Goal: Task Accomplishment & Management: Manage account settings

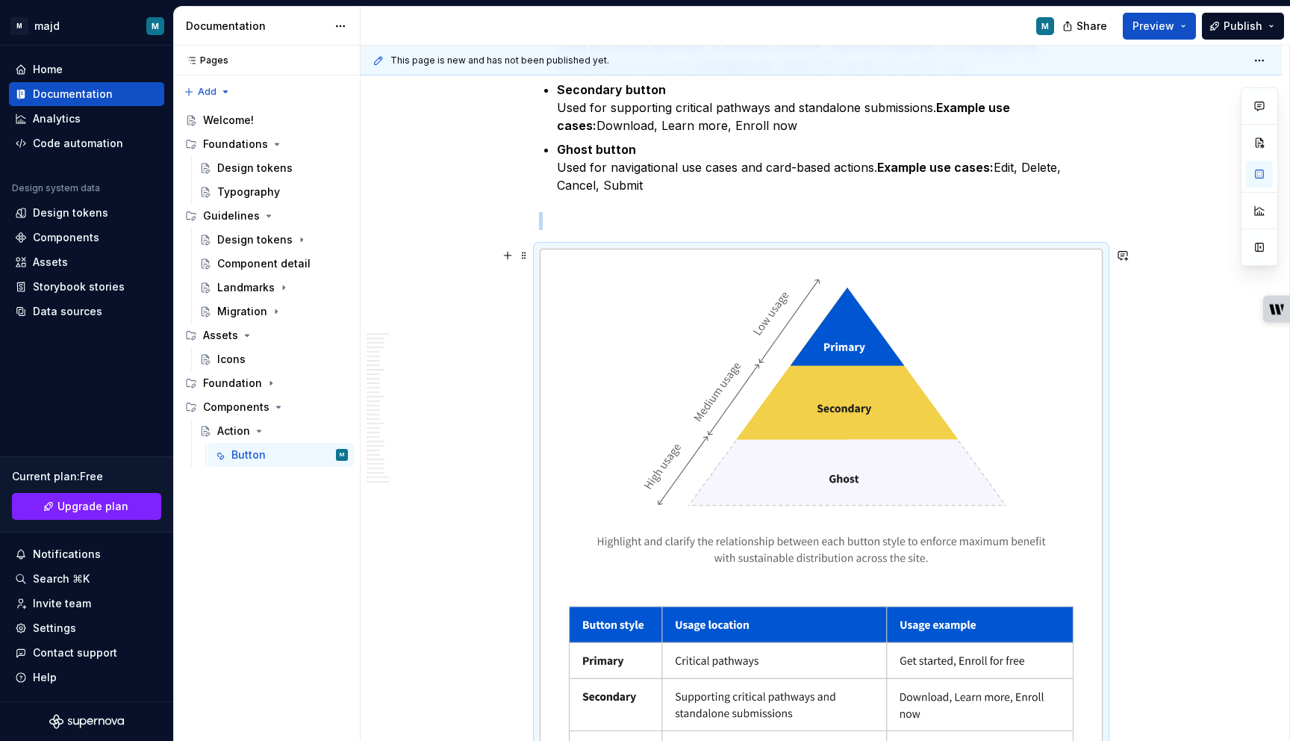
scroll to position [1295, 0]
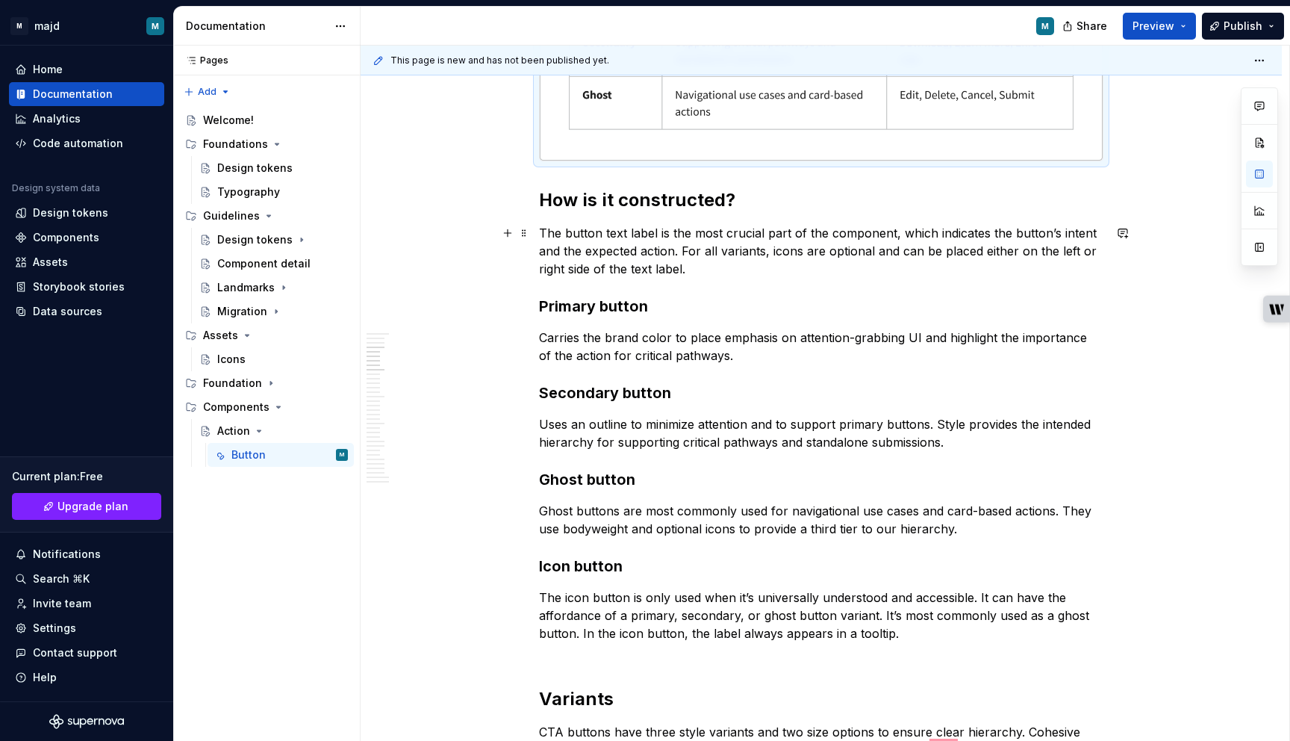
click at [727, 268] on p "The button text label is the most crucial part of the component, which indicate…" at bounding box center [821, 251] width 564 height 54
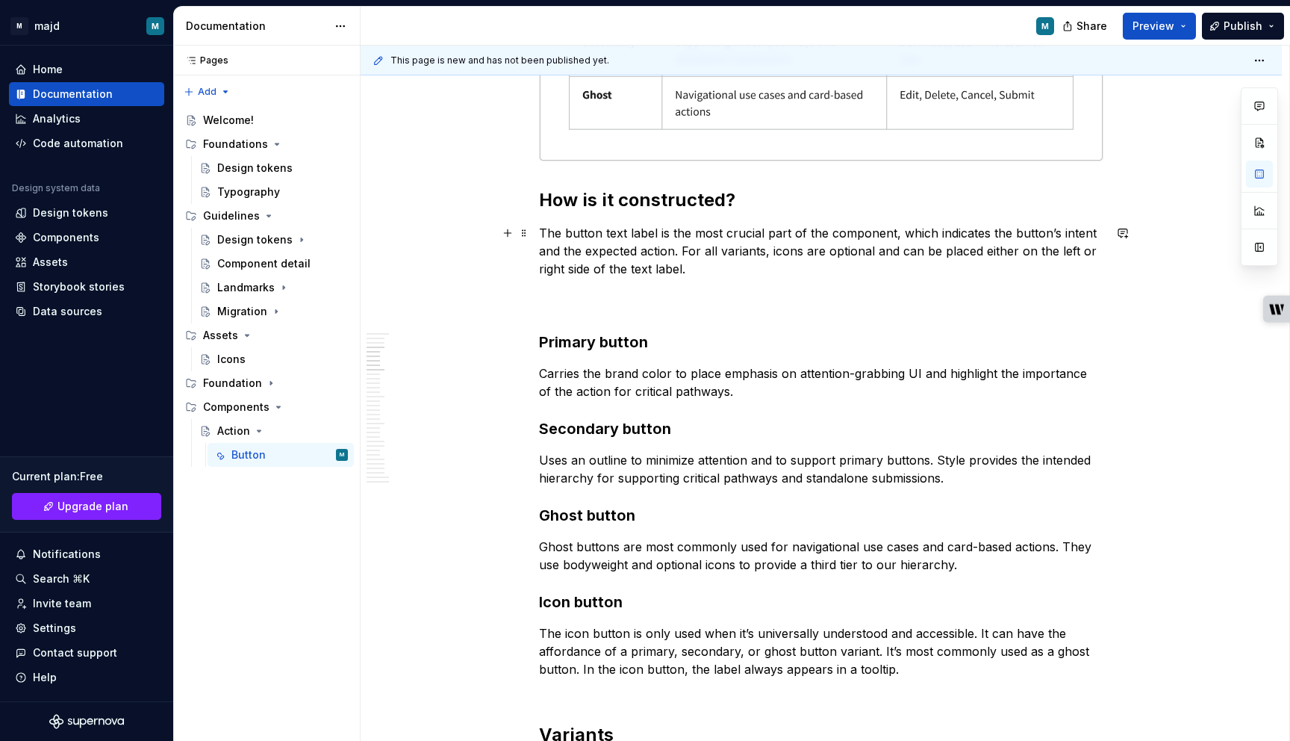
click at [582, 305] on p "The button text label is the most crucial part of the component, which indicate…" at bounding box center [821, 269] width 564 height 90
click at [551, 305] on p "The button text label is the most crucial part of the component, which indicate…" at bounding box center [821, 269] width 564 height 90
click at [510, 235] on button "button" at bounding box center [507, 233] width 21 height 21
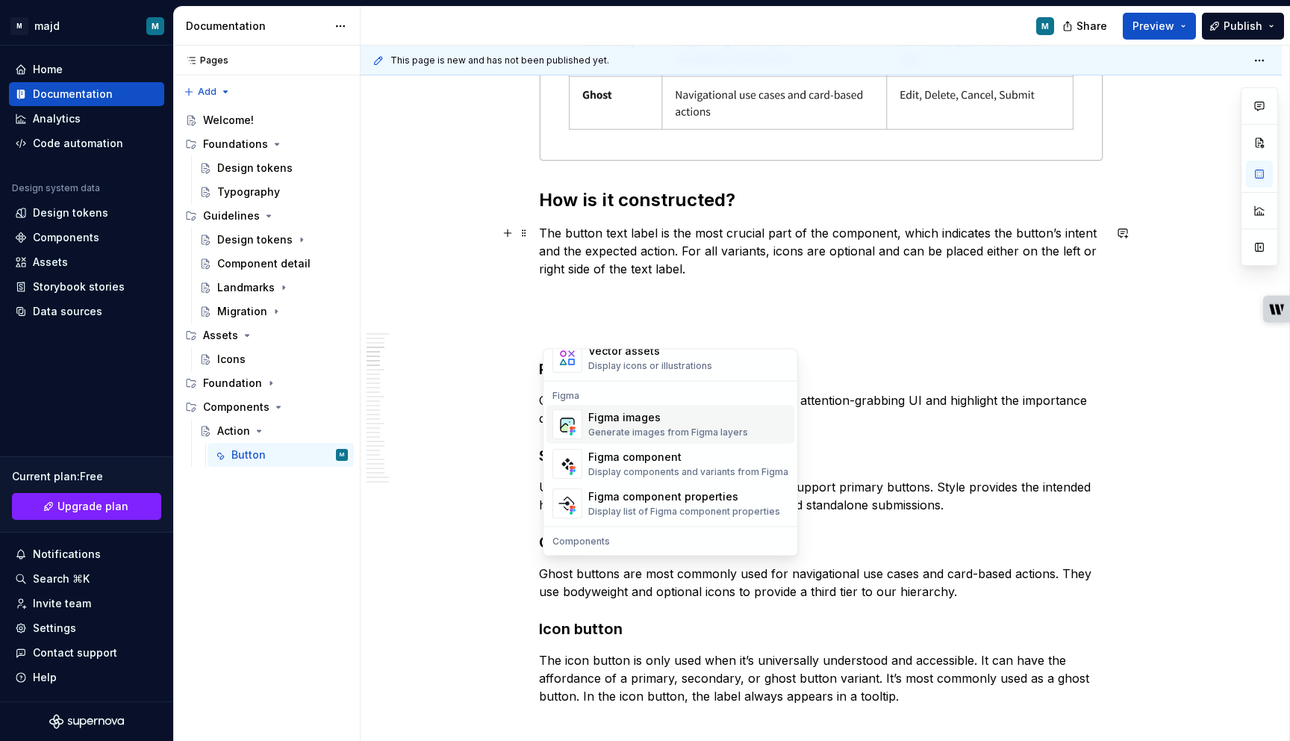
click at [659, 429] on div "Generate images from Figma layers" at bounding box center [668, 433] width 160 height 12
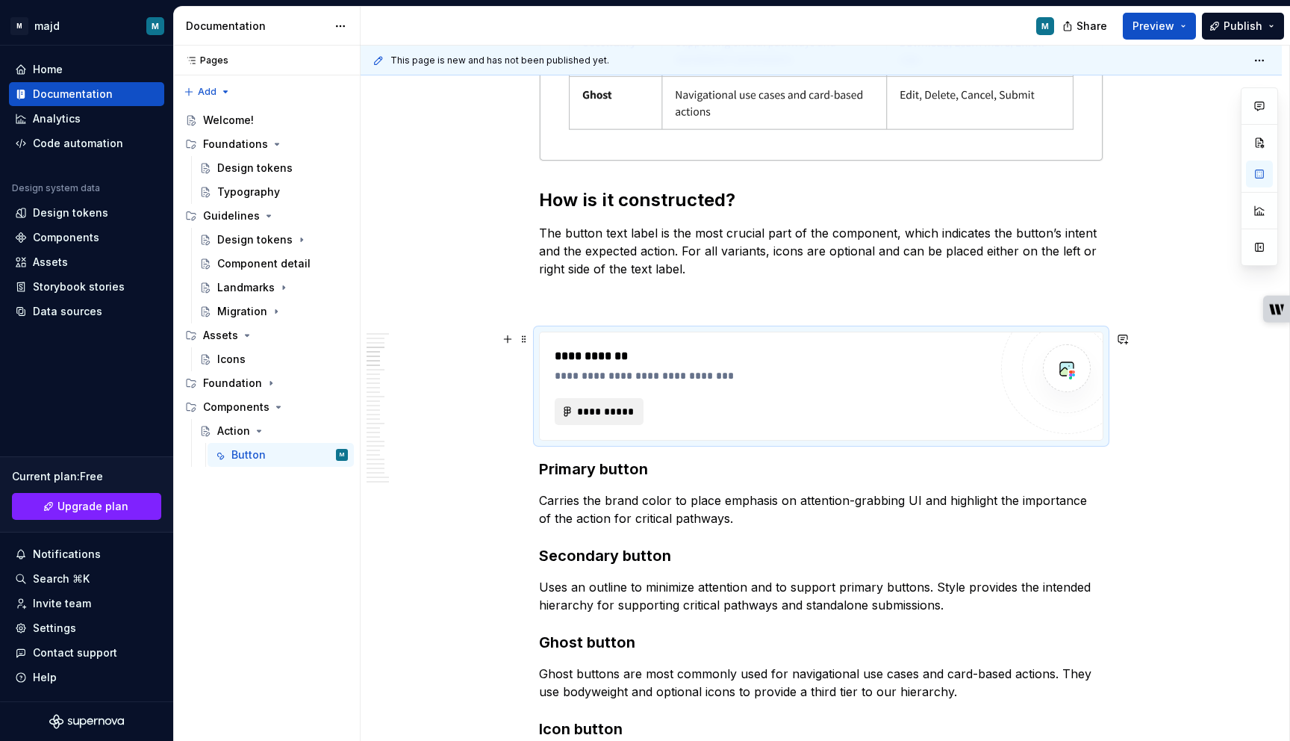
click at [617, 411] on span "**********" at bounding box center [604, 411] width 57 height 15
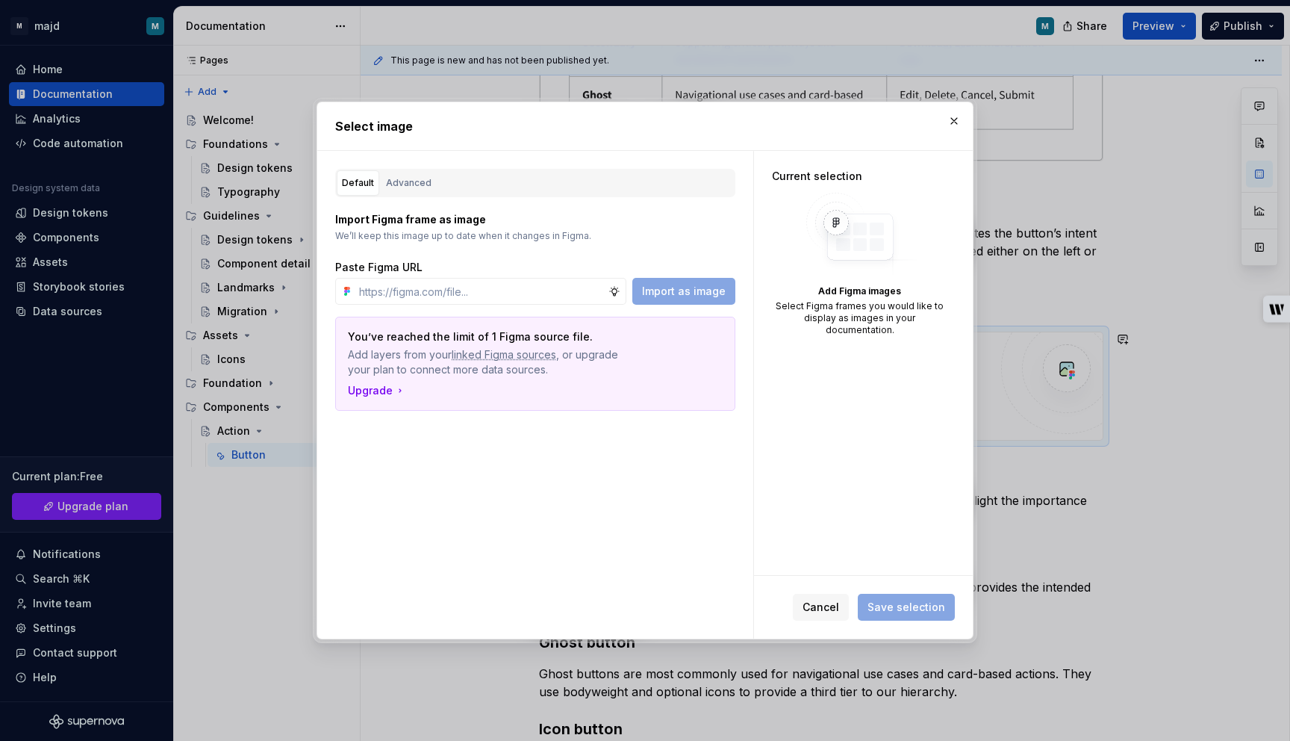
type textarea "*"
click at [405, 179] on div "Advanced" at bounding box center [409, 182] width 46 height 15
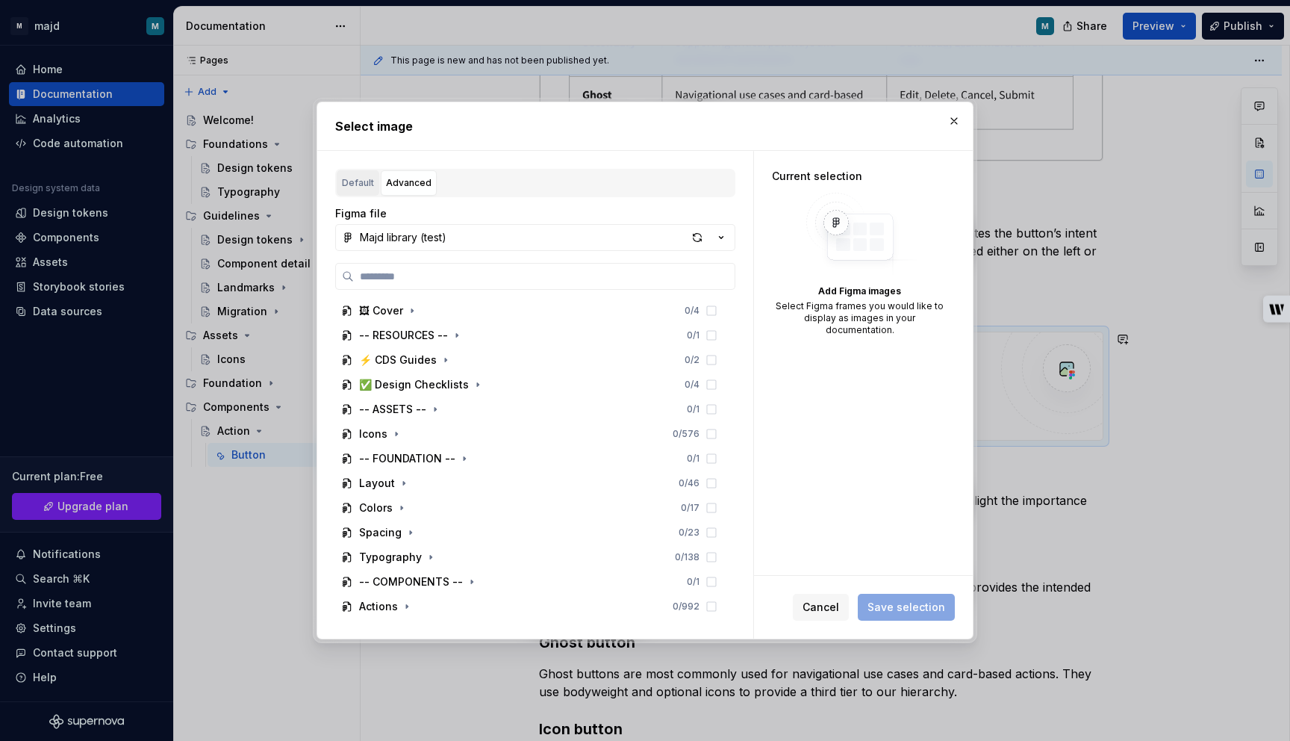
click at [366, 178] on div "Default" at bounding box center [358, 182] width 32 height 15
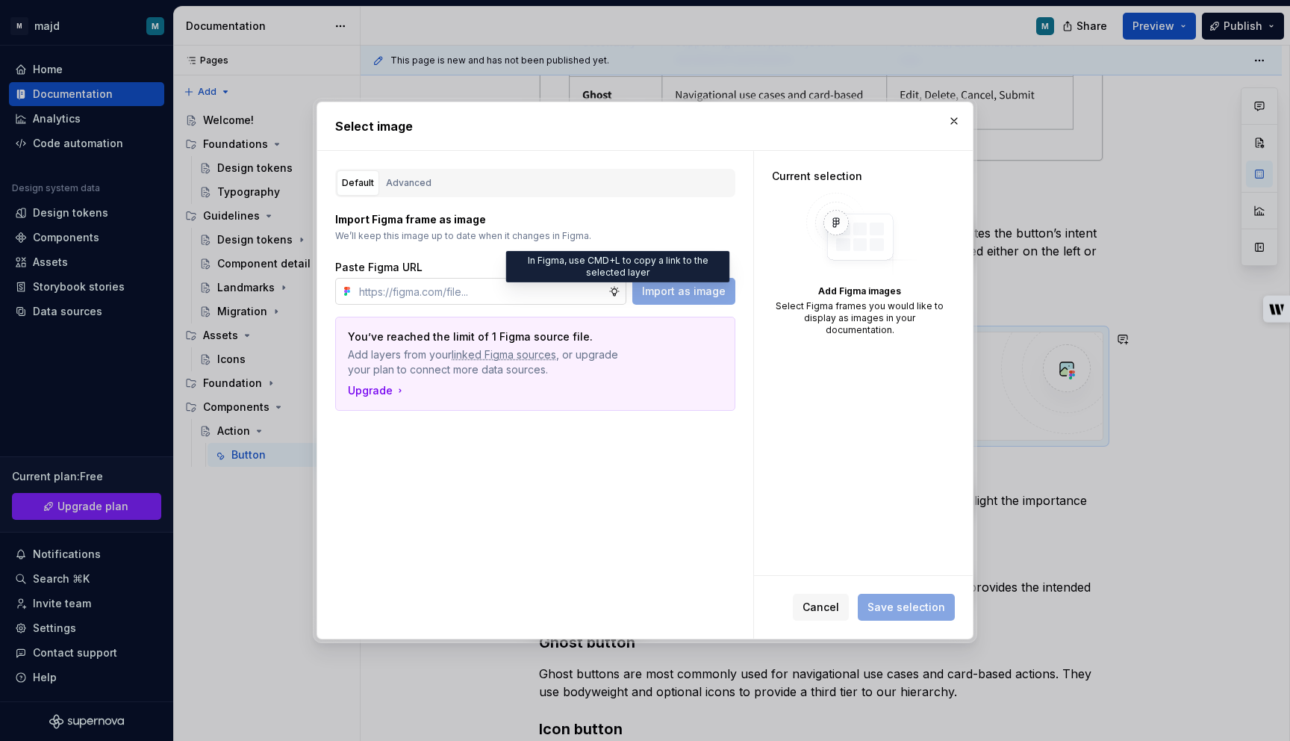
click at [620, 293] on icon at bounding box center [615, 291] width 12 height 12
click at [410, 181] on div "Advanced" at bounding box center [409, 182] width 46 height 15
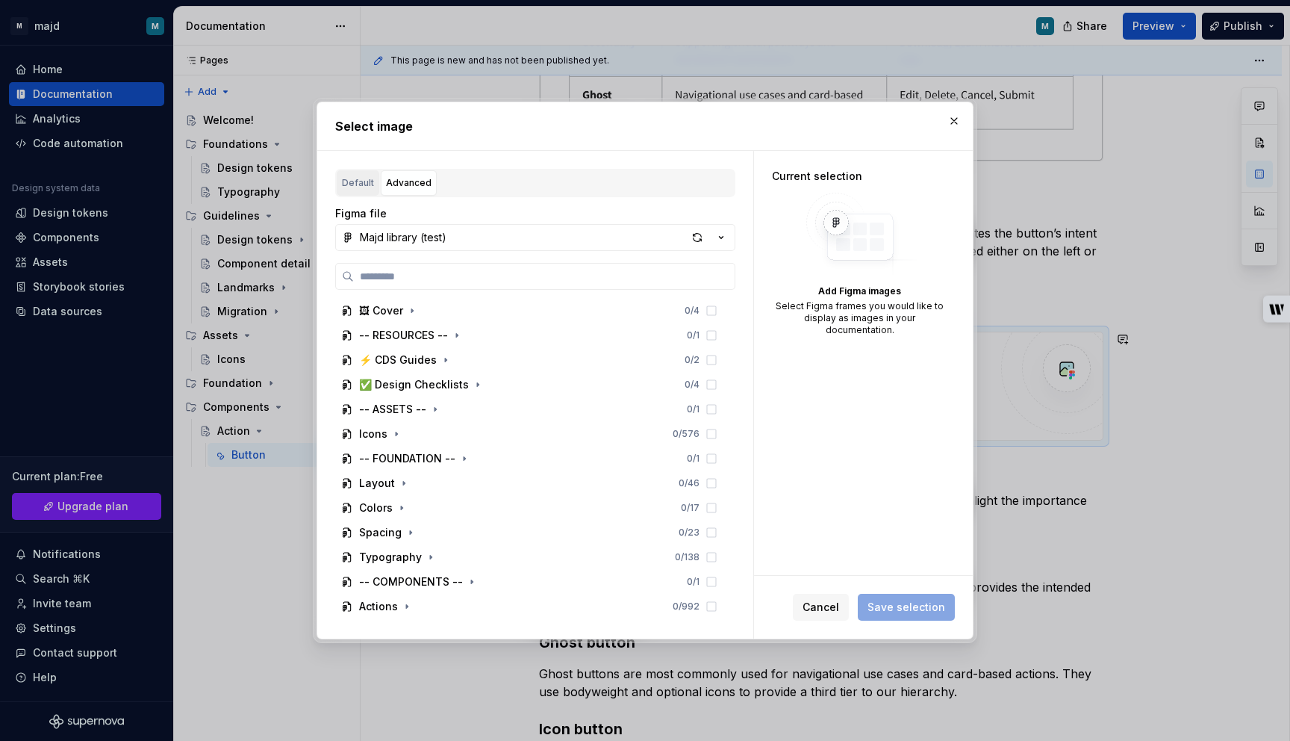
click at [361, 183] on div "Default" at bounding box center [358, 182] width 32 height 15
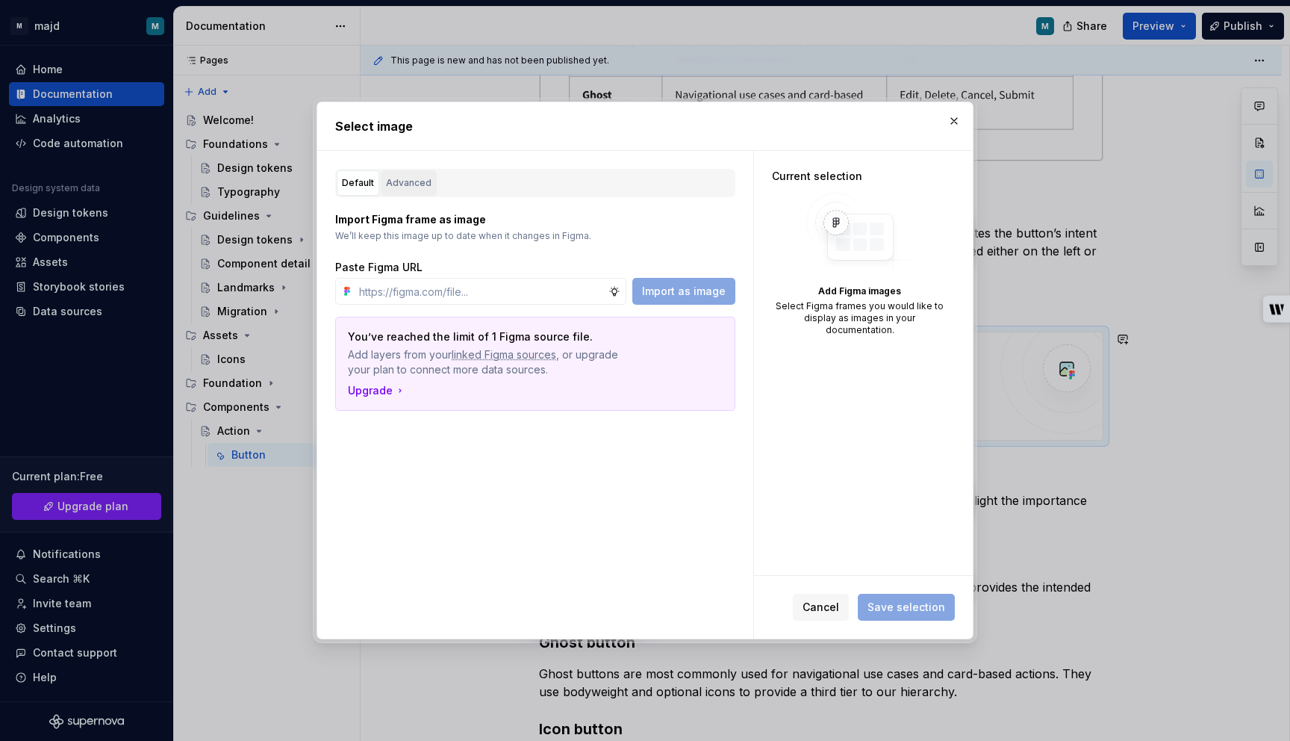
click at [400, 179] on div "Advanced" at bounding box center [409, 182] width 46 height 15
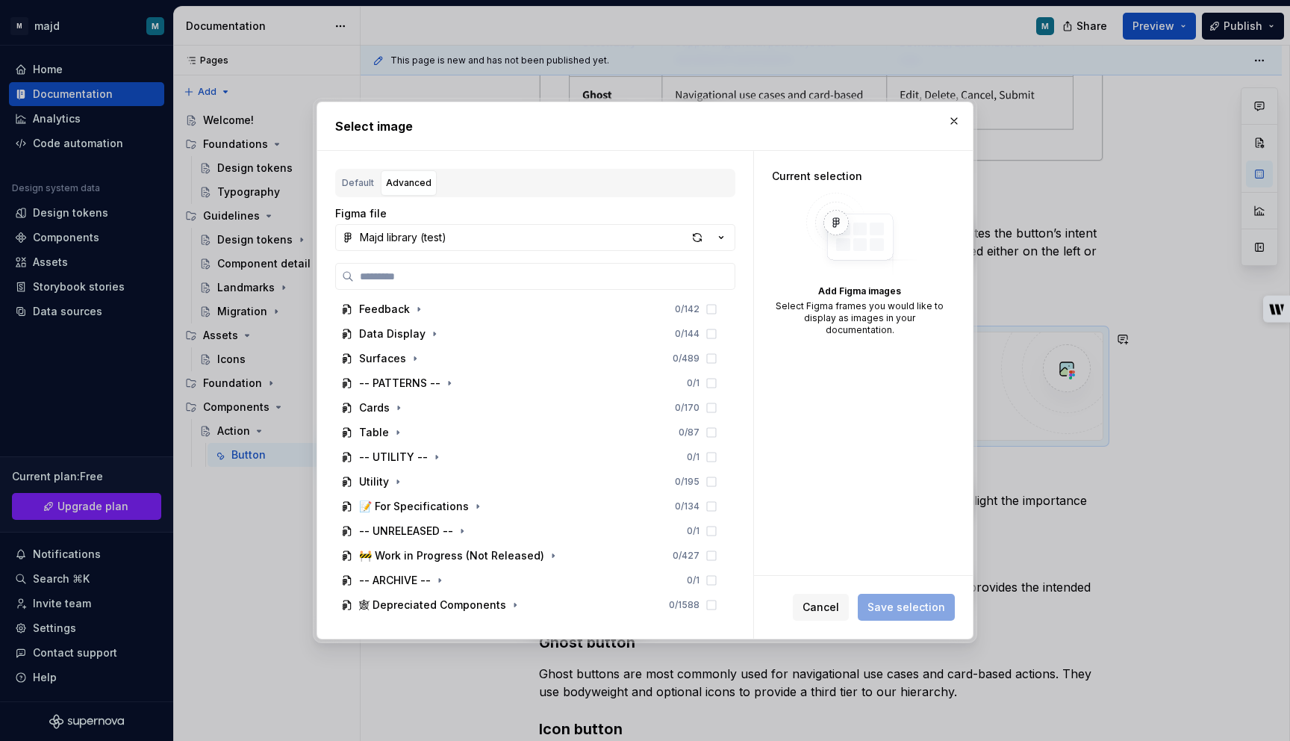
scroll to position [0, 0]
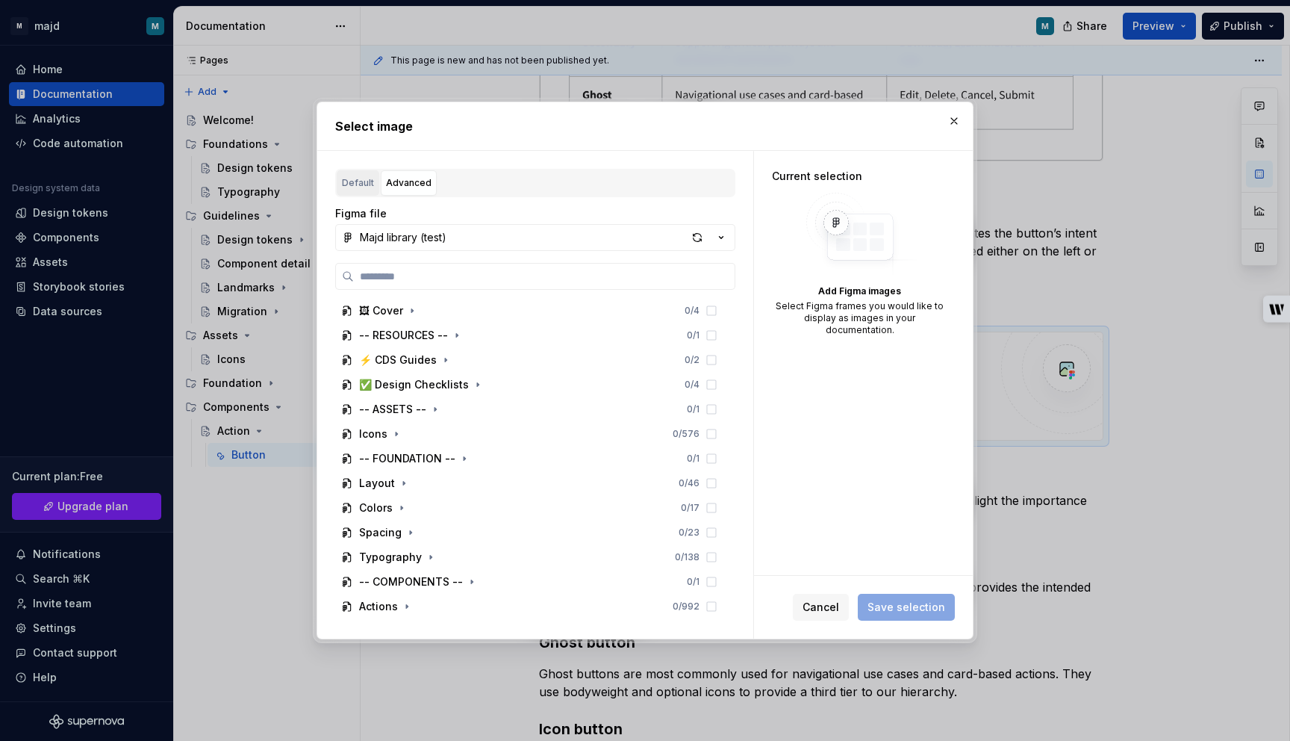
click at [356, 187] on div "Default" at bounding box center [358, 182] width 32 height 15
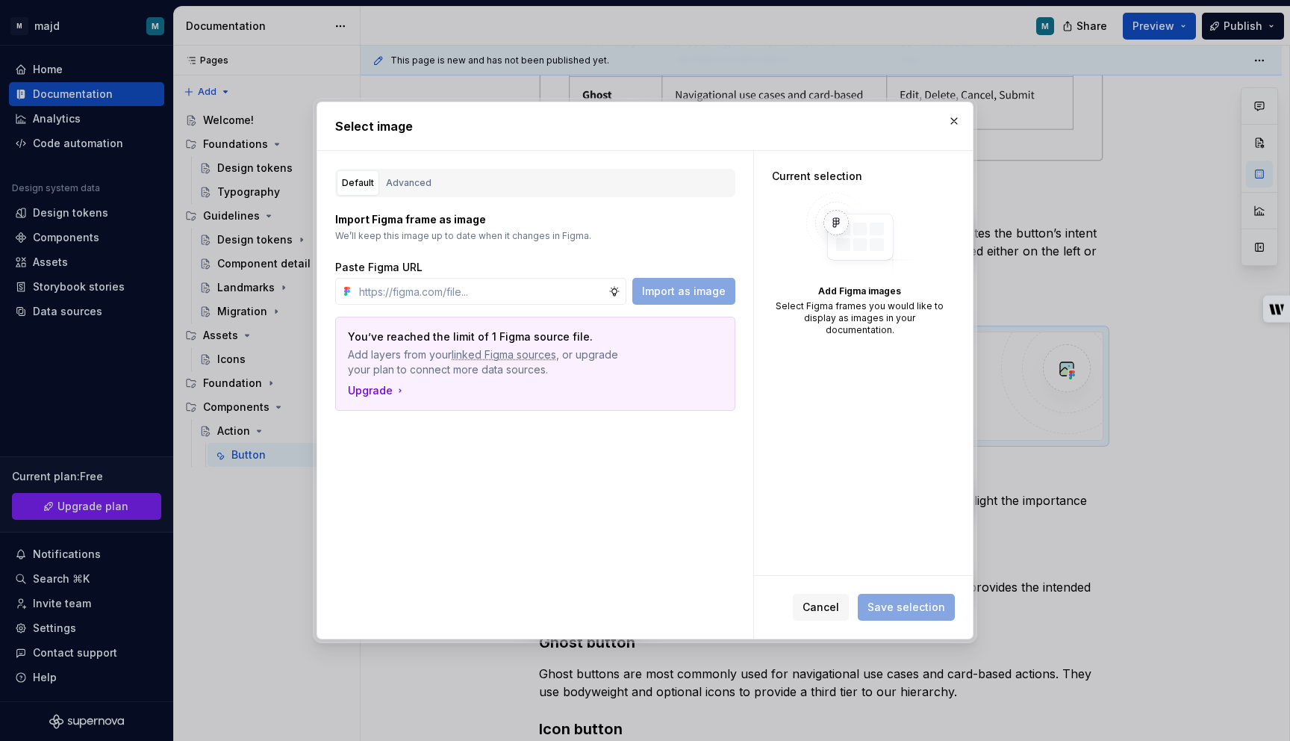
click at [602, 345] on div "You’ve reached the limit of 1 Figma source file. Add layers from your linked Fi…" at bounding box center [535, 353] width 375 height 48
click at [951, 122] on button "button" at bounding box center [954, 121] width 21 height 21
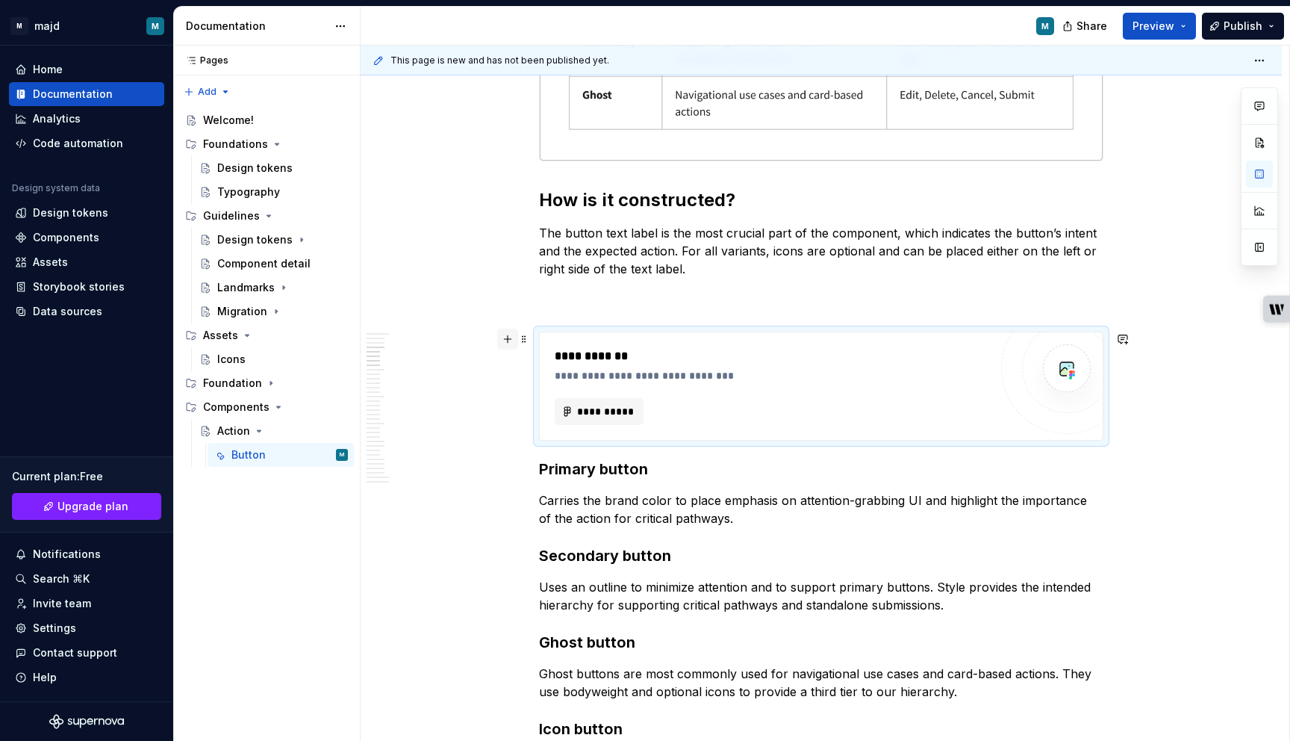
click at [517, 340] on button "button" at bounding box center [507, 339] width 21 height 21
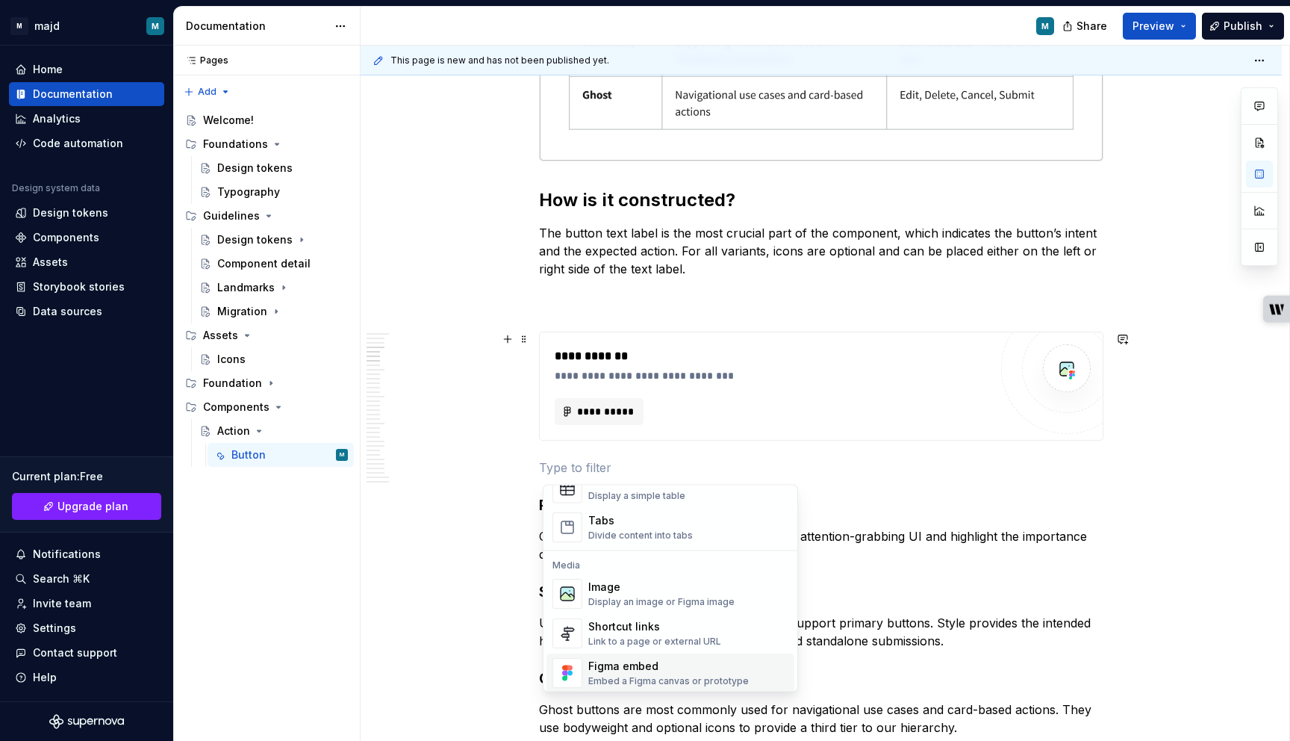
scroll to position [623, 0]
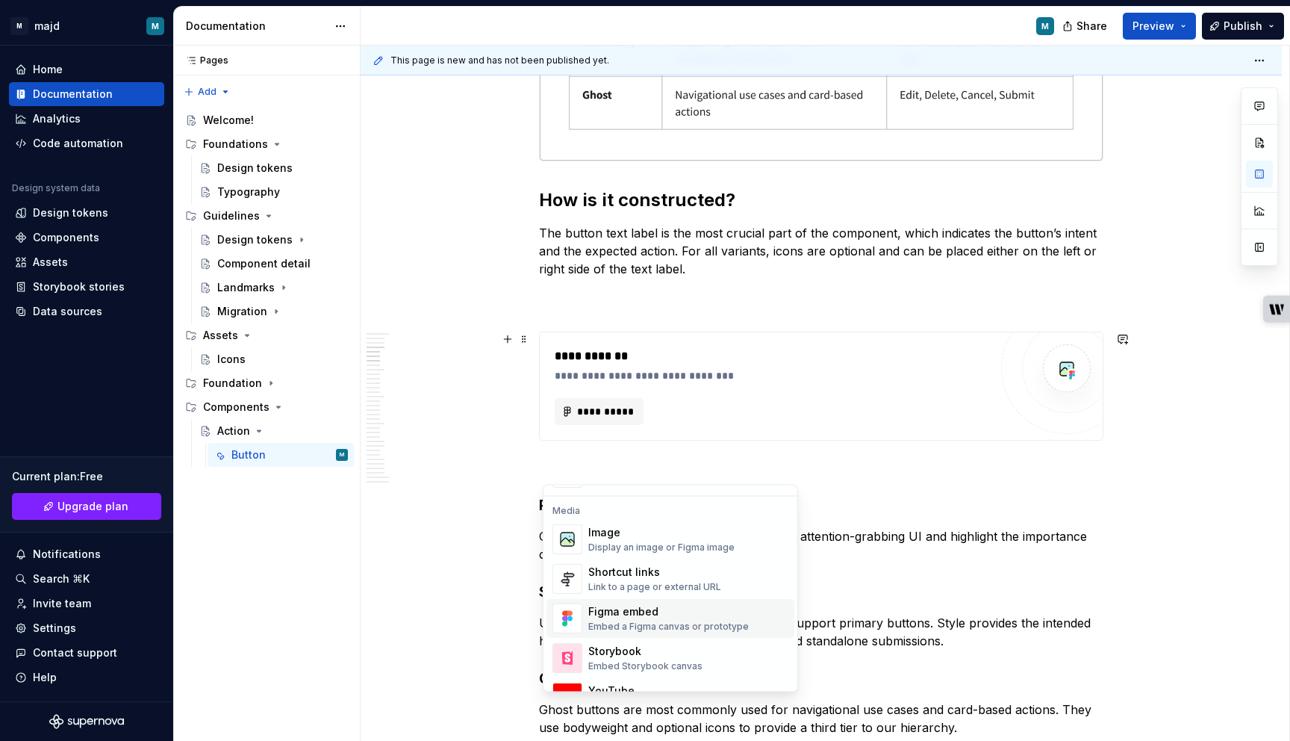
click at [674, 617] on div "Figma embed" at bounding box center [668, 612] width 161 height 15
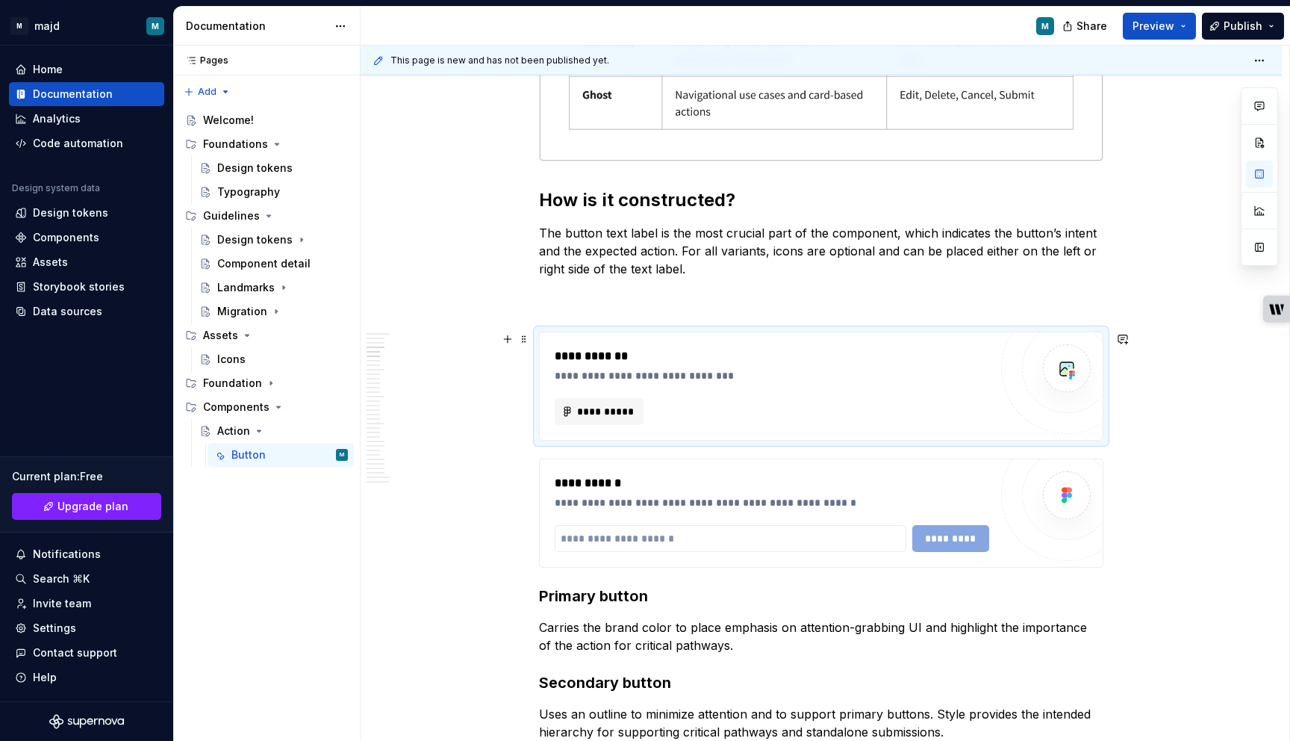
click at [755, 405] on div "**********" at bounding box center [772, 411] width 435 height 27
click at [959, 541] on div "*********" at bounding box center [772, 538] width 435 height 27
type textarea "*"
paste input "**********"
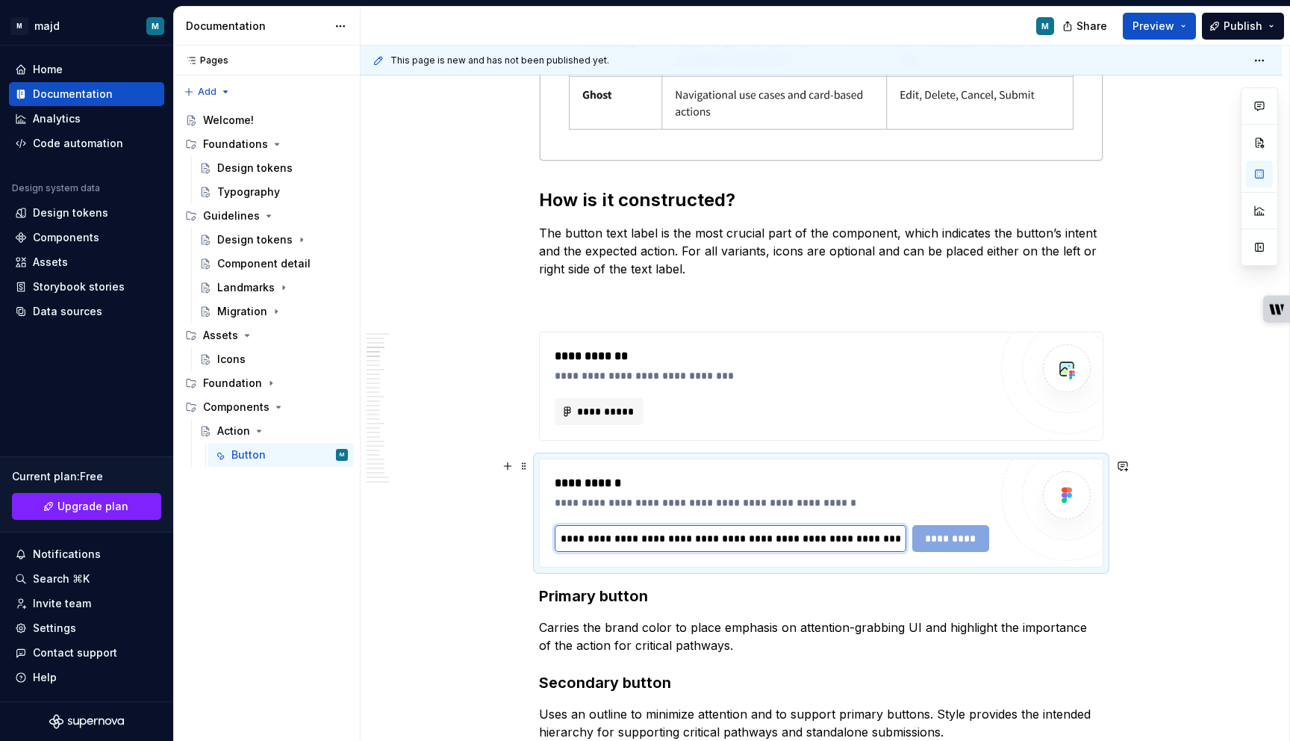
scroll to position [0, 292]
type input "**********"
click at [948, 532] on span "*********" at bounding box center [951, 538] width 58 height 15
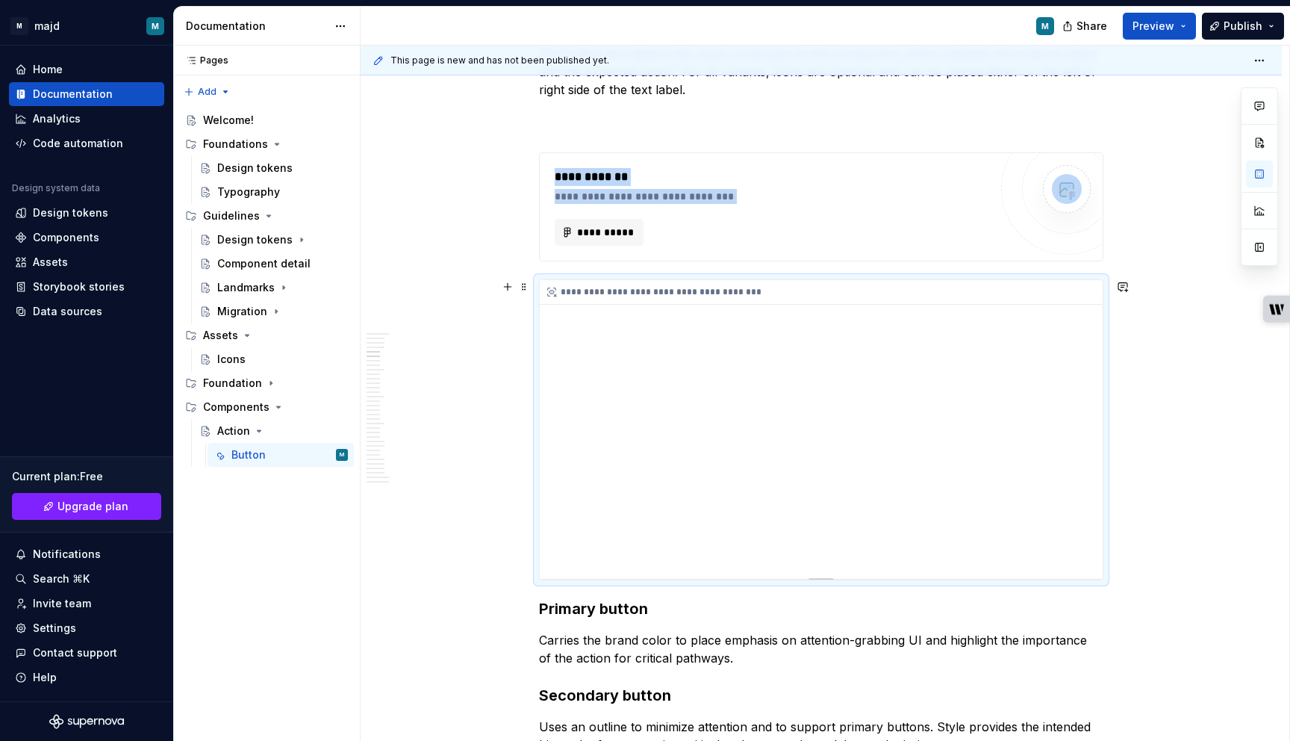
scroll to position [1583, 0]
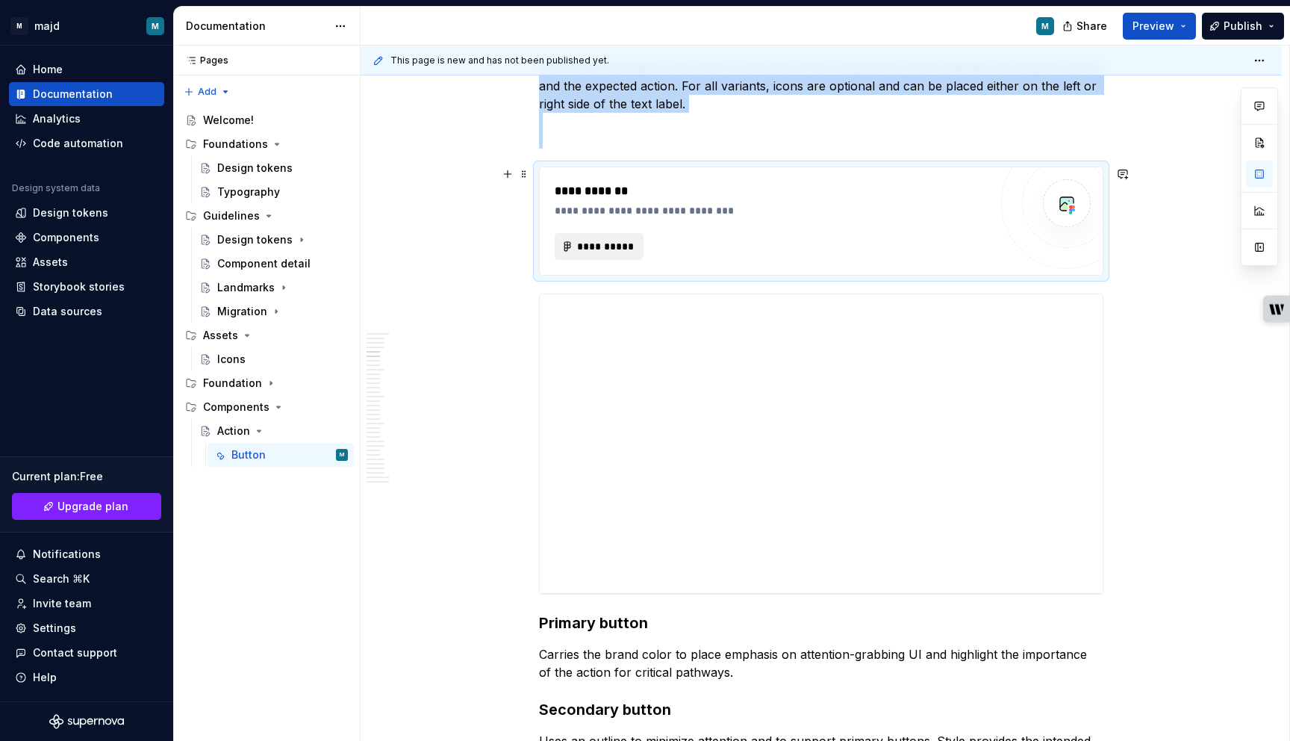
click at [608, 249] on span "**********" at bounding box center [604, 246] width 57 height 15
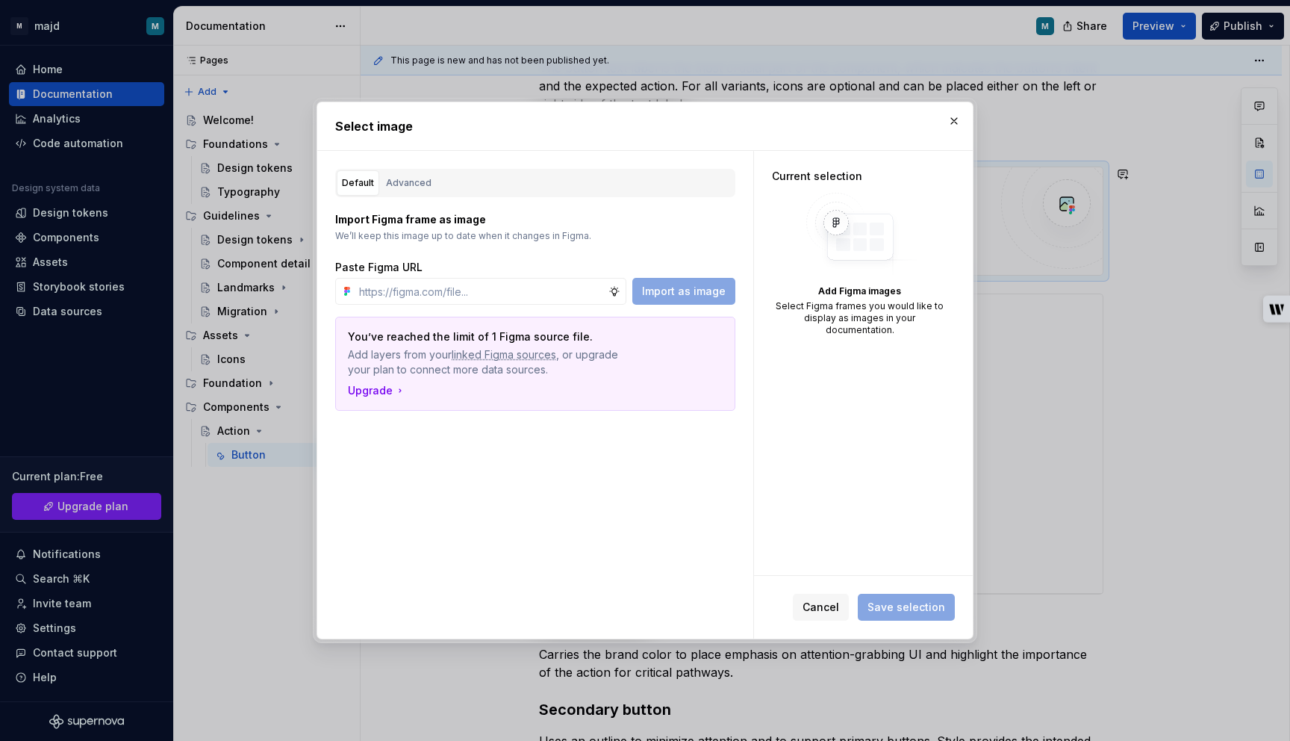
type textarea "*"
type input "<iframe style="border: 1px solid rgba(0, 0, 0, 0.1);" width="800" height="450" …"
type textarea "*"
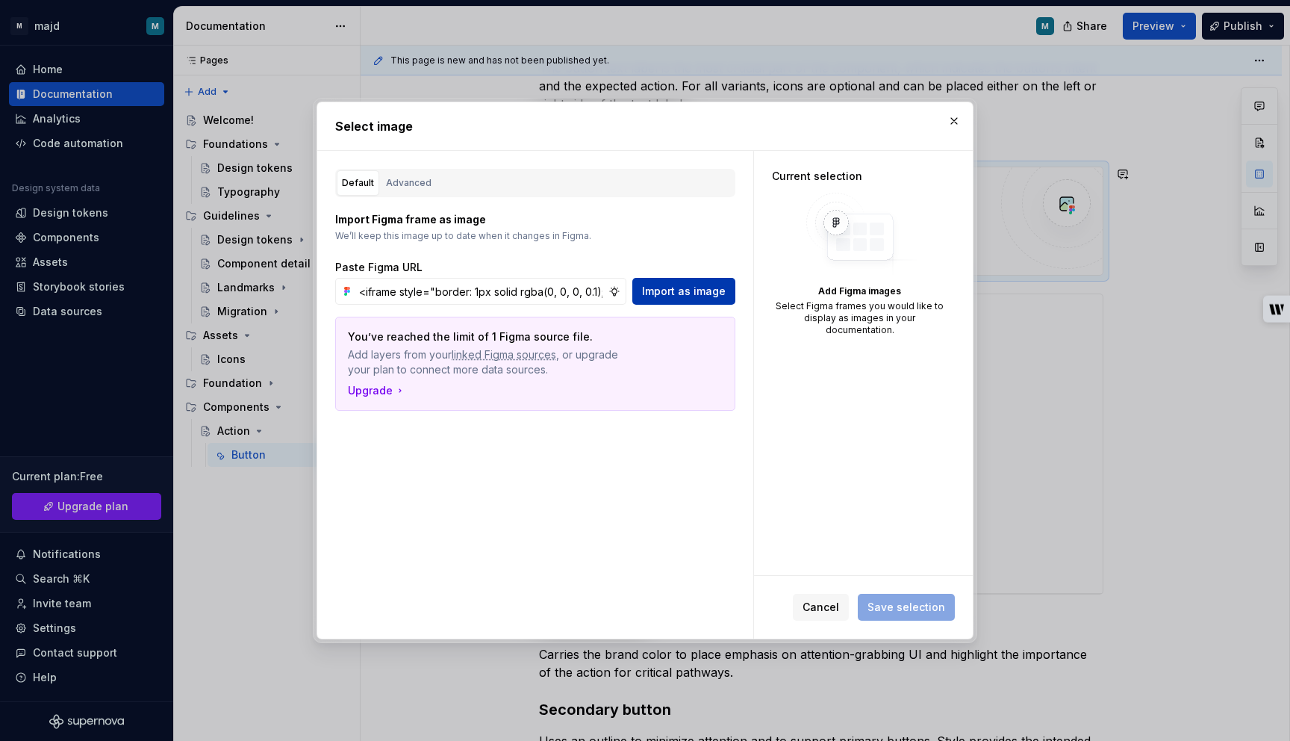
click at [700, 284] on span "Import as image" at bounding box center [684, 291] width 84 height 15
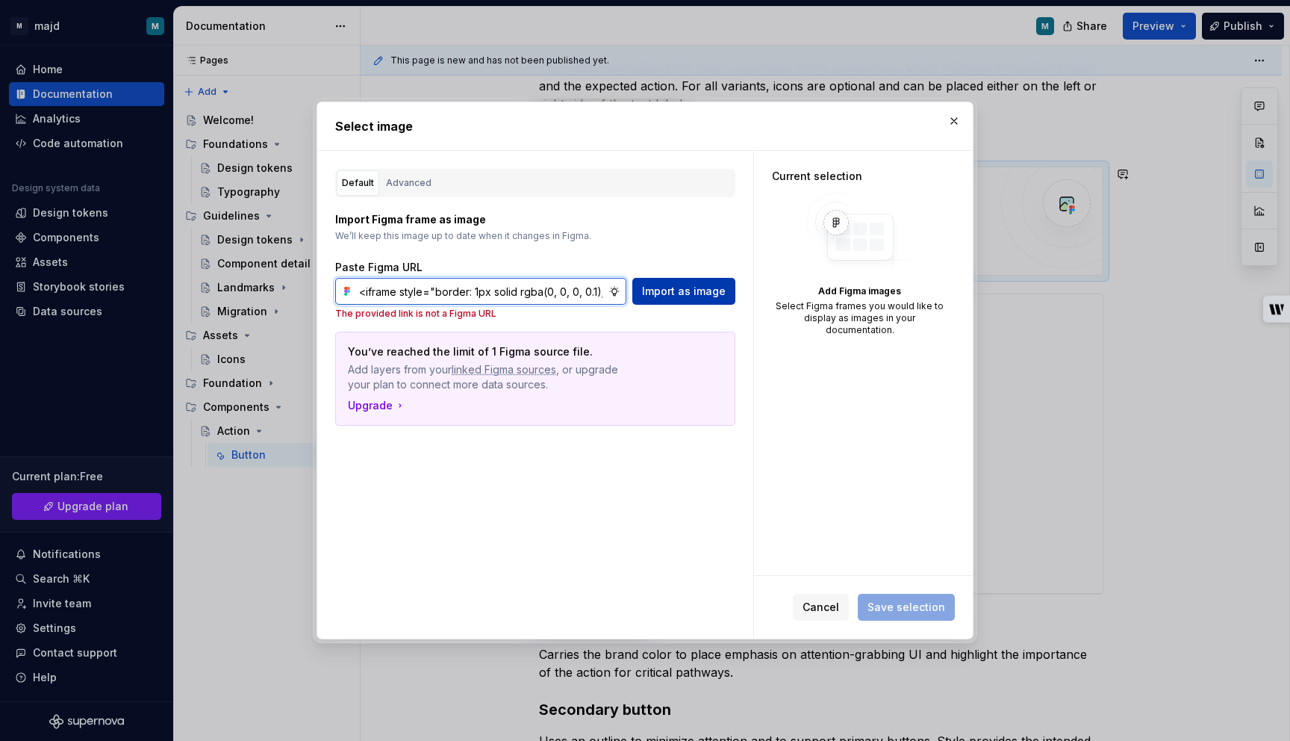
scroll to position [0, 924]
drag, startPoint x: 555, startPoint y: 295, endPoint x: 612, endPoint y: 294, distance: 57.5
click at [612, 294] on div "<iframe style="border: 1px solid rgba(0, 0, 0, 0.1);" width="800" height="450" …" at bounding box center [489, 291] width 273 height 27
drag, startPoint x: 467, startPoint y: 287, endPoint x: 217, endPoint y: 293, distance: 251.0
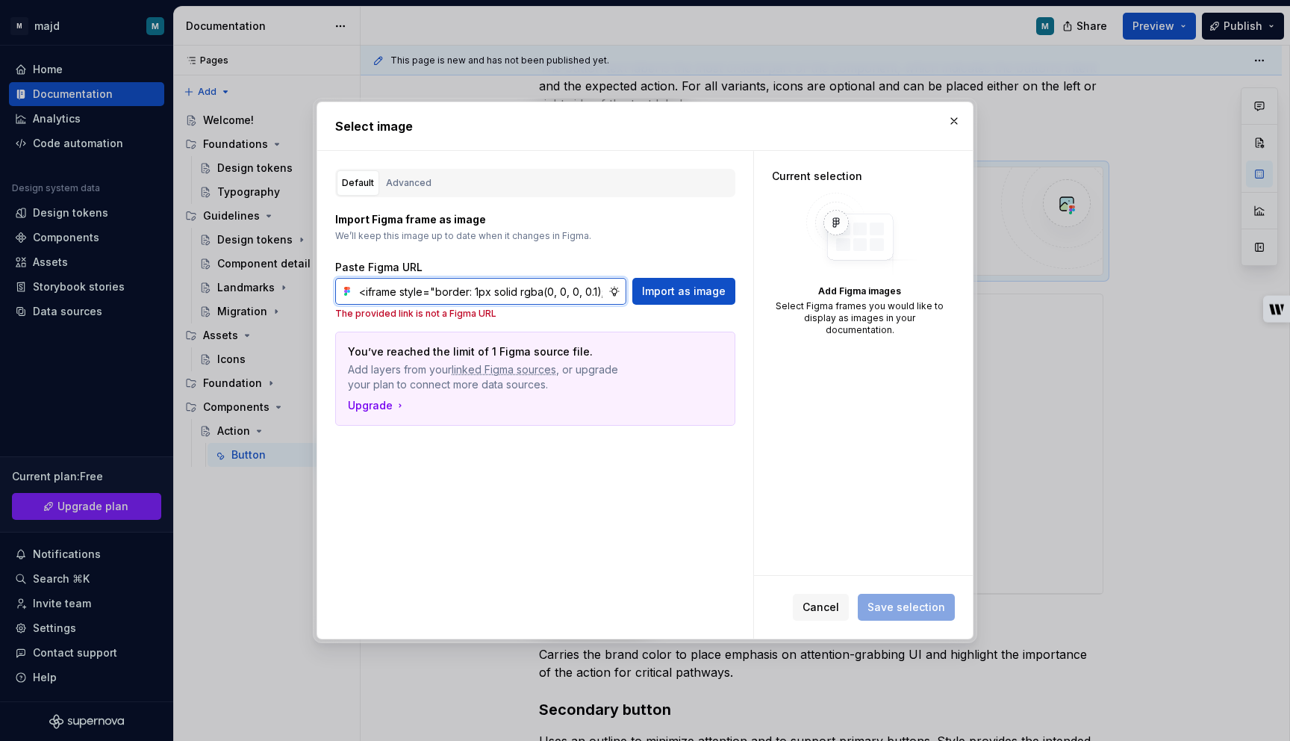
click at [217, 293] on div "Select image Default Advanced Import Figma frame as image We’ll keep this image…" at bounding box center [645, 370] width 1290 height 741
type input "https://embed.figma.com/design/JA7e09iZJJ5wGZziMPw44V/Release-1.0--CDS-?node-id…"
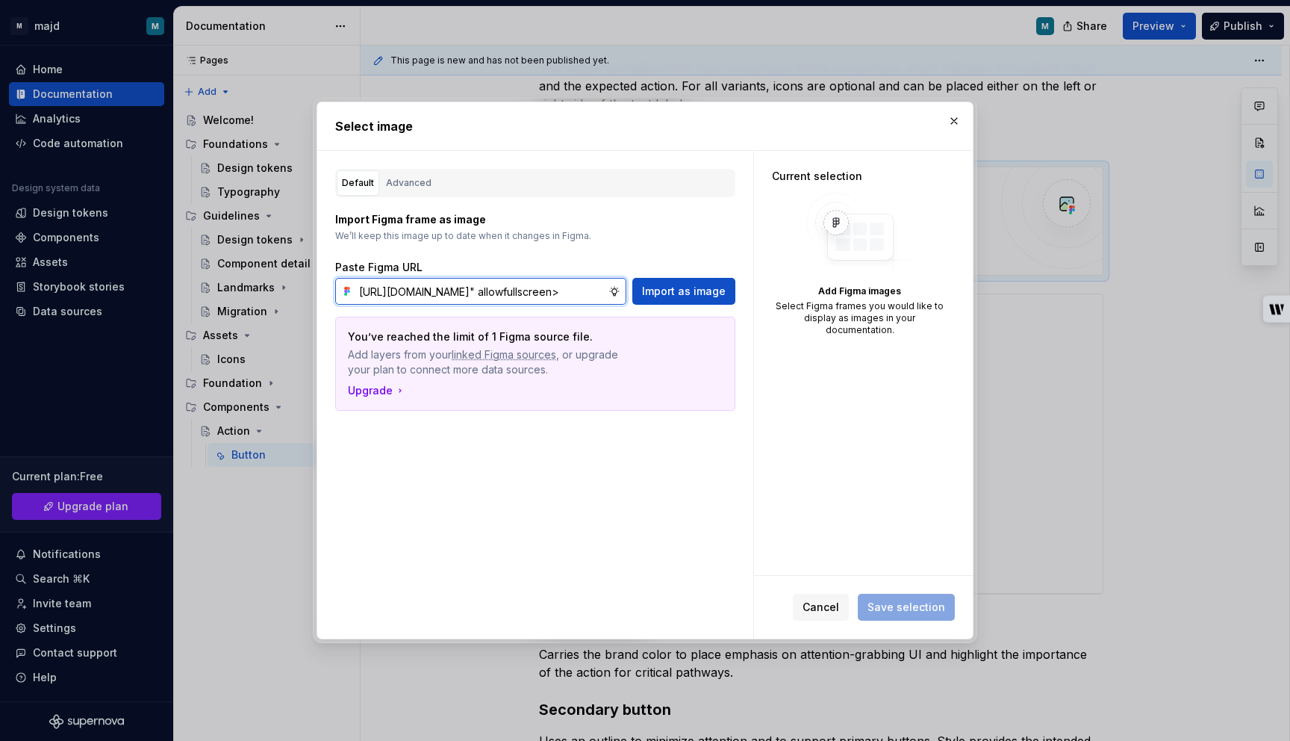
scroll to position [0, 461]
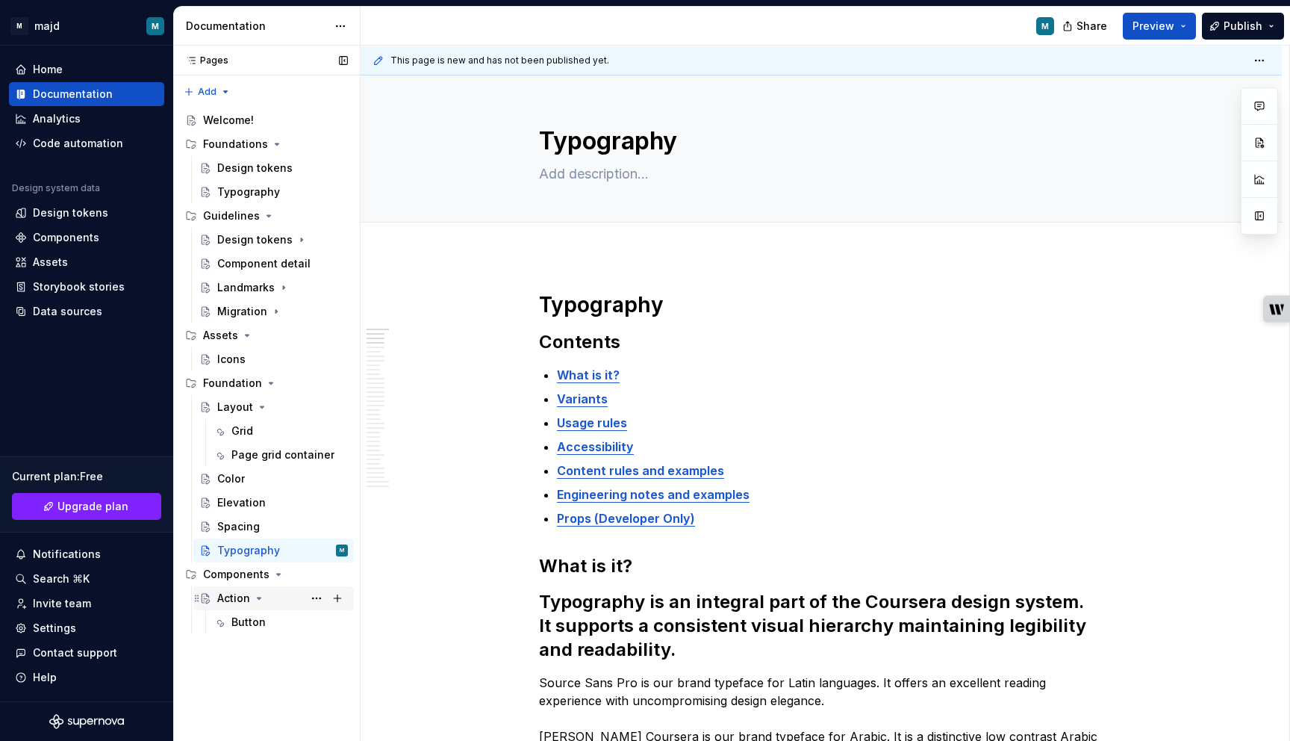
click at [253, 592] on icon "Page tree" at bounding box center [259, 598] width 12 height 12
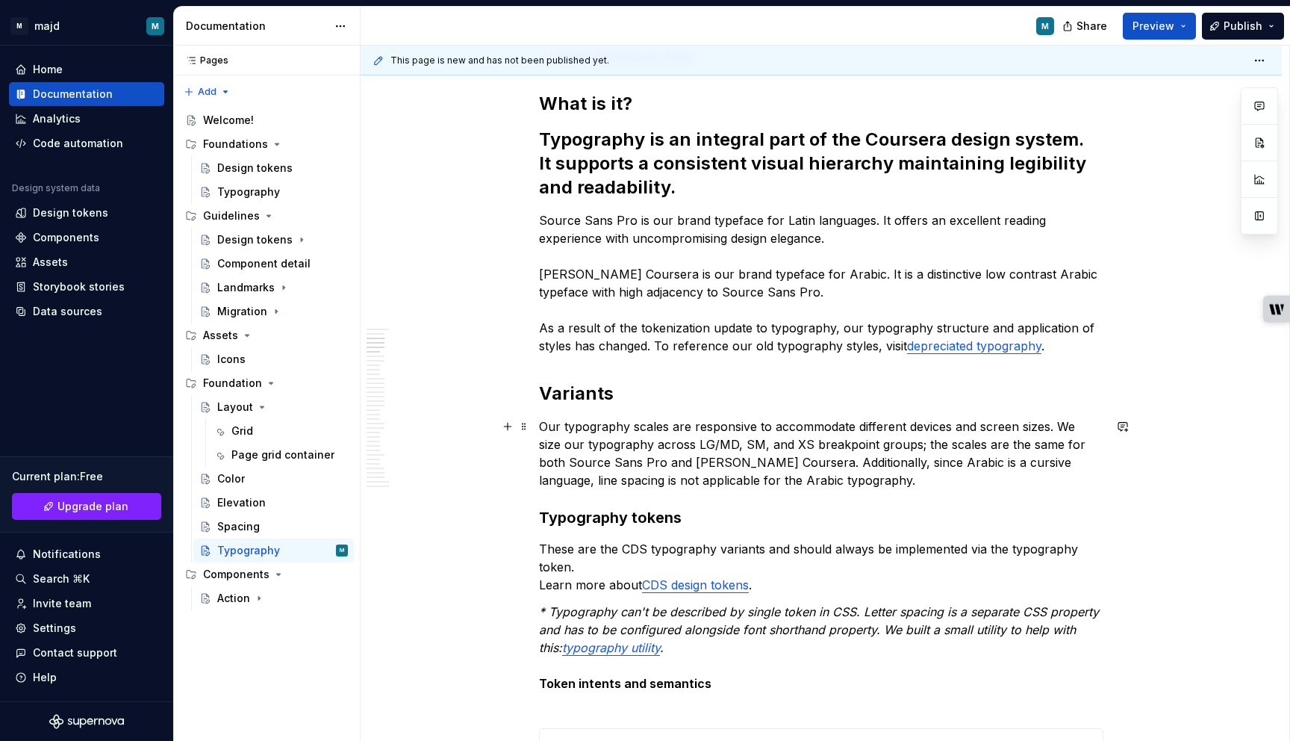
scroll to position [973, 0]
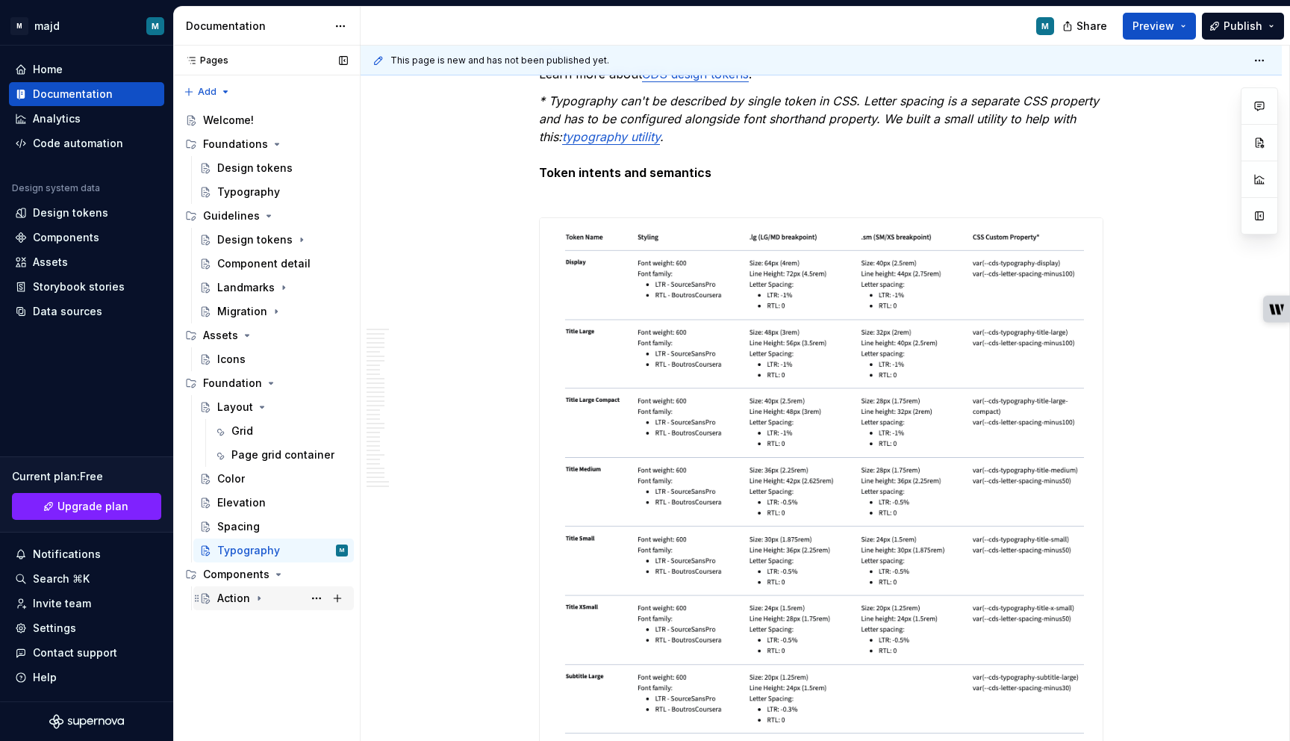
click at [234, 600] on div "Action" at bounding box center [233, 598] width 33 height 15
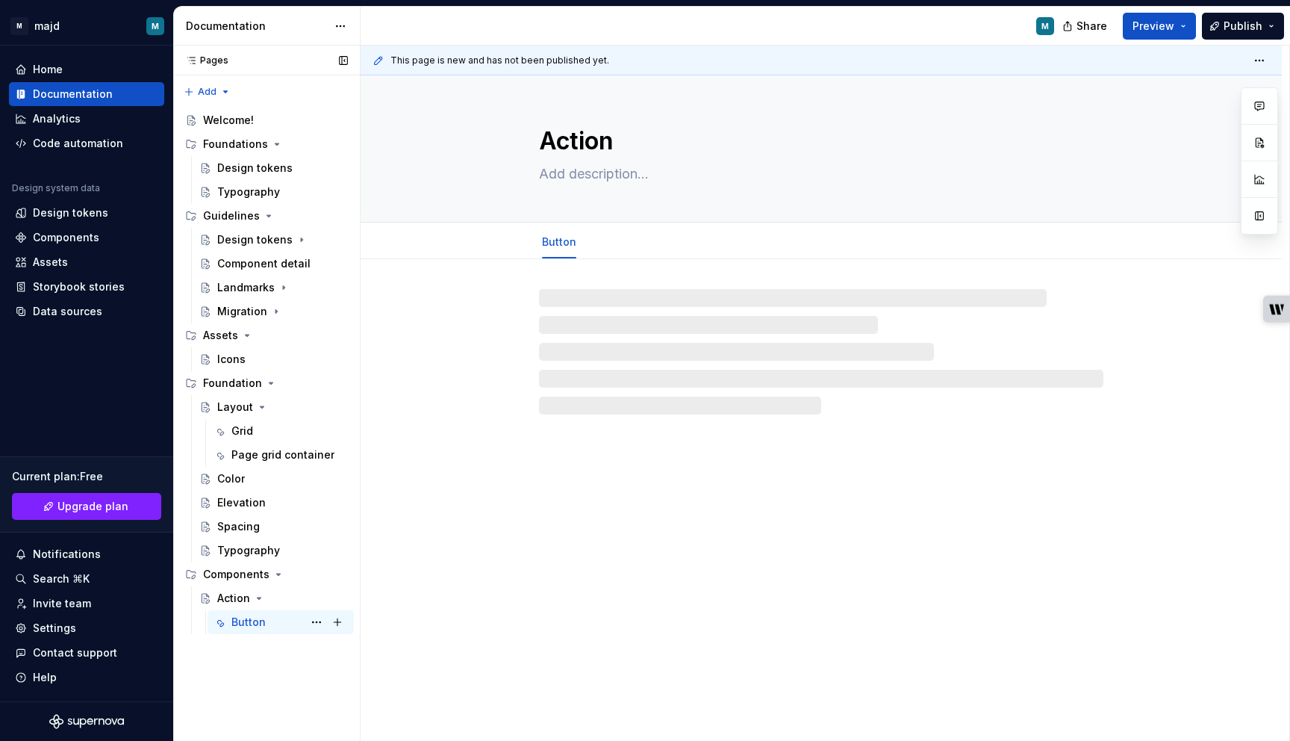
click at [240, 618] on div "Button" at bounding box center [248, 622] width 34 height 15
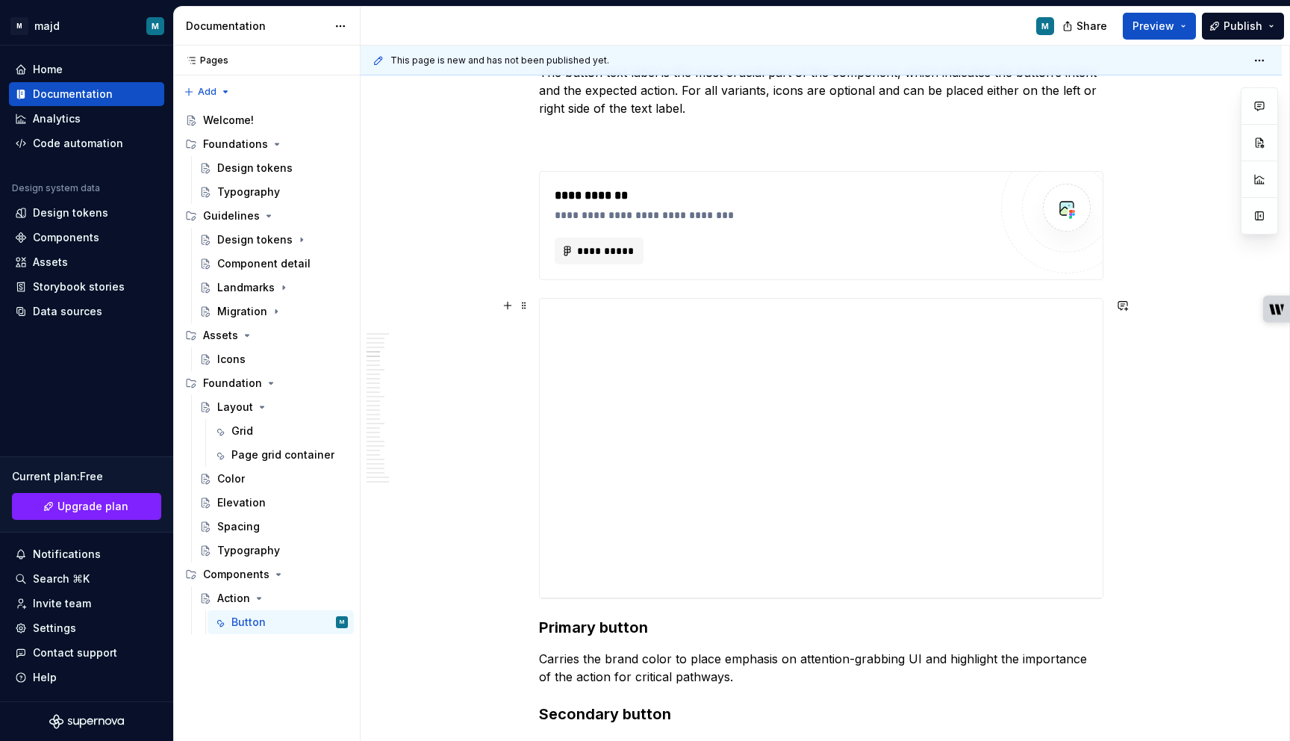
scroll to position [1577, 0]
click at [624, 255] on span "**********" at bounding box center [604, 252] width 57 height 15
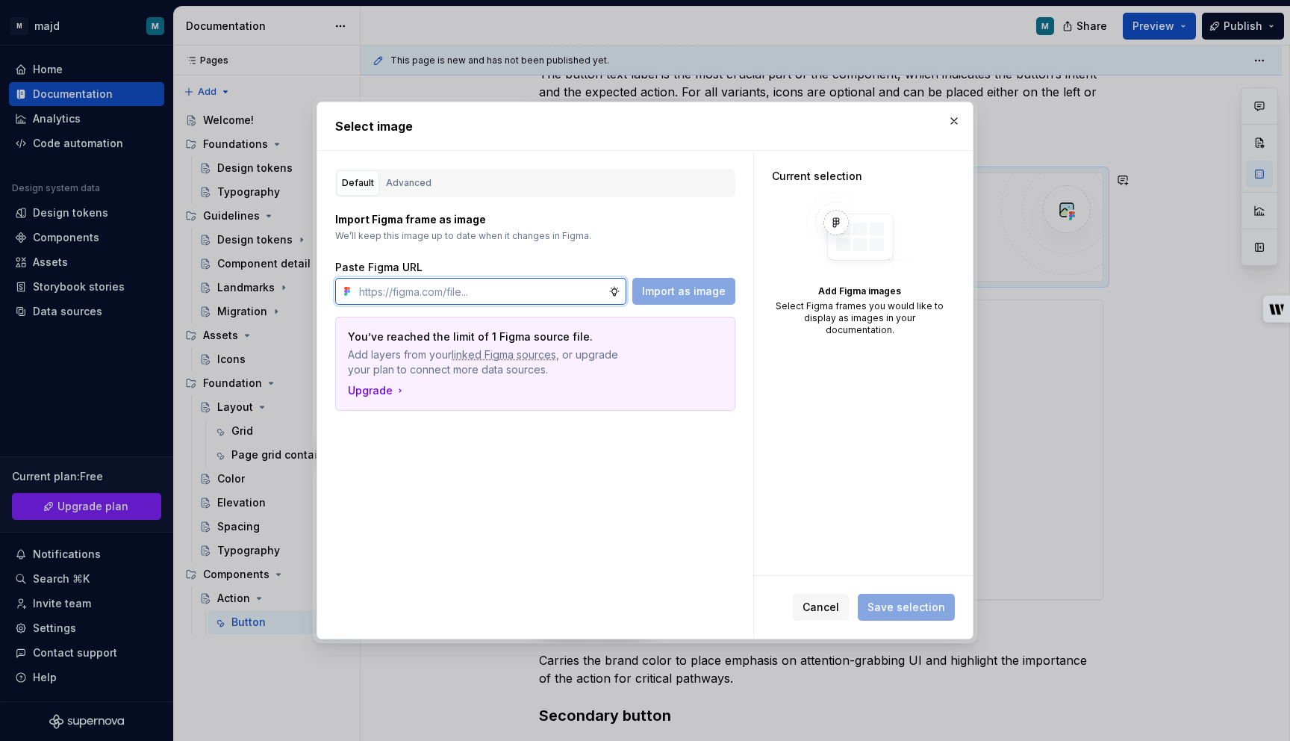
type textarea "*"
paste input "https://embed.figma.com/design/JA7e09iZJJ5wGZziMPw44V/Release-1.0--CDS-?node-id…"
type input "https://embed.figma.com/design/JA7e09iZJJ5wGZziMPw44V/Release-1.0--CDS-?node-id…"
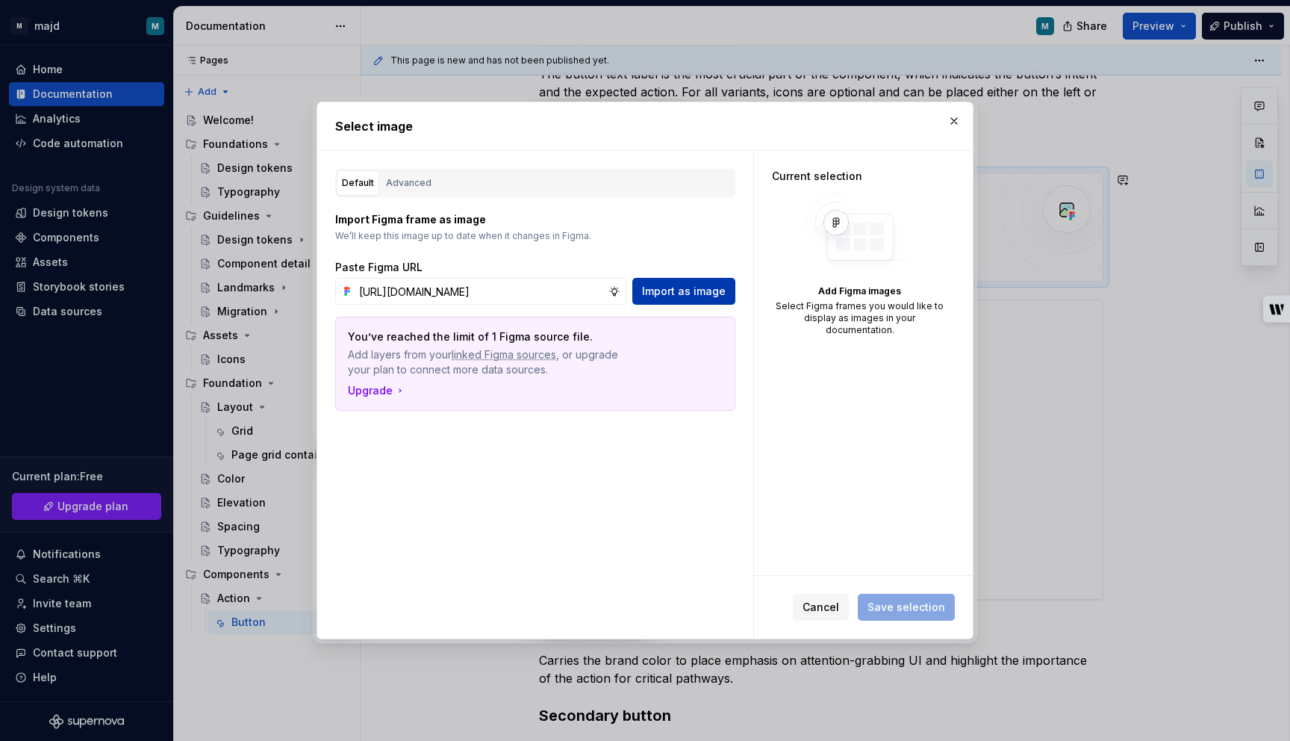
click at [714, 293] on span "Import as image" at bounding box center [684, 291] width 84 height 15
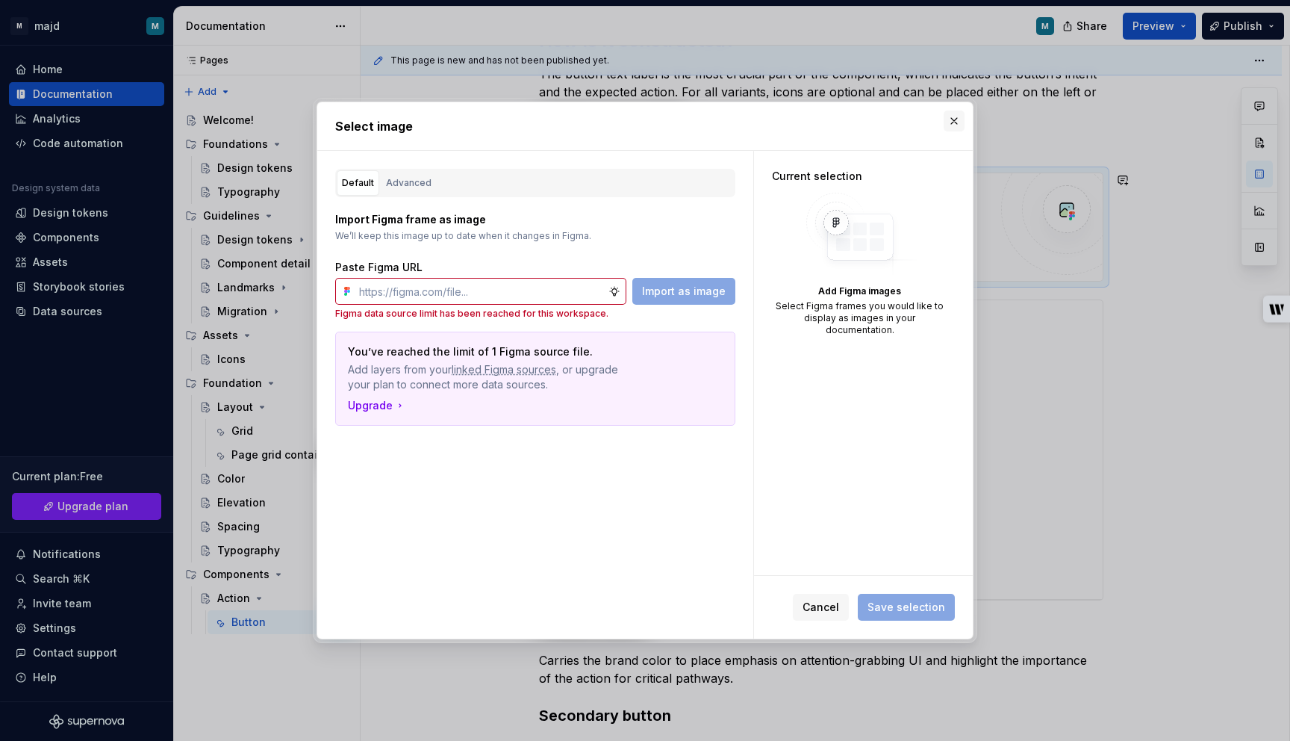
click at [955, 122] on button "button" at bounding box center [954, 121] width 21 height 21
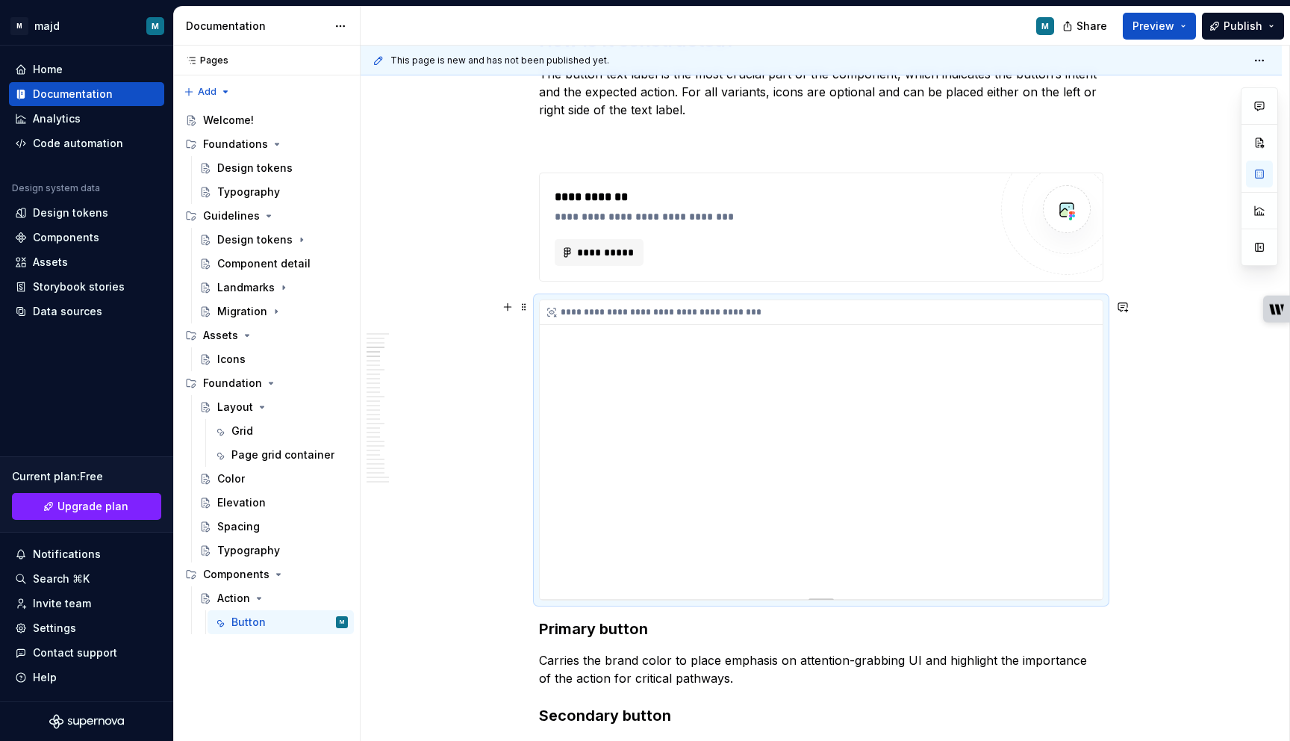
click at [826, 451] on div "**********" at bounding box center [821, 449] width 563 height 299
click at [830, 408] on div "**********" at bounding box center [821, 449] width 563 height 299
click at [568, 312] on div "**********" at bounding box center [821, 312] width 563 height 25
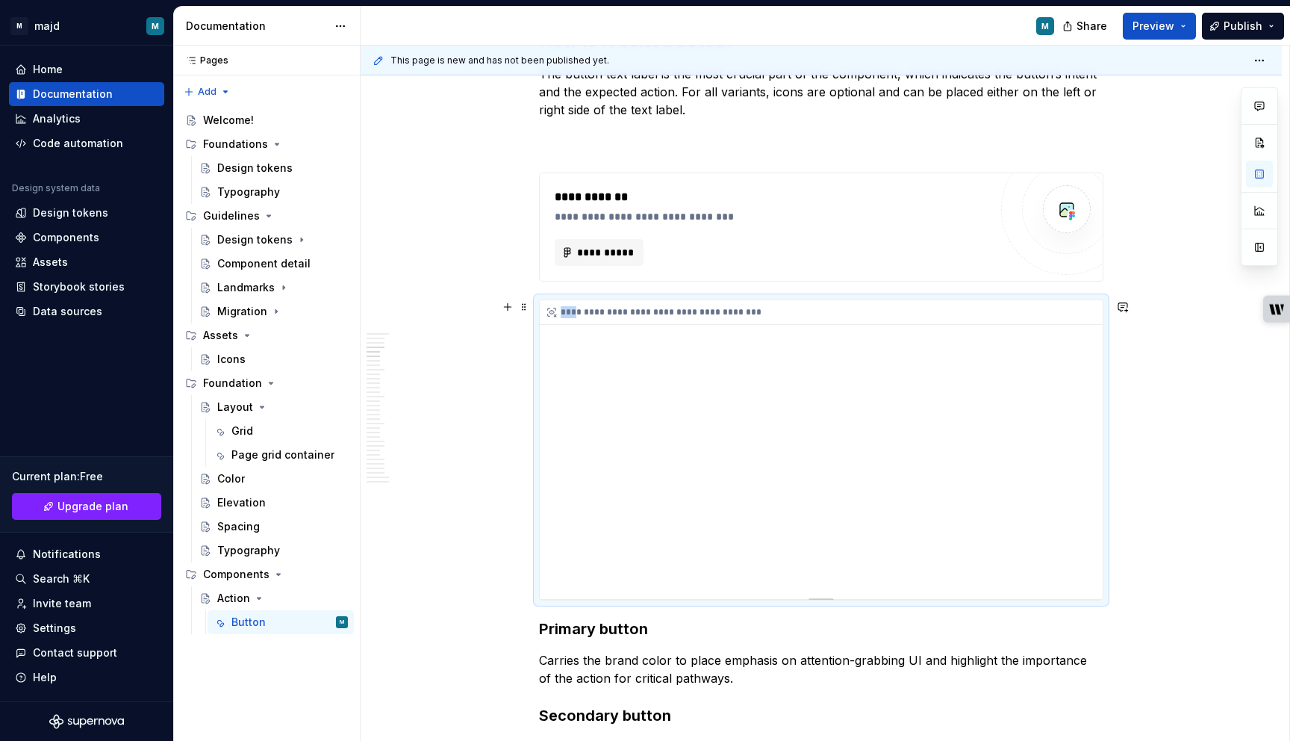
click at [568, 312] on div "**********" at bounding box center [821, 312] width 563 height 25
click at [511, 314] on button "button" at bounding box center [507, 306] width 21 height 21
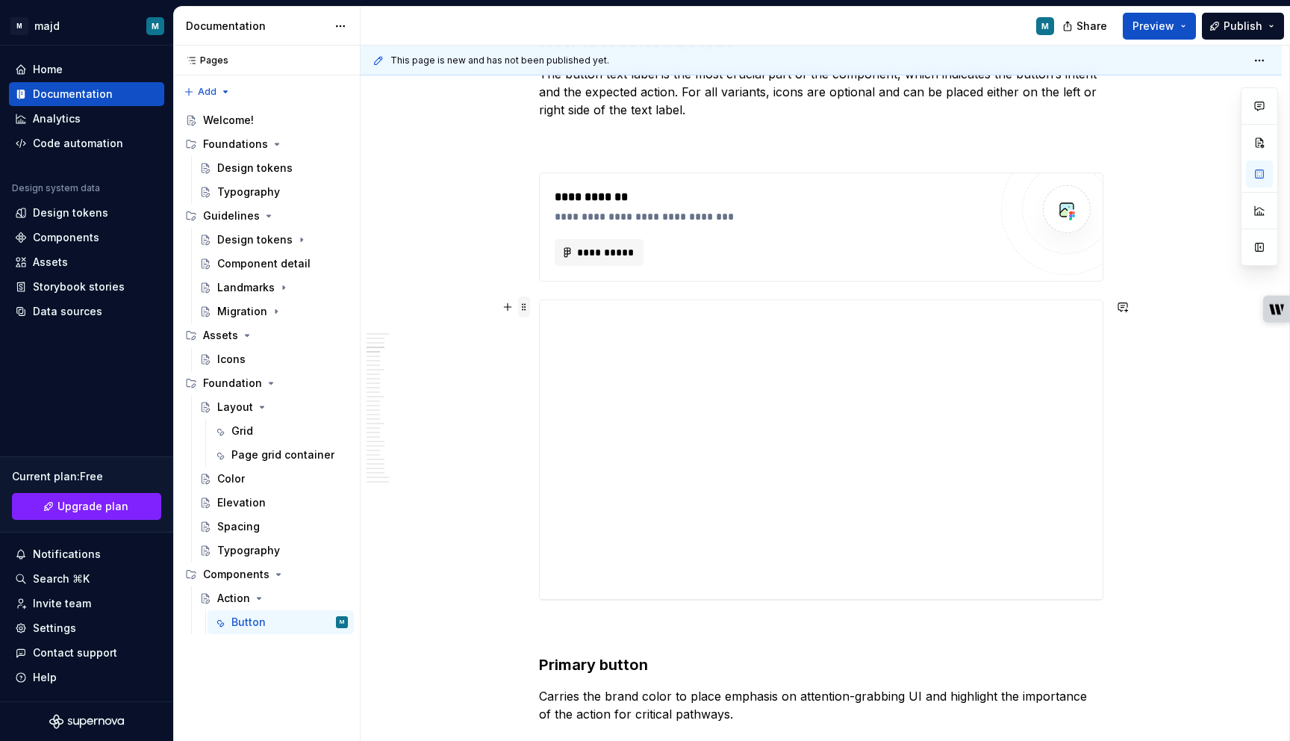
click at [526, 312] on span at bounding box center [524, 306] width 12 height 21
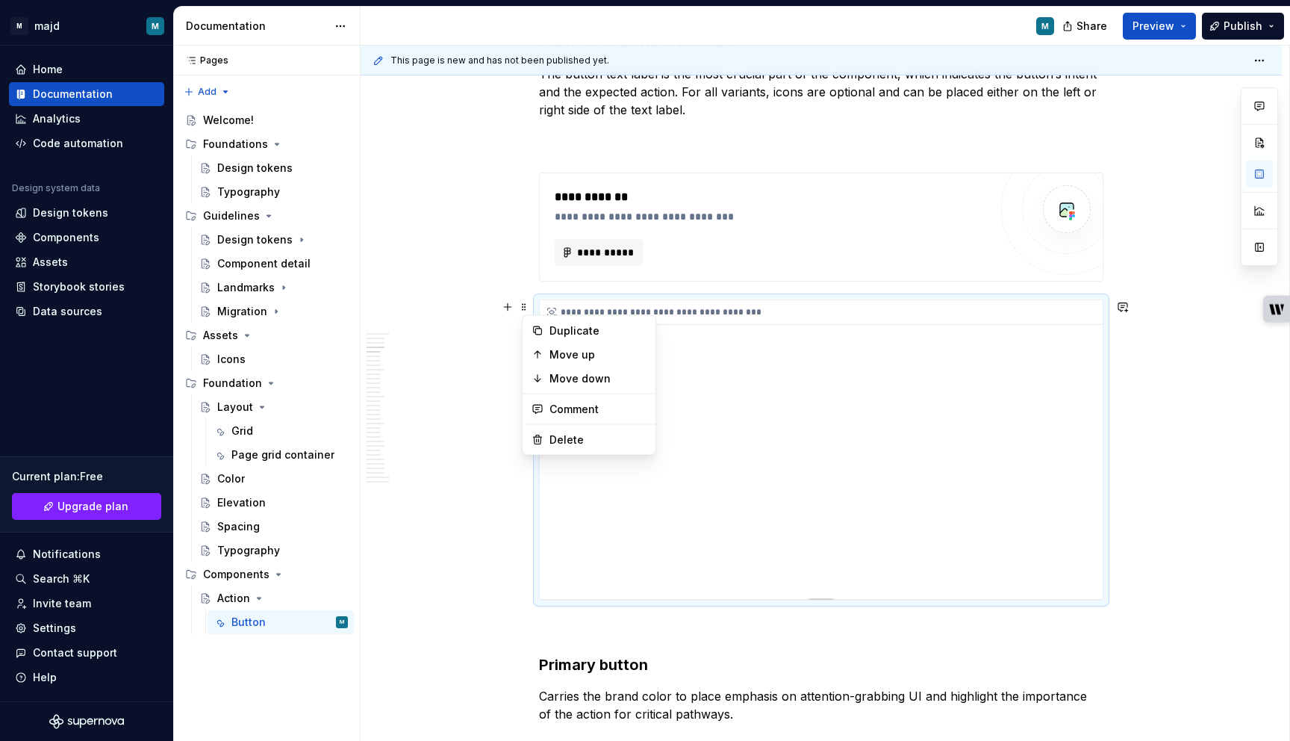
click at [717, 355] on div "**********" at bounding box center [821, 449] width 563 height 299
click at [721, 396] on div "**********" at bounding box center [821, 449] width 563 height 299
click at [1088, 523] on div "**********" at bounding box center [821, 449] width 563 height 299
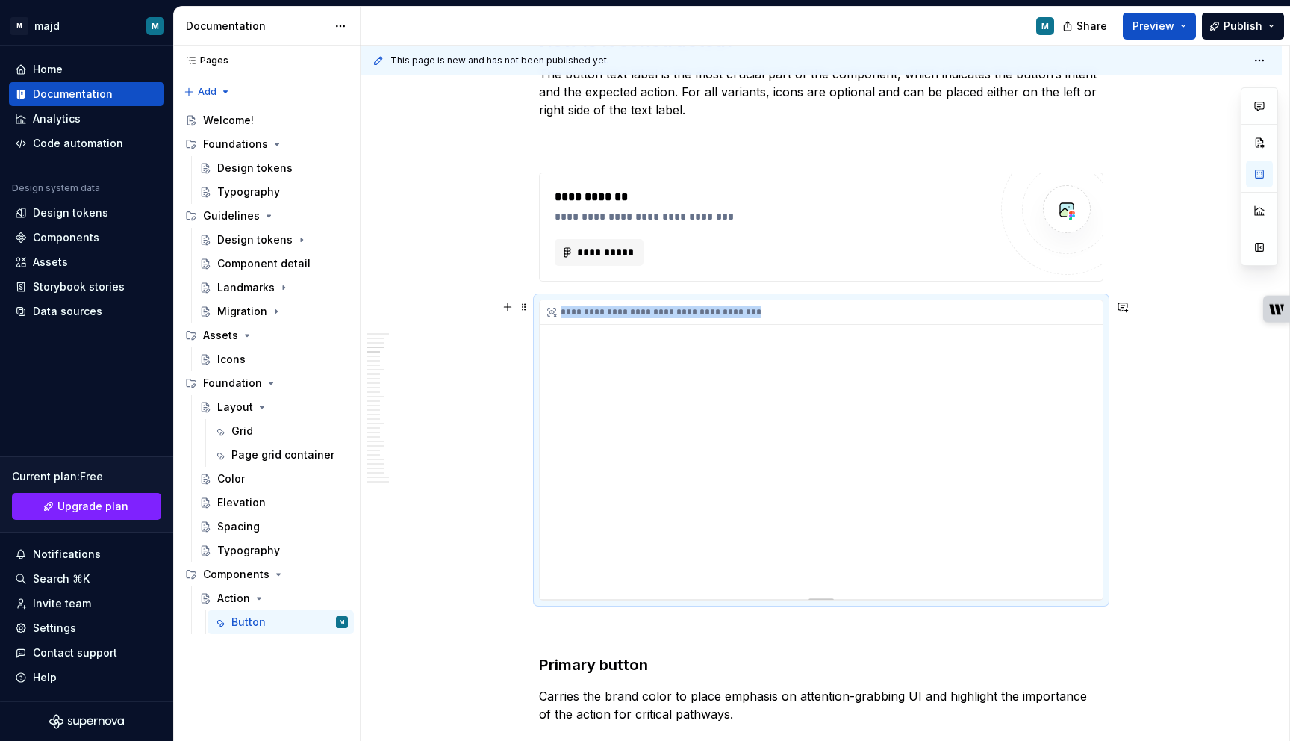
click at [1088, 523] on div "**********" at bounding box center [821, 449] width 563 height 299
click at [1082, 521] on div "**********" at bounding box center [821, 449] width 563 height 299
click at [945, 521] on div "**********" at bounding box center [821, 449] width 563 height 299
click at [679, 592] on div "**********" at bounding box center [821, 449] width 563 height 299
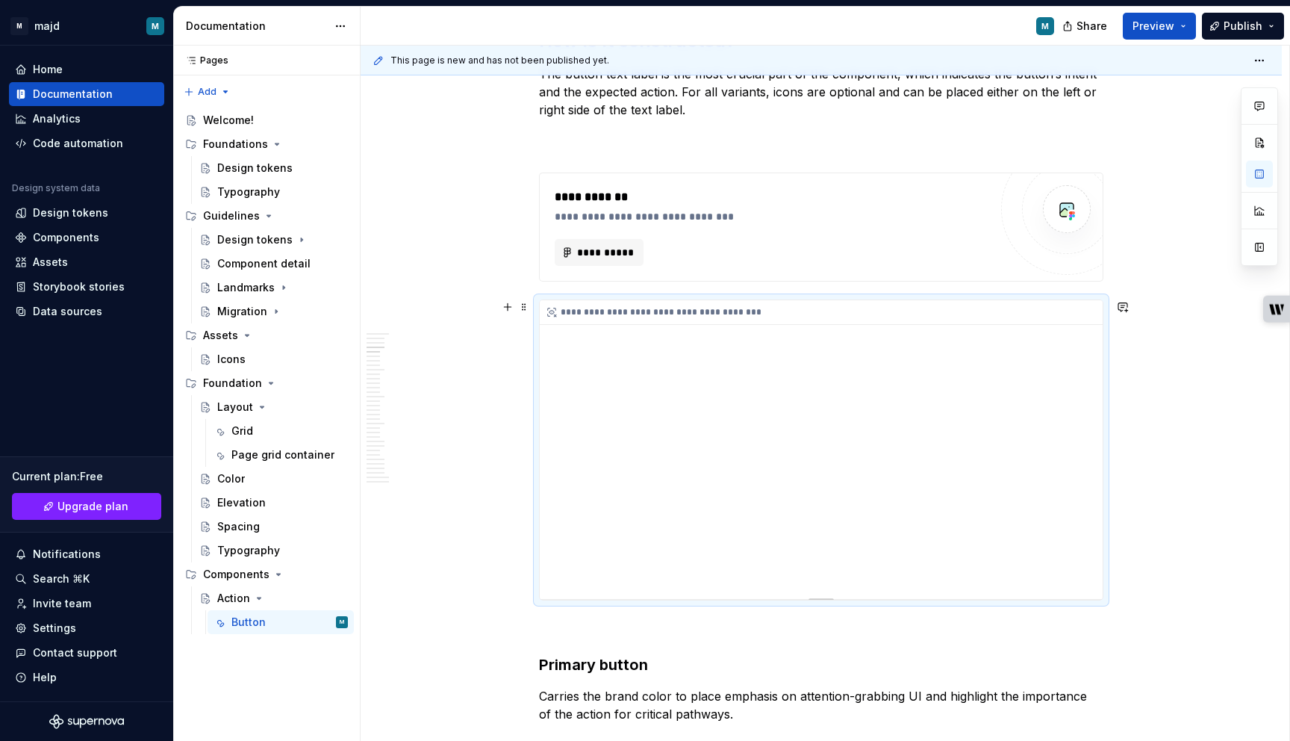
click at [650, 579] on div "**********" at bounding box center [821, 449] width 563 height 299
click at [710, 405] on div "**********" at bounding box center [821, 449] width 563 height 299
click at [558, 311] on icon "To enrich screen reader interactions, please activate Accessibility in Grammarl…" at bounding box center [552, 312] width 12 height 12
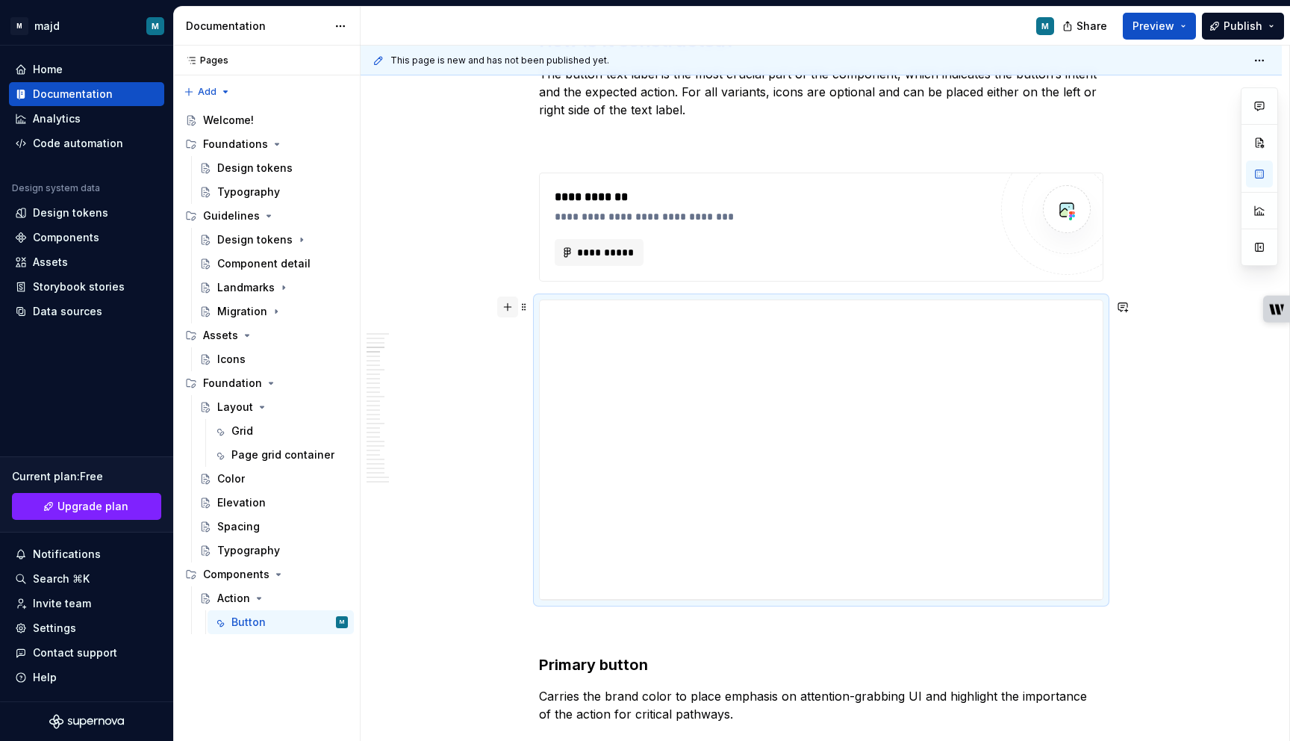
click at [518, 305] on button "button" at bounding box center [507, 306] width 21 height 21
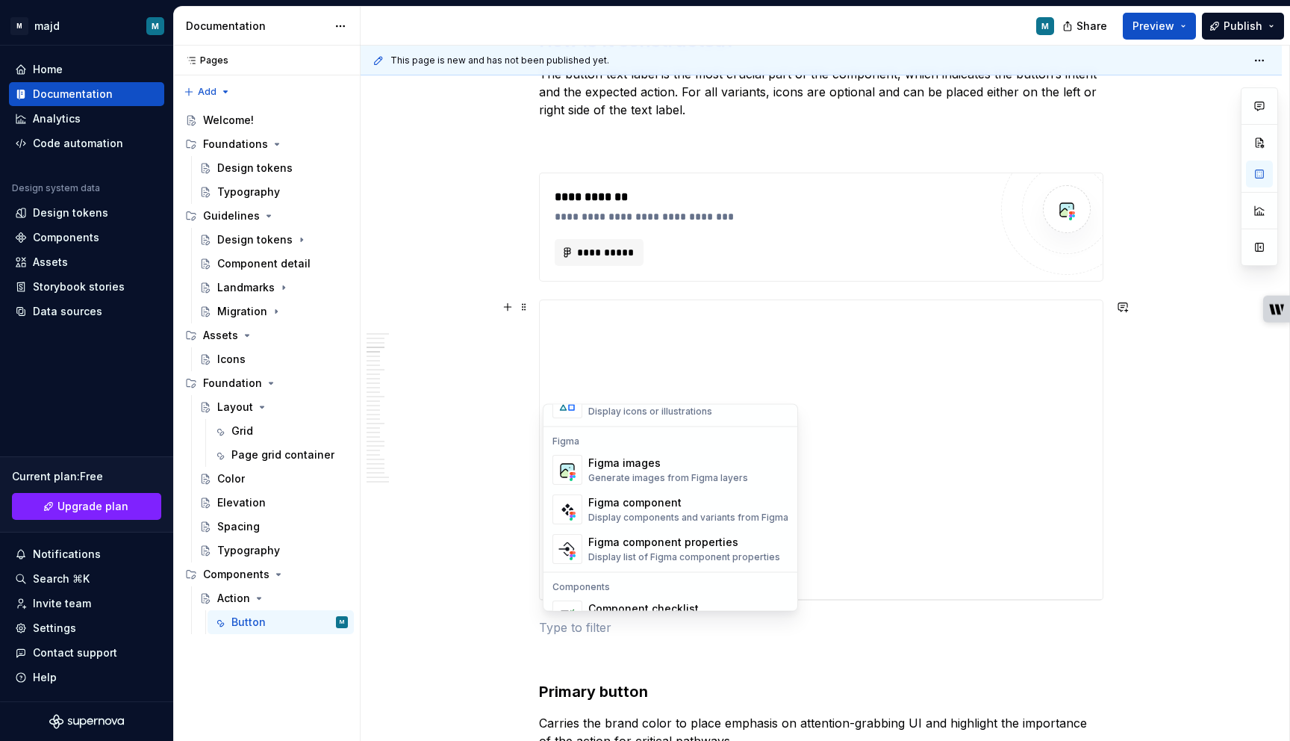
scroll to position [1387, 0]
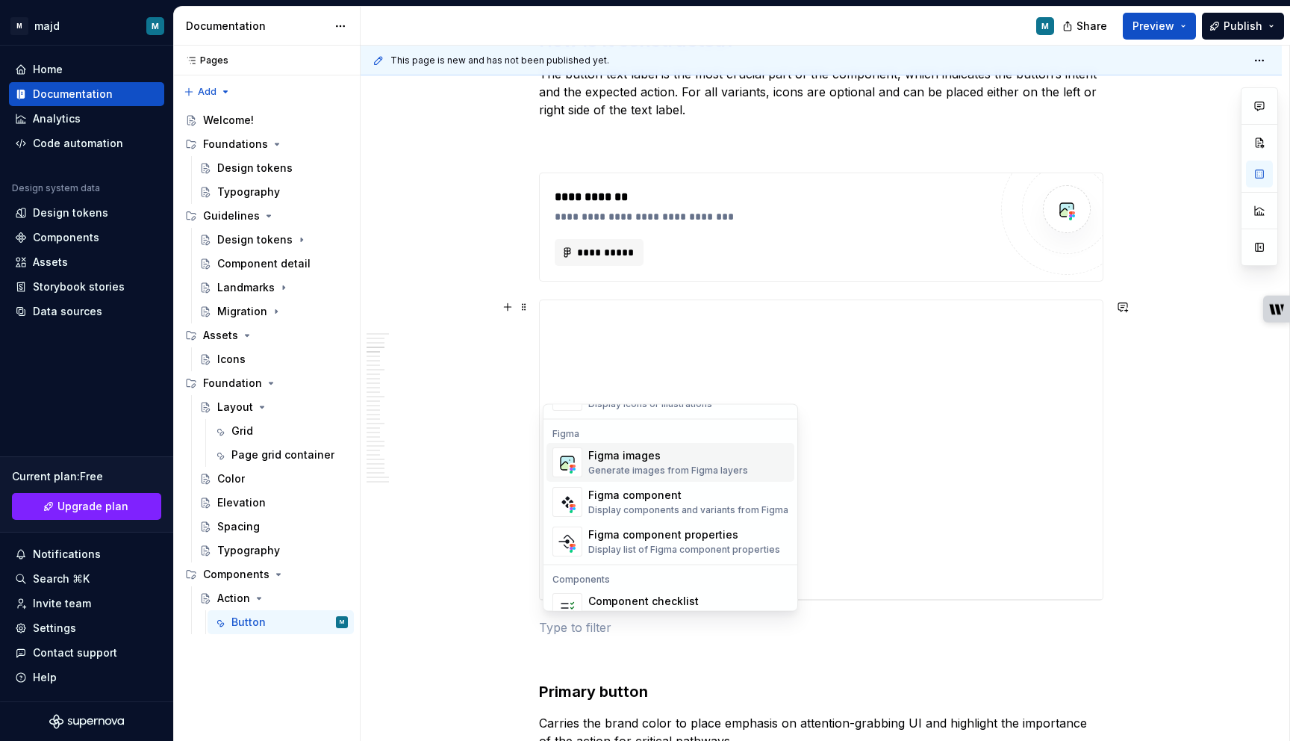
click at [673, 462] on div "Figma images" at bounding box center [668, 456] width 160 height 15
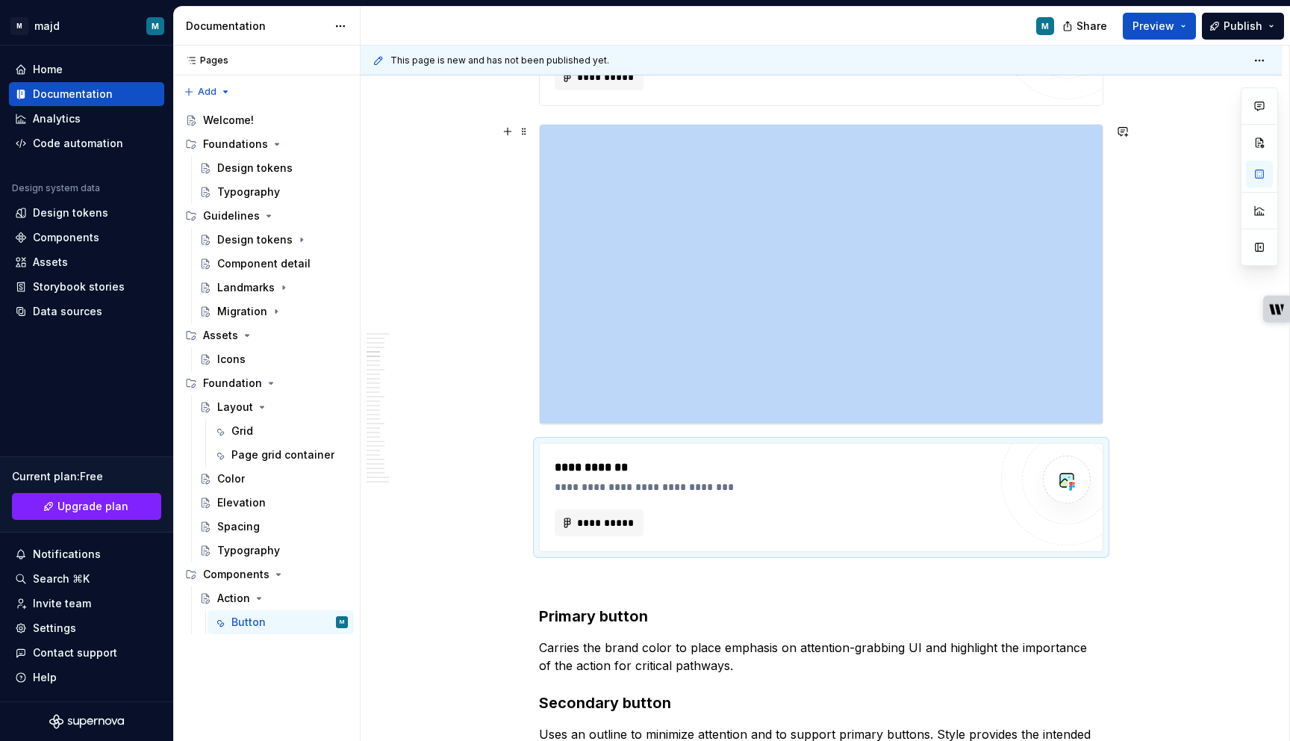
scroll to position [1764, 0]
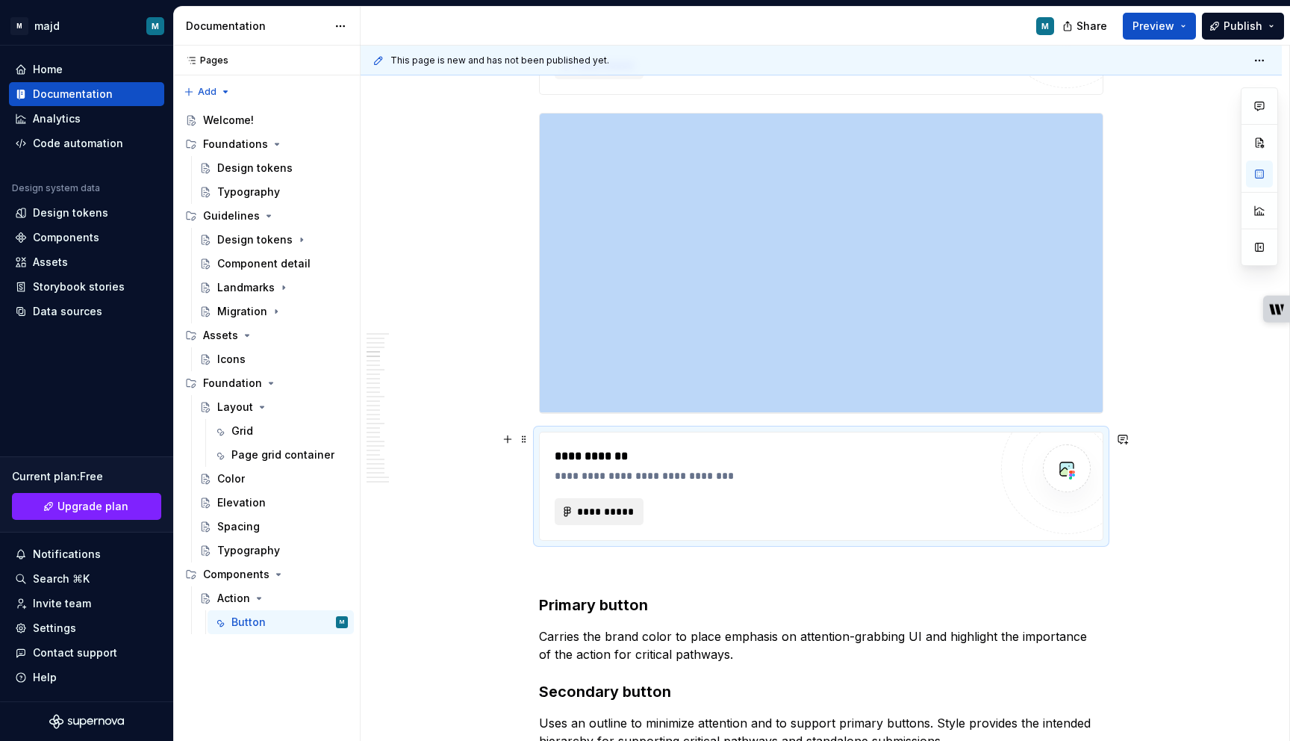
click at [634, 508] on span "**********" at bounding box center [604, 511] width 57 height 15
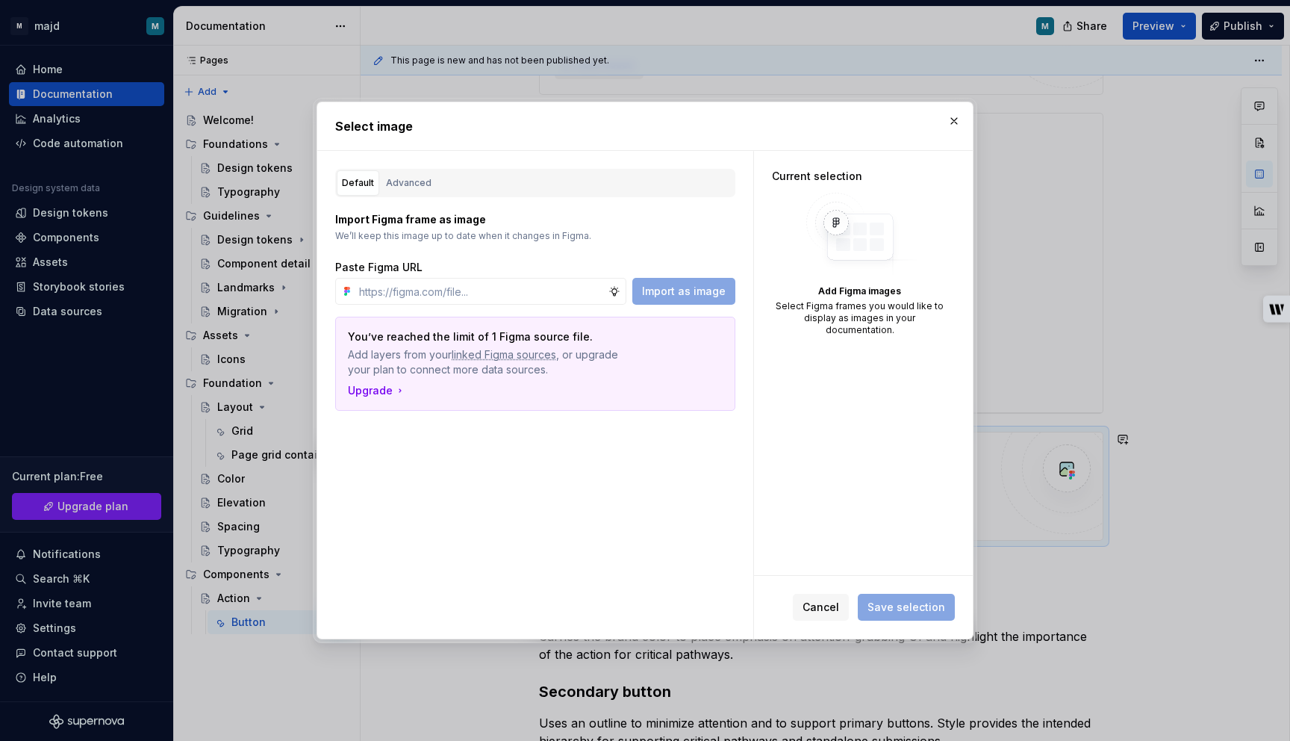
type textarea "*"
type input "https://embed.figma.com/design/JA7e09iZJJ5wGZziMPw44V/Release-1.0--CDS-?node-id…"
click at [696, 288] on span "Import as image" at bounding box center [684, 291] width 84 height 15
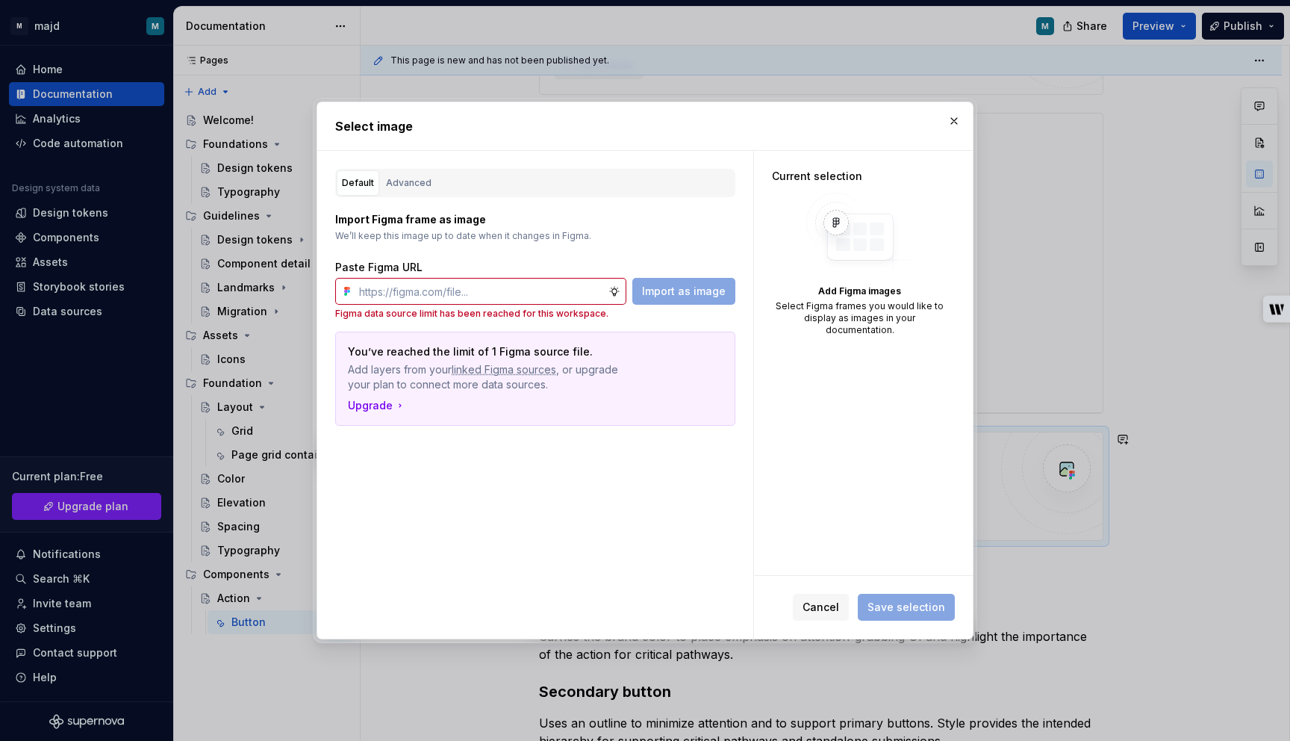
click at [496, 376] on span "linked Figma sources" at bounding box center [504, 369] width 105 height 15
click at [472, 370] on span "linked Figma sources" at bounding box center [504, 369] width 105 height 15
click at [405, 172] on button "Advanced" at bounding box center [409, 182] width 56 height 25
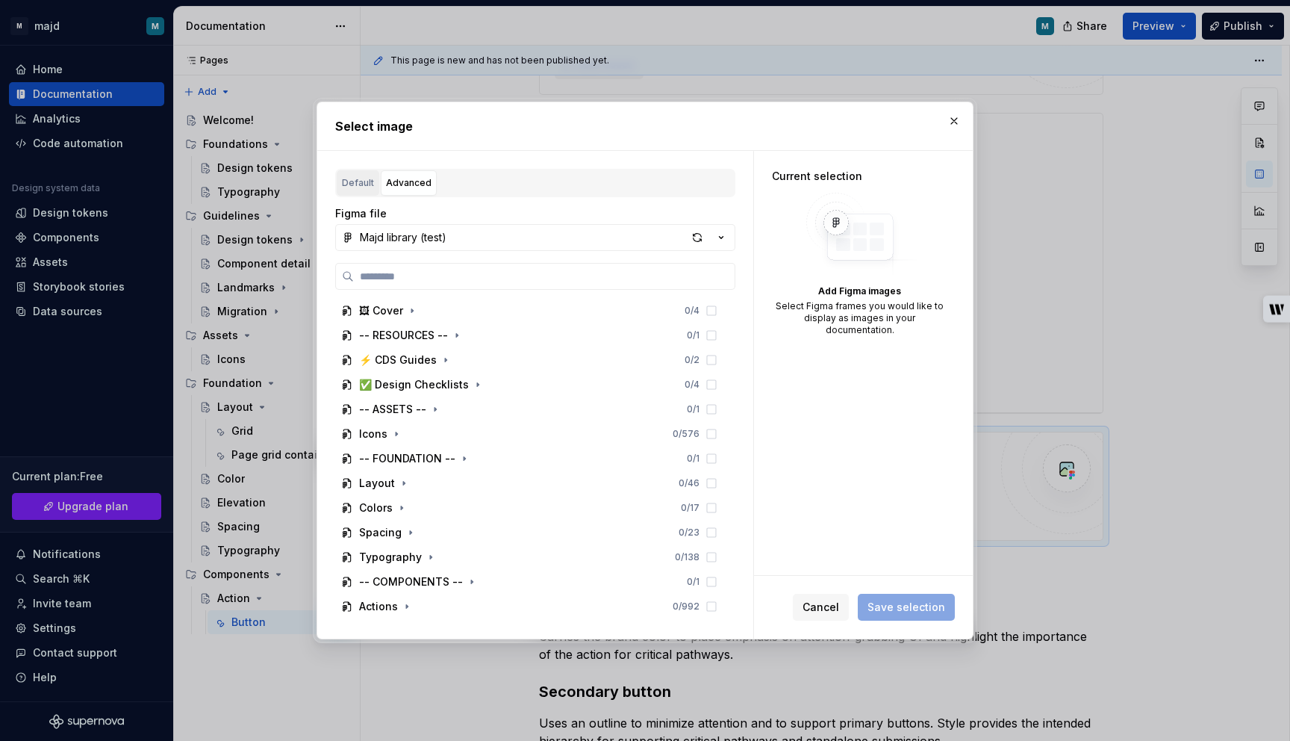
click at [356, 178] on div "Default" at bounding box center [358, 182] width 32 height 15
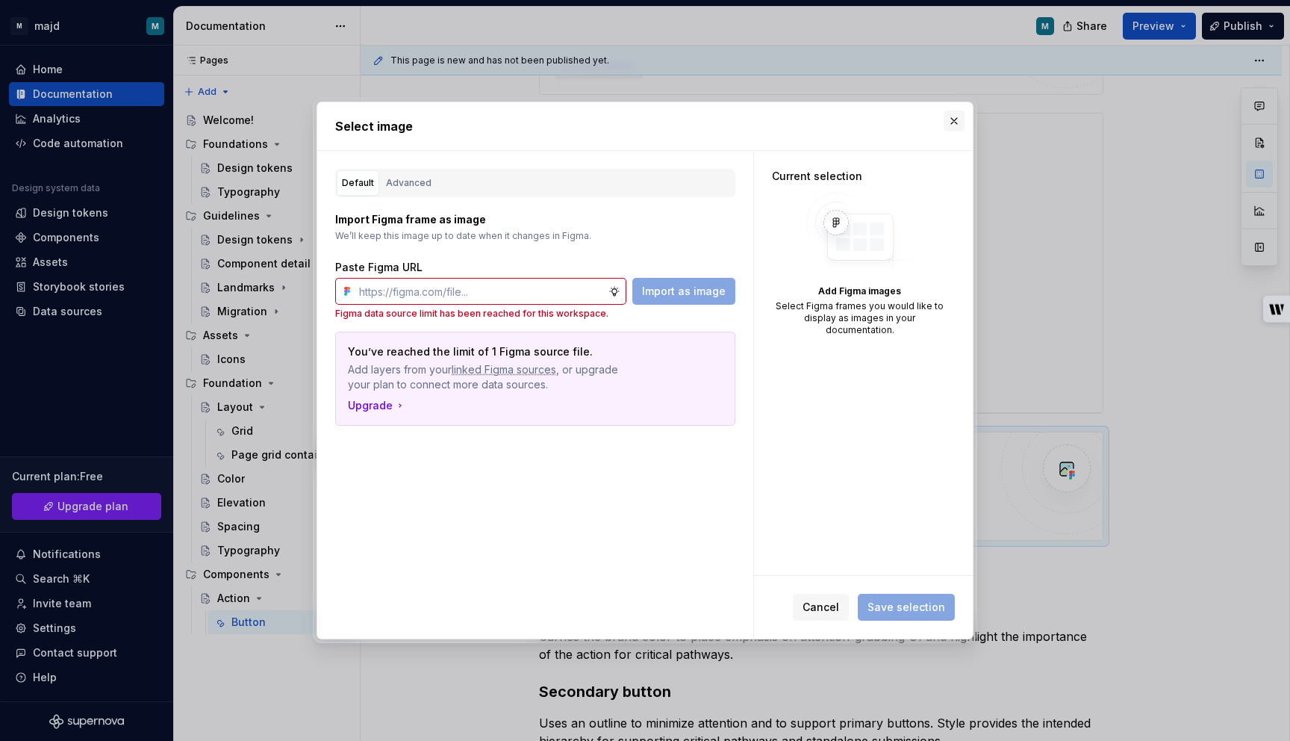
click at [960, 117] on button "button" at bounding box center [954, 121] width 21 height 21
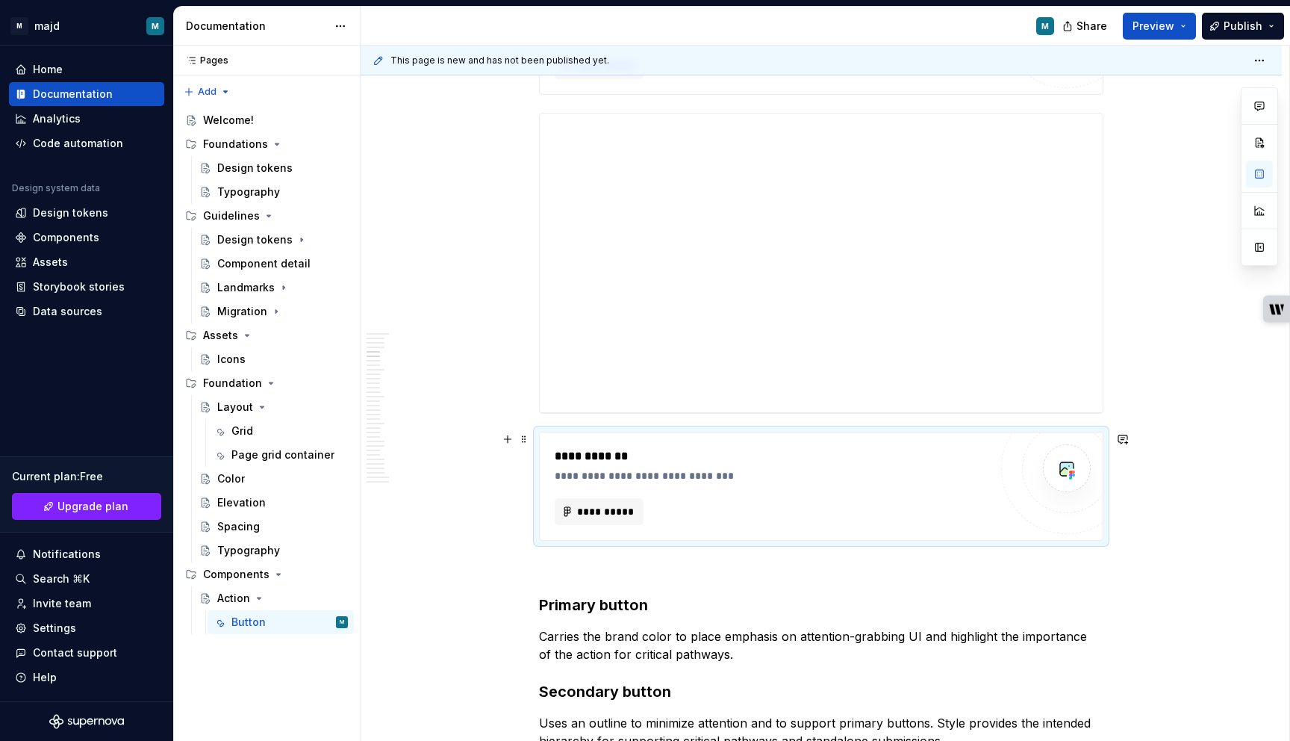
click at [642, 447] on div "**********" at bounding box center [821, 486] width 563 height 108
click at [512, 444] on button "button" at bounding box center [507, 439] width 21 height 21
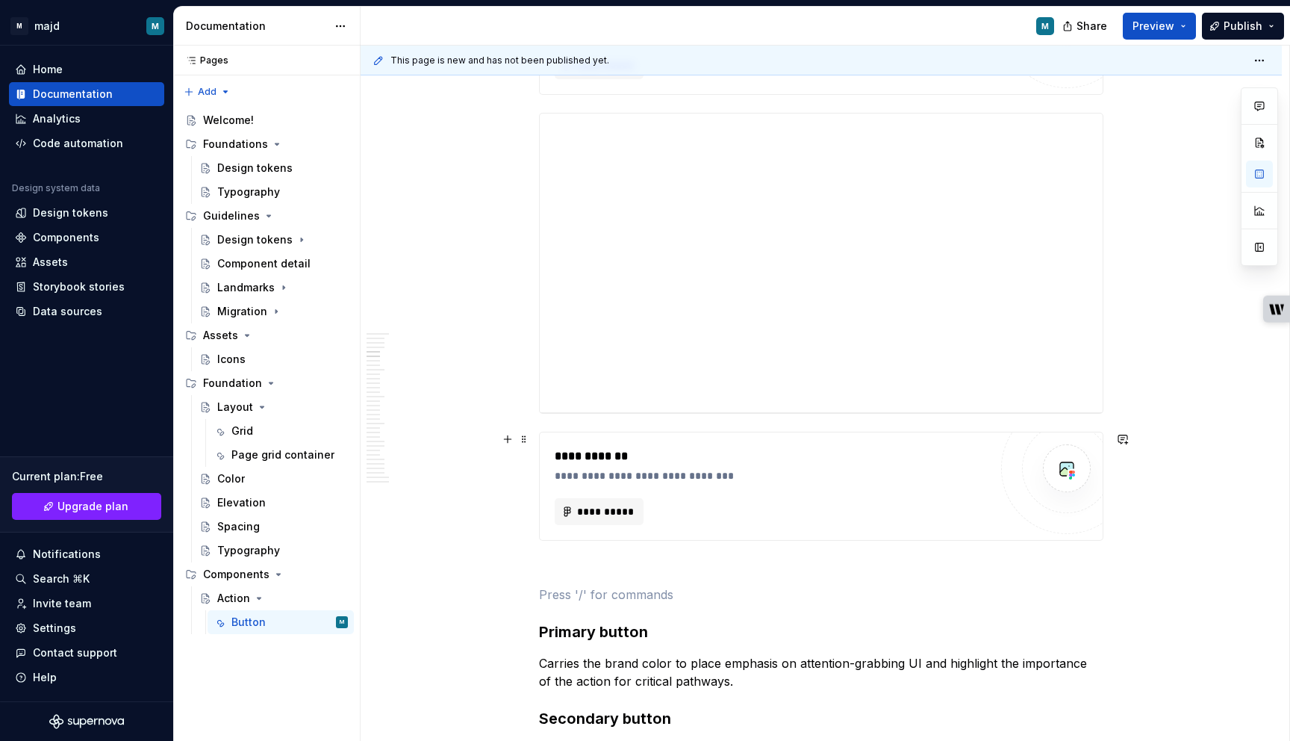
click at [850, 255] on div "**********" at bounding box center [821, 262] width 563 height 299
click at [791, 336] on div "**********" at bounding box center [821, 262] width 563 height 299
click at [648, 398] on div "**********" at bounding box center [821, 262] width 563 height 299
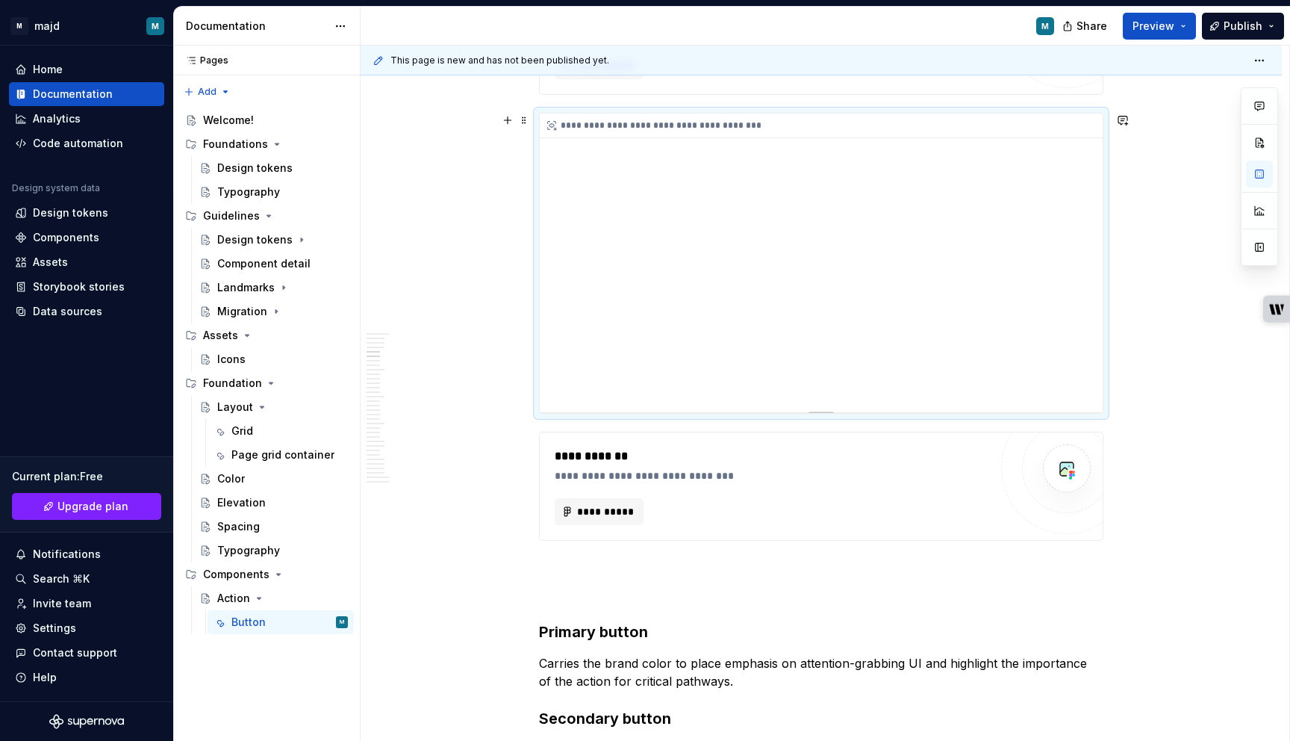
click at [648, 398] on div "**********" at bounding box center [821, 262] width 563 height 299
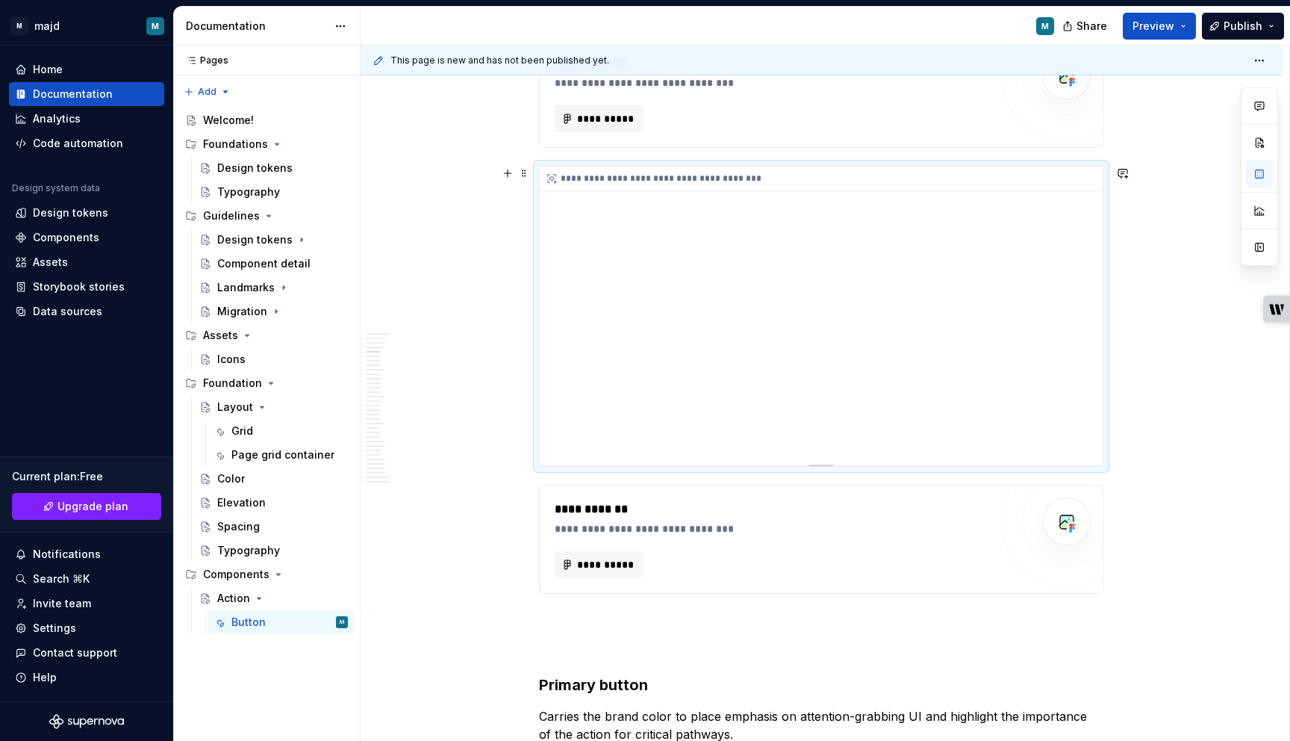
scroll to position [1708, 0]
click at [597, 197] on div "**********" at bounding box center [821, 318] width 563 height 299
click at [603, 191] on div "**********" at bounding box center [821, 181] width 563 height 25
click at [529, 178] on span at bounding box center [524, 175] width 12 height 21
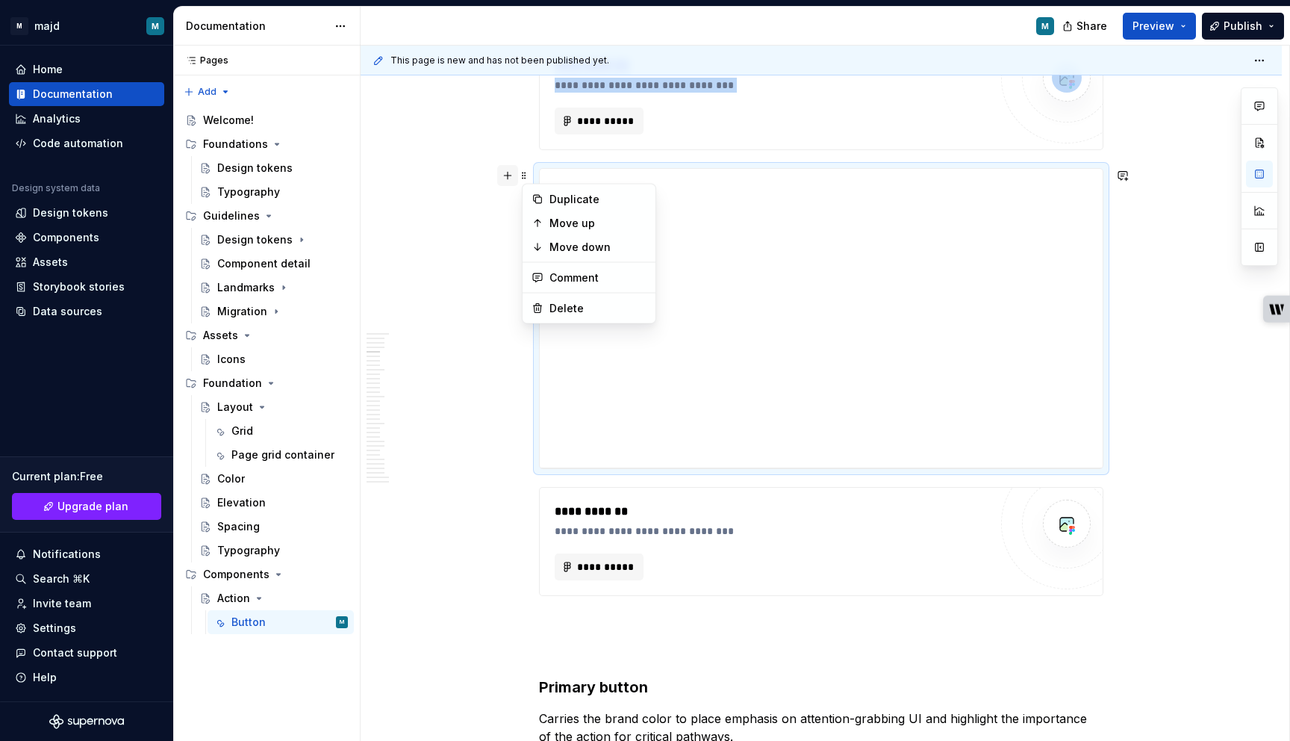
click at [511, 179] on button "button" at bounding box center [507, 175] width 21 height 21
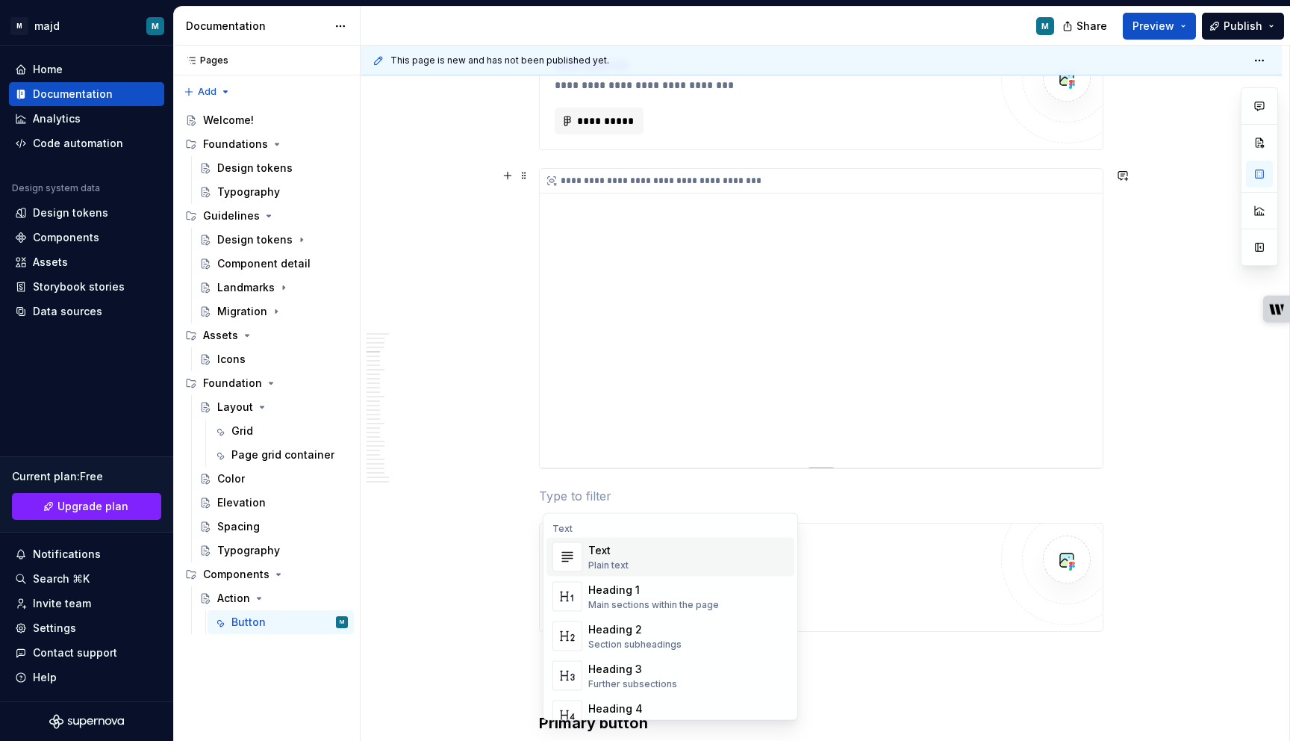
click at [1086, 396] on div "**********" at bounding box center [821, 318] width 563 height 299
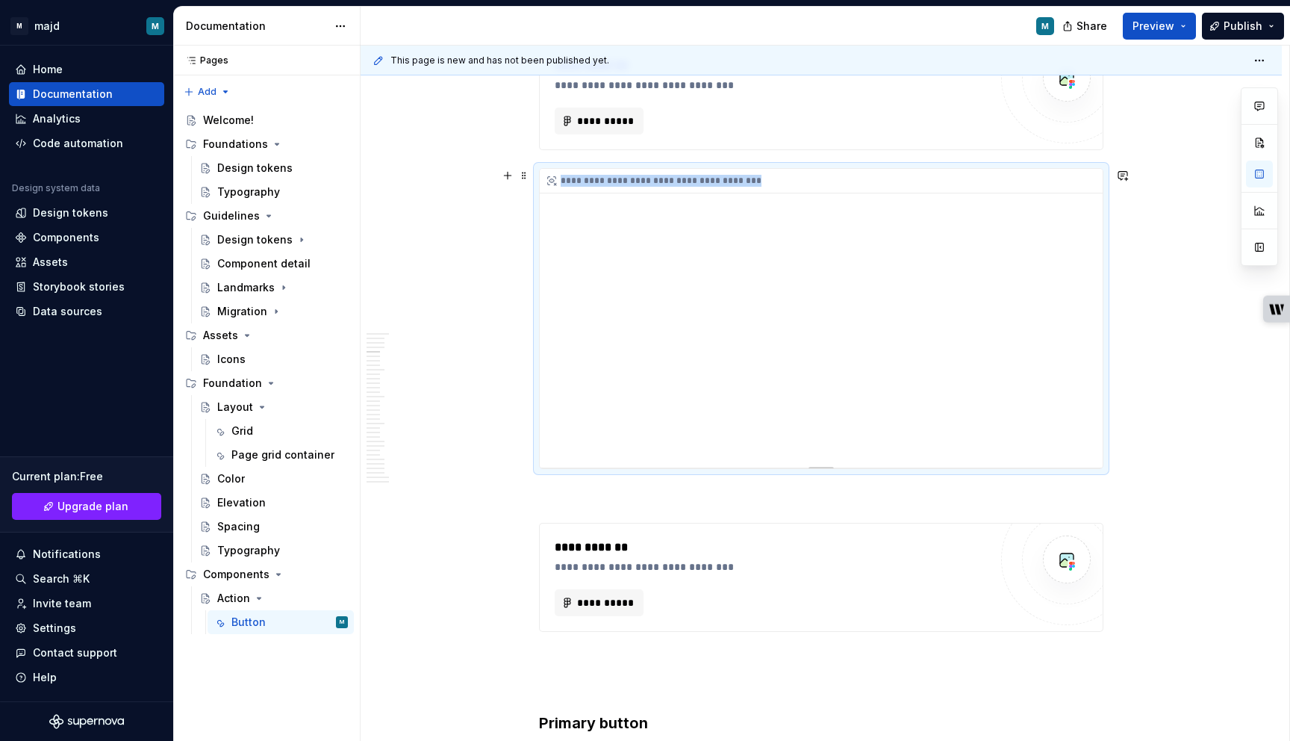
click at [1086, 396] on div "**********" at bounding box center [821, 318] width 563 height 299
click at [1086, 394] on div "**********" at bounding box center [821, 318] width 563 height 299
click at [1051, 442] on div "**********" at bounding box center [821, 318] width 563 height 299
click at [1051, 453] on div "**********" at bounding box center [821, 318] width 563 height 299
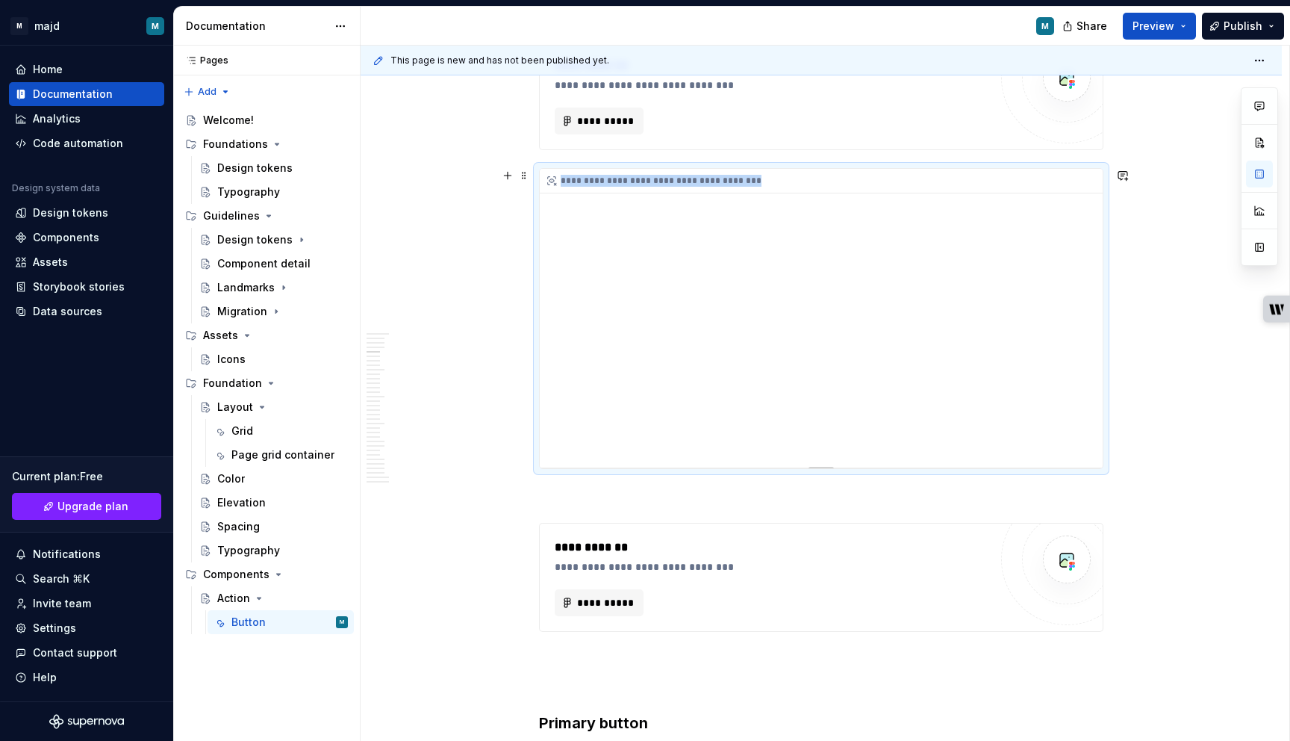
click at [1051, 453] on div "**********" at bounding box center [821, 318] width 563 height 299
click at [611, 184] on div "**********" at bounding box center [821, 181] width 563 height 25
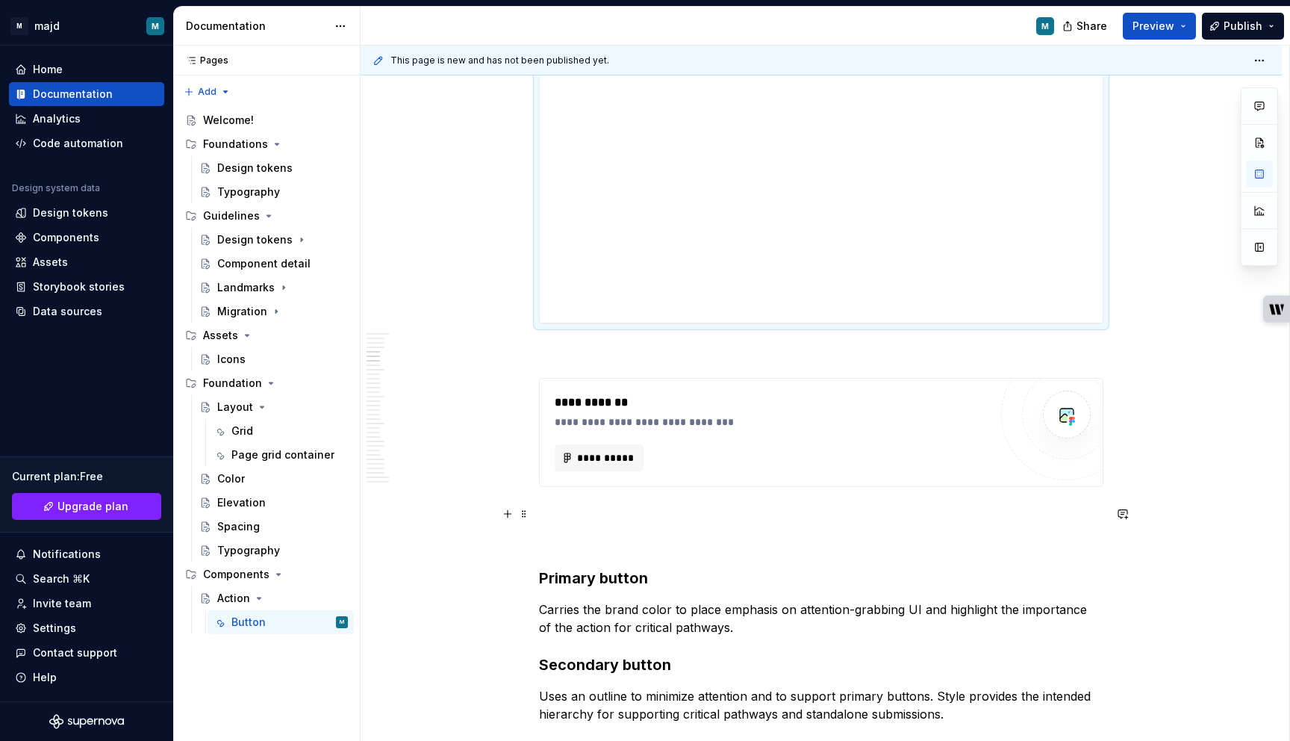
scroll to position [1876, 0]
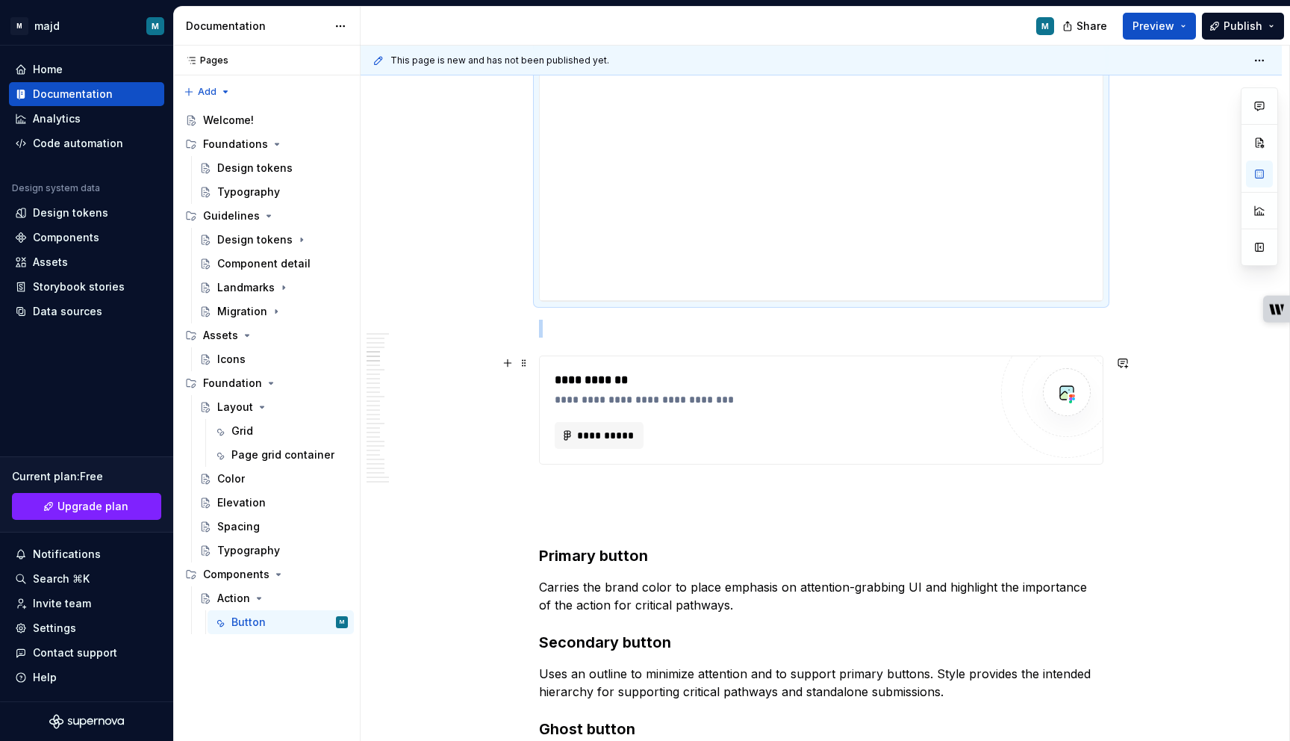
click at [780, 438] on div "**********" at bounding box center [772, 435] width 435 height 27
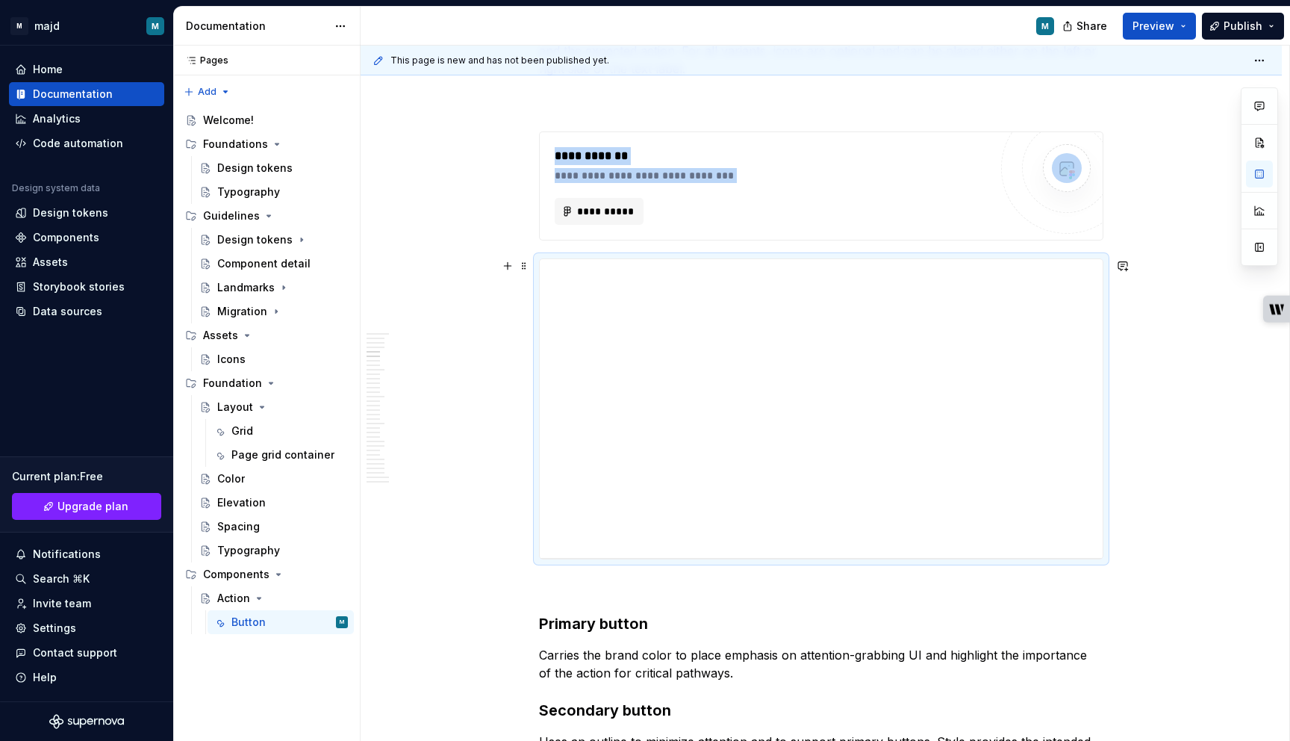
scroll to position [1564, 0]
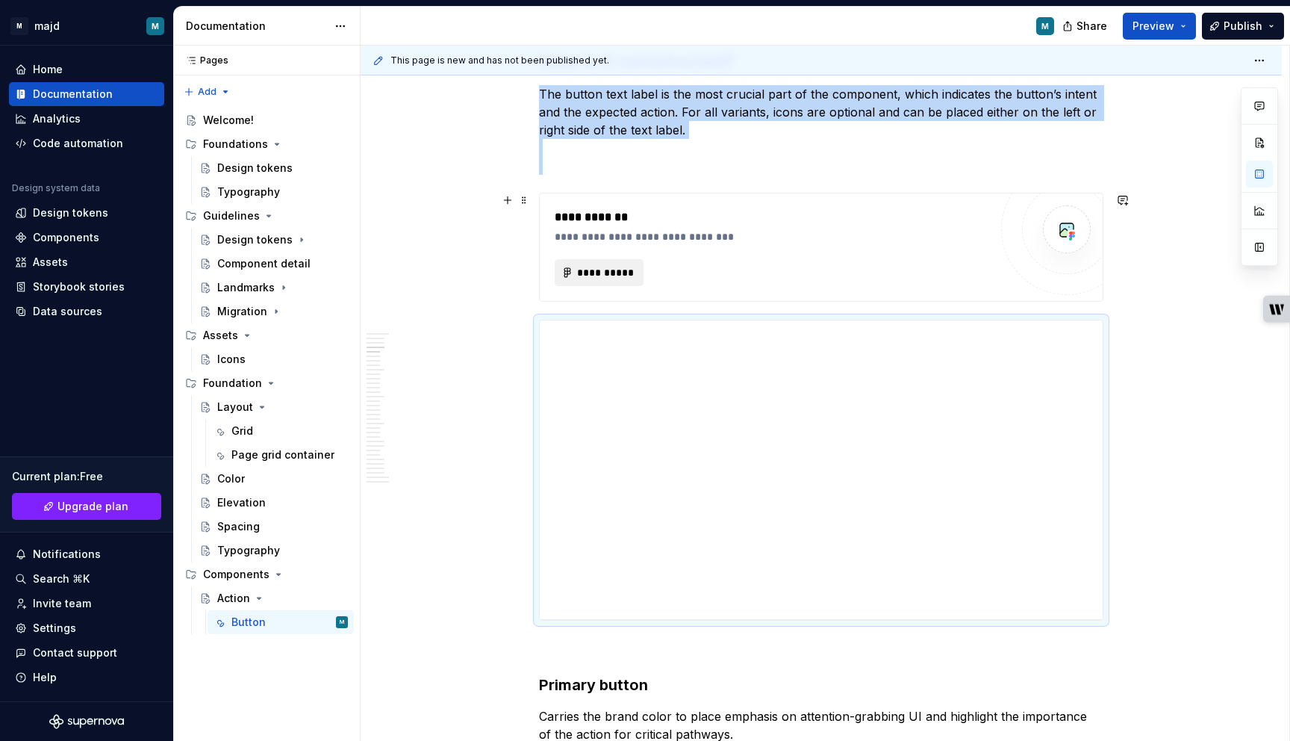
click at [616, 273] on span "**********" at bounding box center [604, 272] width 57 height 15
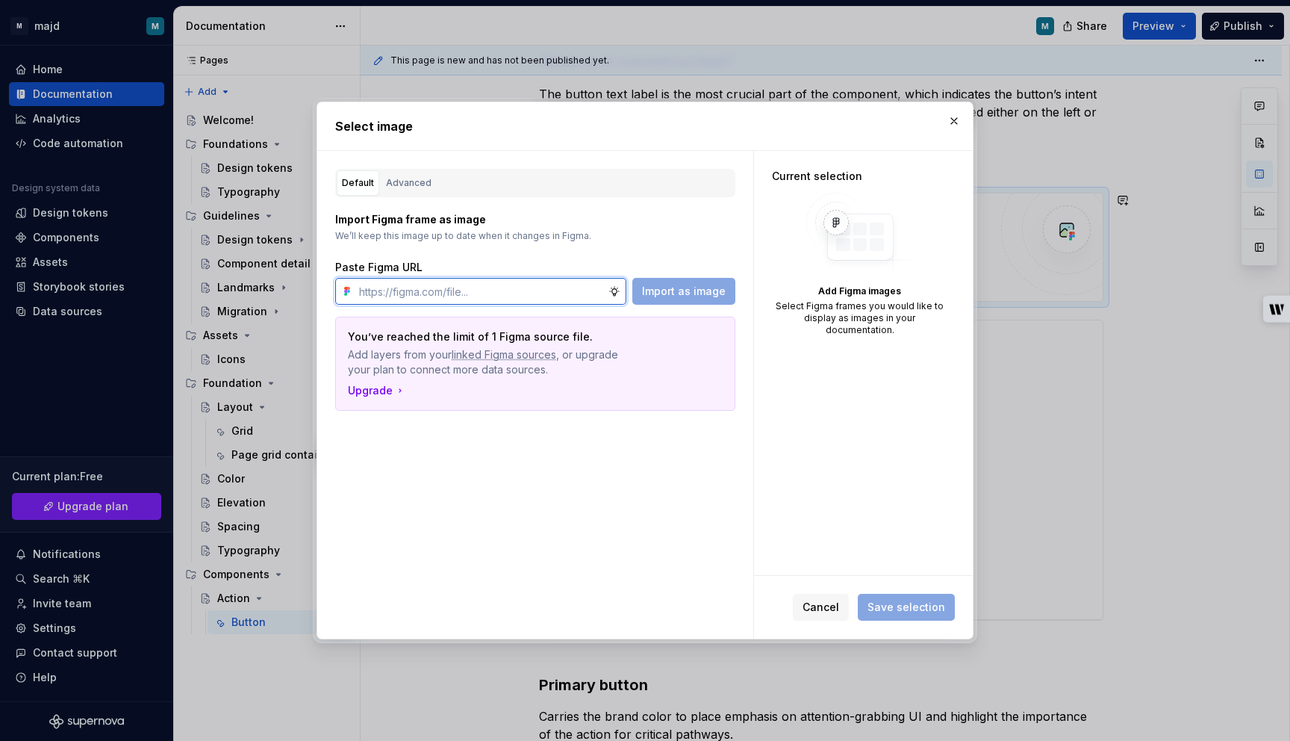
type textarea "*"
paste input "https://embed.figma.com/design/Lm7ShsZ4HZ5aLRTYv8QCQC/Majd-library--test-?node-…"
type input "https://embed.figma.com/design/Lm7ShsZ4HZ5aLRTYv8QCQC/Majd-library--test-?node-…"
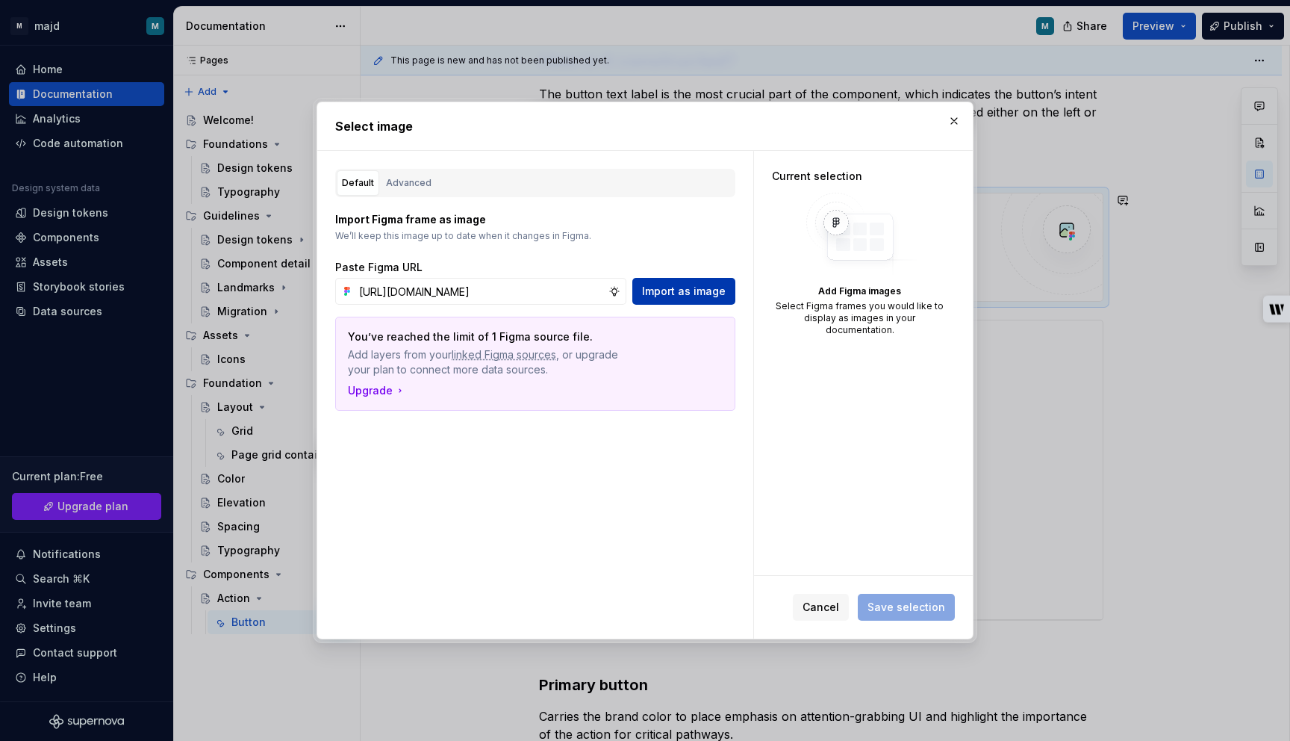
click at [686, 288] on span "Import as image" at bounding box center [684, 291] width 84 height 15
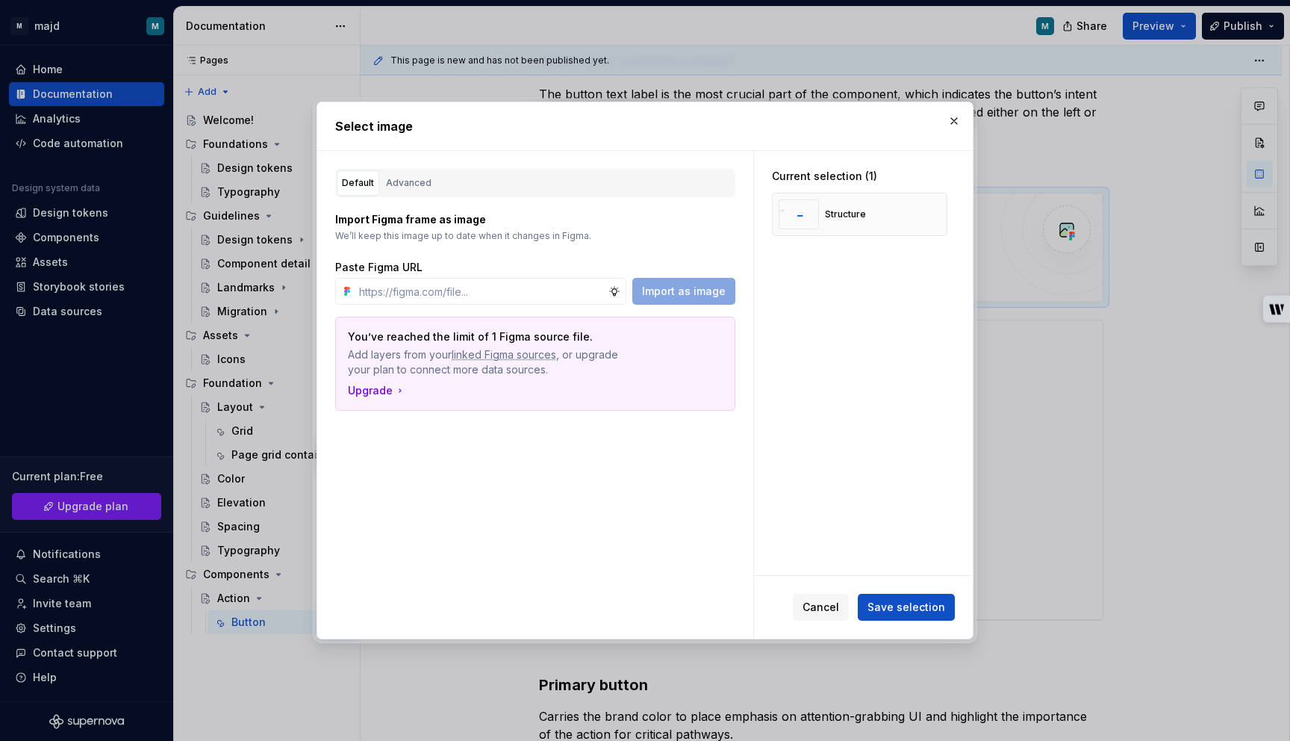
drag, startPoint x: 367, startPoint y: 389, endPoint x: 202, endPoint y: 10, distance: 413.0
click at [0, 0] on div "Select image Default Advanced Import Figma frame as image We’ll keep this image…" at bounding box center [645, 370] width 1290 height 741
click at [924, 607] on span "Save selection" at bounding box center [907, 607] width 78 height 15
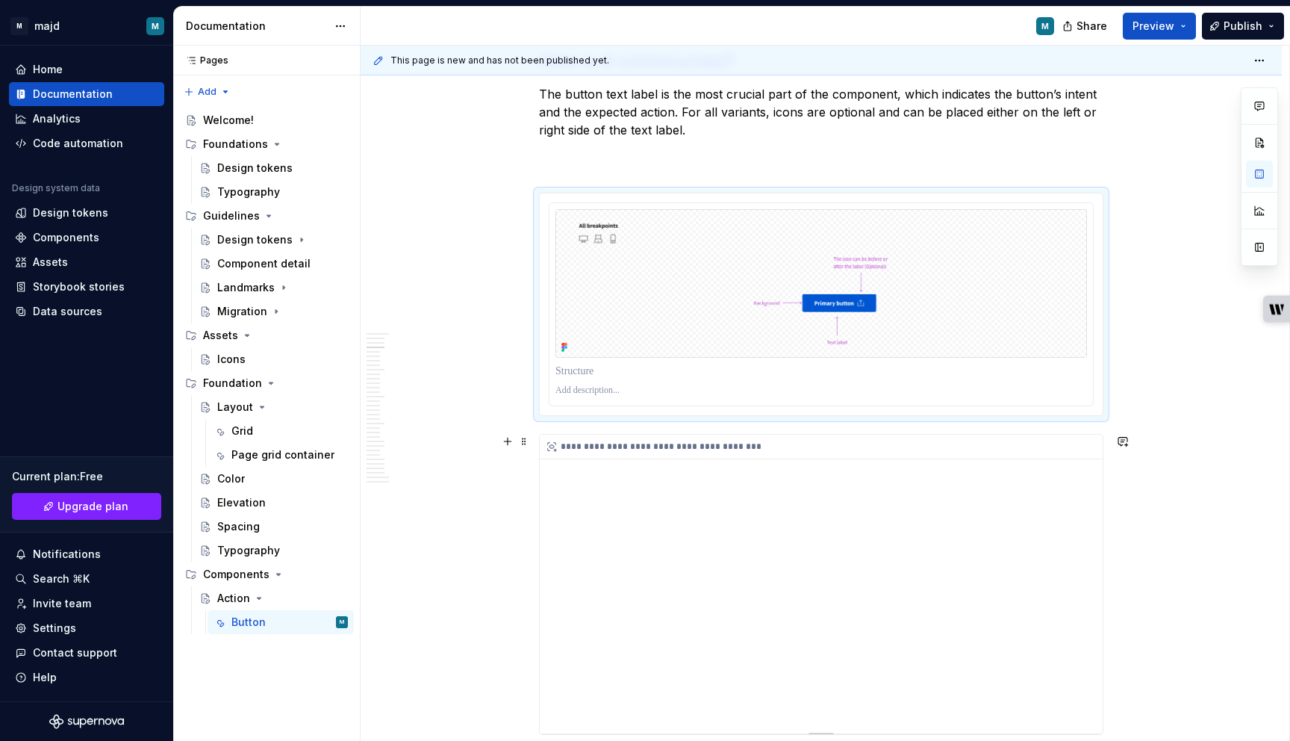
click at [970, 464] on div "**********" at bounding box center [821, 584] width 563 height 299
click at [976, 434] on div "**********" at bounding box center [821, 584] width 564 height 301
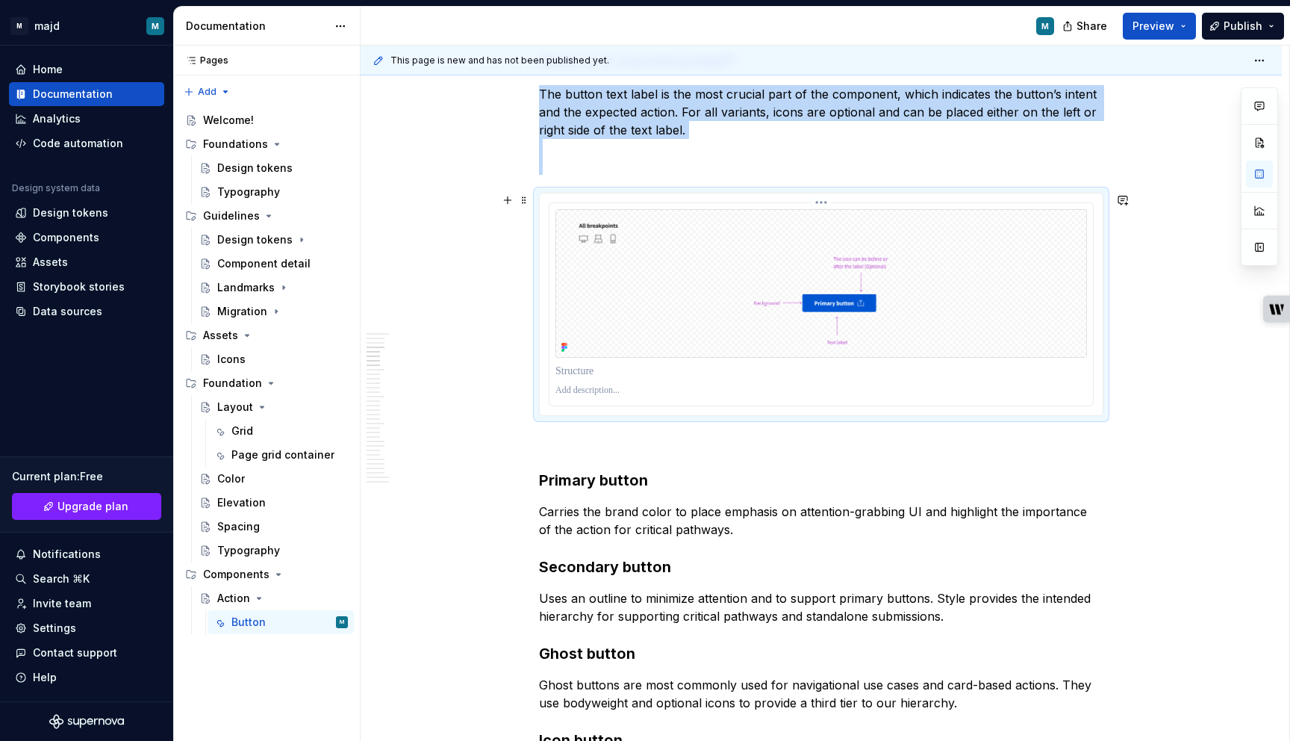
click at [870, 351] on img "To enrich screen reader interactions, please activate Accessibility in Grammarl…" at bounding box center [822, 283] width 532 height 148
click at [840, 306] on img "To enrich screen reader interactions, please activate Accessibility in Grammarl…" at bounding box center [822, 283] width 532 height 148
click at [584, 228] on img "To enrich screen reader interactions, please activate Accessibility in Grammarl…" at bounding box center [822, 283] width 532 height 148
click at [529, 202] on span at bounding box center [524, 200] width 12 height 21
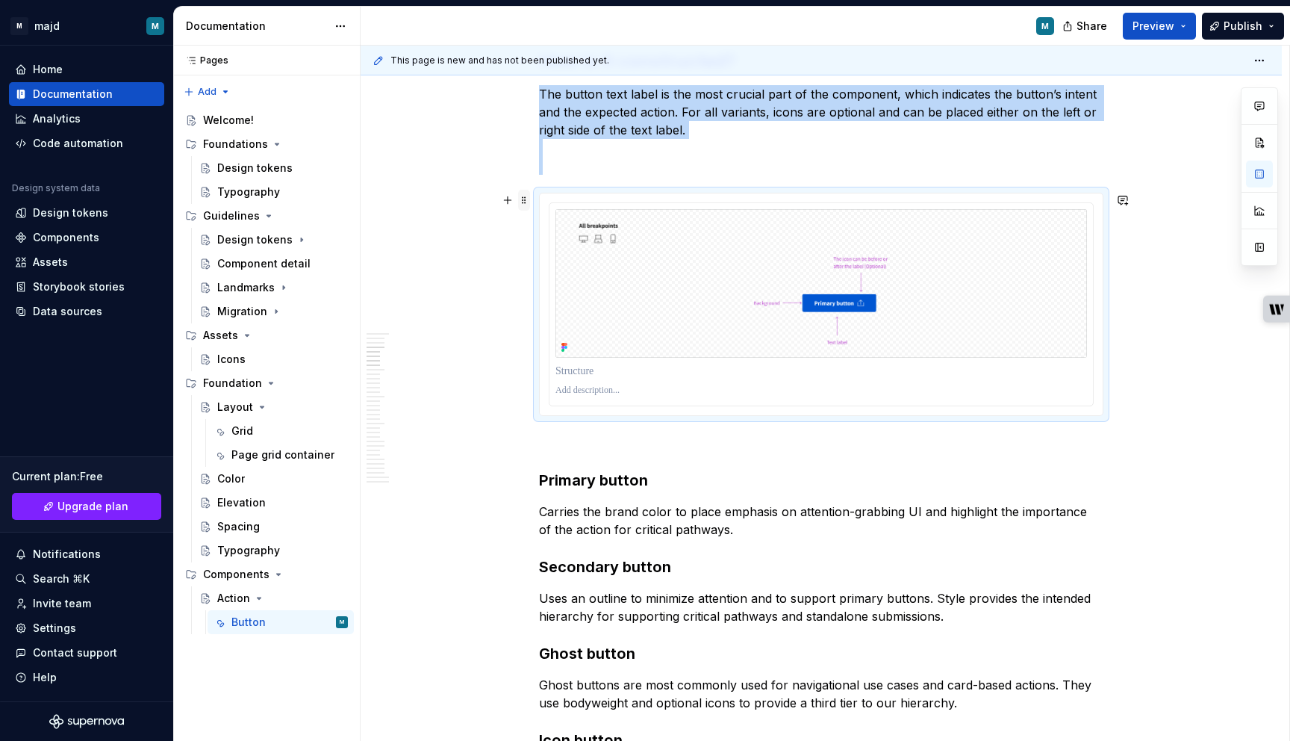
click at [529, 202] on span at bounding box center [524, 200] width 12 height 21
click at [1023, 239] on img "To enrich screen reader interactions, please activate Accessibility in Grammarl…" at bounding box center [822, 283] width 532 height 148
click at [825, 199] on html "M majd M Home Documentation Analytics Code automation Design system data Design…" at bounding box center [645, 370] width 1290 height 741
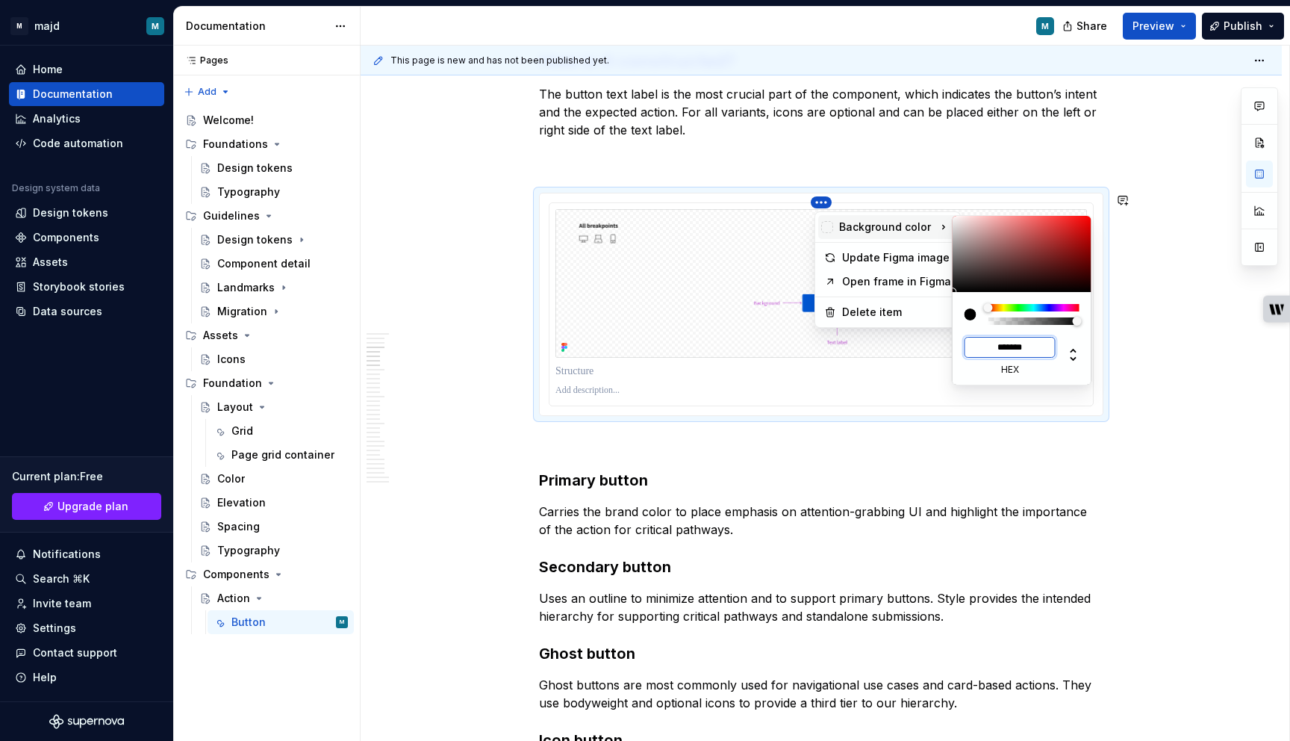
click at [1024, 353] on input "*******" at bounding box center [1010, 347] width 91 height 21
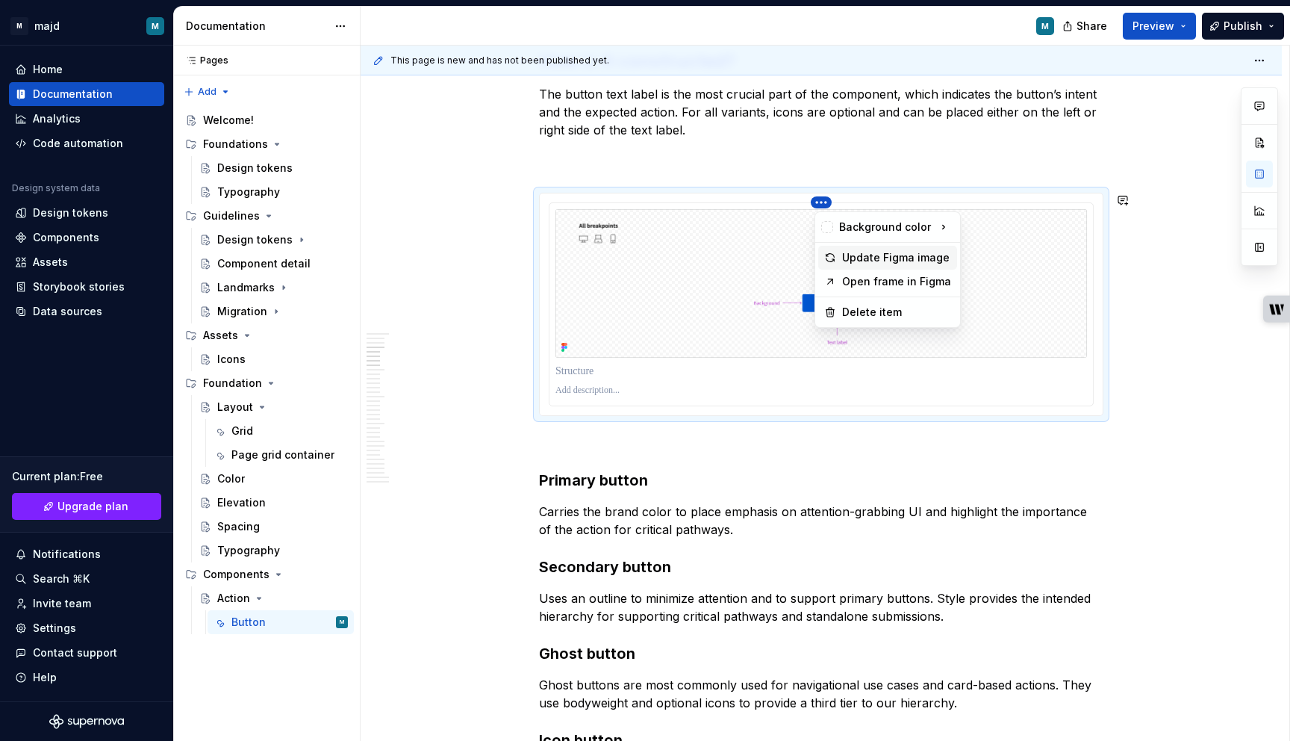
click at [924, 254] on div "Update Figma image" at bounding box center [896, 257] width 109 height 15
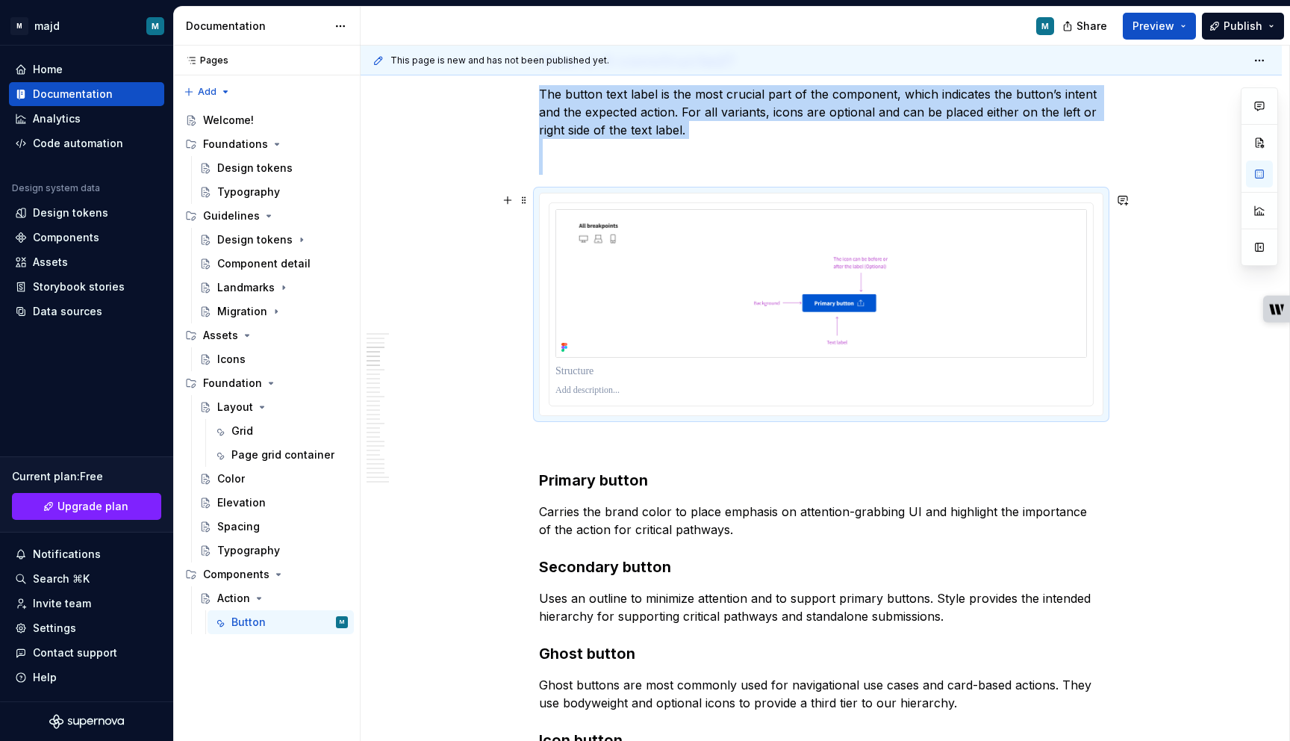
click at [1116, 444] on button "button" at bounding box center [1123, 442] width 21 height 21
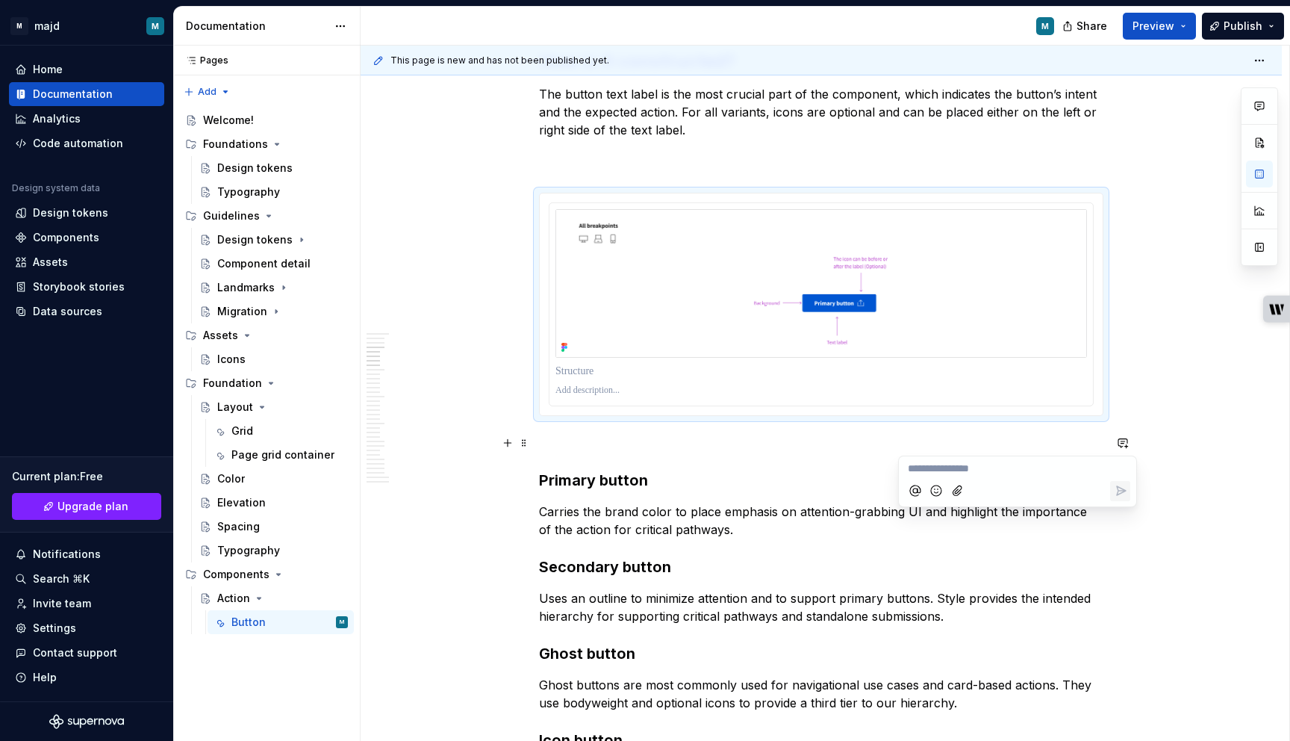
click at [1056, 443] on p "To enrich screen reader interactions, please activate Accessibility in Grammarl…" at bounding box center [821, 443] width 564 height 18
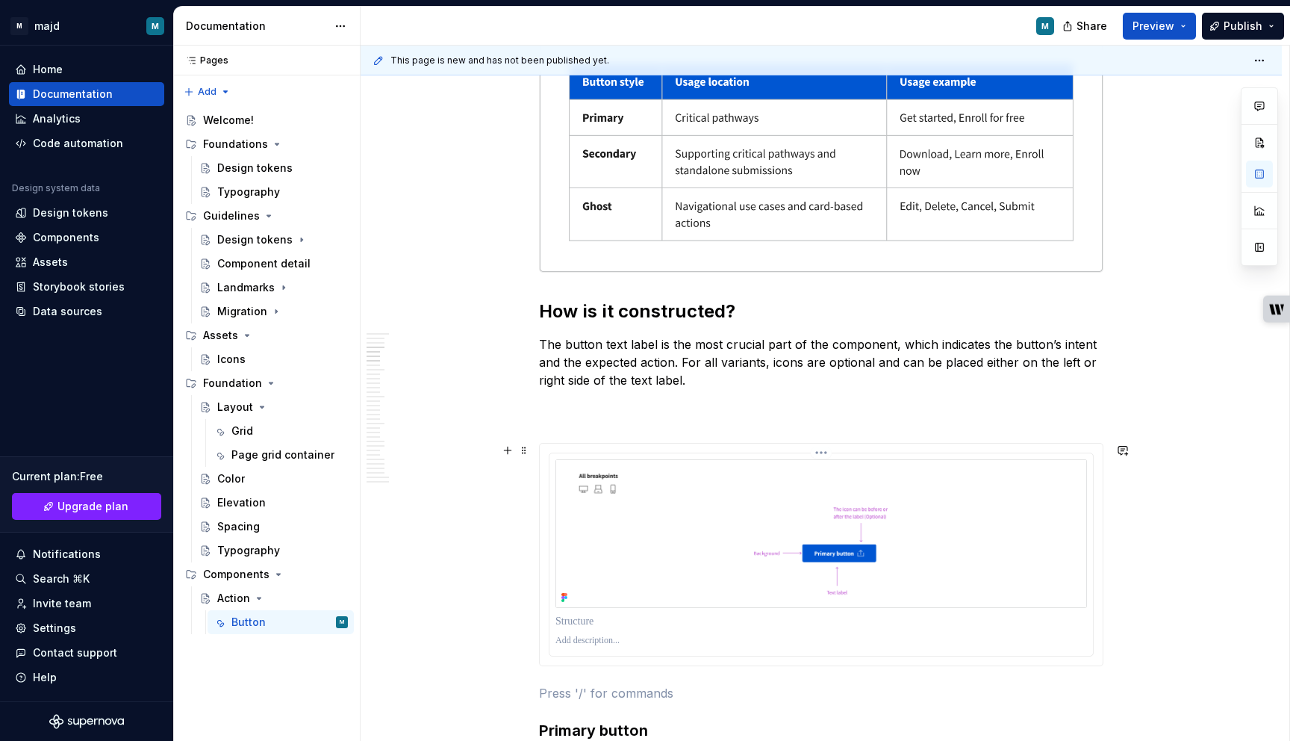
scroll to position [1307, 0]
click at [951, 411] on p "The button text label is the most crucial part of the component, which indicate…" at bounding box center [821, 380] width 564 height 90
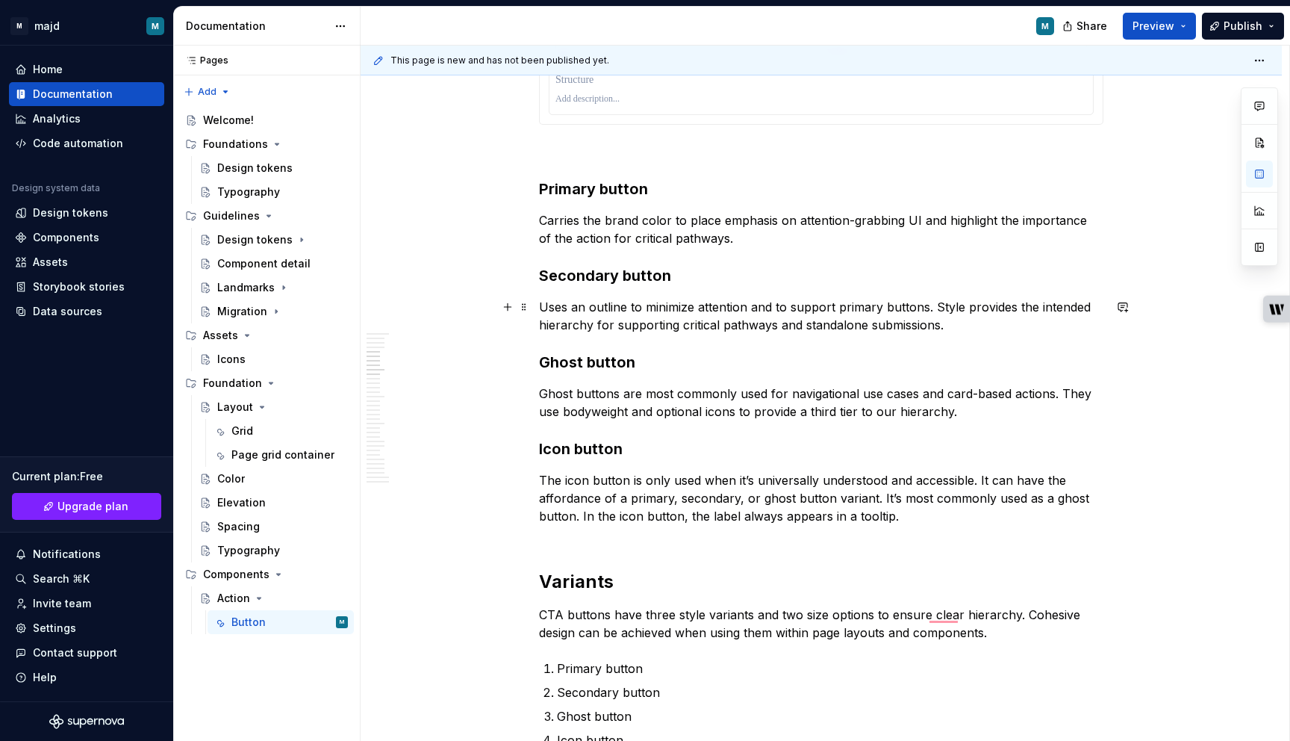
scroll to position [1811, 0]
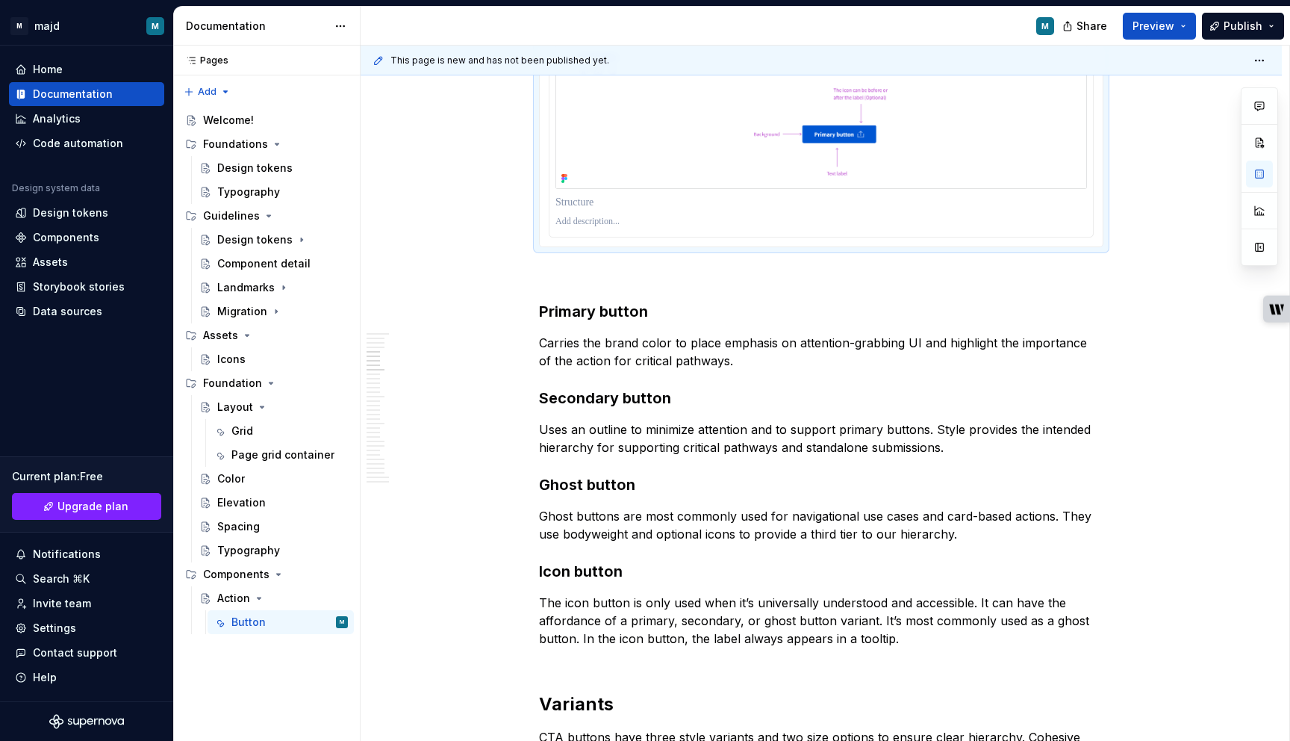
click at [547, 237] on div "To enrich screen reader interactions, please activate Accessibility in Grammarl…" at bounding box center [821, 135] width 563 height 221
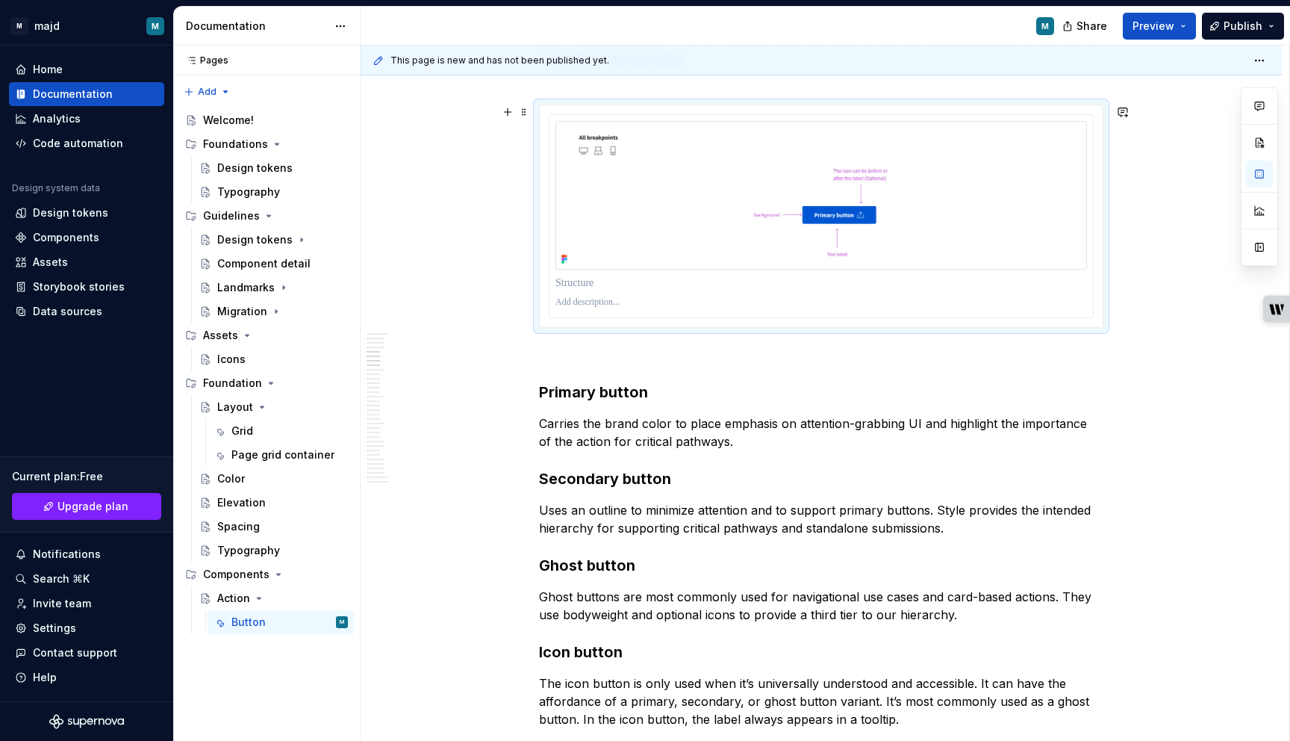
scroll to position [1608, 0]
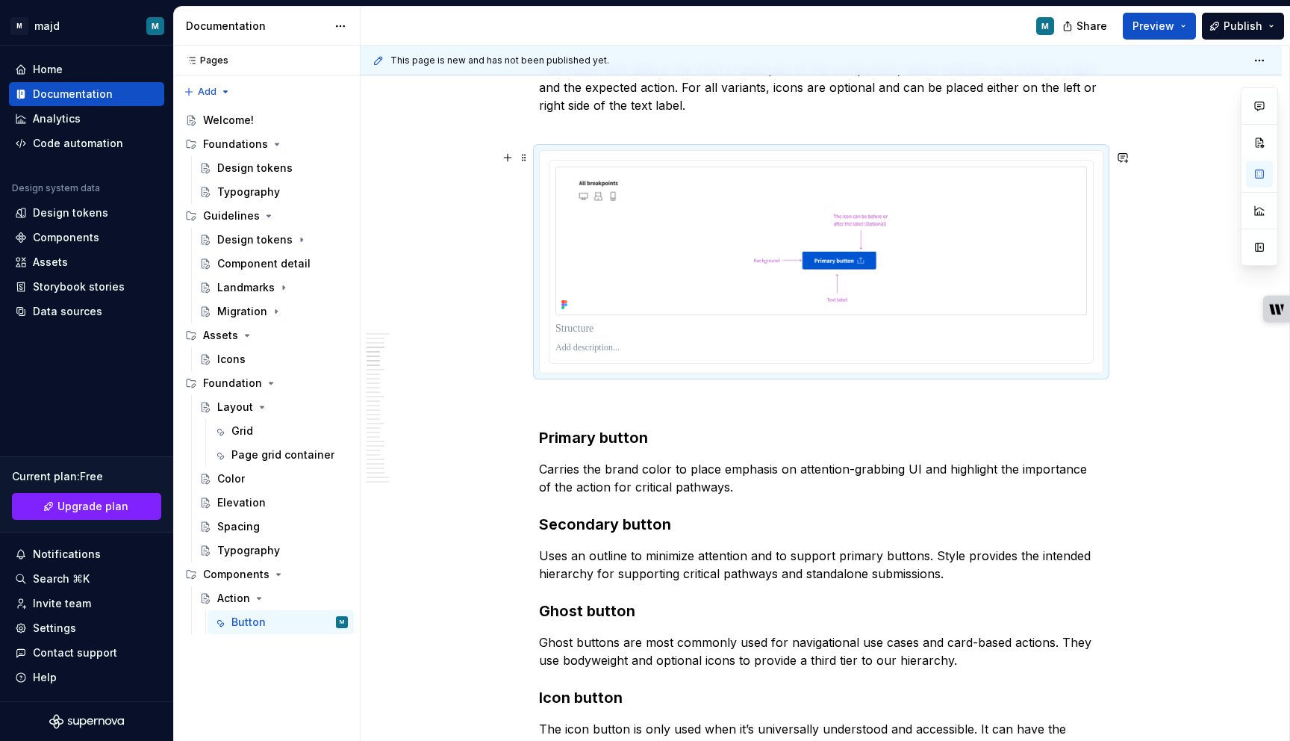
click at [539, 176] on div "To enrich screen reader interactions, please activate Accessibility in Grammarl…" at bounding box center [821, 261] width 564 height 223
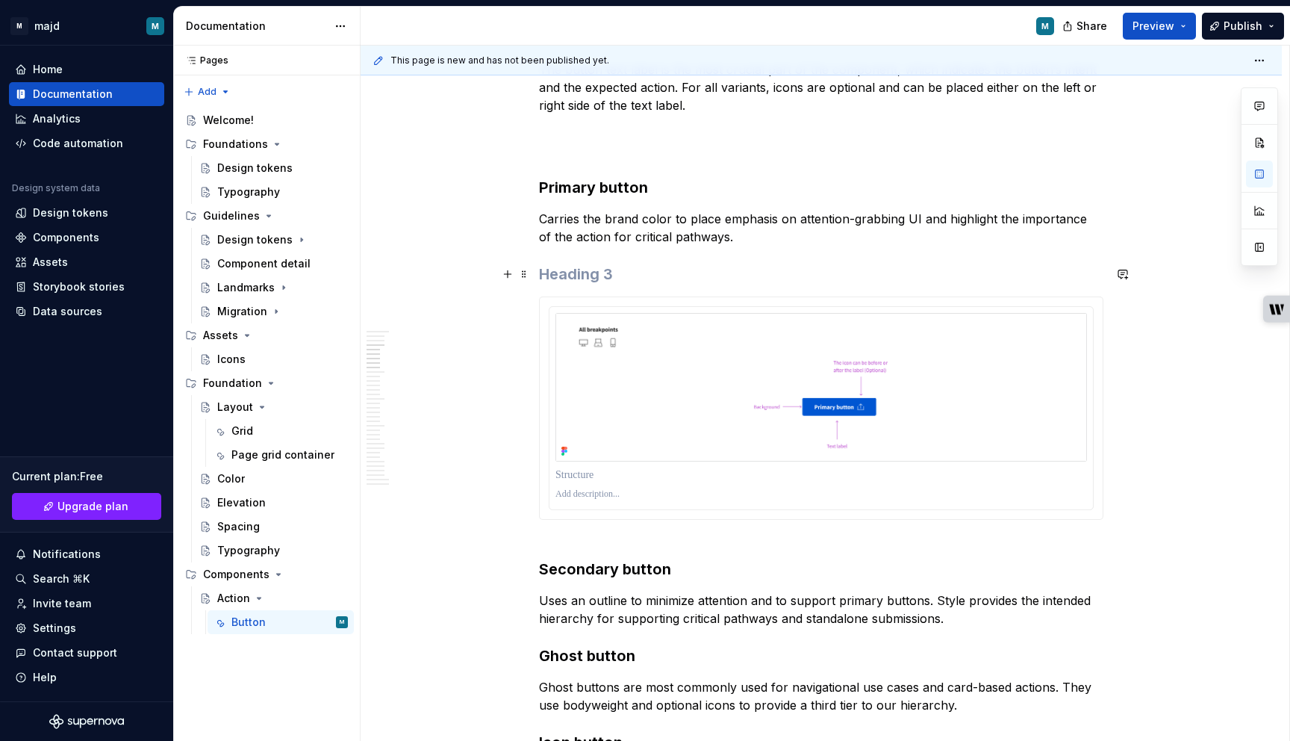
click at [553, 284] on h3 "To enrich screen reader interactions, please activate Accessibility in Grammarl…" at bounding box center [821, 274] width 564 height 21
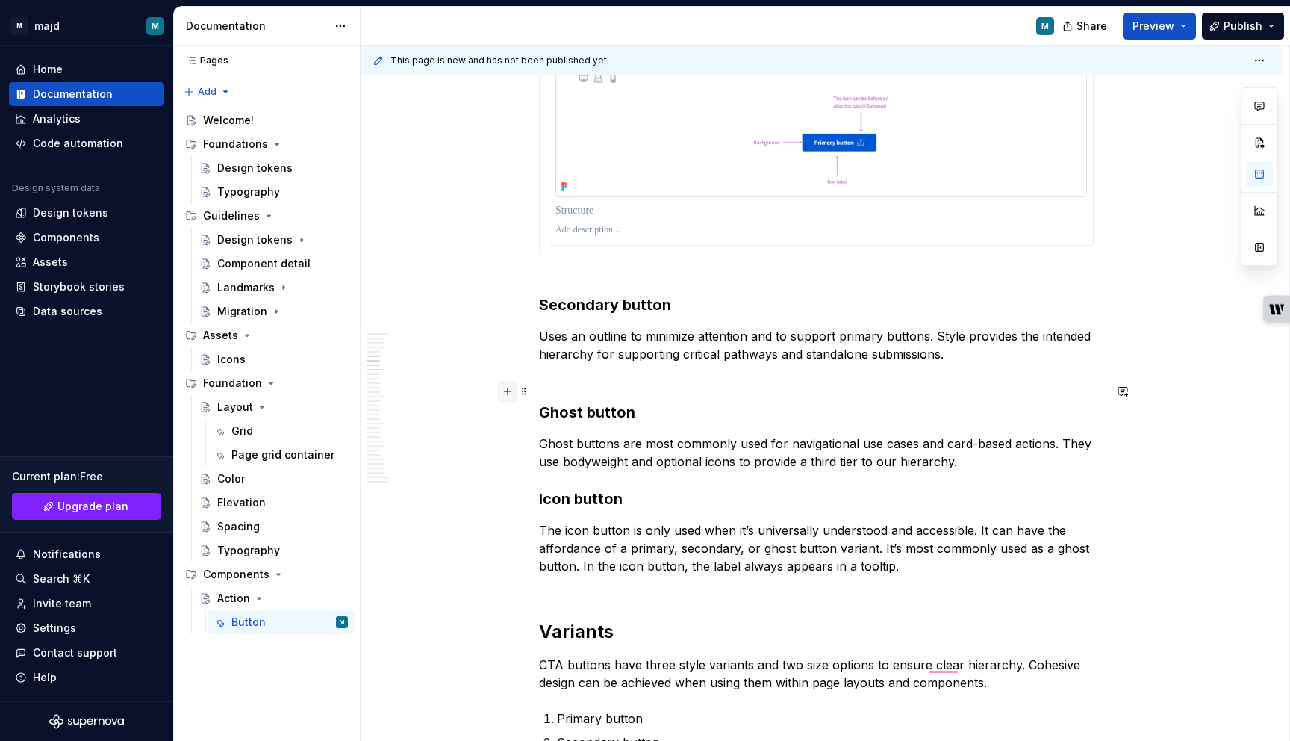
click at [510, 389] on button "button" at bounding box center [507, 391] width 21 height 21
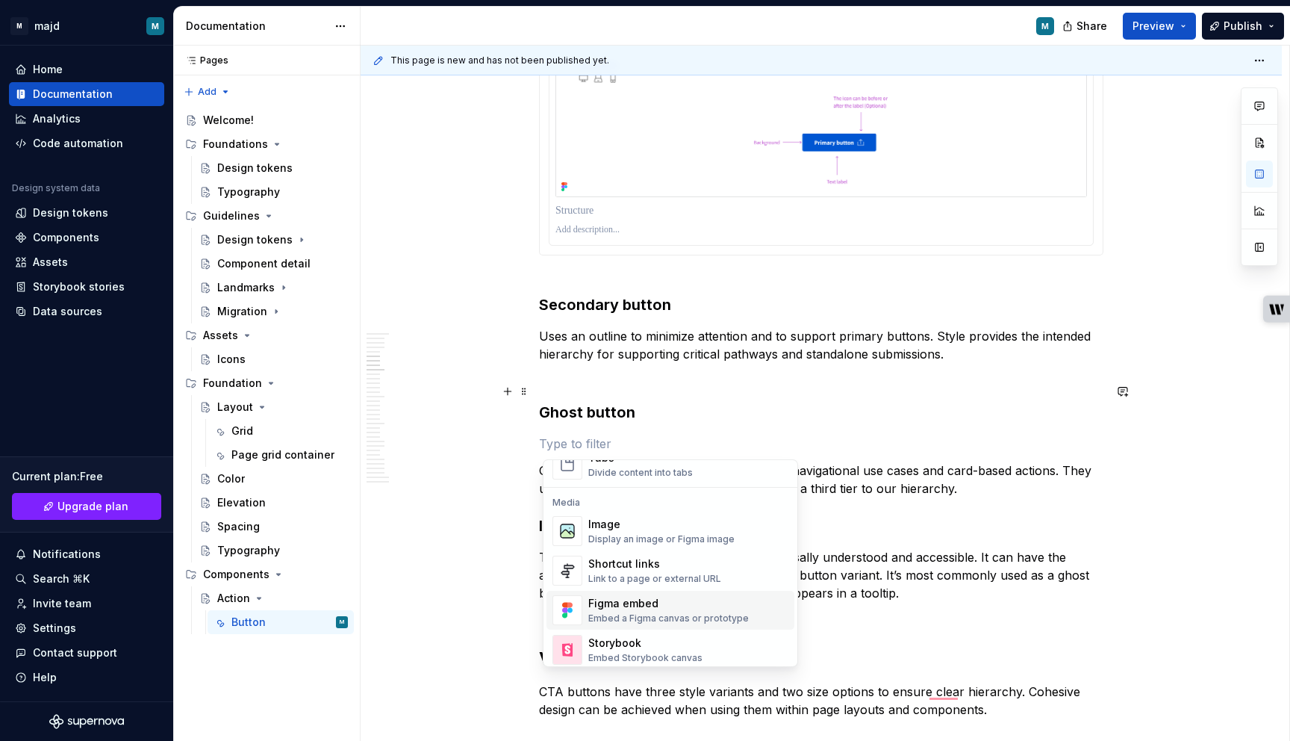
scroll to position [618, 0]
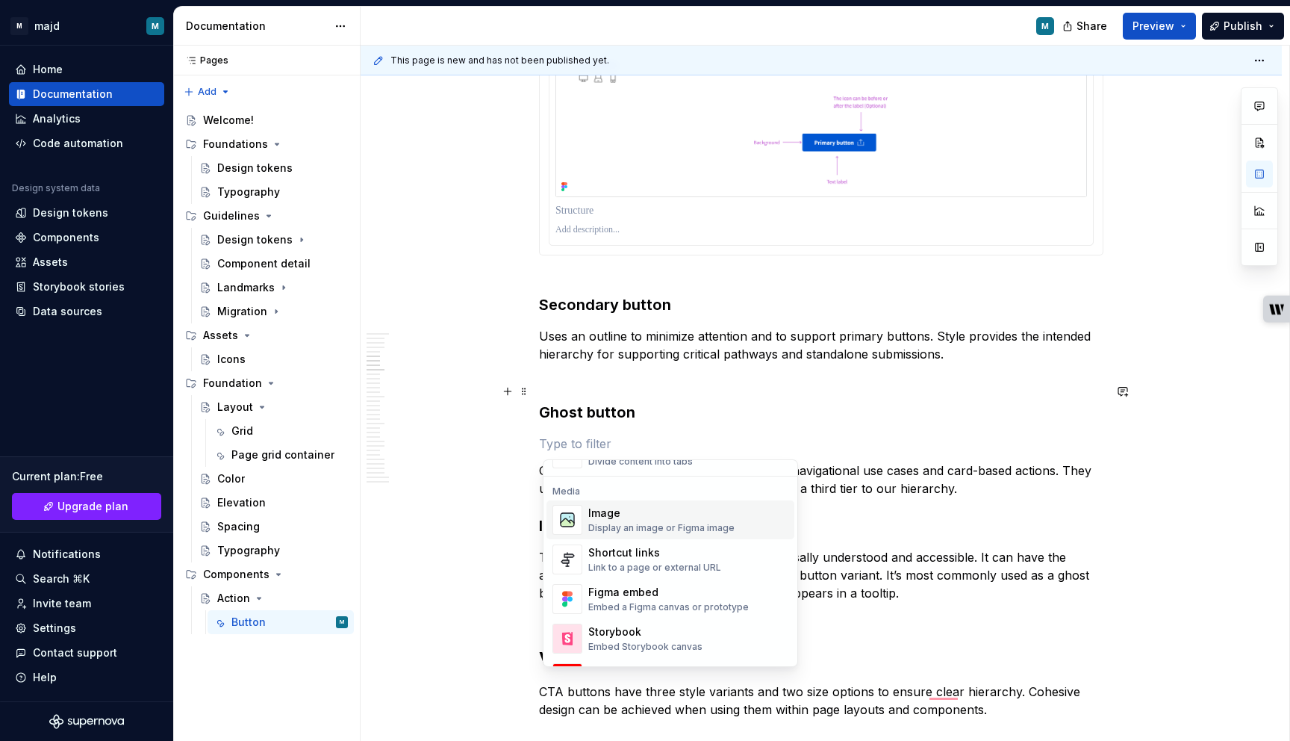
click at [639, 525] on div "Display an image or Figma image" at bounding box center [661, 528] width 146 height 12
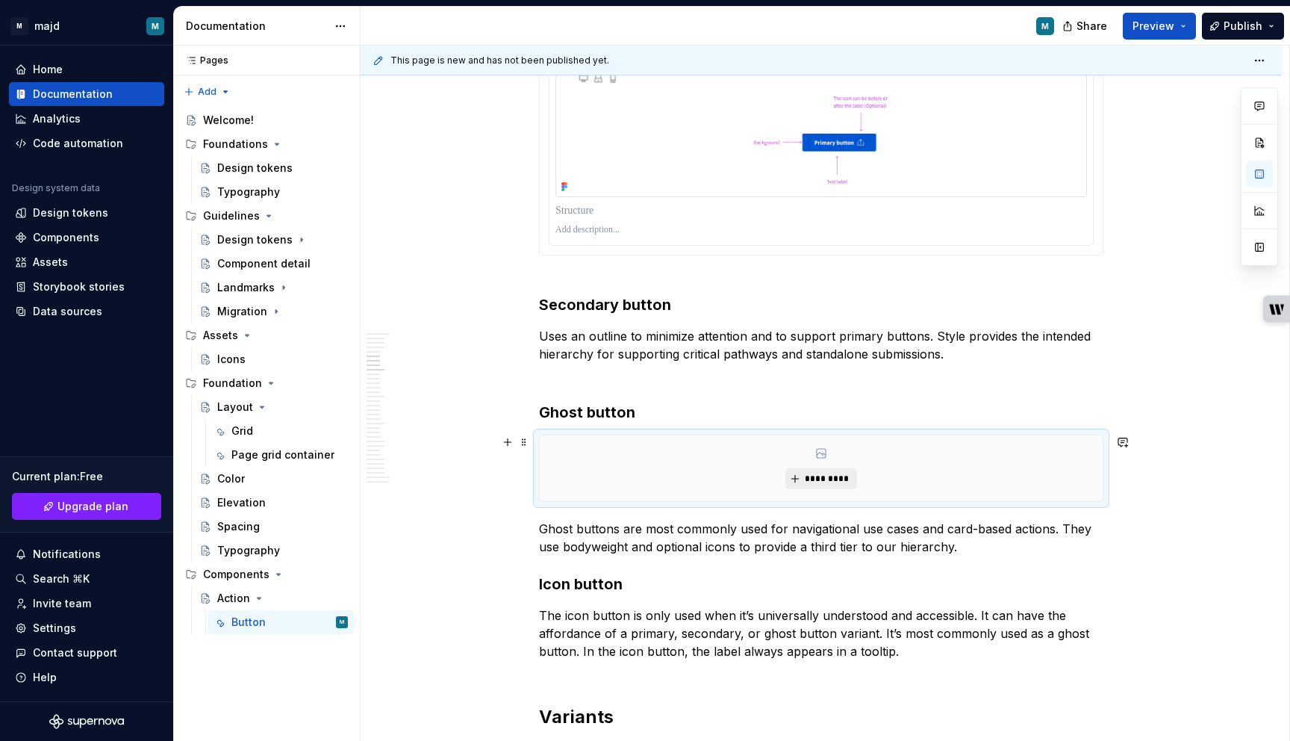
click at [845, 481] on span "*********" at bounding box center [827, 479] width 46 height 12
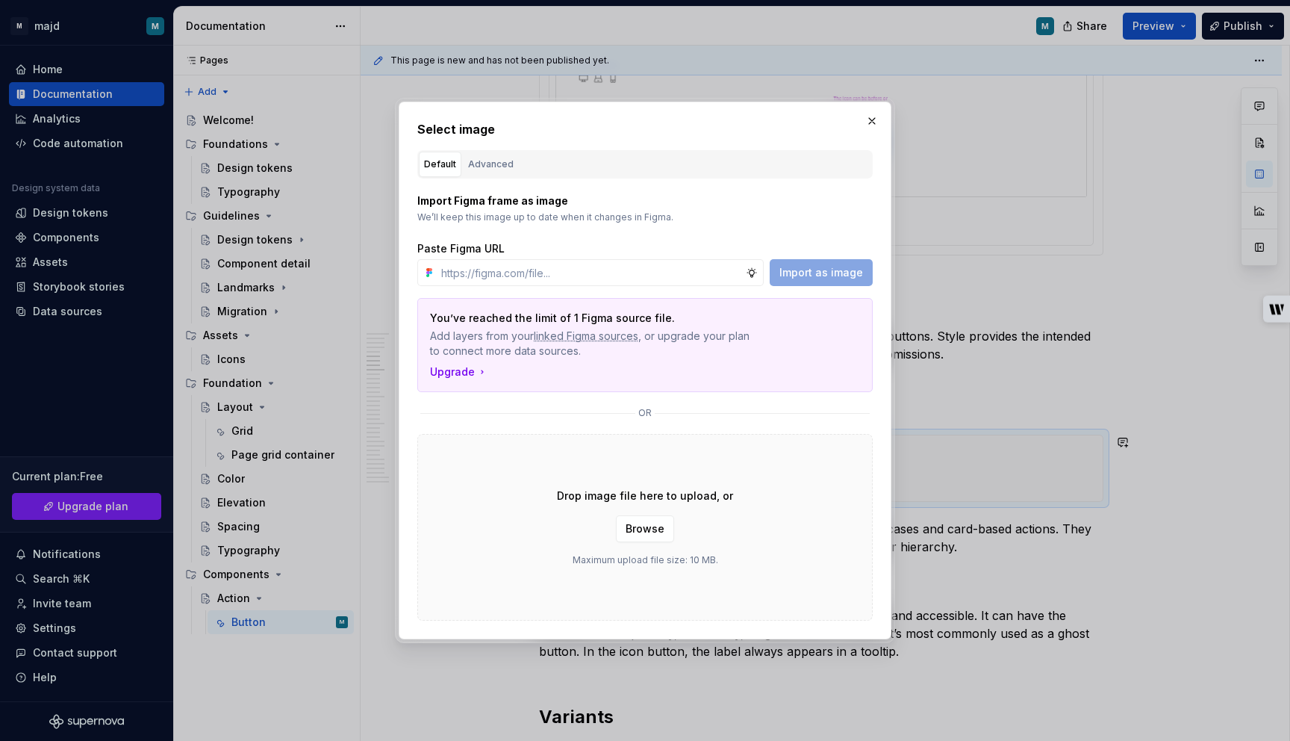
type textarea "*"
type input "https://embed.figma.com/design/Lm7ShsZ4HZ5aLRTYv8QCQC/Majd-library--test-?node-…"
type textarea "*"
type input "https://embed.figma.com/design/Lm7ShsZ4HZ5aLRTYv8QCQC/Majd-library--test-?node-…"
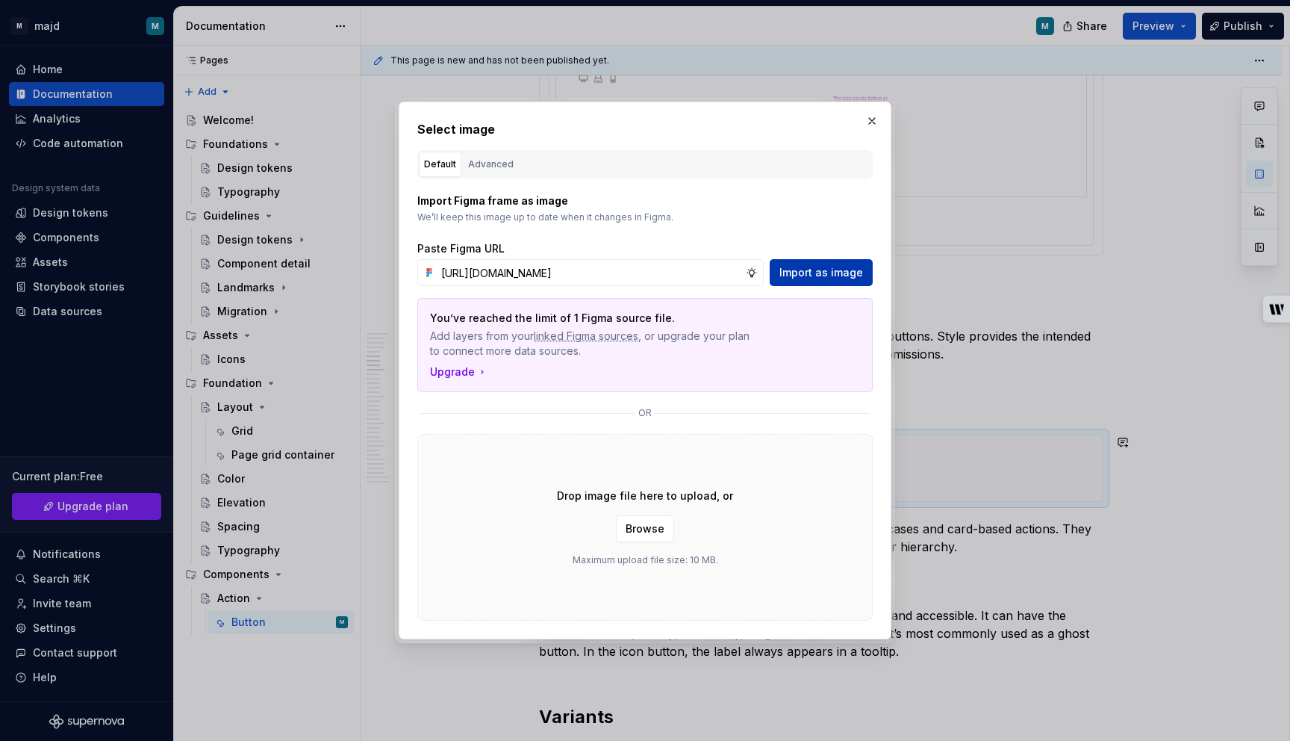
scroll to position [0, 0]
click at [833, 278] on span "Import as image" at bounding box center [822, 272] width 84 height 15
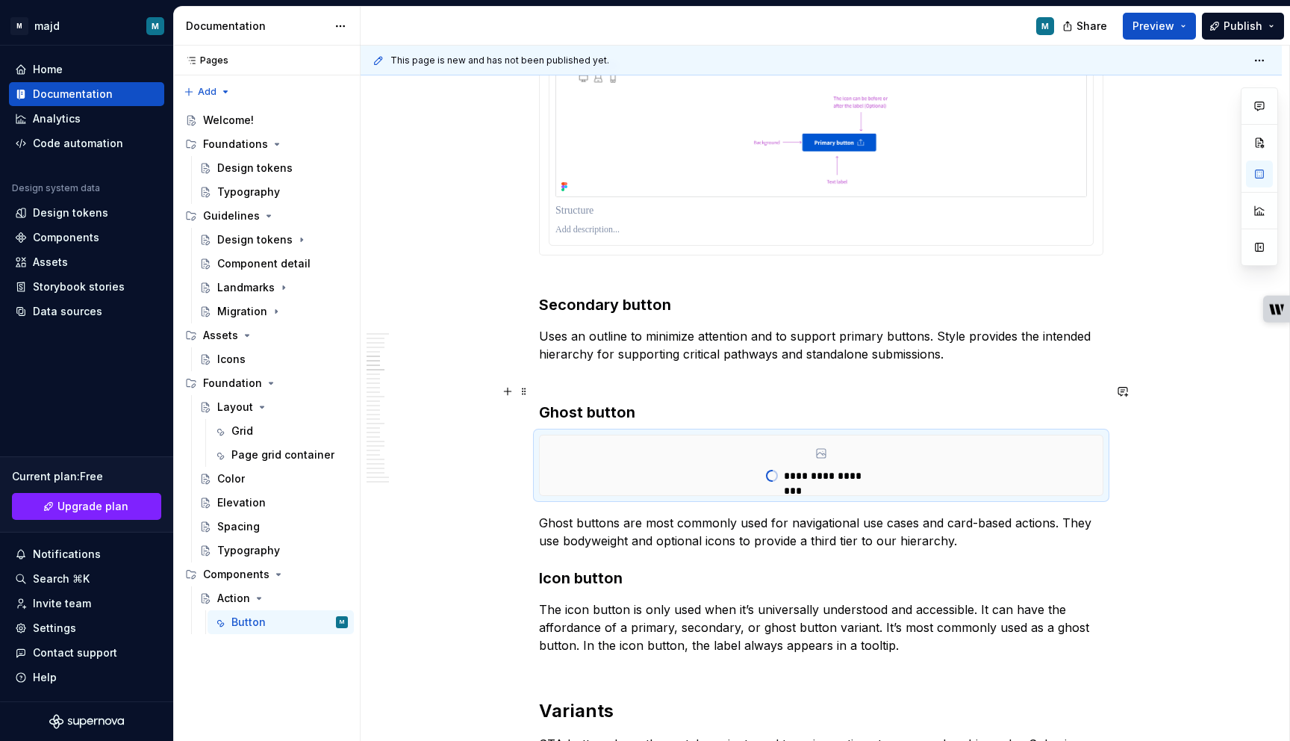
click at [678, 381] on h3 "Ghost button" at bounding box center [821, 402] width 564 height 42
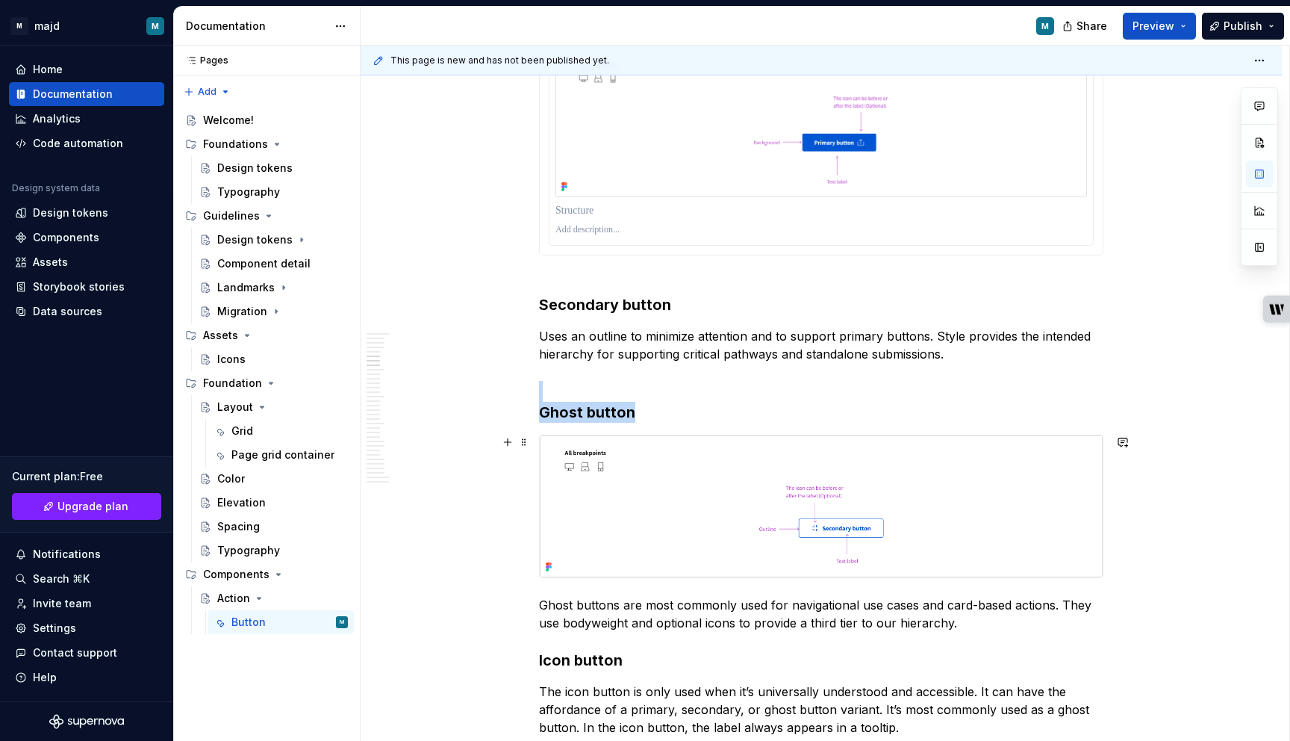
click at [615, 449] on img "To enrich screen reader interactions, please activate Accessibility in Grammarl…" at bounding box center [821, 506] width 563 height 142
click at [573, 435] on div "To enrich screen reader interactions, please activate Accessibility in Grammarl…" at bounding box center [821, 506] width 564 height 143
click at [625, 351] on p "Uses an outline to minimize attention and to support primary buttons. Style pro…" at bounding box center [821, 345] width 564 height 36
click at [588, 471] on img "To enrich screen reader interactions, please activate Accessibility in Grammarl…" at bounding box center [821, 506] width 563 height 142
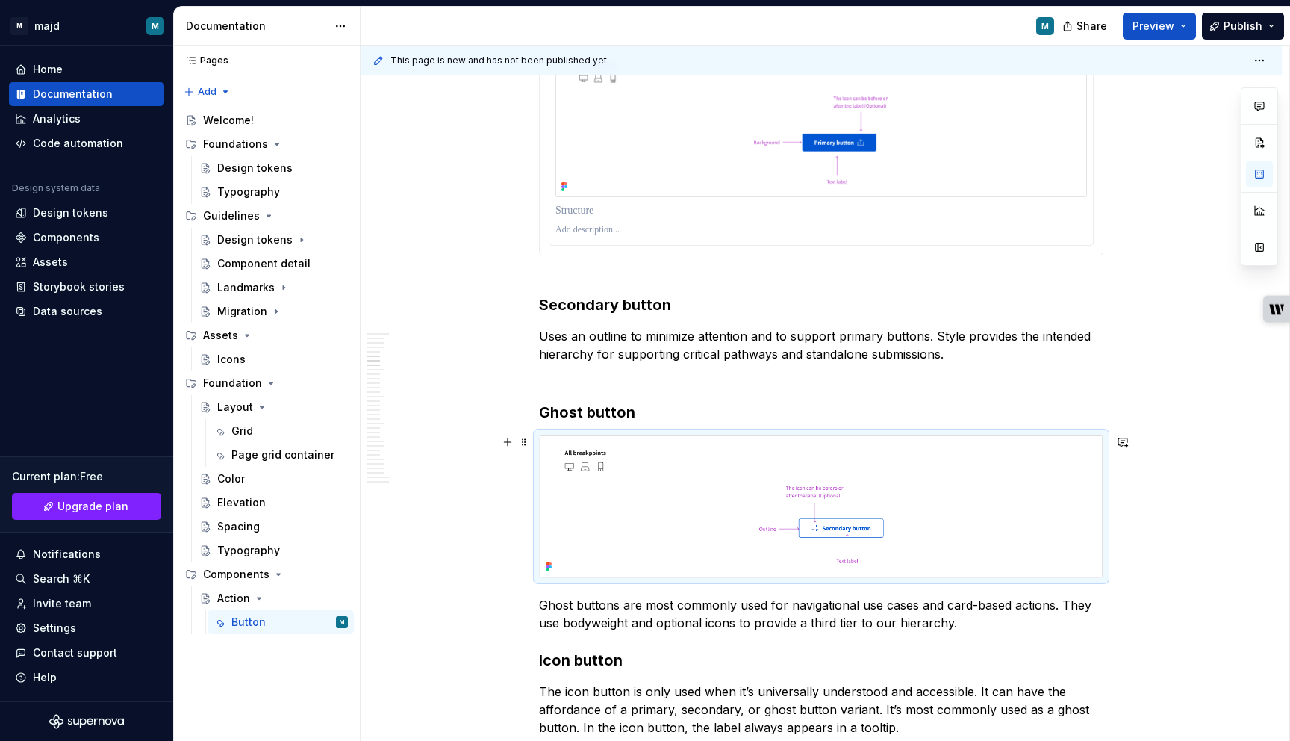
click at [541, 470] on div "To enrich screen reader interactions, please activate Accessibility in Grammarl…" at bounding box center [821, 506] width 564 height 143
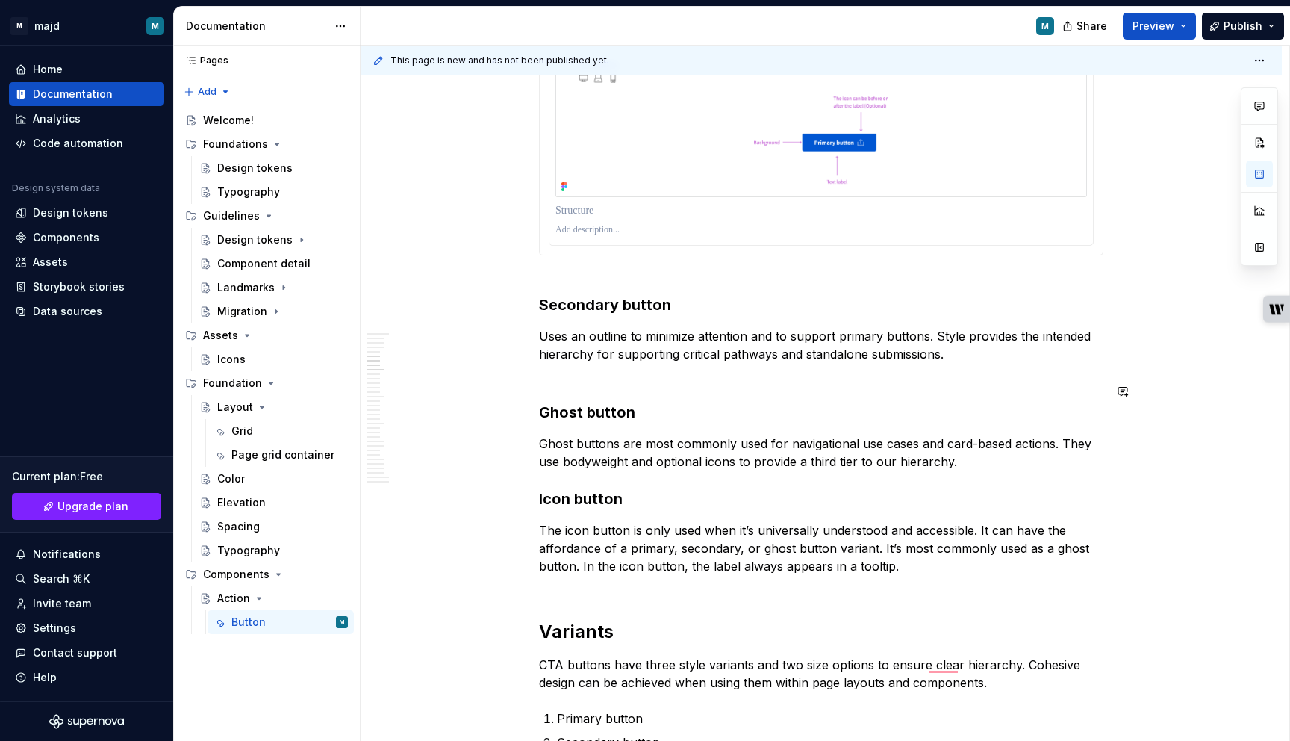
click at [592, 381] on h3 "Ghost button" at bounding box center [821, 402] width 564 height 42
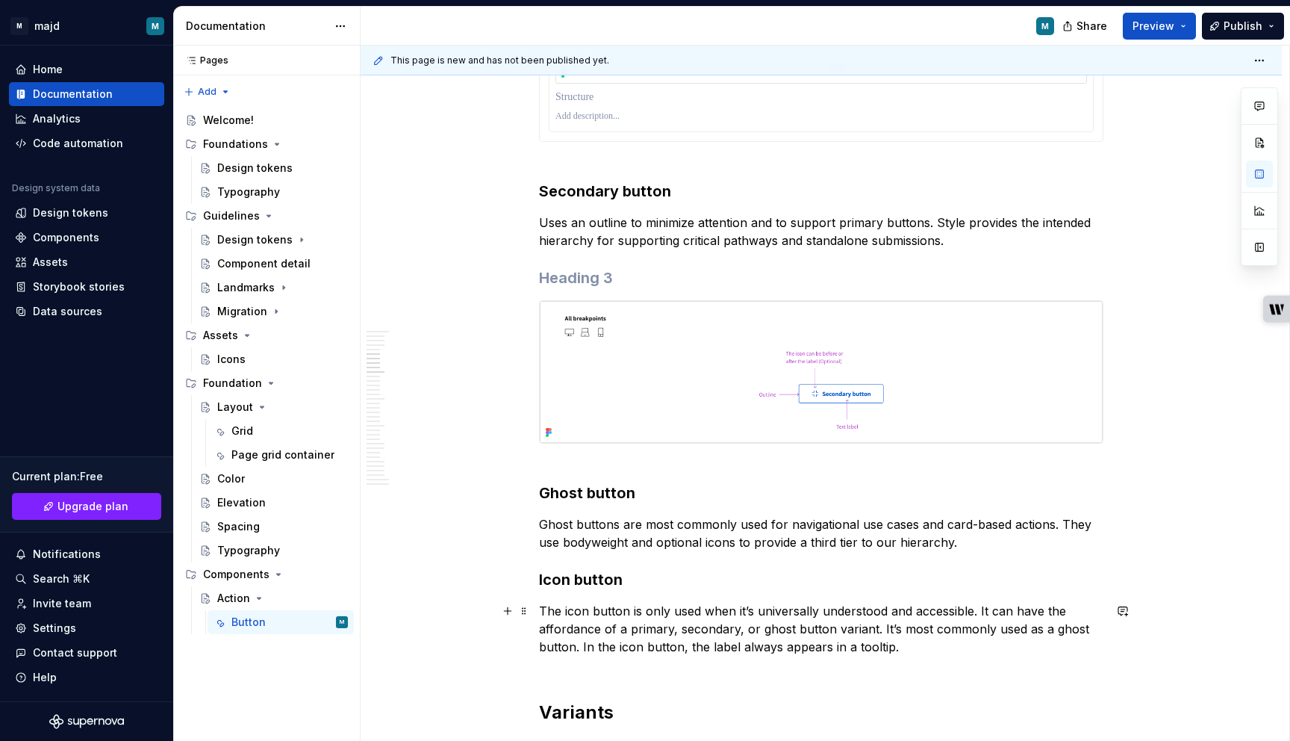
scroll to position [1882, 0]
click at [651, 272] on h3 "To enrich screen reader interactions, please activate Accessibility in Grammarl…" at bounding box center [821, 277] width 564 height 21
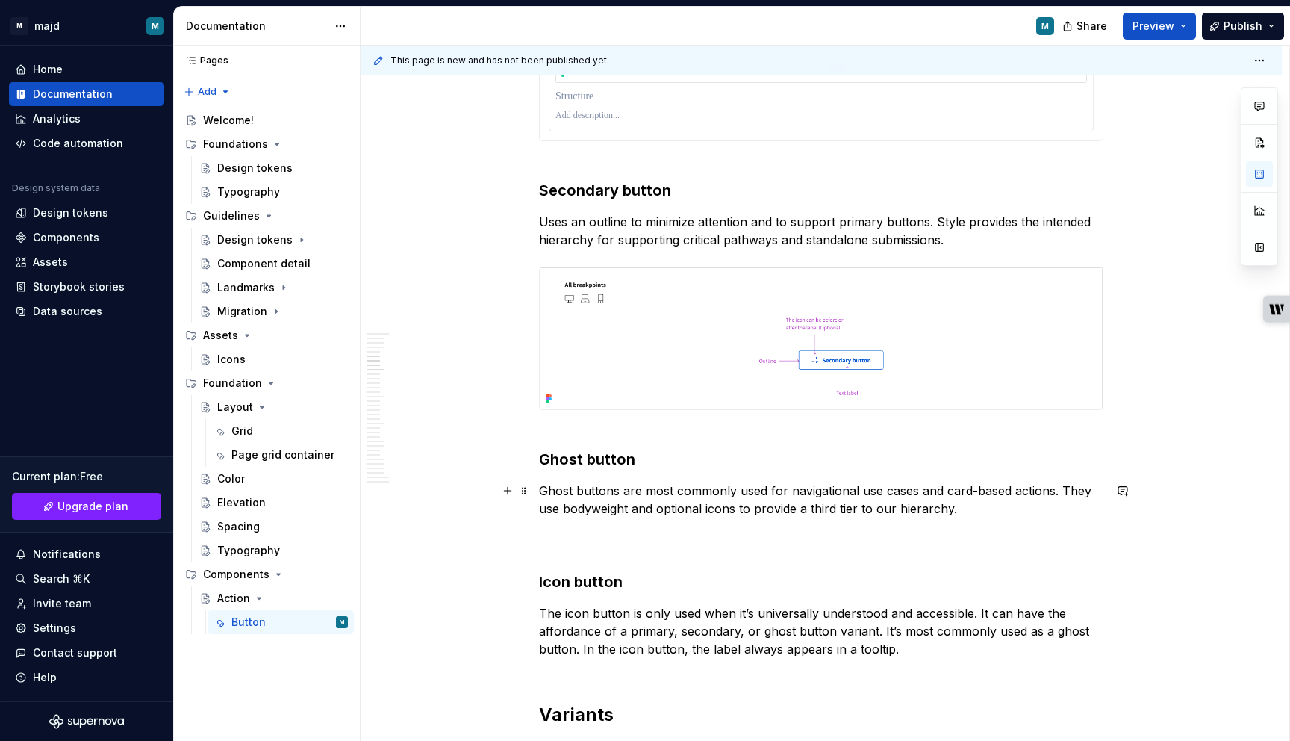
click at [574, 540] on p "Ghost buttons are most commonly used for navigational use cases and card-based …" at bounding box center [821, 518] width 564 height 72
click at [707, 491] on p "Ghost buttons are most commonly used for navigational use cases and card-based …" at bounding box center [821, 518] width 564 height 72
click at [638, 536] on p "Ghost buttons are most commonly used for navigational use cases and card-based …" at bounding box center [821, 518] width 564 height 72
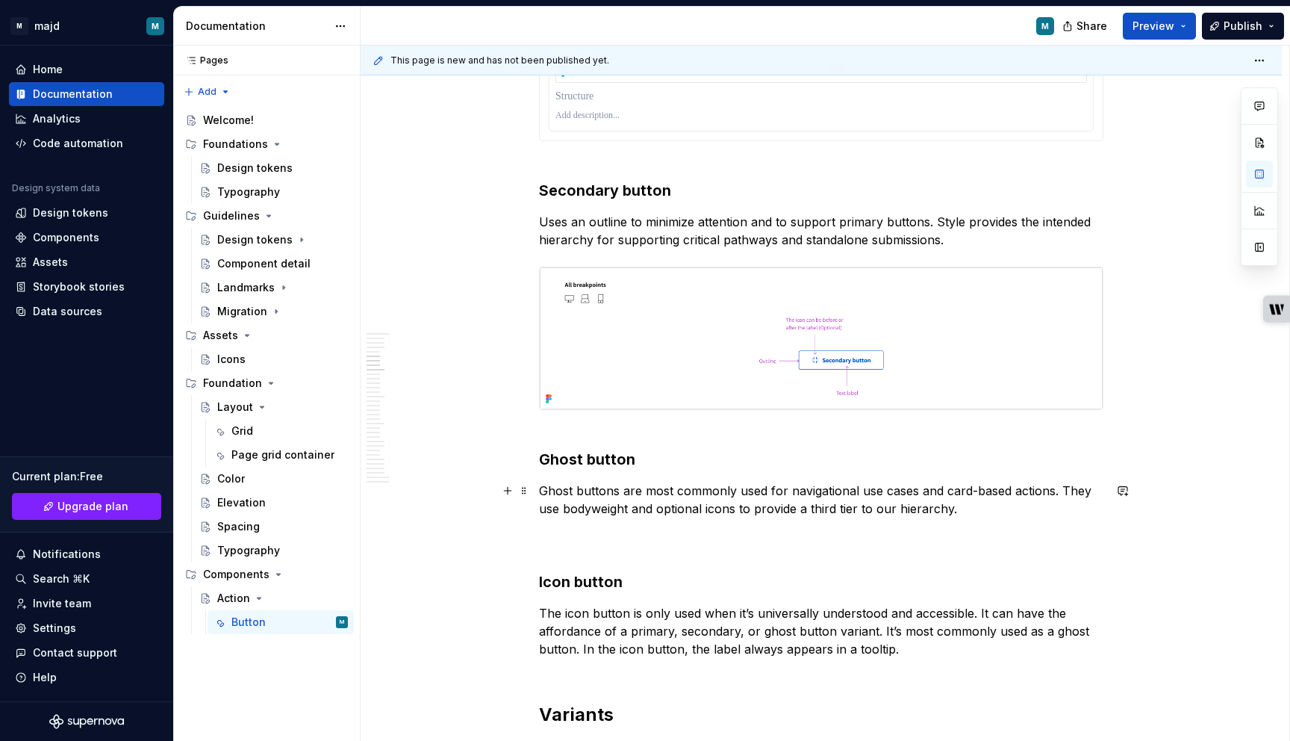
click at [555, 553] on p "Ghost buttons are most commonly used for navigational use cases and card-based …" at bounding box center [821, 518] width 564 height 72
click at [961, 510] on p "Ghost buttons are most commonly used for navigational use cases and card-based …" at bounding box center [821, 518] width 564 height 72
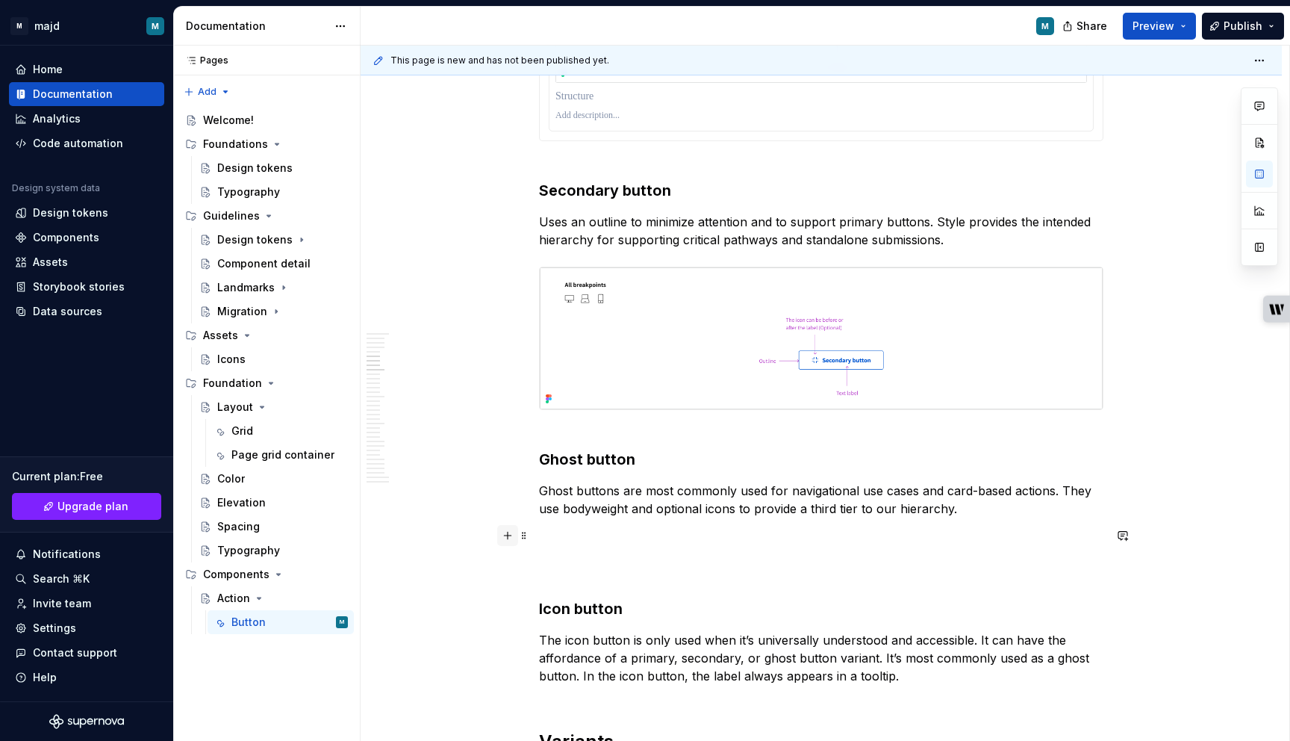
click at [511, 538] on button "button" at bounding box center [507, 535] width 21 height 21
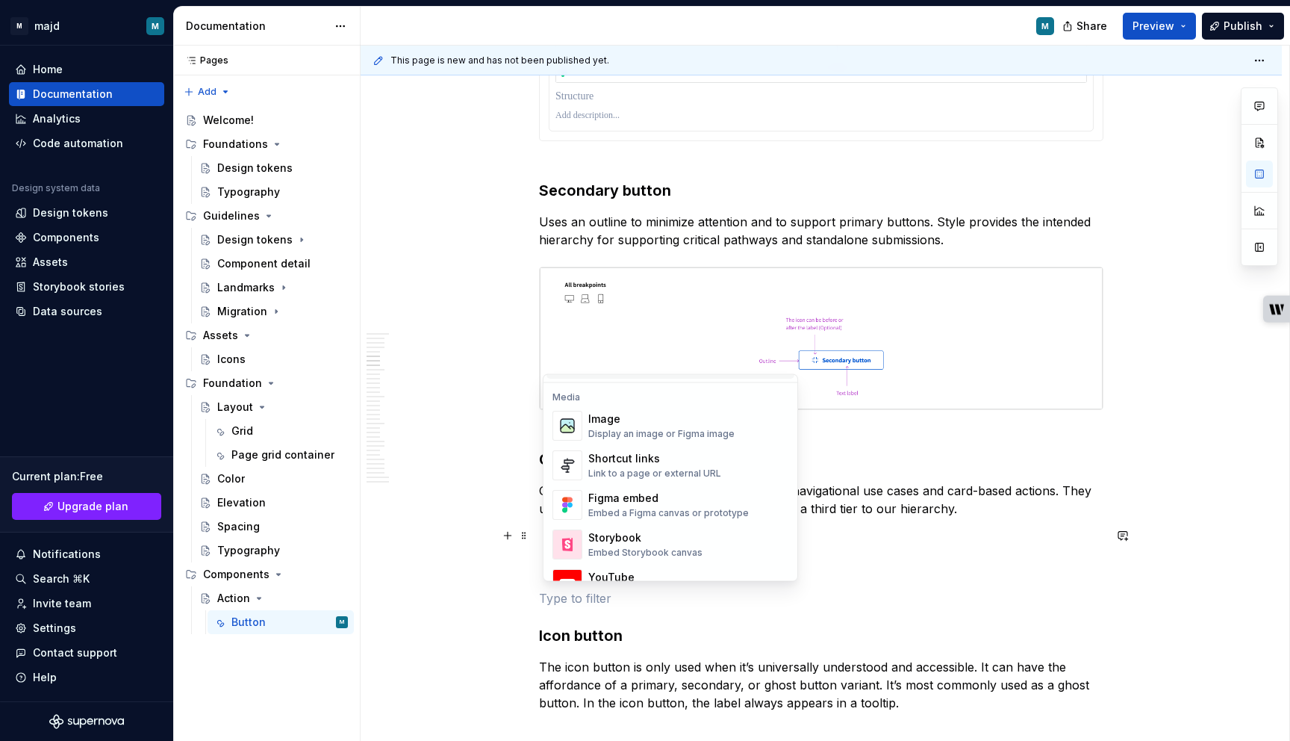
scroll to position [635, 0]
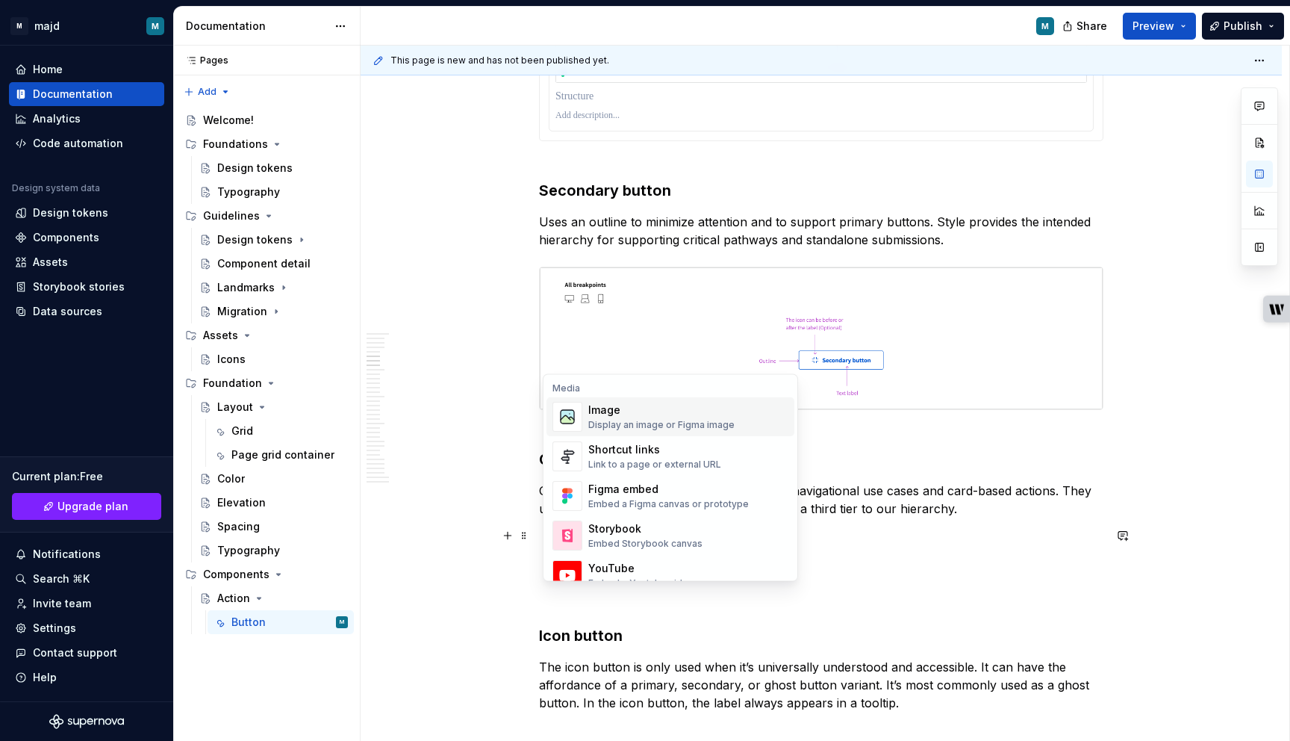
click at [665, 417] on div "Image" at bounding box center [661, 410] width 146 height 15
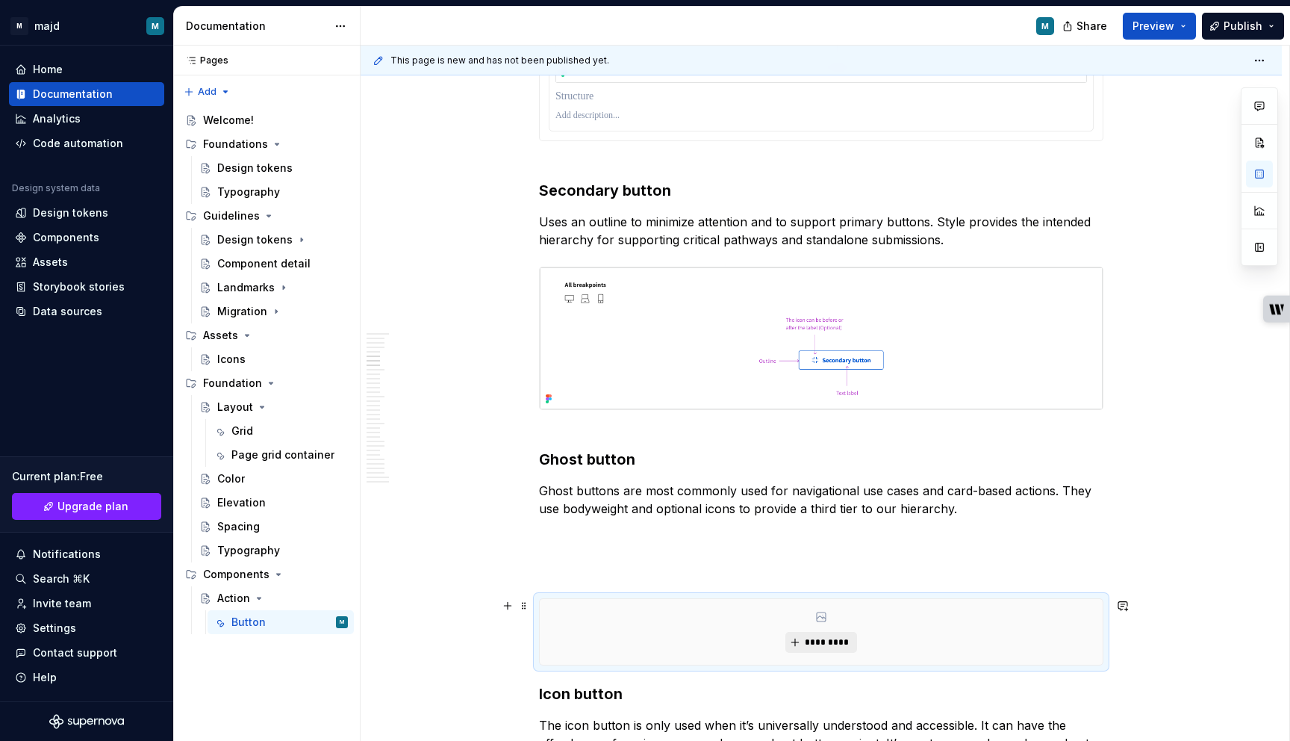
click at [827, 636] on span "*********" at bounding box center [827, 642] width 46 height 12
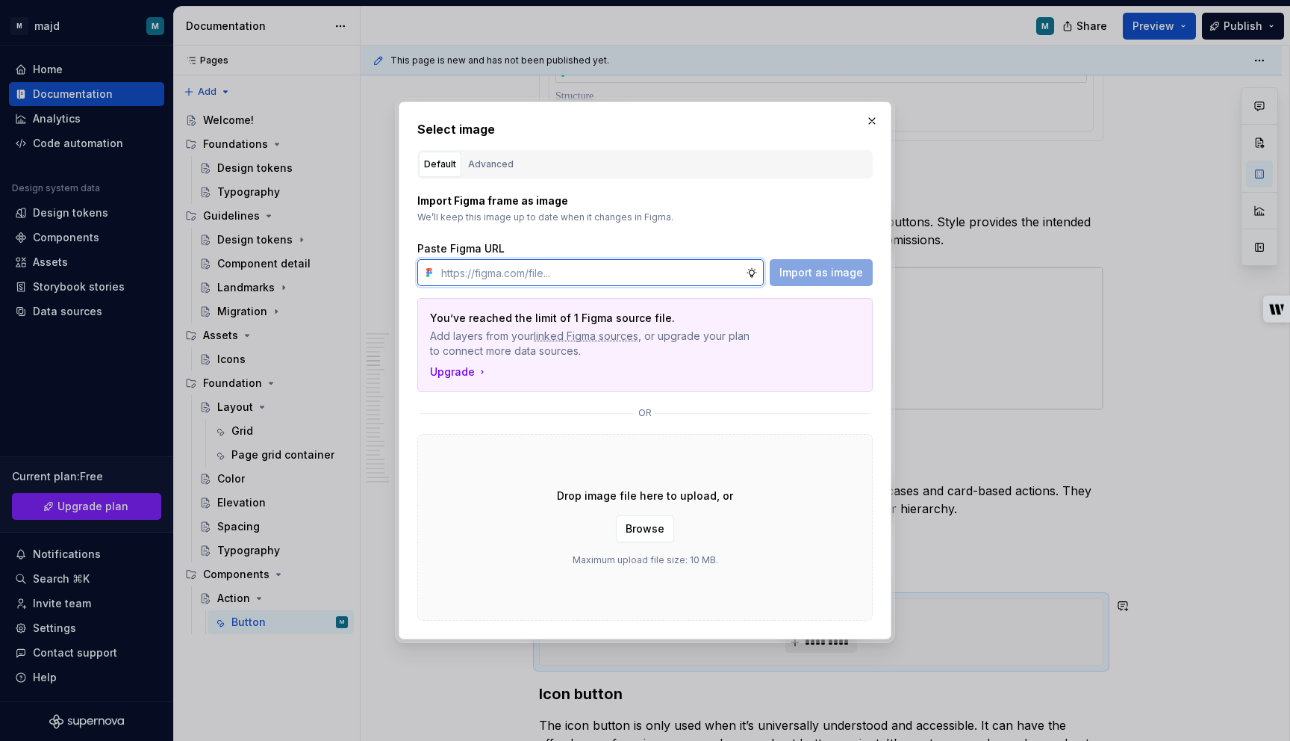
type textarea "*"
paste input "https://embed.figma.com/design/Lm7ShsZ4HZ5aLRTYv8QCQC/Majd-library--test-?node-…"
type input "https://embed.figma.com/design/Lm7ShsZ4HZ5aLRTYv8QCQC/Majd-library--test-?node-…"
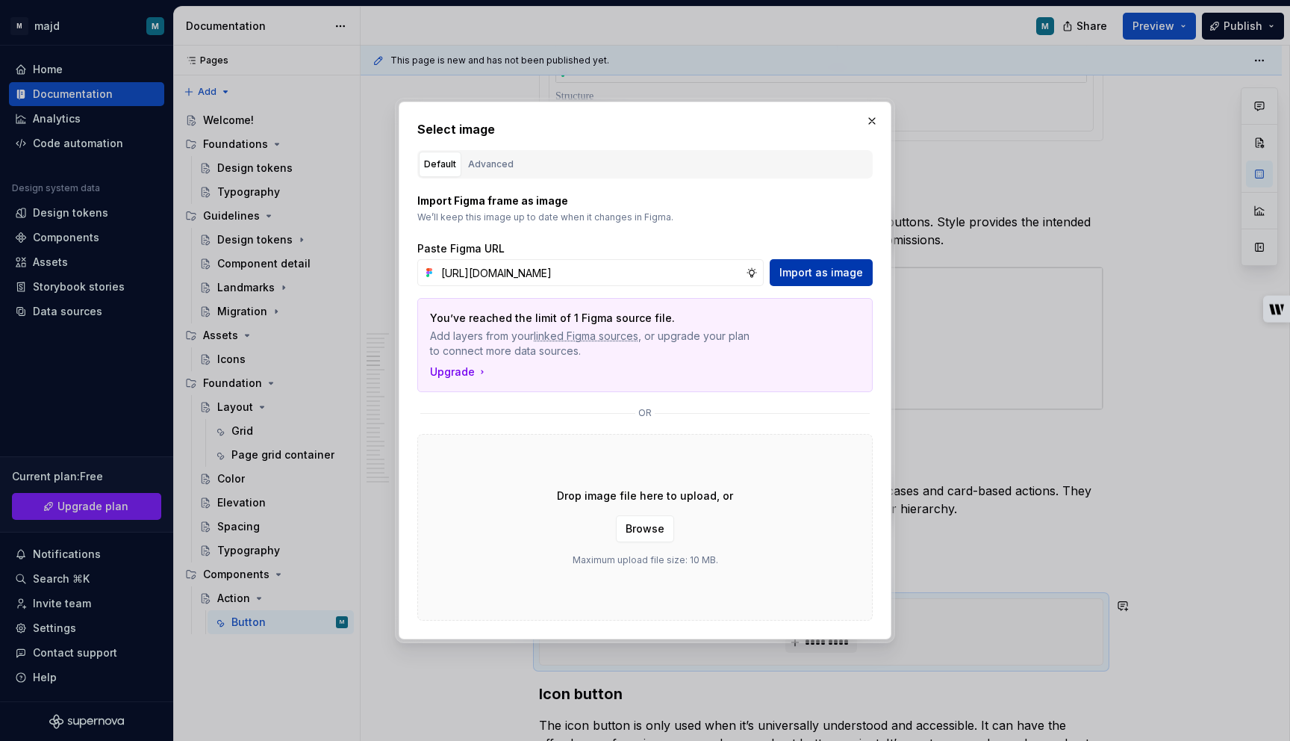
scroll to position [0, 0]
click at [837, 261] on button "Import as image" at bounding box center [821, 272] width 103 height 27
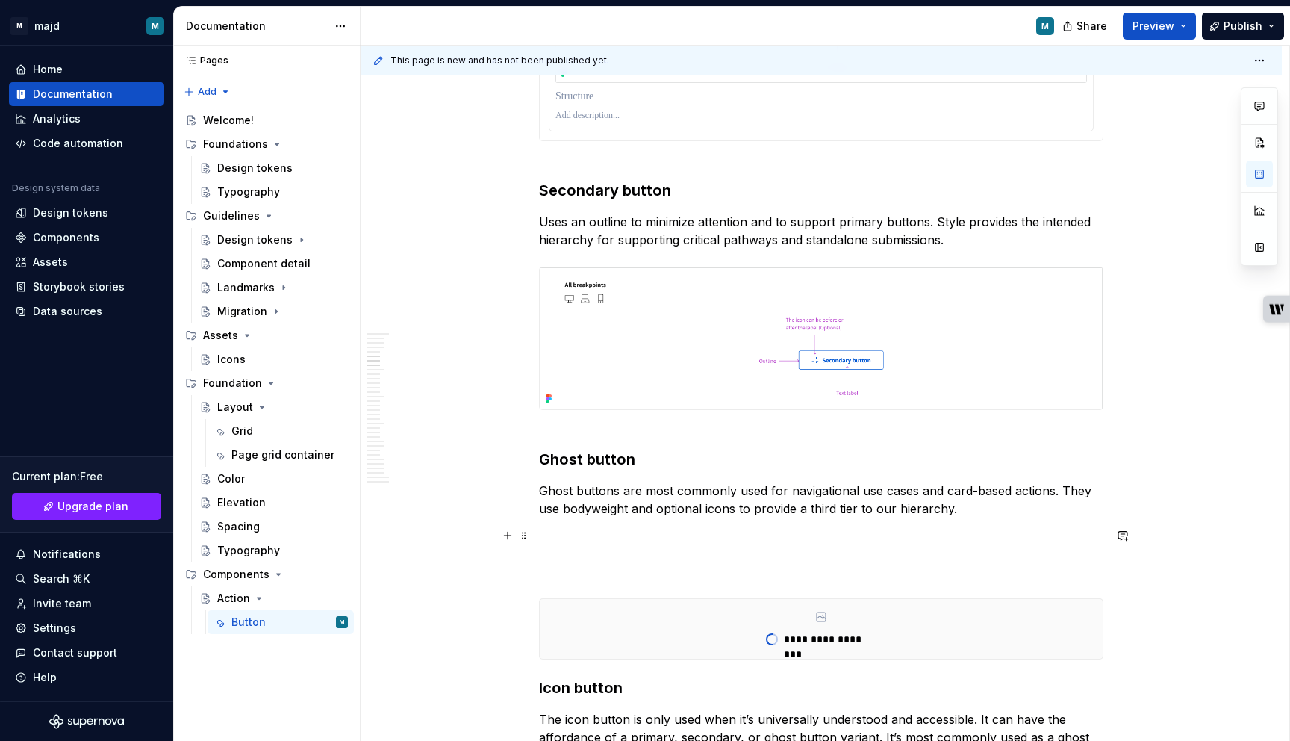
click at [688, 534] on p "To enrich screen reader interactions, please activate Accessibility in Grammarl…" at bounding box center [821, 553] width 564 height 54
click at [679, 556] on p "To enrich screen reader interactions, please activate Accessibility in Grammarl…" at bounding box center [821, 553] width 564 height 54
click at [680, 570] on p "To enrich screen reader interactions, please activate Accessibility in Grammarl…" at bounding box center [821, 553] width 564 height 54
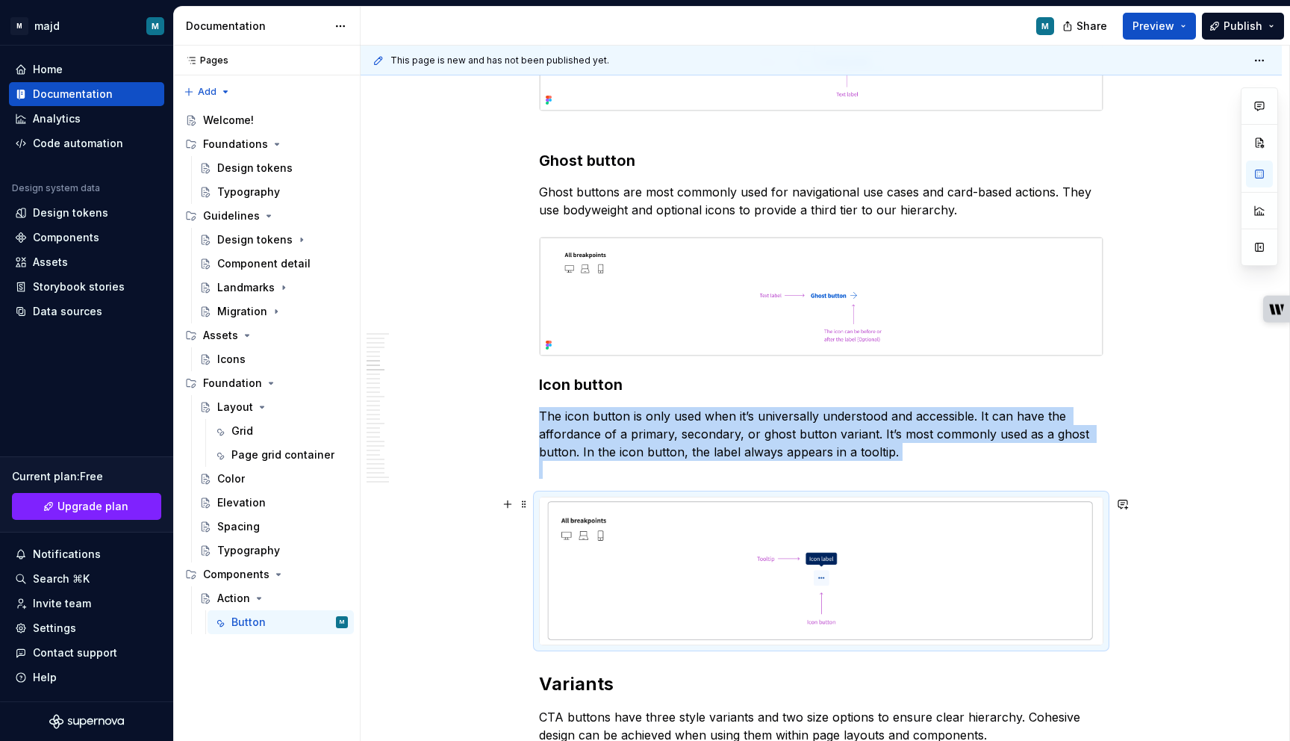
scroll to position [2359, 0]
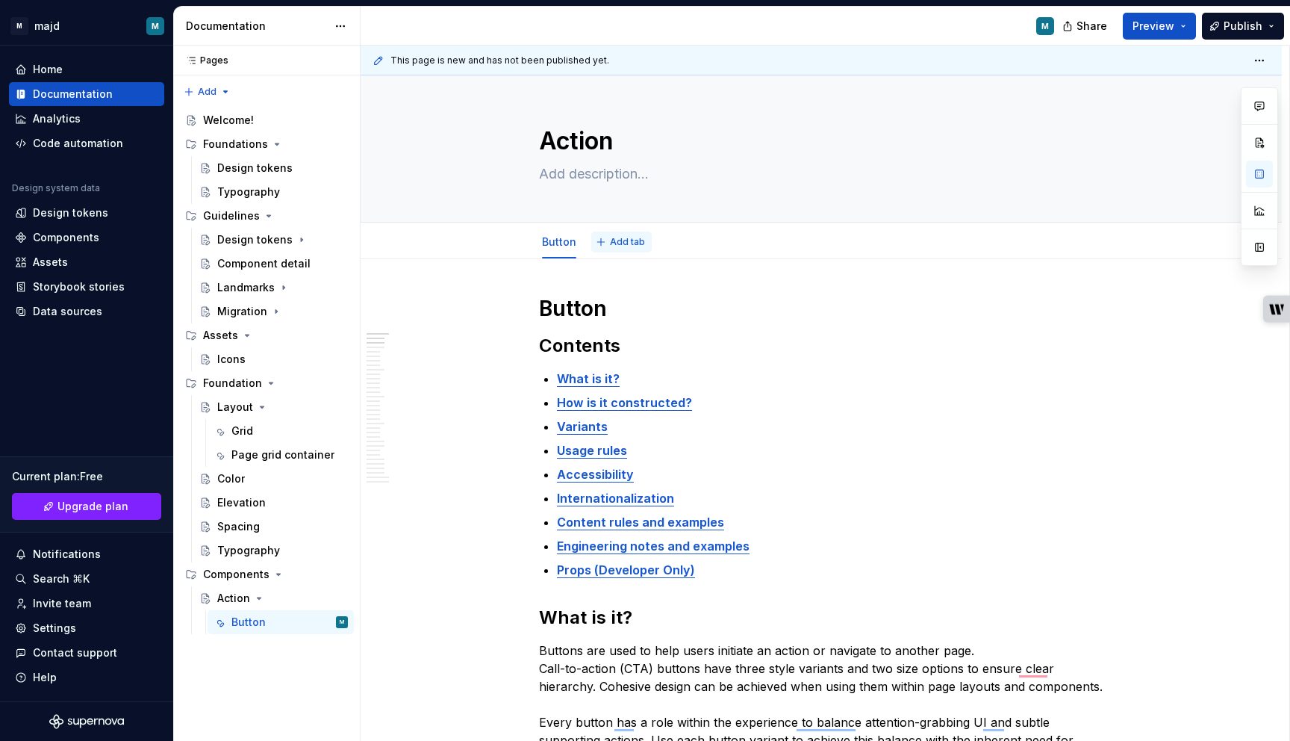
click at [625, 242] on span "Add tab" at bounding box center [627, 242] width 35 height 12
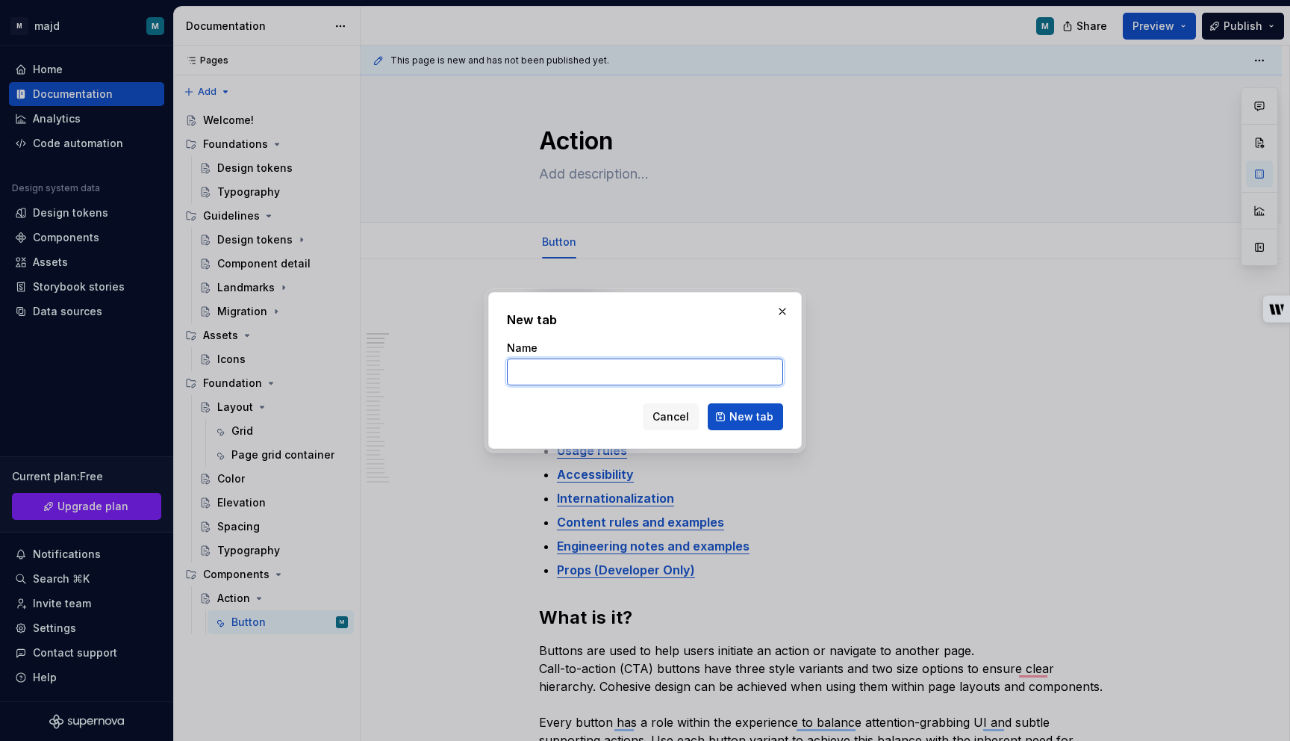
type textarea "*"
type input "Button group"
click button "New tab" at bounding box center [745, 416] width 75 height 27
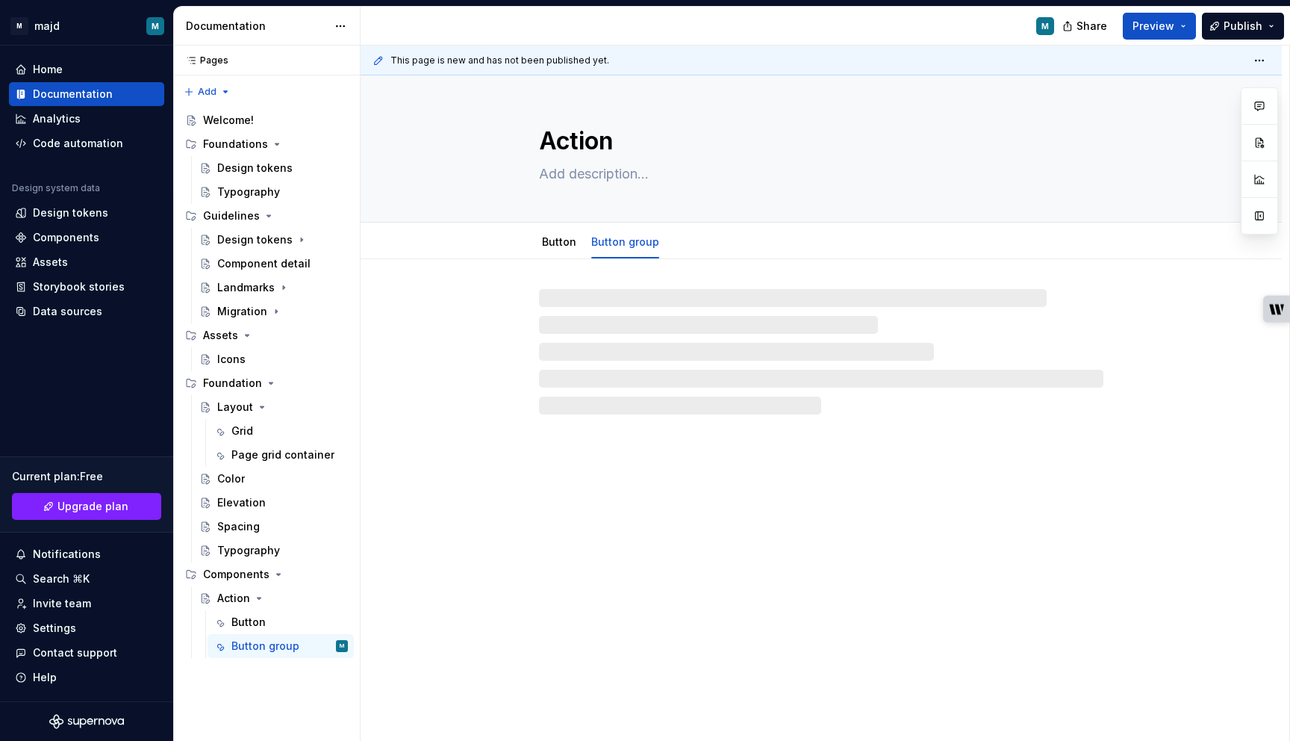
click at [639, 319] on div at bounding box center [821, 351] width 564 height 125
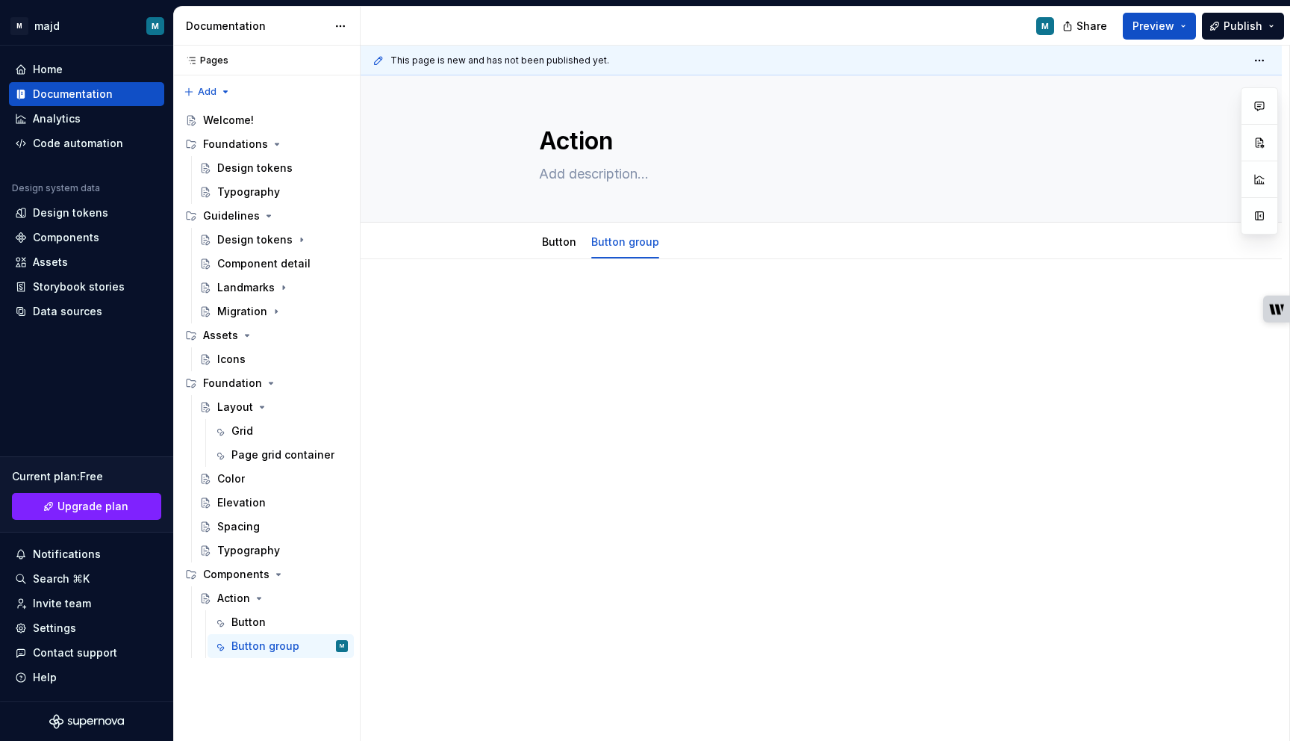
click at [611, 305] on p at bounding box center [821, 304] width 564 height 18
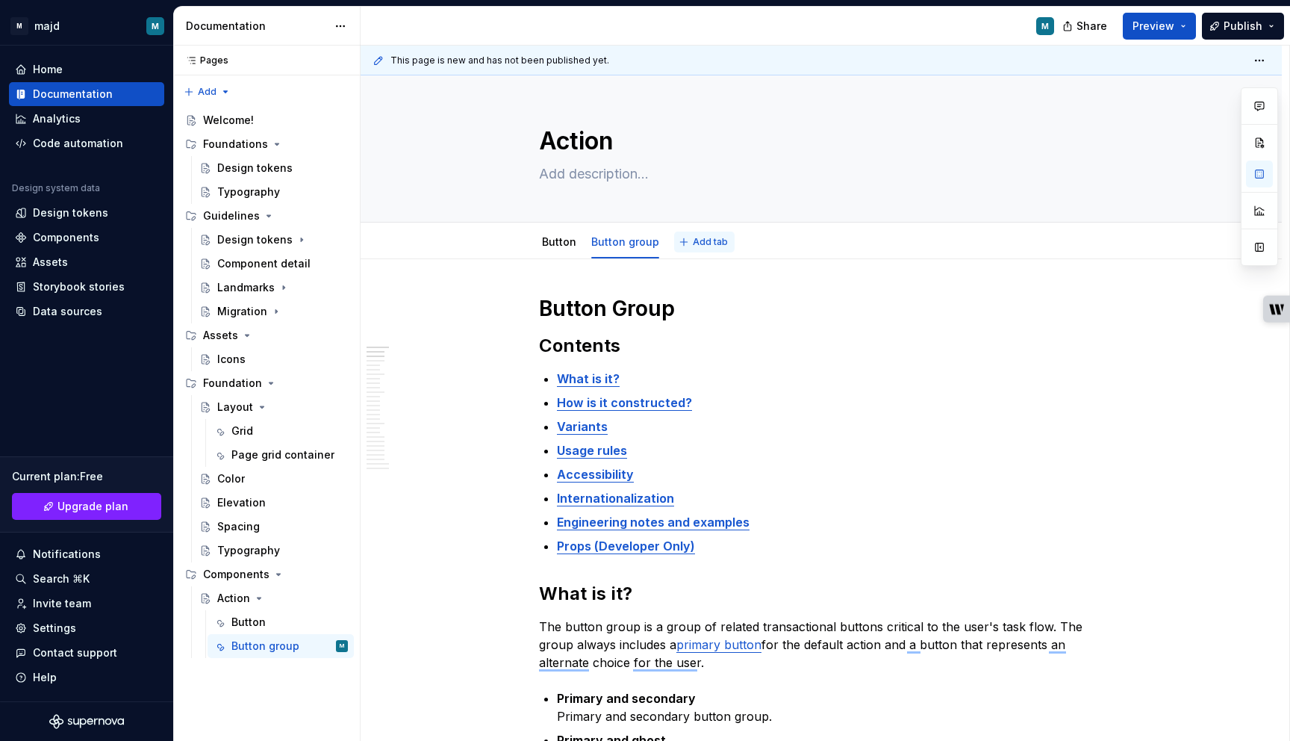
click at [706, 241] on span "Add tab" at bounding box center [710, 242] width 35 height 12
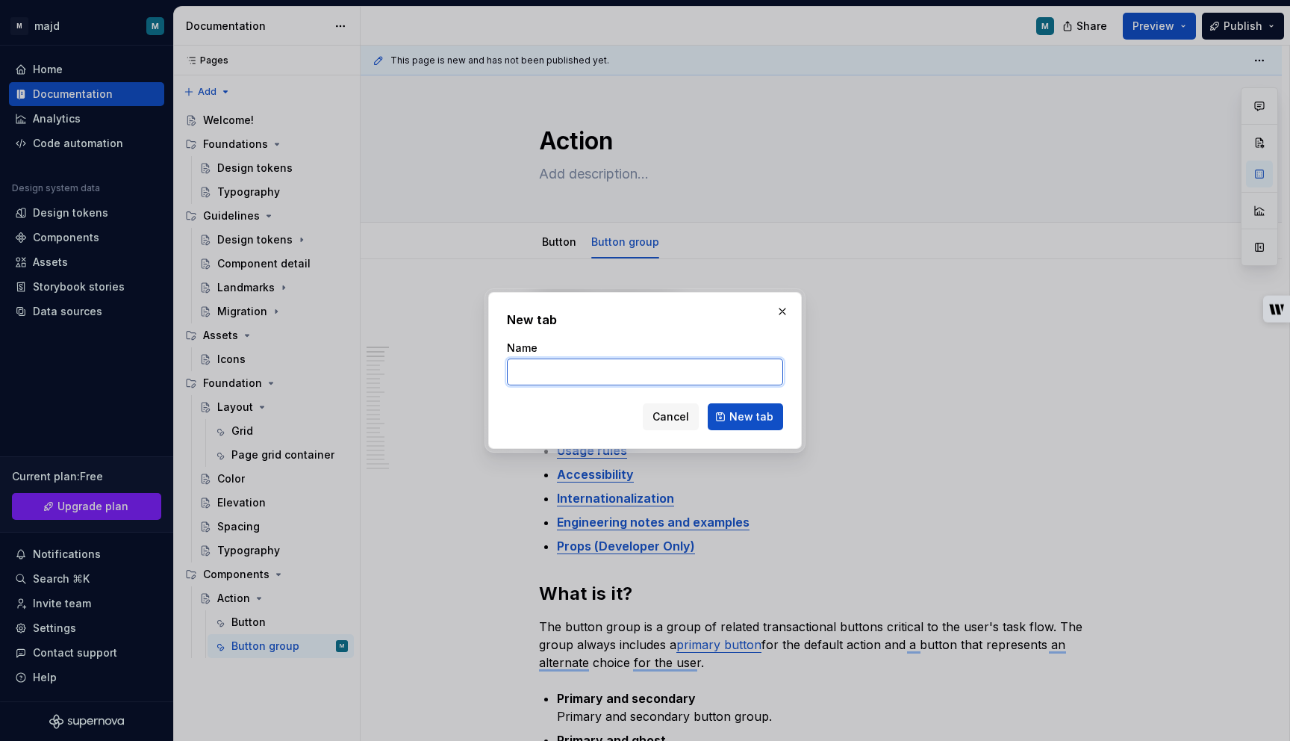
type textarea "*"
paste input "Action button group"
type input "Action button group"
click at [742, 419] on span "New tab" at bounding box center [751, 416] width 44 height 15
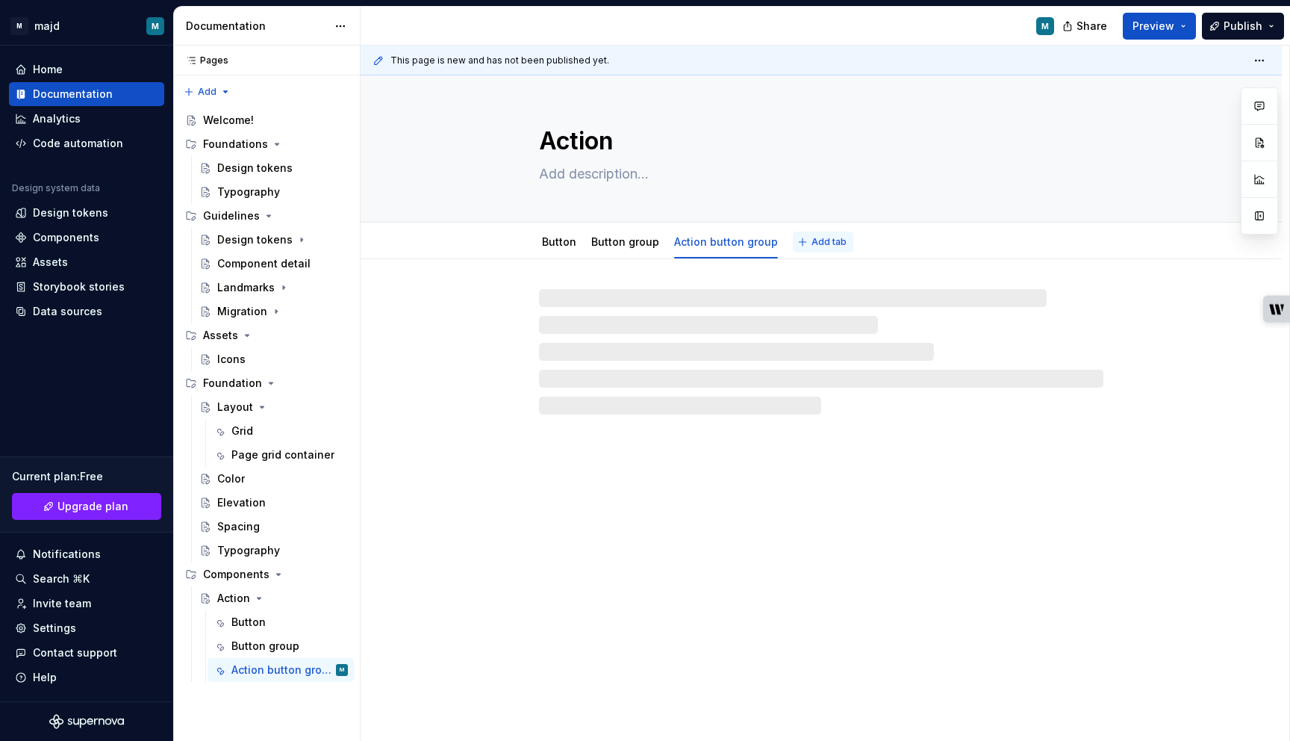
click at [816, 237] on span "Add tab" at bounding box center [829, 242] width 35 height 12
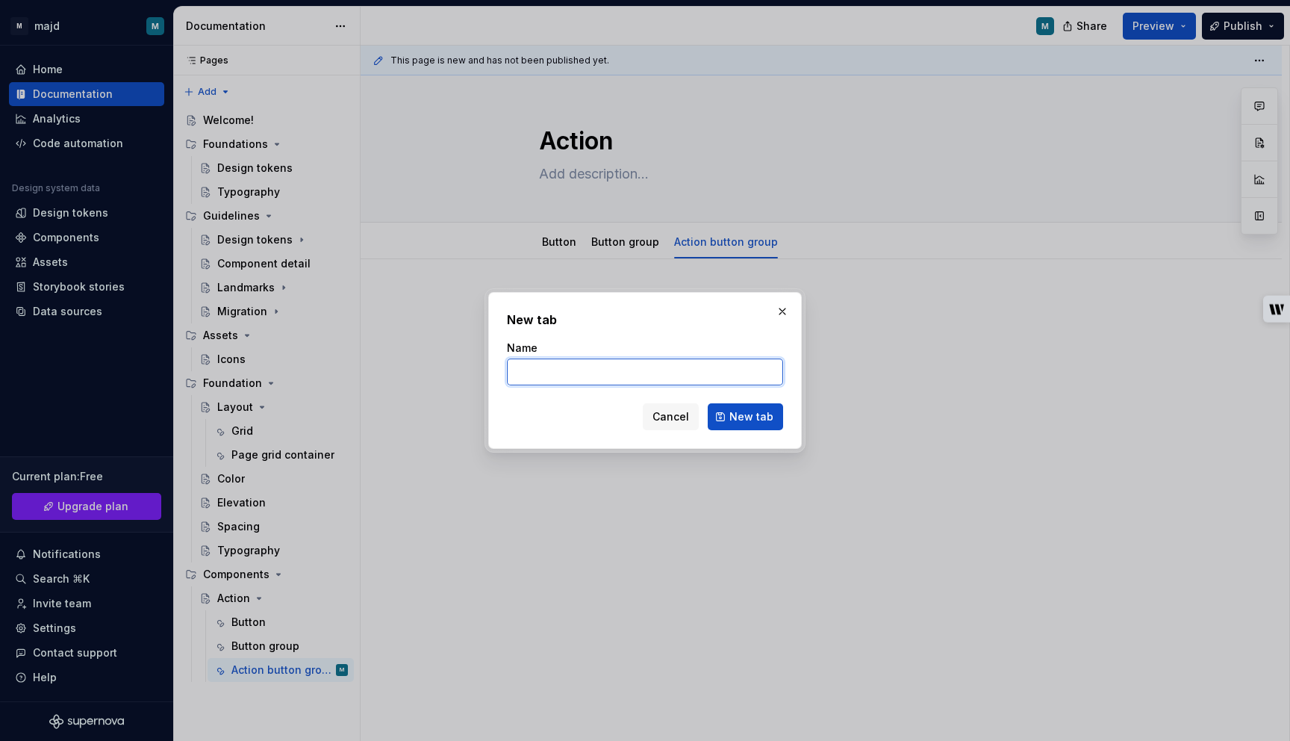
type textarea "*"
paste input "Action overflow"
type input "Action overflow"
click at [765, 417] on span "New tab" at bounding box center [751, 416] width 44 height 15
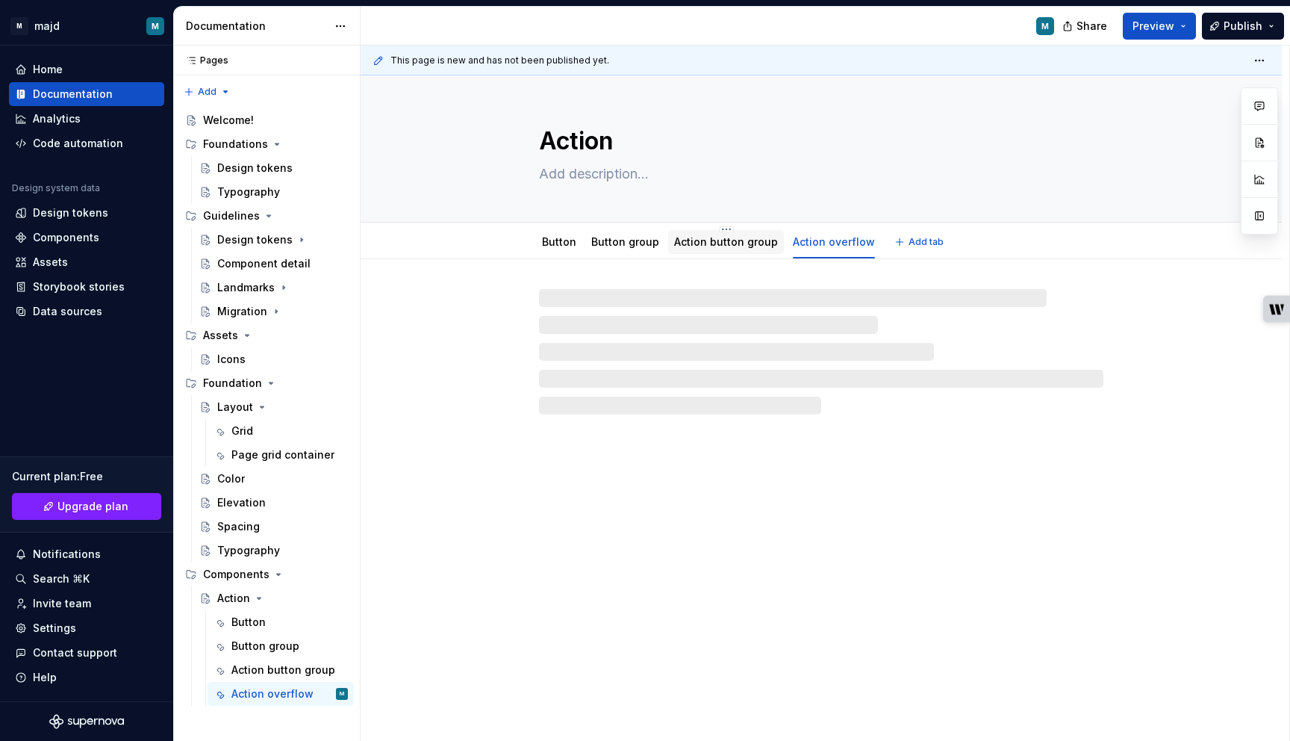
click at [730, 241] on link "Action button group" at bounding box center [726, 241] width 104 height 13
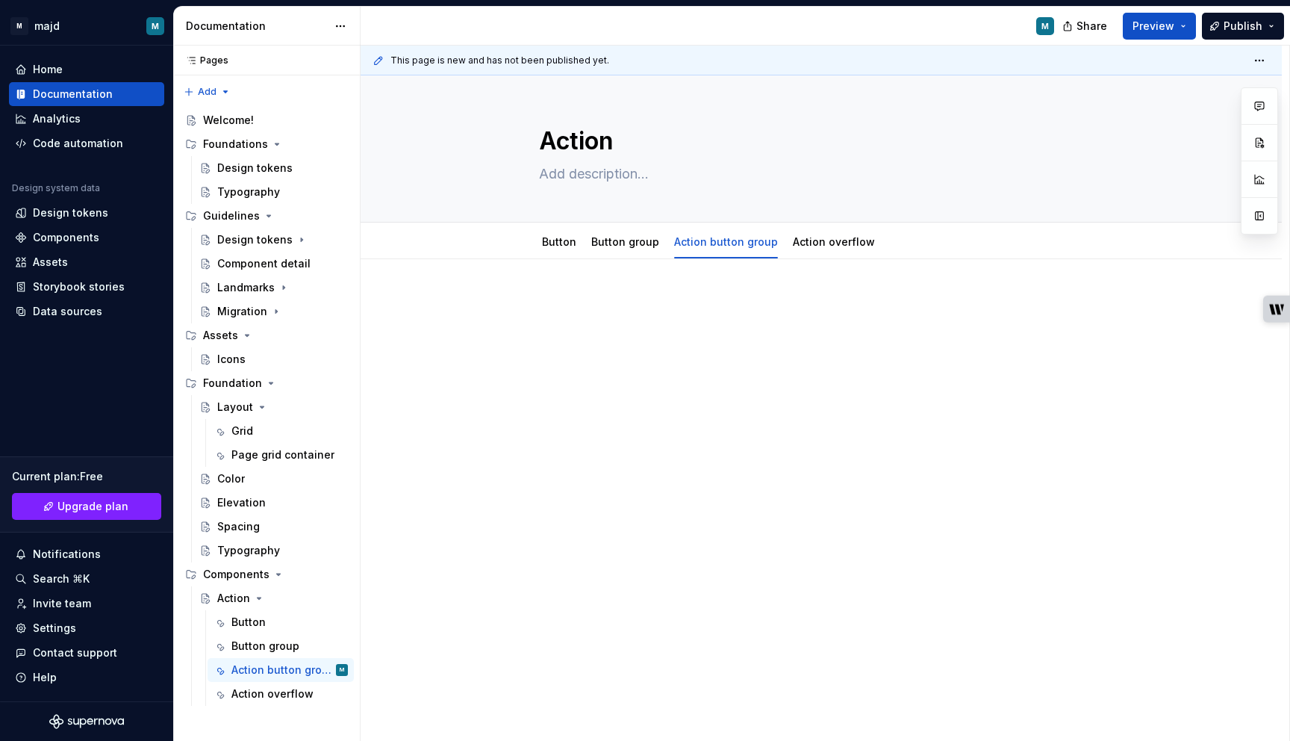
click at [644, 303] on p at bounding box center [821, 304] width 564 height 18
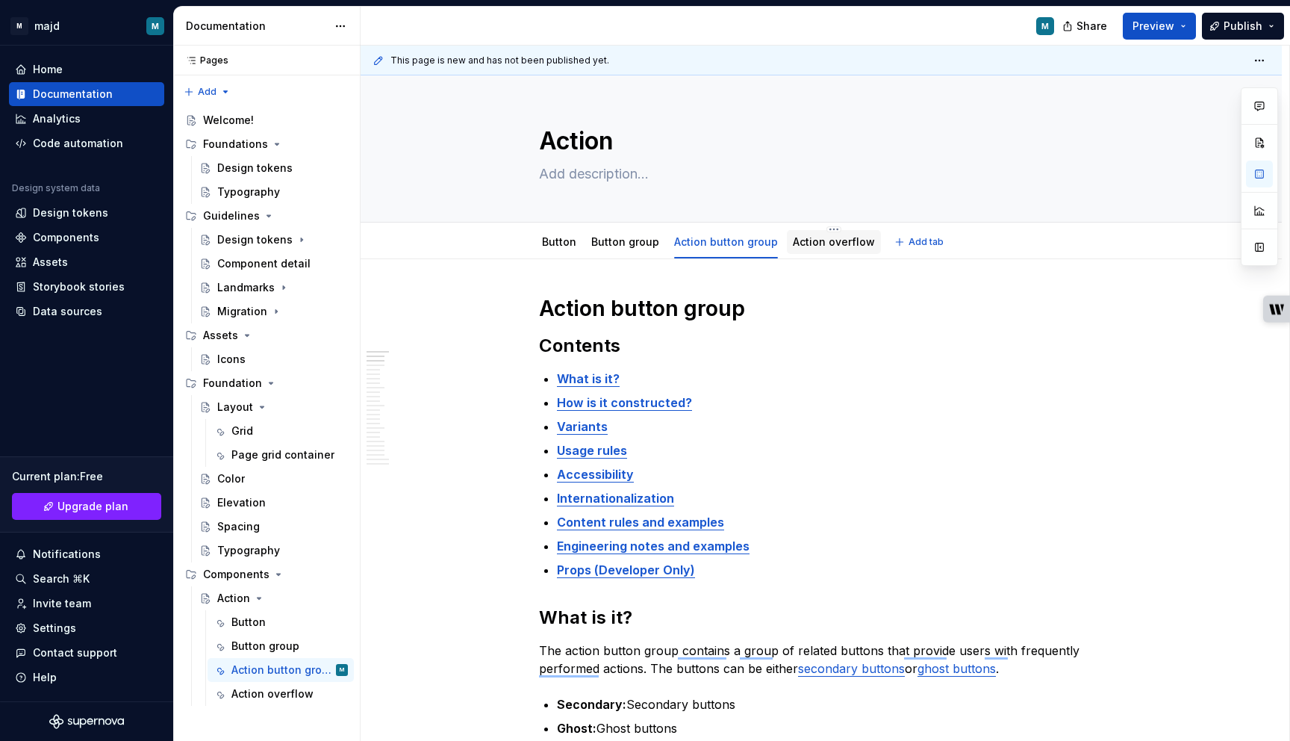
click at [837, 240] on link "Action overflow" at bounding box center [834, 241] width 82 height 13
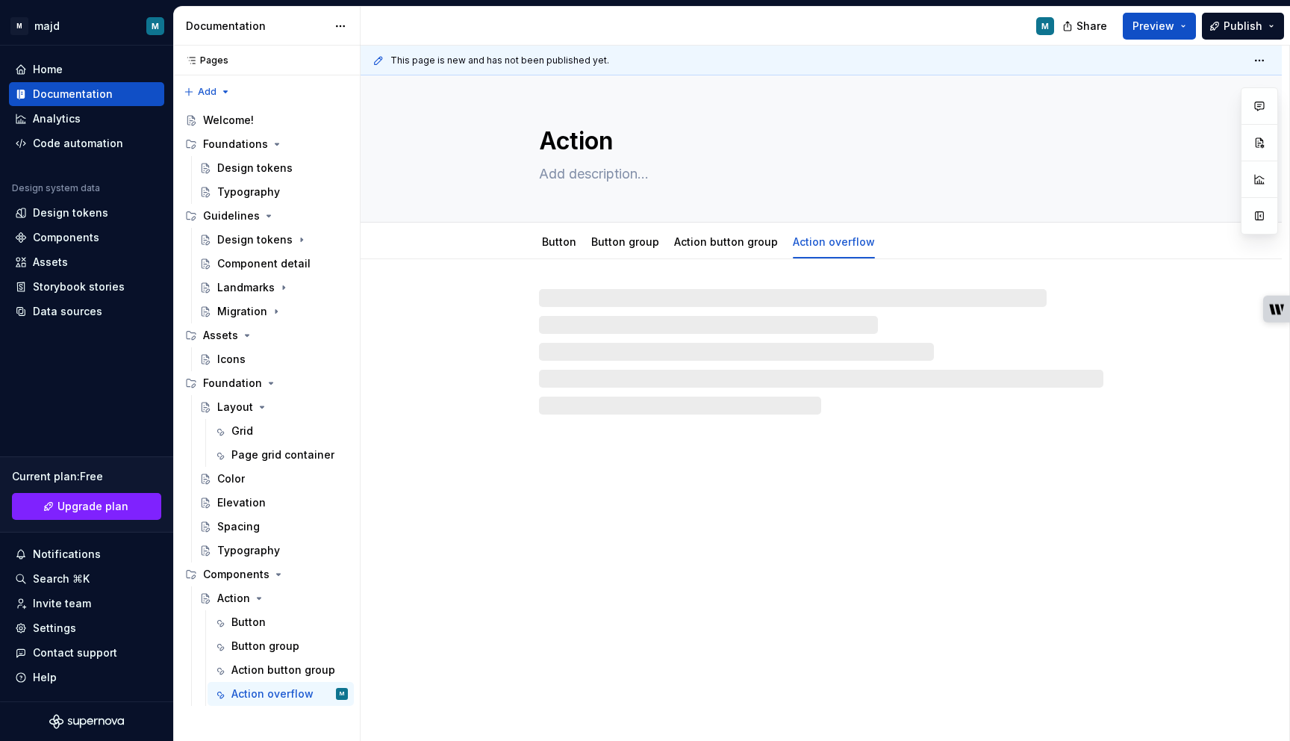
click at [750, 319] on div at bounding box center [821, 351] width 564 height 125
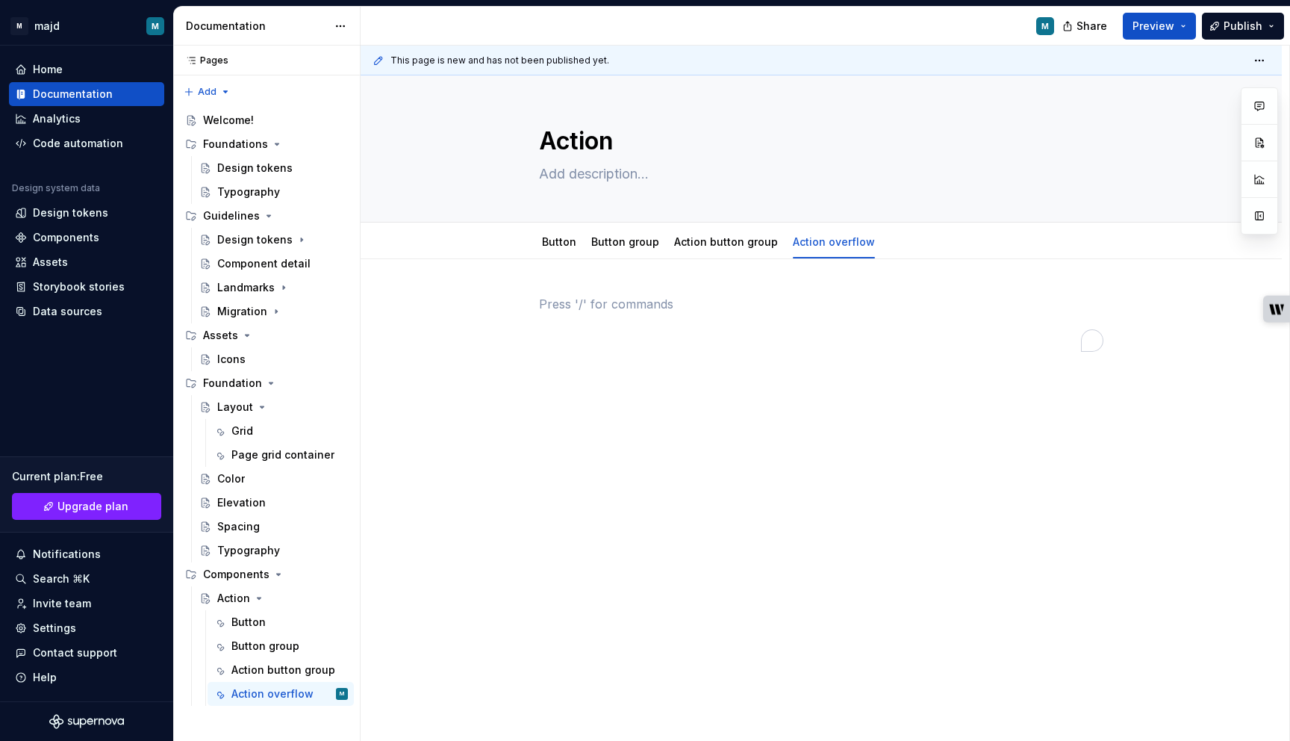
click at [713, 314] on div "To enrich screen reader interactions, please activate Accessibility in Grammarl…" at bounding box center [821, 323] width 564 height 57
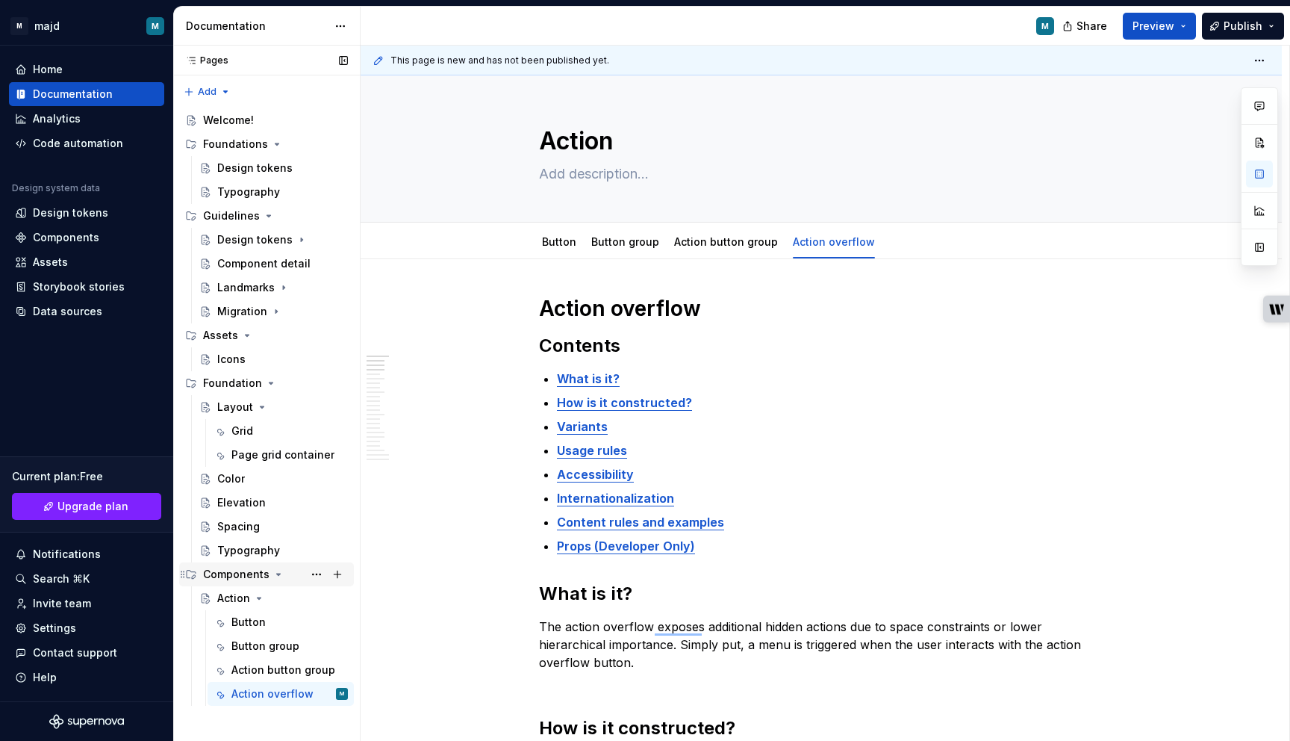
click at [278, 574] on icon "Page tree" at bounding box center [279, 574] width 12 height 12
click at [272, 380] on icon "Page tree" at bounding box center [271, 383] width 12 height 12
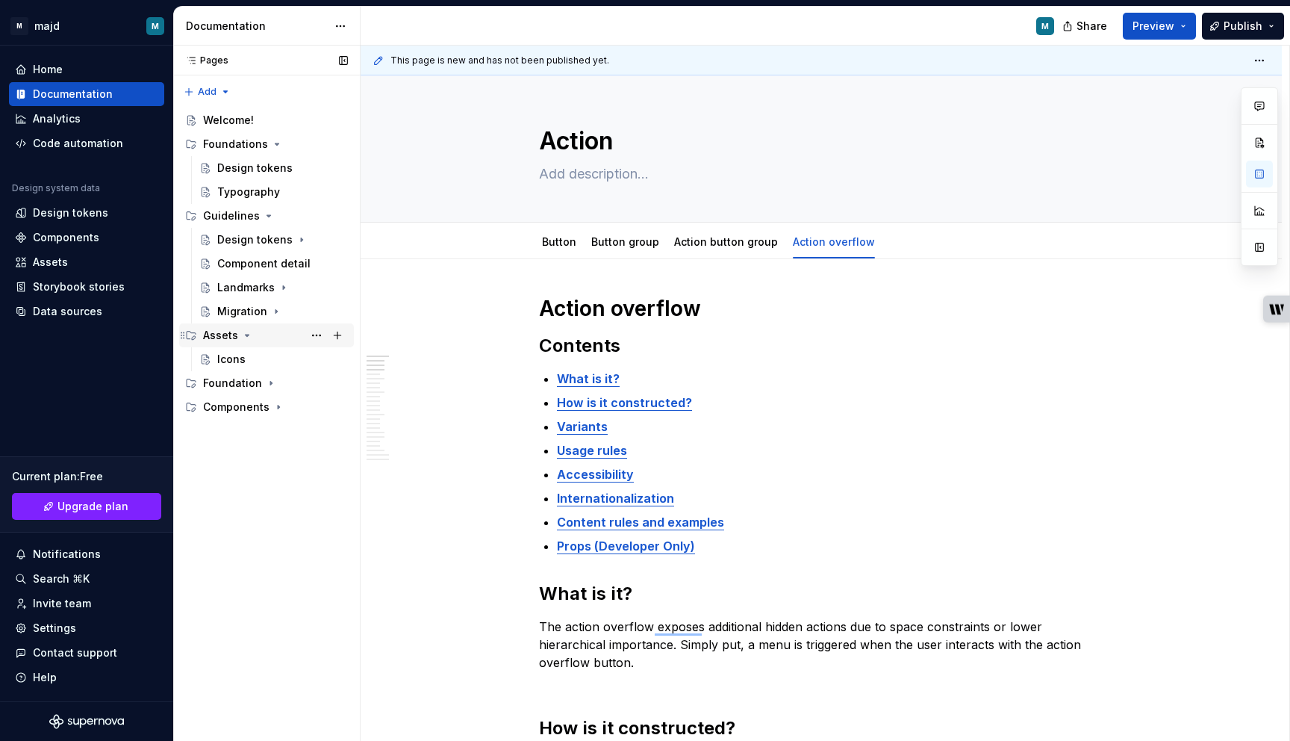
click at [250, 338] on icon "Page tree" at bounding box center [247, 335] width 12 height 12
click at [270, 213] on icon "Page tree" at bounding box center [269, 216] width 12 height 12
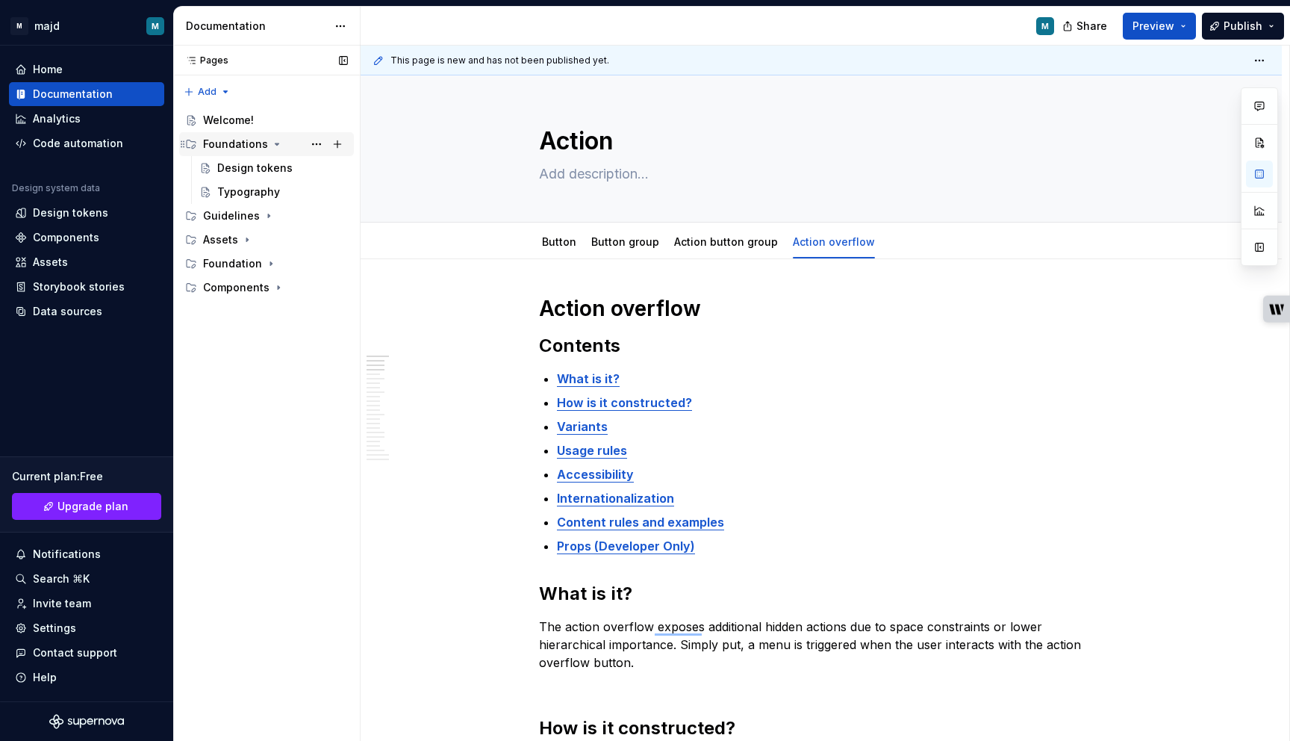
click at [276, 145] on icon "Page tree" at bounding box center [278, 143] width 4 height 1
click at [197, 93] on div "Pages Pages Add Accessibility guide for tree Page tree. Navigate the tree with …" at bounding box center [266, 394] width 187 height 696
click at [215, 139] on div "New group" at bounding box center [255, 144] width 97 height 15
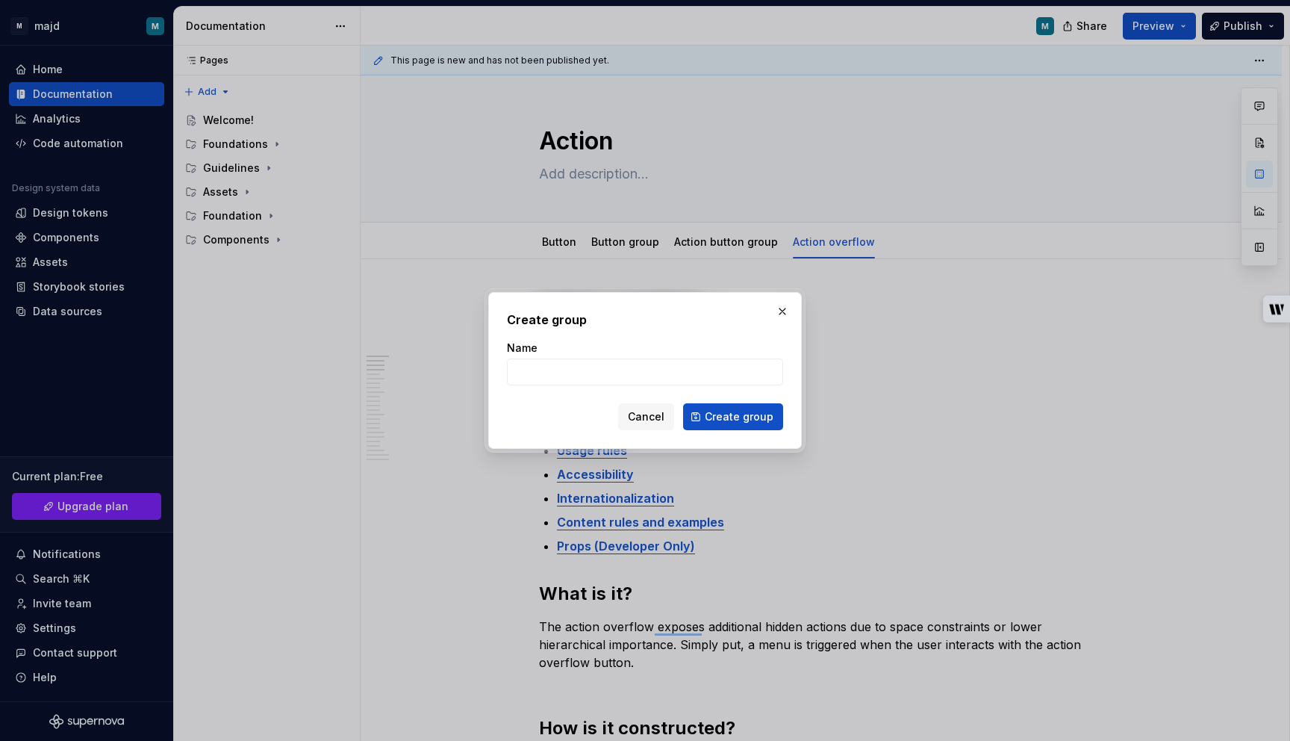
type textarea "*"
type input "iN"
type textarea "*"
type input "iNPUTS"
type textarea "*"
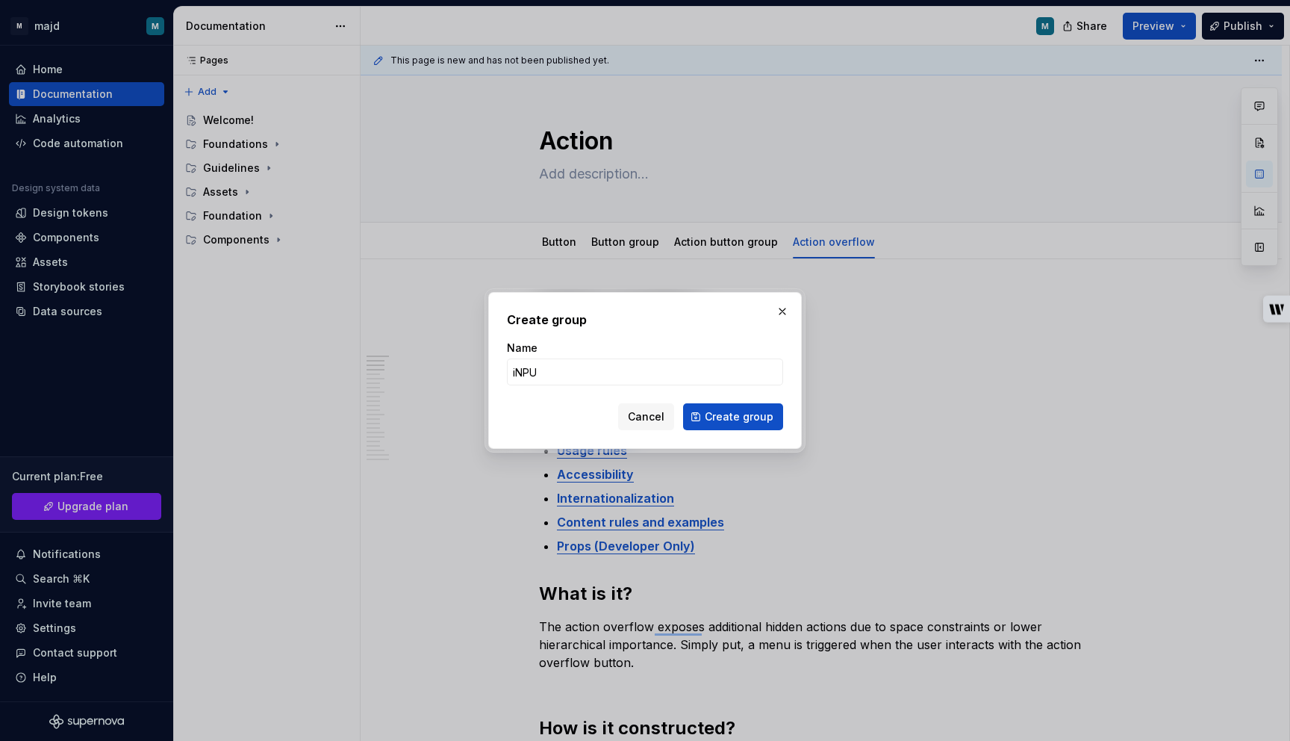
type input "iNP"
type textarea "*"
type input "i"
type input "Inputs"
click button "Create group" at bounding box center [733, 416] width 100 height 27
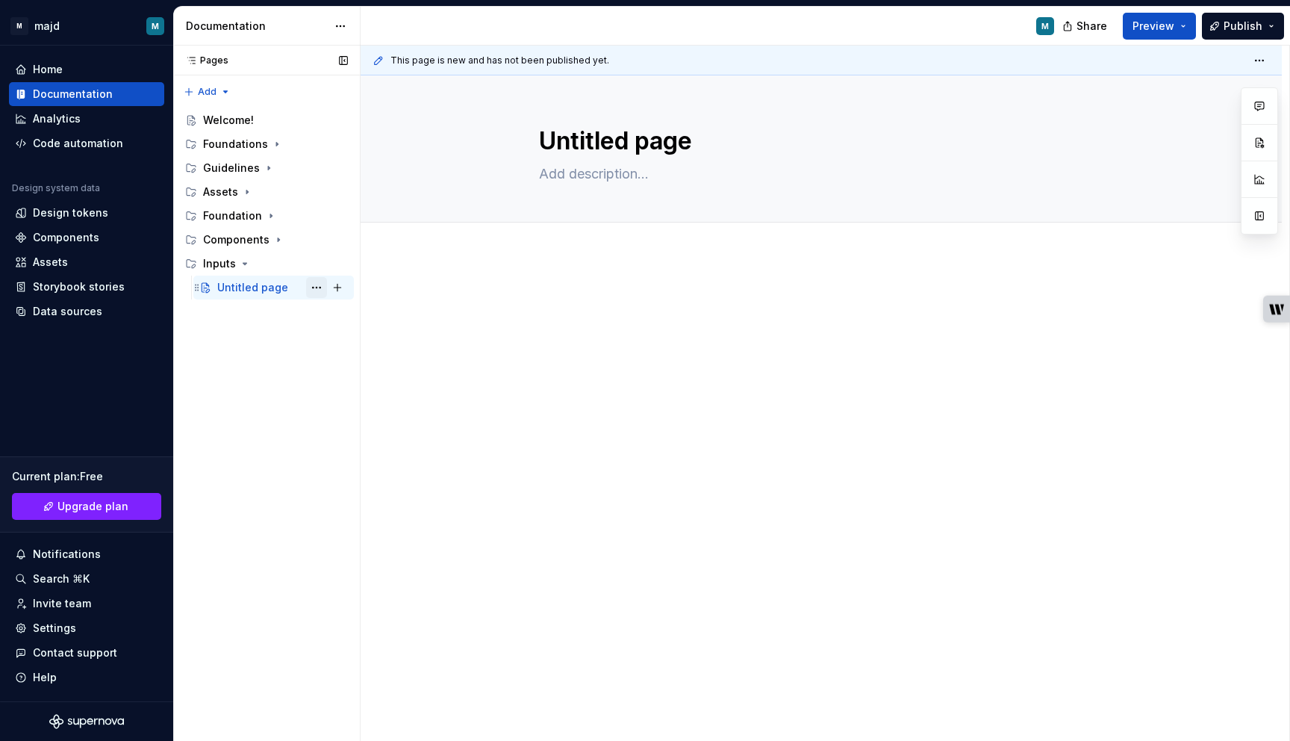
click at [317, 286] on button "Page tree" at bounding box center [316, 287] width 21 height 21
type textarea "*"
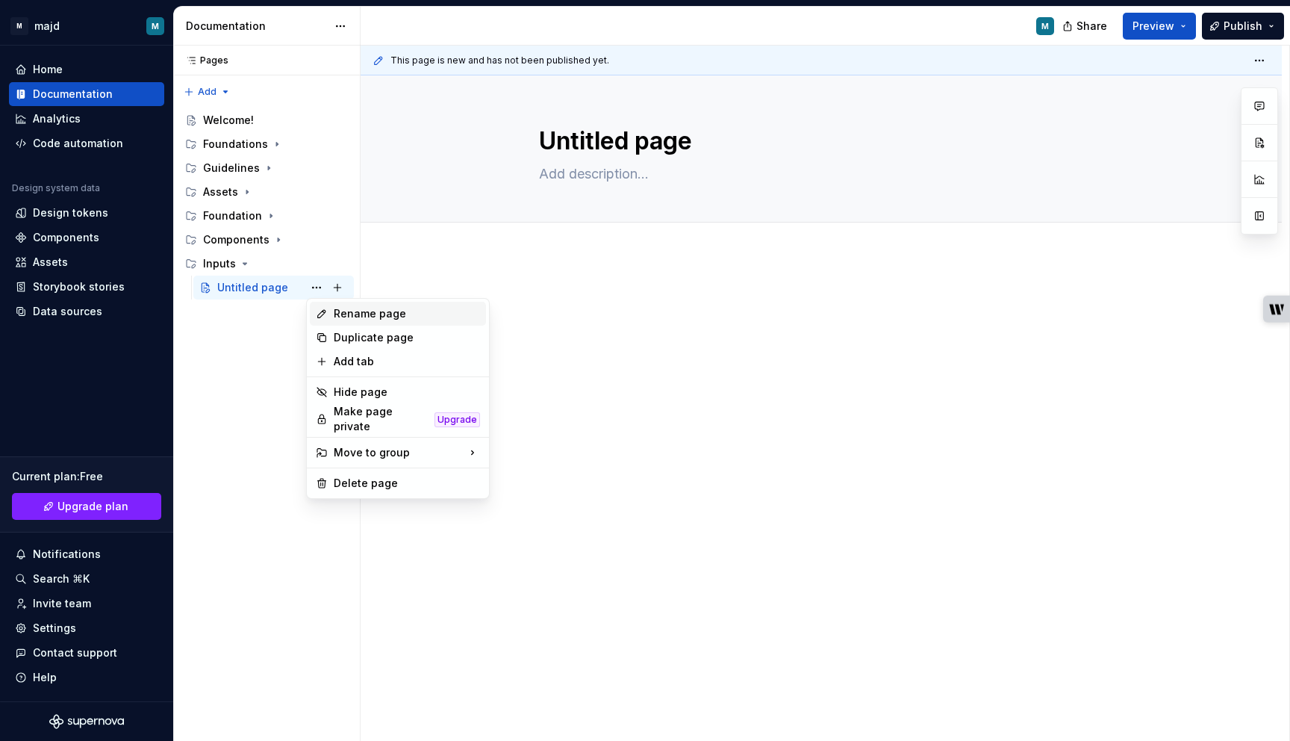
click at [329, 309] on div "Rename page" at bounding box center [398, 314] width 176 height 24
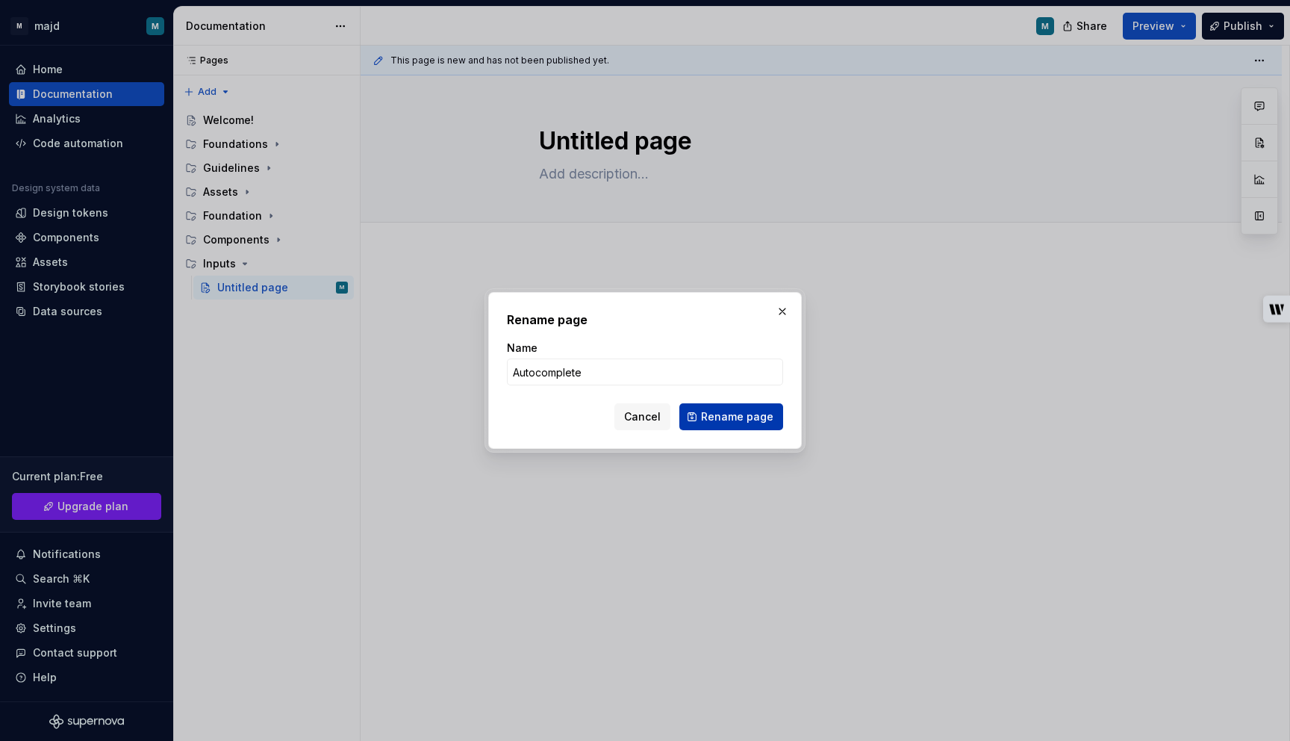
type input "Autocomplete"
click at [722, 407] on button "Rename page" at bounding box center [731, 416] width 104 height 27
type textarea "*"
type textarea "Autocomplete"
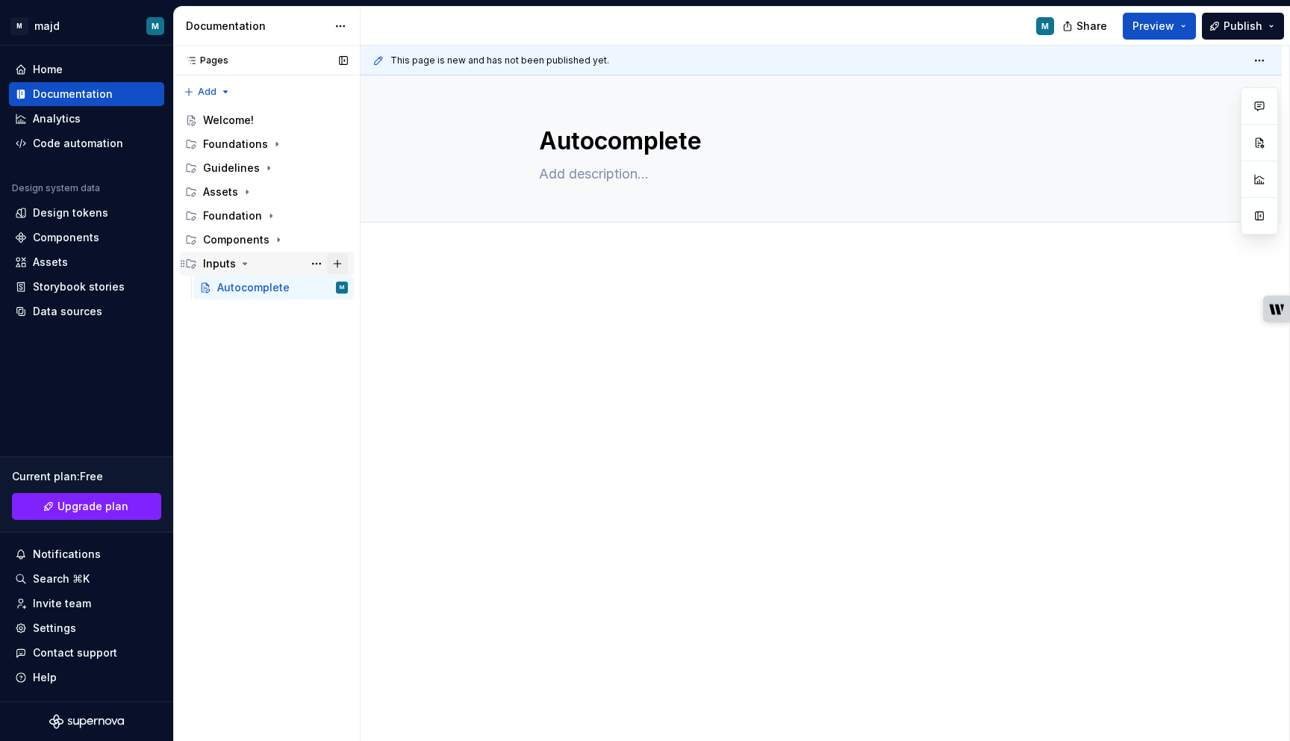
click at [333, 263] on button "Page tree" at bounding box center [337, 263] width 21 height 21
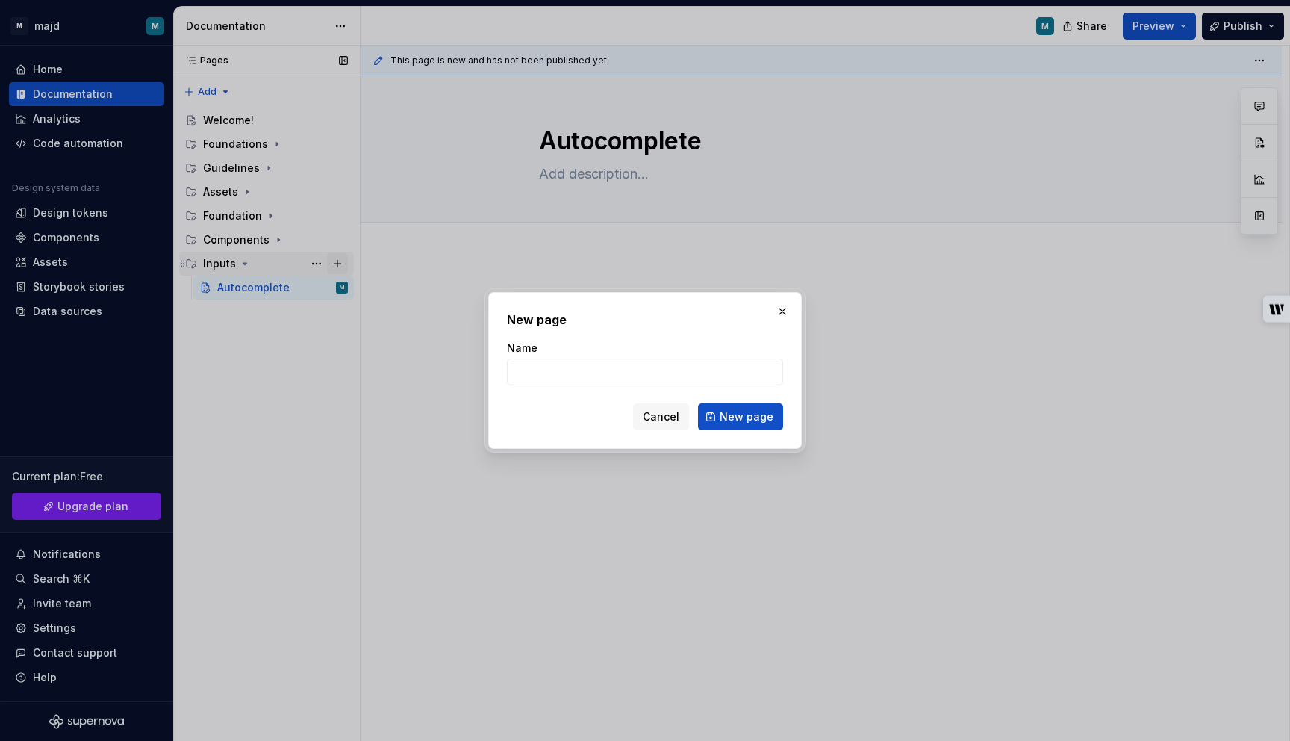
type textarea "*"
type input "Checkbox"
click at [739, 430] on div "New page Name Checkbox Cancel New page" at bounding box center [645, 370] width 314 height 157
click at [739, 422] on span "New page" at bounding box center [747, 416] width 54 height 15
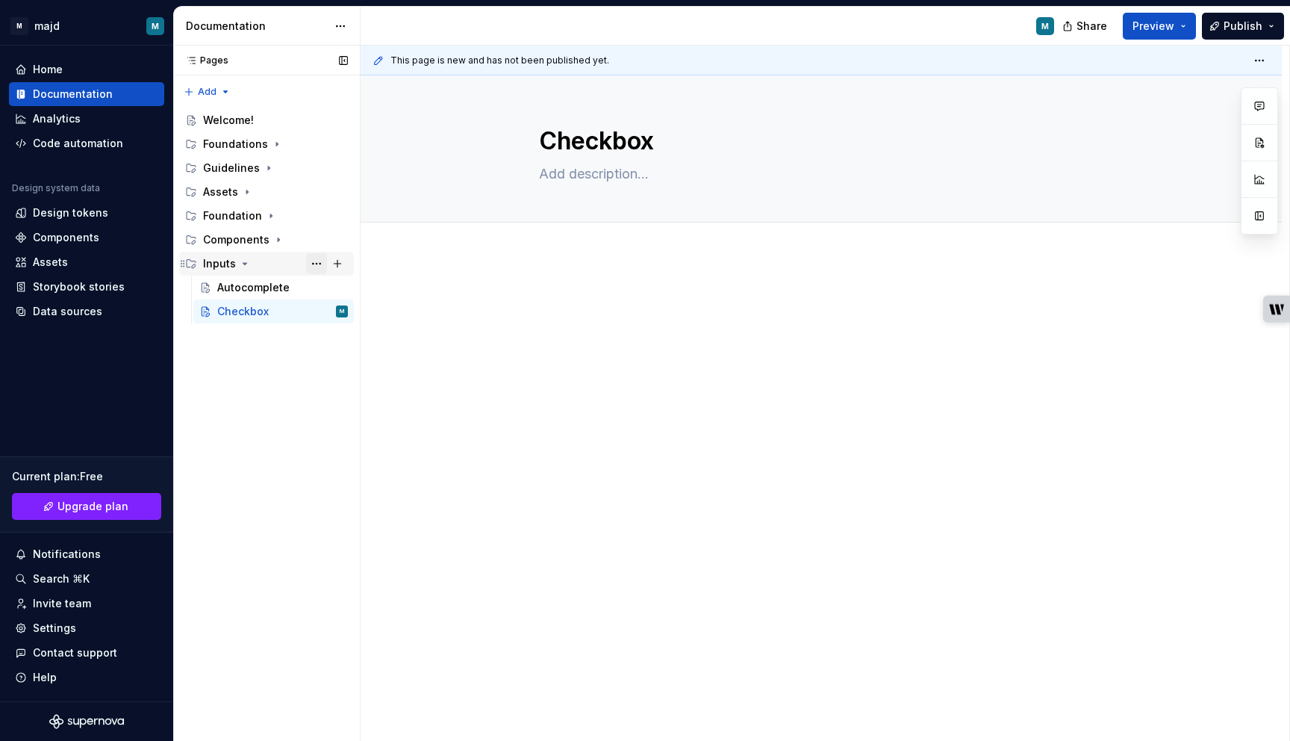
click at [318, 264] on button "Page tree" at bounding box center [316, 263] width 21 height 21
click at [337, 261] on div "Pages Pages Add Accessibility guide for tree Page tree. Navigate the tree with …" at bounding box center [266, 394] width 187 height 696
click at [340, 260] on button "Page tree" at bounding box center [337, 263] width 21 height 21
type textarea "*"
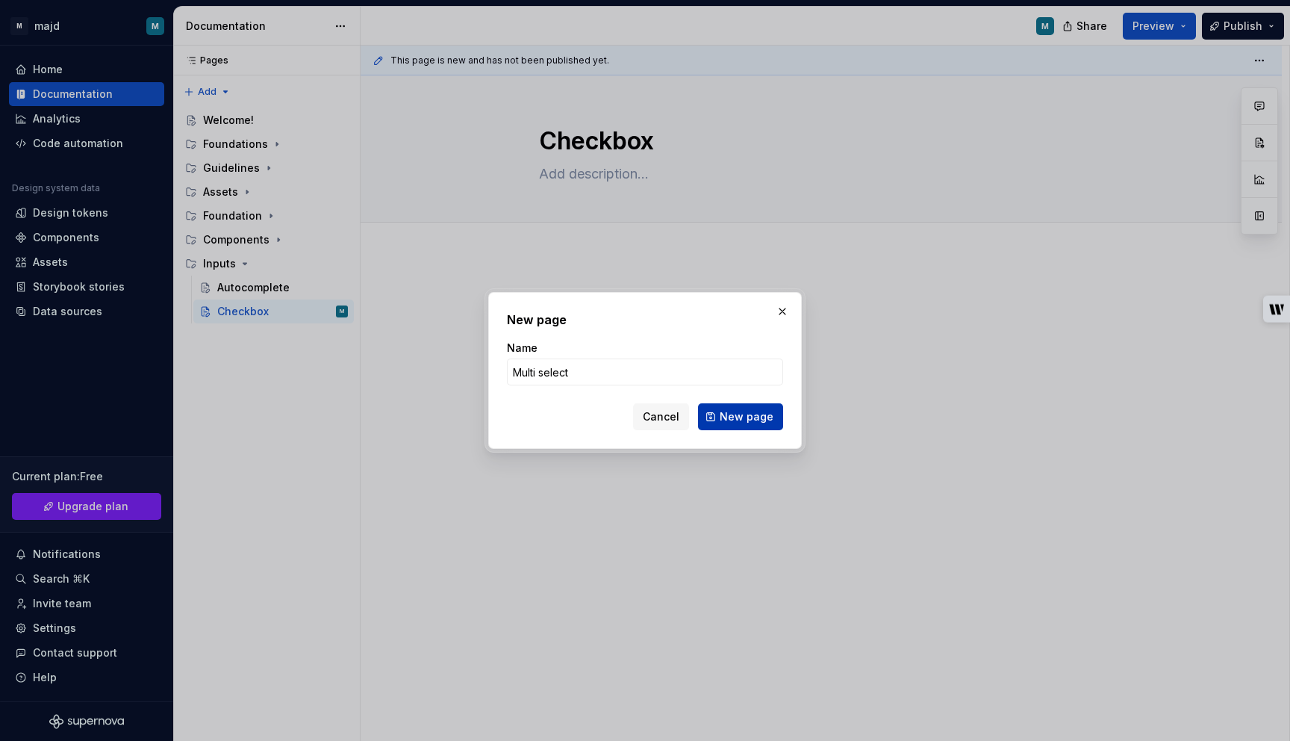
type input "Multi select"
click at [735, 422] on span "New page" at bounding box center [747, 416] width 54 height 15
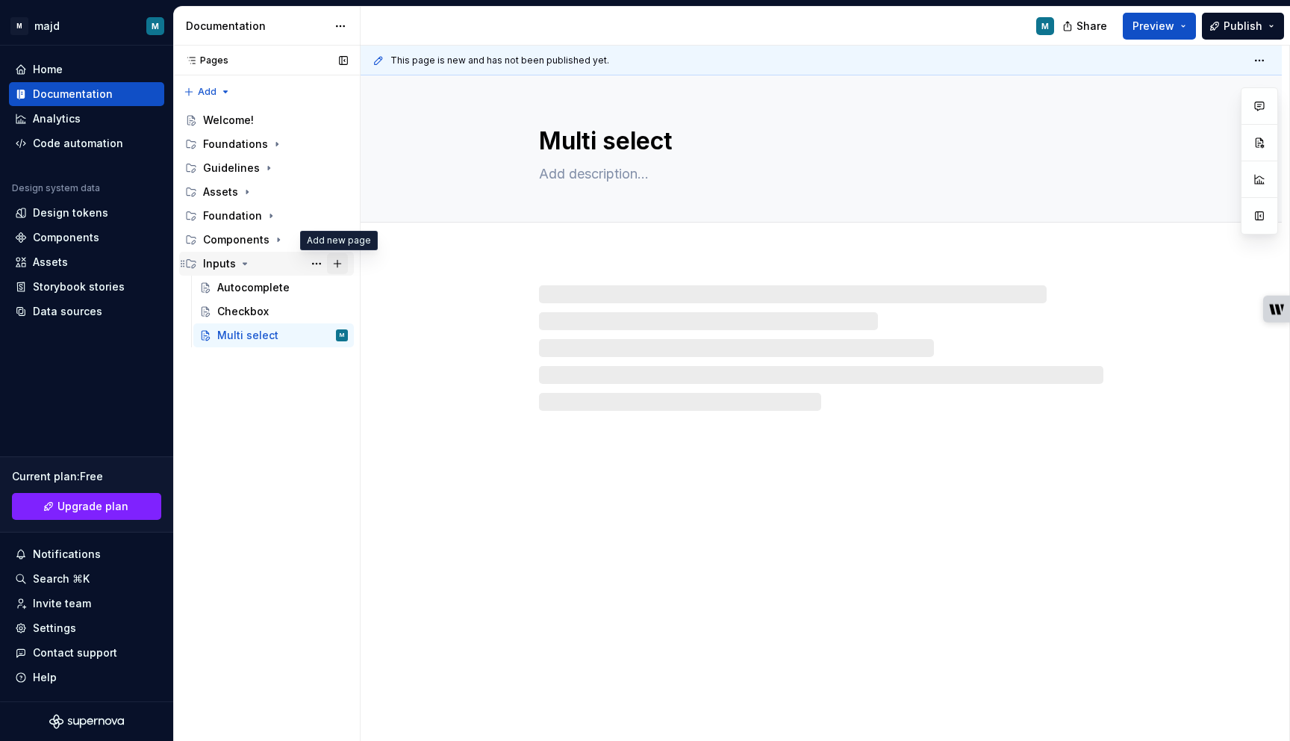
click at [340, 265] on button "Page tree" at bounding box center [337, 263] width 21 height 21
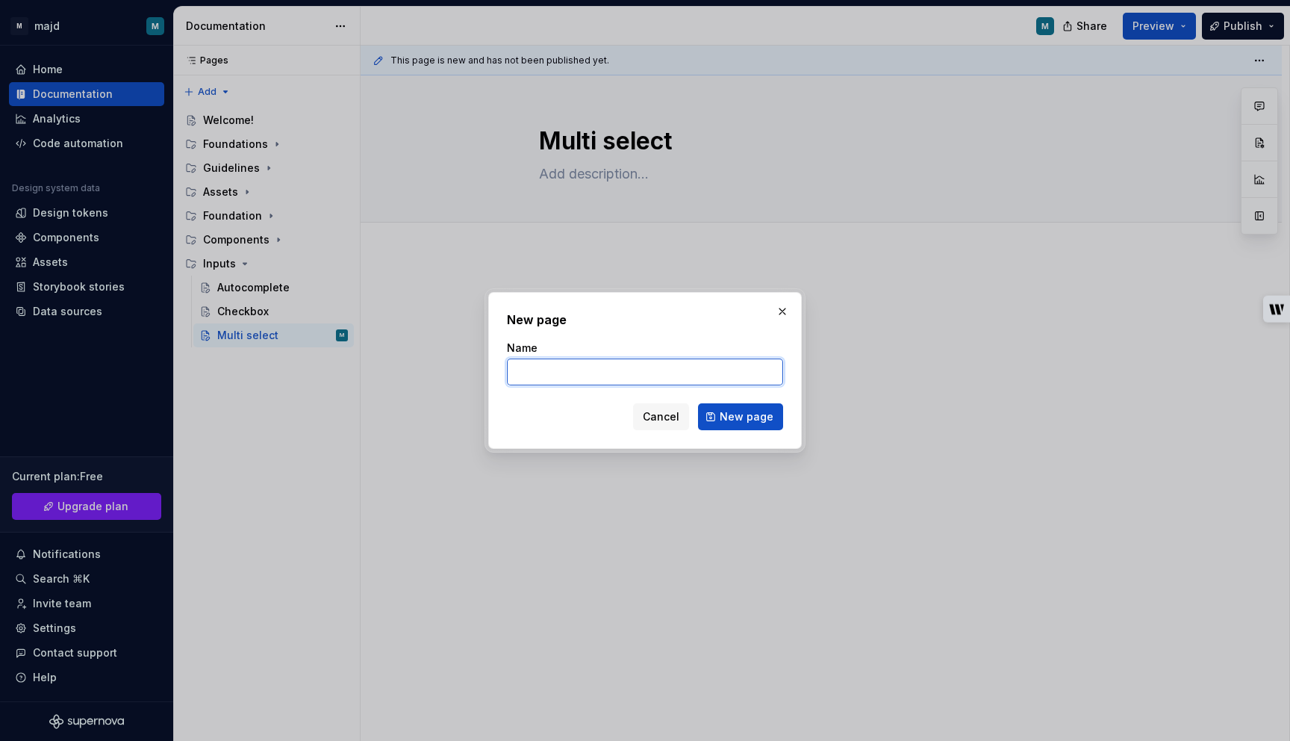
type textarea "*"
paste input "Password field"
type input "Password field"
click at [763, 415] on span "New page" at bounding box center [747, 416] width 54 height 15
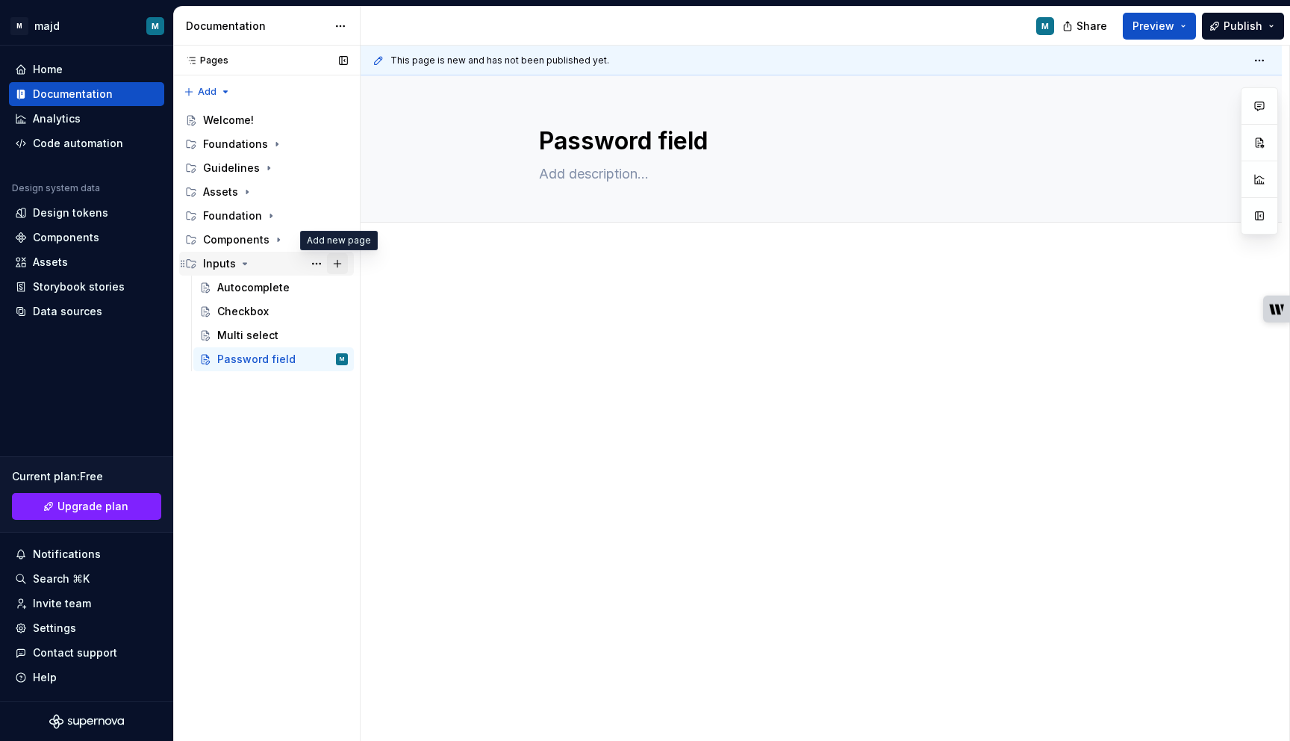
click at [335, 263] on button "Page tree" at bounding box center [337, 263] width 21 height 21
type textarea "*"
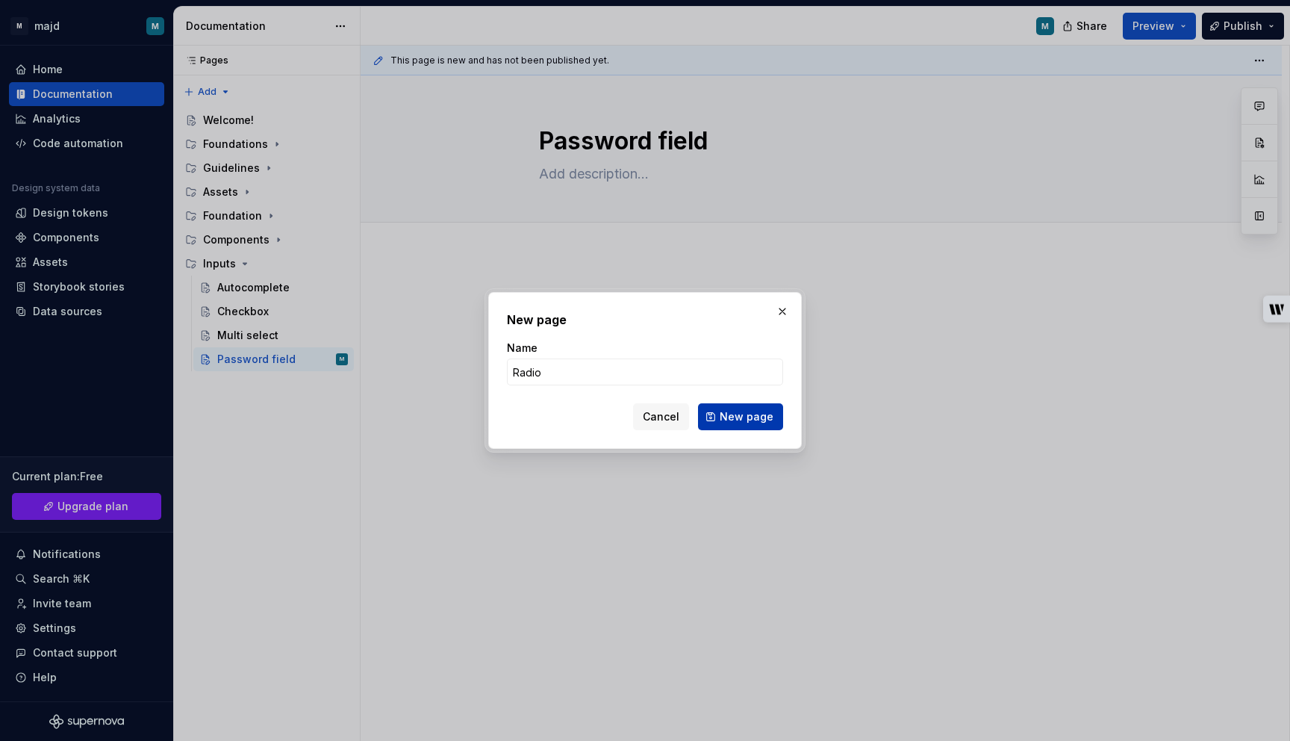
type input "Radio"
click at [756, 419] on span "New page" at bounding box center [747, 416] width 54 height 15
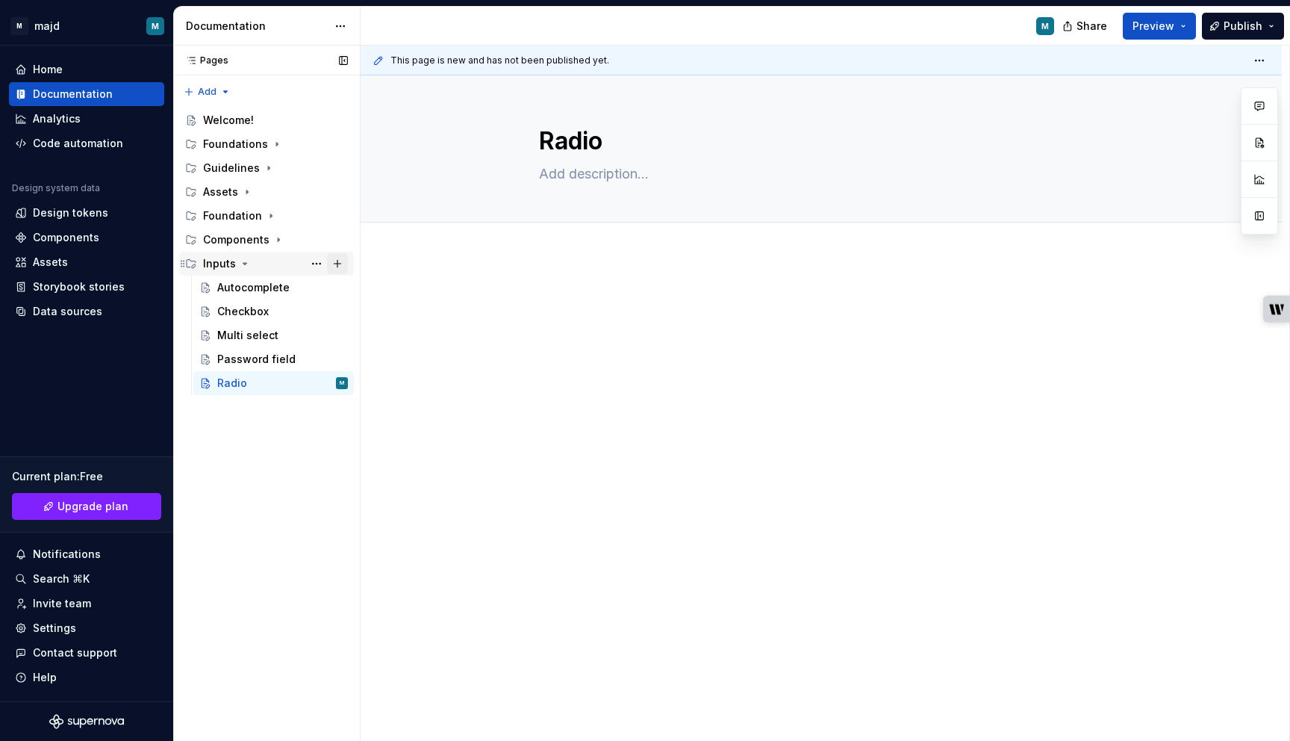
click at [338, 264] on button "Page tree" at bounding box center [337, 263] width 21 height 21
type textarea "*"
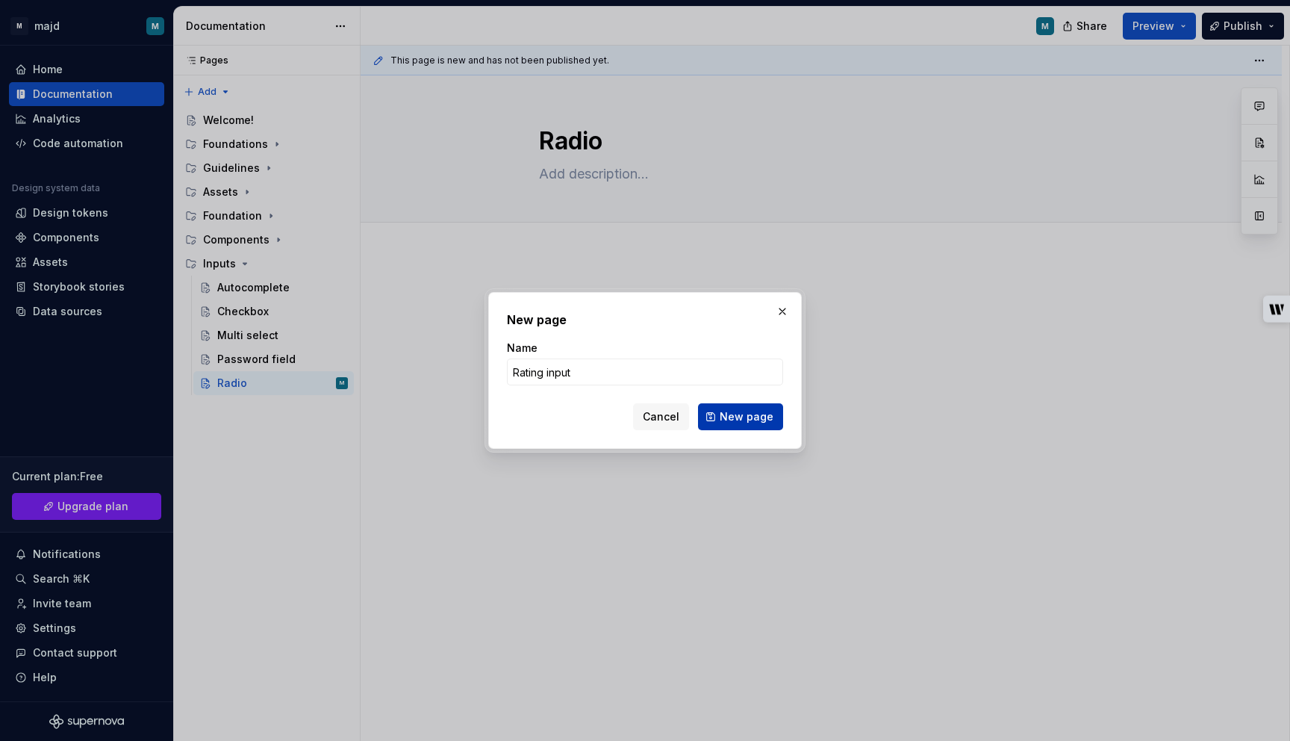
type input "Rating input"
click at [743, 417] on span "New page" at bounding box center [747, 416] width 54 height 15
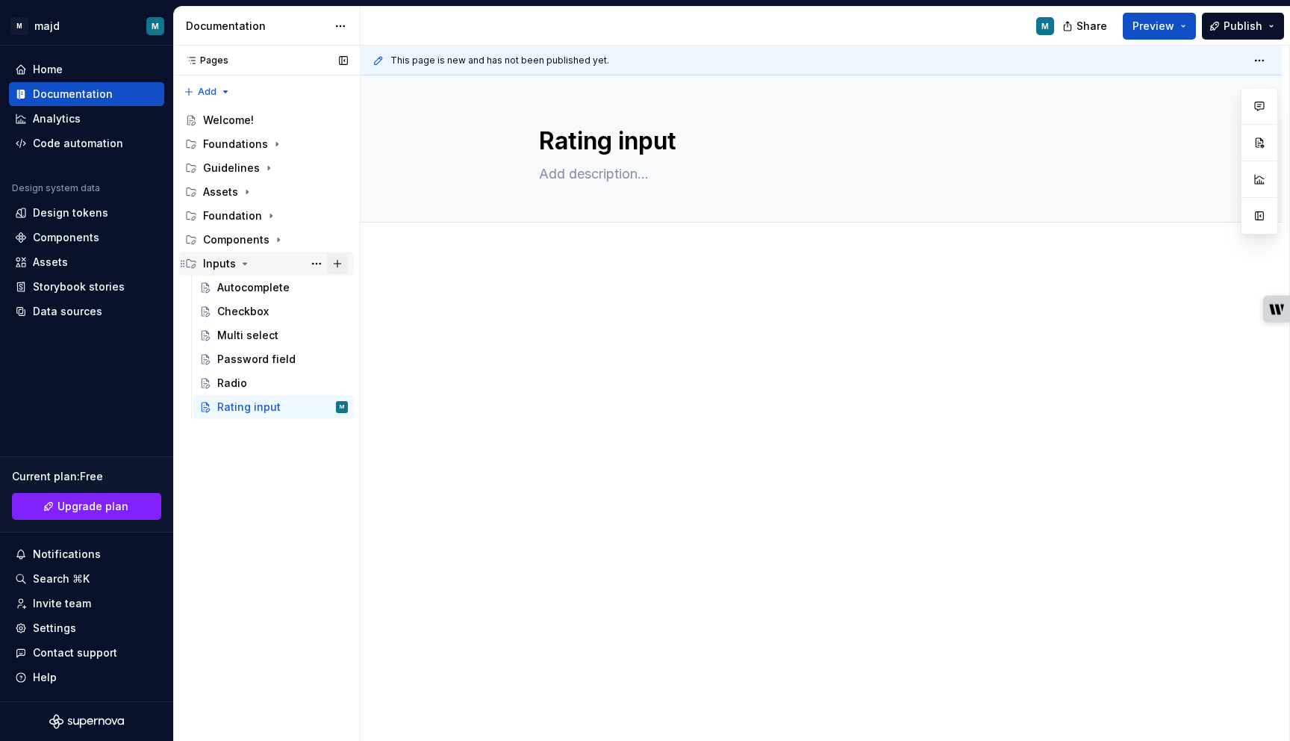
click at [335, 264] on button "Page tree" at bounding box center [337, 263] width 21 height 21
type textarea "*"
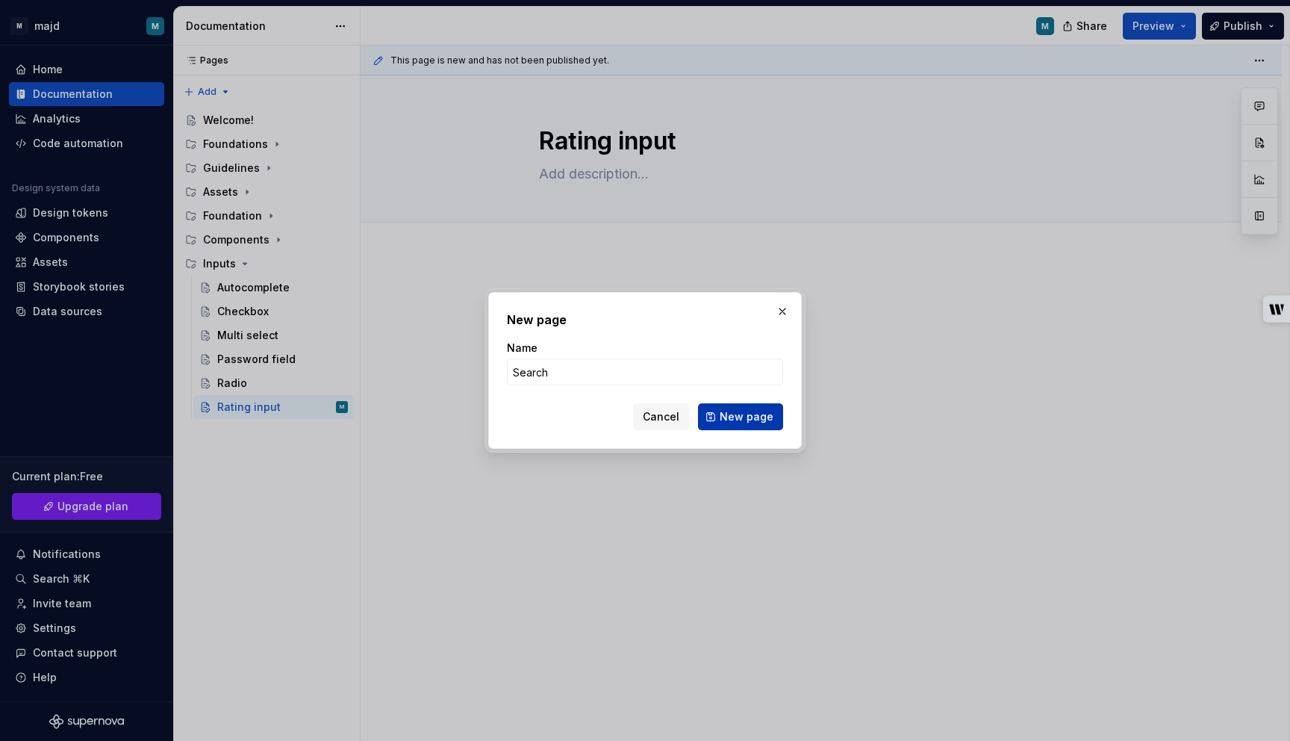
type input "Search"
click at [754, 420] on span "New page" at bounding box center [747, 416] width 54 height 15
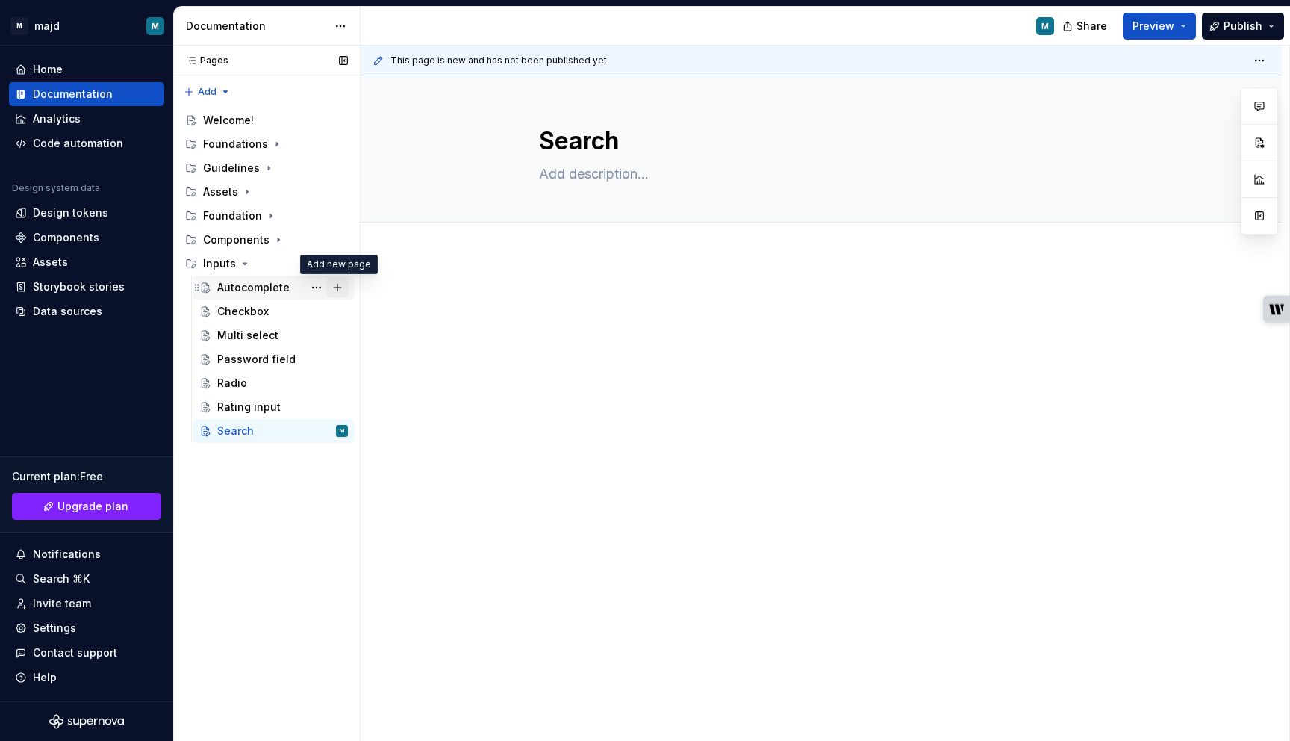
click at [337, 285] on button "Page tree" at bounding box center [337, 287] width 21 height 21
type textarea "*"
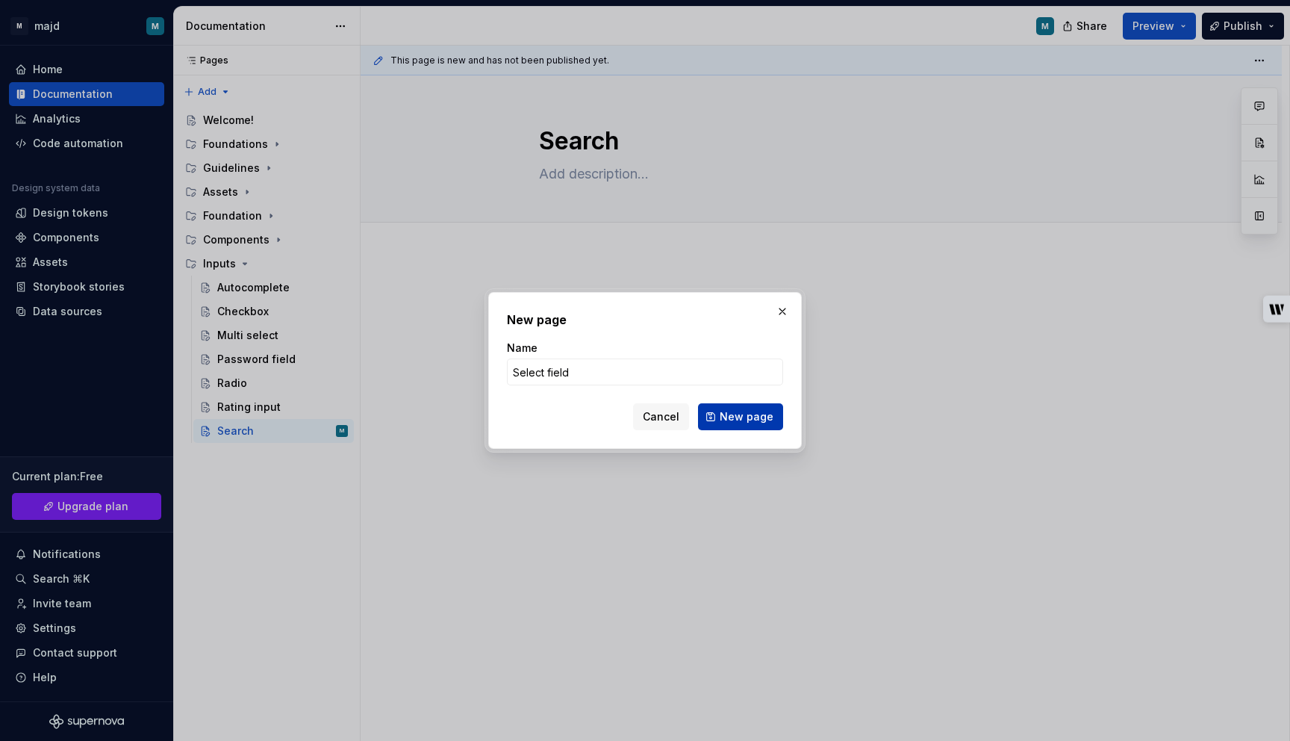
type input "Select field"
click at [718, 420] on button "New page" at bounding box center [740, 416] width 85 height 27
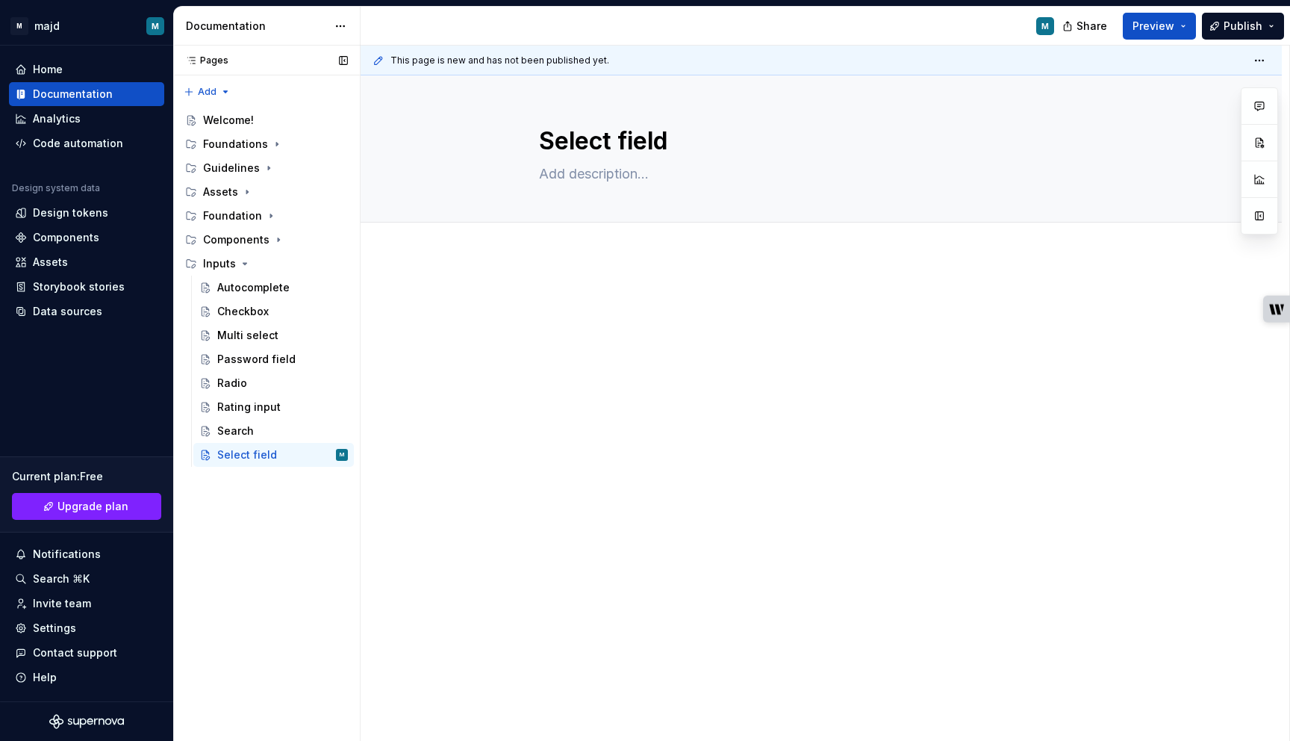
drag, startPoint x: 270, startPoint y: 304, endPoint x: 194, endPoint y: 1, distance: 311.8
click at [333, 264] on button "Page tree" at bounding box center [337, 263] width 21 height 21
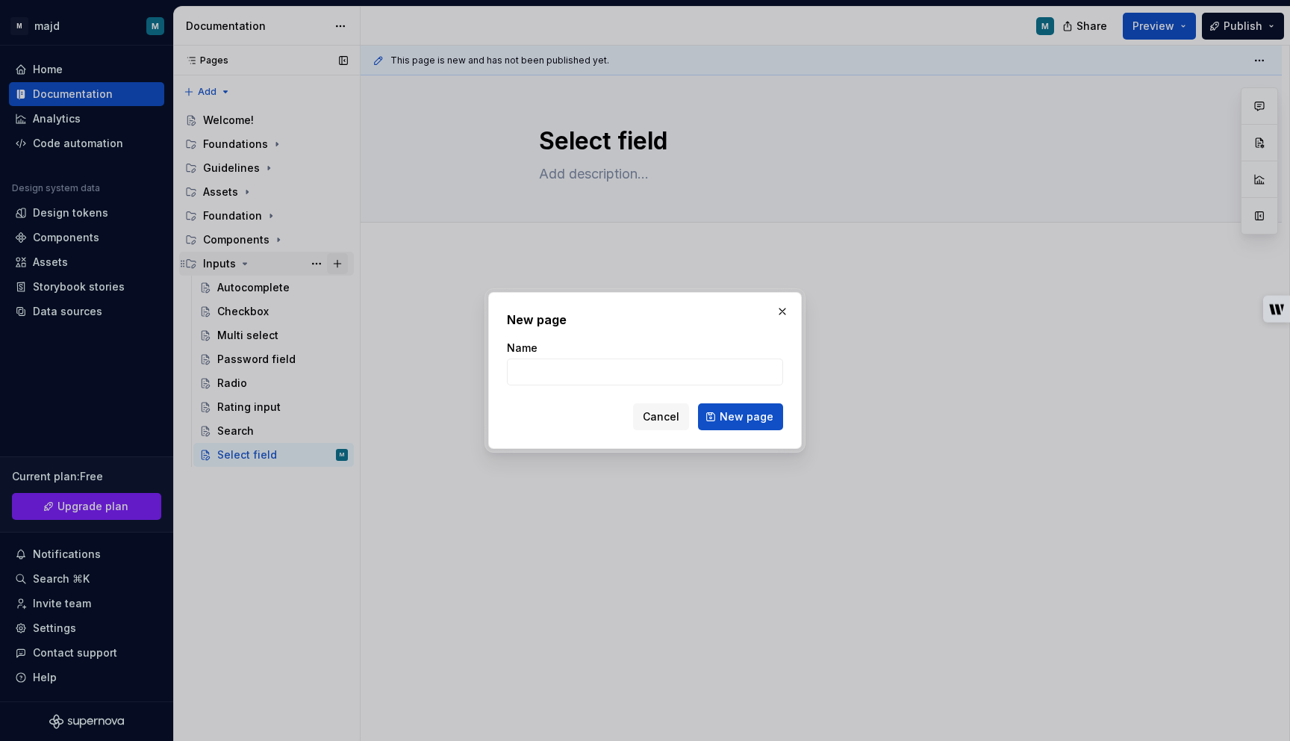
type textarea "*"
type input "Silent select field"
click button "New page" at bounding box center [740, 416] width 85 height 27
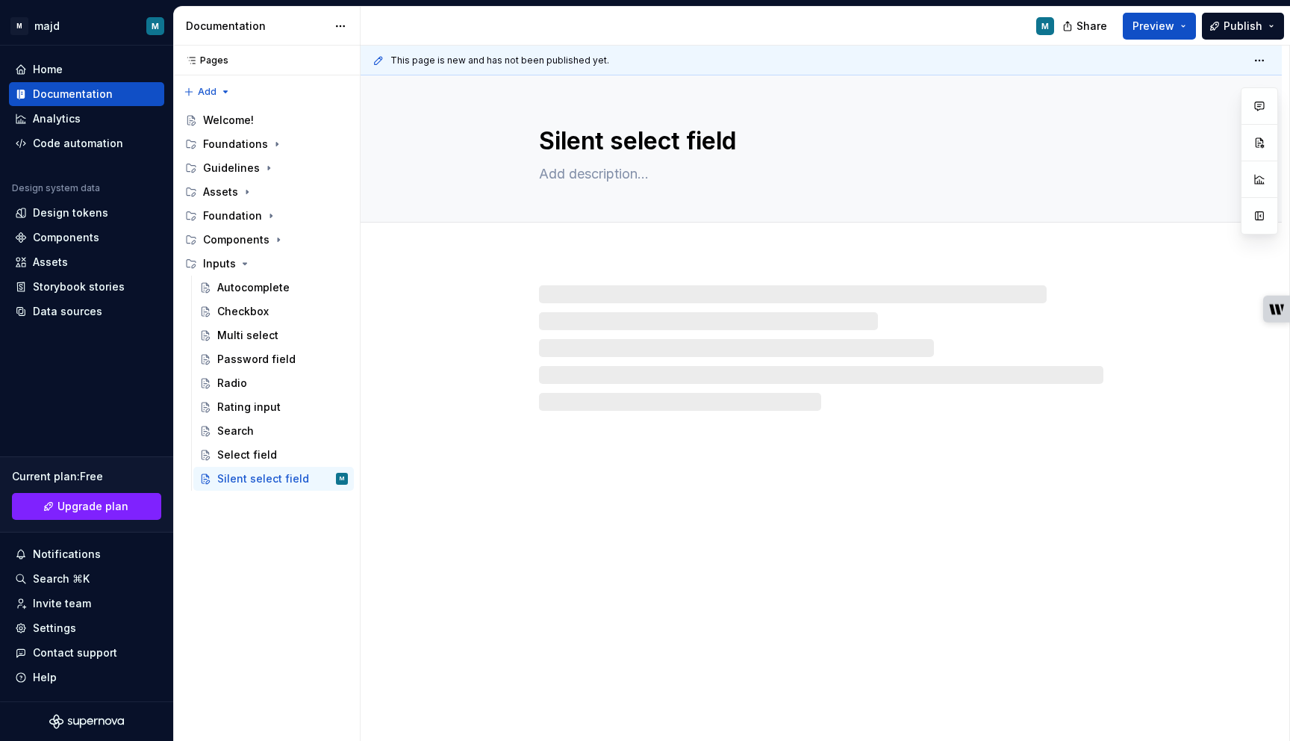
type textarea "*"
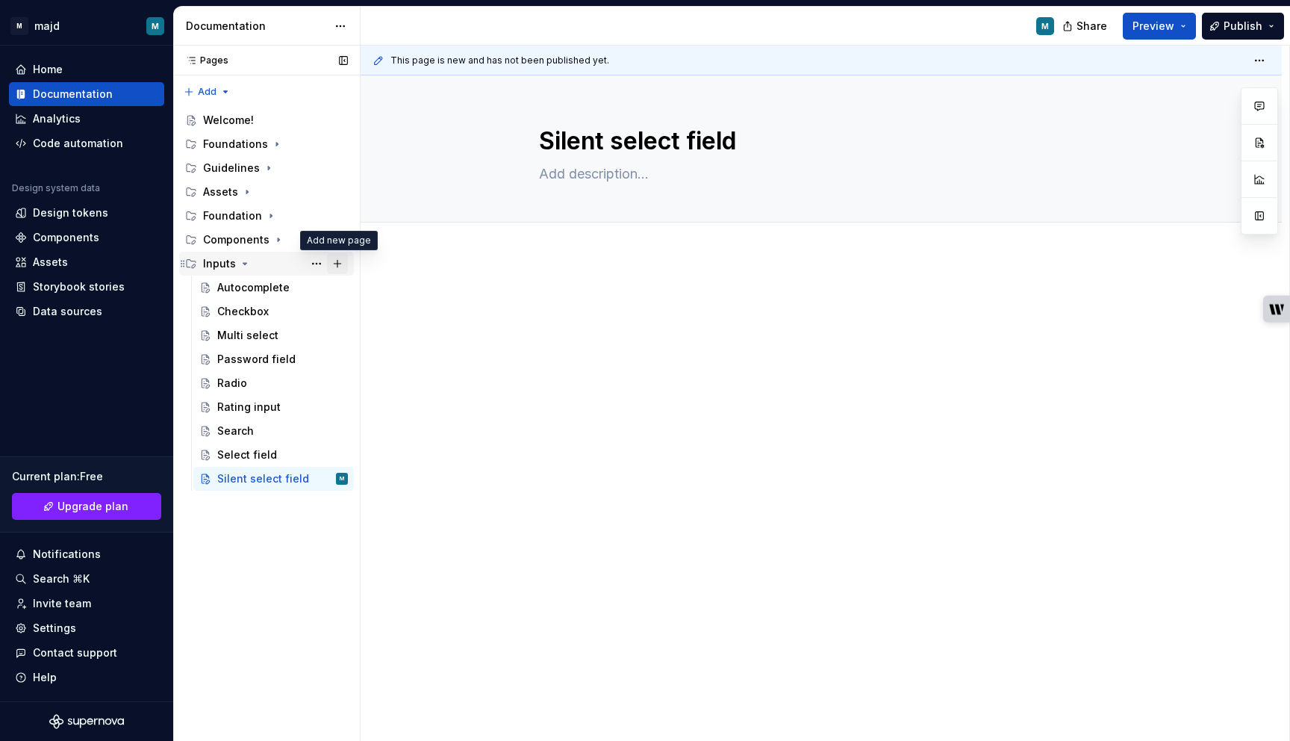
click at [343, 267] on button "Page tree" at bounding box center [337, 263] width 21 height 21
type textarea "*"
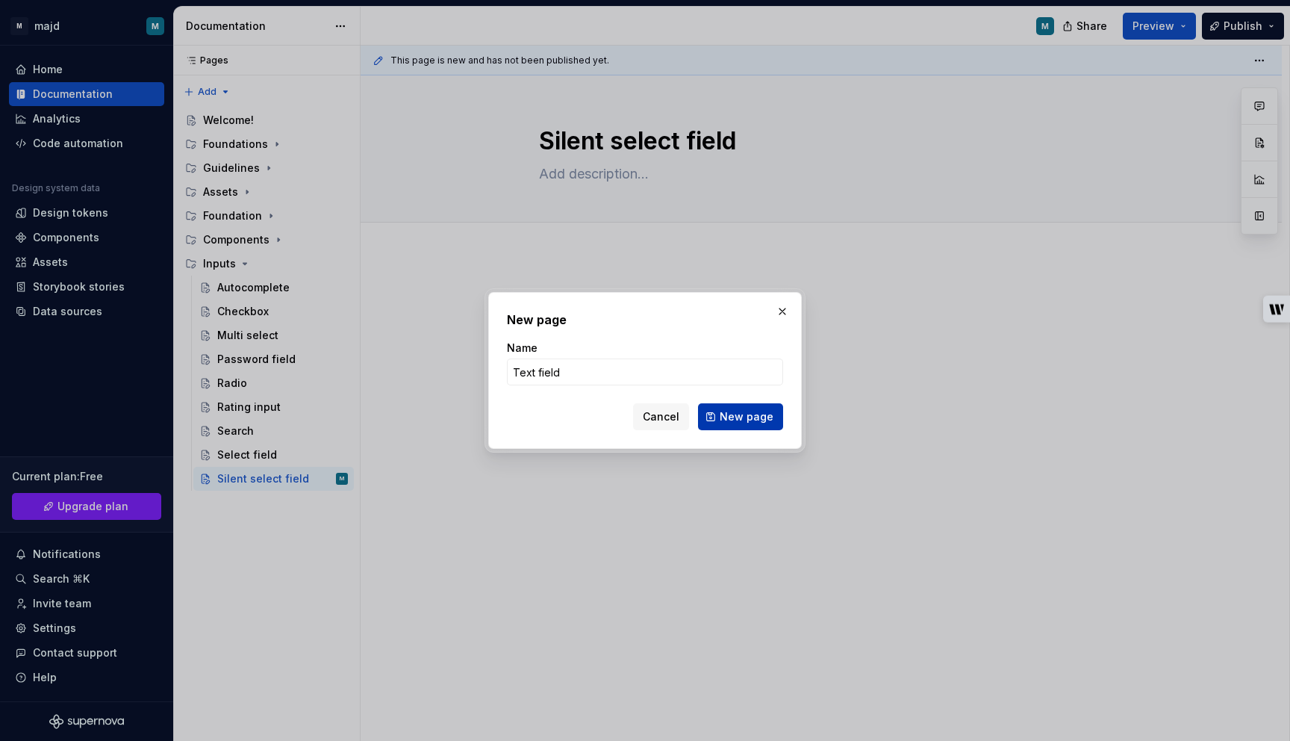
type input "Text field"
click at [761, 414] on span "New page" at bounding box center [747, 416] width 54 height 15
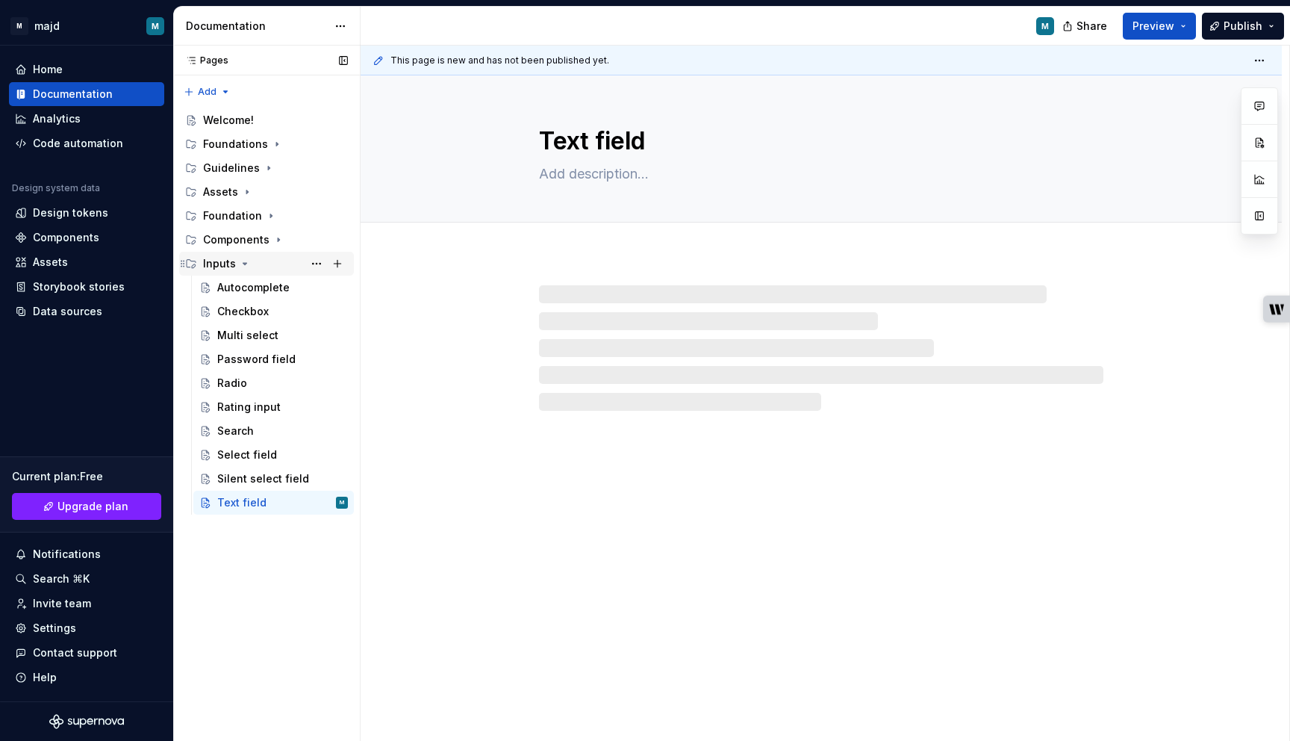
click at [241, 265] on icon "Page tree" at bounding box center [245, 264] width 12 height 12
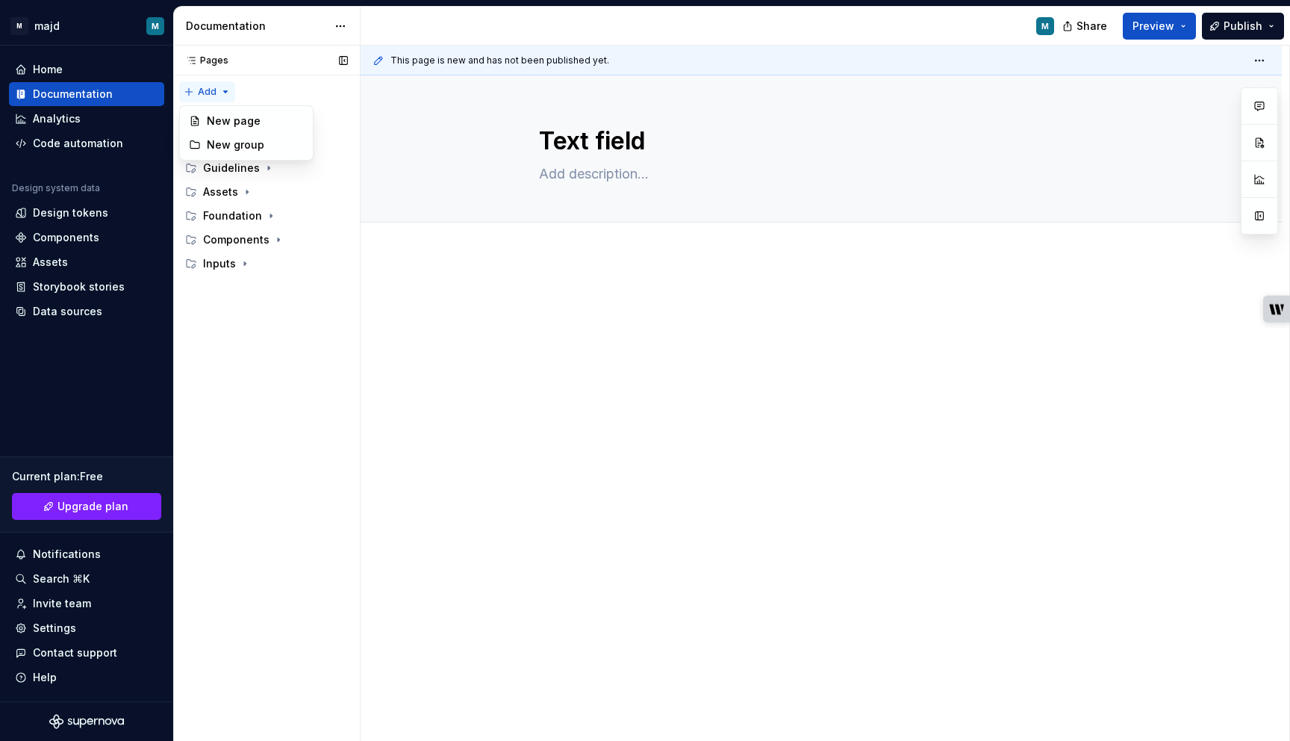
click at [206, 91] on div "Pages Pages Add Accessibility guide for tree Page tree. Navigate the tree with …" at bounding box center [266, 394] width 187 height 696
click at [253, 388] on div "Pages Pages Add Accessibility guide for tree Page tree. Navigate the tree with …" at bounding box center [266, 394] width 187 height 696
type textarea "*"
click at [207, 90] on div "Pages Pages Add Accessibility guide for tree Page tree. Navigate the tree with …" at bounding box center [266, 394] width 187 height 696
click at [259, 150] on div "New group" at bounding box center [255, 144] width 97 height 15
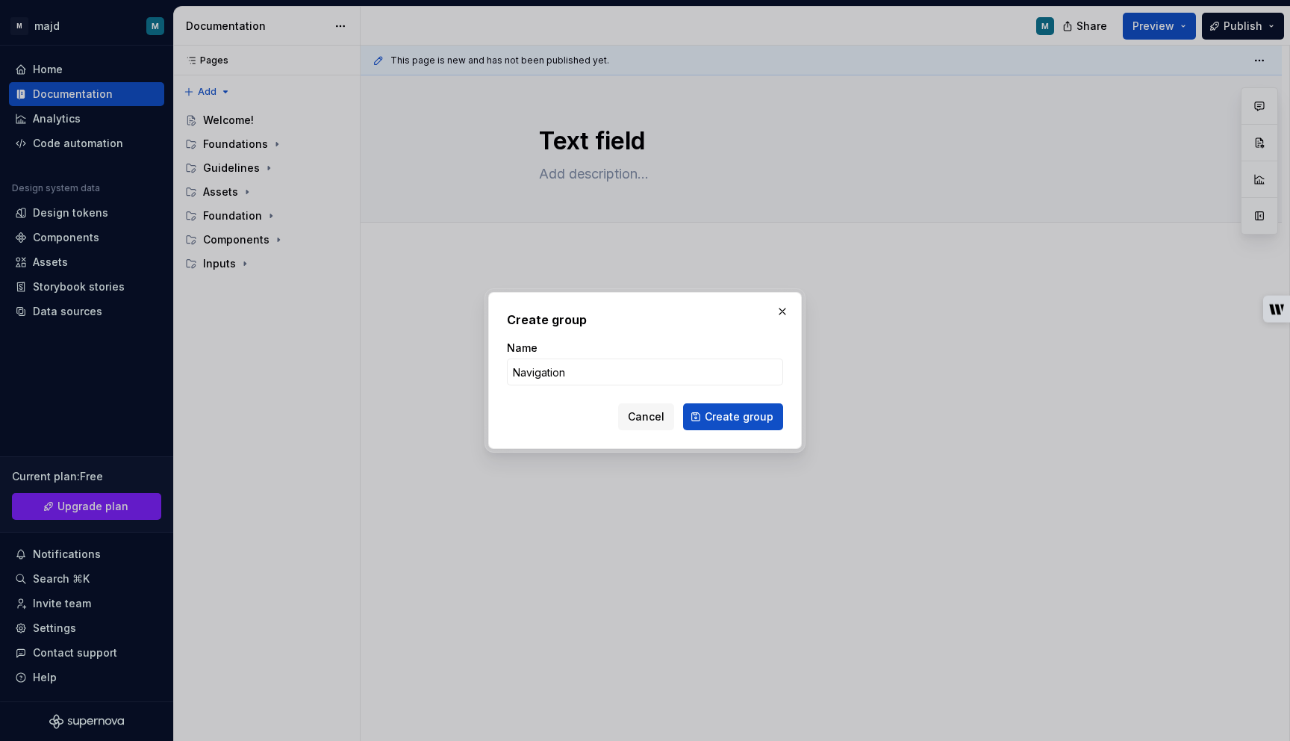
type input "Navigation\"
click button "Create group" at bounding box center [733, 416] width 100 height 27
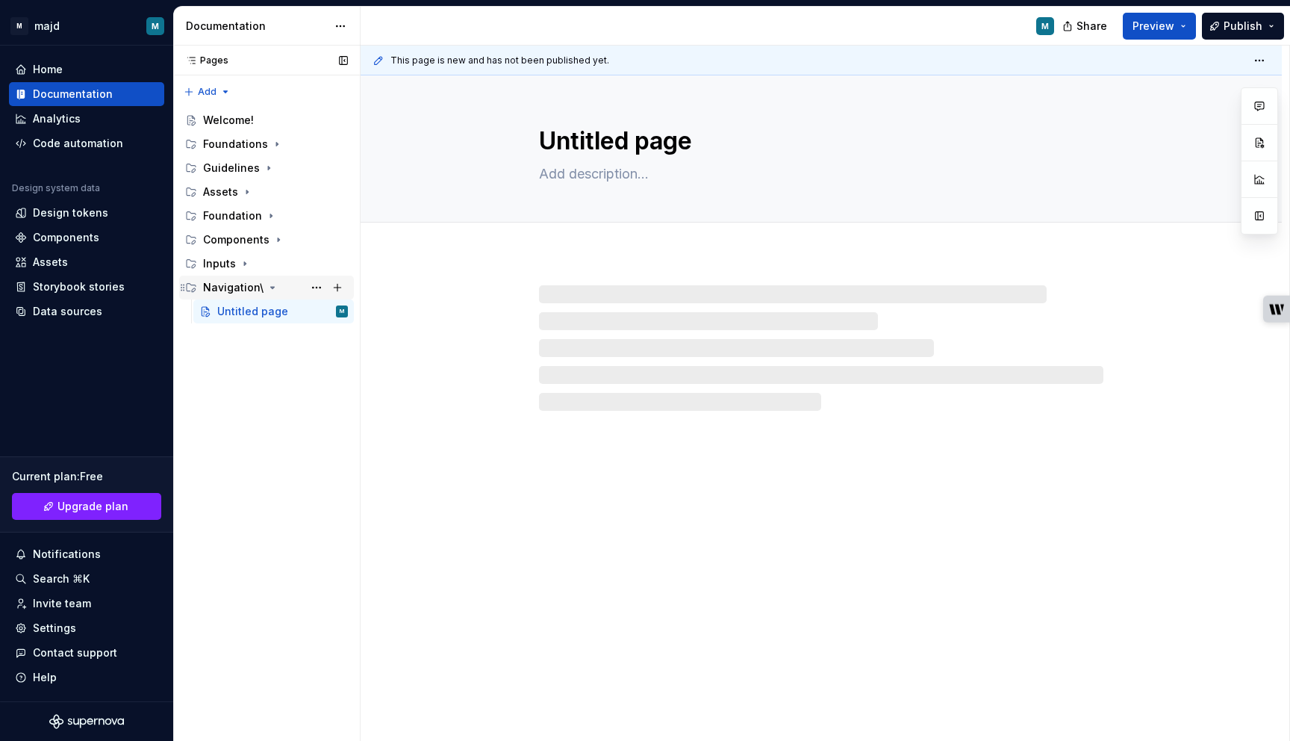
click at [223, 288] on div "Navigation\" at bounding box center [233, 287] width 60 height 15
click at [317, 290] on button "Page tree" at bounding box center [316, 287] width 21 height 21
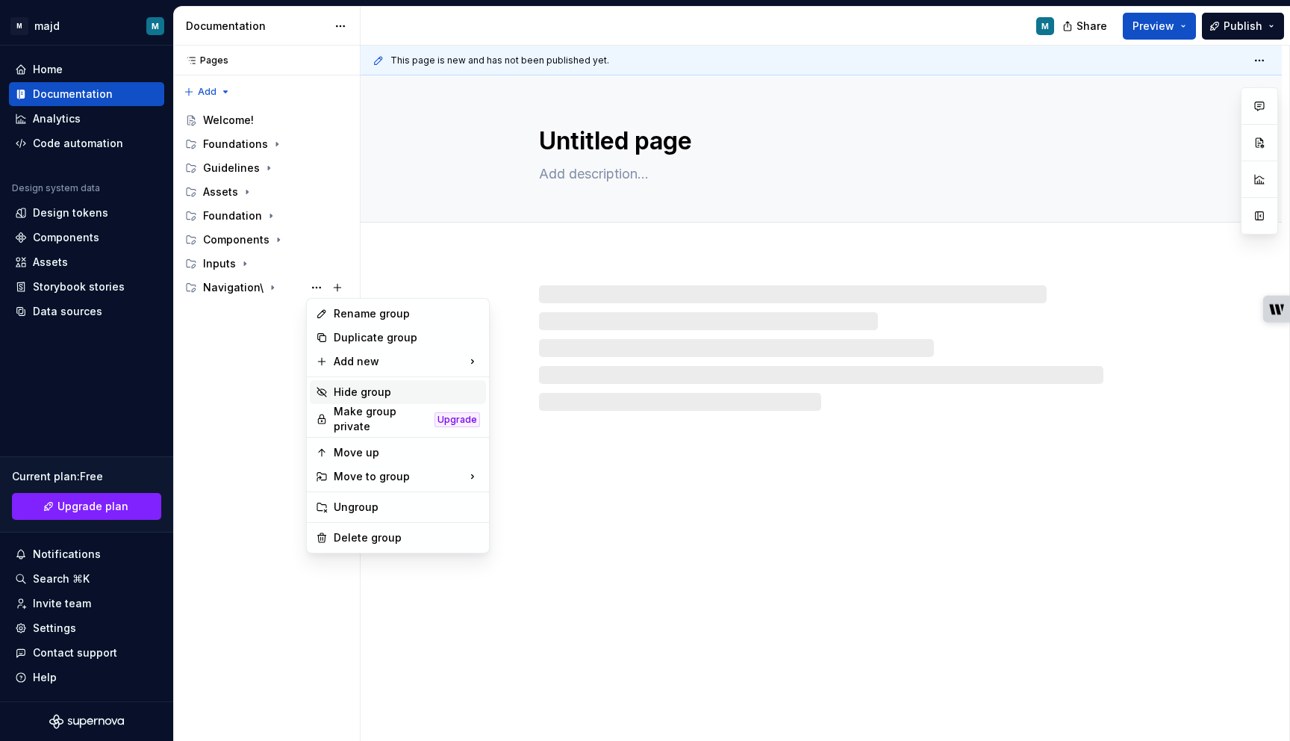
type textarea "*"
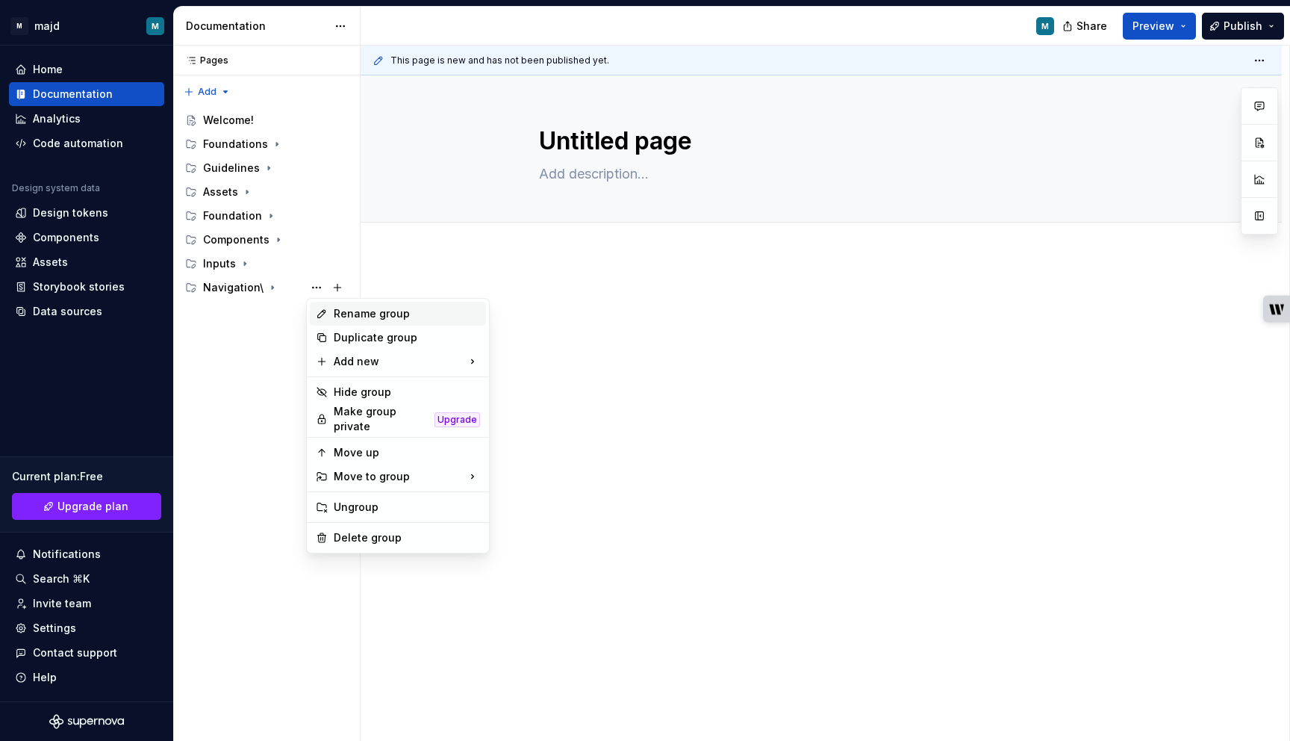
click at [371, 309] on div "Rename group" at bounding box center [407, 313] width 146 height 15
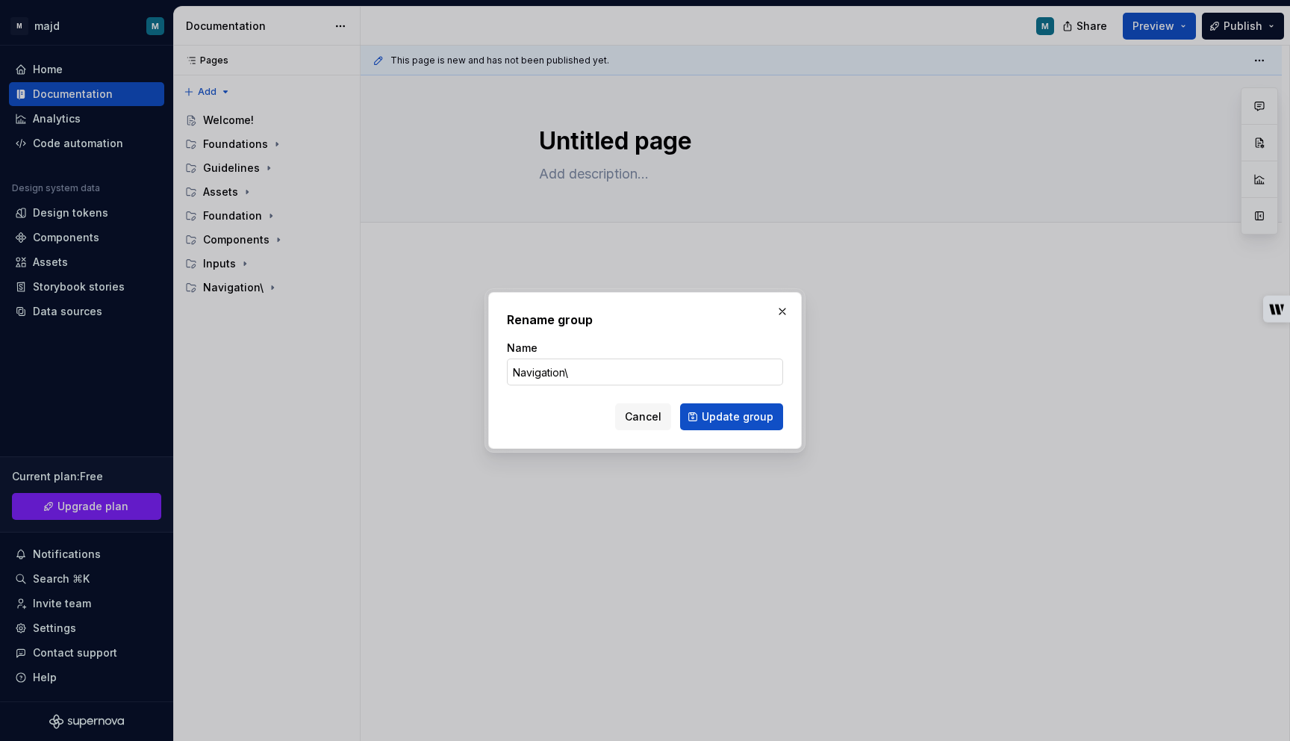
click at [579, 367] on input "Navigation\" at bounding box center [645, 371] width 276 height 27
type input "Navigation"
click button "Update group" at bounding box center [731, 416] width 103 height 27
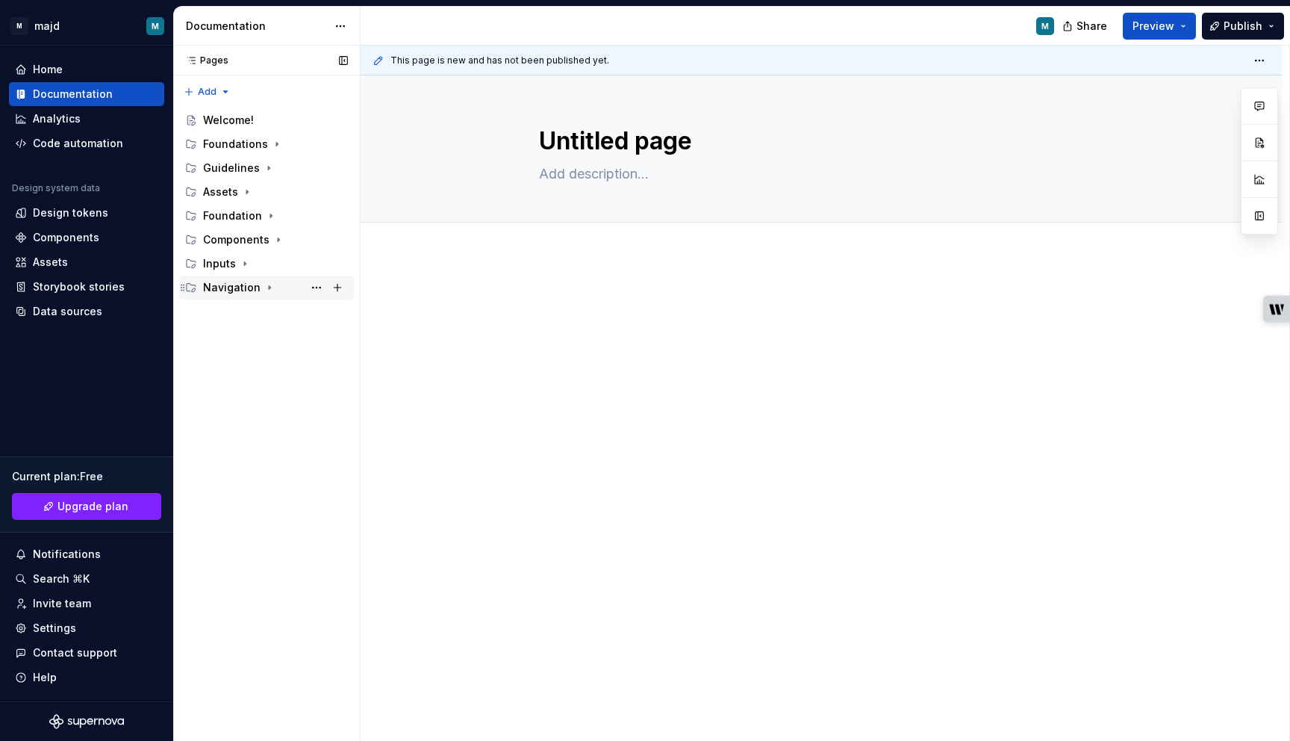
click at [257, 281] on div "Navigation" at bounding box center [275, 287] width 145 height 21
click at [337, 290] on button "Page tree" at bounding box center [337, 287] width 21 height 21
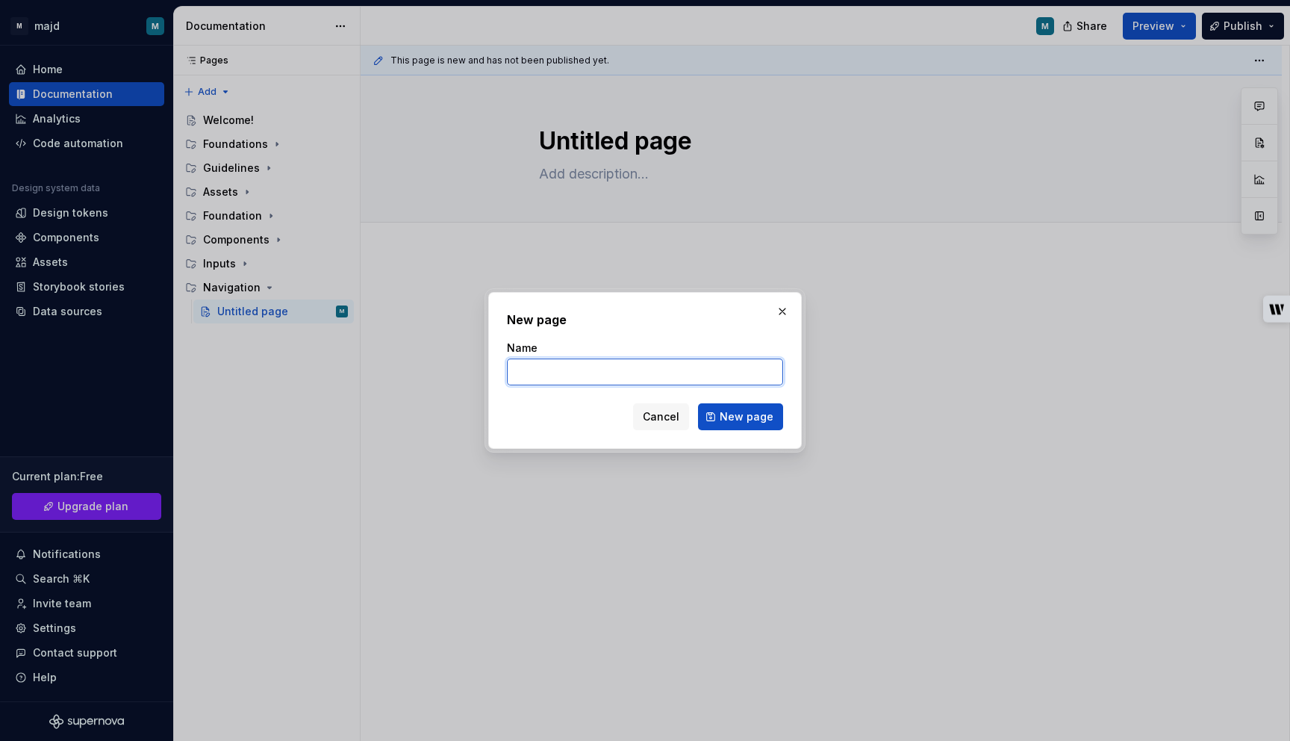
type textarea "*"
paste input "Breadcrumbs"
type input "Breadcrumbs"
click at [759, 409] on span "New page" at bounding box center [747, 416] width 54 height 15
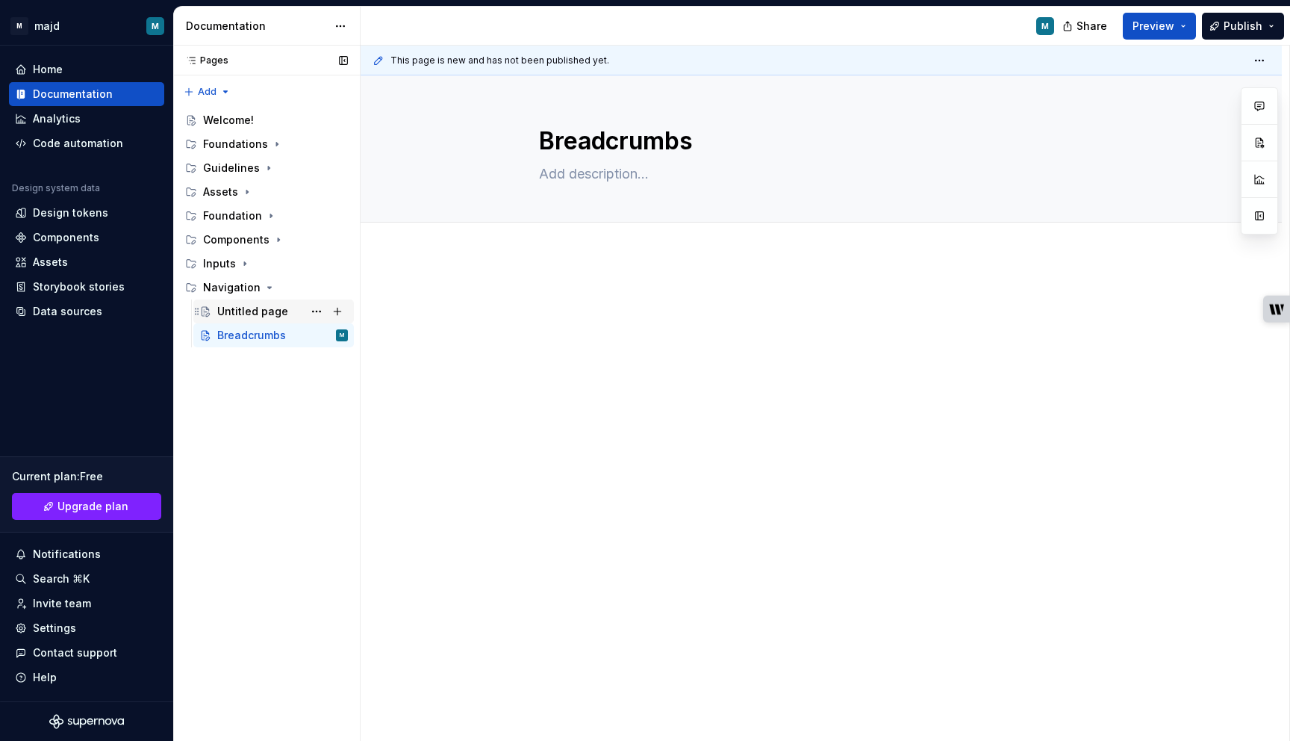
click at [225, 304] on div "Untitled page" at bounding box center [252, 311] width 71 height 15
click at [317, 314] on button "Page tree" at bounding box center [316, 311] width 21 height 21
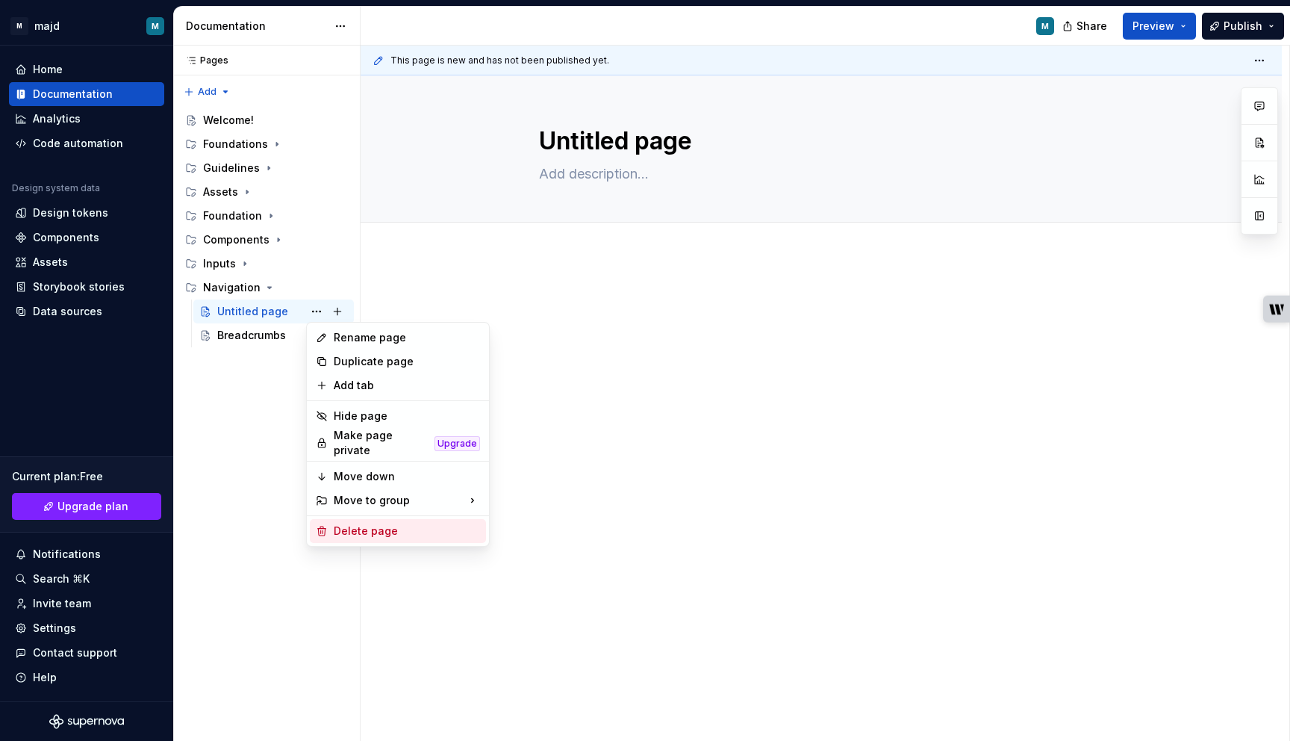
click at [352, 523] on div "Delete page" at bounding box center [407, 530] width 146 height 15
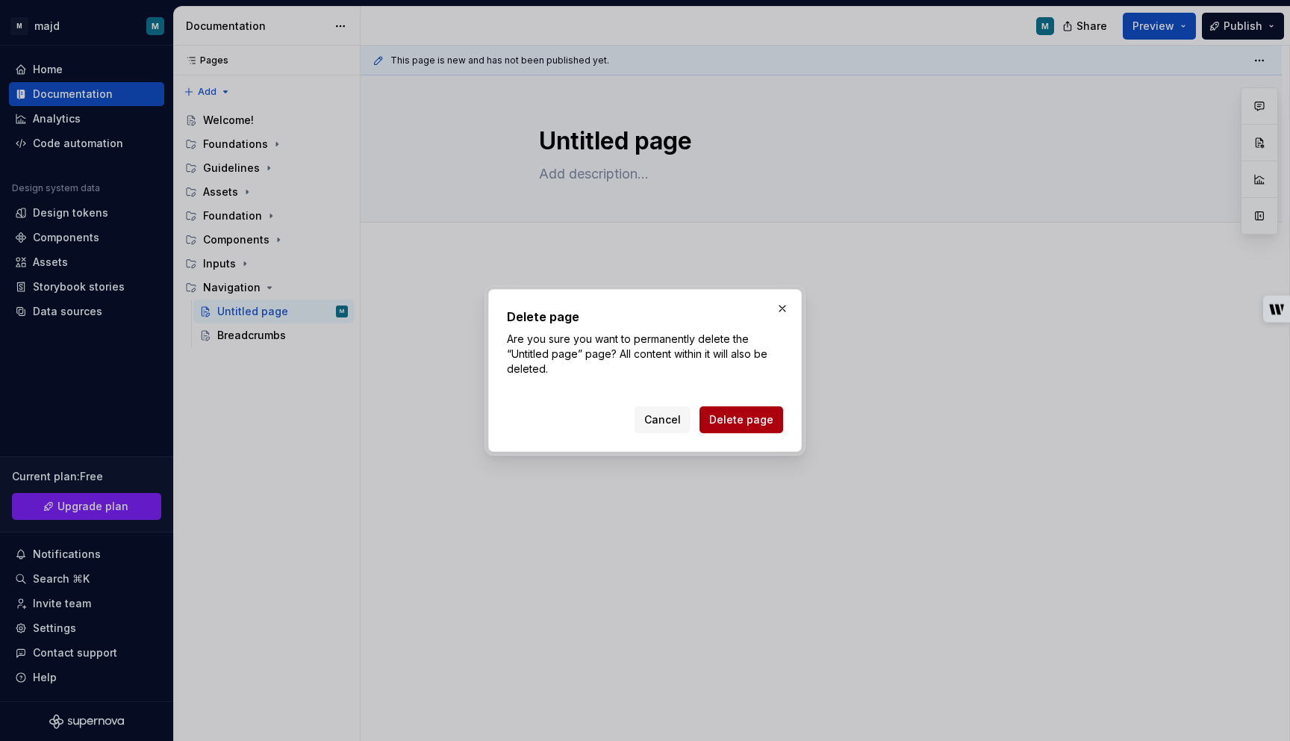
click at [756, 415] on span "Delete page" at bounding box center [741, 419] width 64 height 15
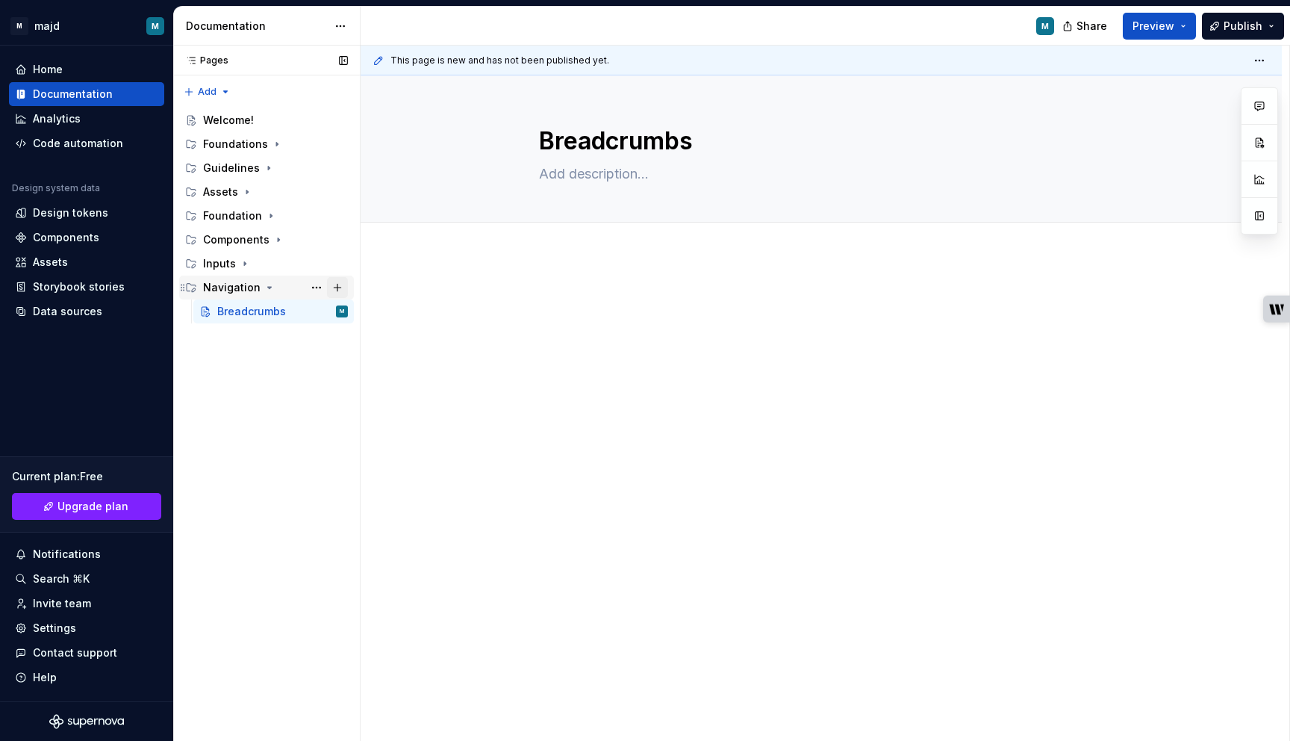
click at [335, 287] on button "Page tree" at bounding box center [337, 287] width 21 height 21
type textarea "*"
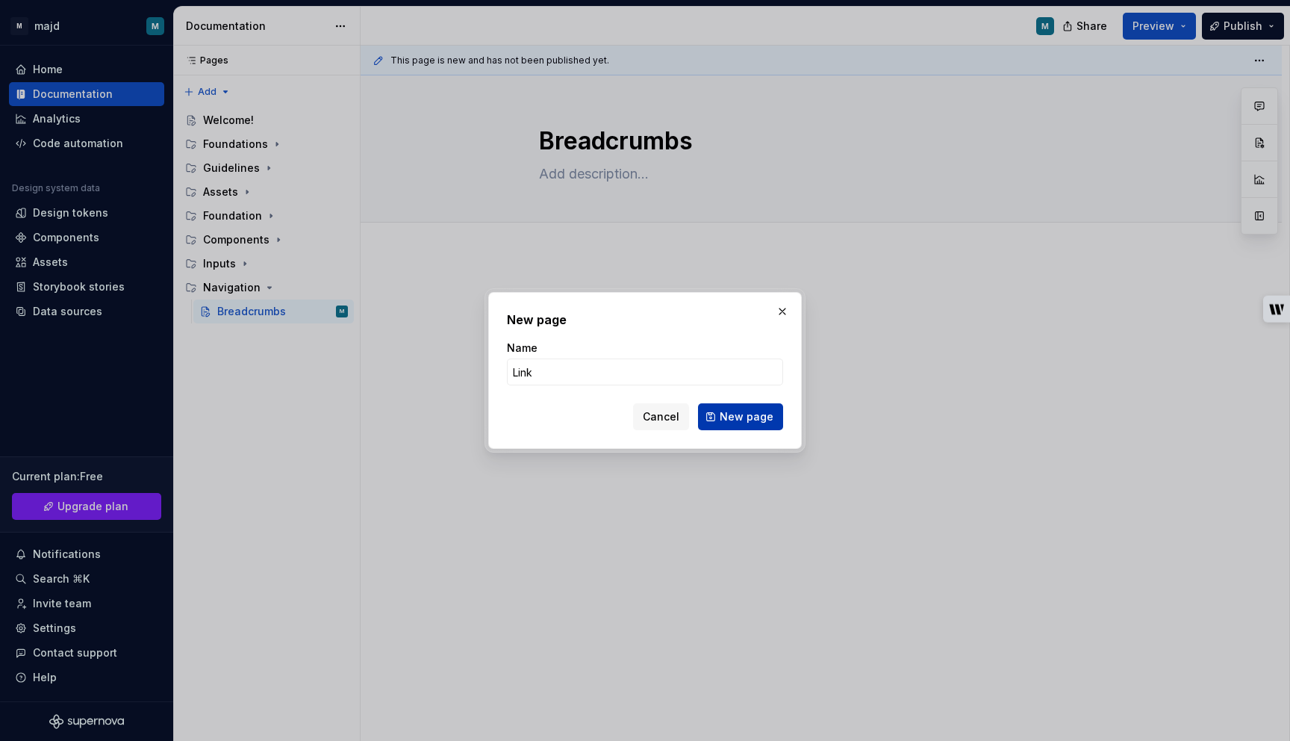
type input "Link"
click at [771, 418] on span "New page" at bounding box center [747, 416] width 54 height 15
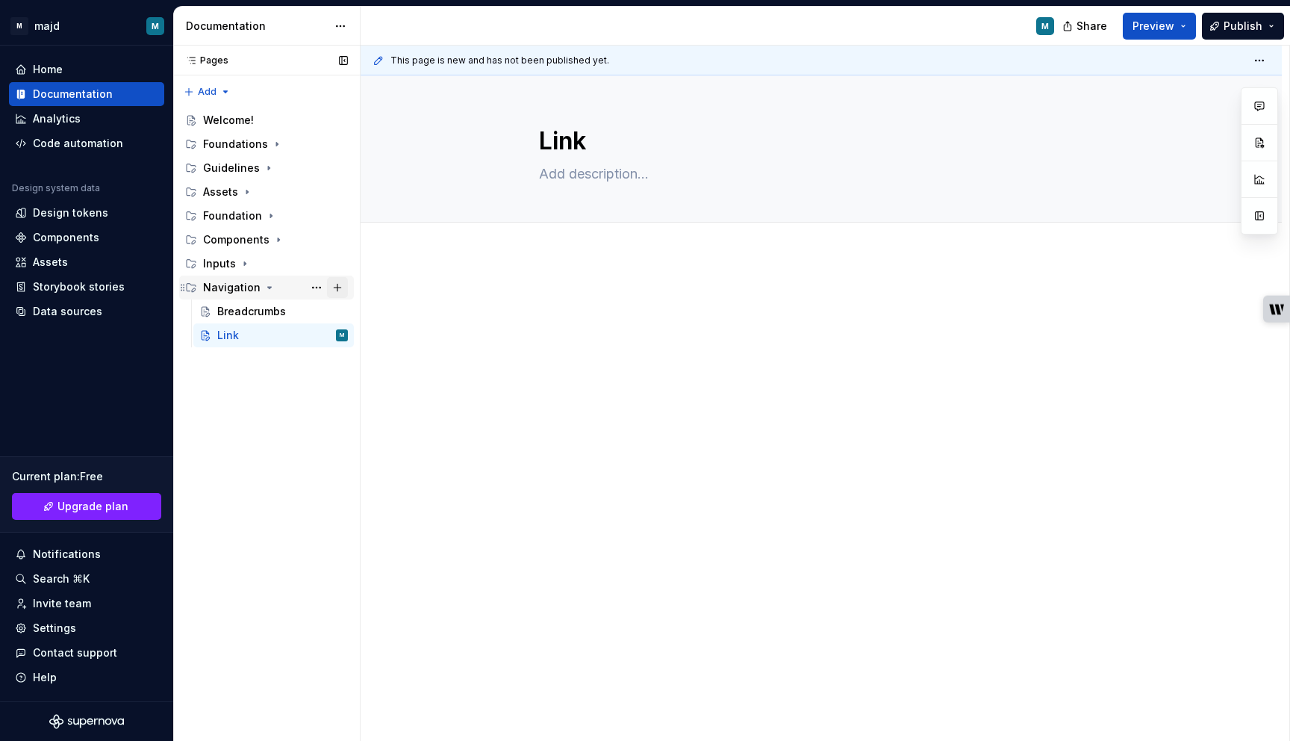
click at [339, 288] on button "Page tree" at bounding box center [337, 287] width 21 height 21
type textarea "*"
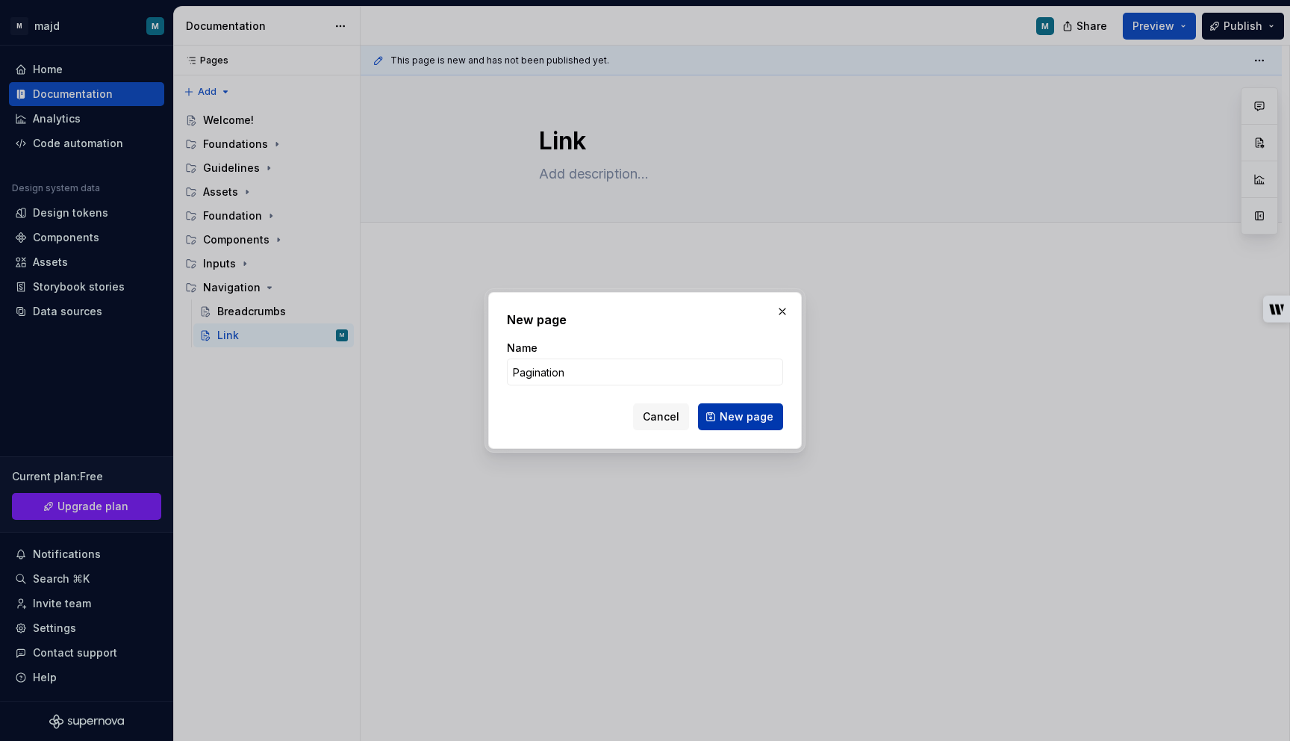
type input "Pagination"
click at [759, 418] on span "New page" at bounding box center [747, 416] width 54 height 15
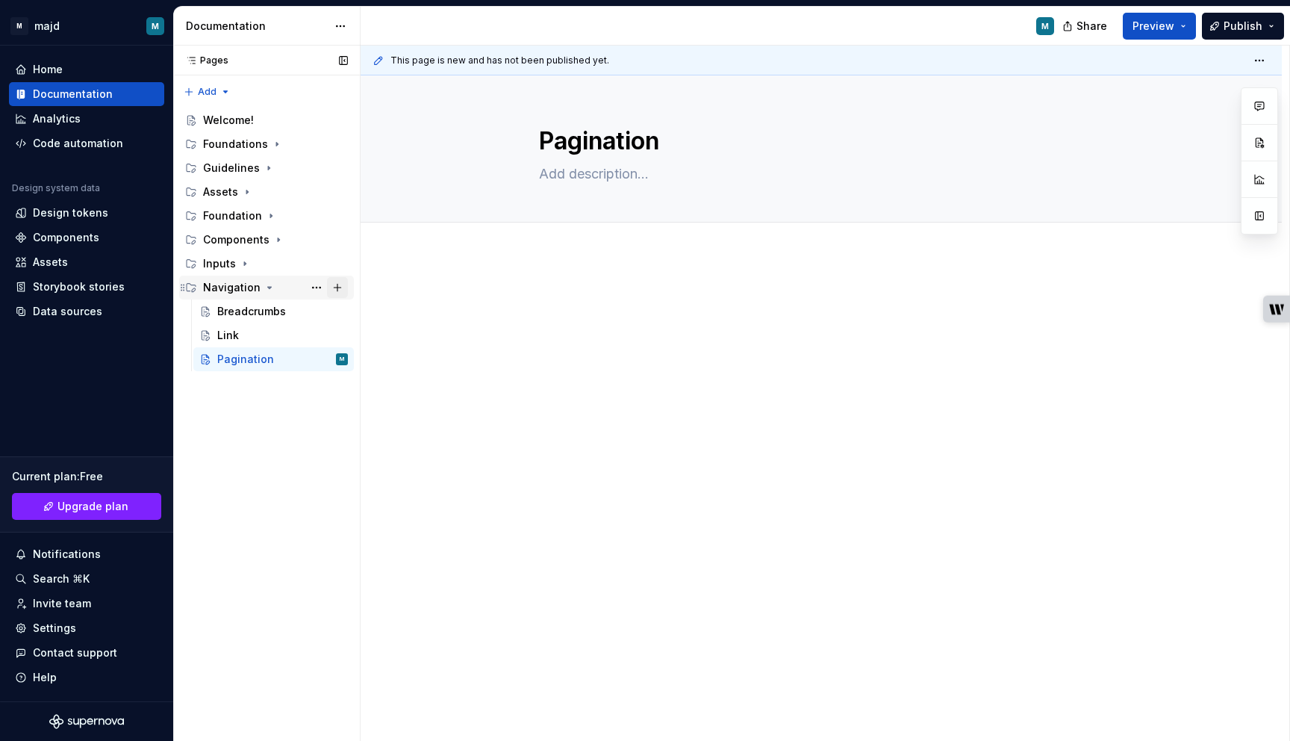
click at [343, 288] on button "Page tree" at bounding box center [337, 287] width 21 height 21
type textarea "*"
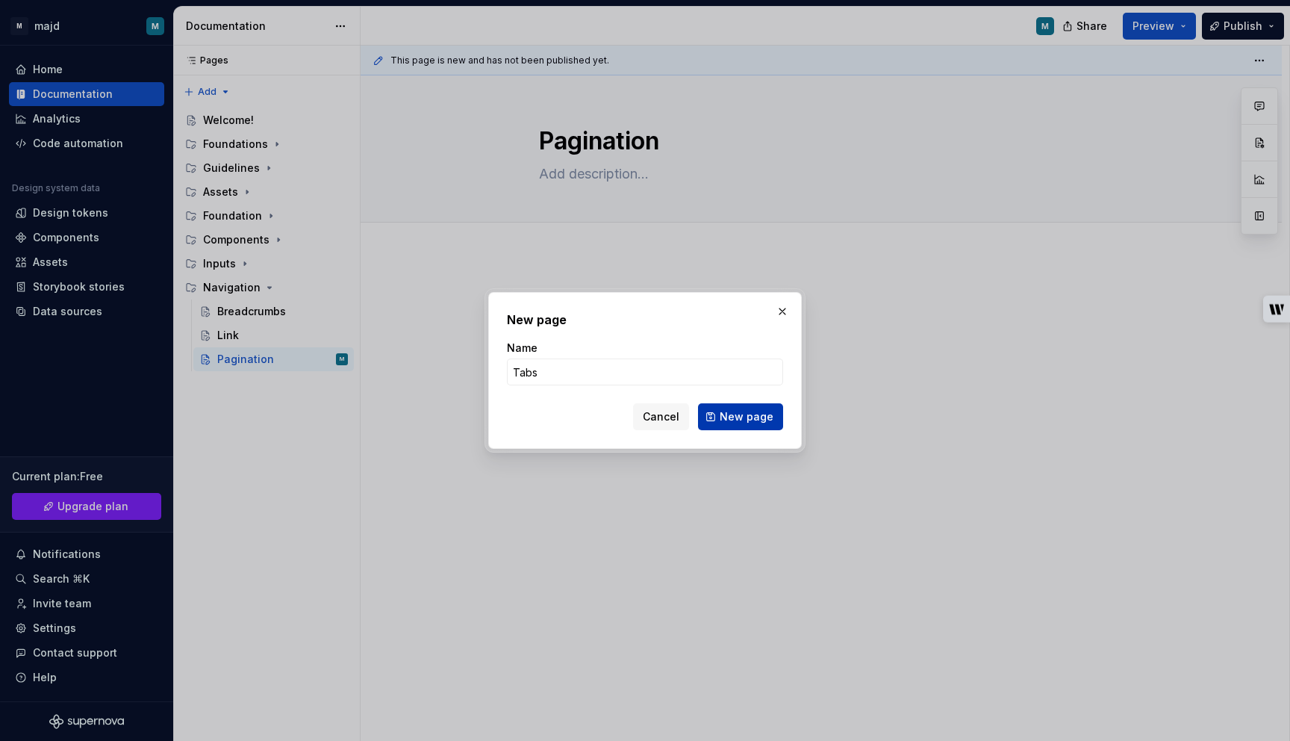
type input "Tabs"
click at [762, 420] on span "New page" at bounding box center [747, 416] width 54 height 15
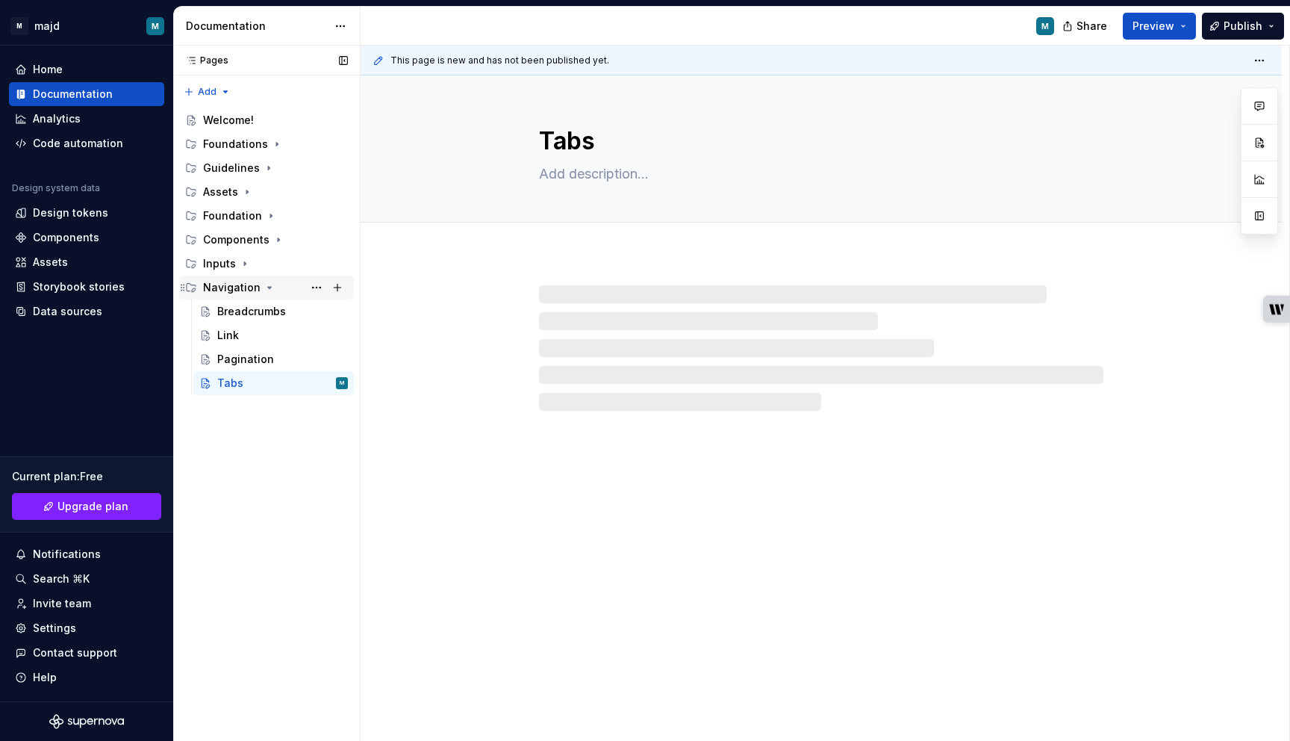
click at [268, 287] on icon "Page tree" at bounding box center [270, 287] width 4 height 1
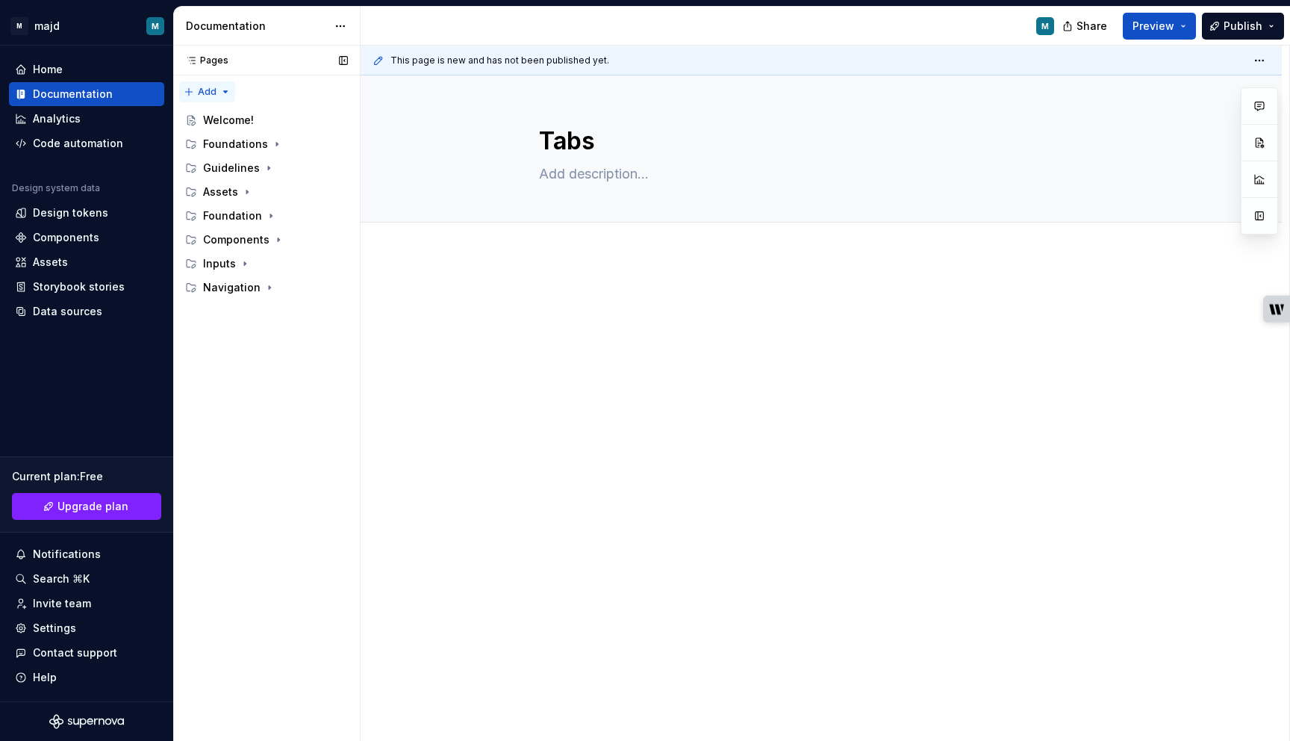
click at [201, 93] on div "Pages Pages Add Accessibility guide for tree Page tree. Navigate the tree with …" at bounding box center [266, 394] width 187 height 696
click at [228, 124] on div "New page" at bounding box center [255, 120] width 97 height 15
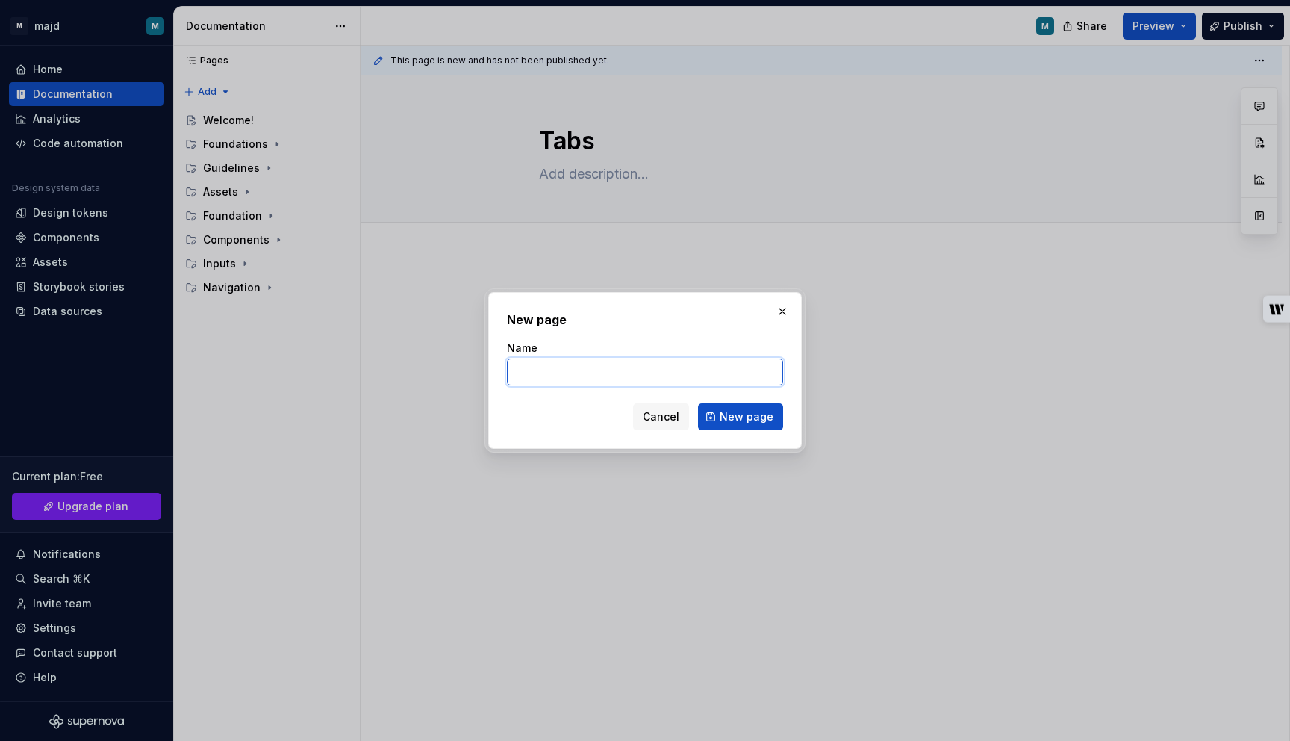
type textarea "*"
type input "Feedback"
click button "New page" at bounding box center [740, 416] width 85 height 27
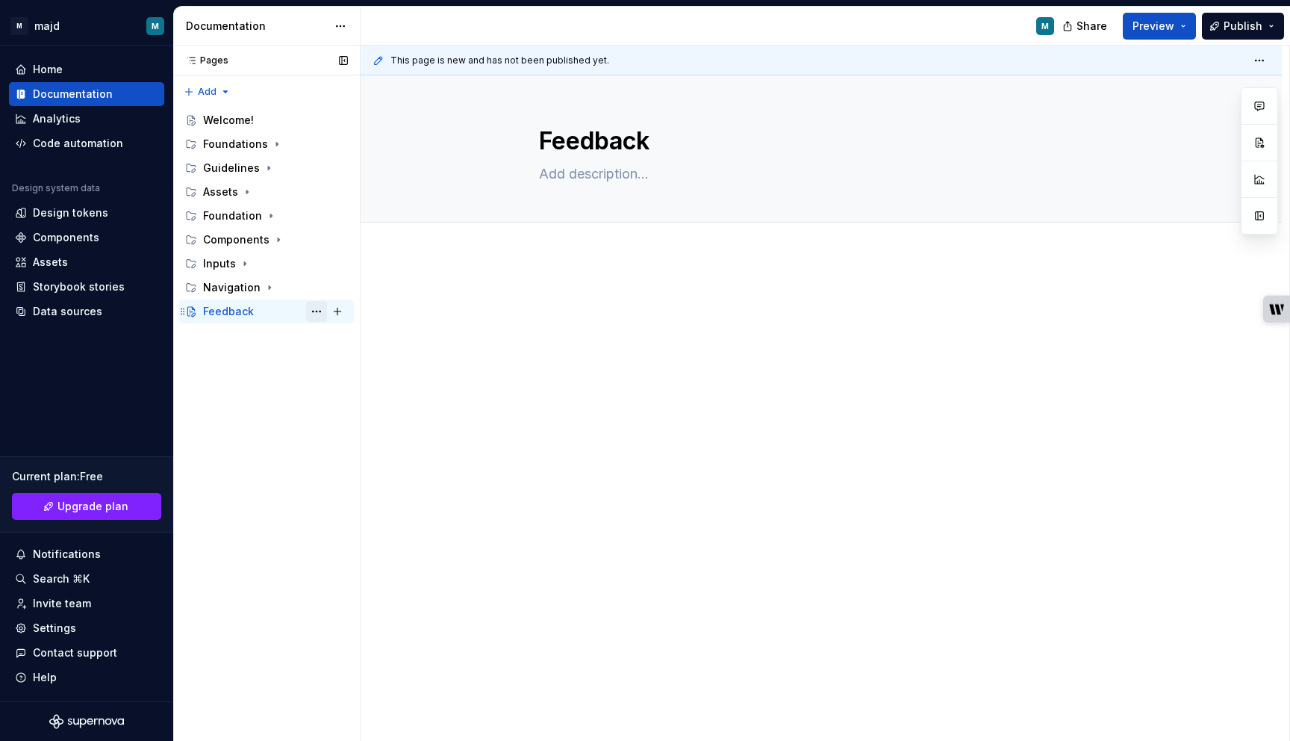
click at [319, 311] on button "Page tree" at bounding box center [316, 311] width 21 height 21
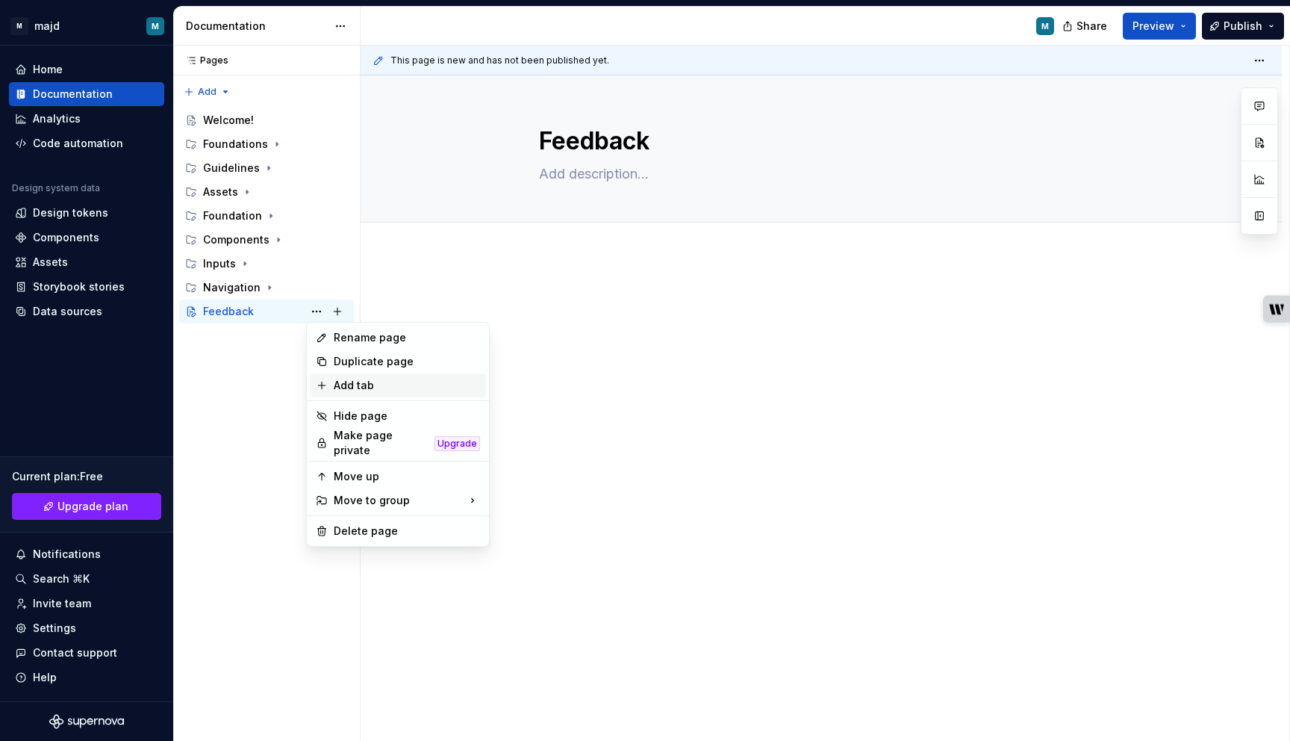
click at [339, 381] on div "Add tab" at bounding box center [407, 385] width 146 height 15
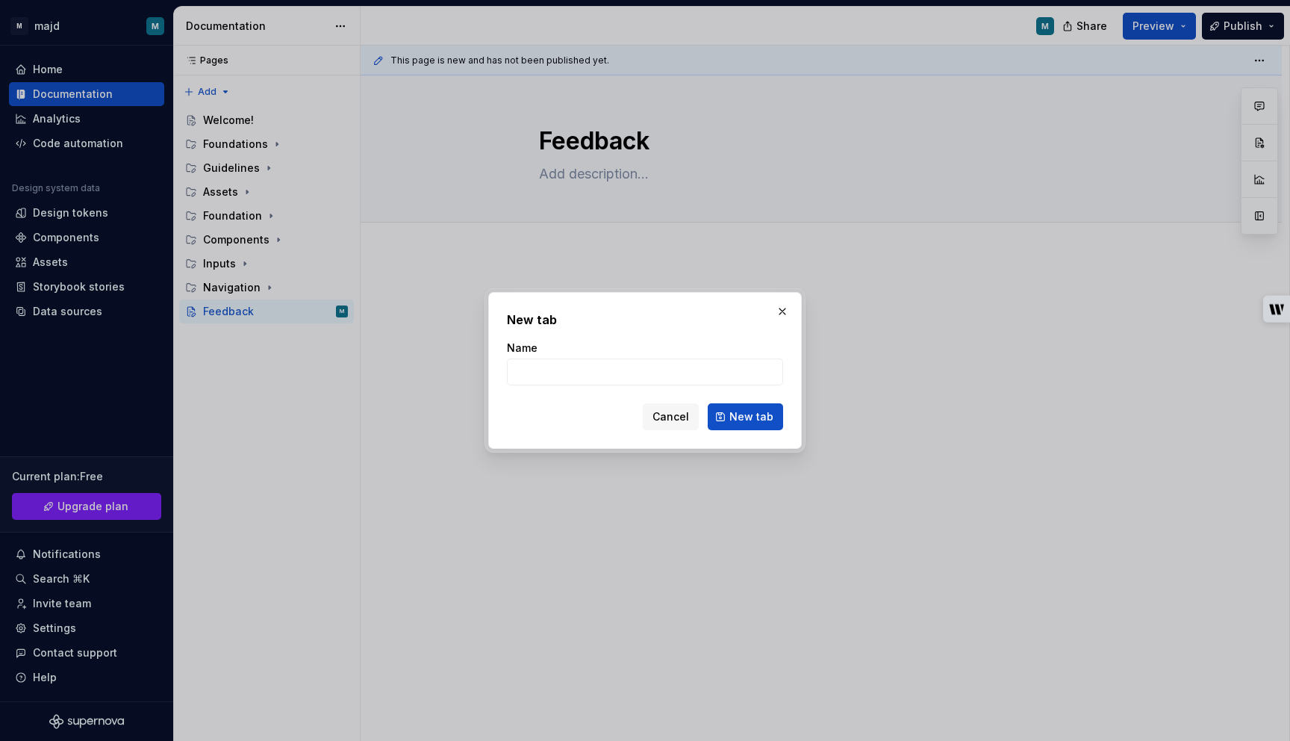
click at [793, 308] on div "New tab Name Cancel New tab" at bounding box center [645, 370] width 314 height 157
click at [790, 310] on button "button" at bounding box center [782, 311] width 21 height 21
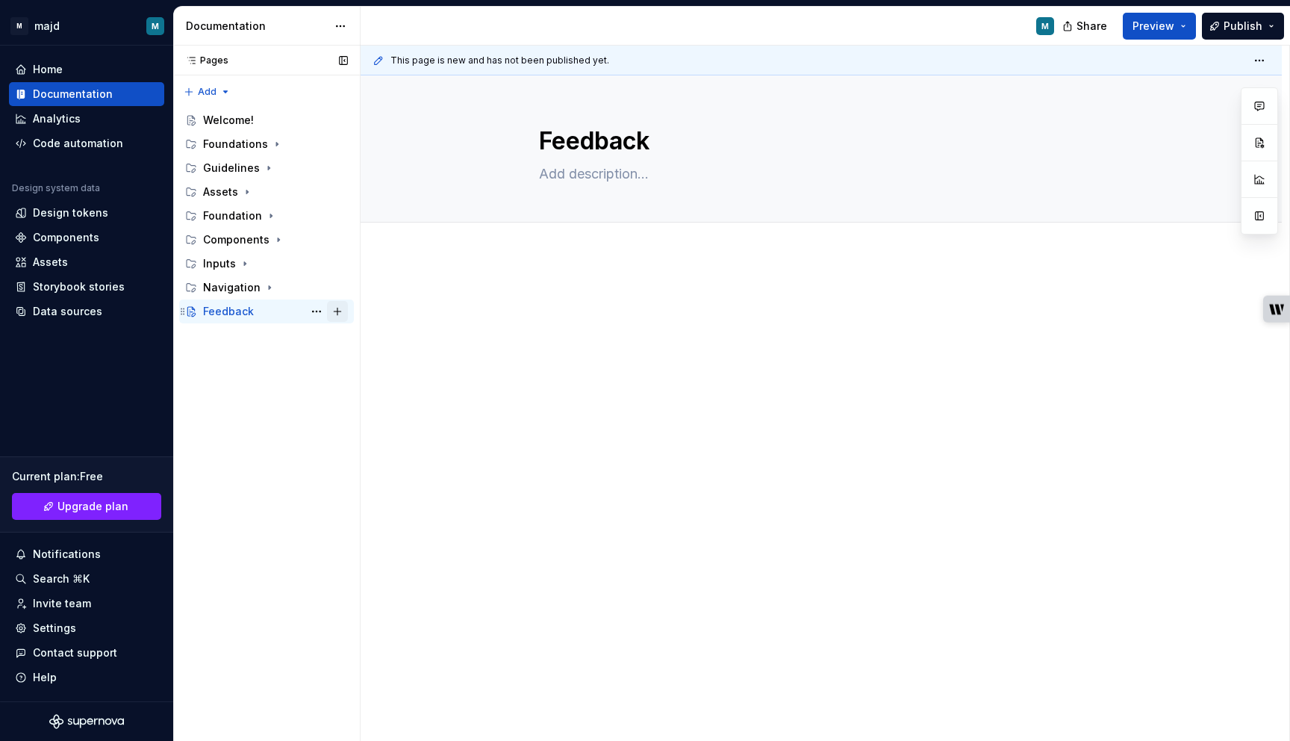
click at [339, 311] on button "Page tree" at bounding box center [337, 311] width 21 height 21
type textarea "*"
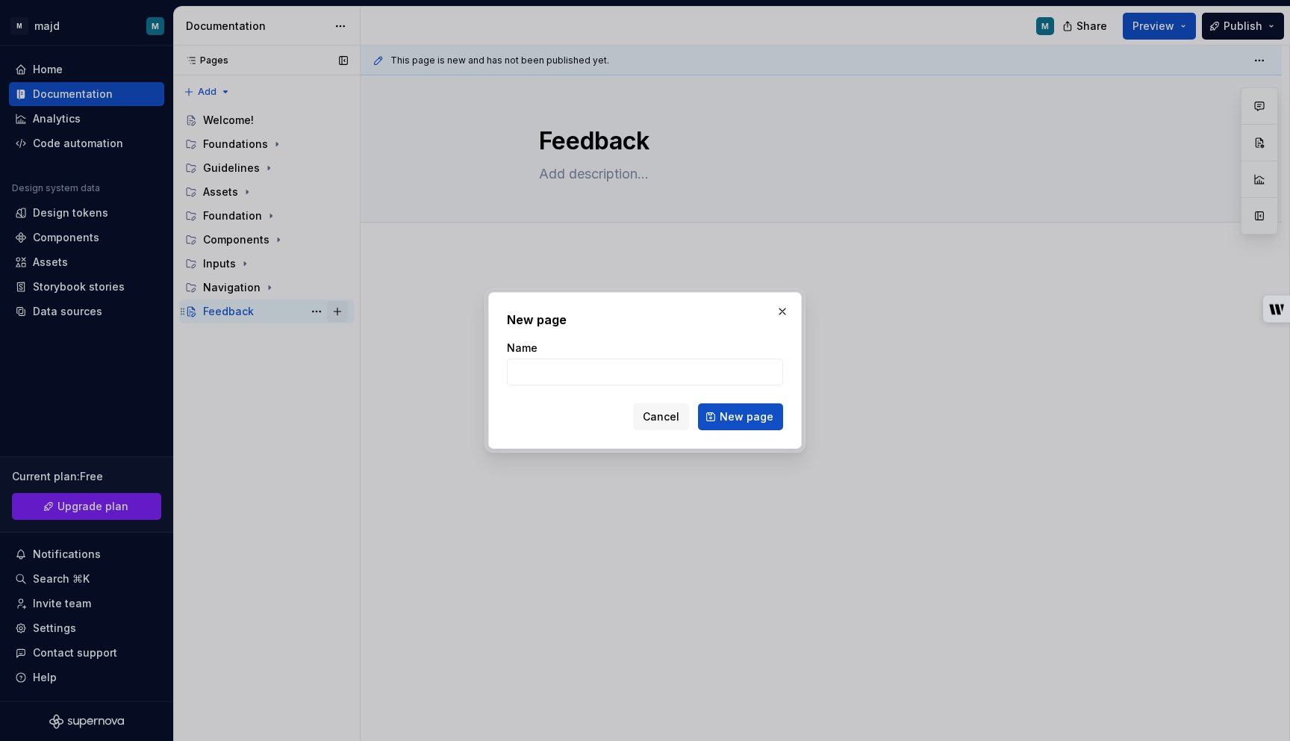
type input "Loading"
click at [743, 413] on span "New page" at bounding box center [747, 416] width 54 height 15
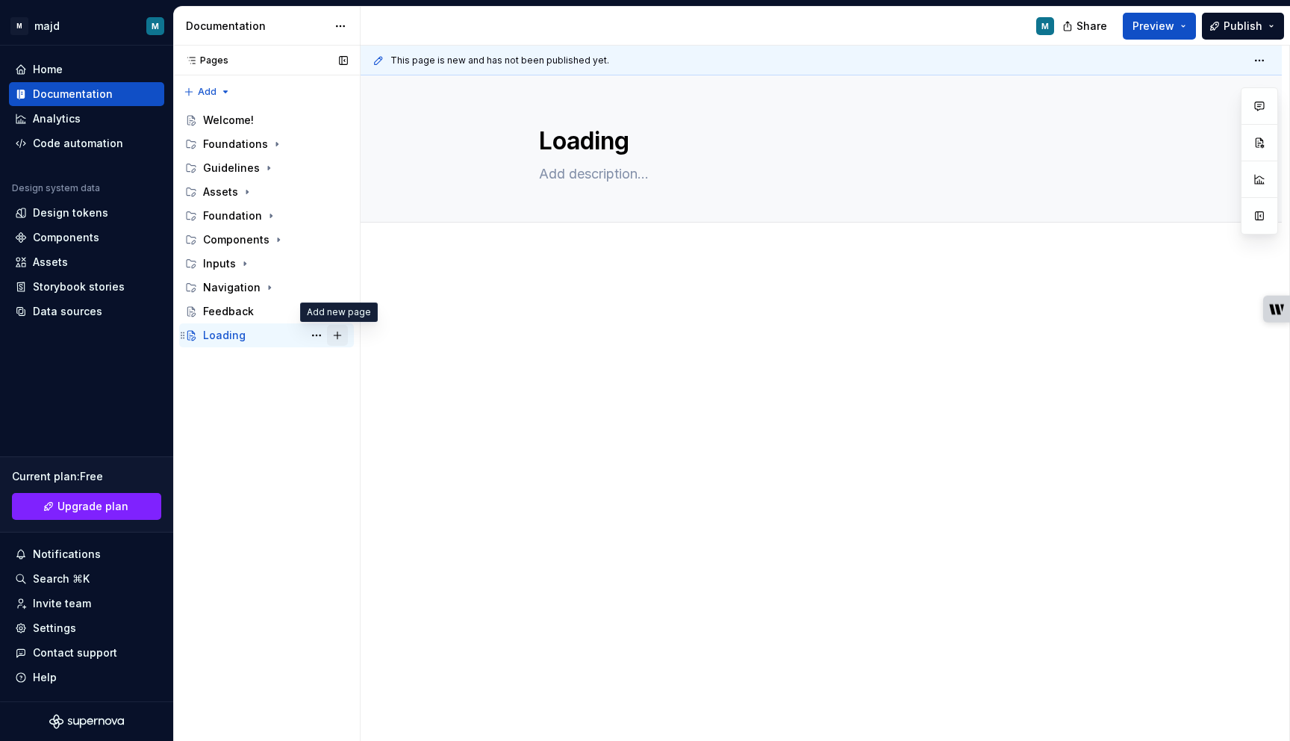
click at [337, 336] on button "Page tree" at bounding box center [337, 335] width 21 height 21
type textarea "*"
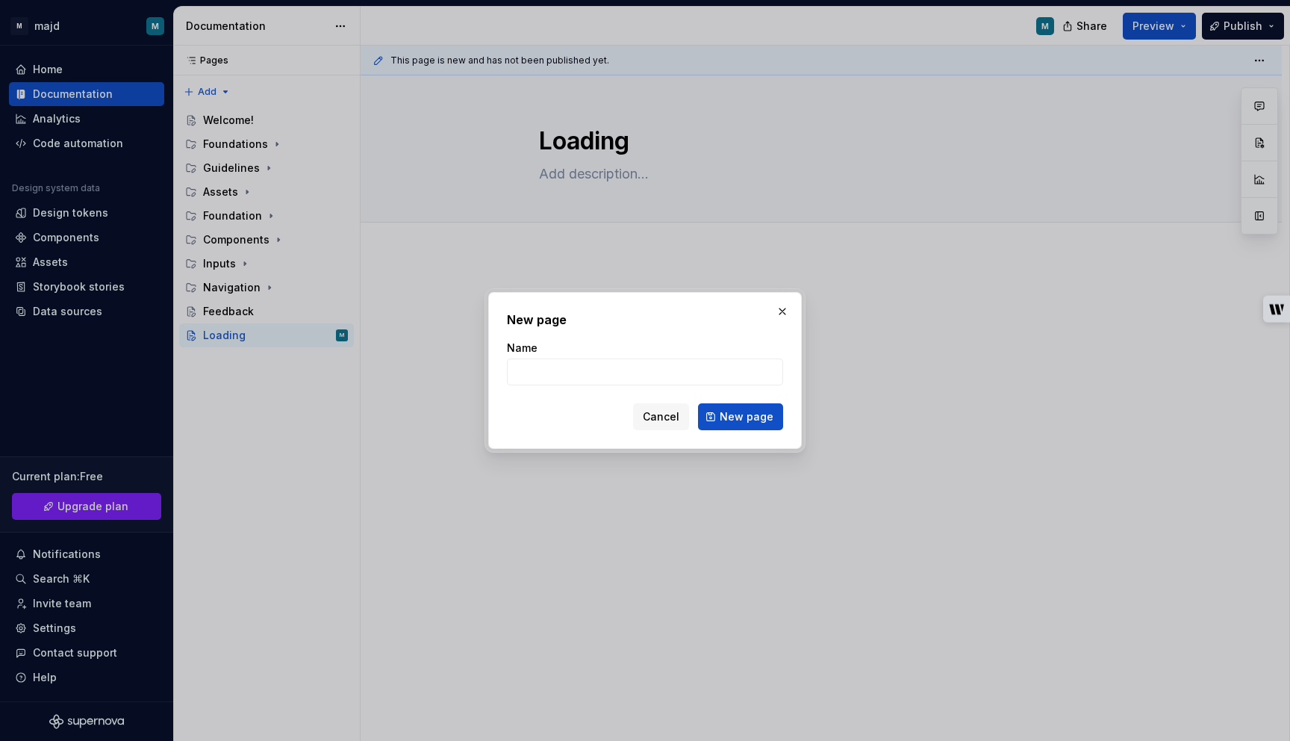
type input "Notification"
click button "New page" at bounding box center [740, 416] width 85 height 27
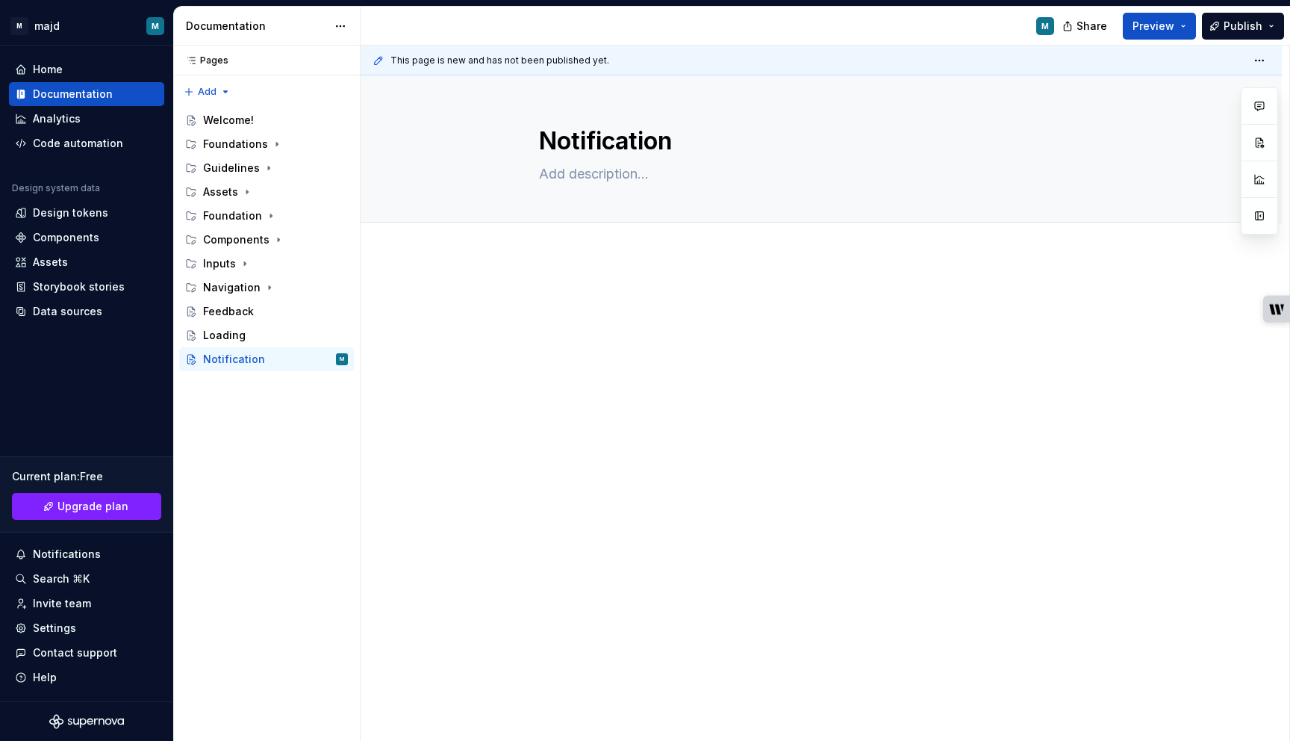
type textarea "*"
click at [201, 93] on div "Pages Pages Add Accessibility guide for tree Page tree. Navigate the tree with …" at bounding box center [266, 394] width 187 height 696
click at [225, 148] on div "New group" at bounding box center [255, 144] width 97 height 15
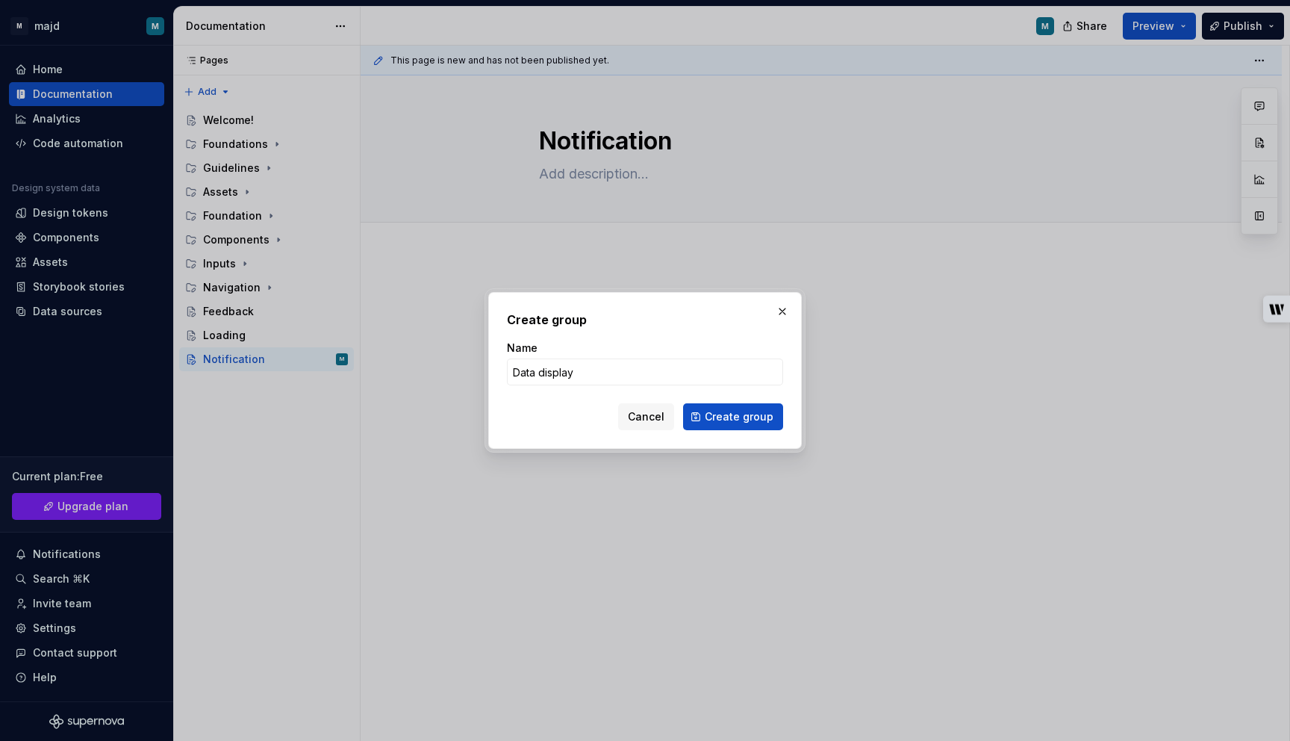
type input "Data display"
click button "Create group" at bounding box center [733, 416] width 100 height 27
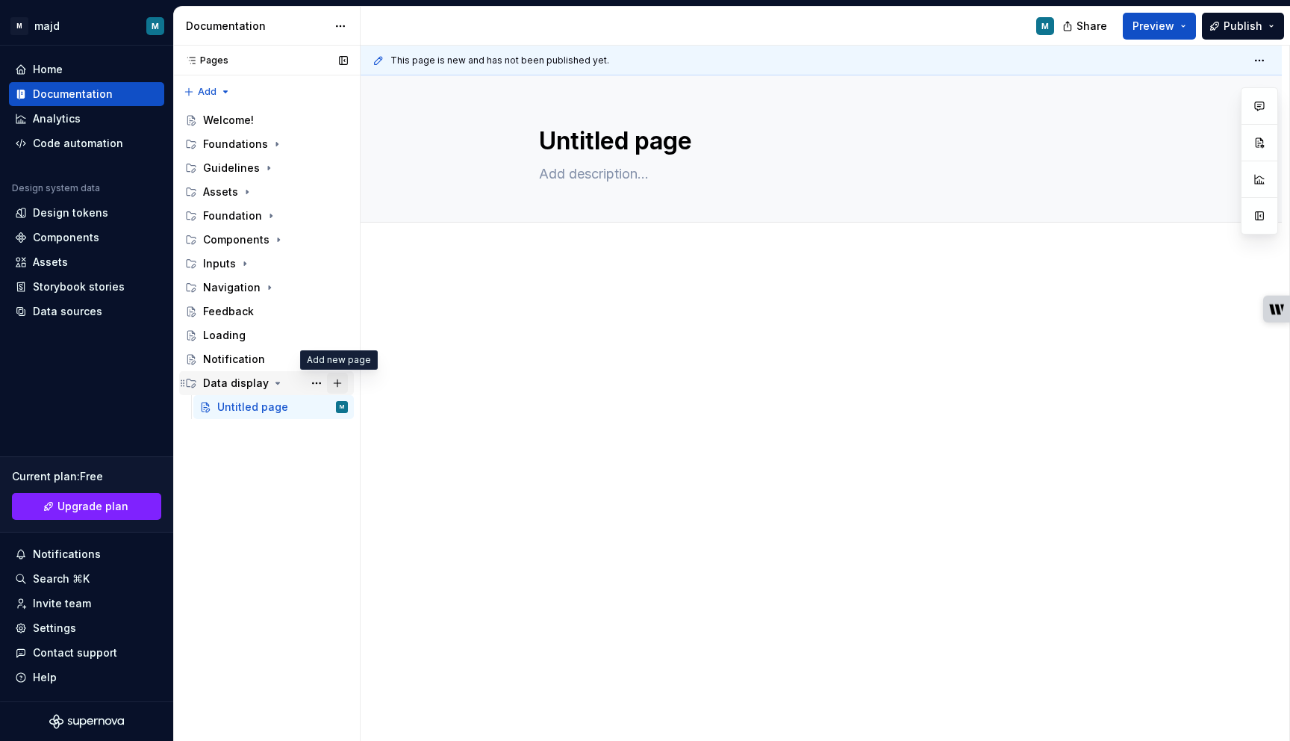
click at [336, 382] on button "Page tree" at bounding box center [337, 383] width 21 height 21
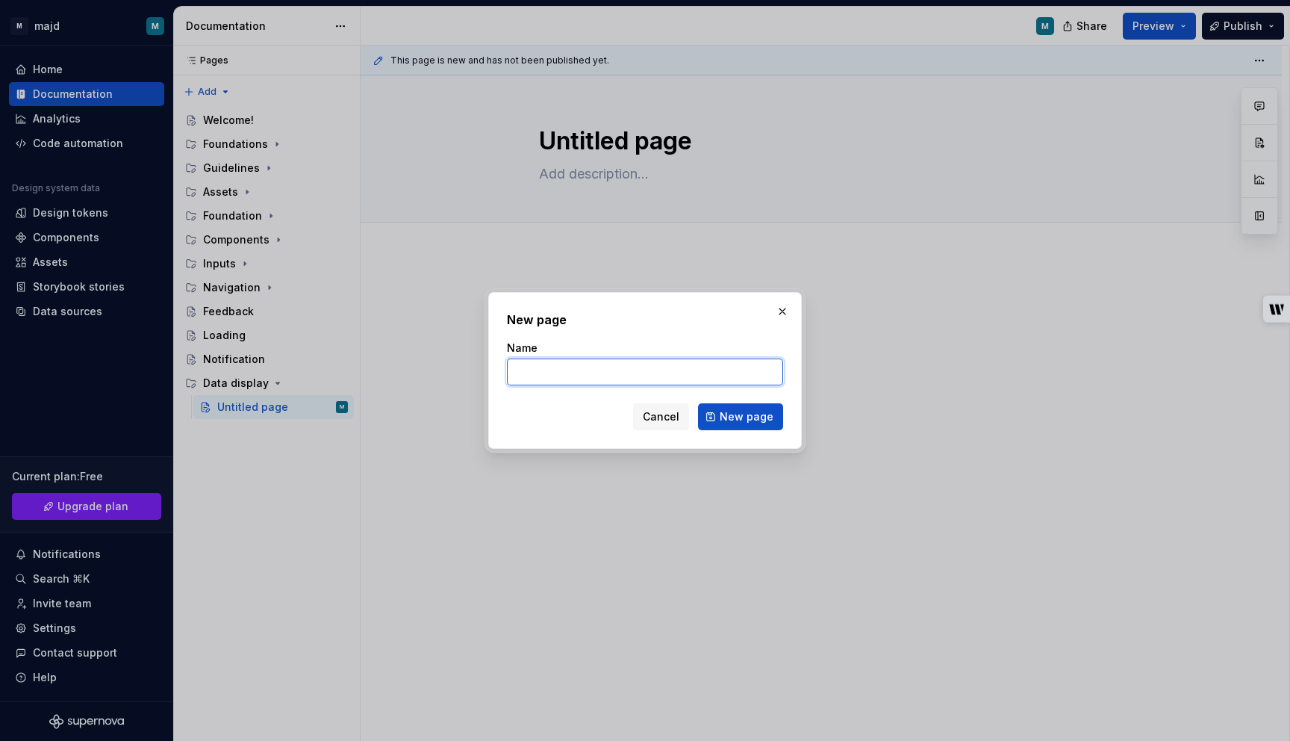
type textarea "*"
paste input "Avatar"
type input "Avatar"
click at [796, 444] on div "New page Name Avatar Cancel New page" at bounding box center [645, 370] width 314 height 157
click at [762, 414] on span "New page" at bounding box center [747, 416] width 54 height 15
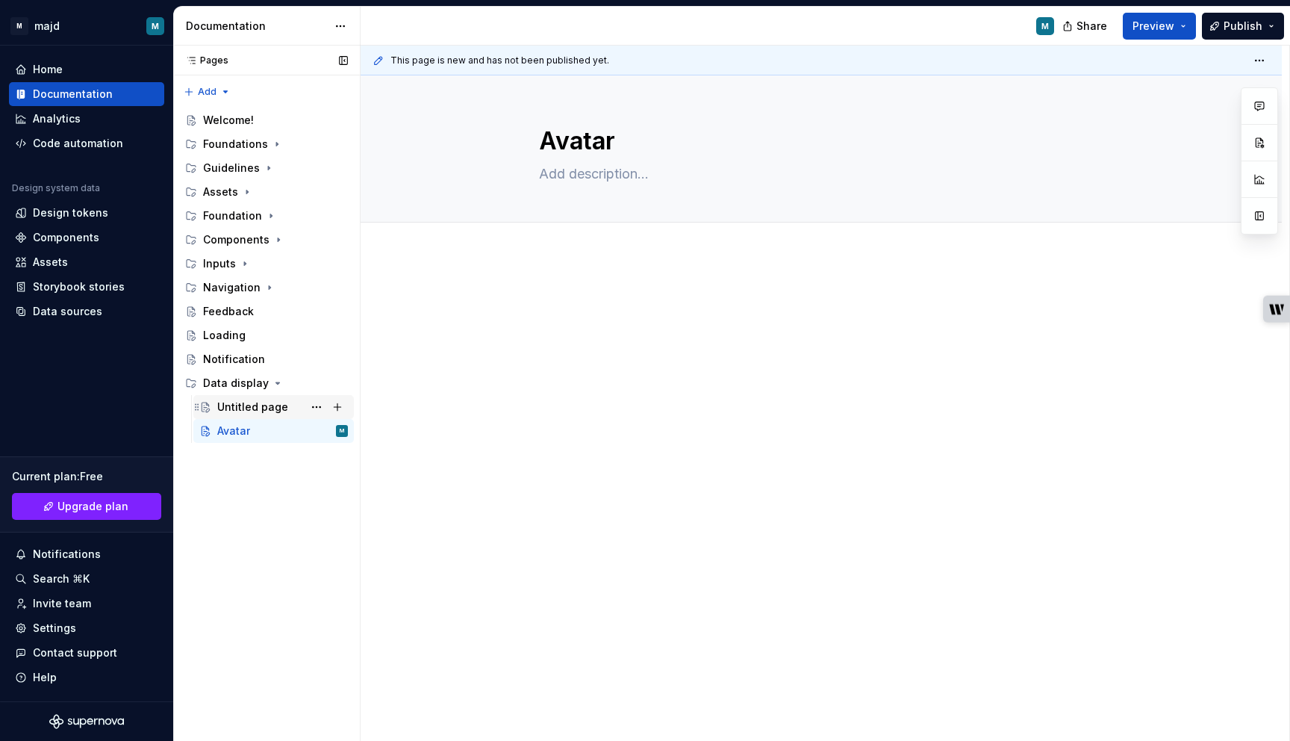
click at [249, 407] on div "Untitled page" at bounding box center [252, 406] width 71 height 15
click at [316, 408] on button "Page tree" at bounding box center [316, 406] width 21 height 21
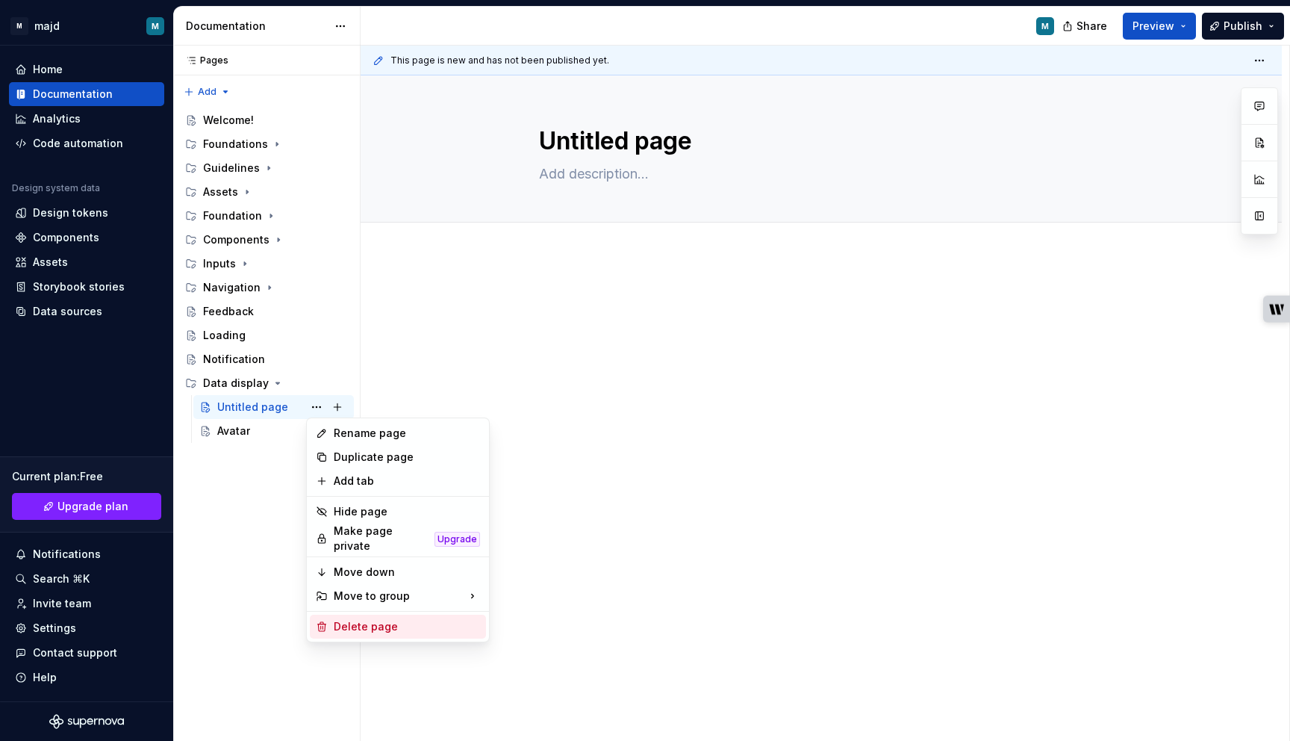
click at [360, 622] on div "Delete page" at bounding box center [407, 626] width 146 height 15
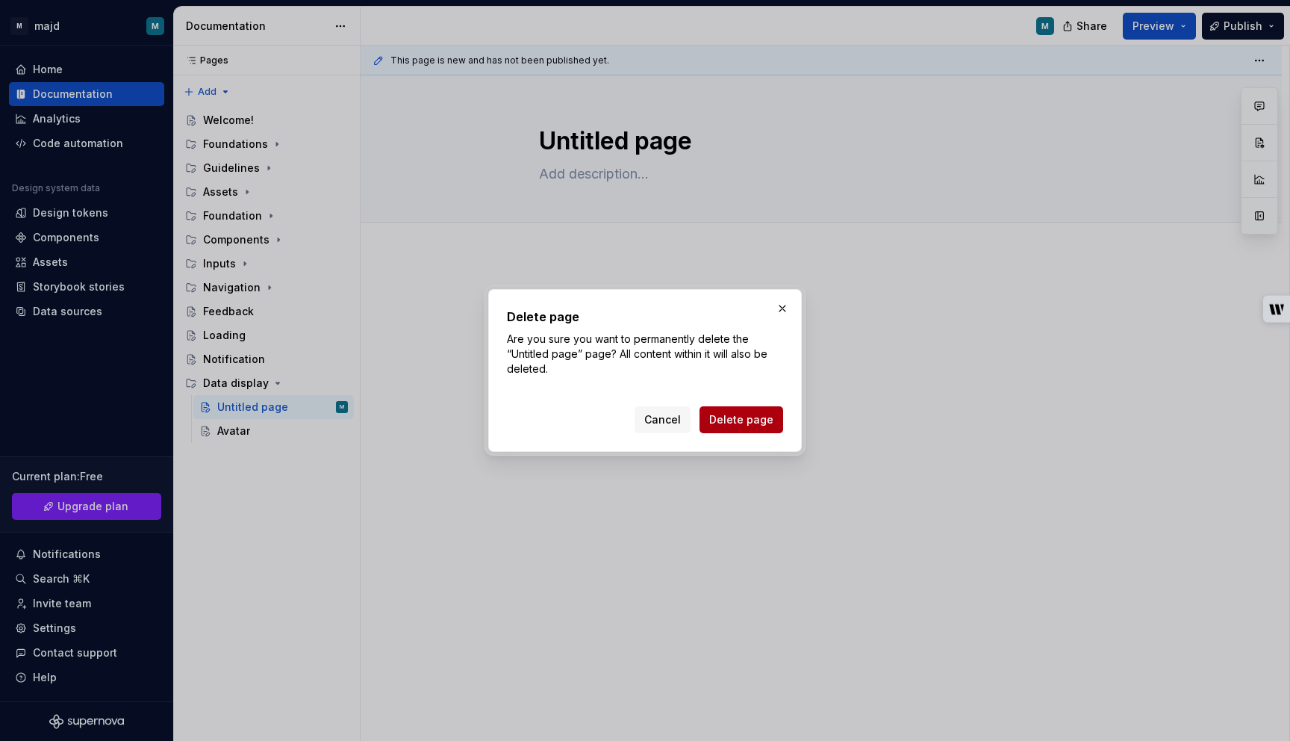
click at [767, 420] on span "Delete page" at bounding box center [741, 419] width 64 height 15
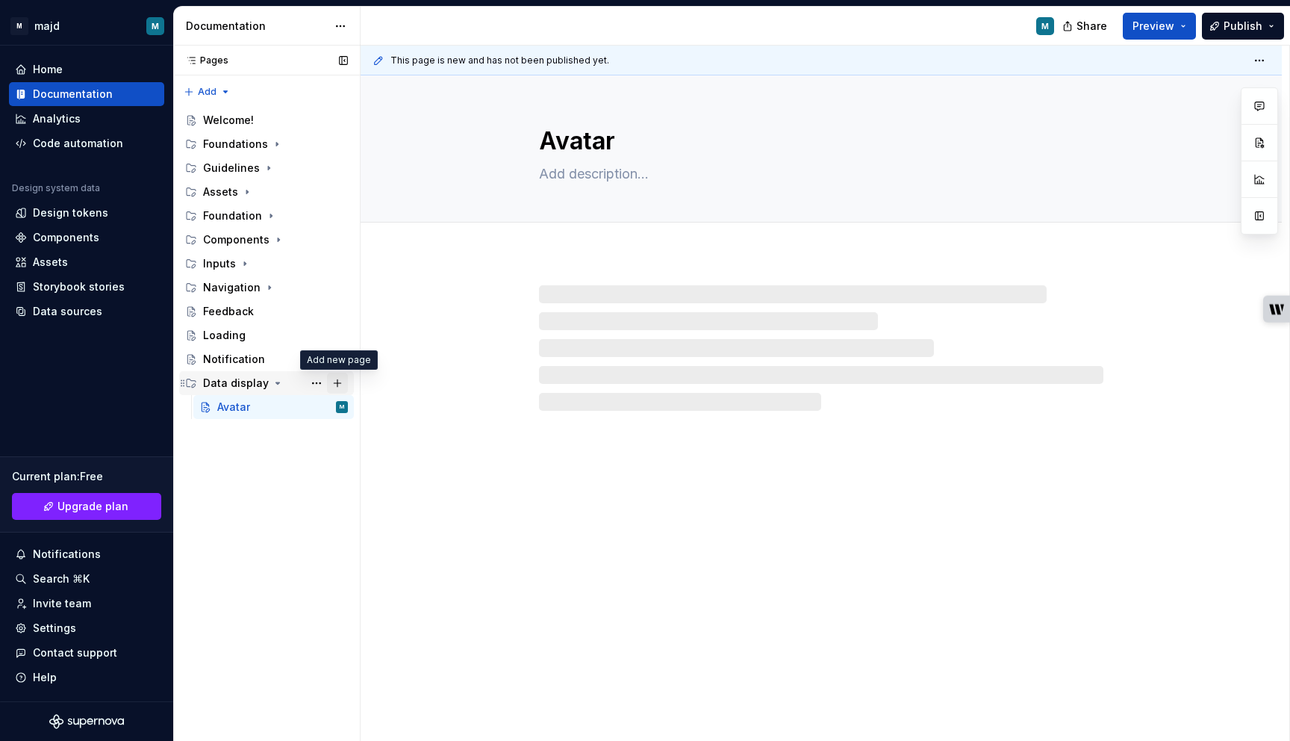
click at [340, 385] on button "Page tree" at bounding box center [337, 383] width 21 height 21
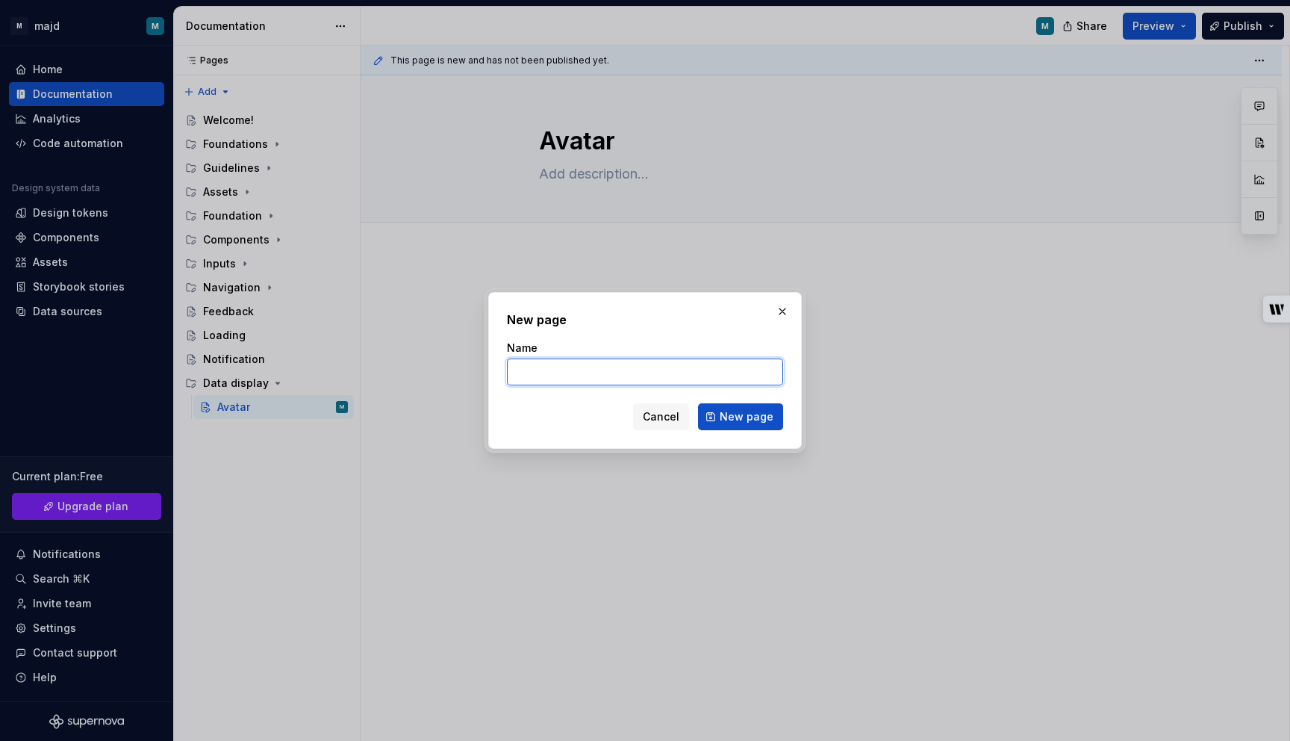
type textarea "*"
paste input "Chip"
type input "Chip"
click at [765, 417] on span "New page" at bounding box center [747, 416] width 54 height 15
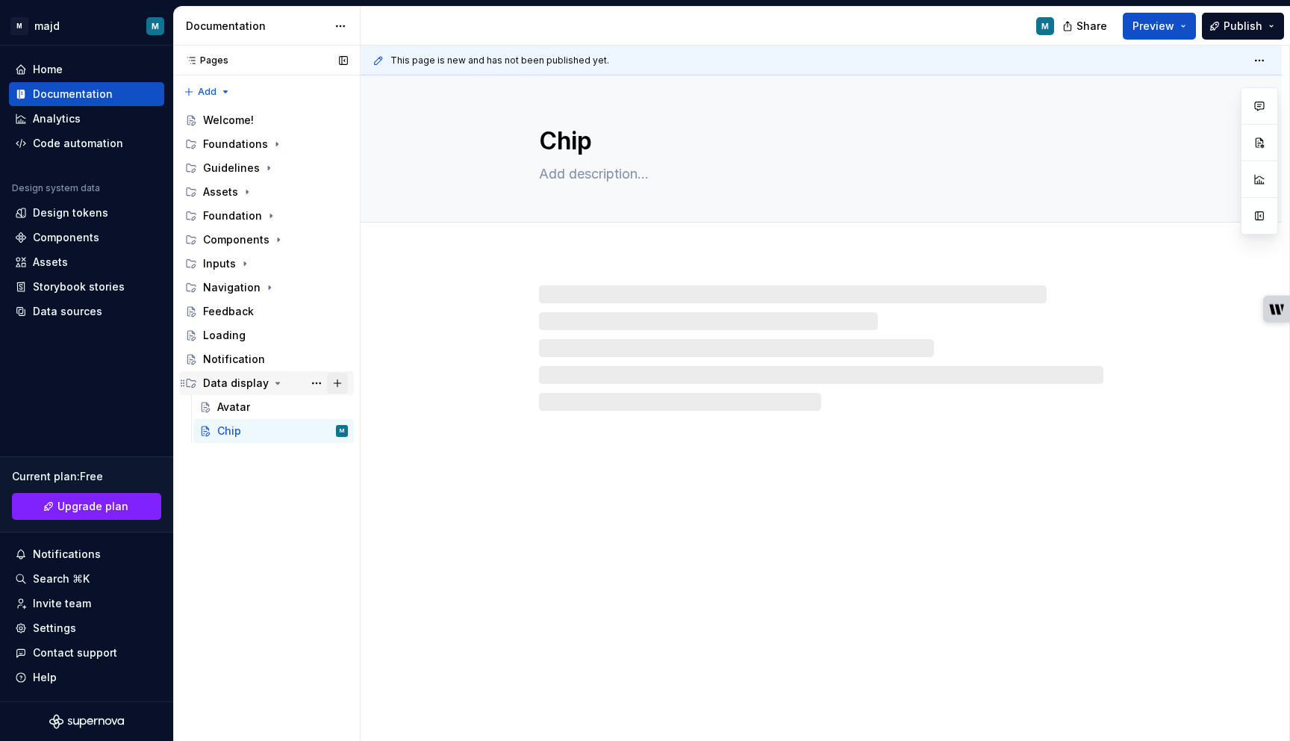
click at [339, 384] on button "Page tree" at bounding box center [337, 383] width 21 height 21
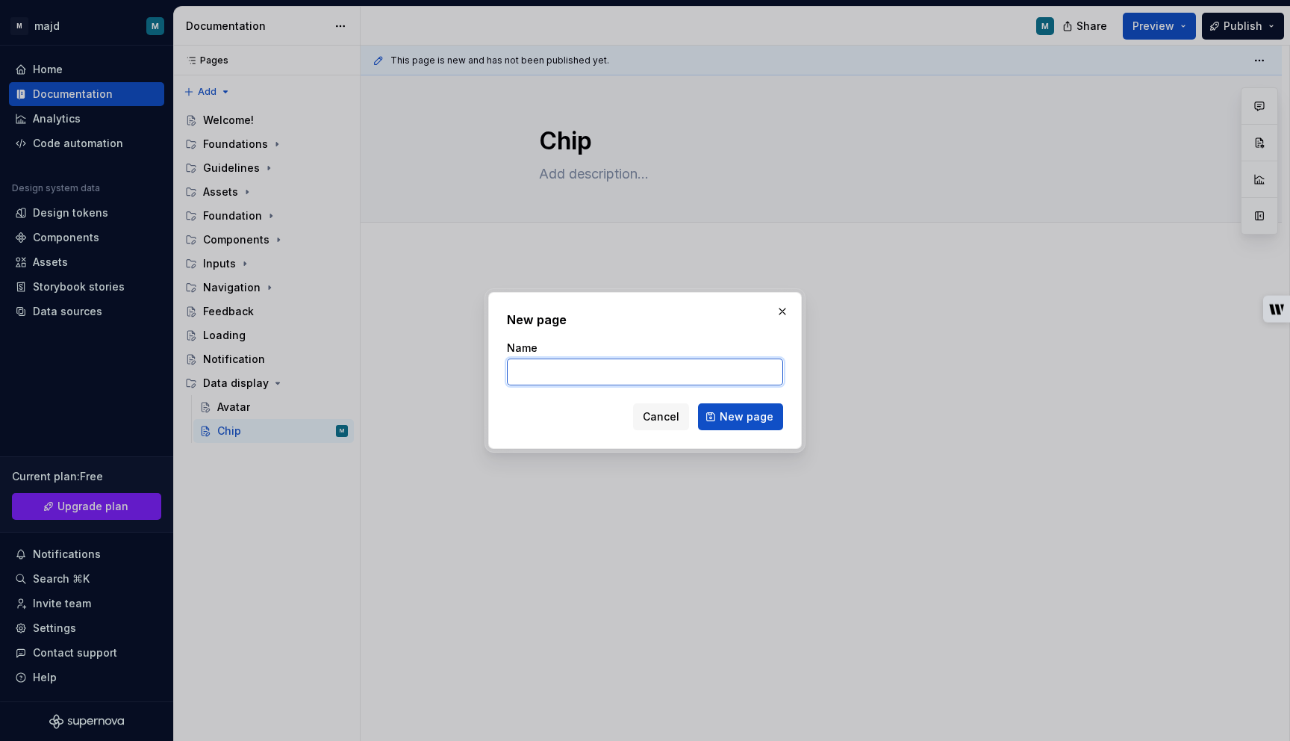
type textarea "*"
paste input "Divider"
type input "Divider"
click at [731, 416] on span "New page" at bounding box center [747, 416] width 54 height 15
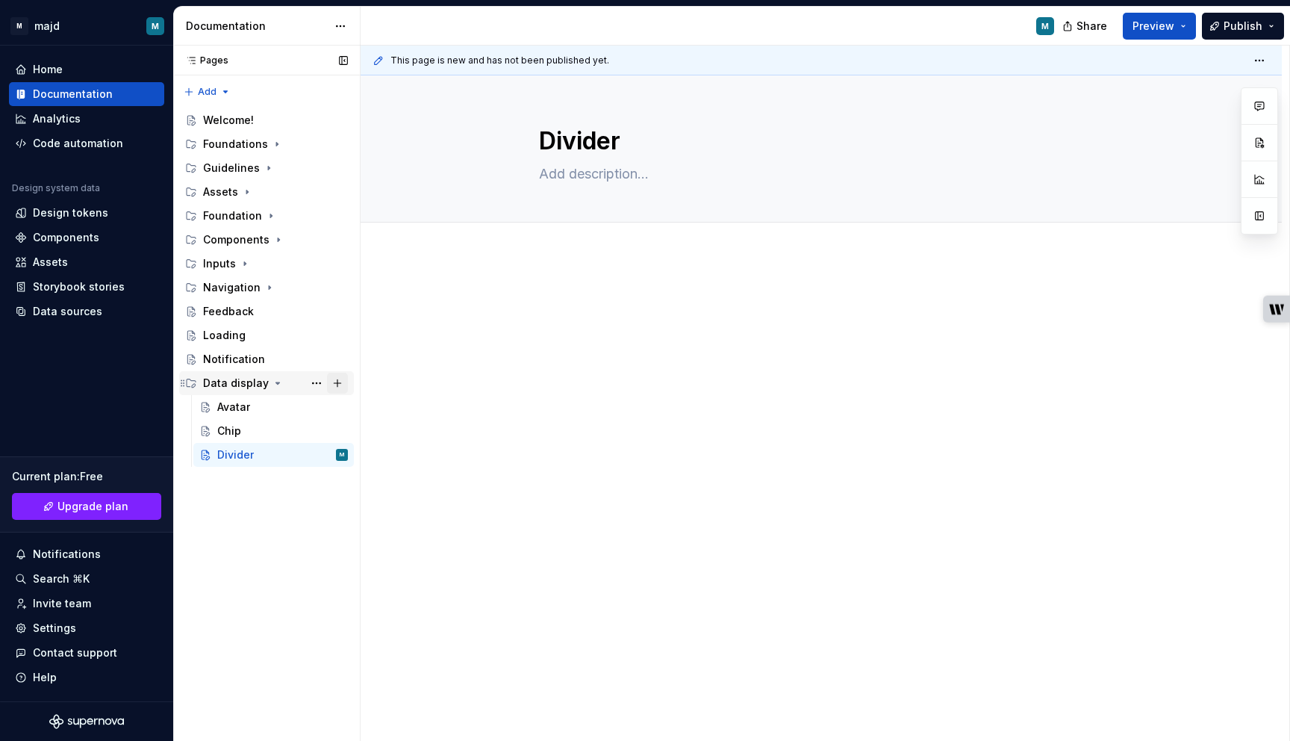
click at [339, 385] on button "Page tree" at bounding box center [337, 383] width 21 height 21
type textarea "*"
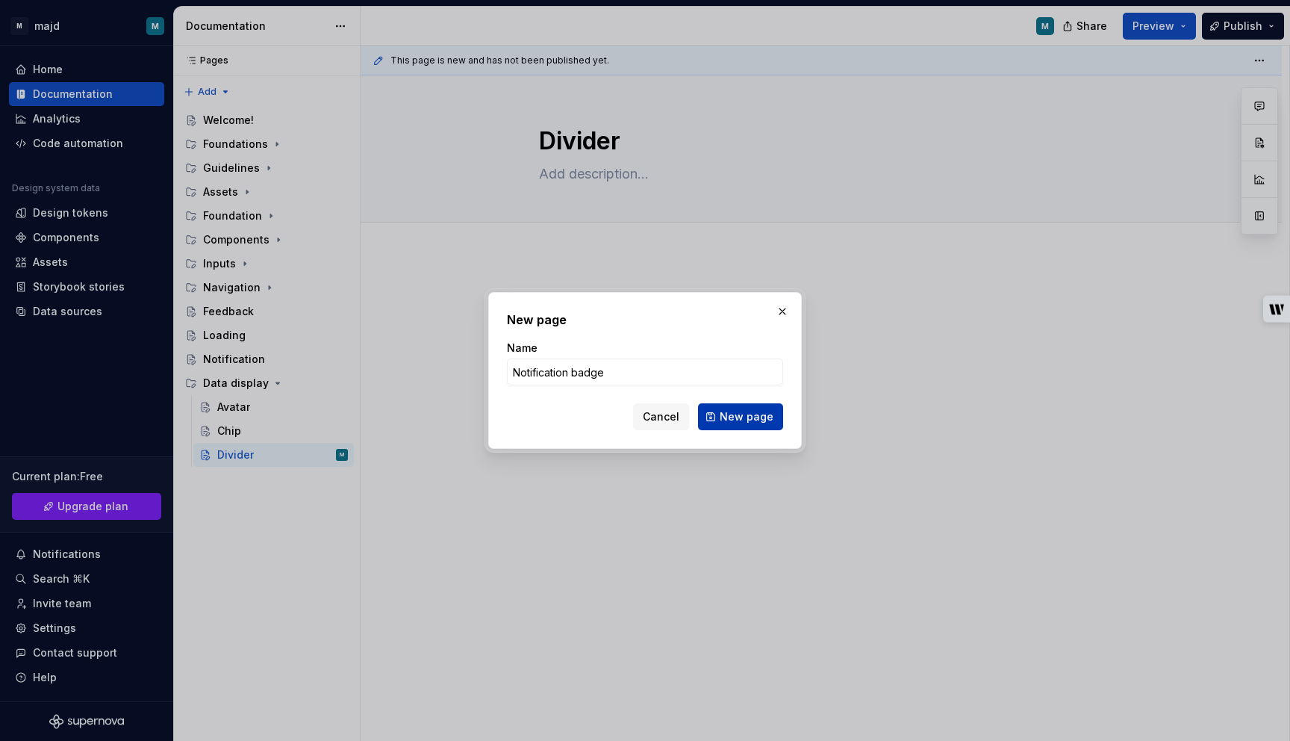
type input "Notification badge"
click at [762, 423] on span "New page" at bounding box center [747, 416] width 54 height 15
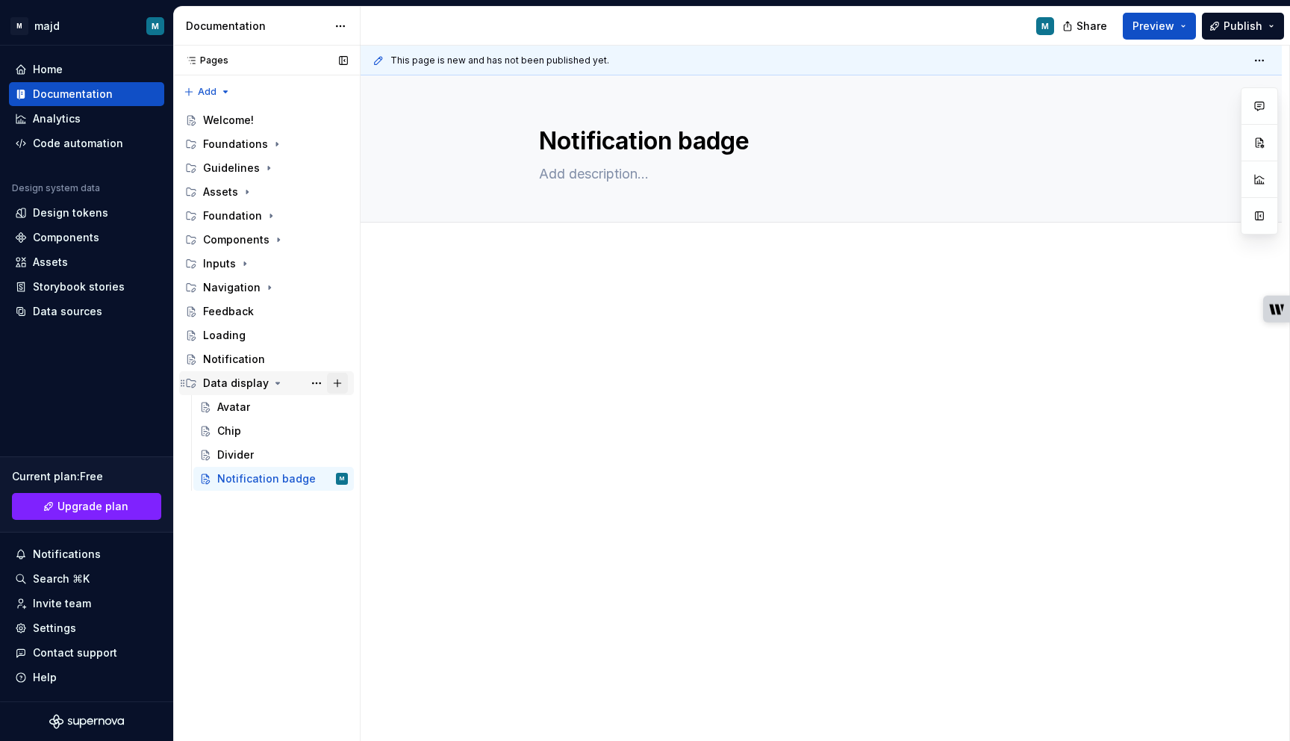
click at [341, 385] on button "Page tree" at bounding box center [337, 383] width 21 height 21
type textarea "*"
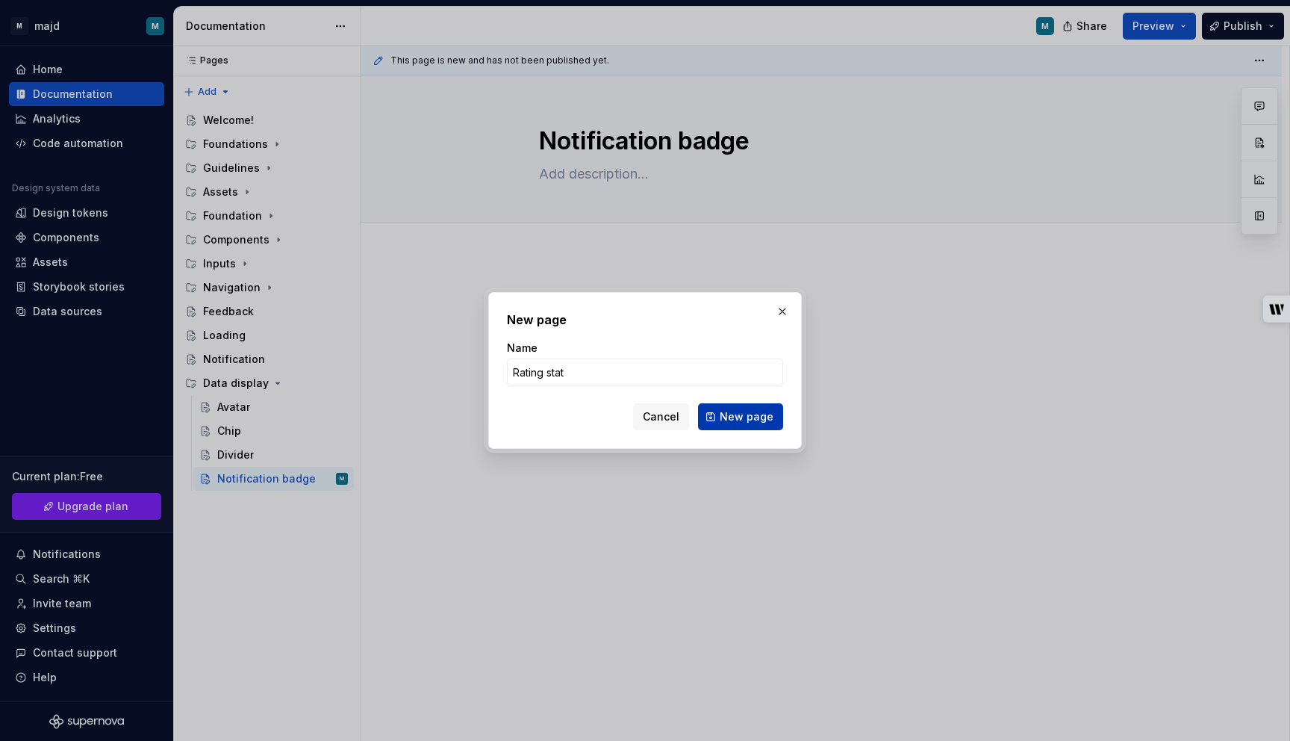
type input "Rating stat"
click at [744, 403] on div "Cancel New page" at bounding box center [645, 416] width 276 height 27
click at [744, 421] on span "New page" at bounding box center [747, 416] width 54 height 15
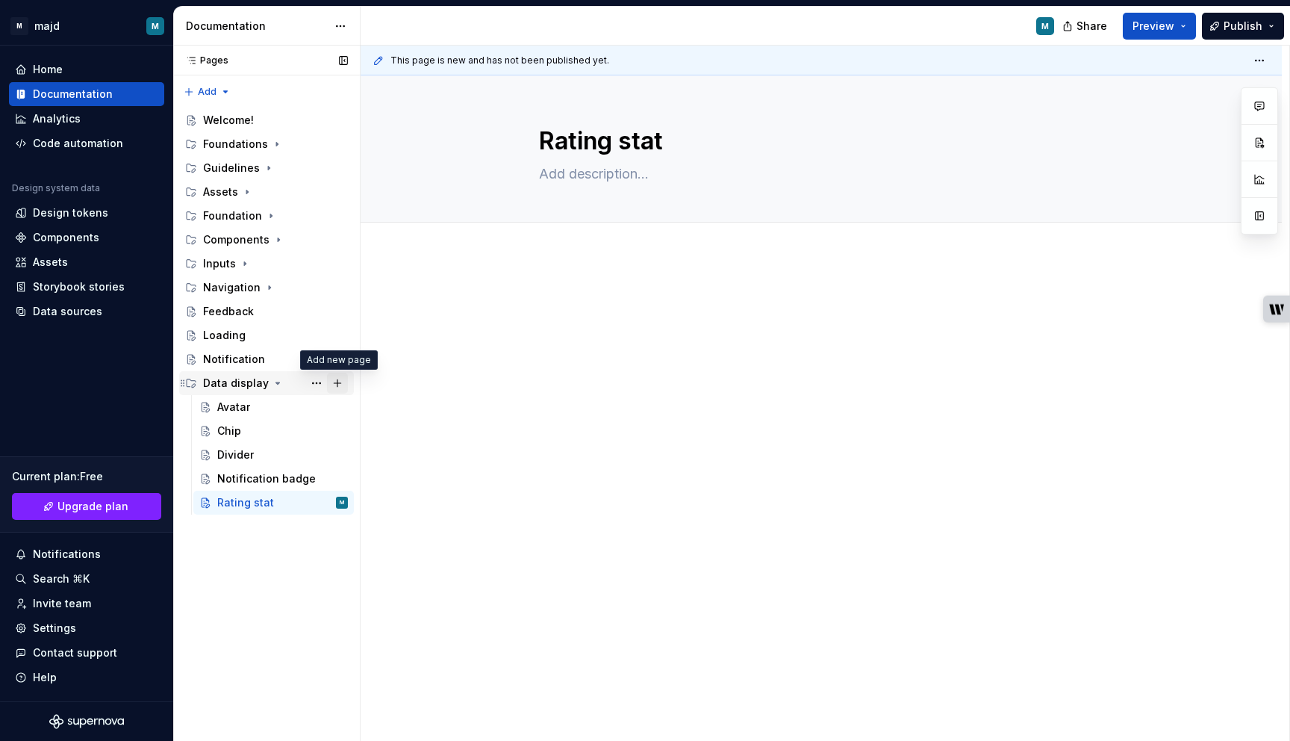
click at [338, 384] on button "Page tree" at bounding box center [337, 383] width 21 height 21
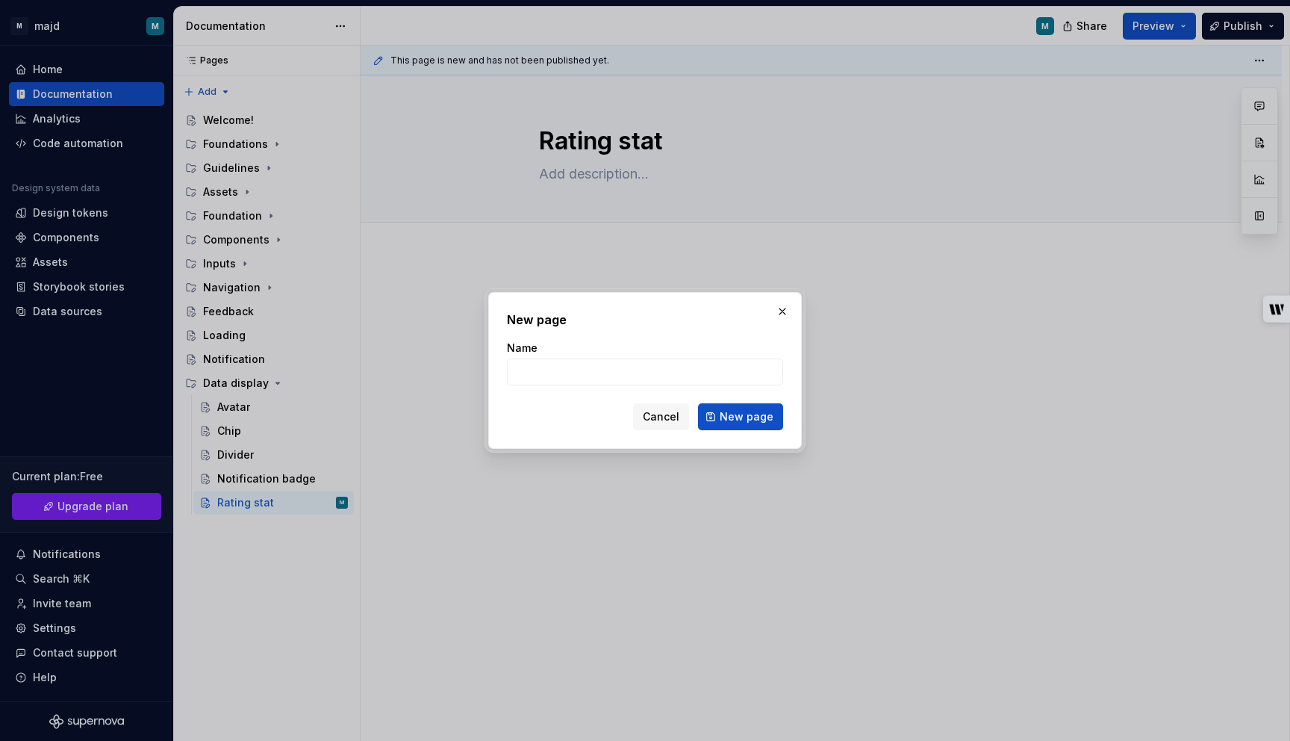
type textarea "*"
type input "Tag"
click at [761, 417] on span "New page" at bounding box center [747, 416] width 54 height 15
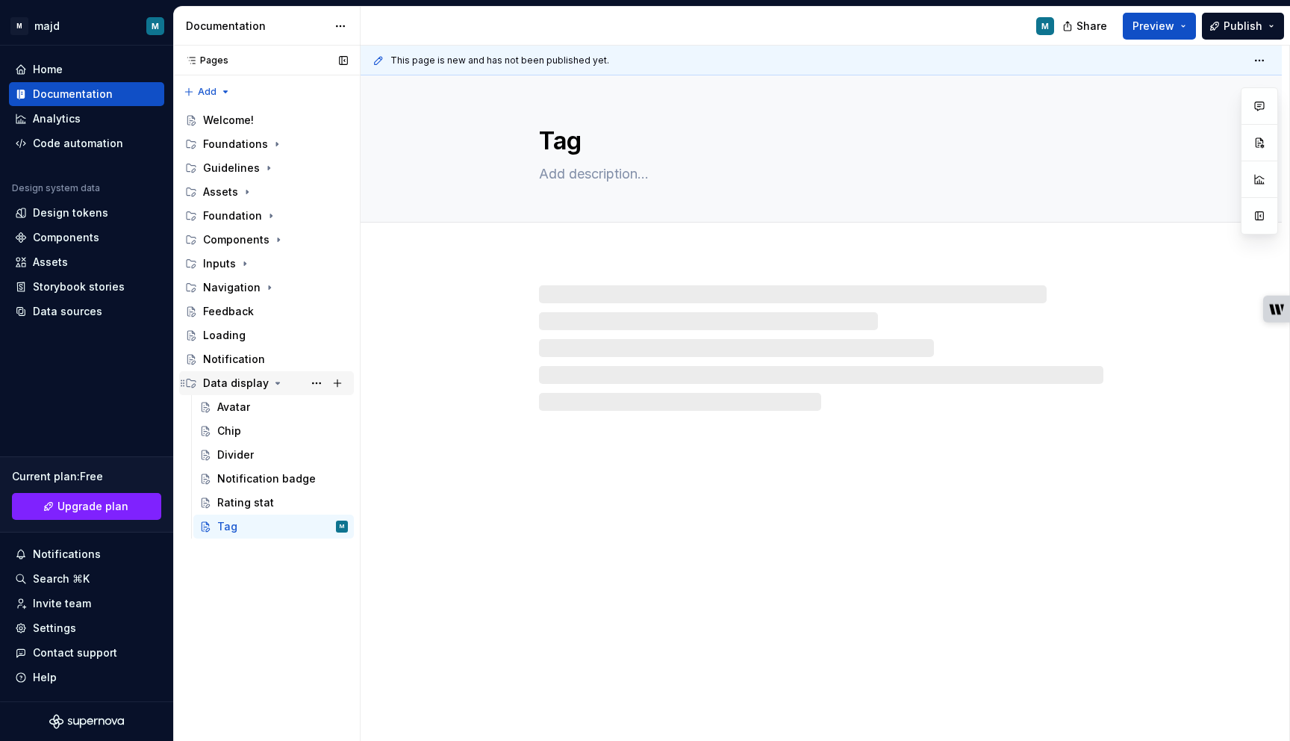
click at [275, 379] on icon "Page tree" at bounding box center [278, 383] width 12 height 12
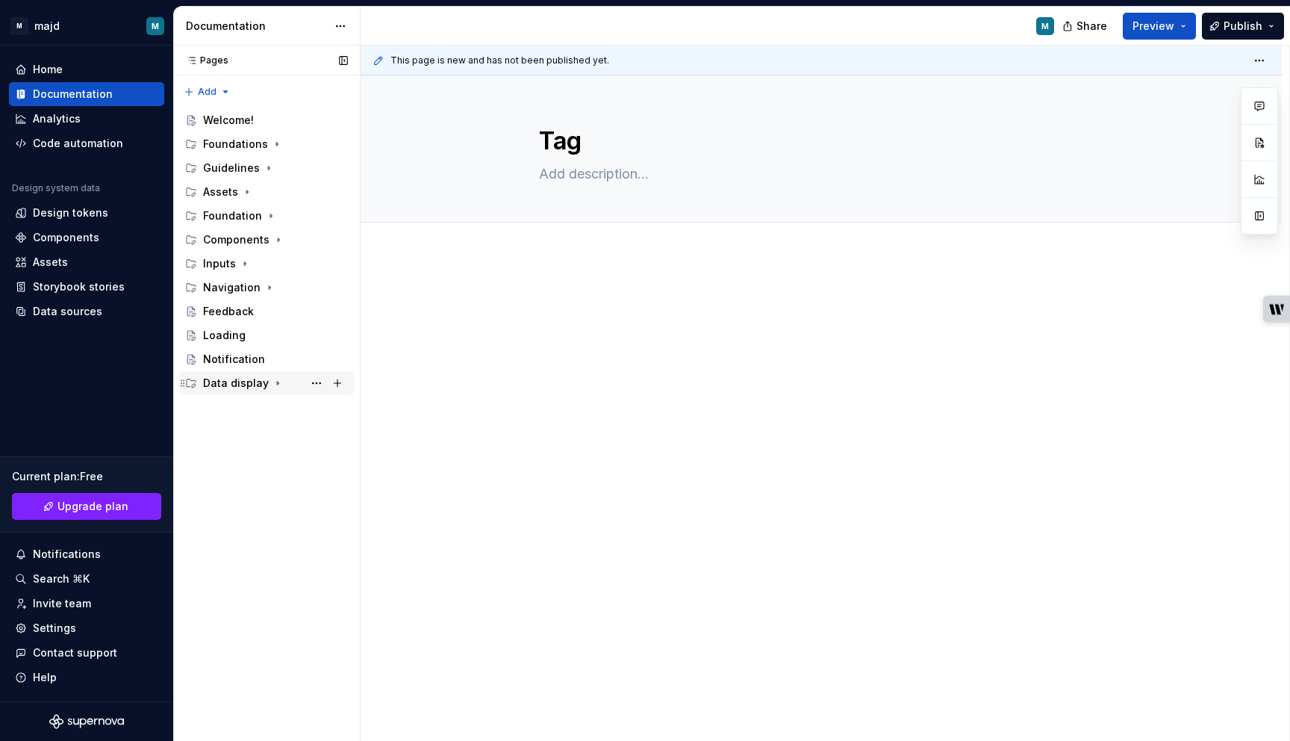
click at [232, 379] on div "Data display" at bounding box center [236, 383] width 66 height 15
click at [198, 93] on div "Pages Pages Add Accessibility guide for tree Page tree. Navigate the tree with …" at bounding box center [266, 394] width 187 height 696
click at [223, 146] on div "New group" at bounding box center [255, 144] width 97 height 15
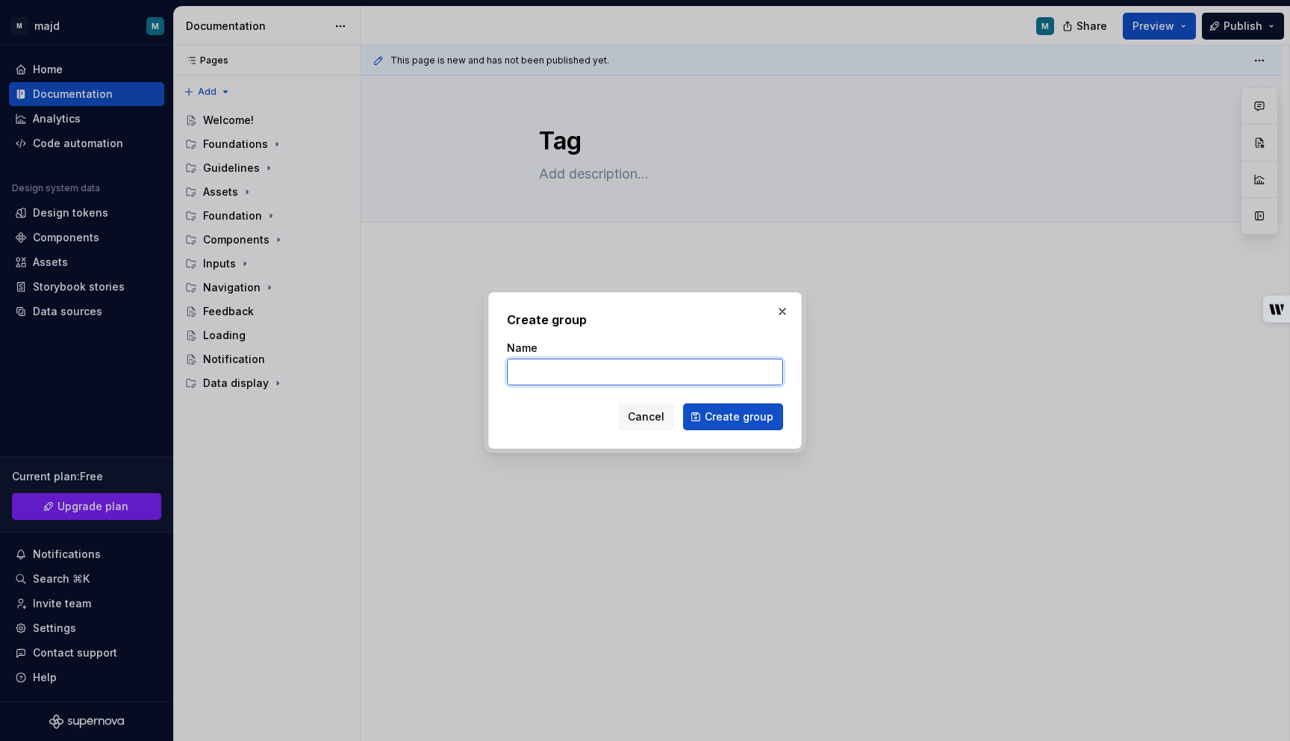
type textarea "*"
type input "Surfaces"
click button "Create group" at bounding box center [733, 416] width 100 height 27
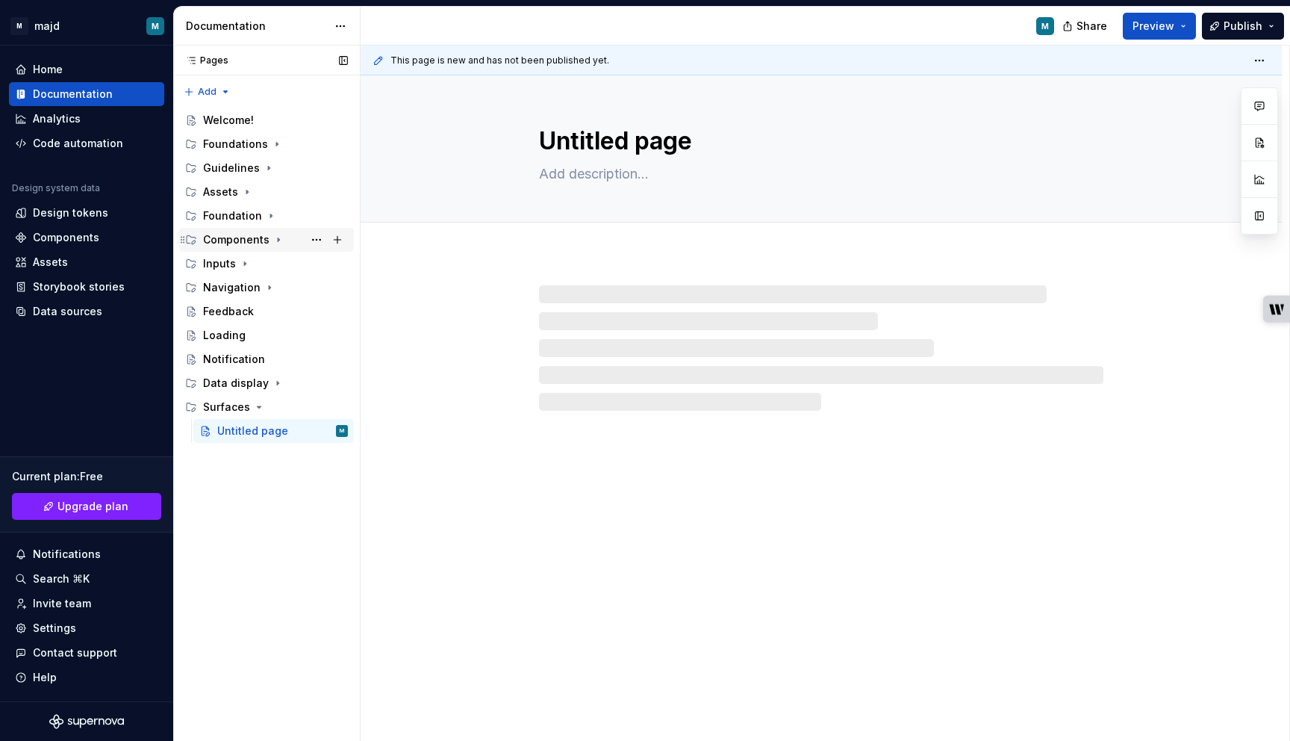
click at [257, 242] on div "Components" at bounding box center [236, 239] width 66 height 15
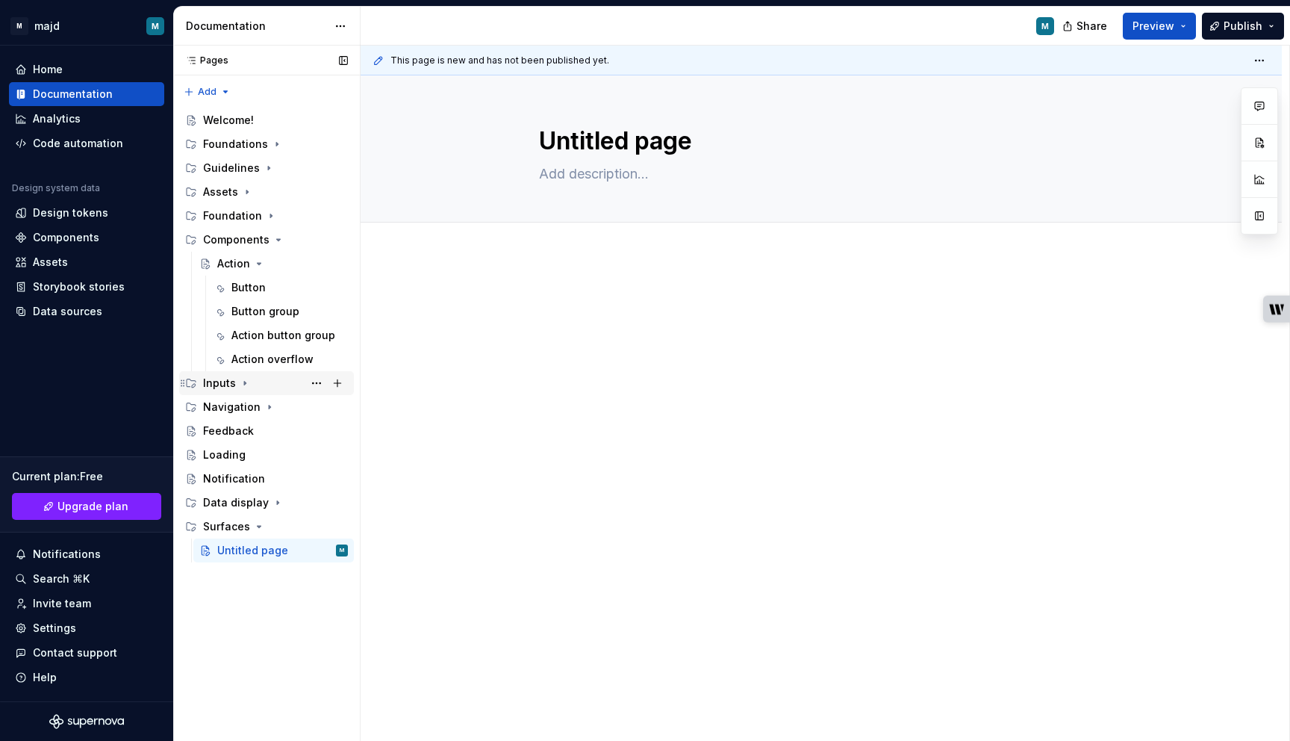
click at [240, 382] on icon "Page tree" at bounding box center [245, 383] width 12 height 12
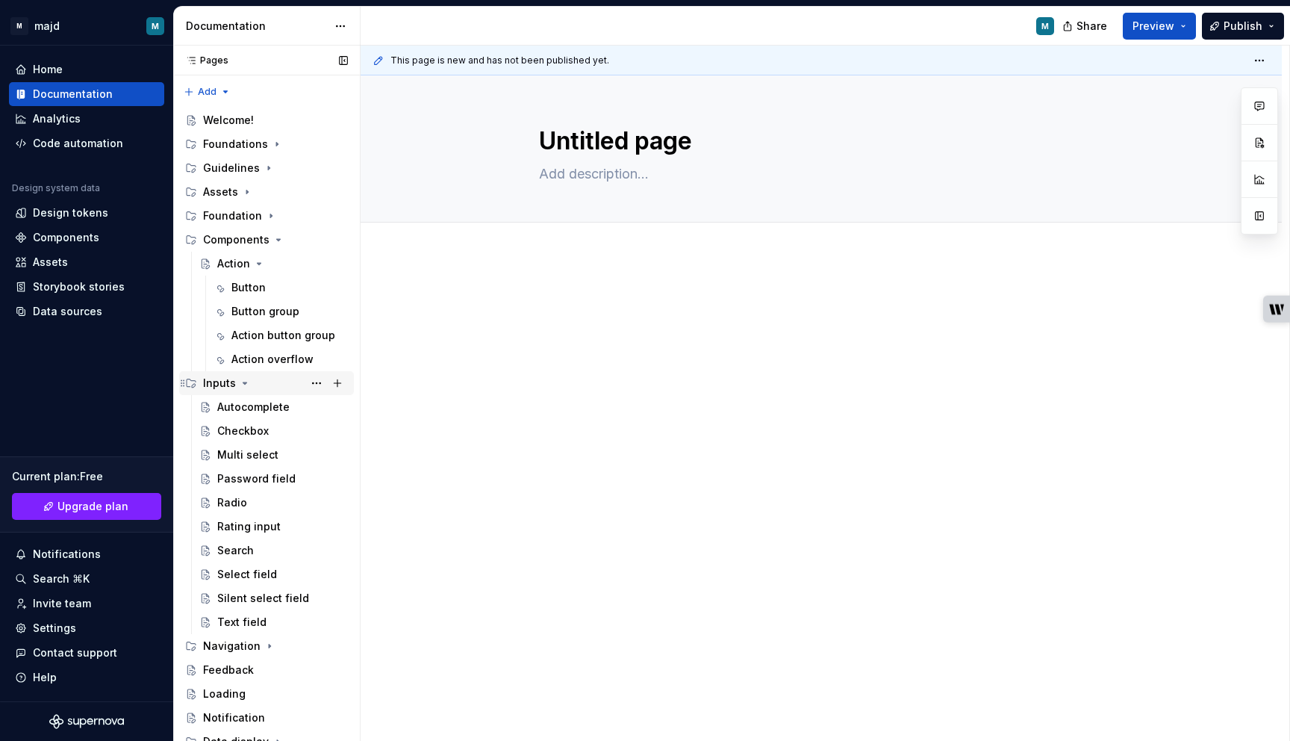
click at [240, 382] on icon "Page tree" at bounding box center [245, 383] width 12 height 12
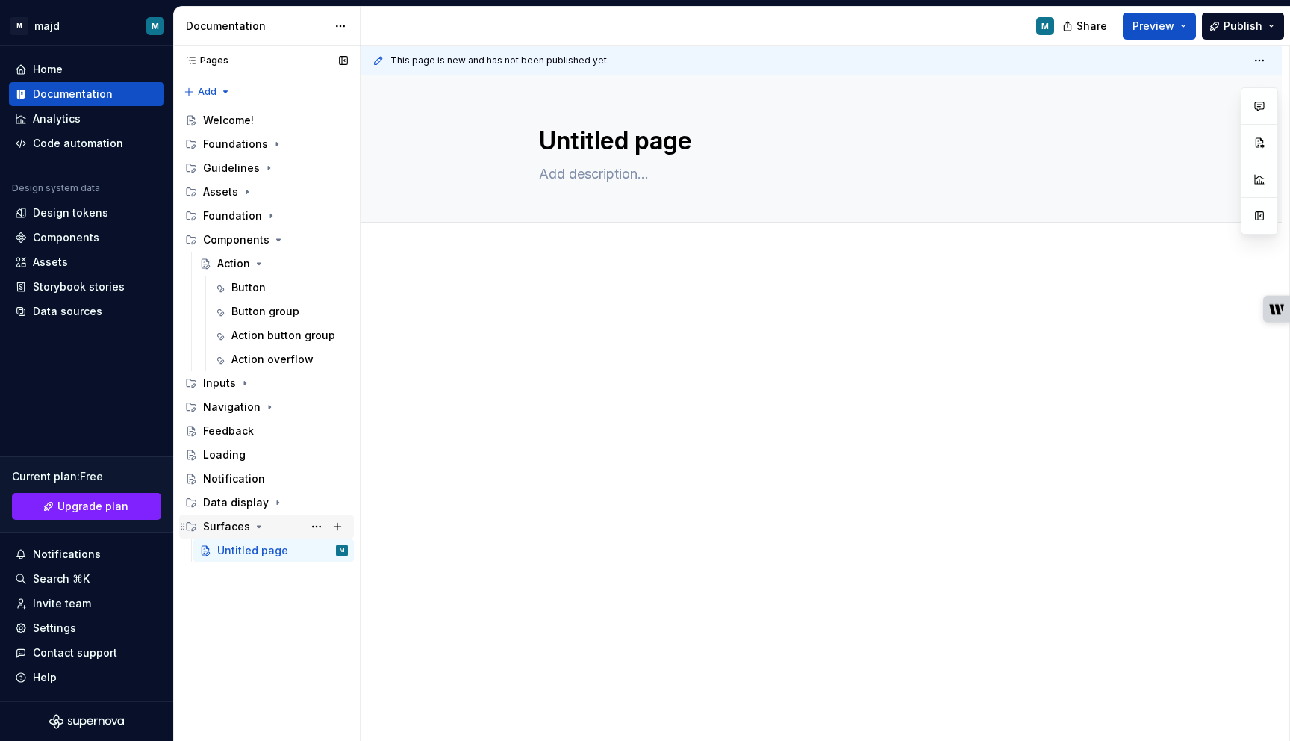
click at [250, 532] on div "Surfaces" at bounding box center [275, 526] width 145 height 21
click at [279, 237] on icon "Page tree" at bounding box center [279, 240] width 12 height 12
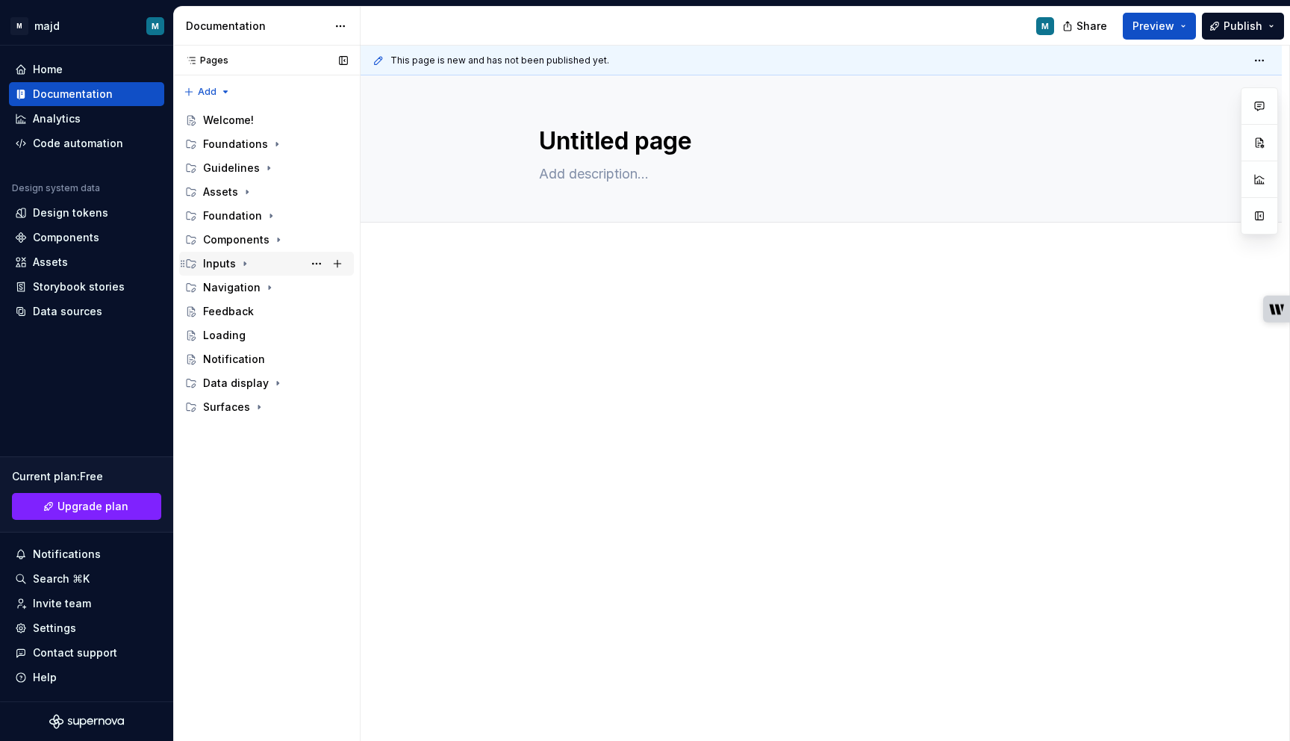
click at [231, 264] on div "Inputs" at bounding box center [219, 263] width 33 height 15
click at [218, 261] on div "Navigation" at bounding box center [231, 263] width 57 height 15
click at [228, 481] on div "Surfaces" at bounding box center [226, 478] width 47 height 15
click at [262, 411] on div "Pages Pages Add Accessibility guide for tree Page tree. Navigate the tree with …" at bounding box center [266, 394] width 187 height 696
click at [246, 261] on div "Feedback" at bounding box center [228, 263] width 51 height 15
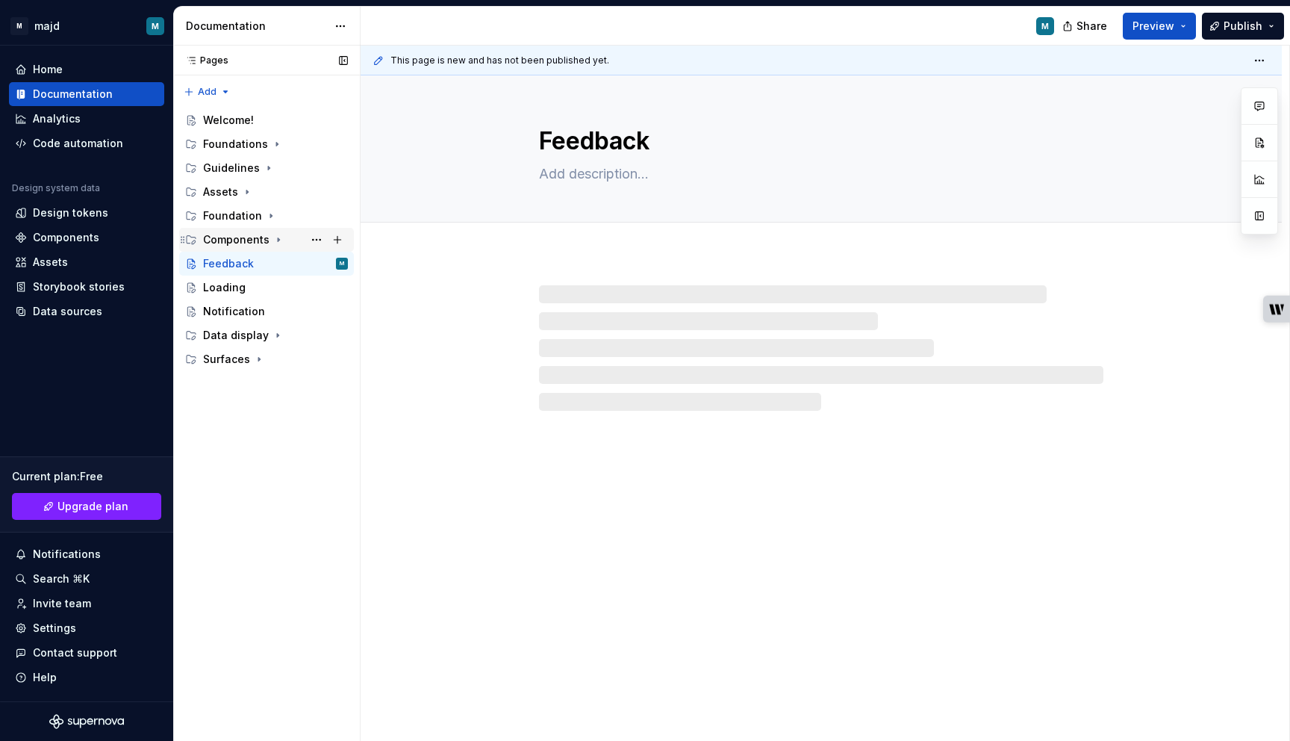
click at [254, 230] on div "Components" at bounding box center [275, 239] width 145 height 21
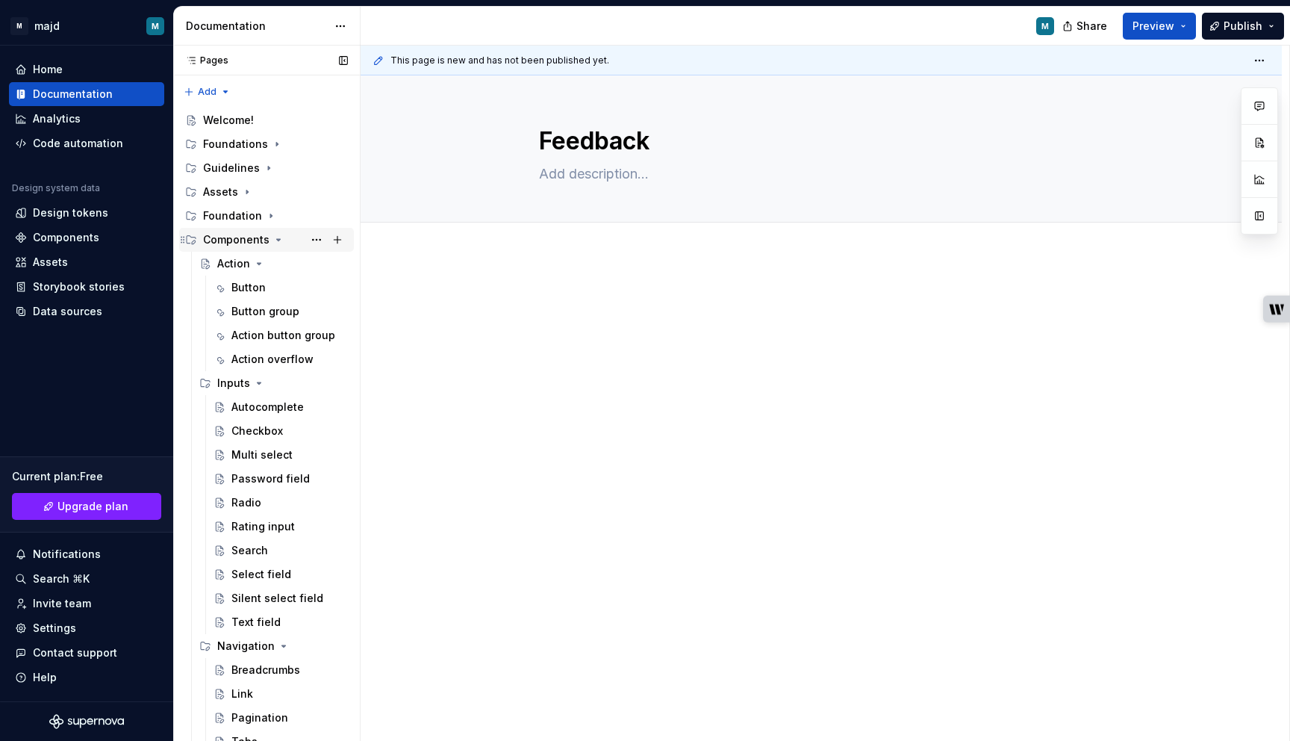
click at [253, 234] on div "Components" at bounding box center [236, 239] width 66 height 15
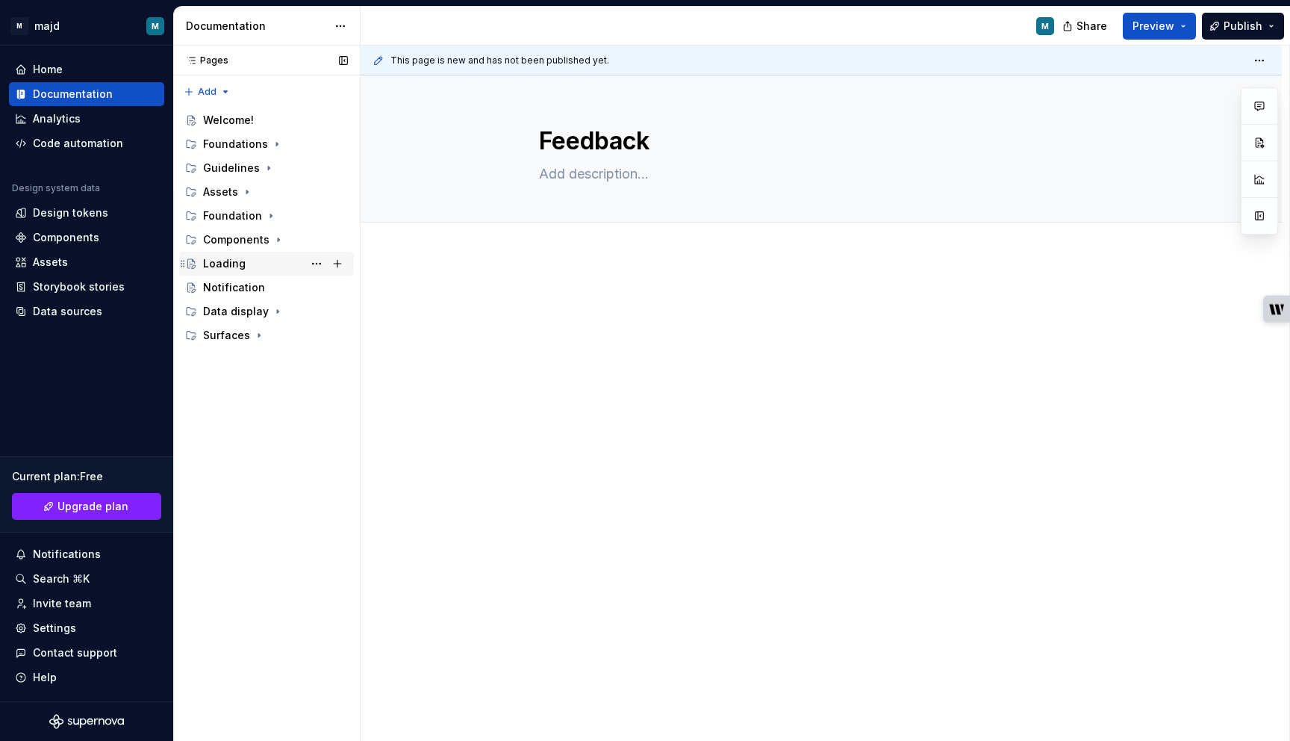
click at [231, 267] on div "Loading" at bounding box center [224, 263] width 43 height 15
click at [277, 241] on icon "Page tree" at bounding box center [279, 240] width 12 height 12
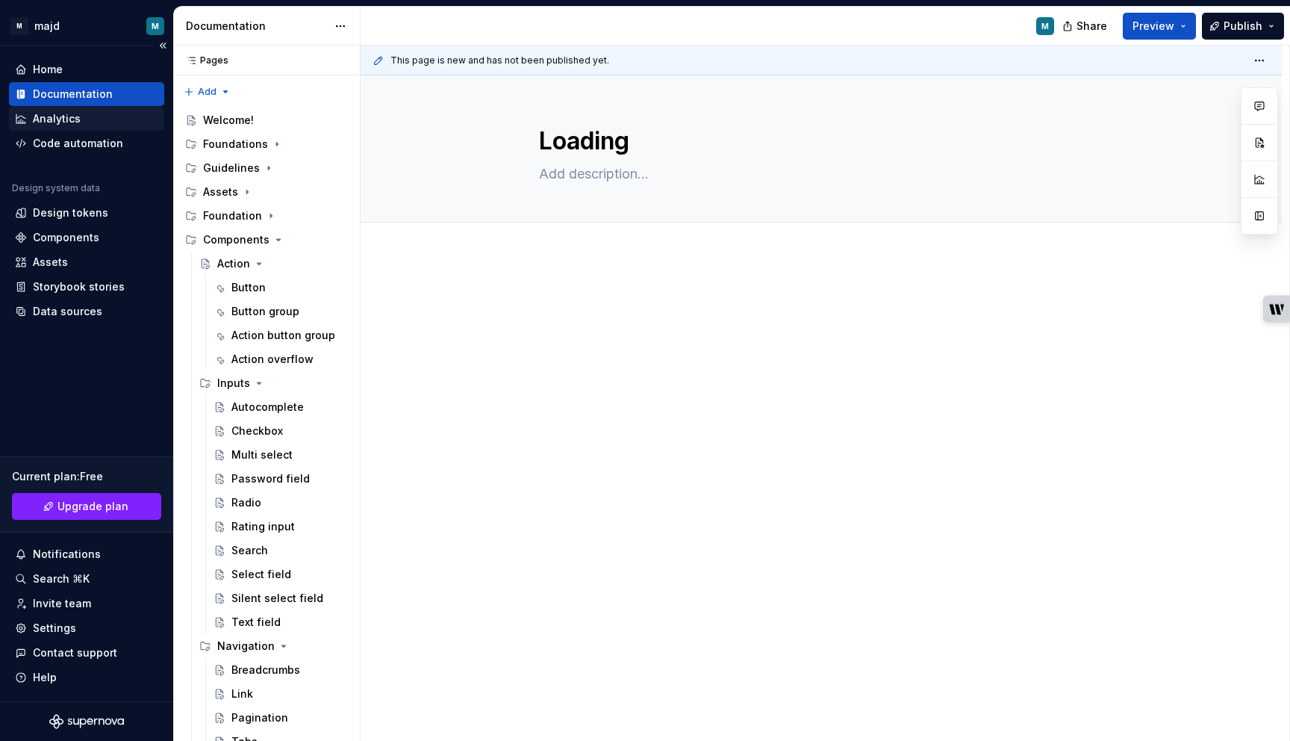
click at [67, 113] on div "Analytics" at bounding box center [57, 118] width 48 height 15
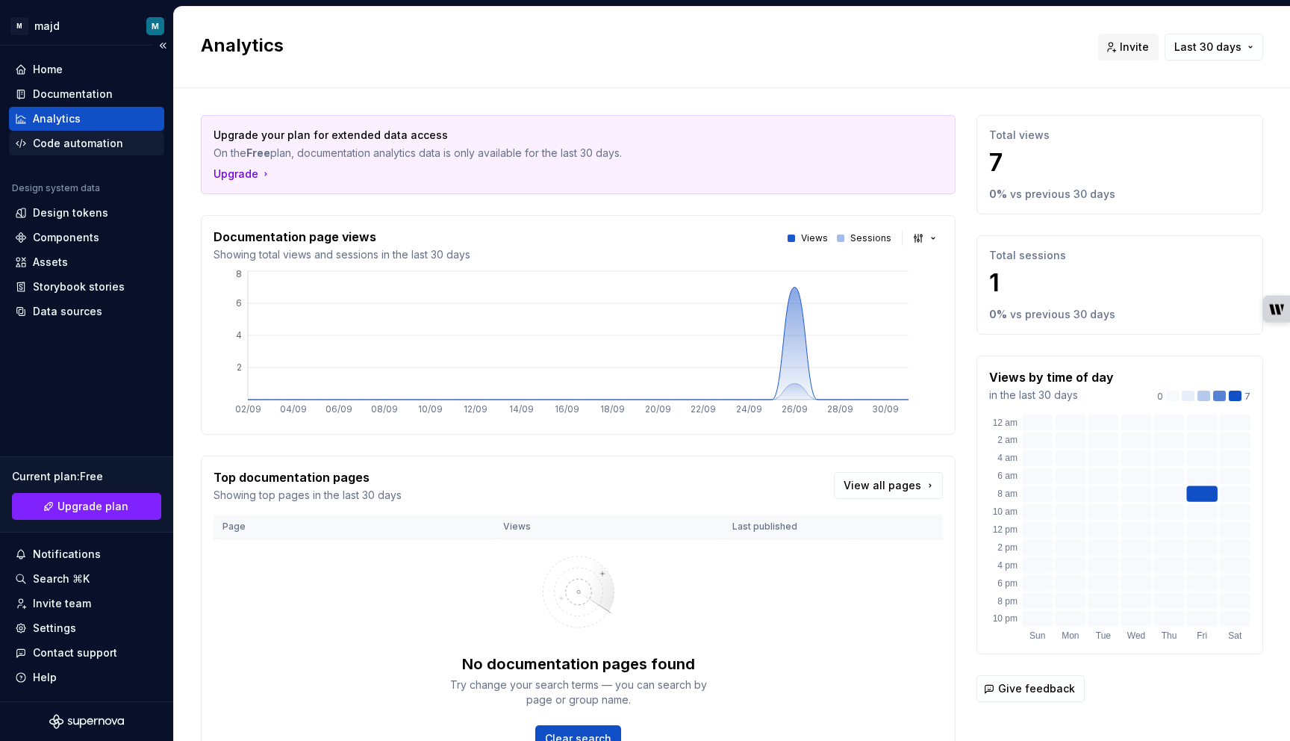
click at [64, 149] on div "Code automation" at bounding box center [78, 143] width 90 height 15
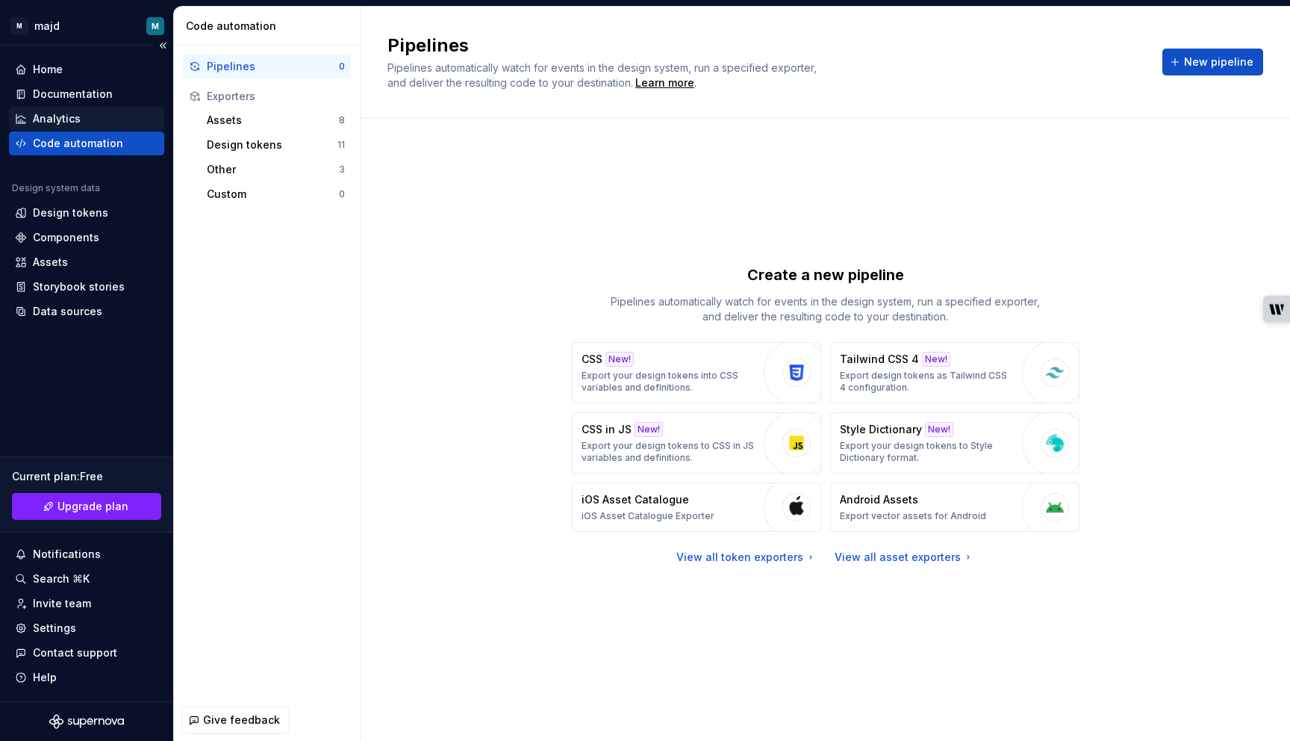
click at [75, 117] on div "Analytics" at bounding box center [57, 118] width 48 height 15
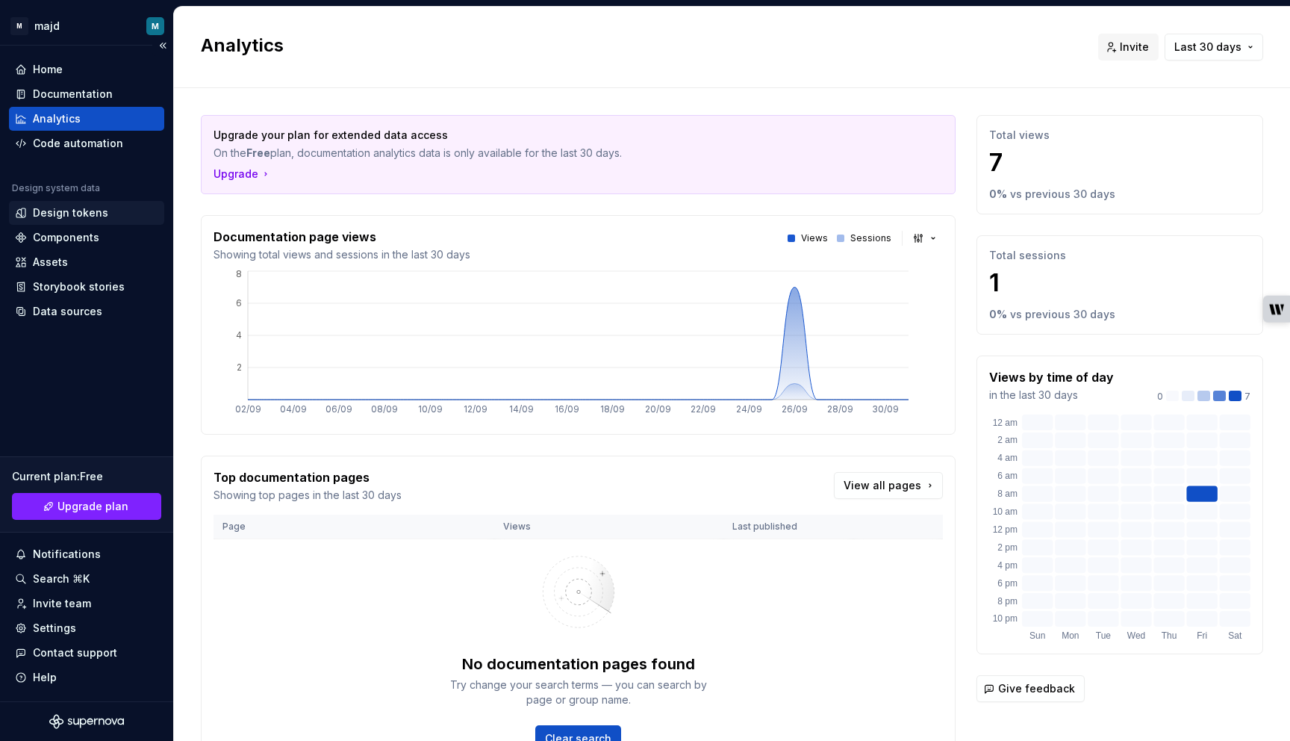
click at [72, 215] on div "Design tokens" at bounding box center [70, 212] width 75 height 15
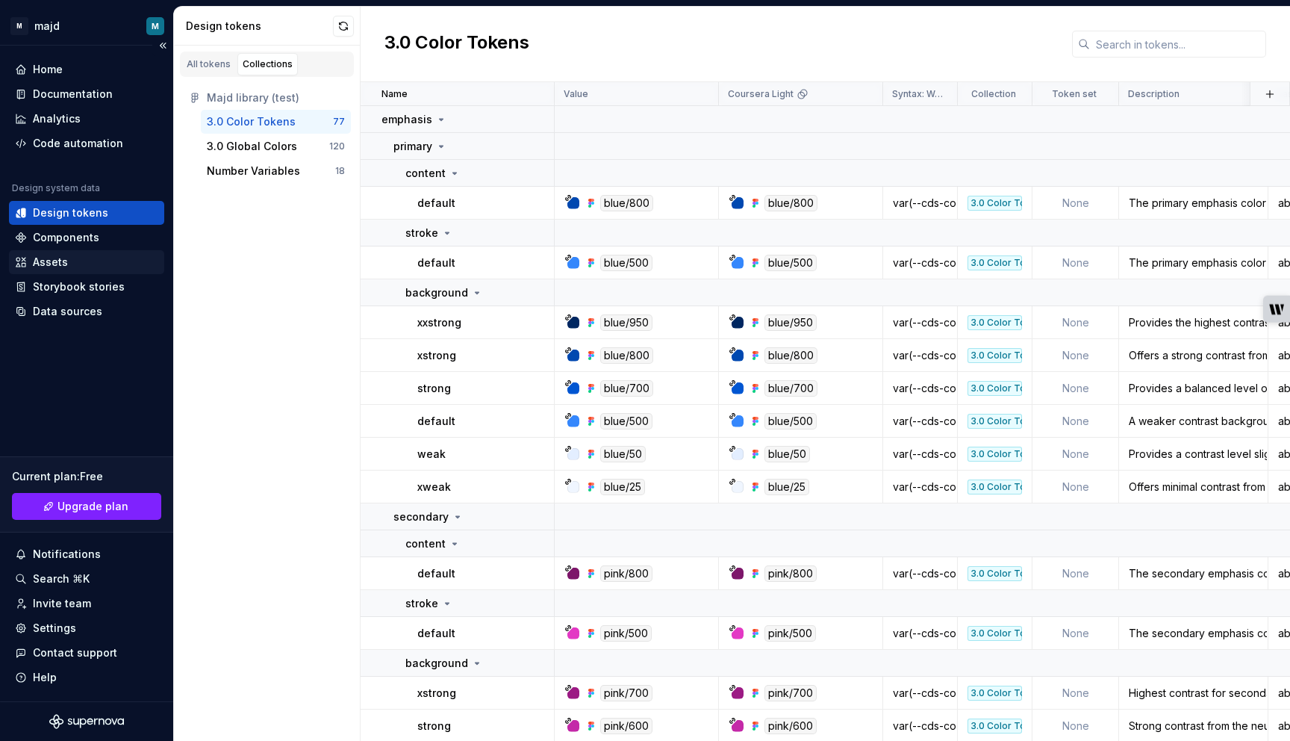
click at [68, 256] on div "Assets" at bounding box center [86, 262] width 143 height 15
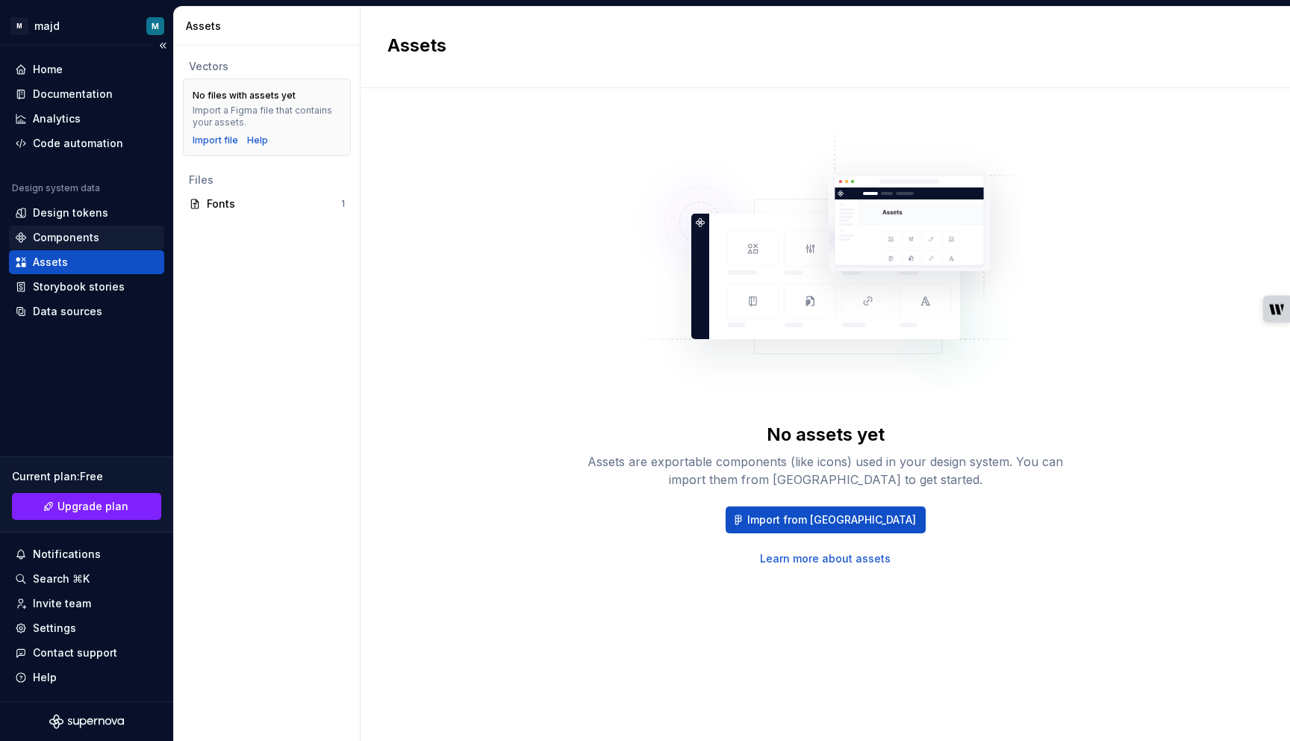
click at [70, 234] on div "Components" at bounding box center [66, 237] width 66 height 15
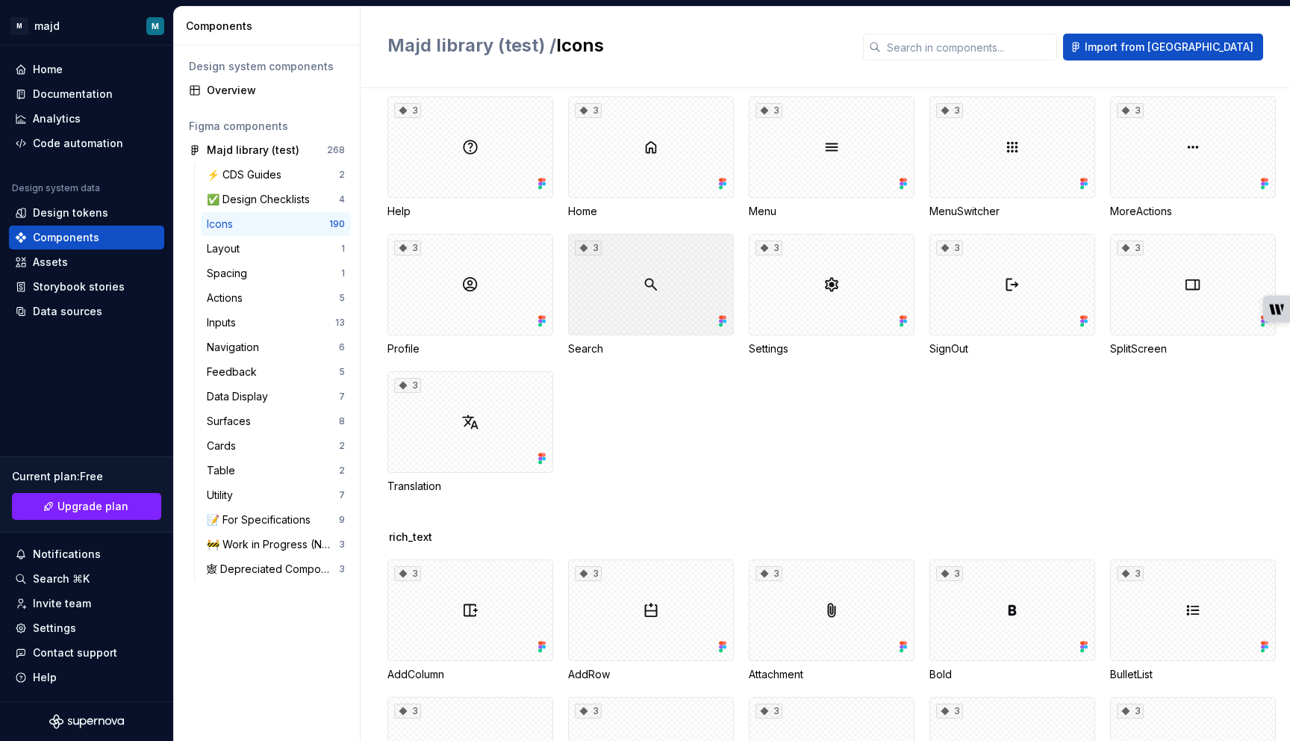
scroll to position [4364, 0]
click at [79, 93] on div "Documentation" at bounding box center [73, 94] width 80 height 15
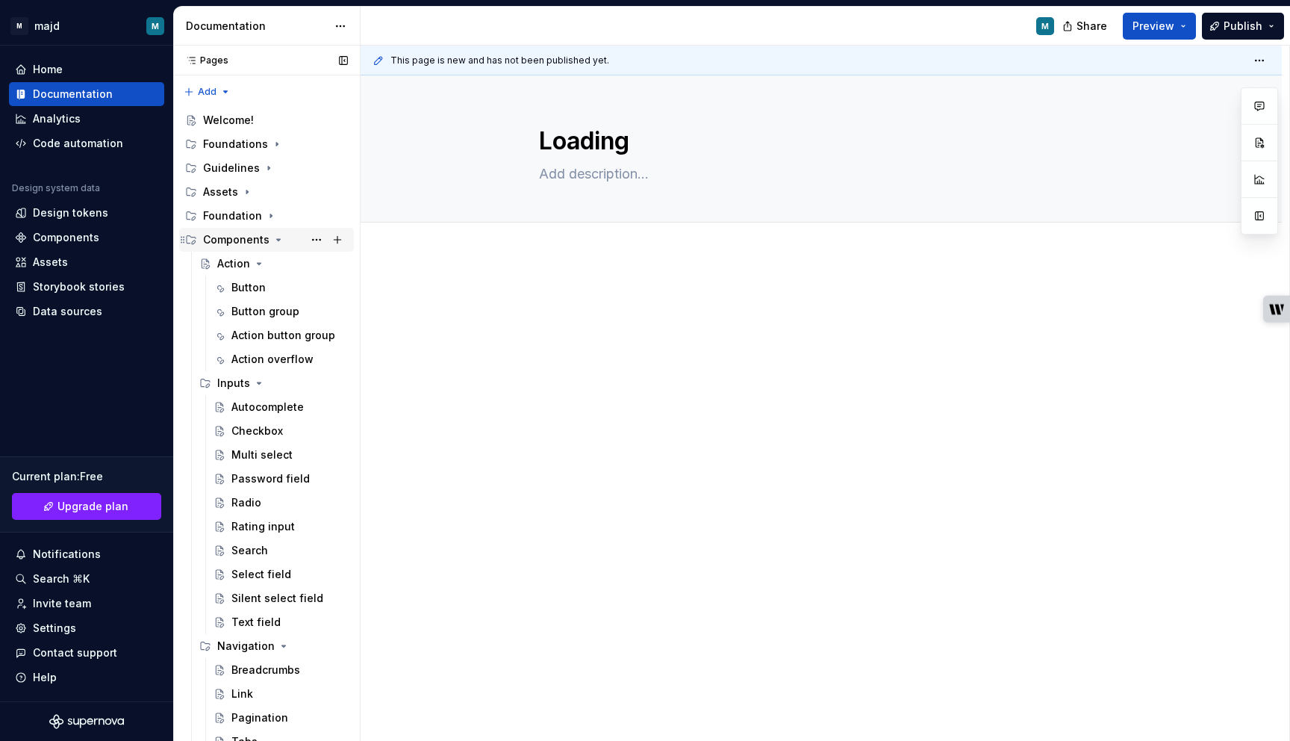
click at [276, 237] on icon "Page tree" at bounding box center [279, 240] width 12 height 12
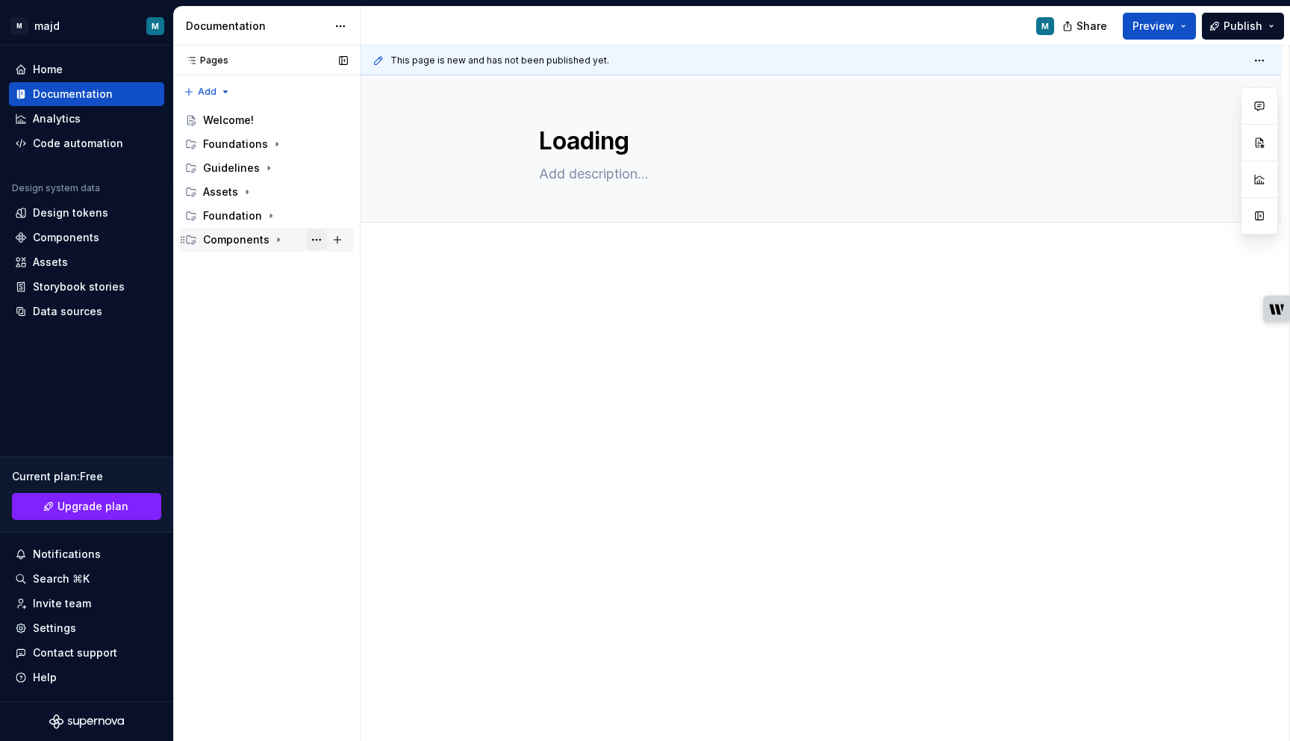
click at [318, 243] on button "Page tree" at bounding box center [316, 239] width 21 height 21
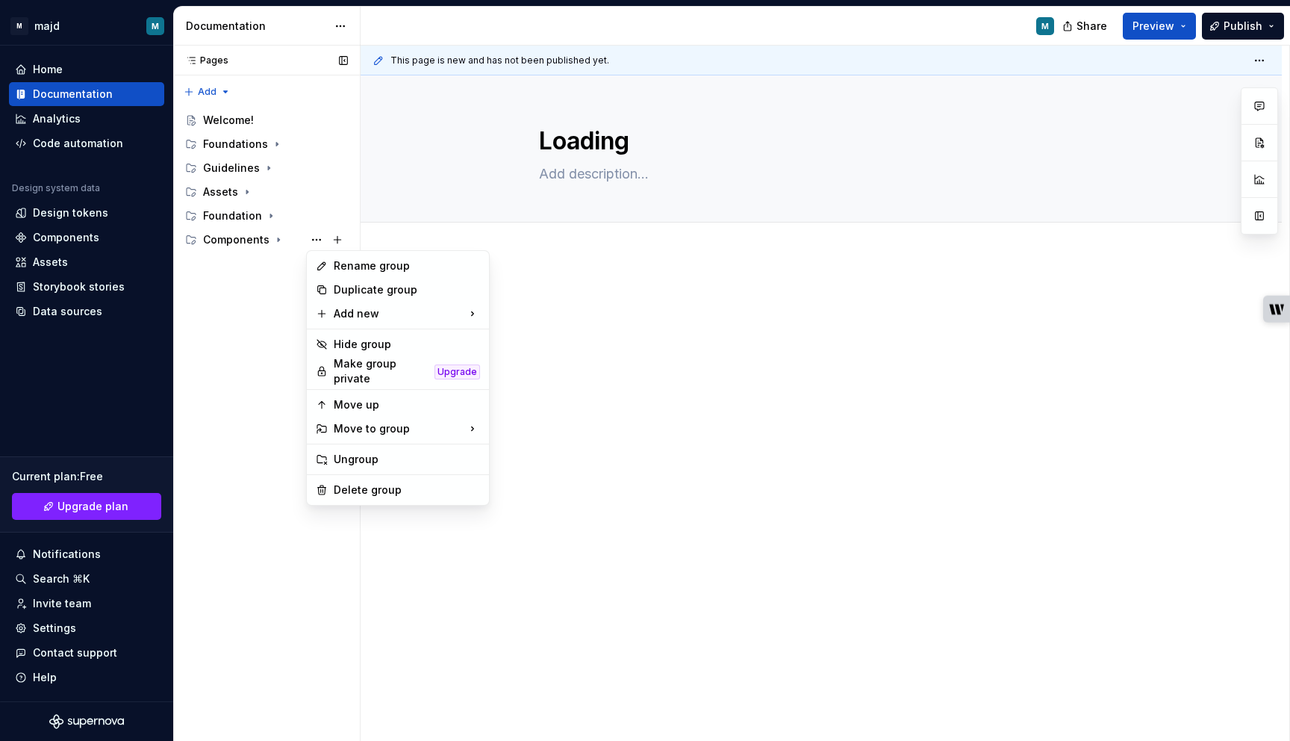
type textarea "*"
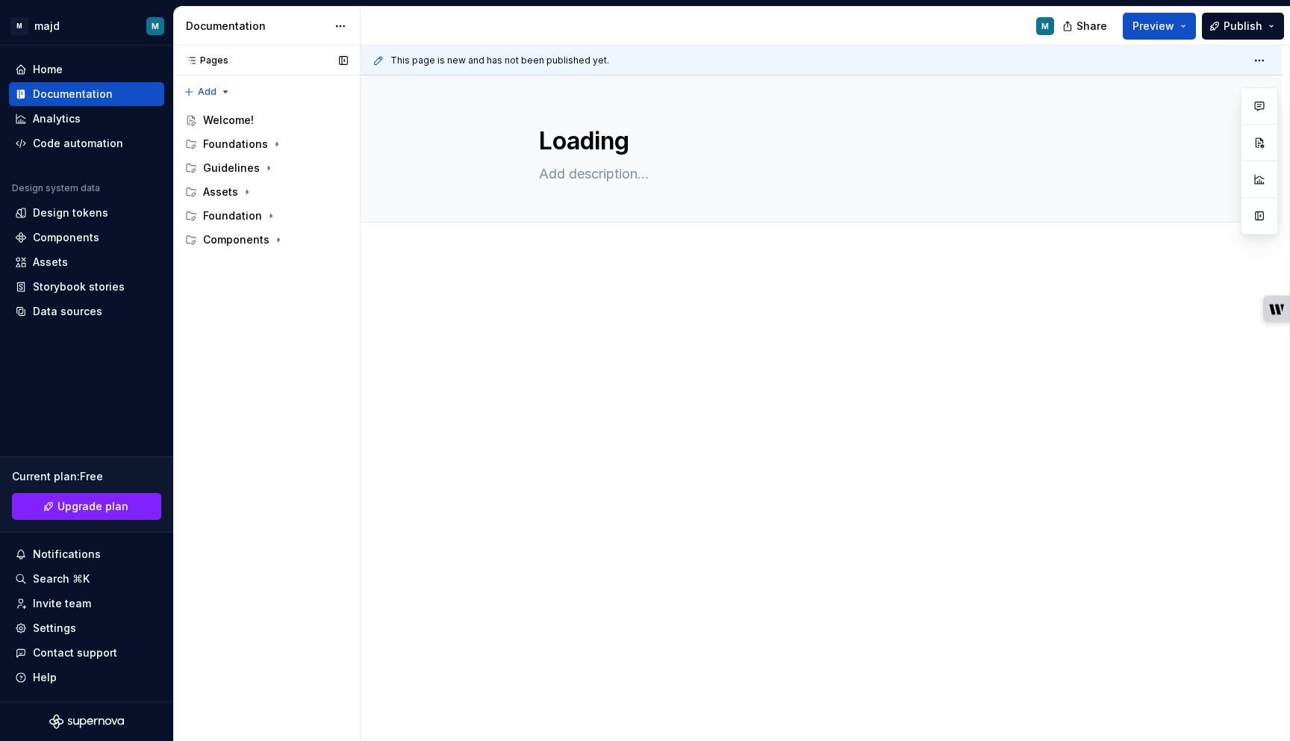
click at [203, 90] on div "Pages Pages Add Accessibility guide for tree Page tree. Navigate the tree with …" at bounding box center [266, 394] width 187 height 696
click at [221, 147] on div "New group" at bounding box center [255, 144] width 97 height 15
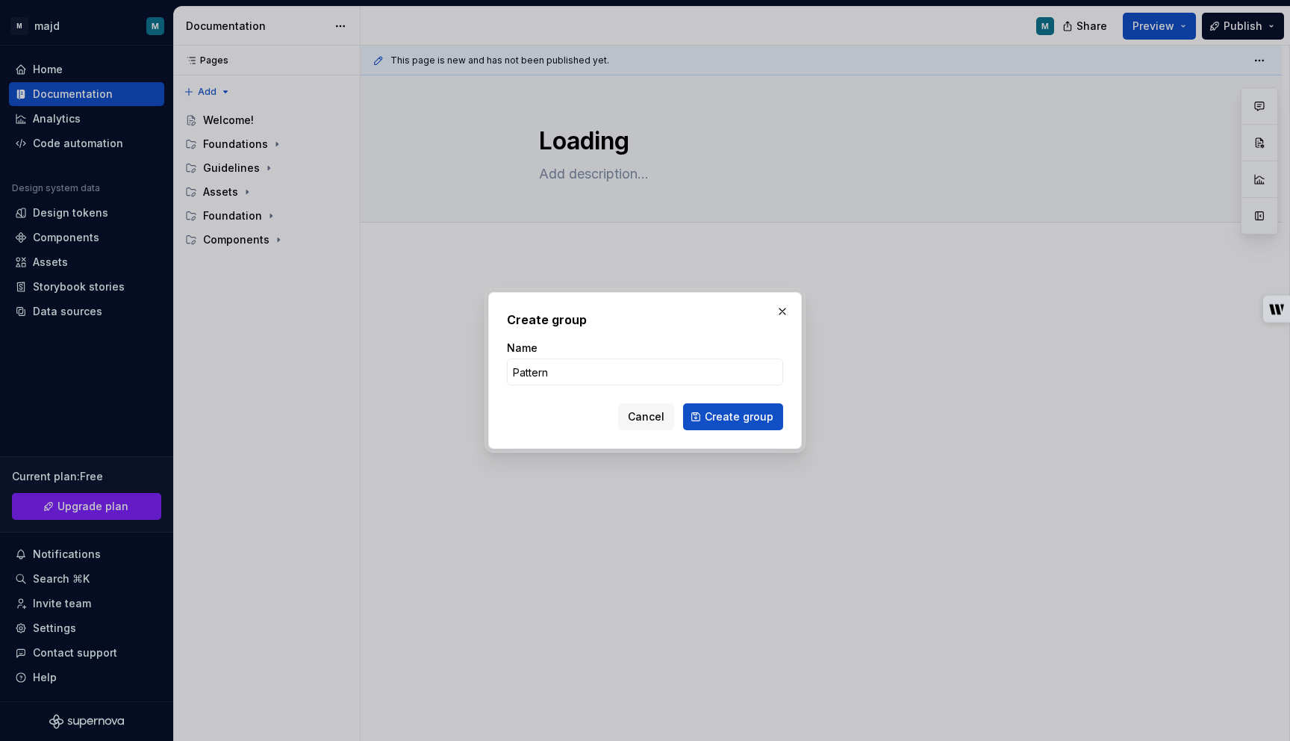
type input "Patterns"
click button "Create group" at bounding box center [733, 416] width 100 height 27
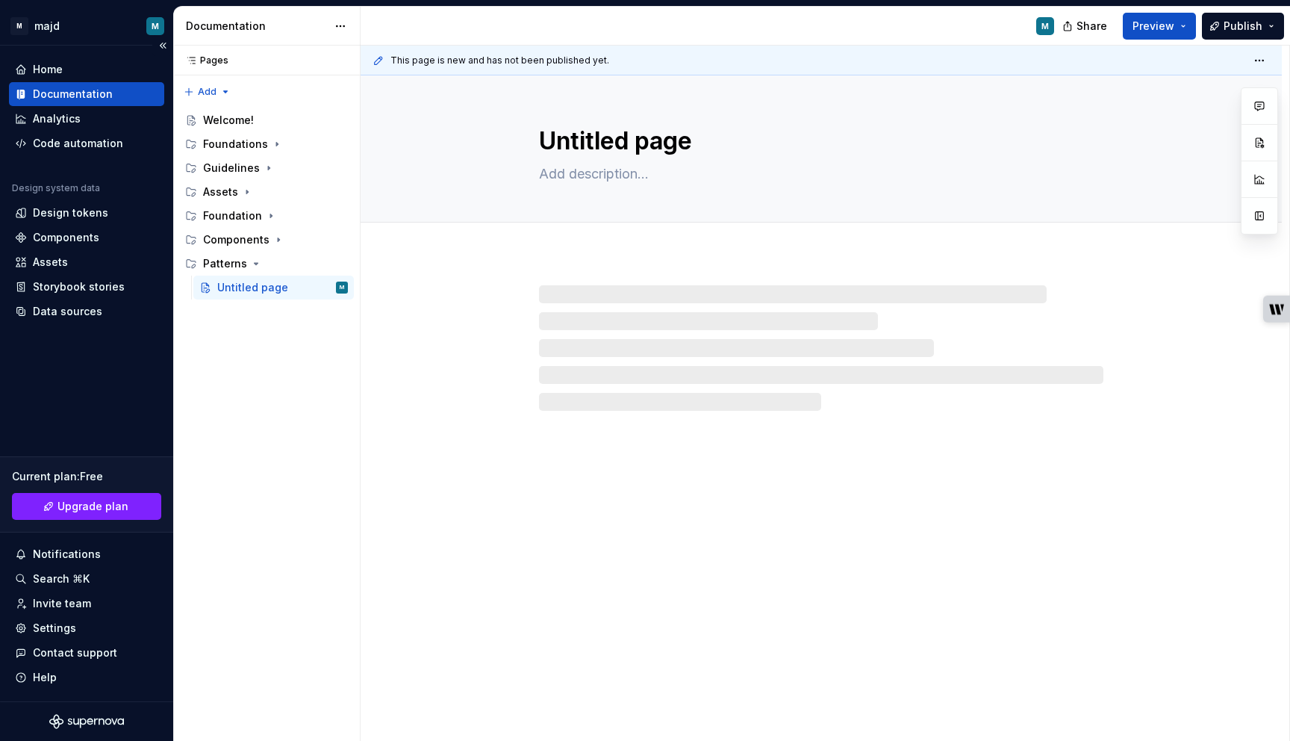
type textarea "*"
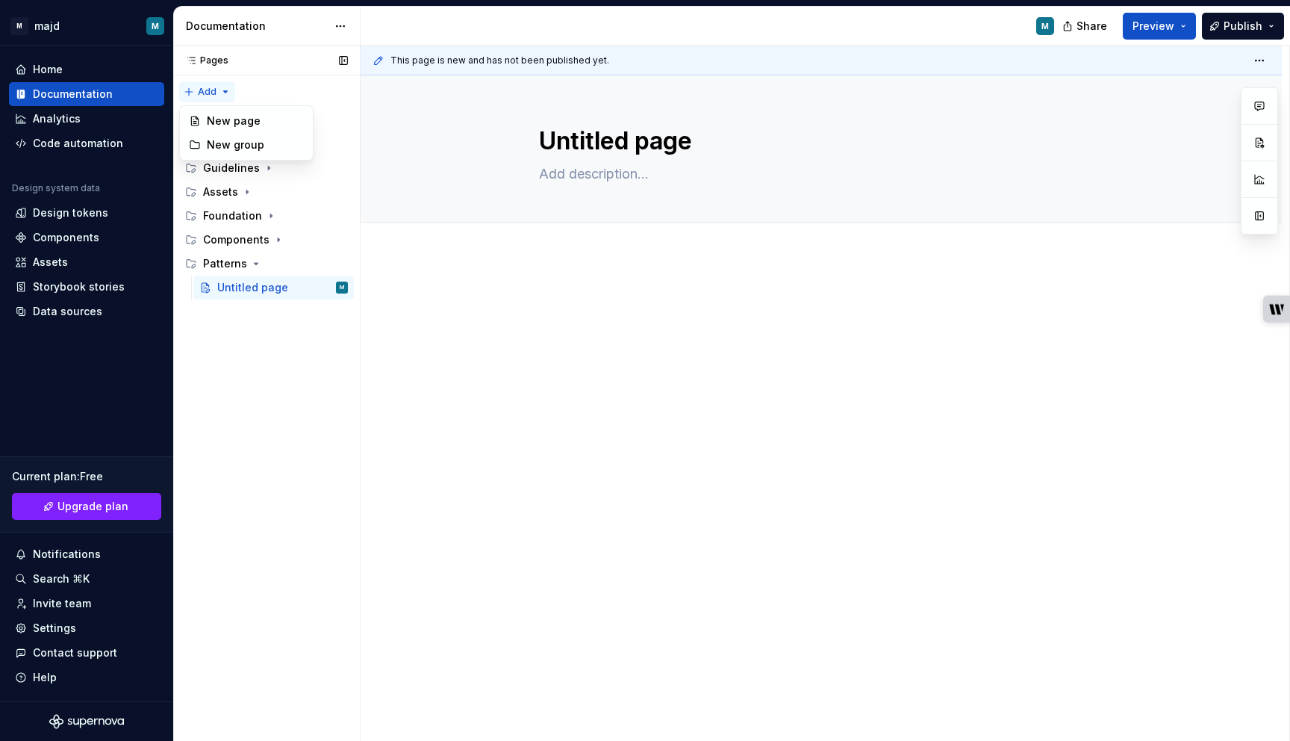
click at [203, 91] on div "Pages Pages Add Accessibility guide for tree Page tree. Navigate the tree with …" at bounding box center [266, 394] width 187 height 696
click at [223, 140] on div "New group" at bounding box center [255, 144] width 97 height 15
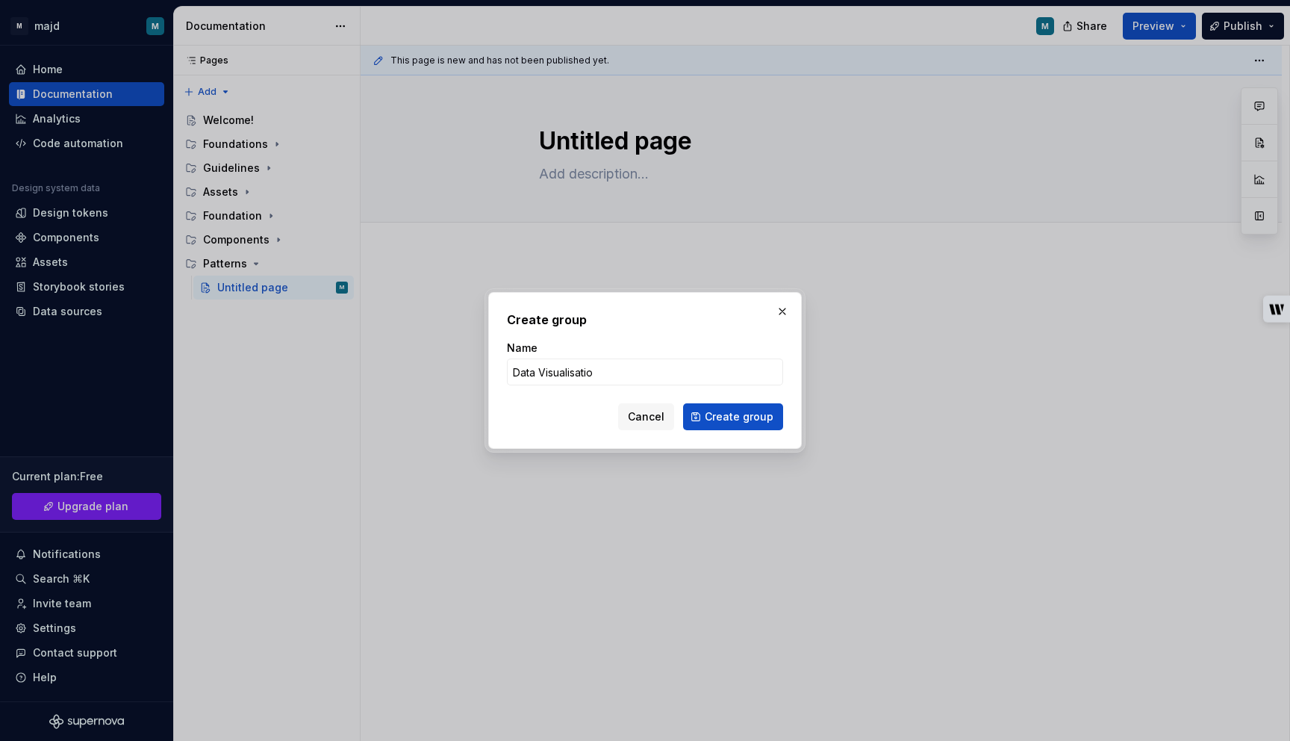
type input "Data Visualisation"
click button "Create group" at bounding box center [733, 416] width 100 height 27
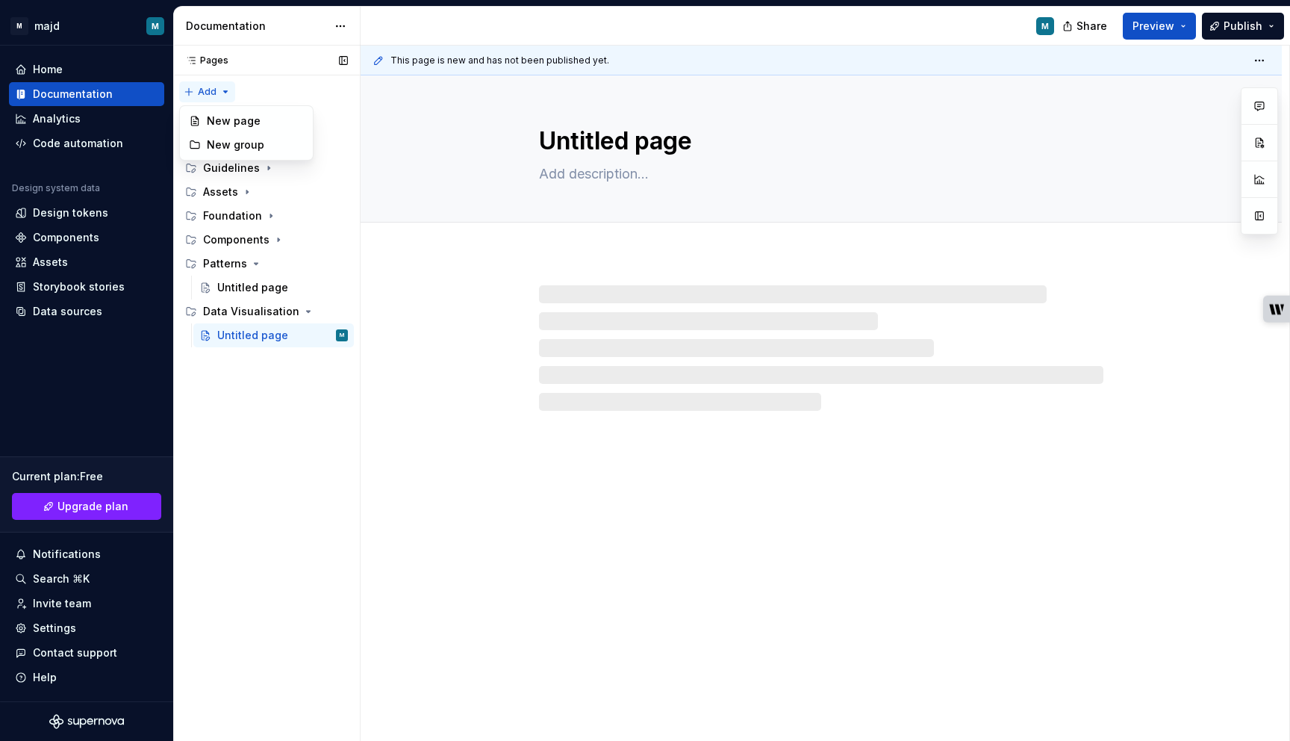
click at [217, 94] on div "Pages Pages Add Accessibility guide for tree Page tree. Navigate the tree with …" at bounding box center [266, 394] width 187 height 696
click at [227, 140] on div "New group" at bounding box center [255, 144] width 97 height 15
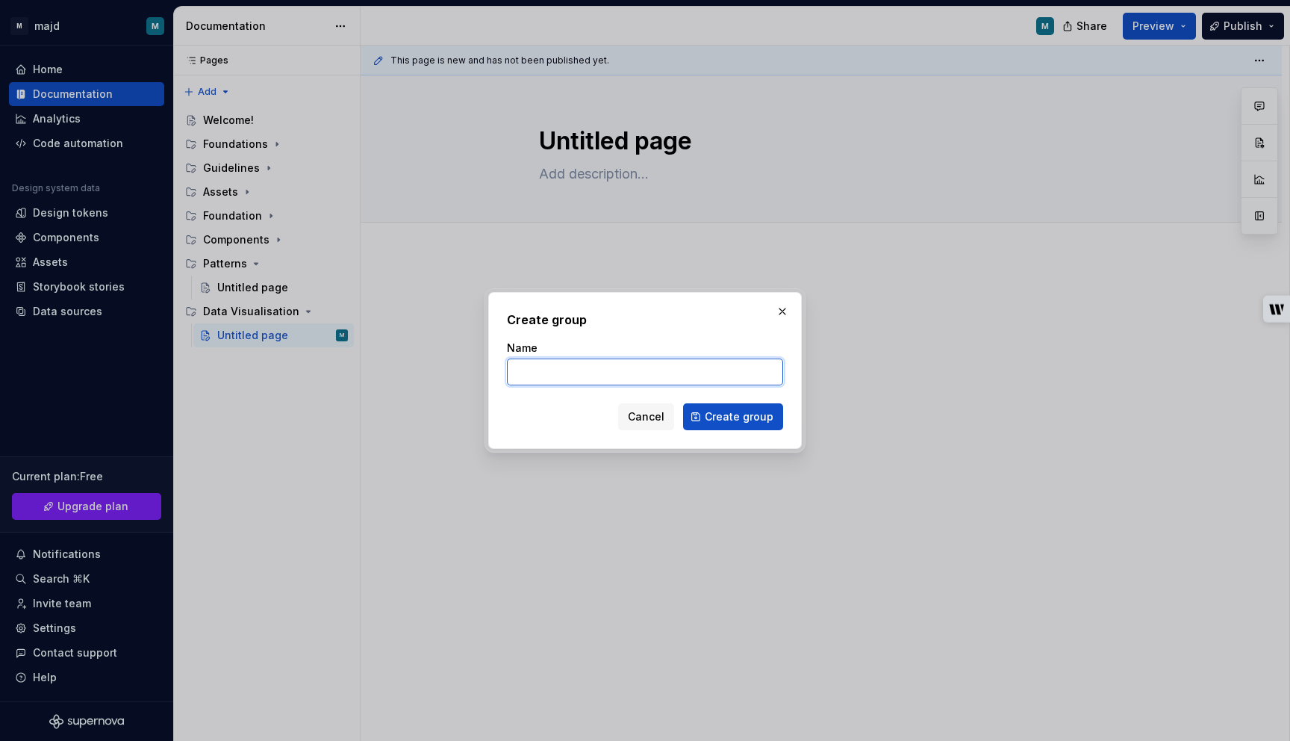
type textarea "*"
type input "Utility"
click button "Create group" at bounding box center [733, 416] width 100 height 27
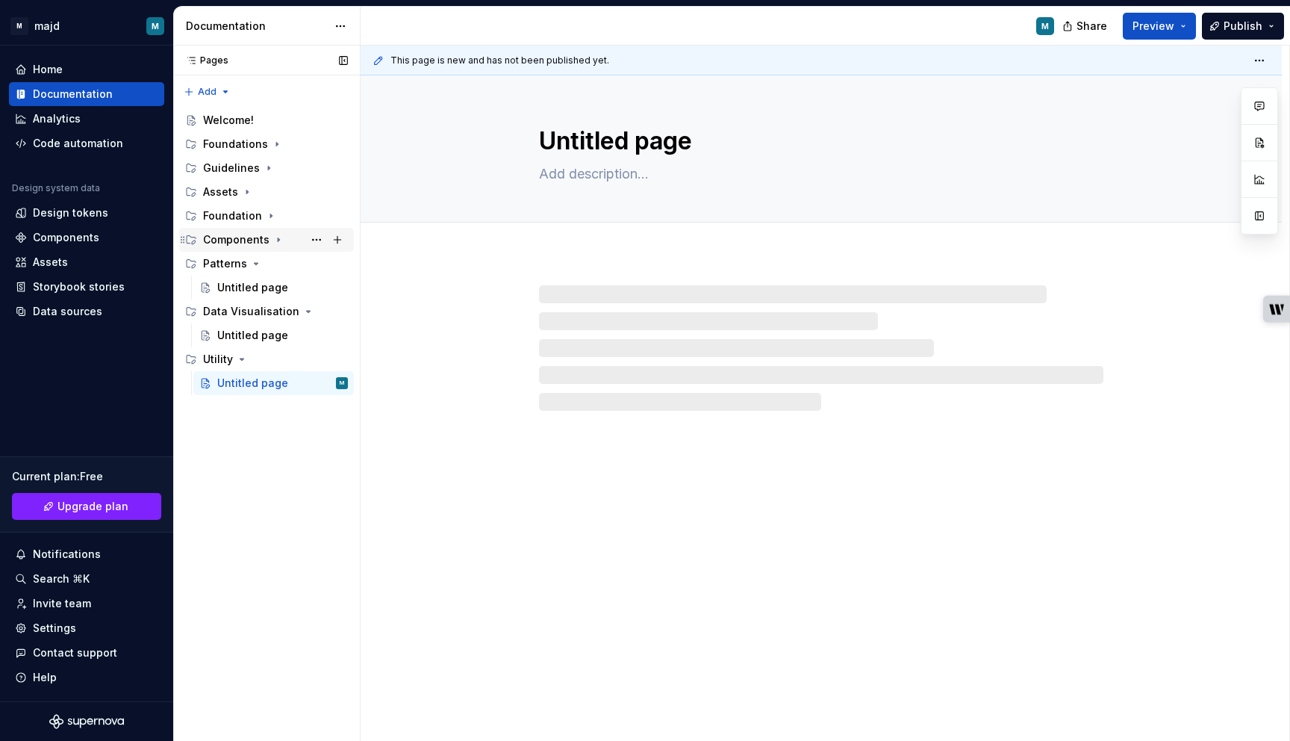
click at [252, 242] on div "Components" at bounding box center [236, 239] width 66 height 15
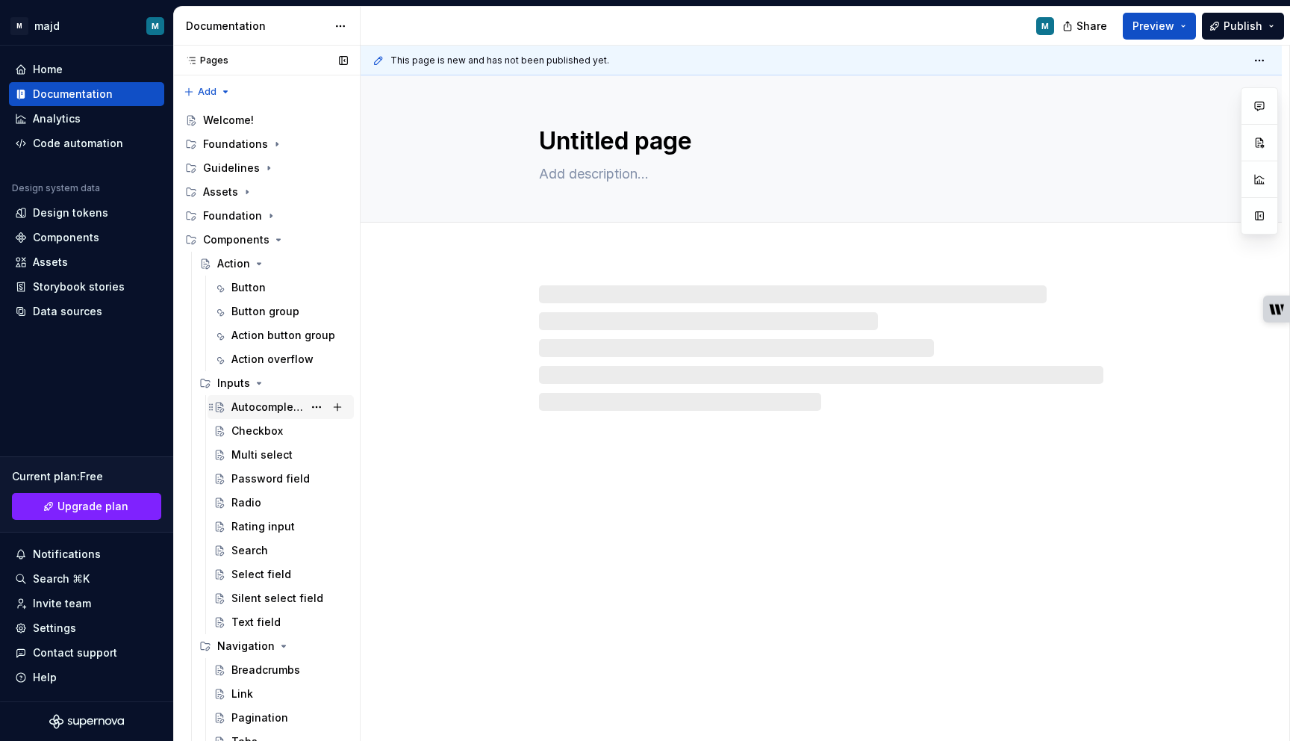
click at [244, 400] on div "Autocomplete" at bounding box center [267, 406] width 72 height 15
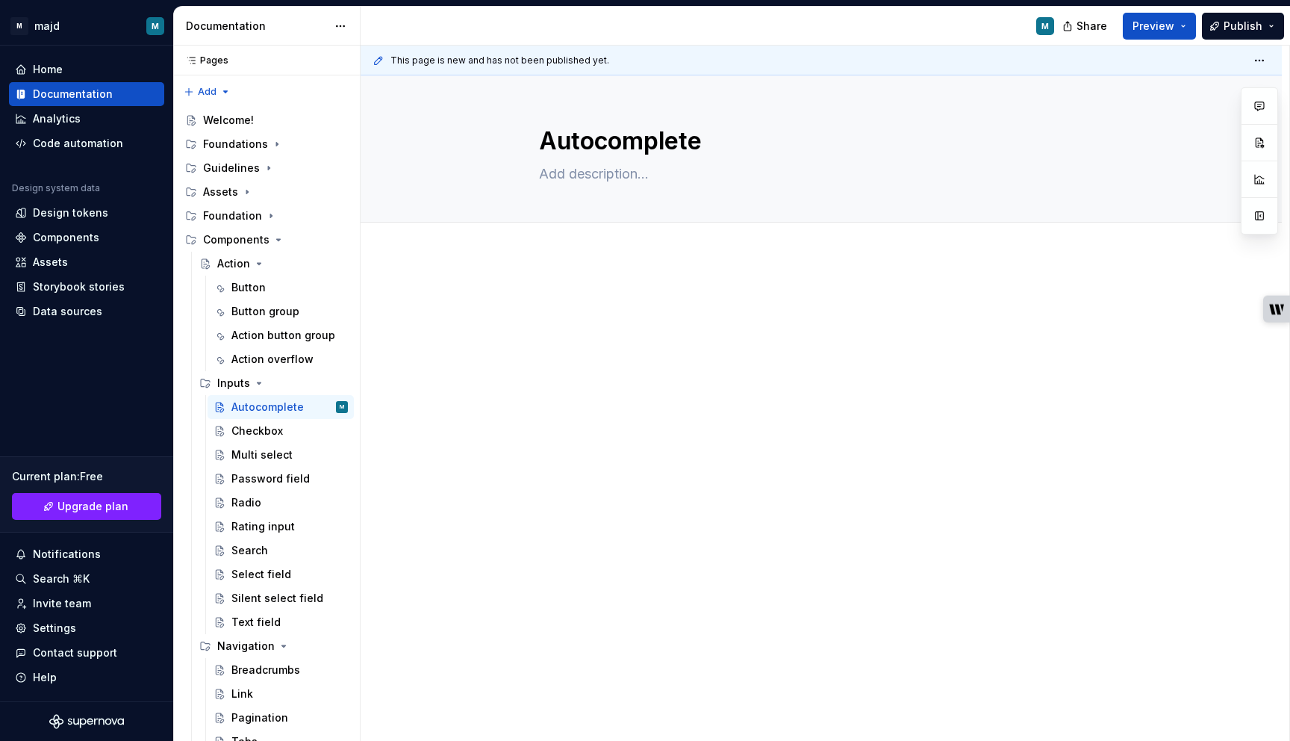
click at [509, 329] on div at bounding box center [821, 421] width 921 height 333
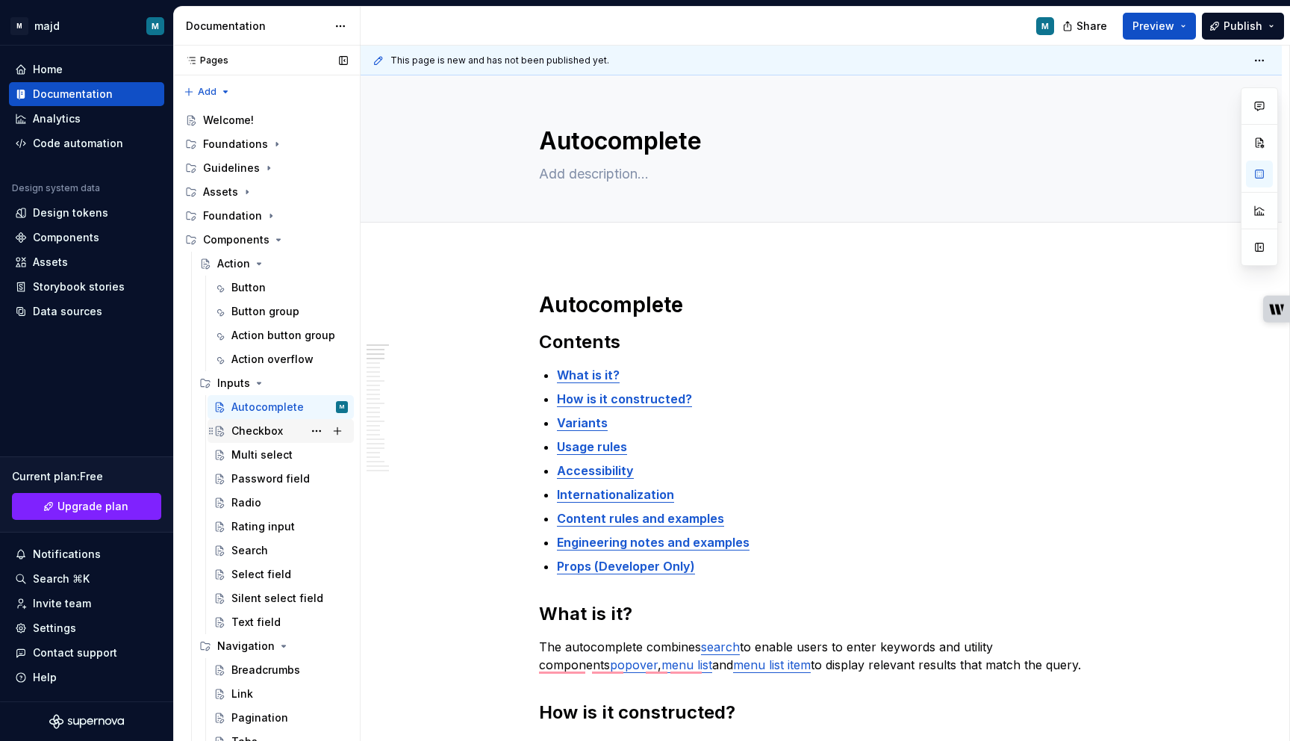
click at [263, 434] on div "Checkbox" at bounding box center [257, 430] width 52 height 15
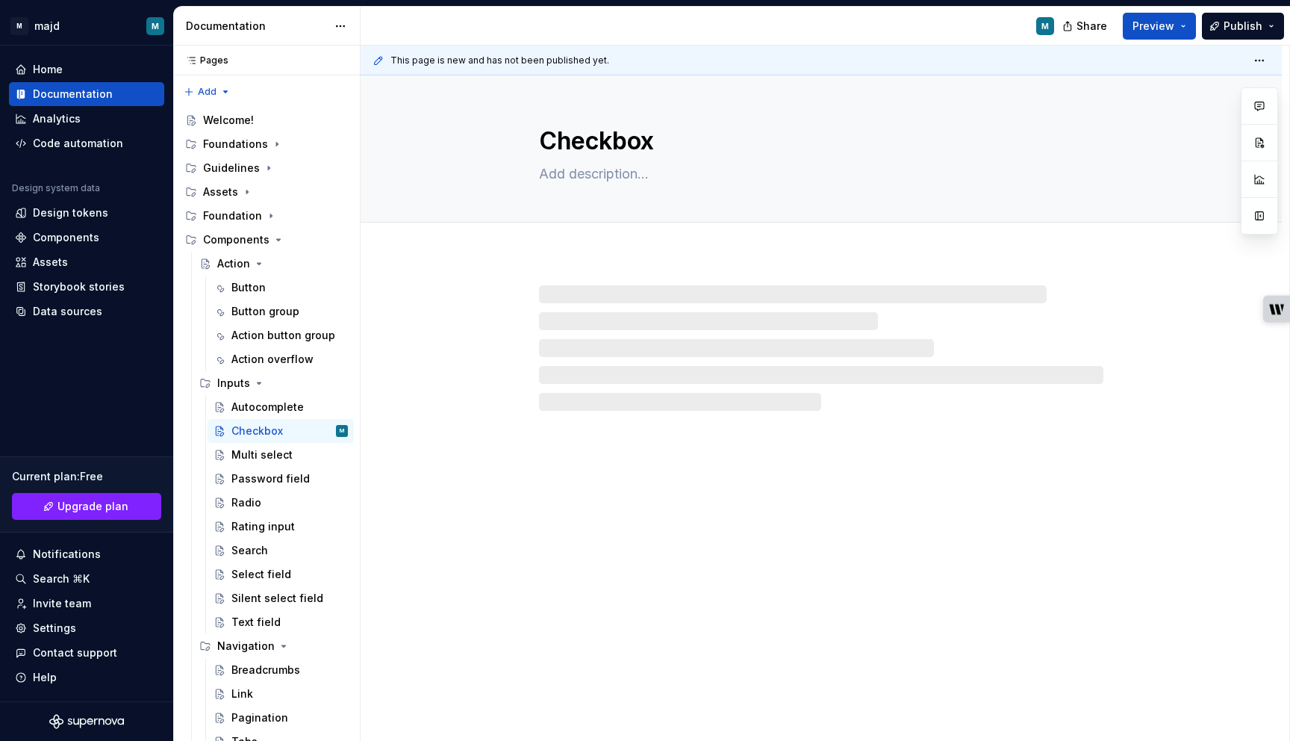
click at [595, 311] on div at bounding box center [821, 347] width 564 height 125
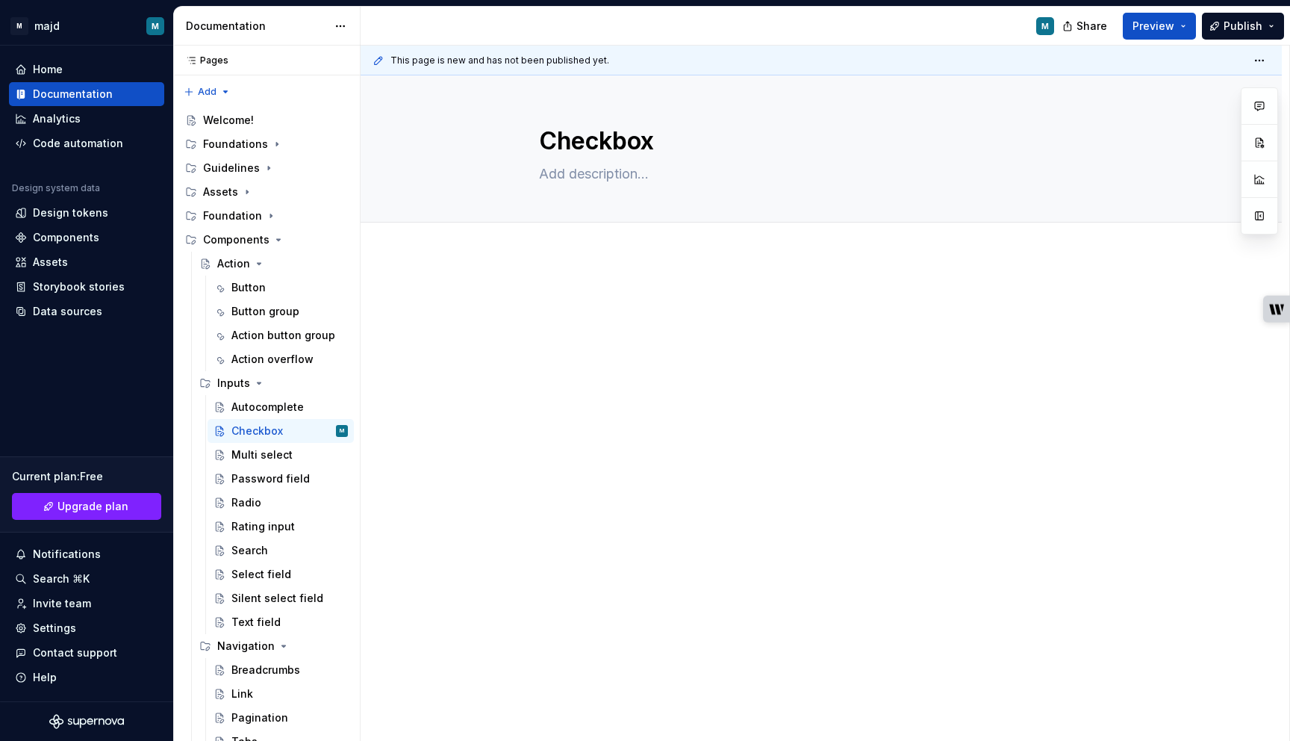
click at [575, 288] on div at bounding box center [821, 421] width 921 height 333
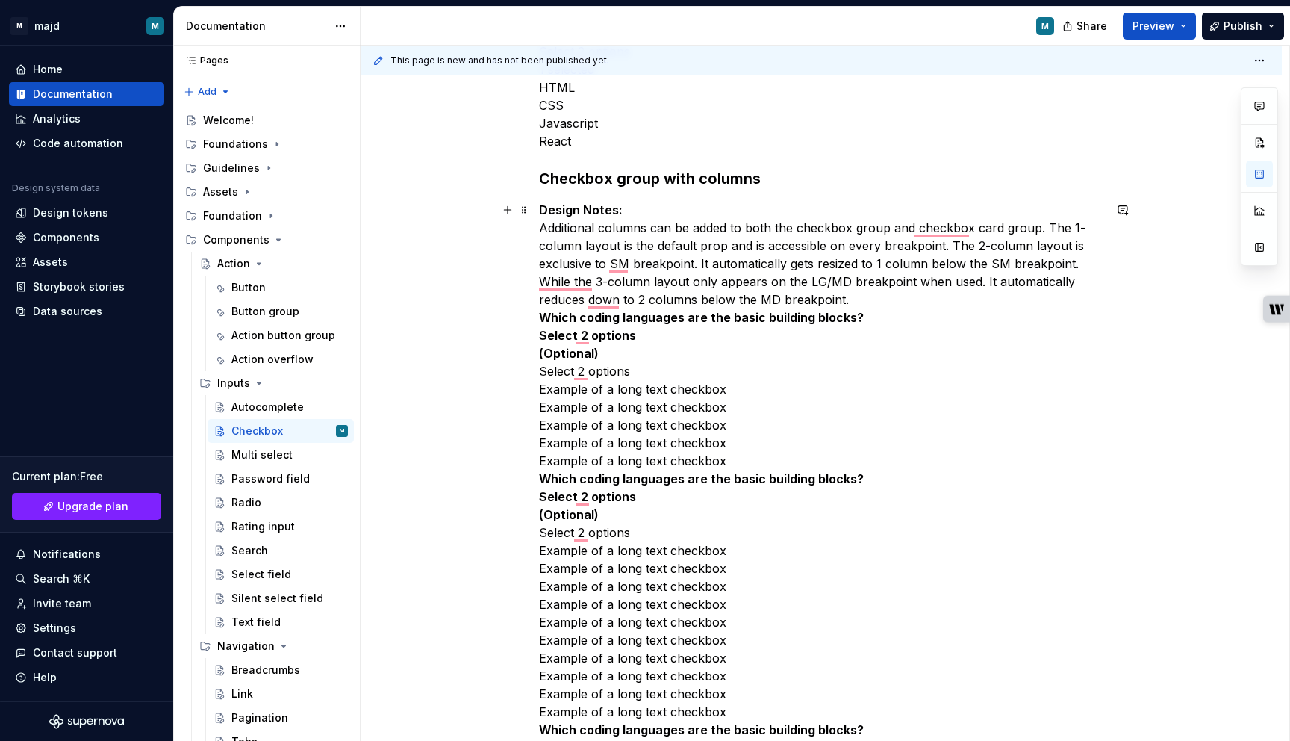
scroll to position [1646, 0]
click at [279, 453] on div "Multi select" at bounding box center [261, 454] width 61 height 15
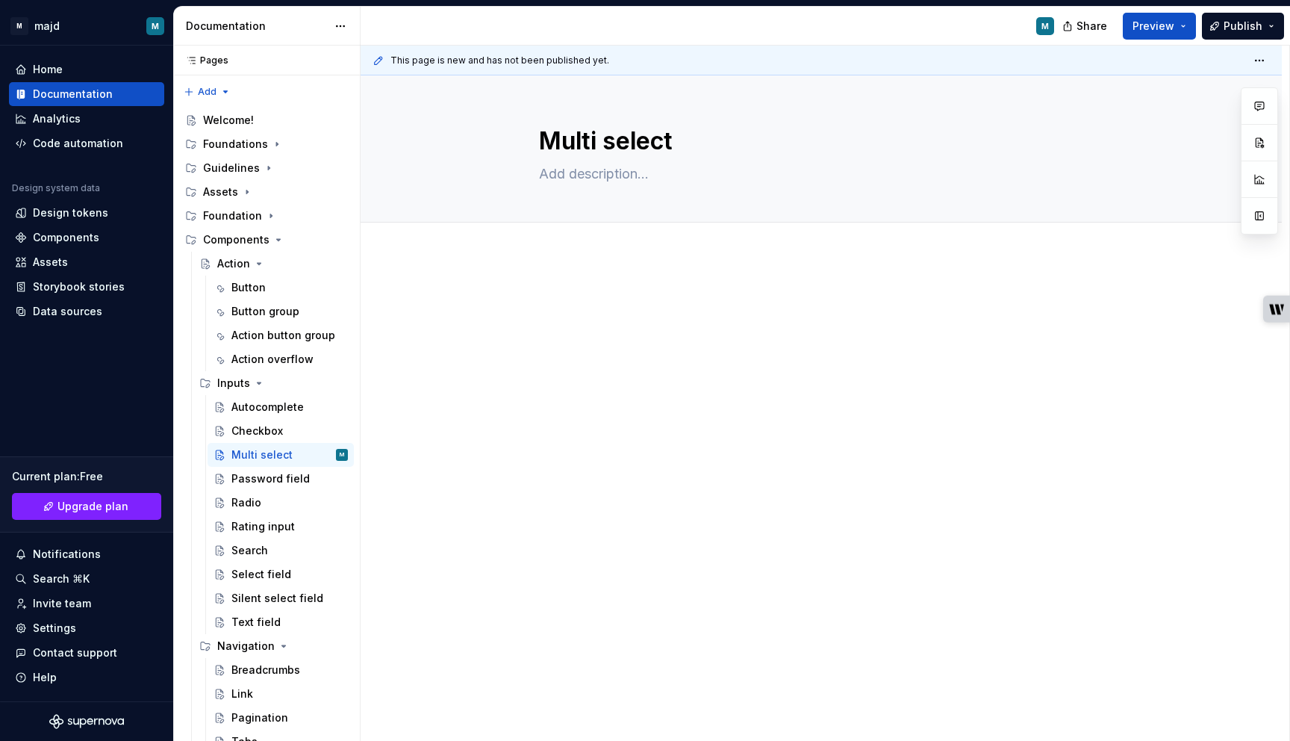
click at [575, 301] on p at bounding box center [821, 300] width 564 height 18
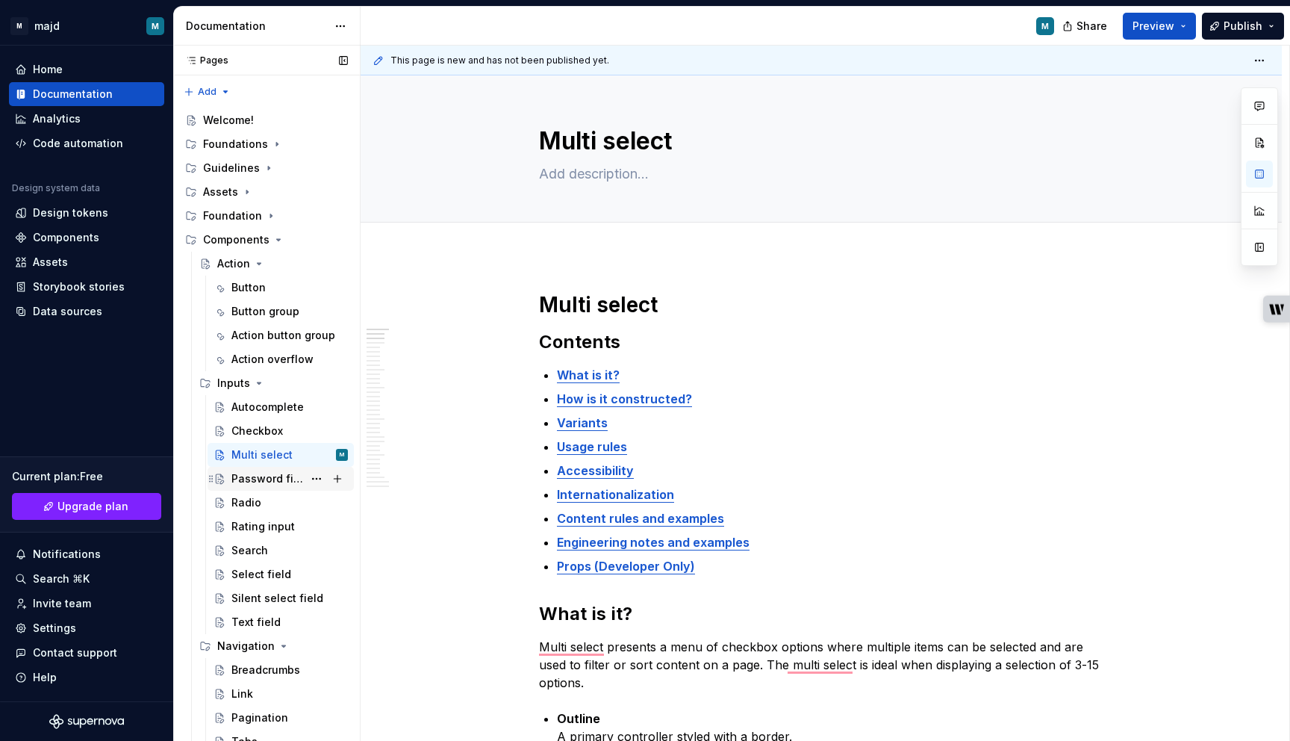
click at [285, 485] on div "Password field" at bounding box center [267, 478] width 72 height 15
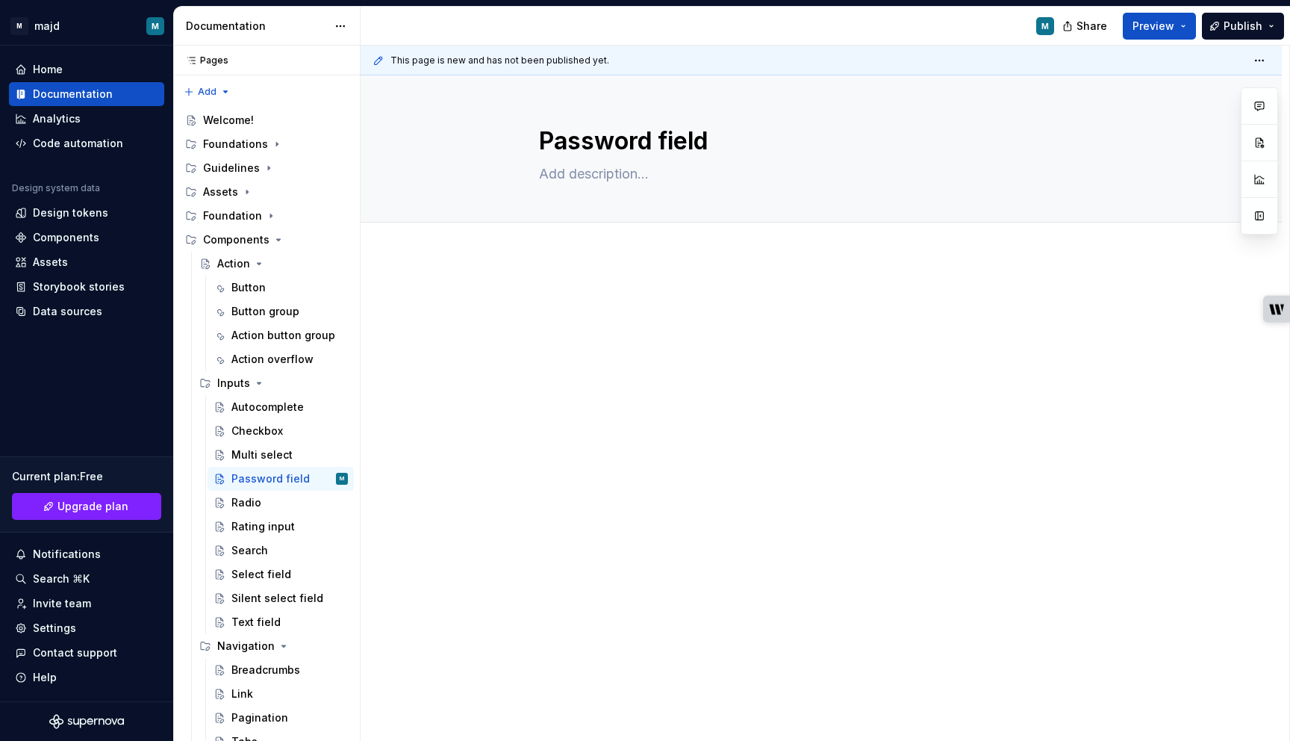
type textarea "*"
click at [576, 293] on p at bounding box center [821, 300] width 564 height 18
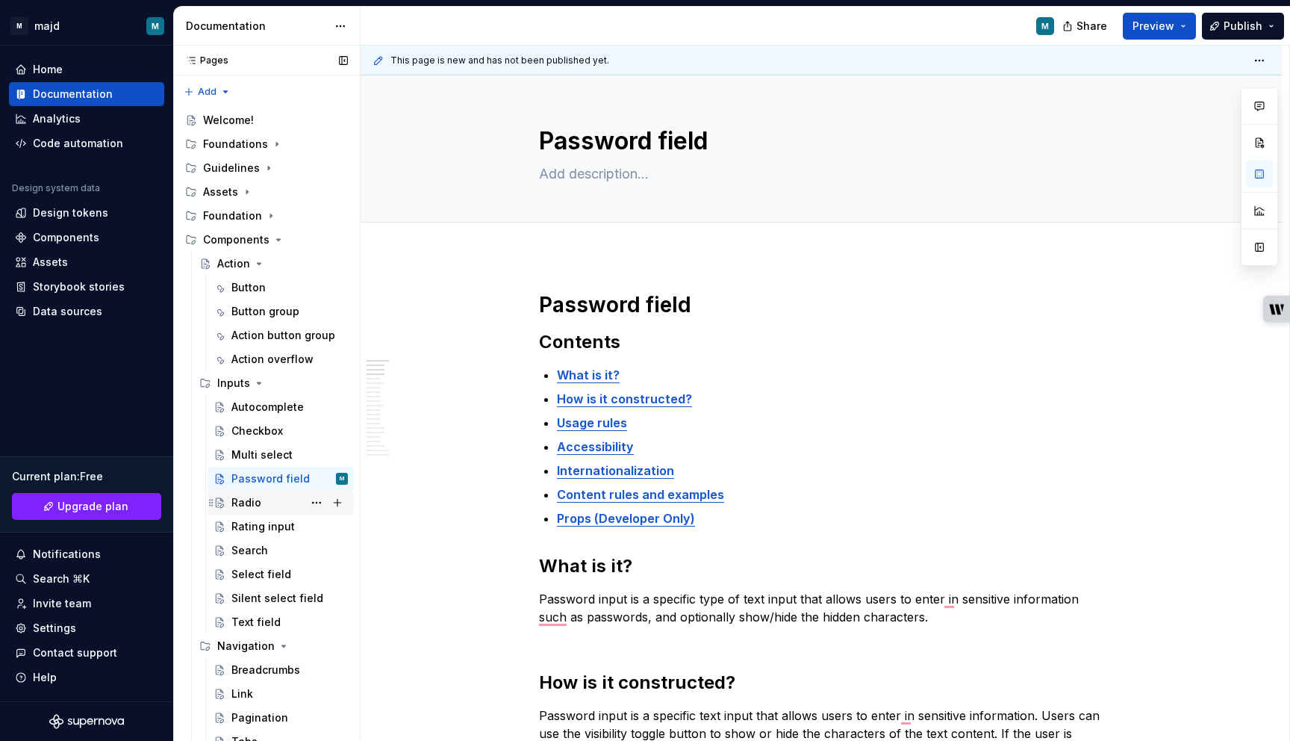
click at [249, 508] on div "Radio" at bounding box center [246, 502] width 30 height 15
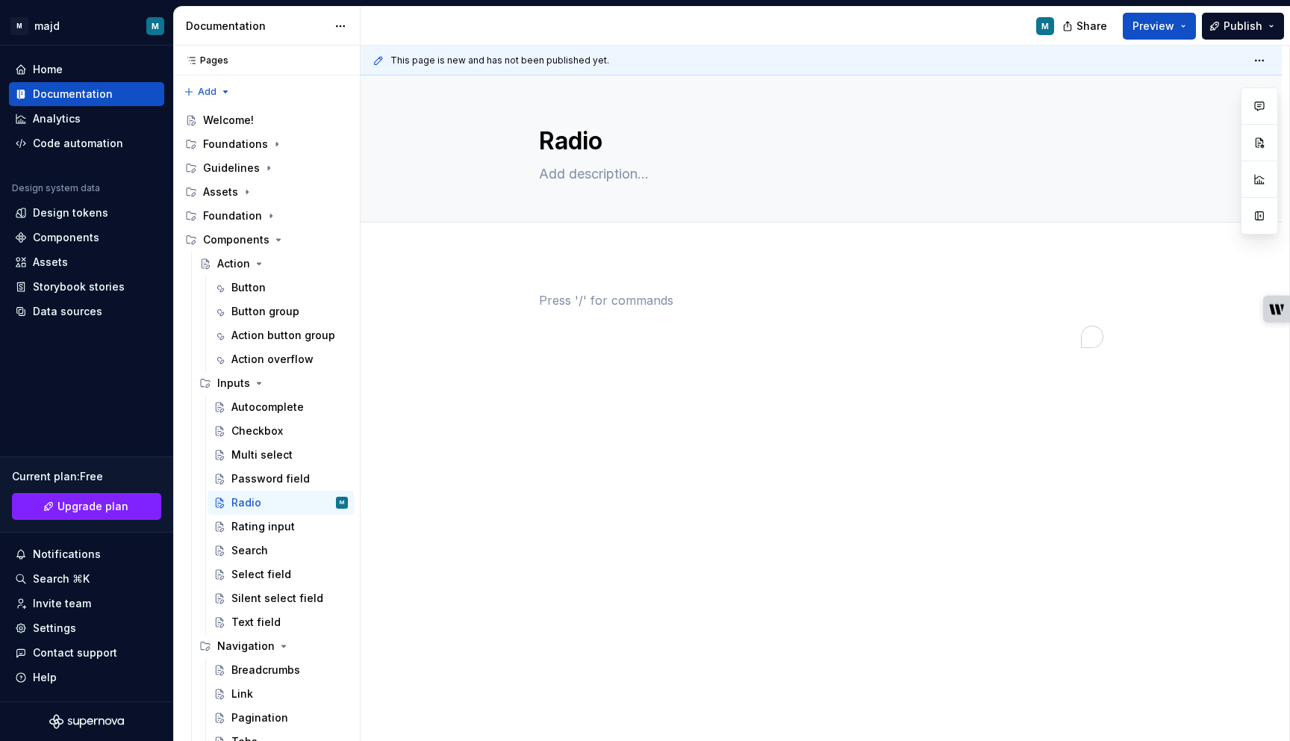
click at [577, 305] on p "To enrich screen reader interactions, please activate Accessibility in Grammarl…" at bounding box center [821, 300] width 564 height 18
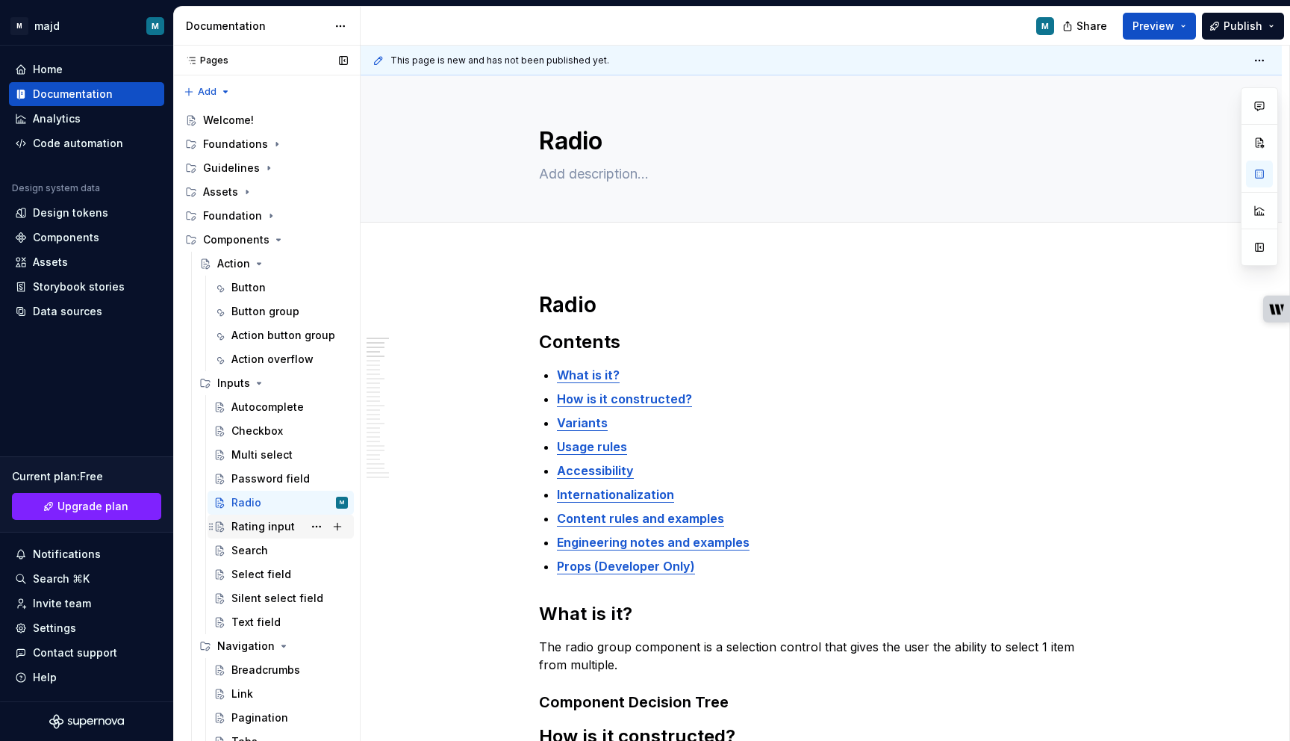
click at [274, 526] on div "Rating input" at bounding box center [262, 526] width 63 height 15
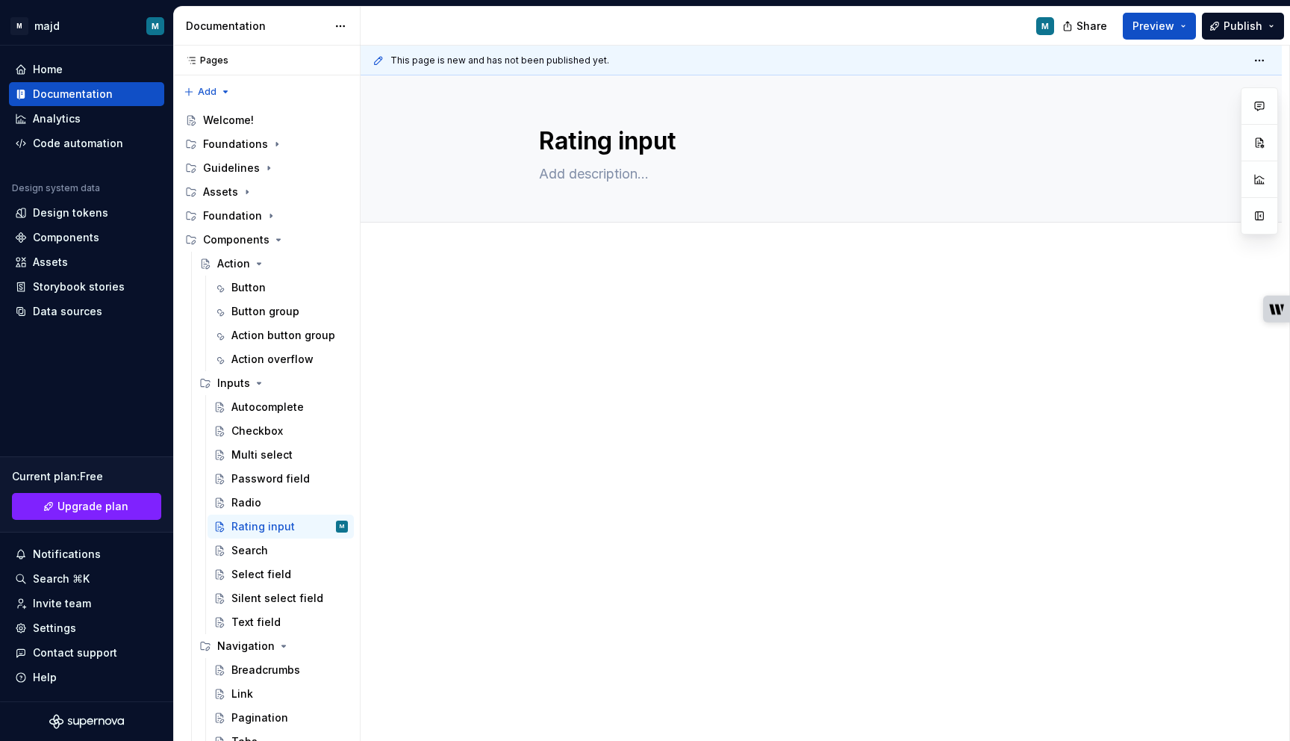
click at [538, 317] on div at bounding box center [821, 421] width 921 height 333
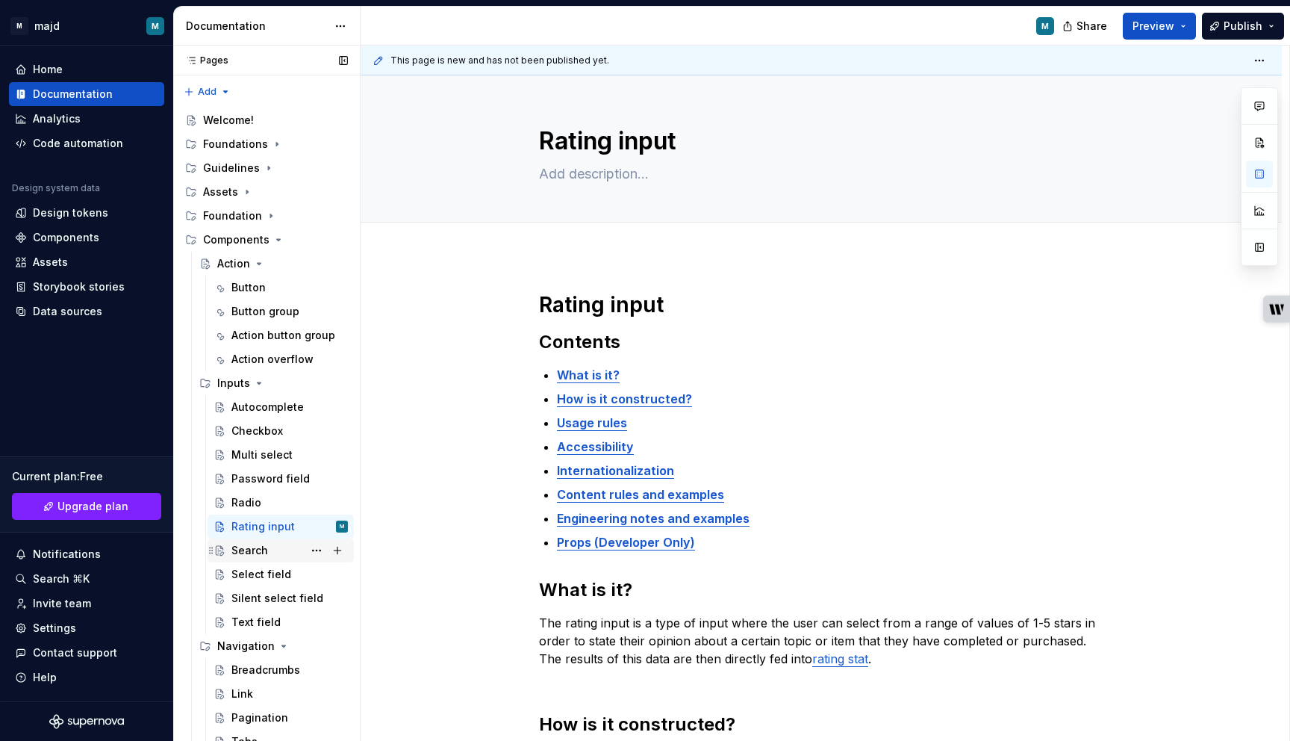
click at [241, 557] on div "Search" at bounding box center [249, 550] width 37 height 15
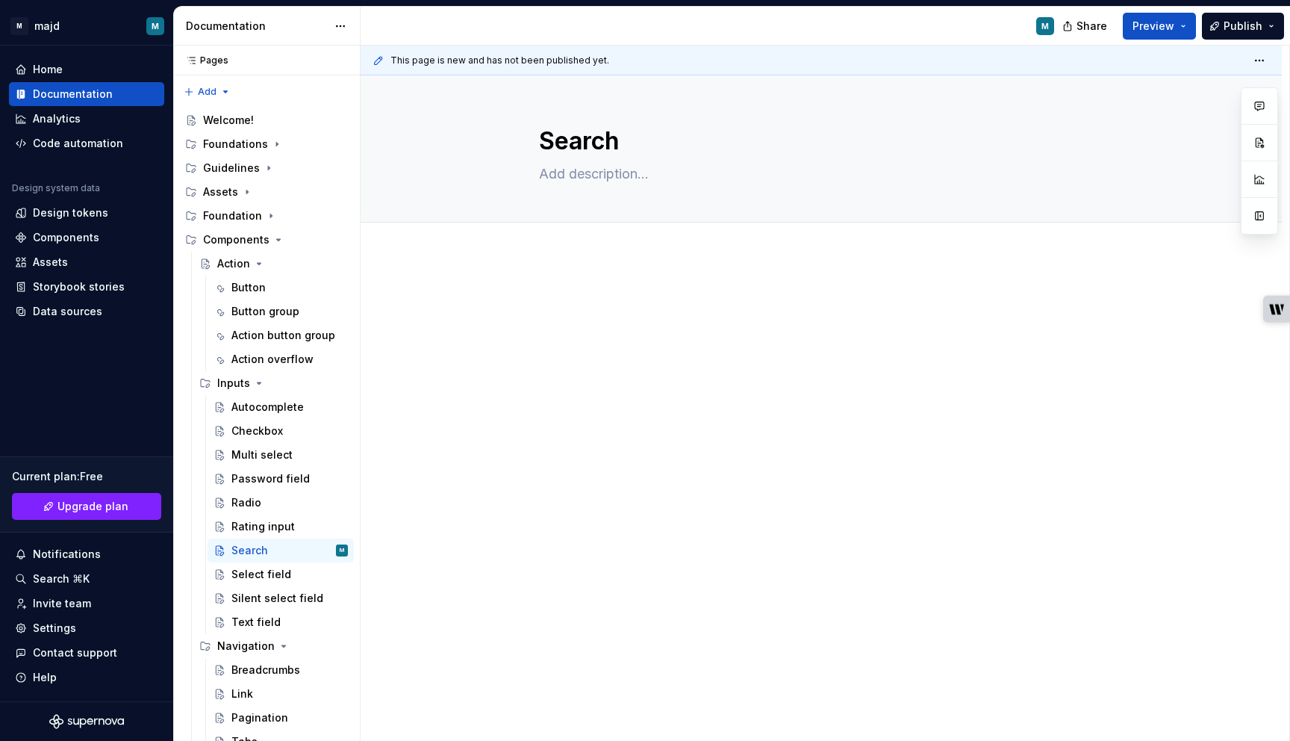
click at [533, 296] on div at bounding box center [821, 421] width 921 height 333
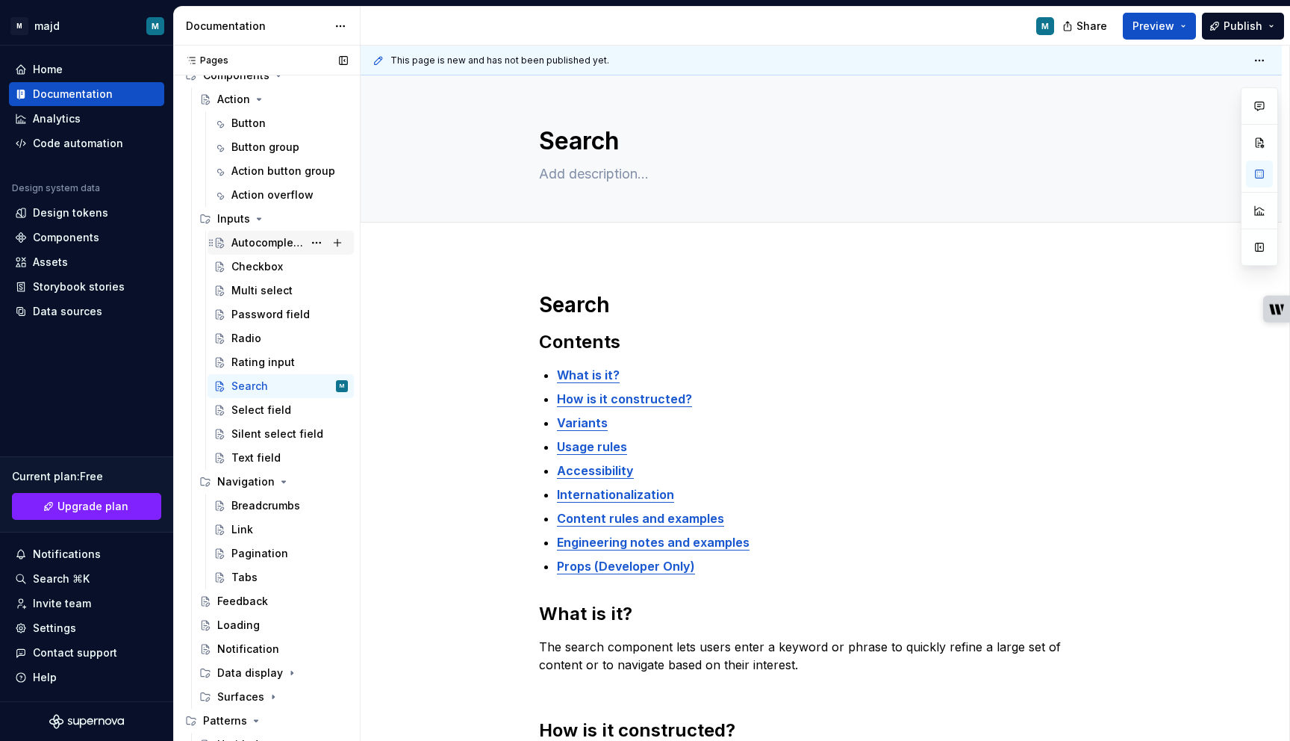
scroll to position [171, 0]
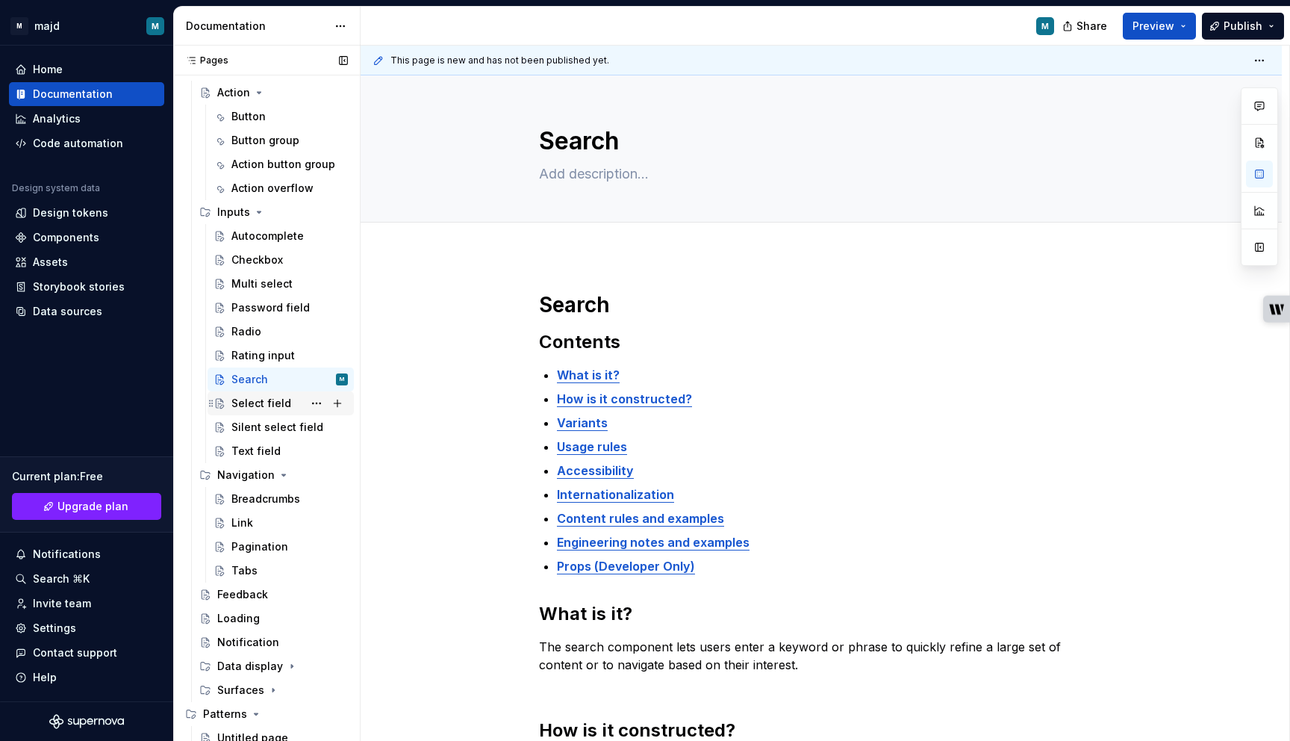
click at [269, 401] on div "Select field" at bounding box center [261, 403] width 60 height 15
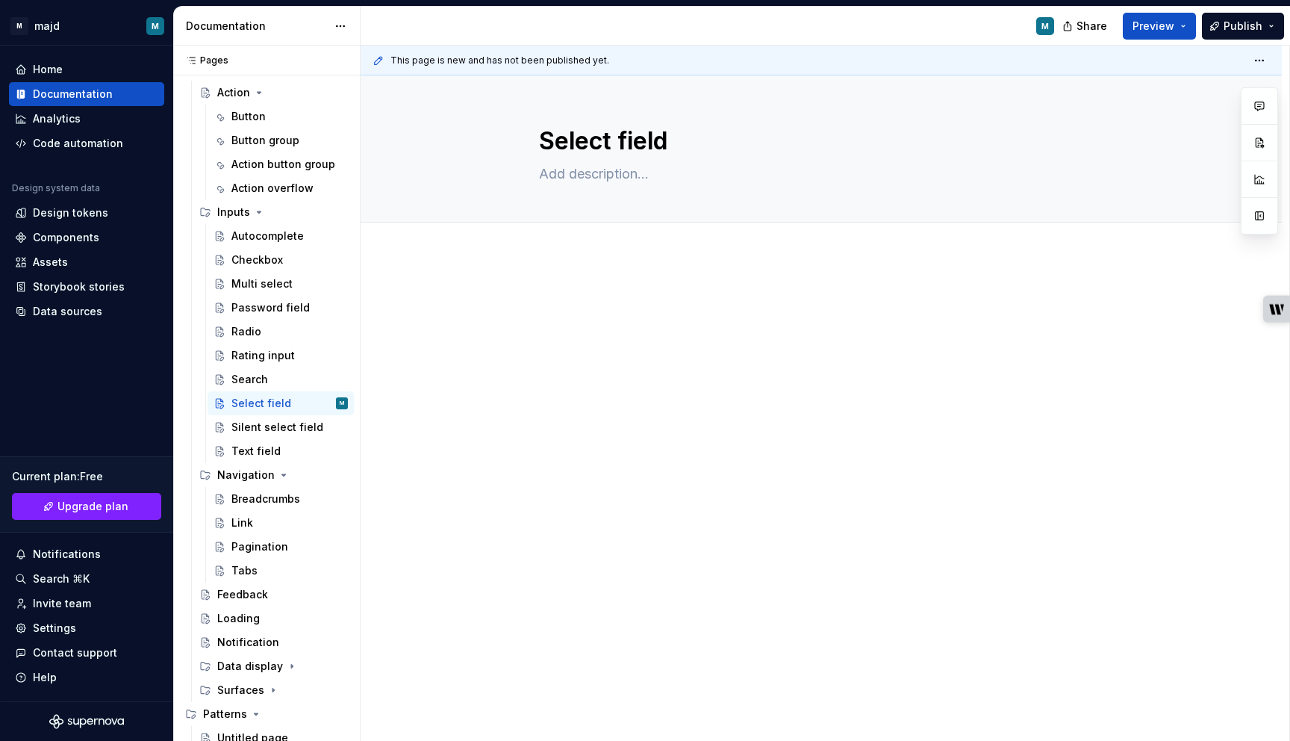
click at [530, 271] on div at bounding box center [821, 421] width 921 height 333
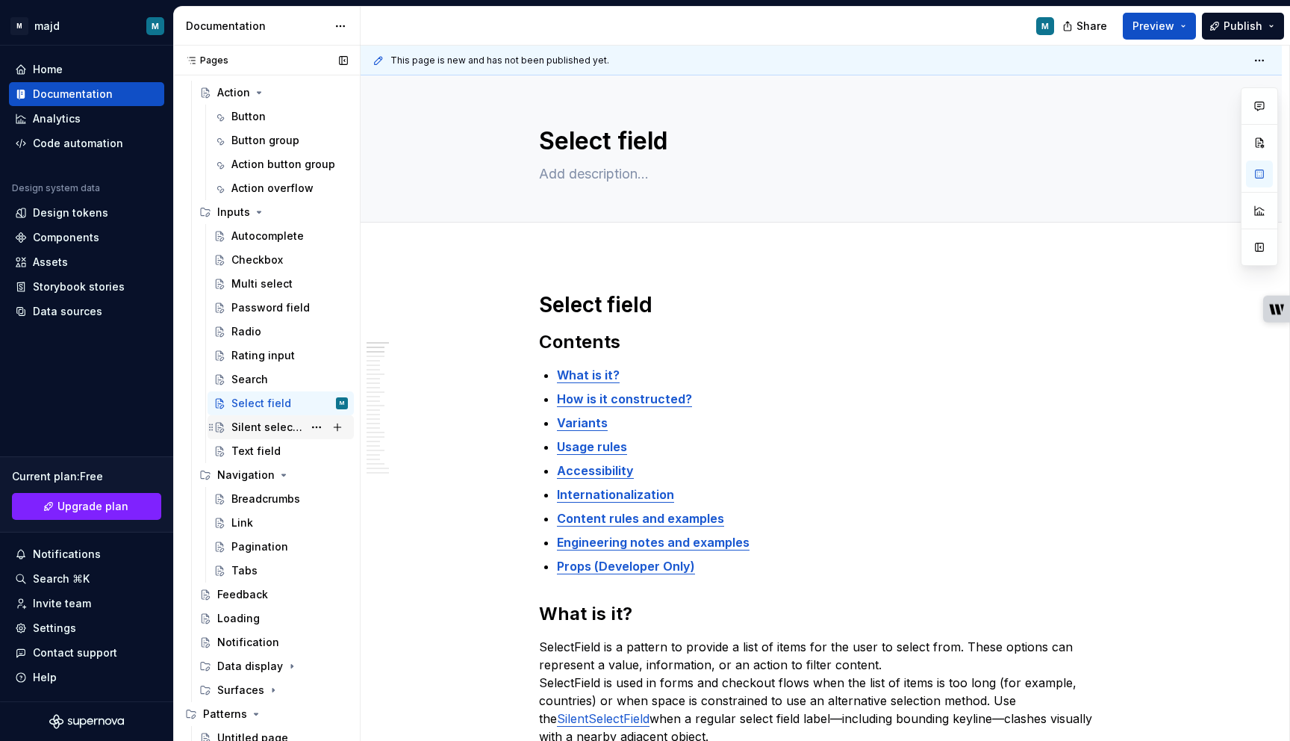
click at [273, 435] on div "Silent select field" at bounding box center [289, 427] width 116 height 21
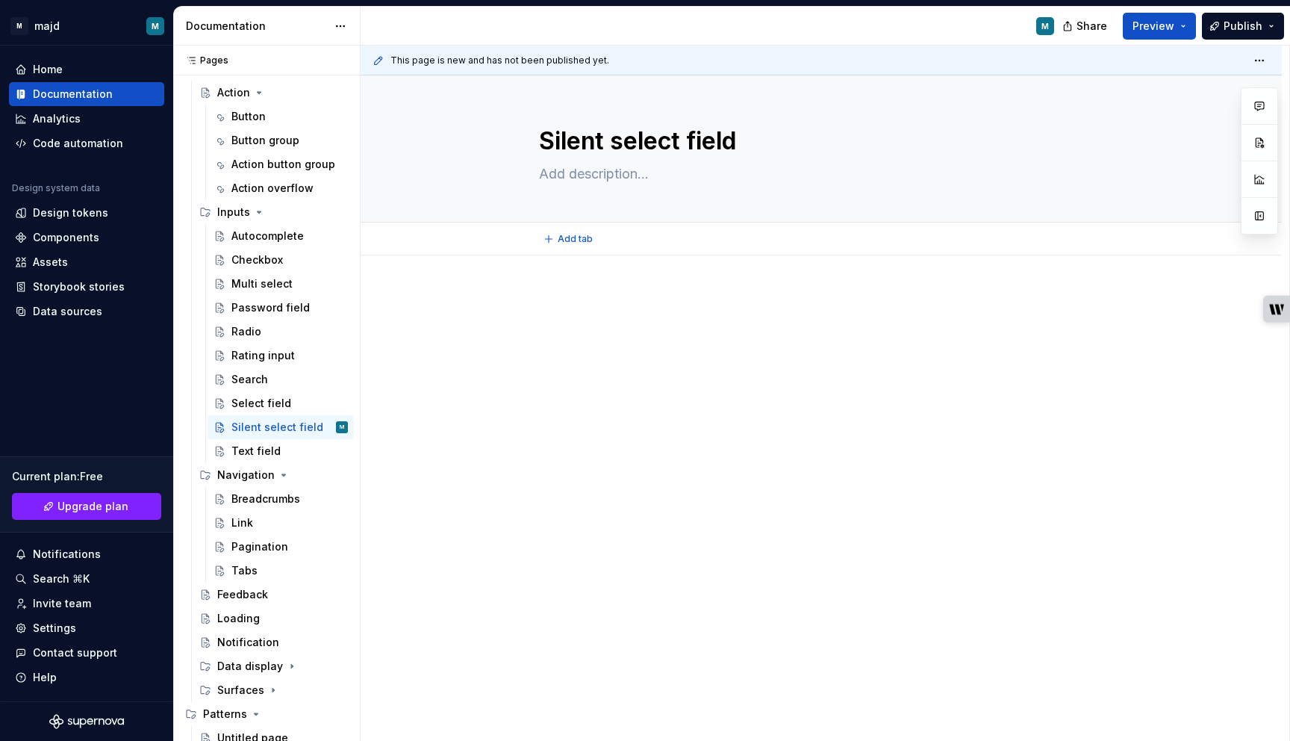
click at [539, 324] on div at bounding box center [821, 421] width 921 height 333
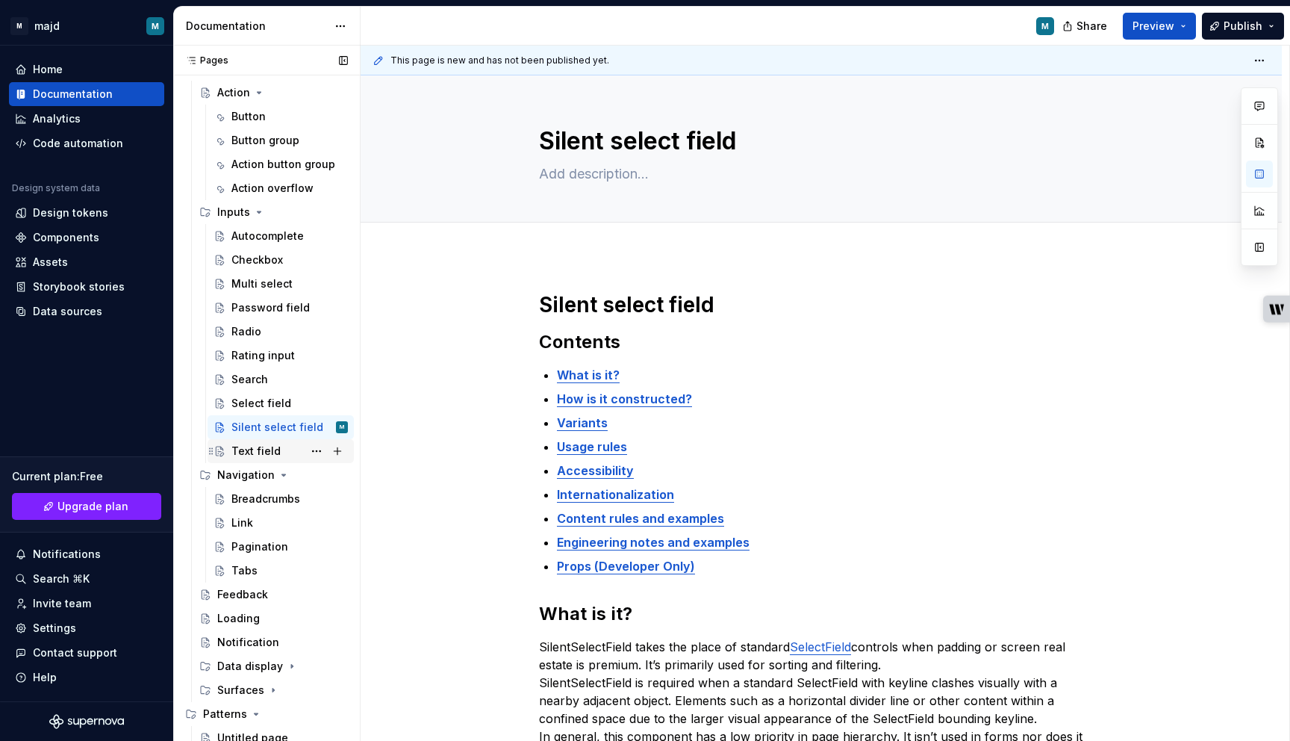
click at [266, 452] on div "Text field" at bounding box center [255, 451] width 49 height 15
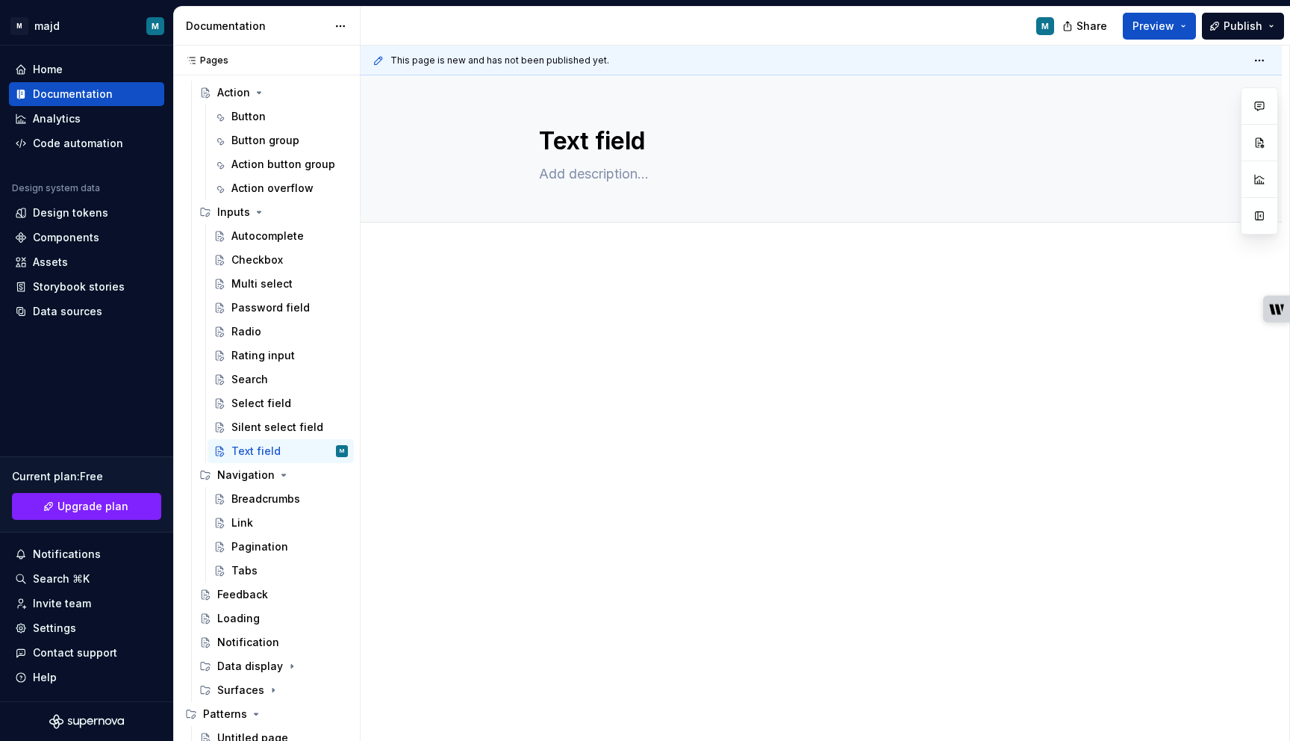
click at [583, 325] on div at bounding box center [821, 319] width 564 height 57
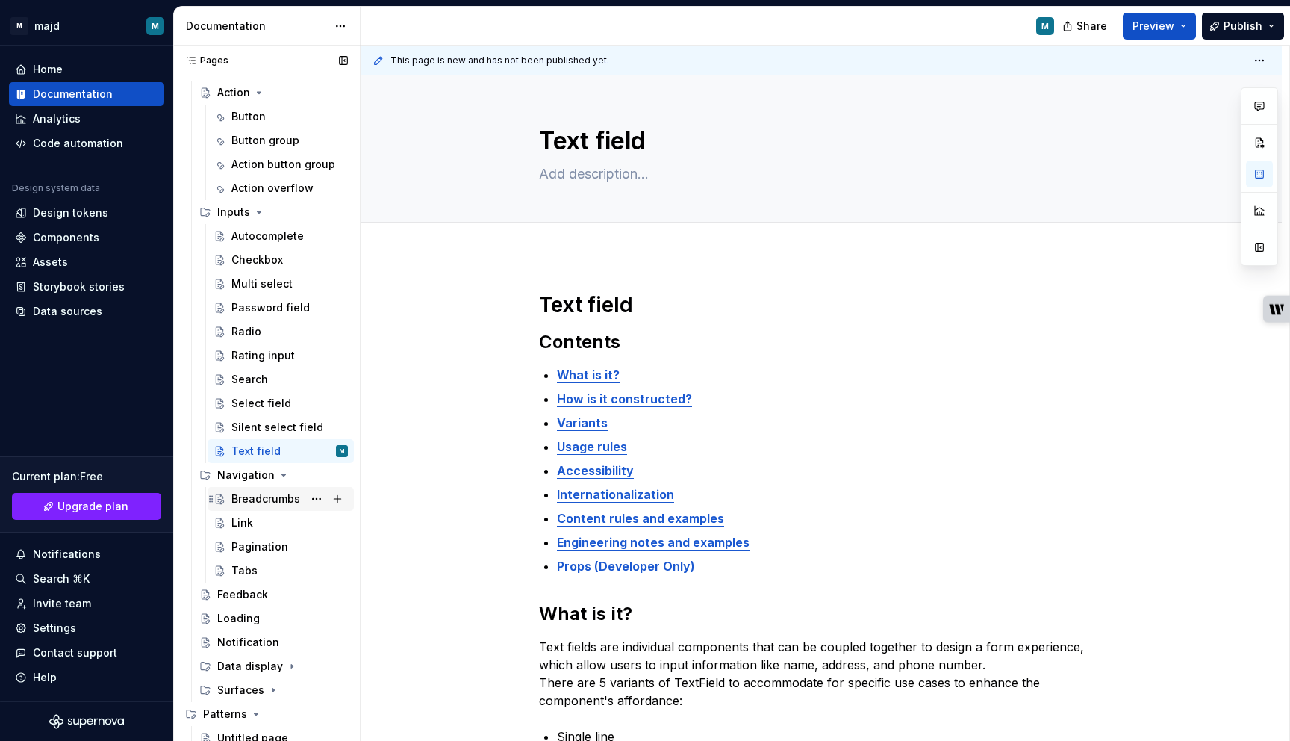
click at [247, 498] on div "Breadcrumbs" at bounding box center [265, 498] width 69 height 15
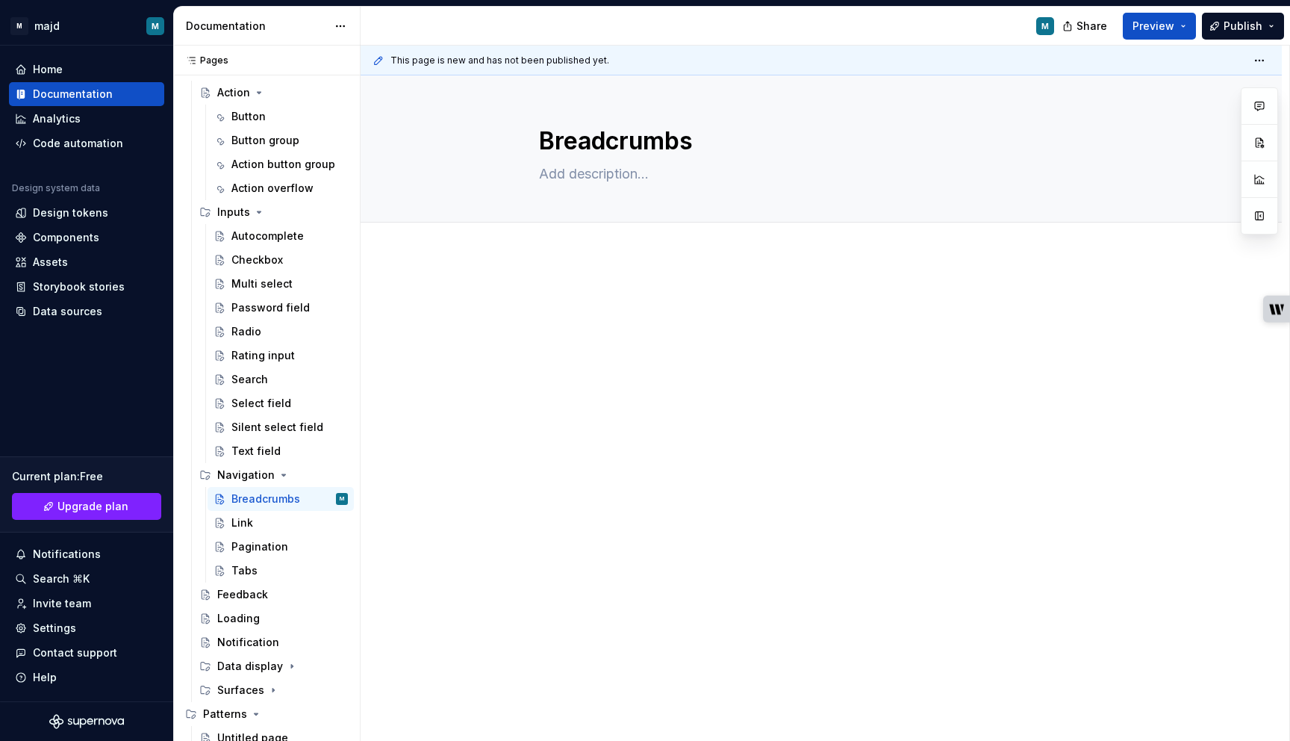
click at [482, 282] on div at bounding box center [821, 421] width 921 height 333
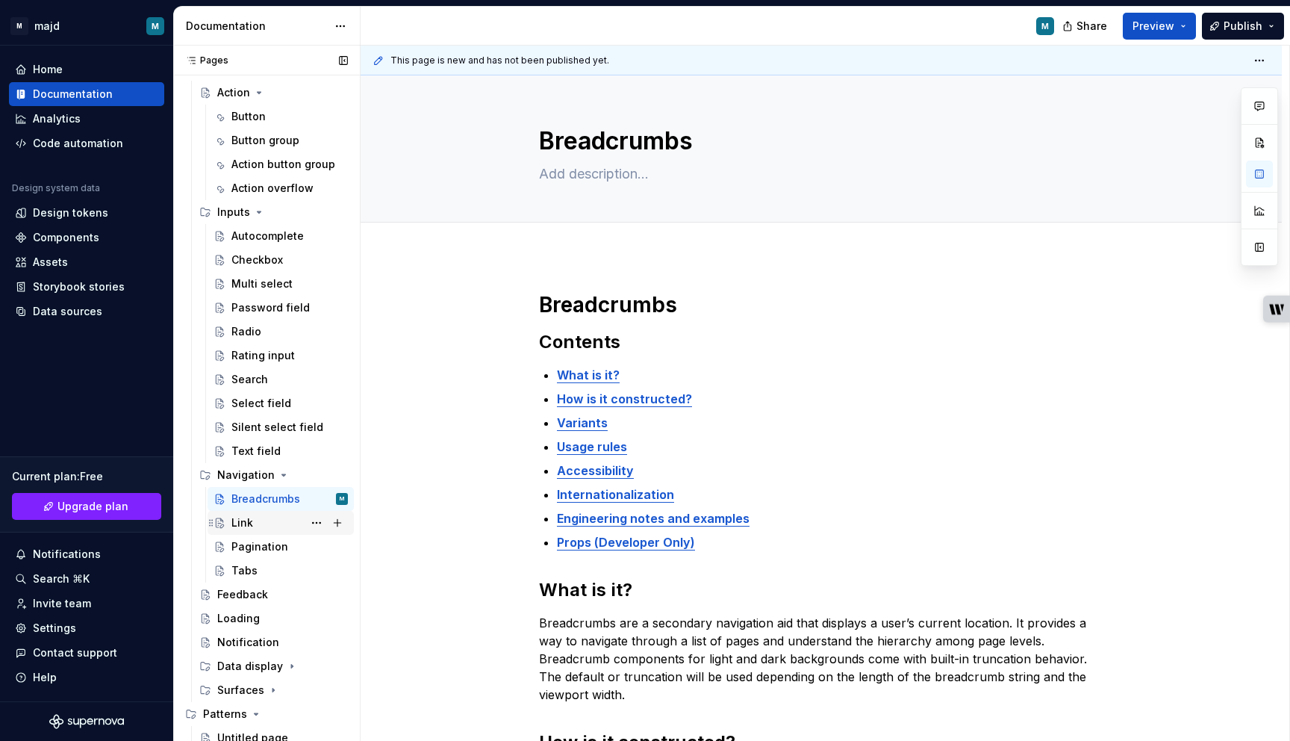
click at [281, 517] on div "Link" at bounding box center [289, 522] width 116 height 21
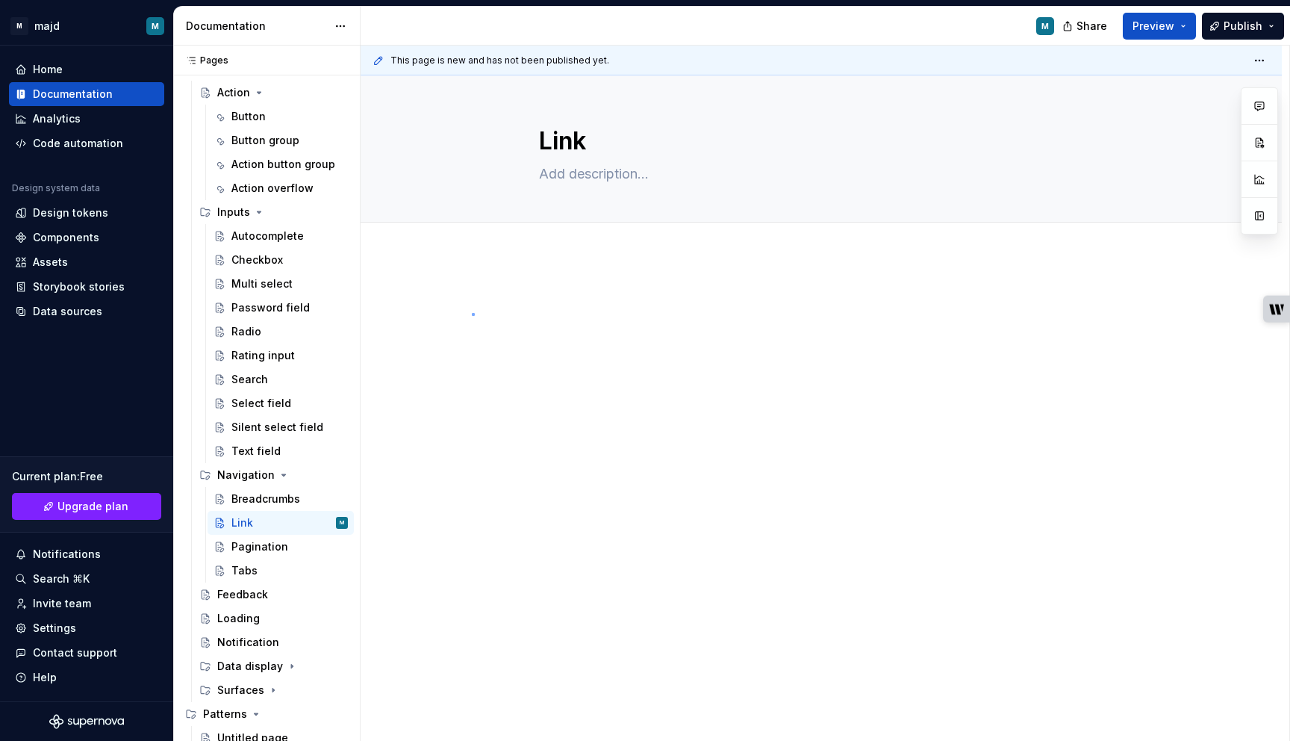
click at [473, 313] on div "This page is new and has not been published yet. Link Edit header" at bounding box center [825, 394] width 929 height 696
click at [499, 288] on div "This page is new and has not been published yet. Link Edit header" at bounding box center [825, 394] width 929 height 696
click at [522, 352] on div at bounding box center [821, 421] width 921 height 333
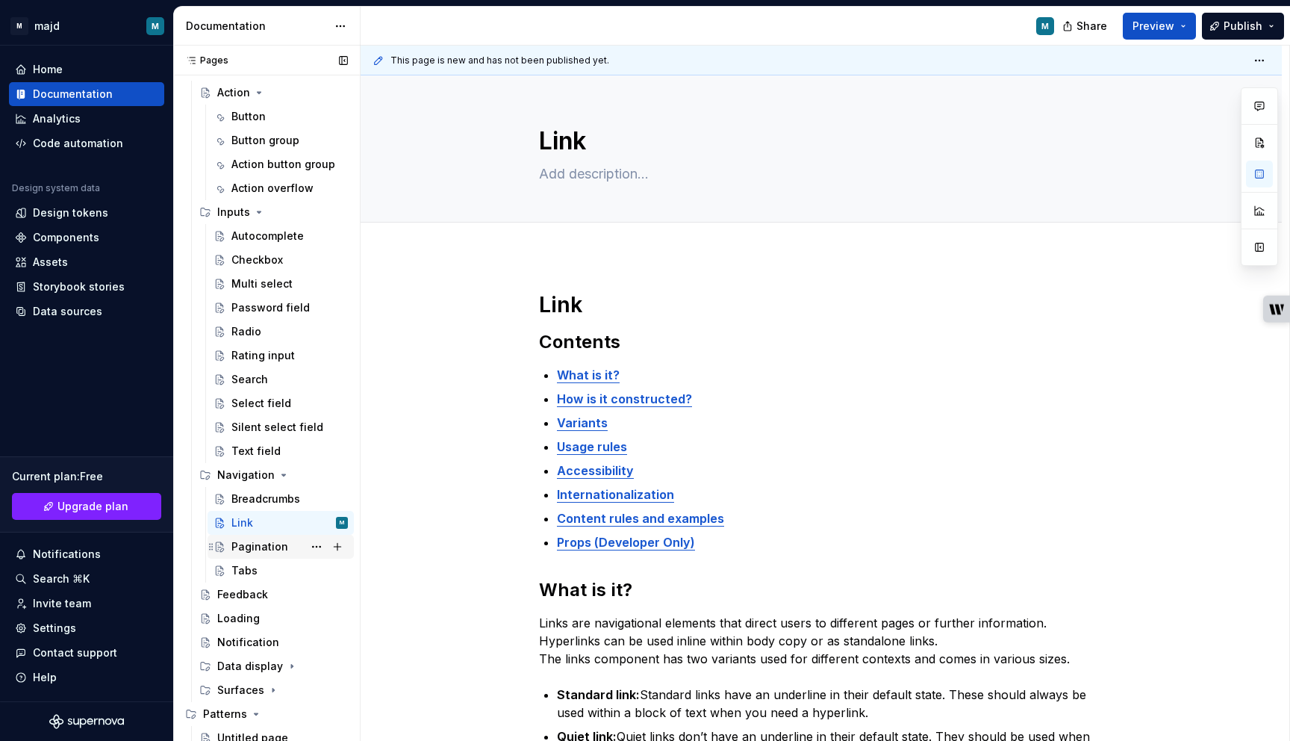
click at [234, 547] on div "Pagination" at bounding box center [259, 546] width 57 height 15
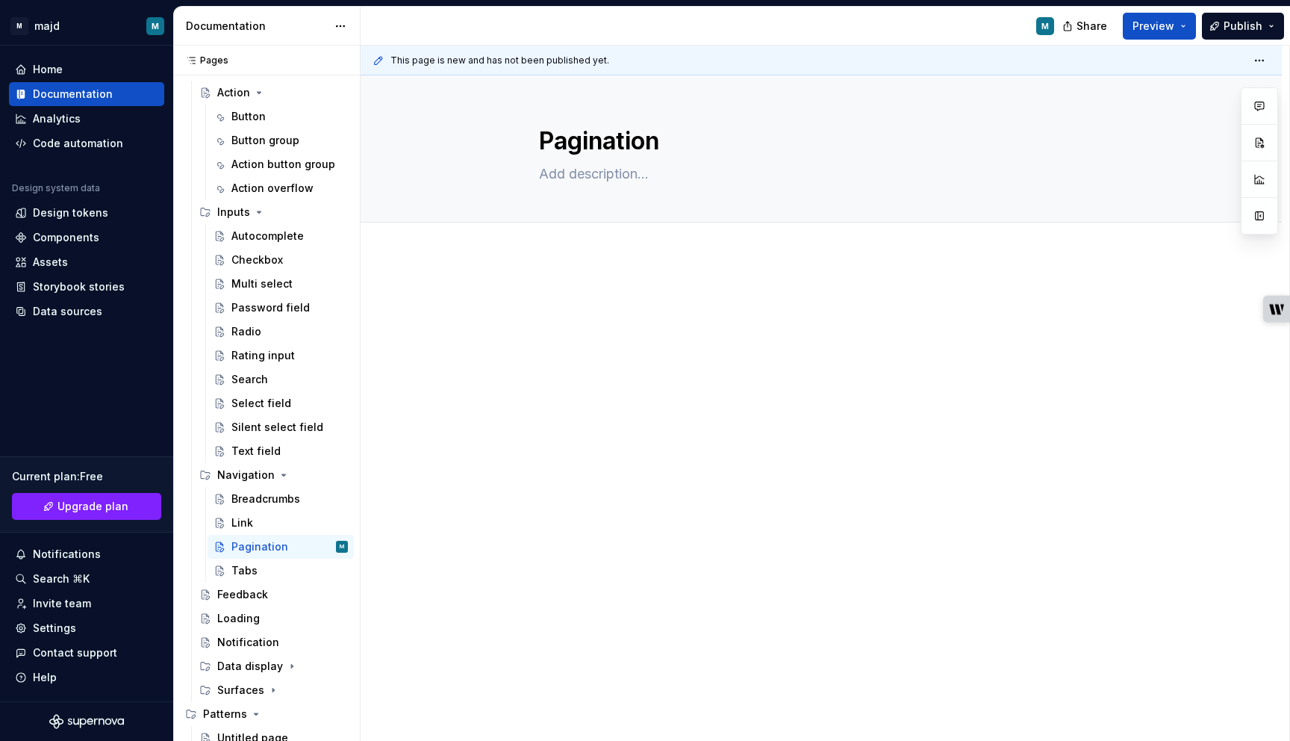
click at [537, 307] on div at bounding box center [821, 421] width 921 height 333
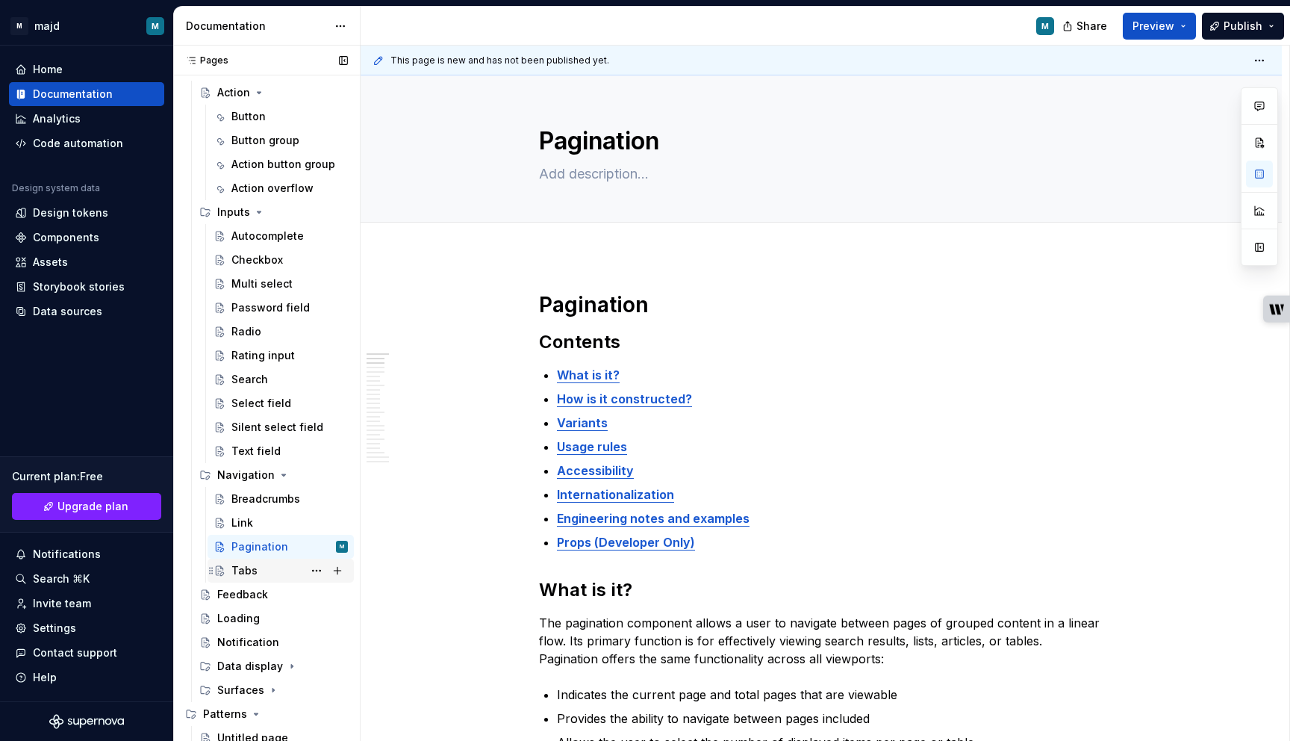
click at [252, 567] on div "Tabs" at bounding box center [244, 570] width 26 height 15
type textarea "*"
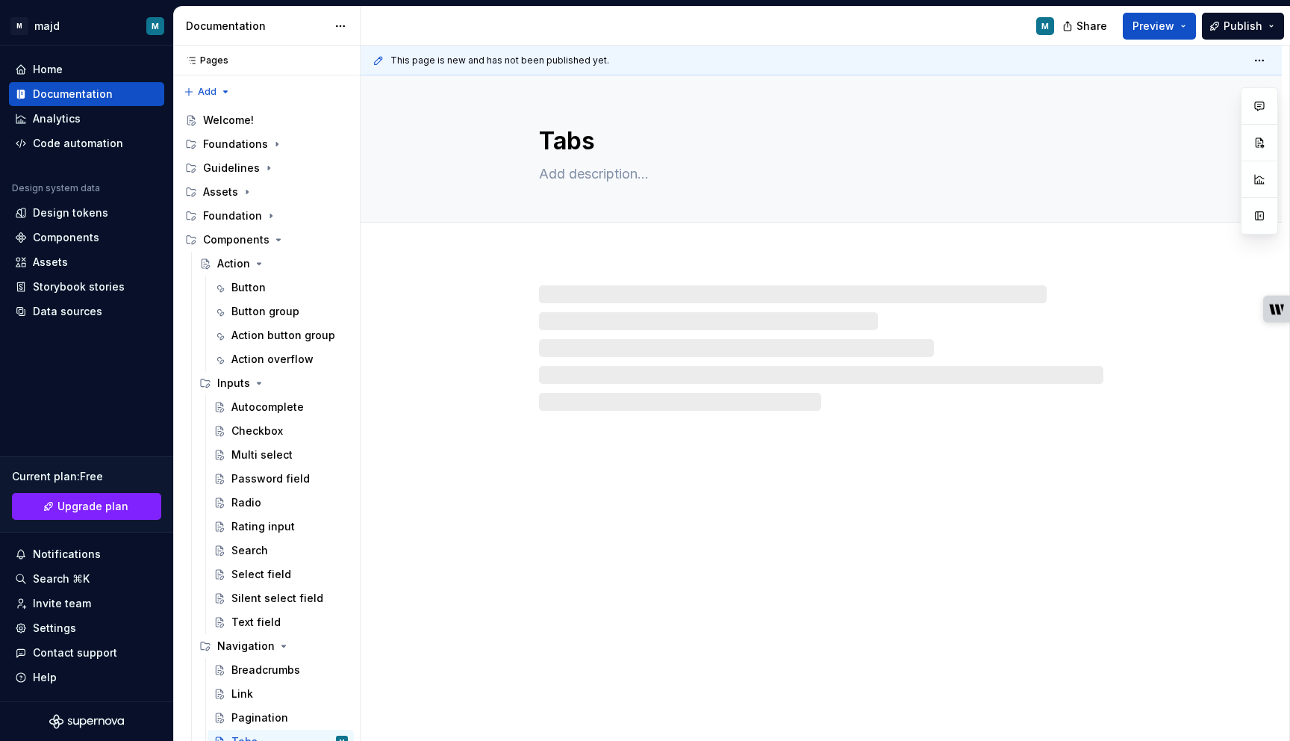
scroll to position [171, 0]
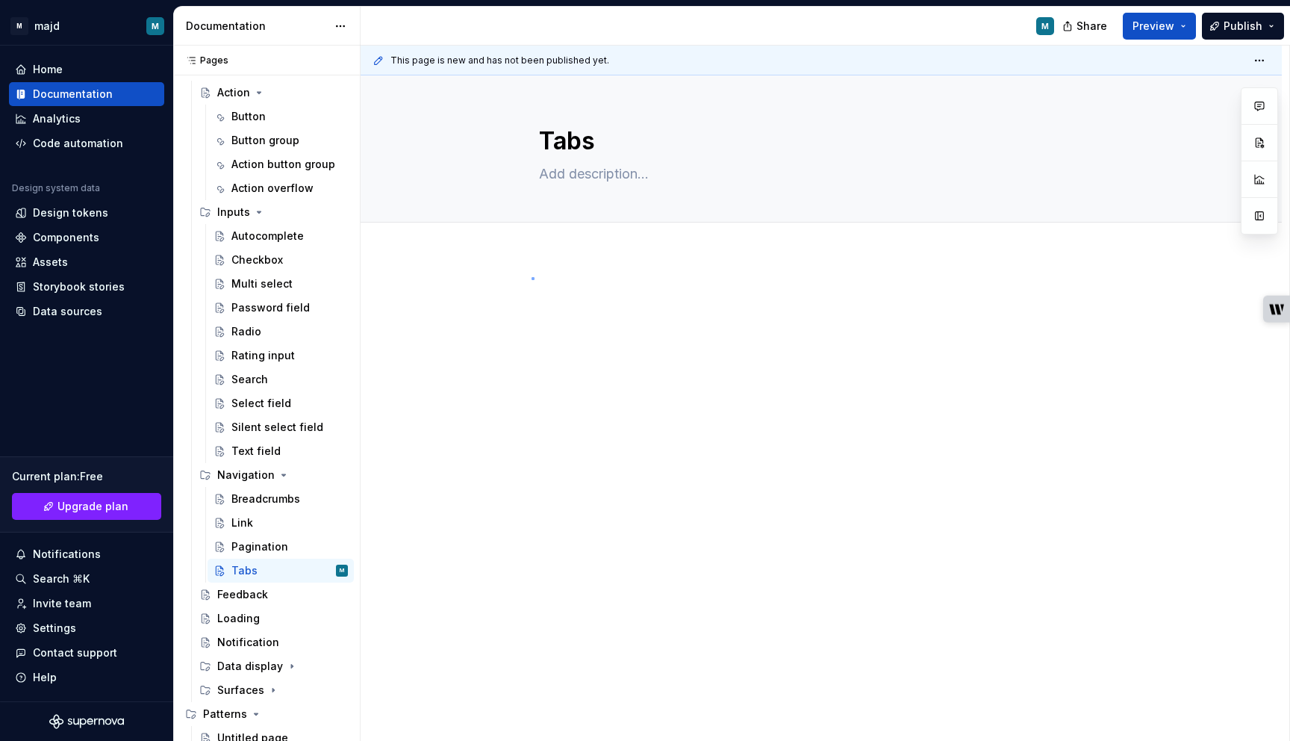
click at [532, 278] on div "This page is new and has not been published yet. Tabs Edit header" at bounding box center [825, 394] width 929 height 696
click at [528, 331] on div at bounding box center [821, 421] width 921 height 333
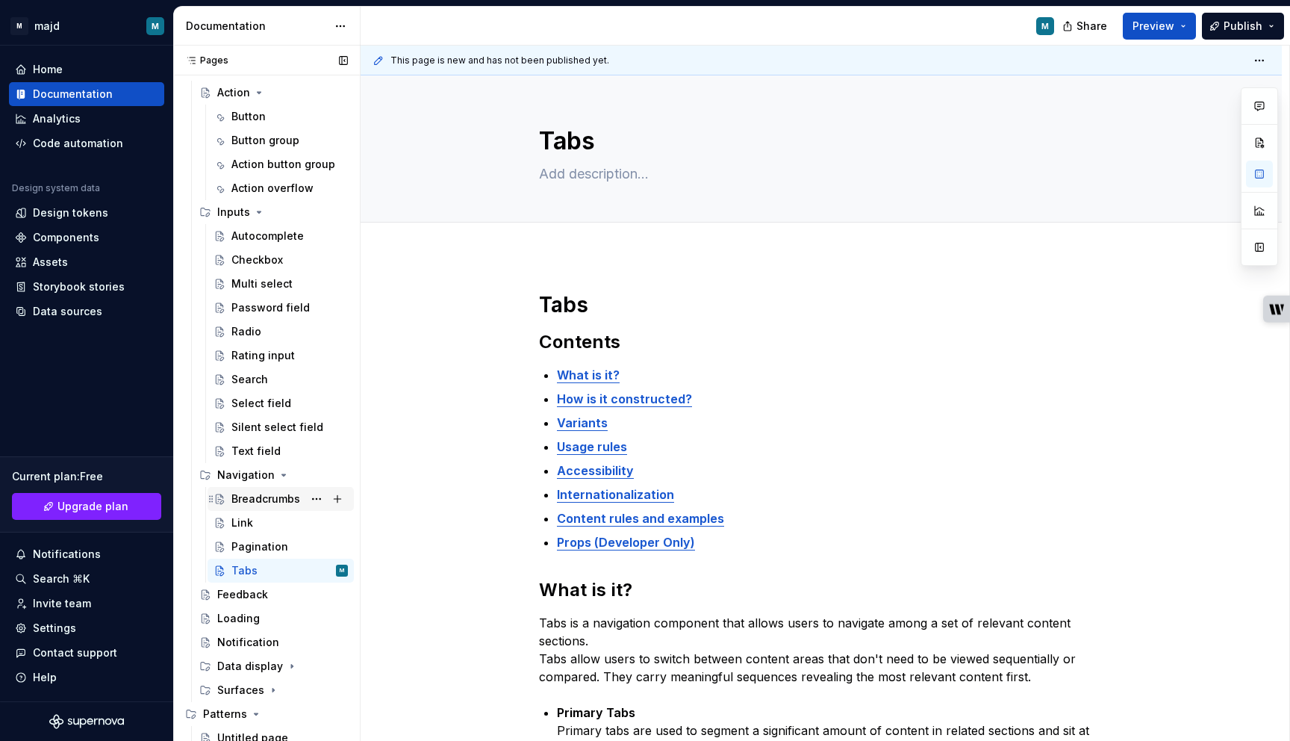
scroll to position [272, 0]
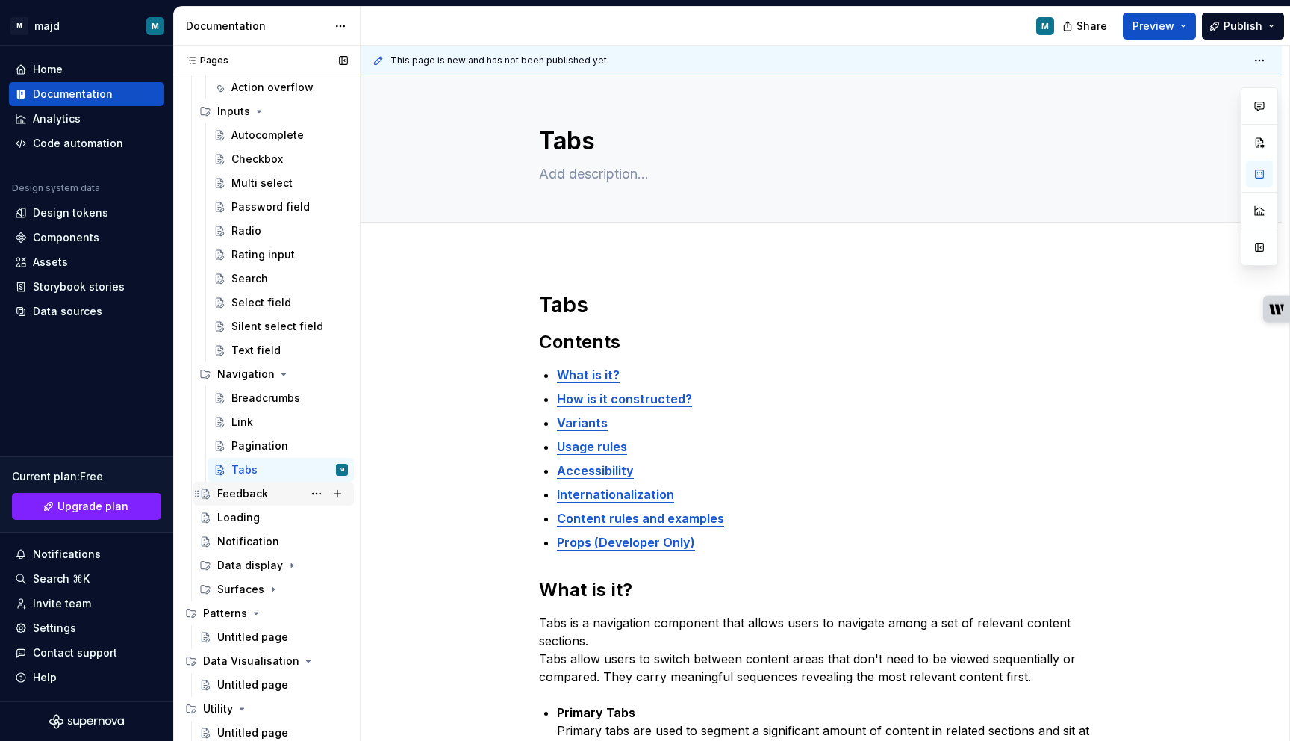
click at [251, 486] on div "Feedback" at bounding box center [242, 493] width 51 height 15
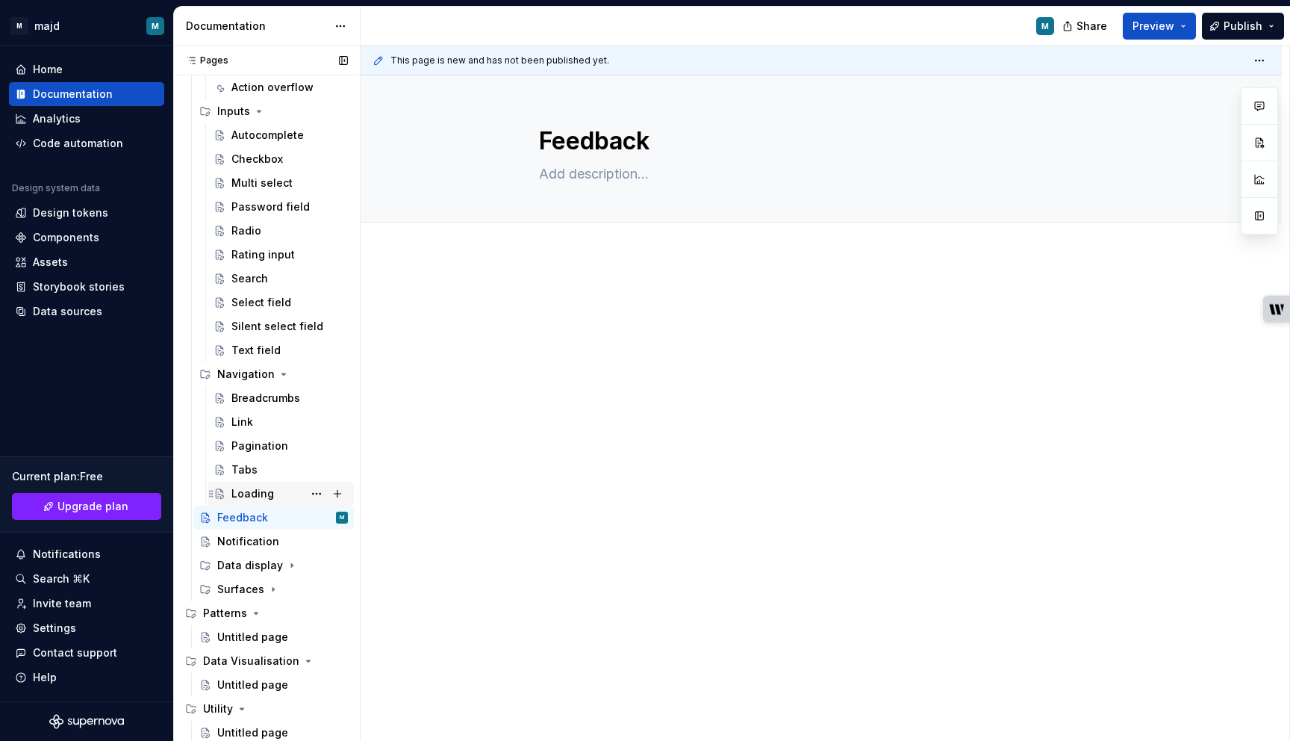
click at [257, 493] on div "Loading" at bounding box center [252, 493] width 43 height 15
click at [244, 489] on div "Feedback" at bounding box center [242, 493] width 51 height 15
click at [251, 518] on div "Loading" at bounding box center [238, 517] width 43 height 15
click at [272, 500] on div "Feedback" at bounding box center [282, 493] width 131 height 21
click at [315, 496] on button "Page tree" at bounding box center [316, 493] width 21 height 21
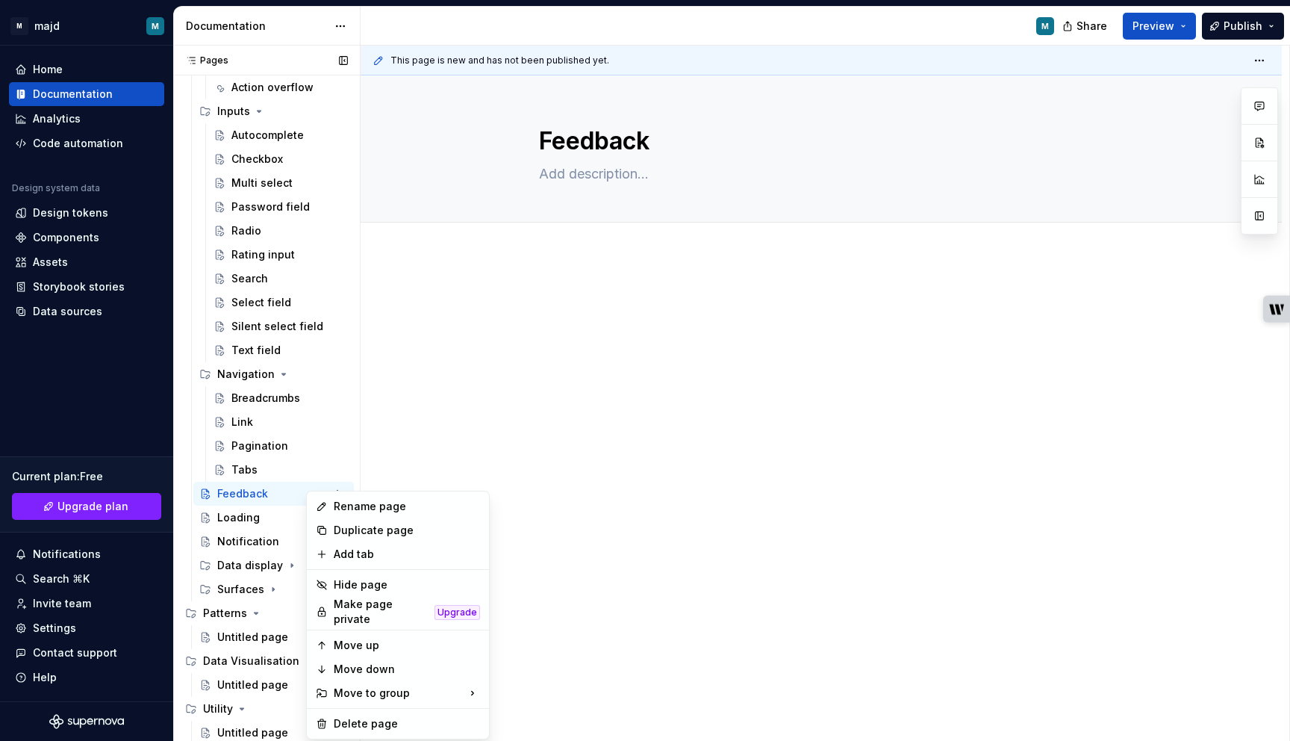
click at [276, 522] on div "Pages Pages Add Accessibility guide for tree Page tree. Navigate the tree with …" at bounding box center [266, 397] width 187 height 702
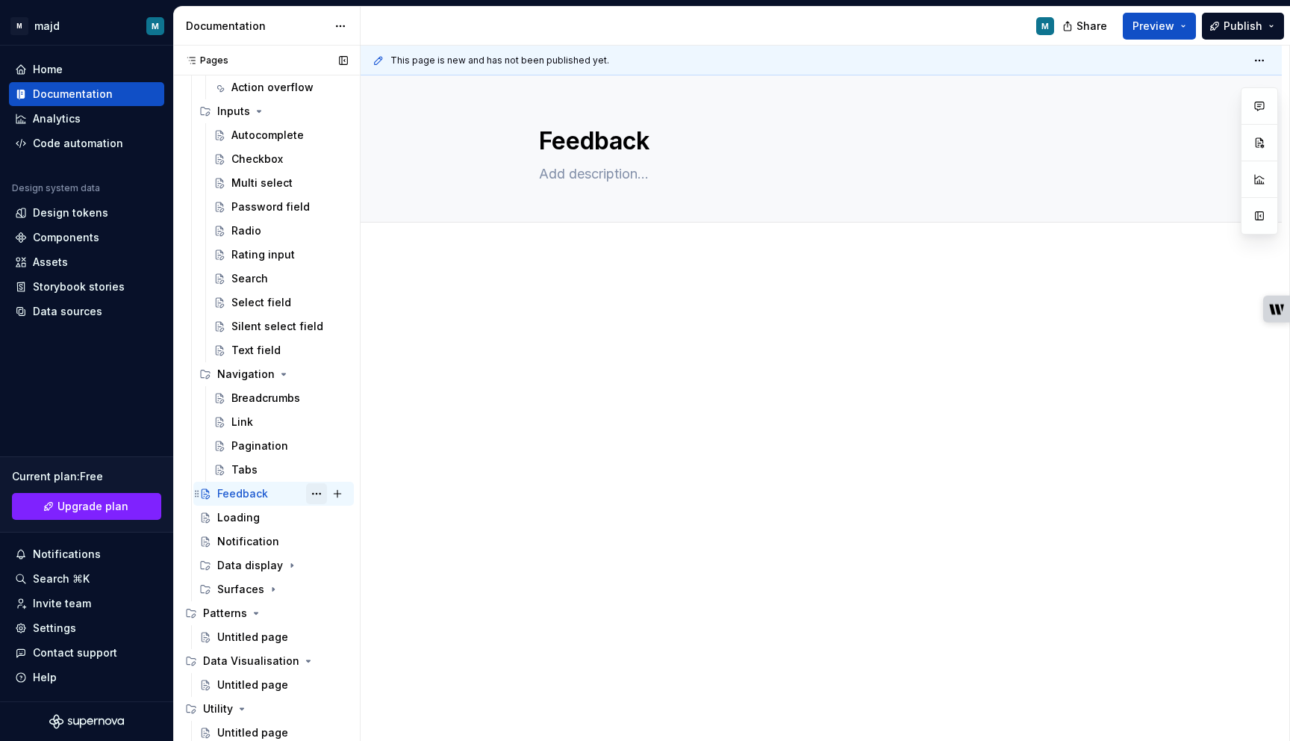
click at [314, 492] on button "Page tree" at bounding box center [316, 493] width 21 height 21
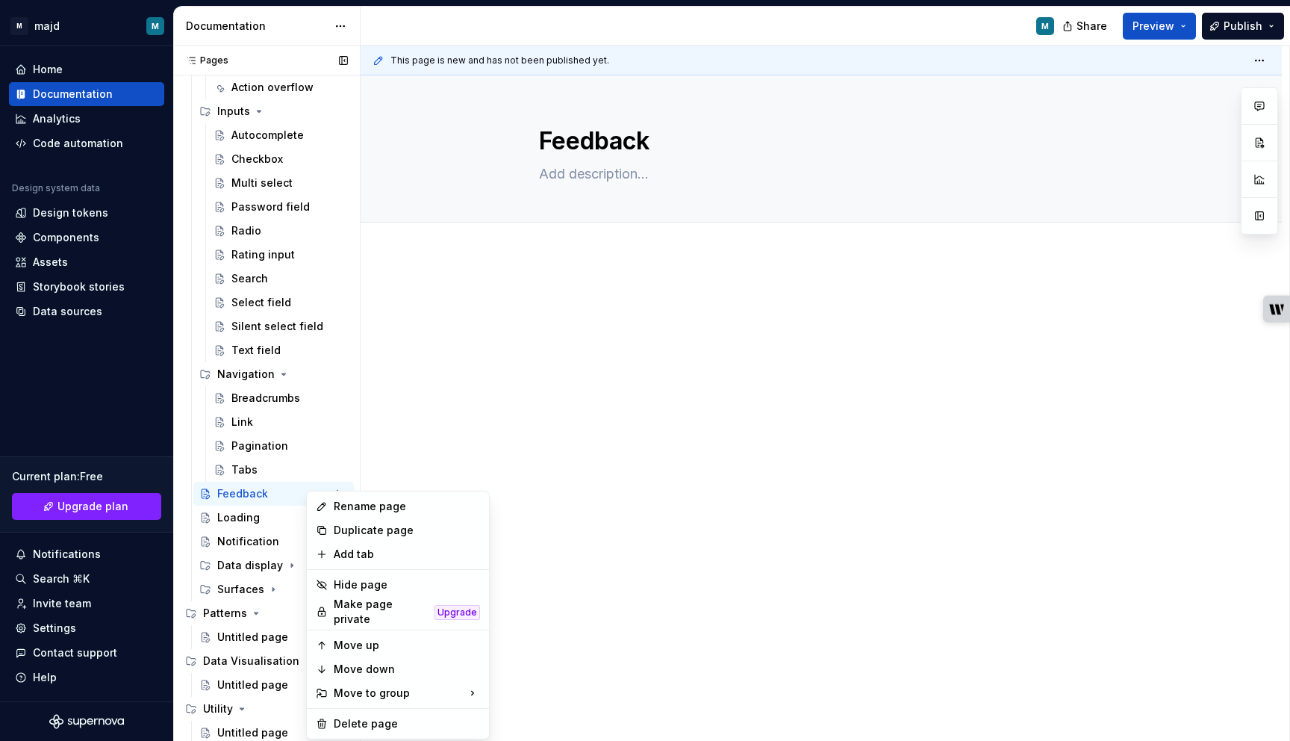
type textarea "*"
click at [284, 495] on div "Pages Pages Add Accessibility guide for tree Page tree. Navigate the tree with …" at bounding box center [266, 397] width 187 height 702
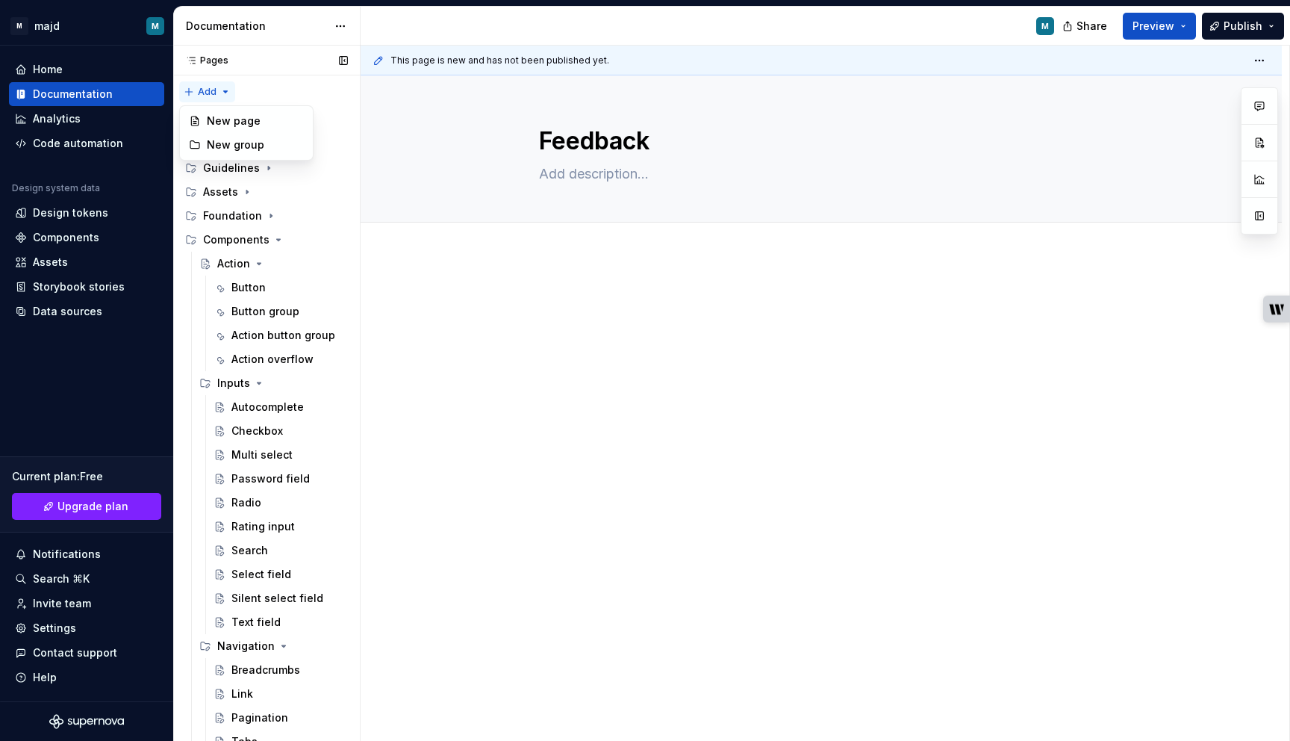
click at [221, 87] on div "Pages Pages Add Accessibility guide for tree Page tree. Navigate the tree with …" at bounding box center [266, 397] width 187 height 702
click at [229, 141] on div "New group" at bounding box center [255, 144] width 97 height 15
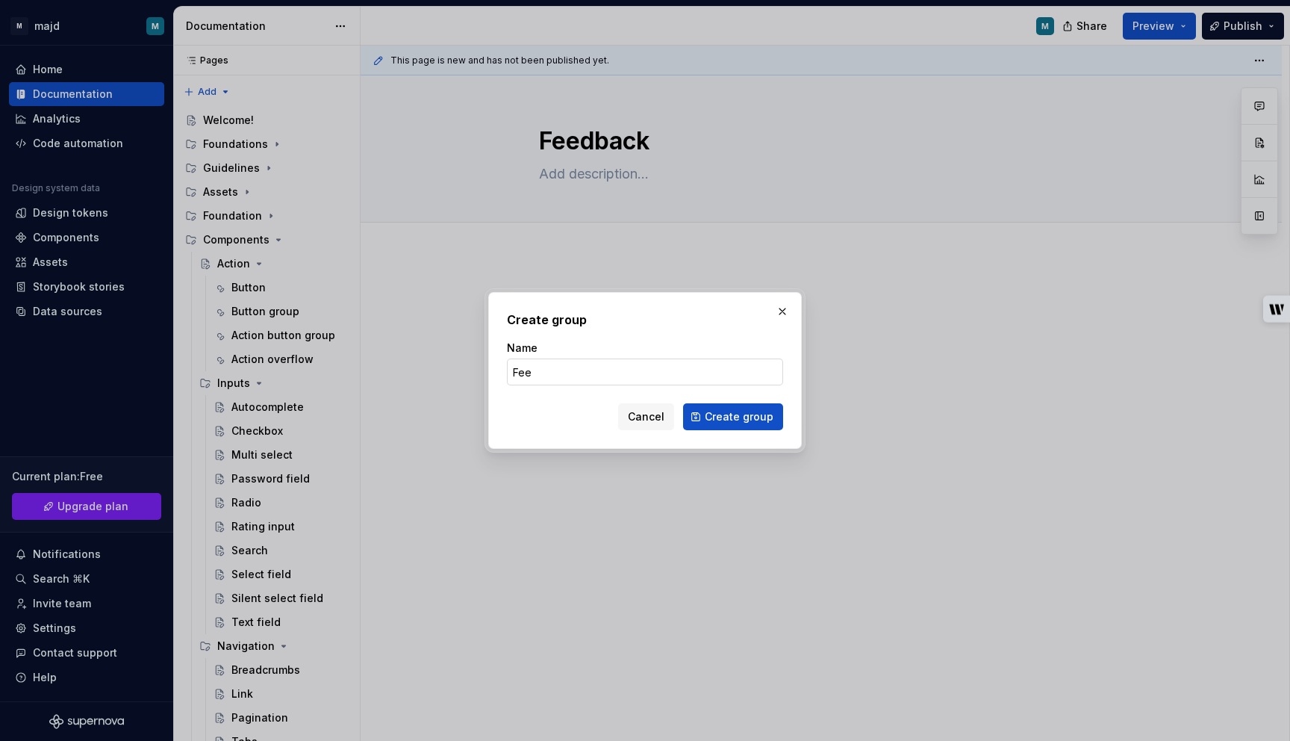
type input "Feedback"
click at [758, 415] on span "Create group" at bounding box center [739, 416] width 69 height 15
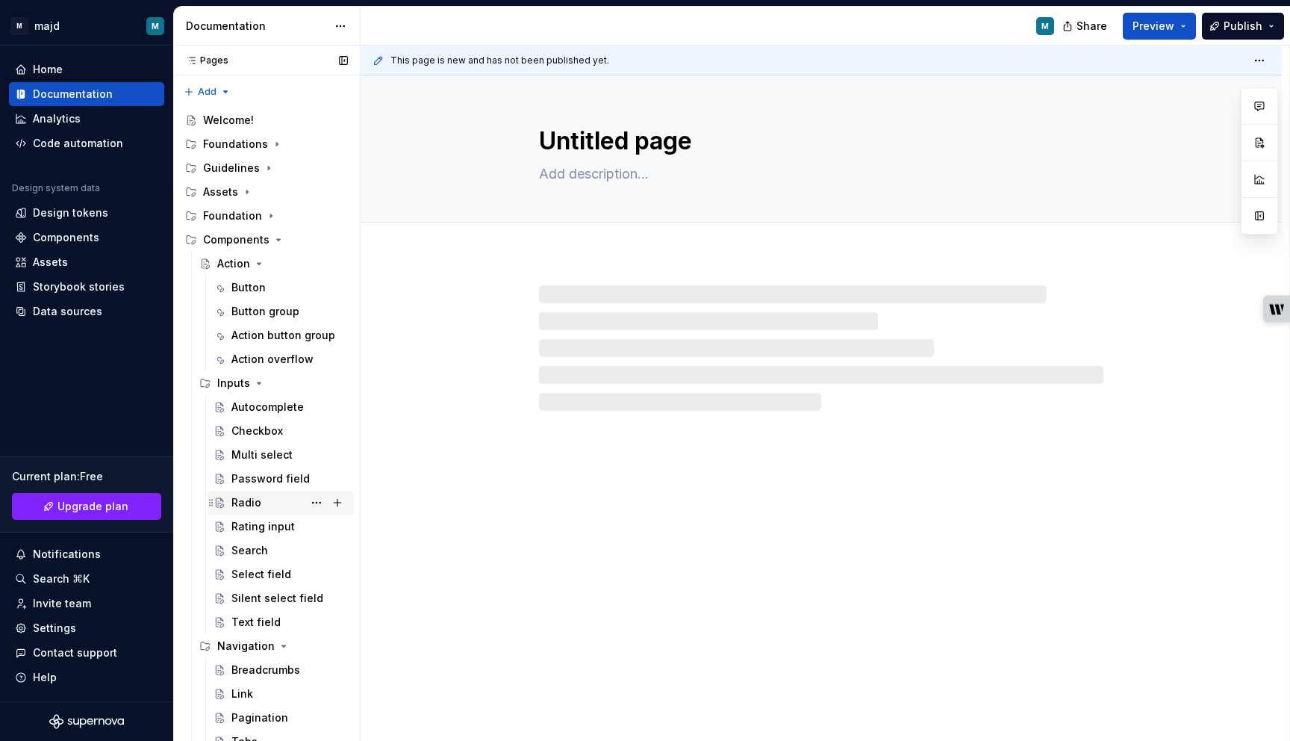
scroll to position [320, 0]
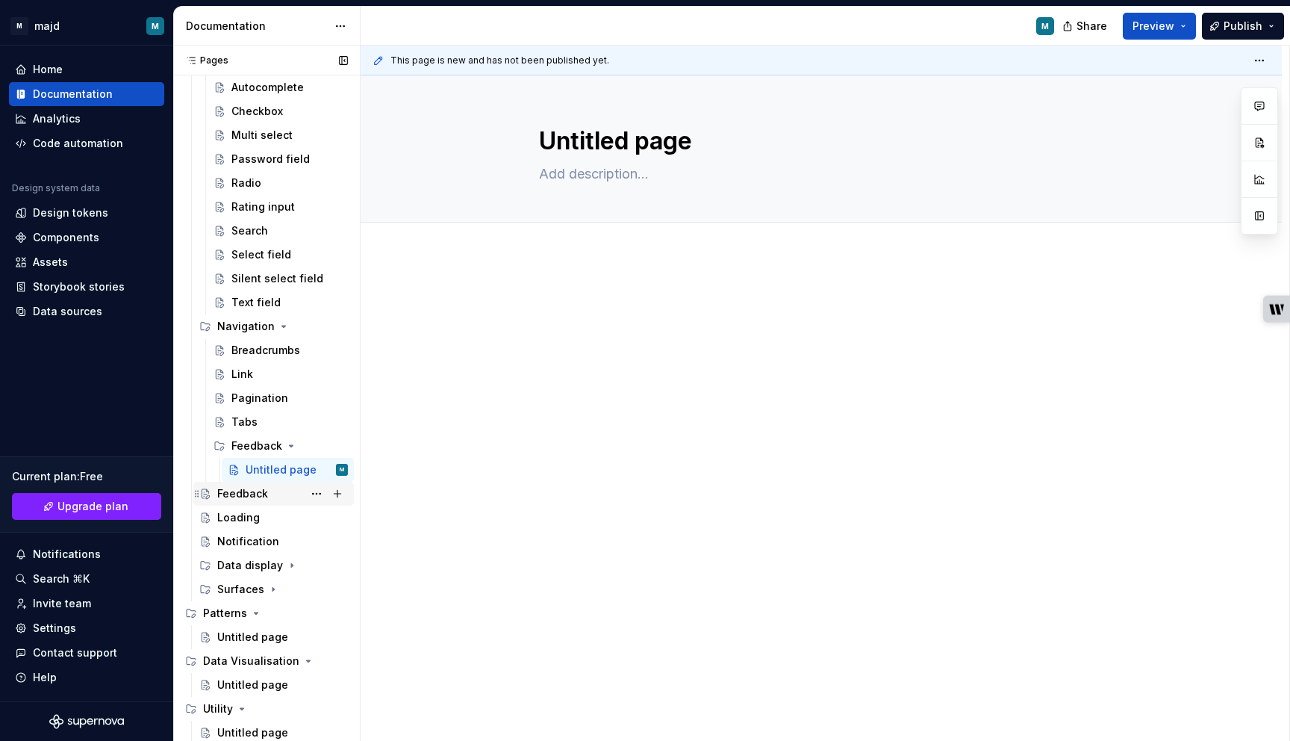
click at [244, 500] on div "Feedback" at bounding box center [242, 493] width 51 height 15
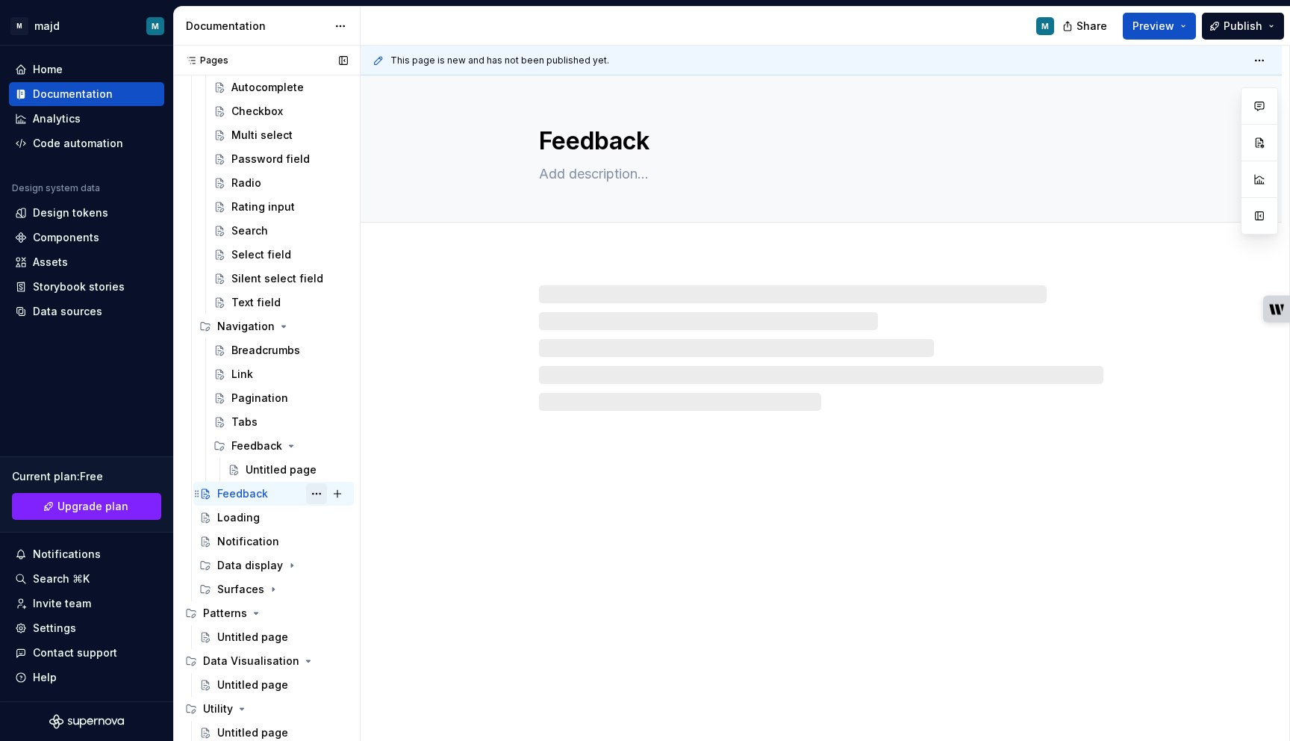
click at [317, 486] on button "Page tree" at bounding box center [316, 493] width 21 height 21
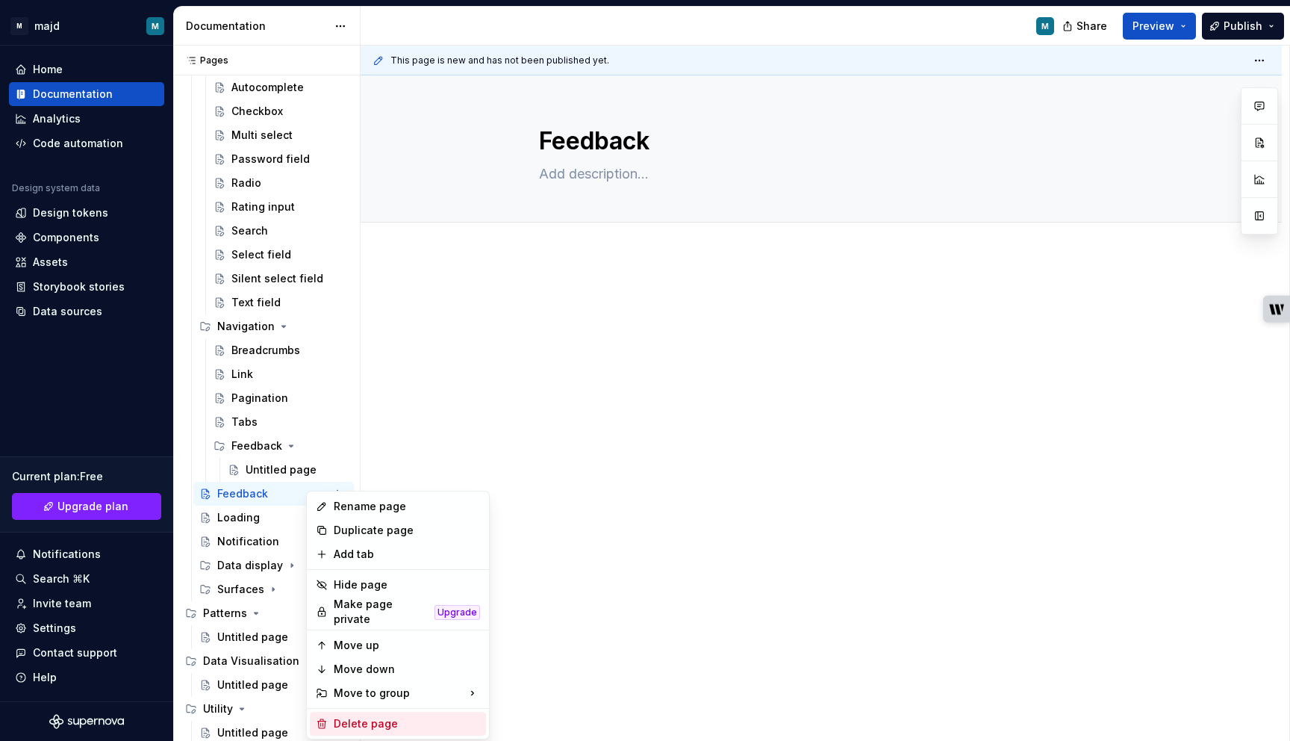
click at [370, 716] on div "Delete page" at bounding box center [407, 723] width 146 height 15
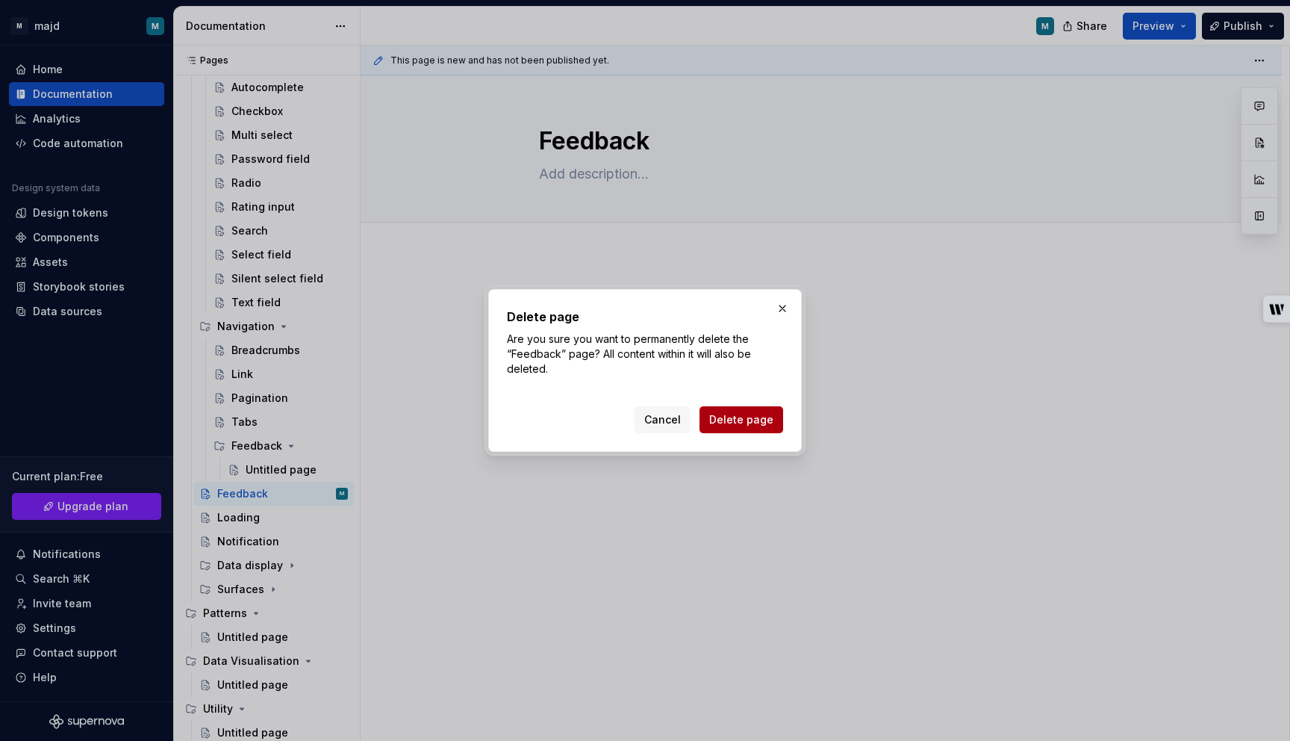
click at [767, 428] on button "Delete page" at bounding box center [742, 419] width 84 height 27
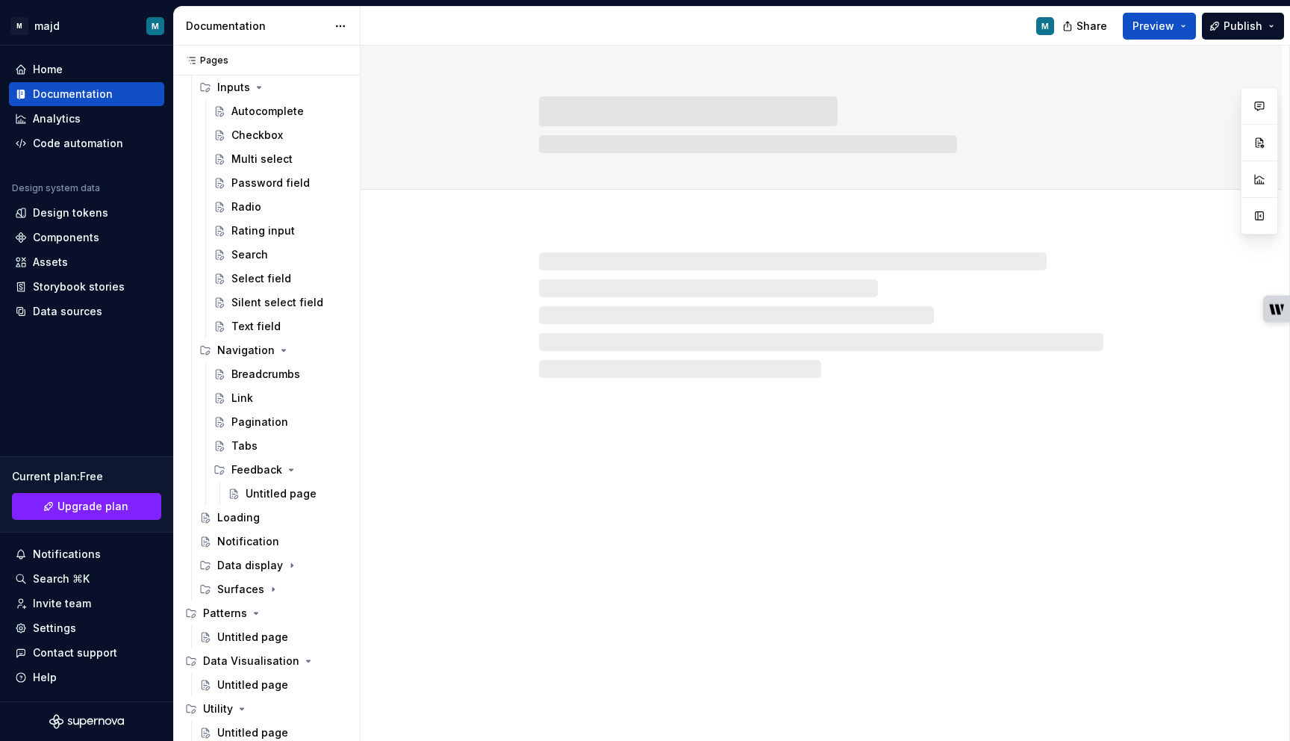
scroll to position [296, 0]
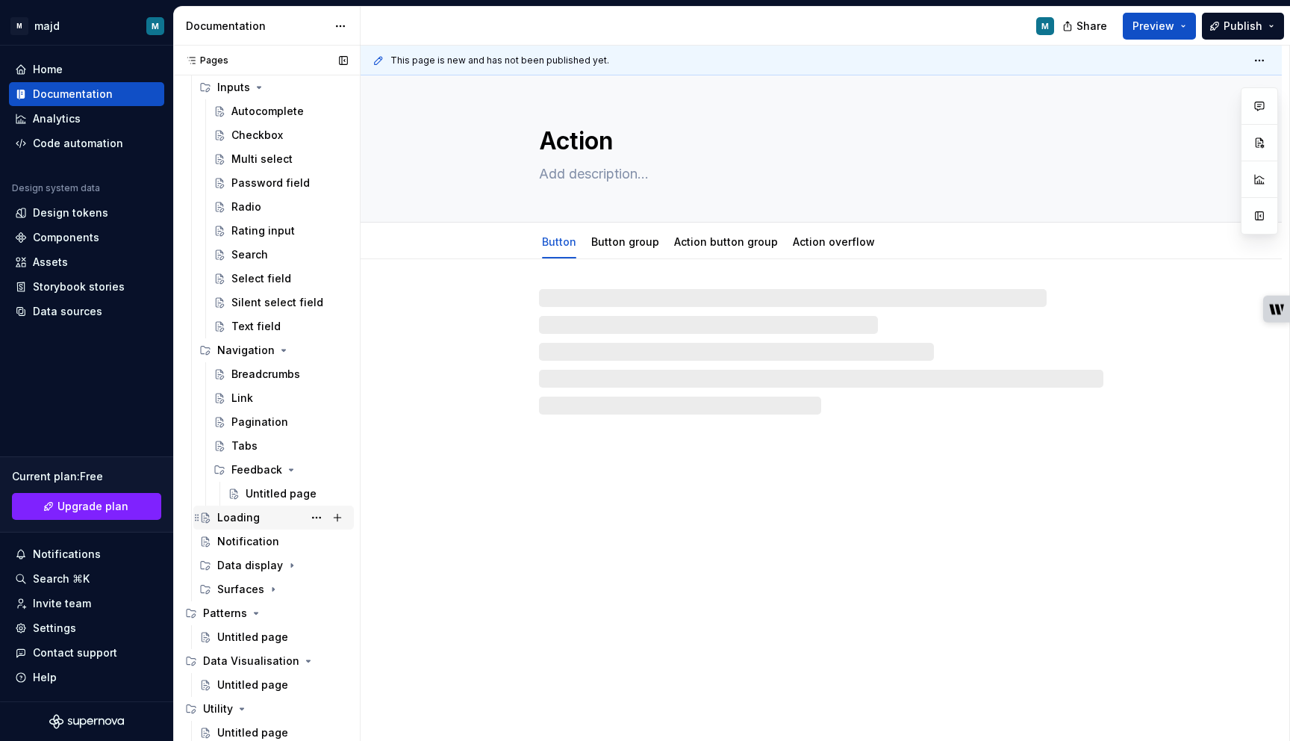
click at [234, 520] on div "Loading" at bounding box center [238, 517] width 43 height 15
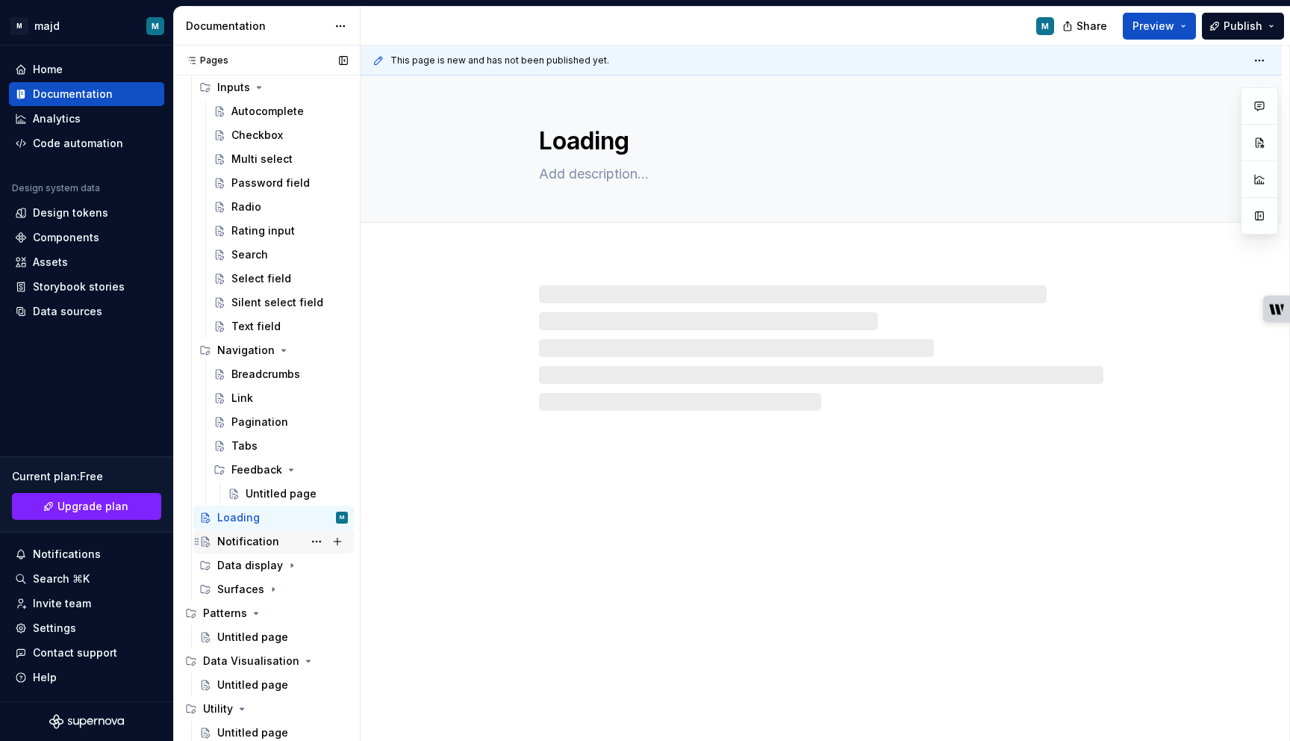
click at [234, 534] on div "Notification" at bounding box center [248, 541] width 62 height 15
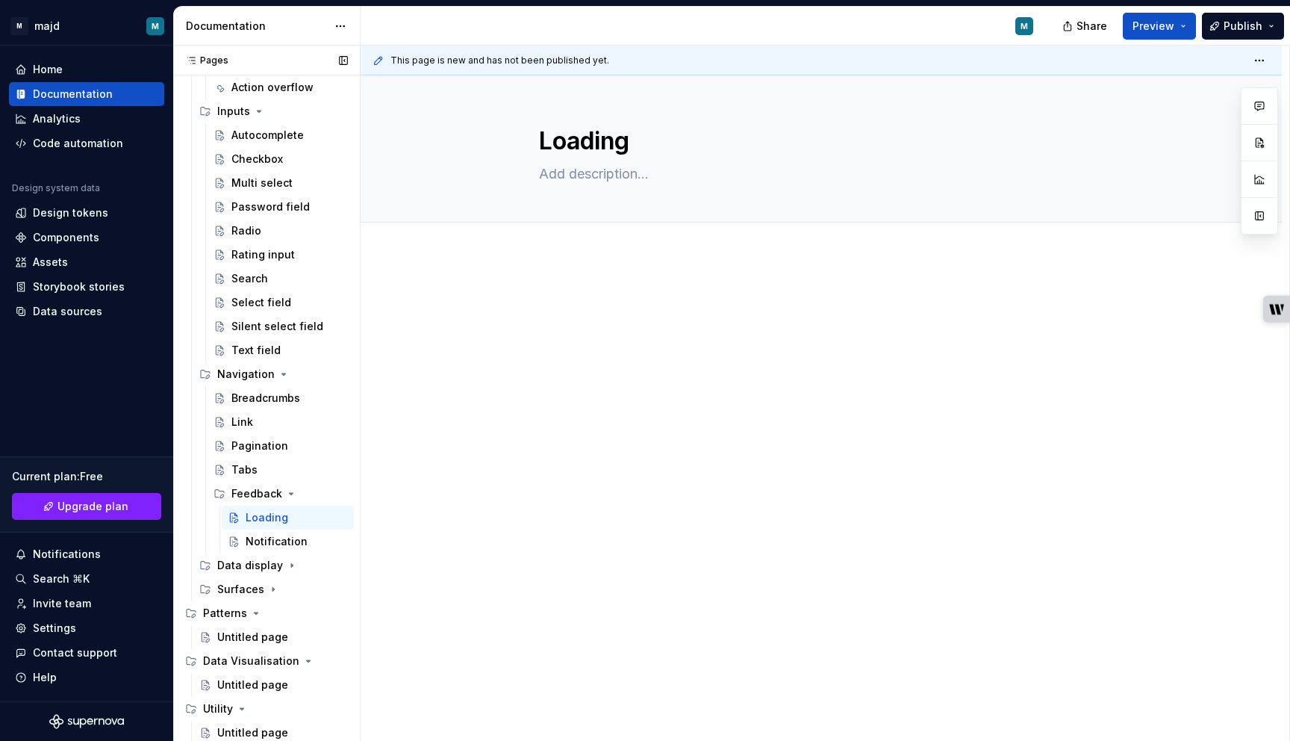
scroll to position [272, 0]
click at [250, 520] on div "Loading" at bounding box center [267, 517] width 43 height 15
click at [602, 296] on p "To enrich screen reader interactions, please activate Accessibility in Grammarl…" at bounding box center [821, 300] width 564 height 18
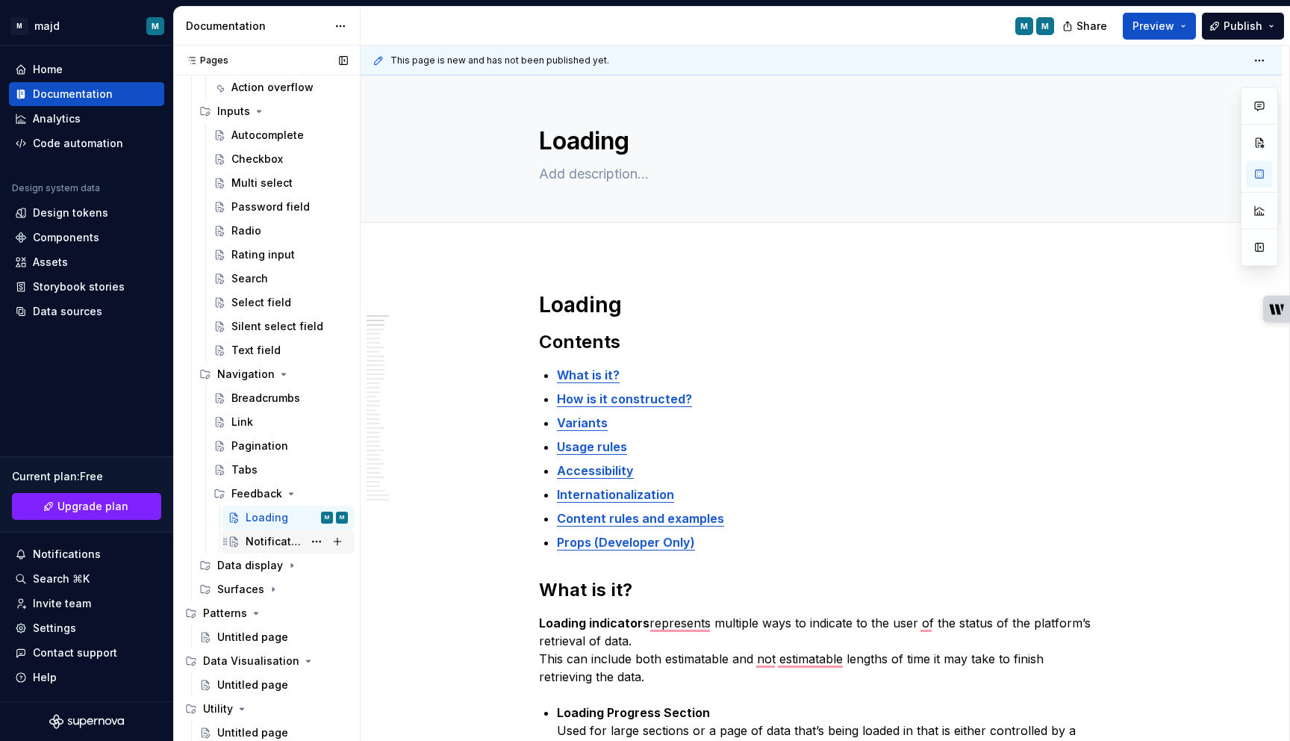
click at [270, 538] on div "Notification" at bounding box center [274, 541] width 57 height 15
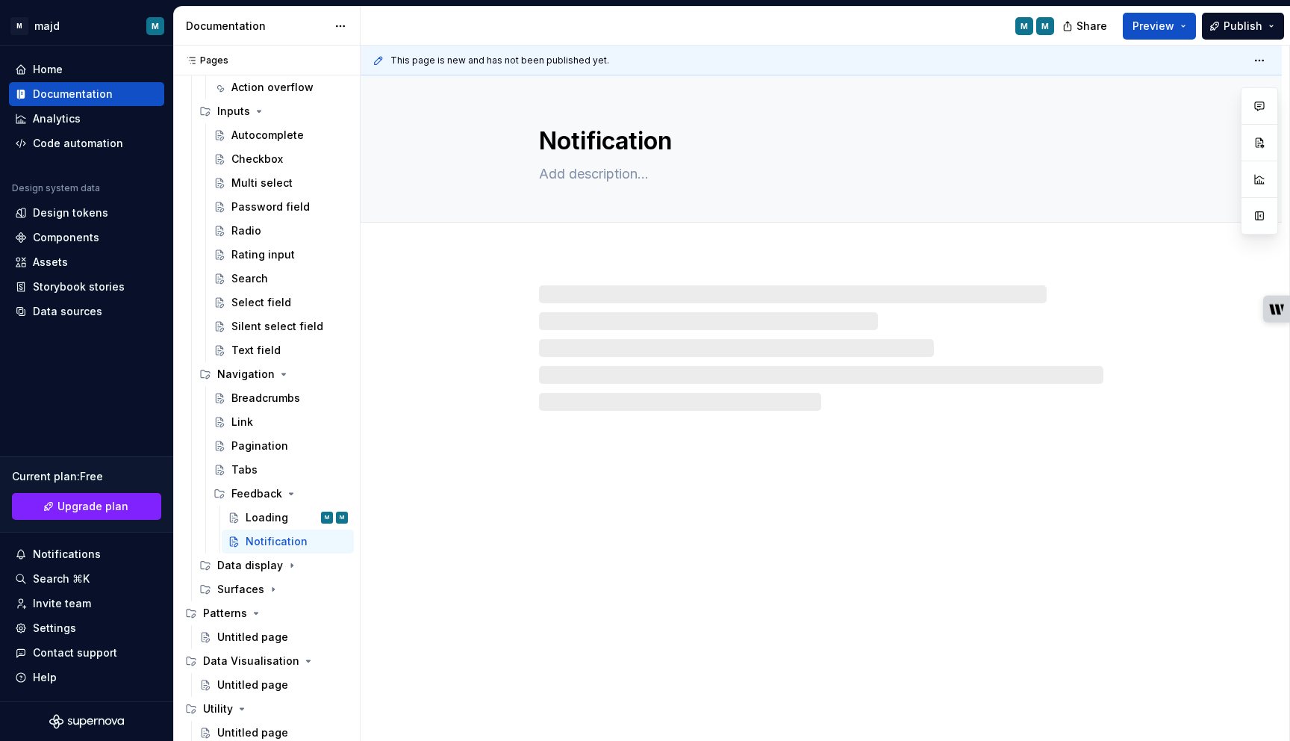
click at [623, 313] on div at bounding box center [821, 347] width 564 height 125
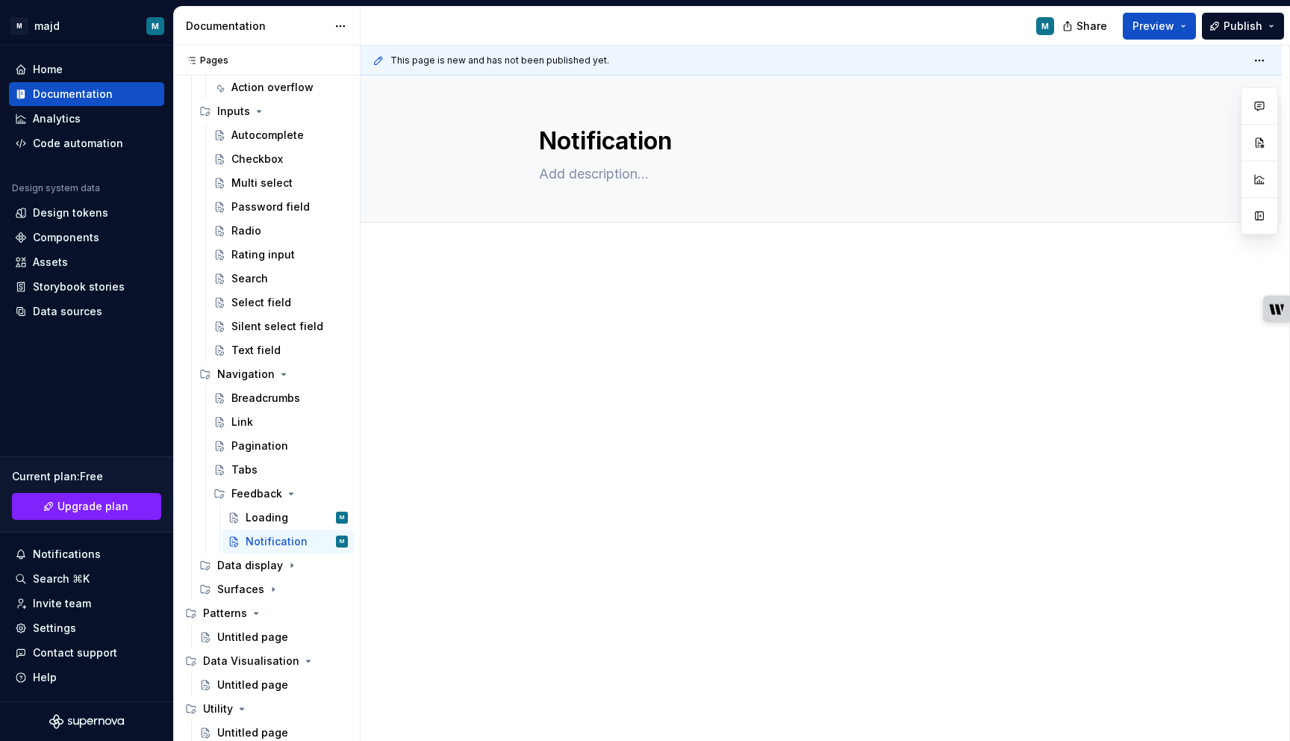
click at [597, 295] on p at bounding box center [821, 300] width 564 height 18
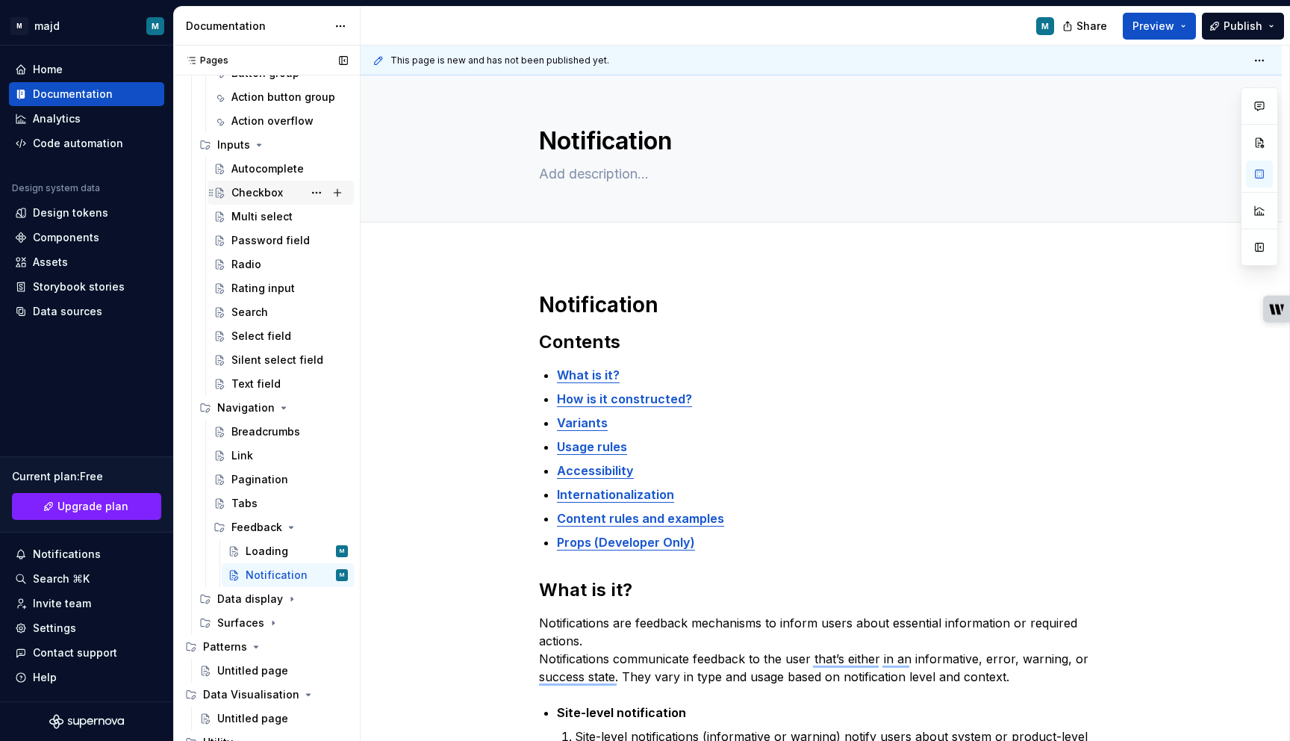
scroll to position [272, 0]
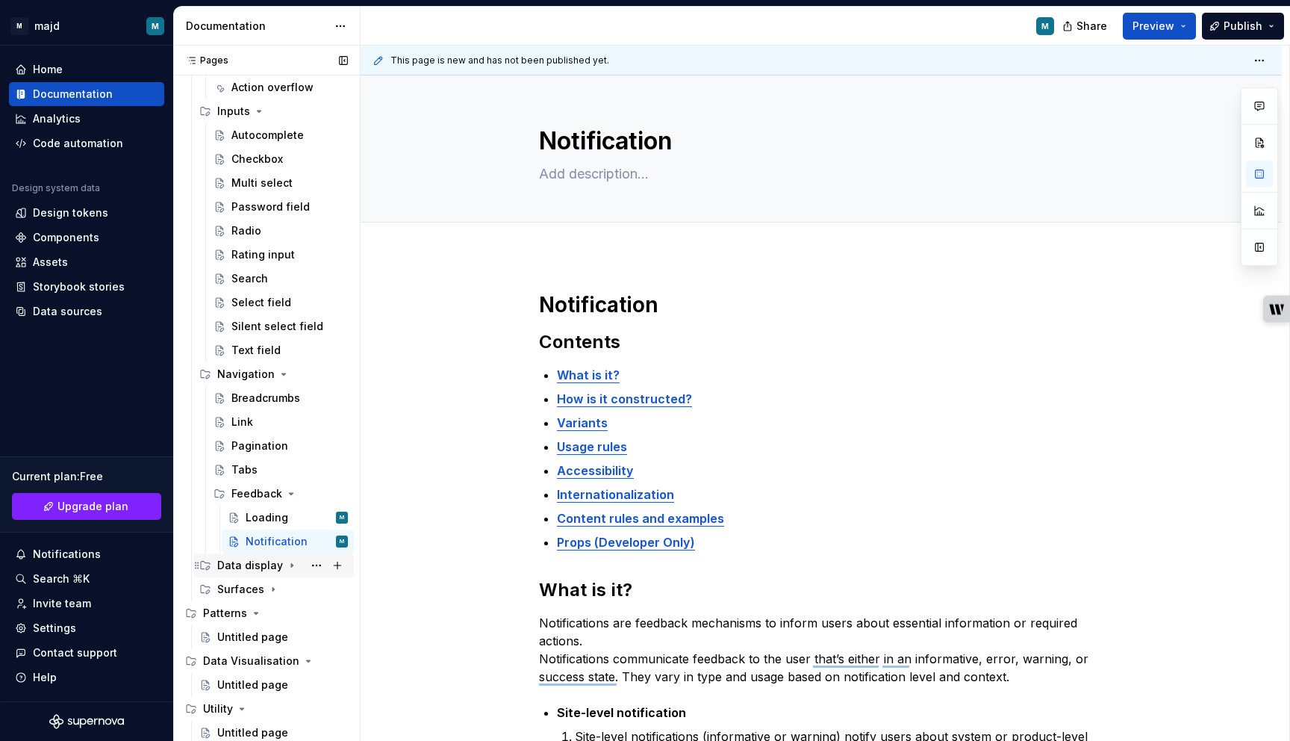
click at [290, 568] on icon "Page tree" at bounding box center [292, 565] width 12 height 12
click at [244, 589] on div "Avatar" at bounding box center [247, 589] width 33 height 15
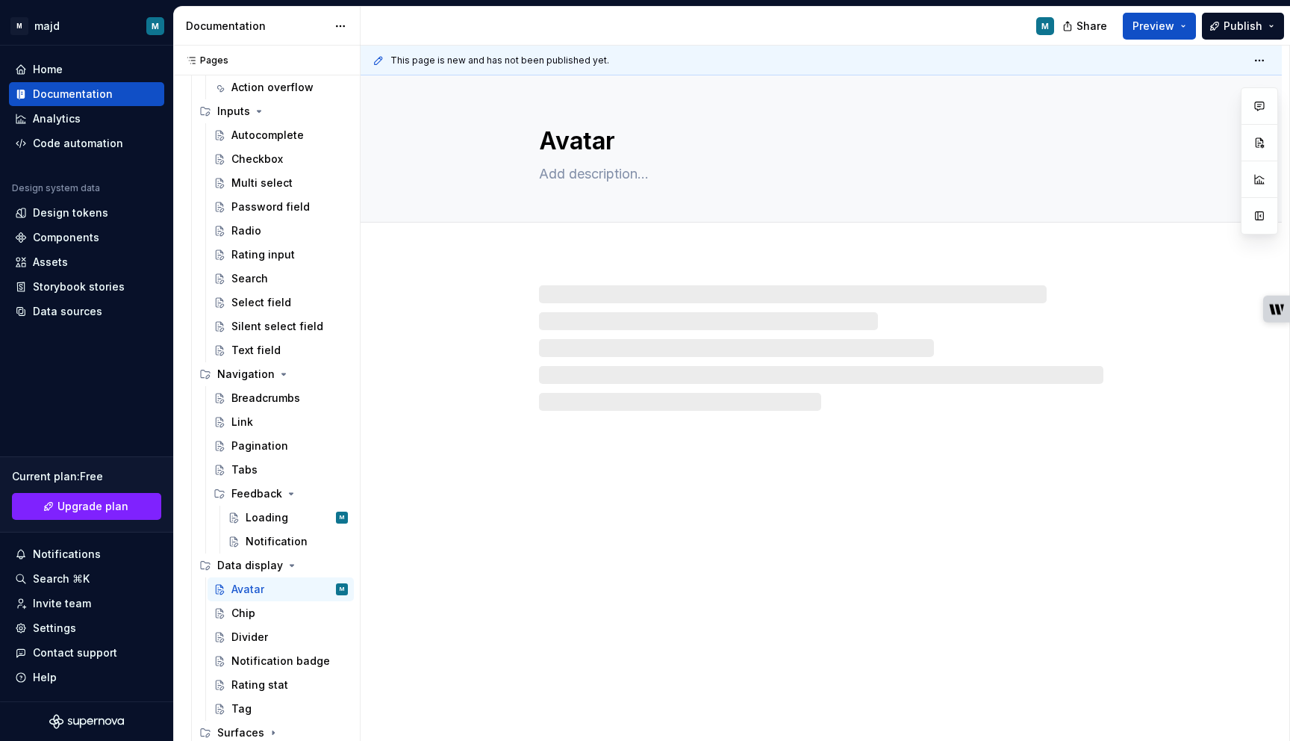
click at [624, 292] on div at bounding box center [821, 347] width 564 height 125
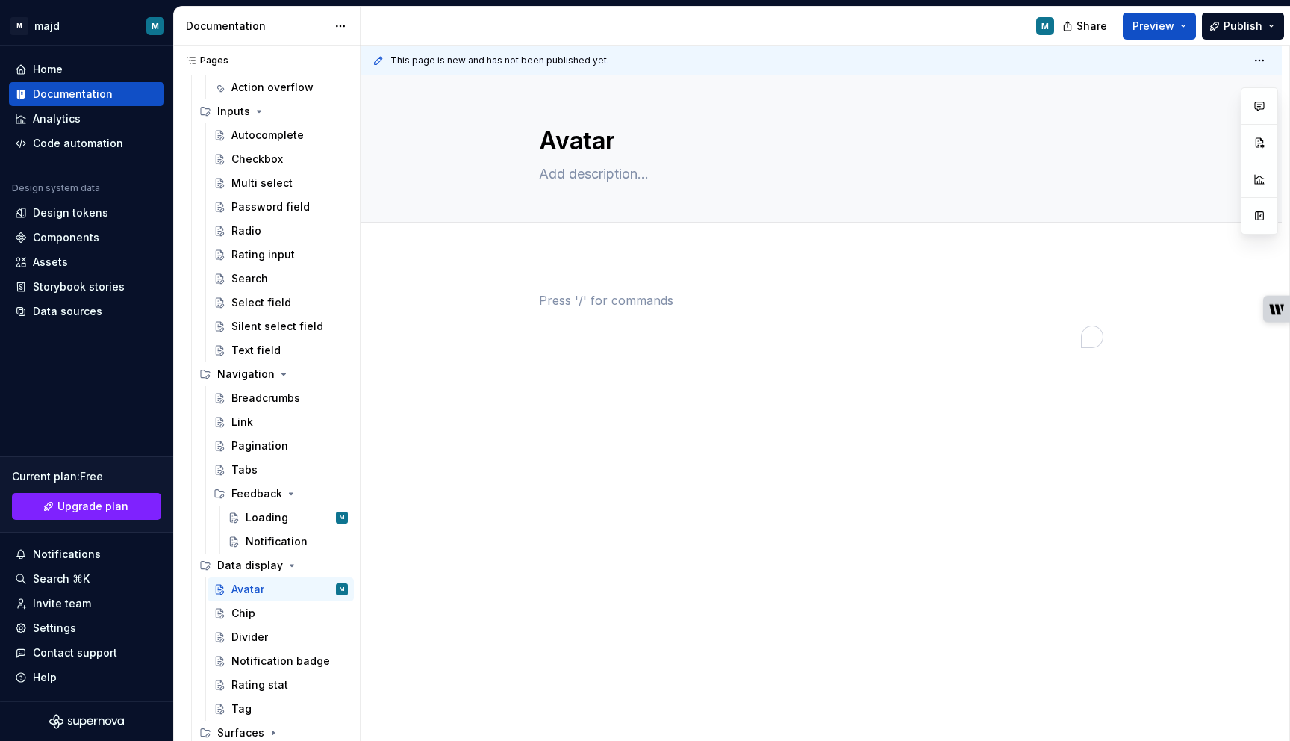
click at [600, 296] on p "To enrich screen reader interactions, please activate Accessibility in Grammarl…" at bounding box center [821, 300] width 564 height 18
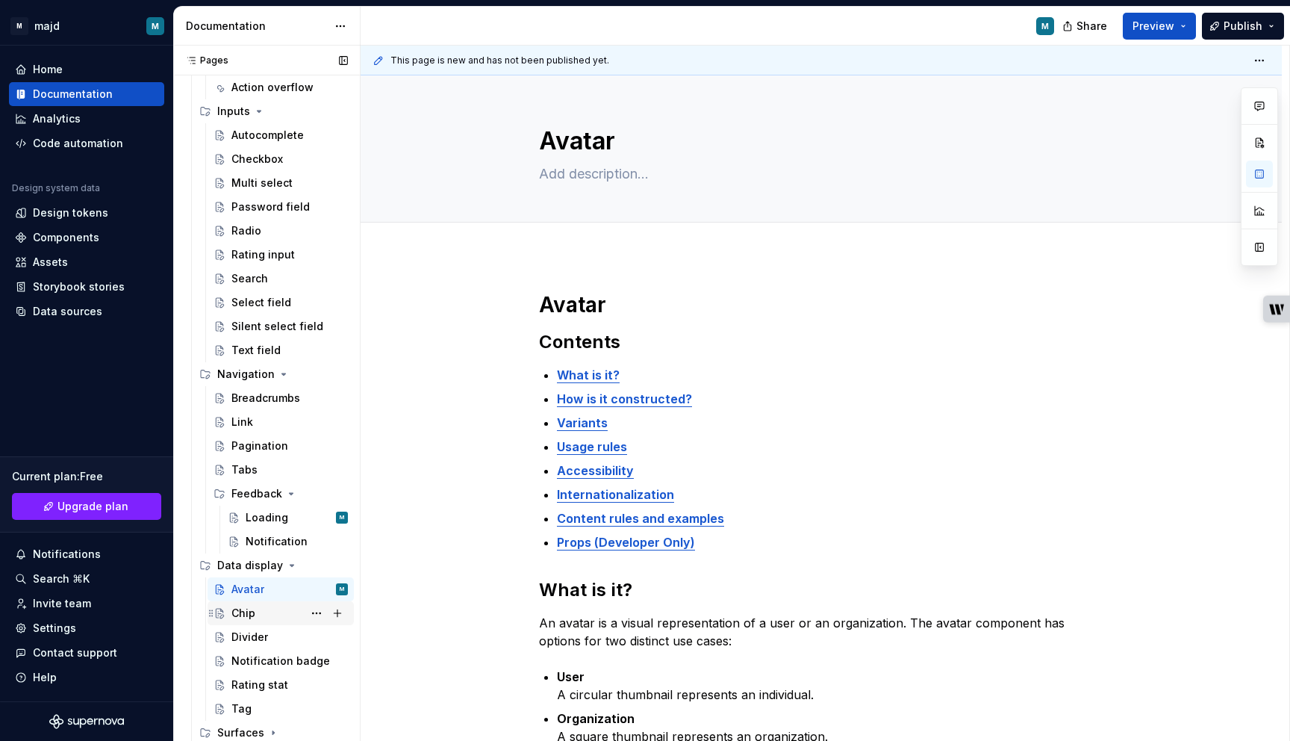
click at [238, 615] on div "Chip" at bounding box center [243, 613] width 24 height 15
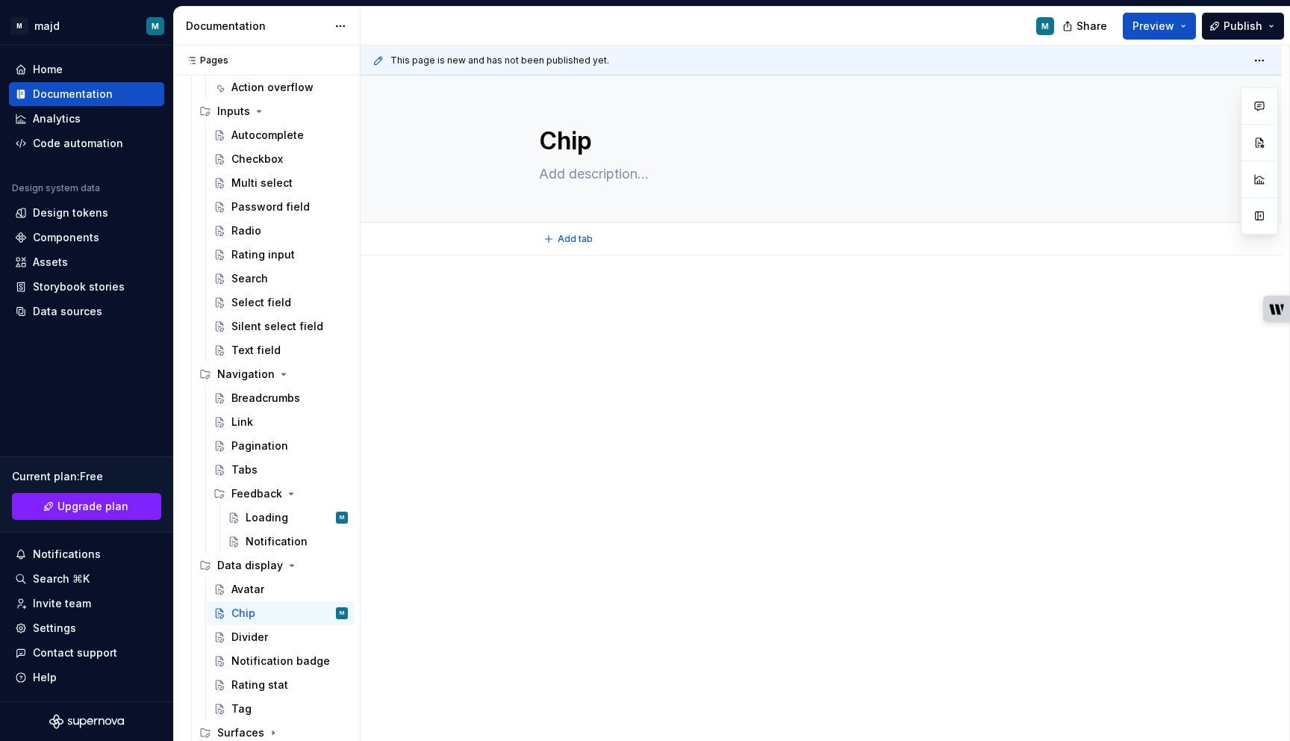
click at [588, 254] on div "Add tab" at bounding box center [821, 239] width 921 height 33
click at [565, 308] on p at bounding box center [821, 300] width 564 height 18
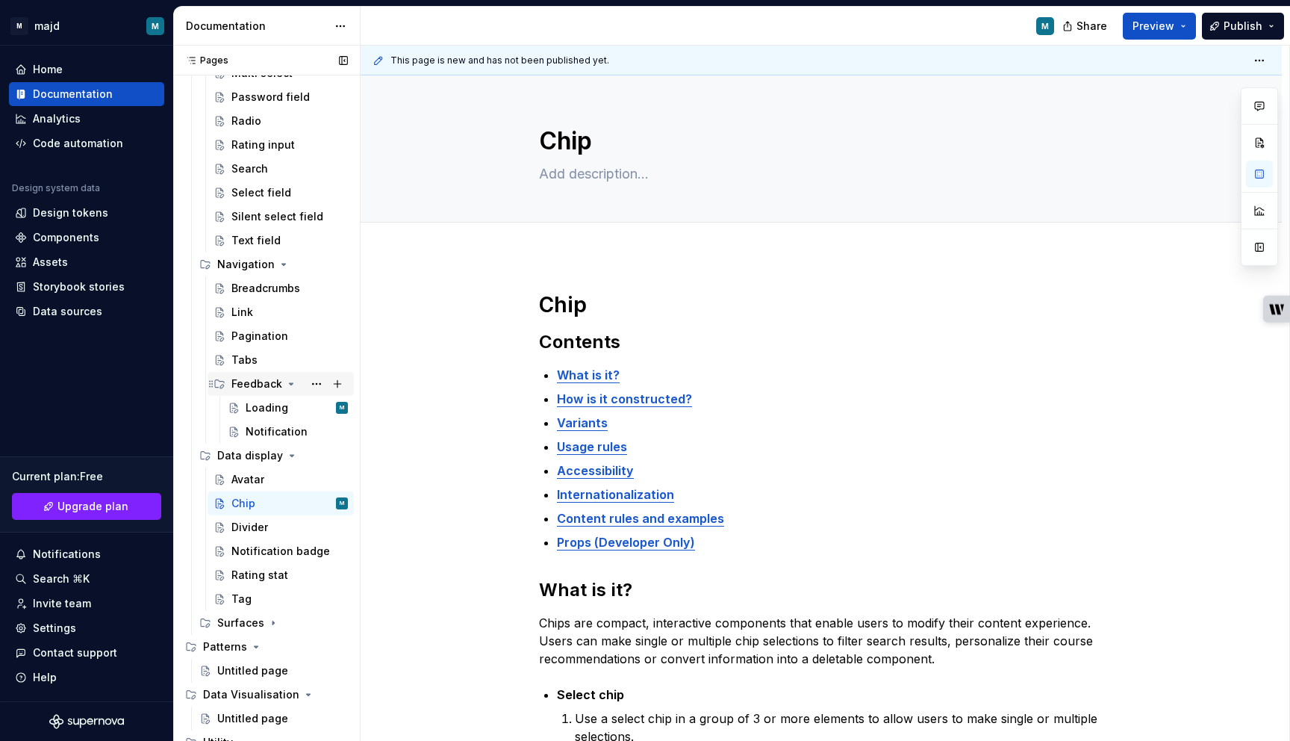
scroll to position [414, 0]
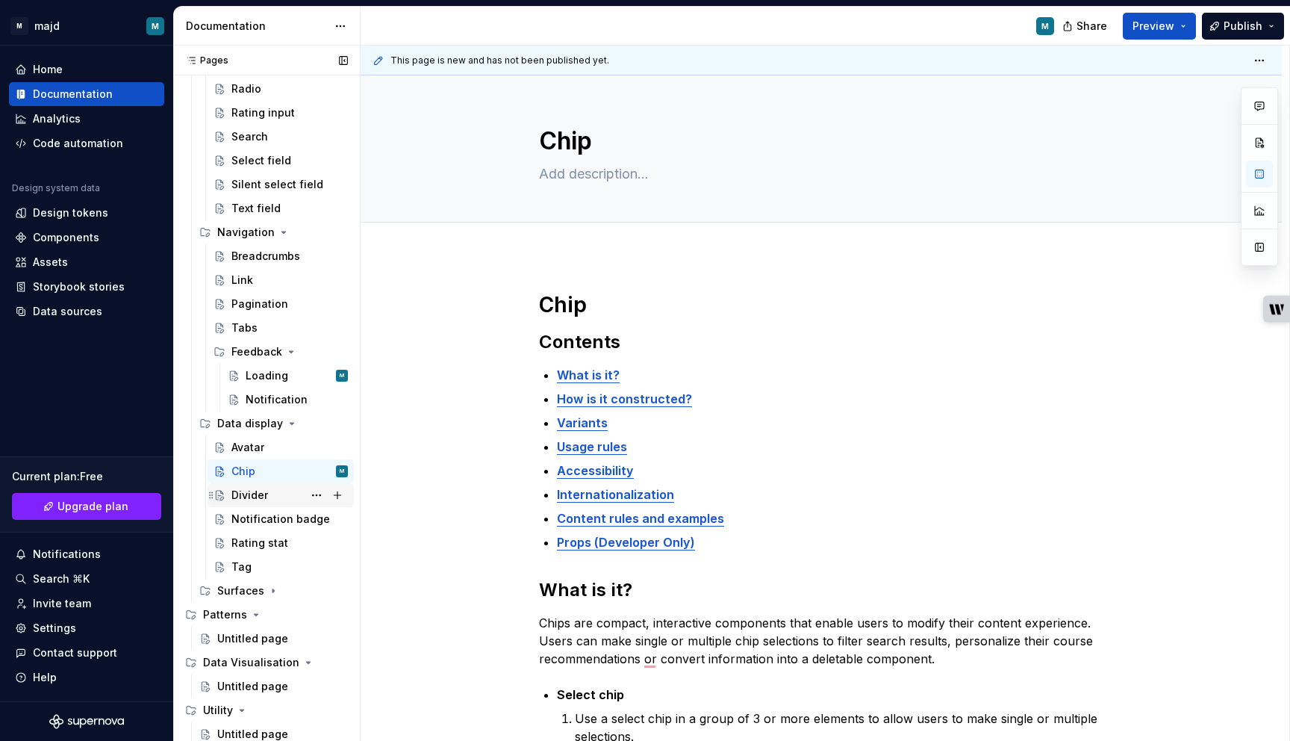
click at [261, 488] on div "Divider" at bounding box center [249, 495] width 37 height 15
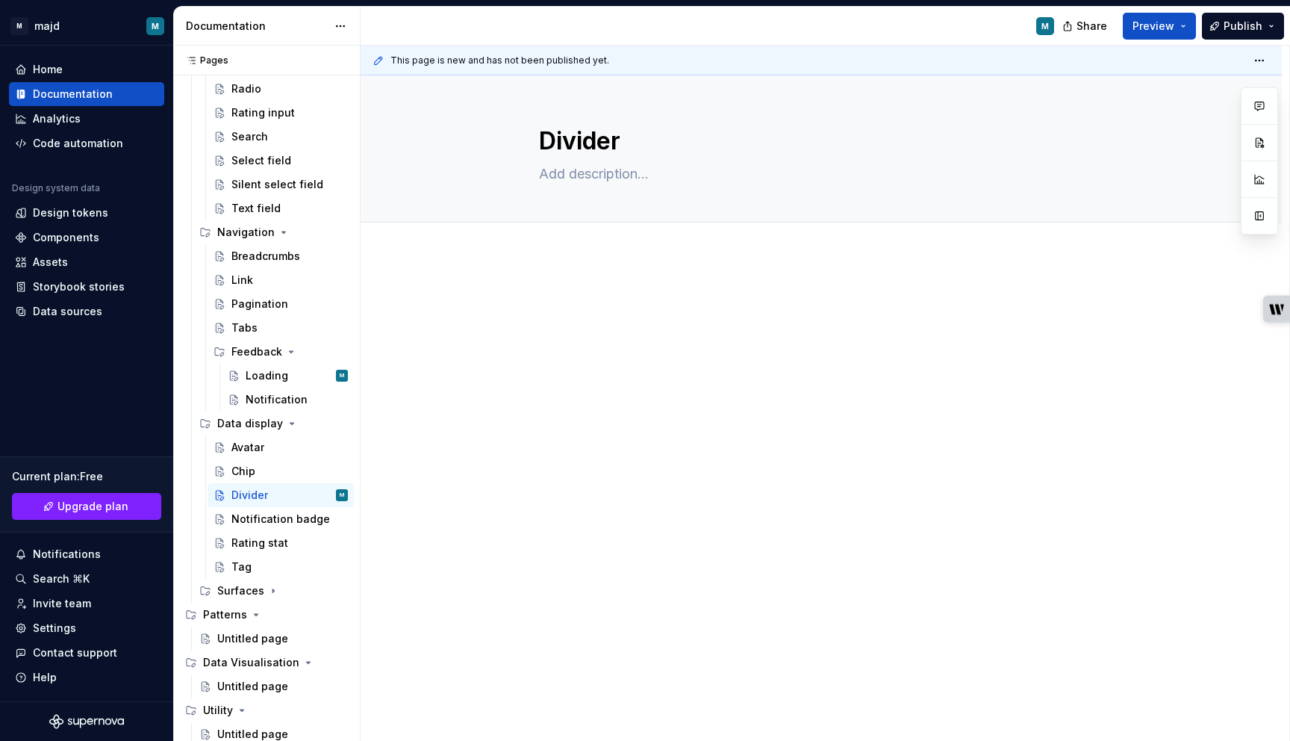
click at [505, 301] on div at bounding box center [821, 421] width 921 height 333
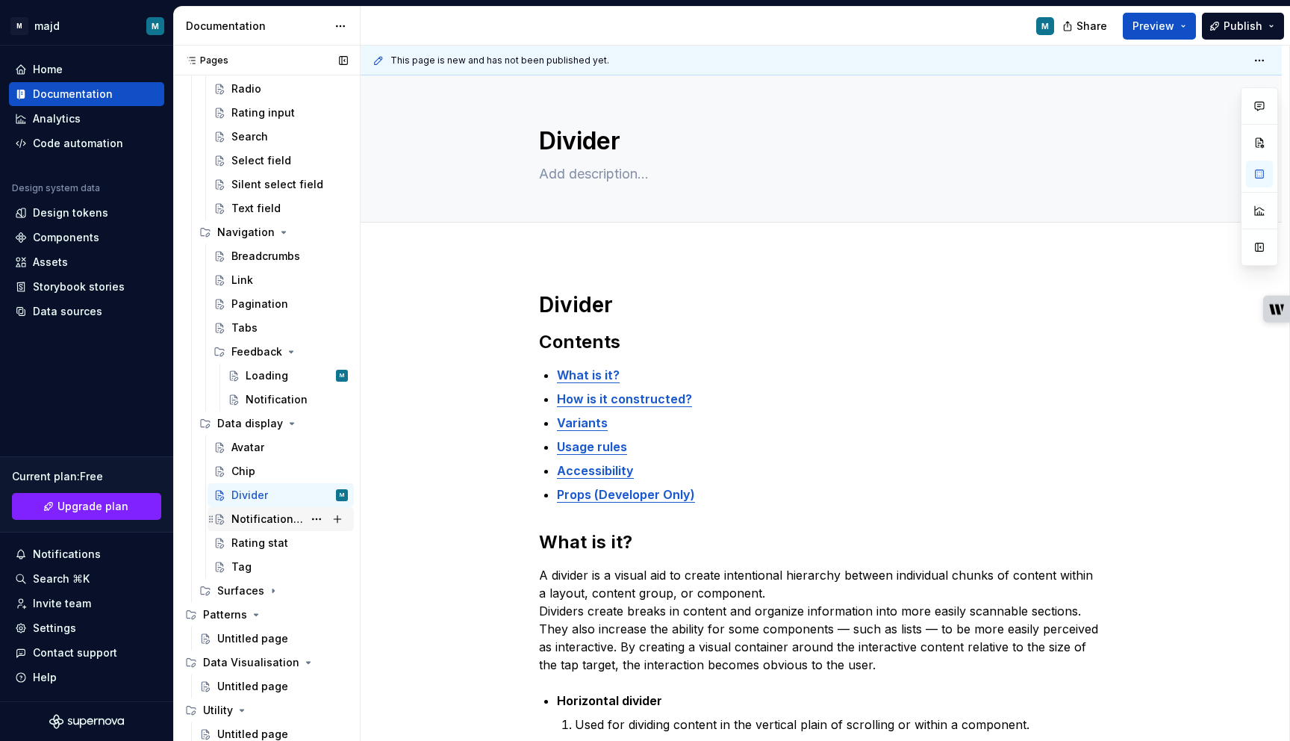
click at [267, 519] on div "Notification badge" at bounding box center [267, 518] width 72 height 15
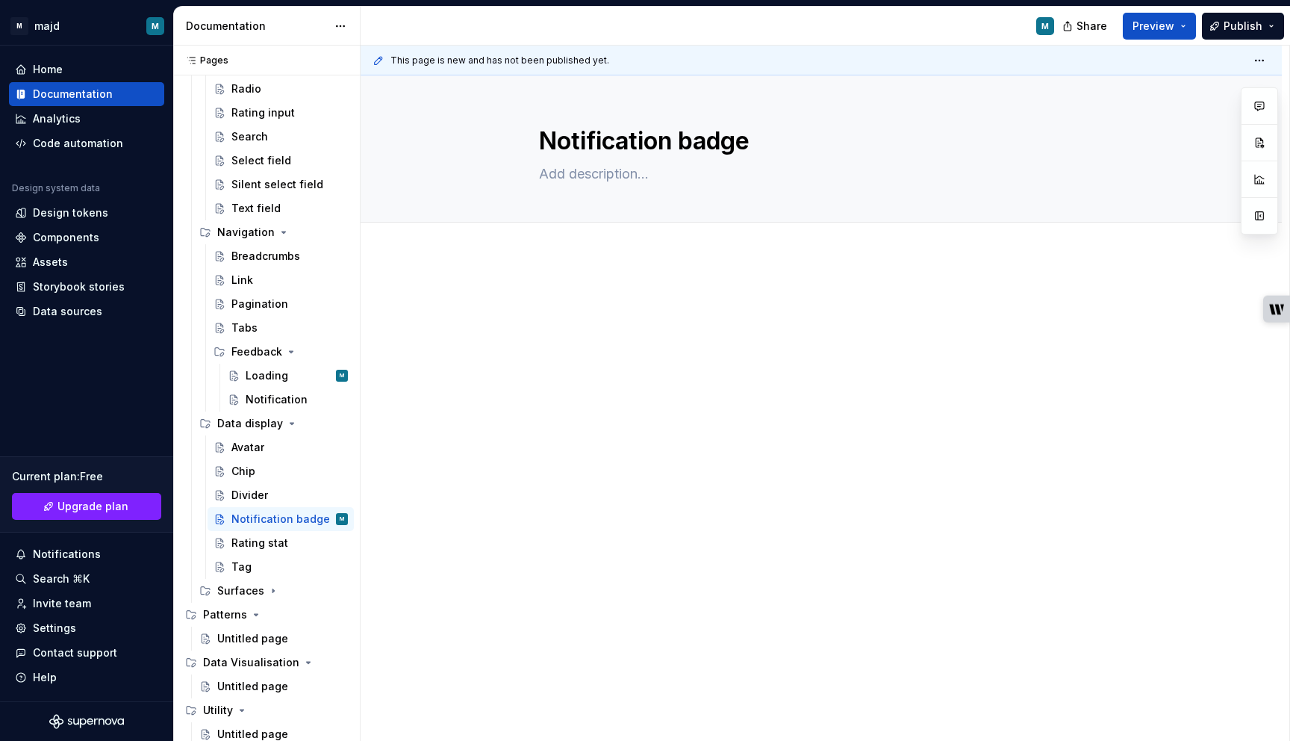
click at [558, 325] on div at bounding box center [821, 319] width 564 height 57
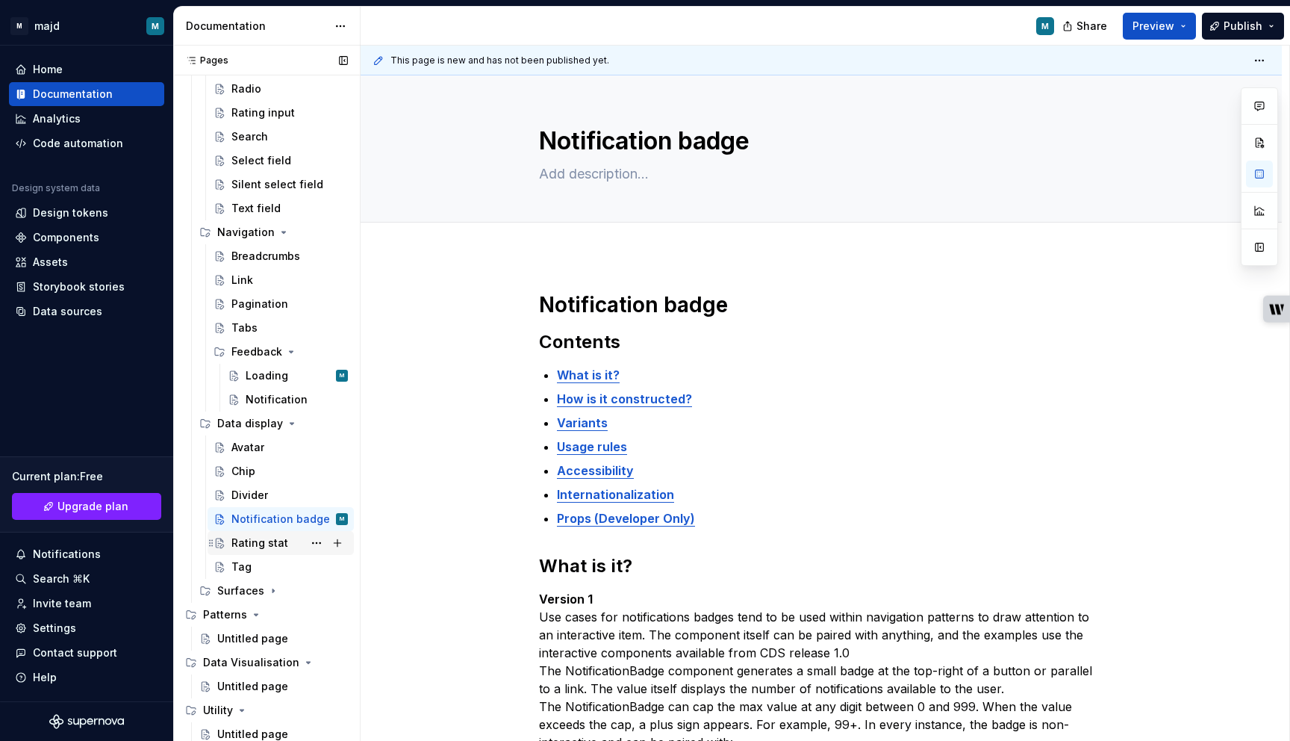
click at [259, 548] on div "Rating stat" at bounding box center [259, 542] width 57 height 15
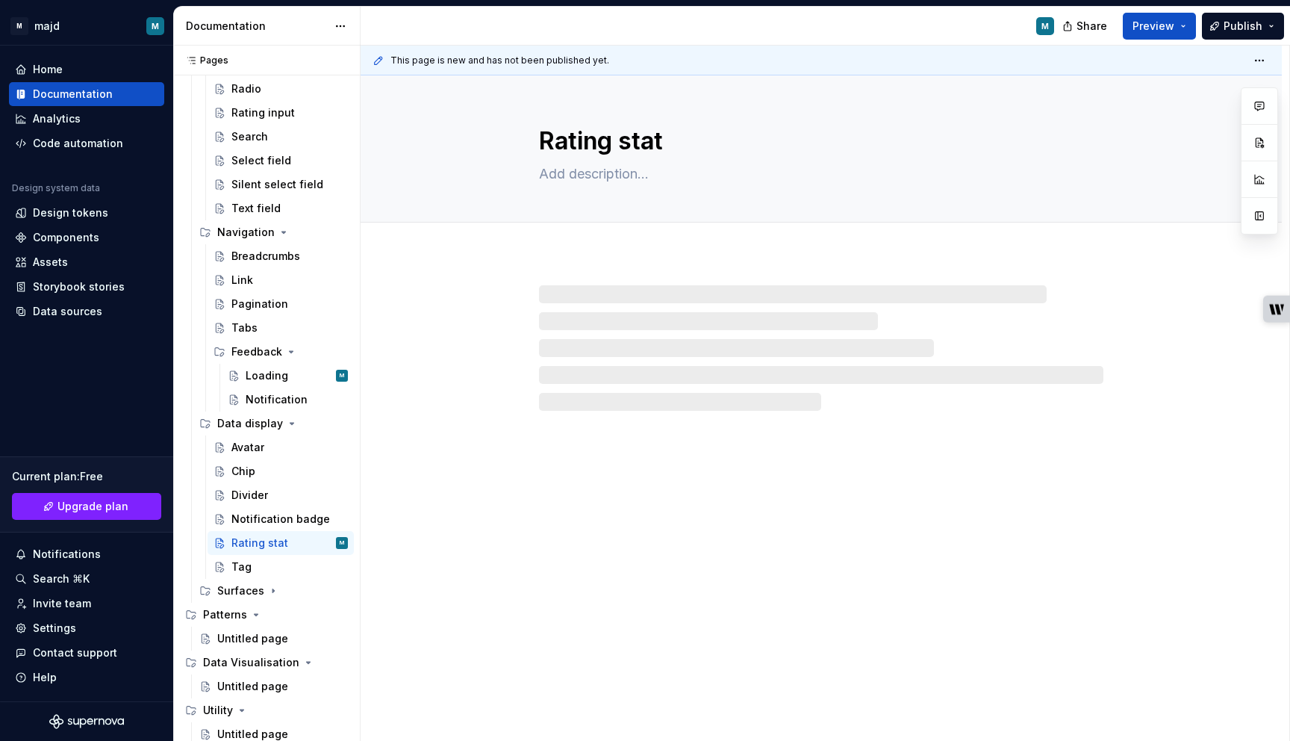
type textarea "*"
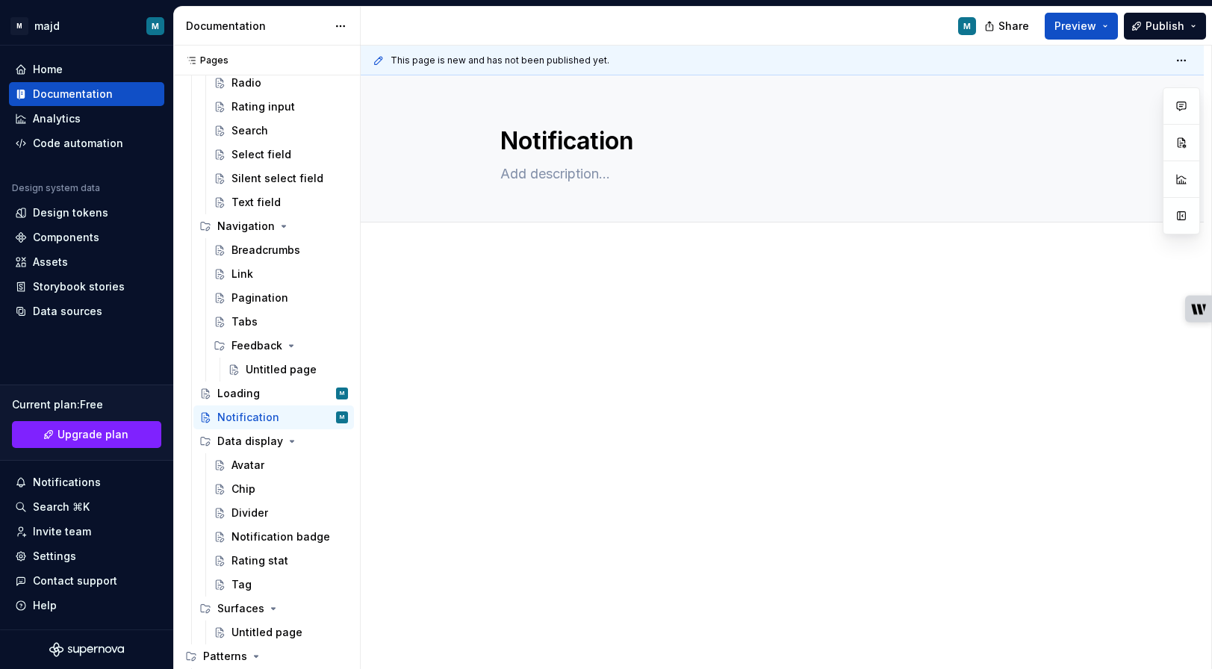
scroll to position [757, 0]
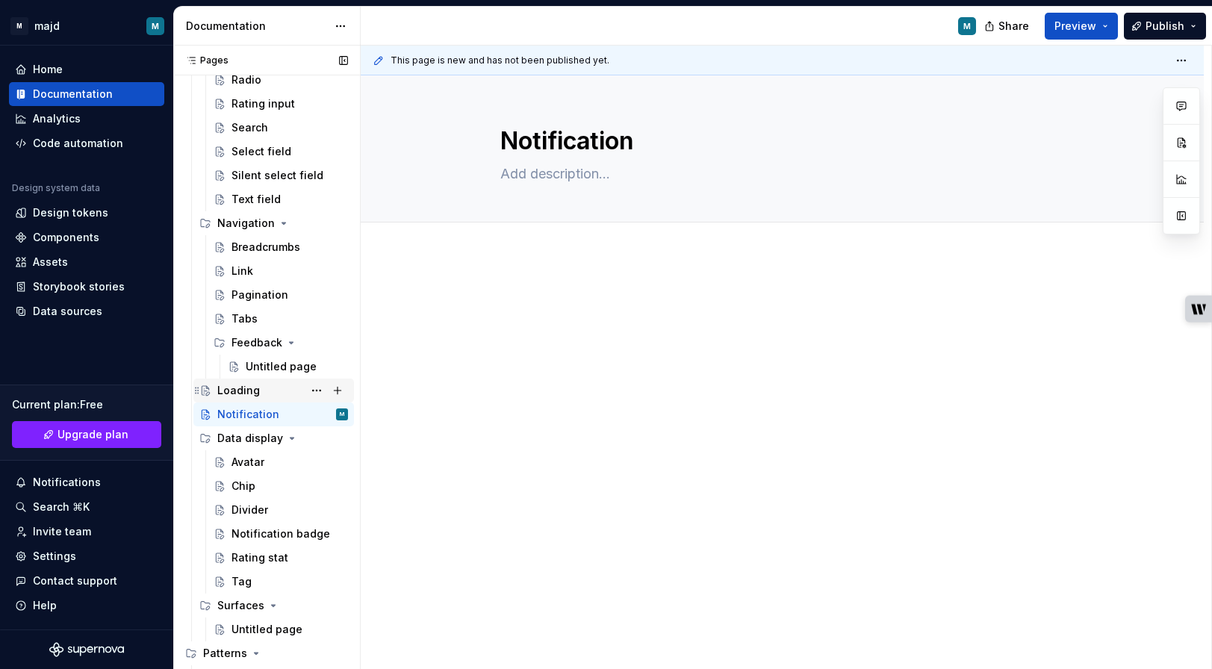
click at [239, 389] on div "Loading" at bounding box center [238, 390] width 43 height 15
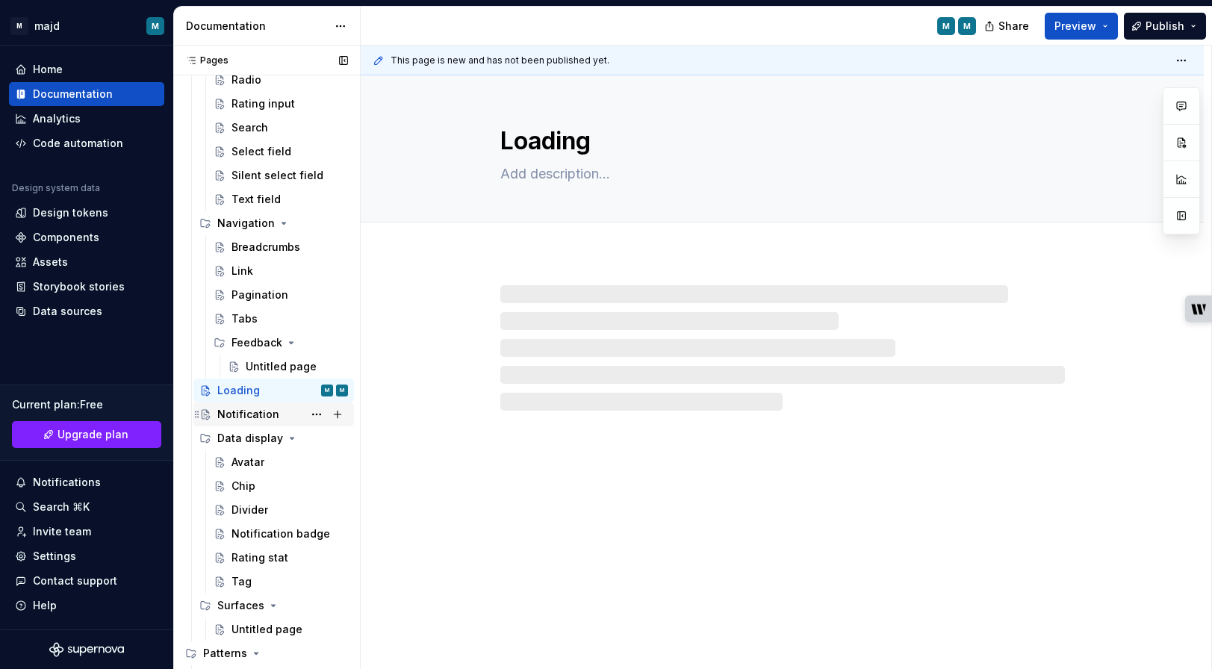
click at [243, 414] on div "Notification" at bounding box center [248, 414] width 62 height 15
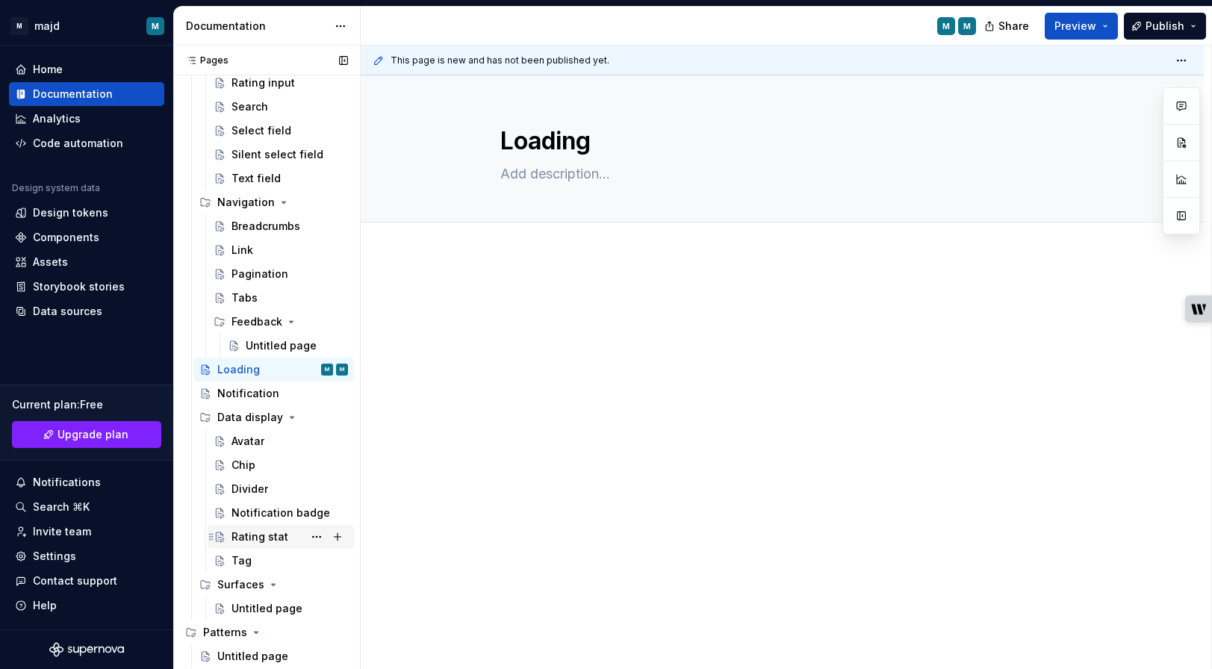
scroll to position [777, 0]
click at [255, 396] on div "Notification" at bounding box center [248, 394] width 62 height 15
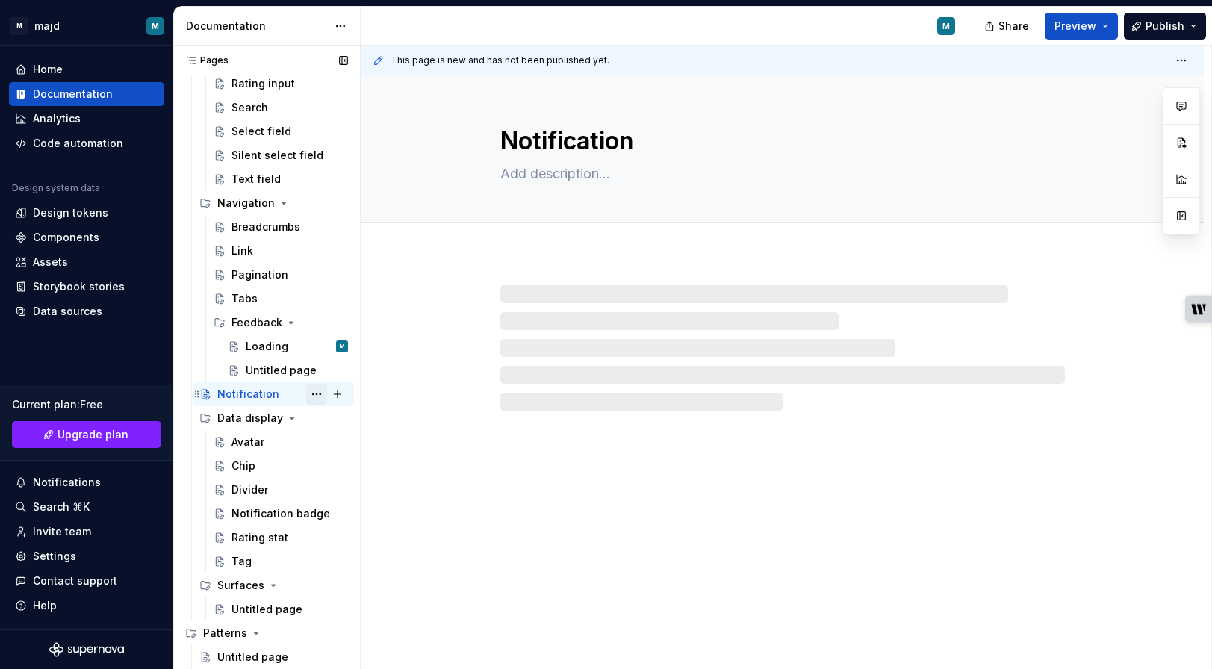
click at [312, 394] on button "Page tree" at bounding box center [316, 394] width 21 height 21
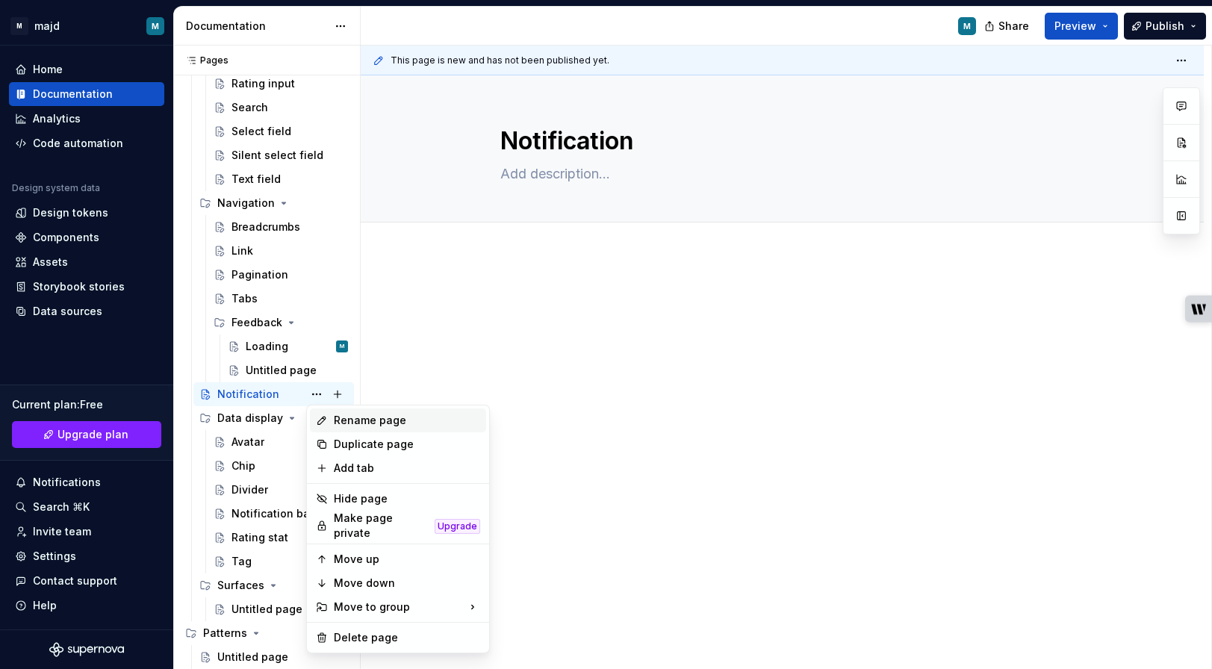
click at [338, 415] on div "Rename page" at bounding box center [407, 420] width 146 height 15
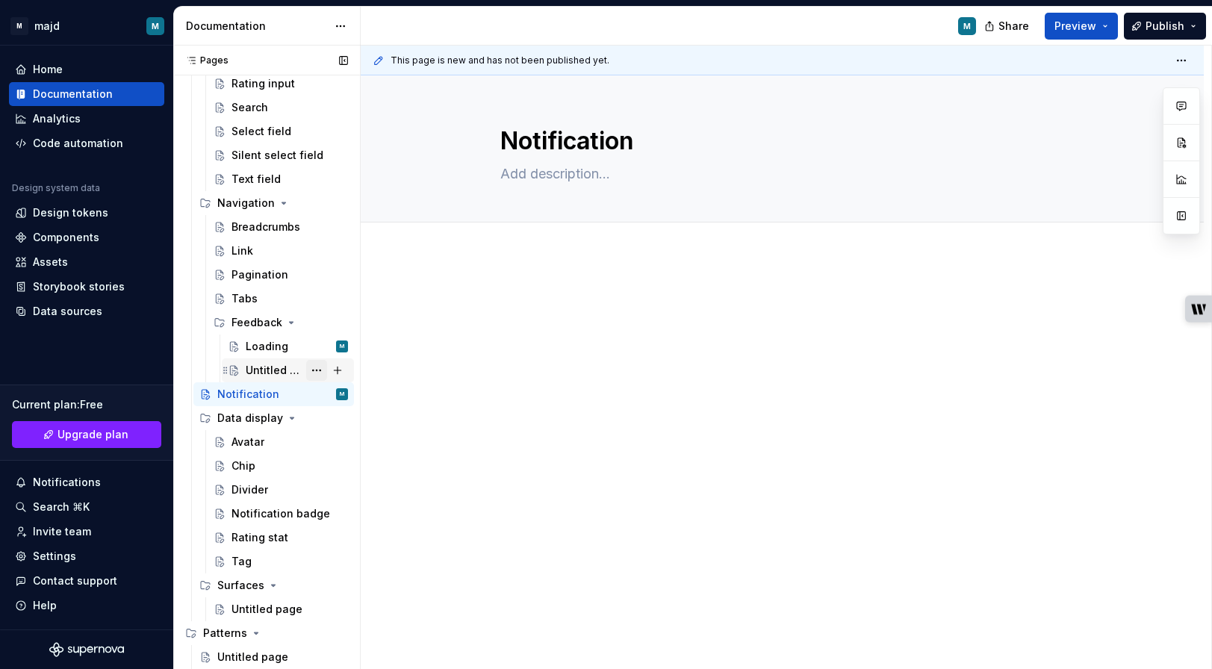
click at [312, 368] on button "Page tree" at bounding box center [316, 370] width 21 height 21
type textarea "*"
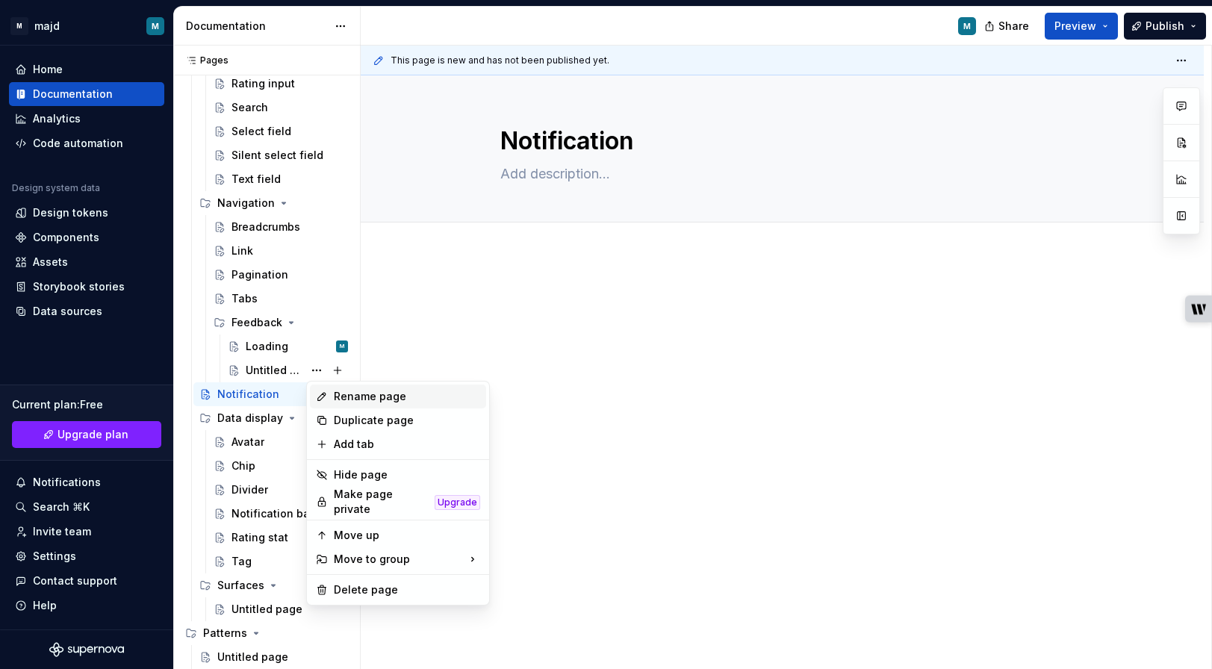
click at [341, 396] on div "Rename page" at bounding box center [407, 396] width 146 height 15
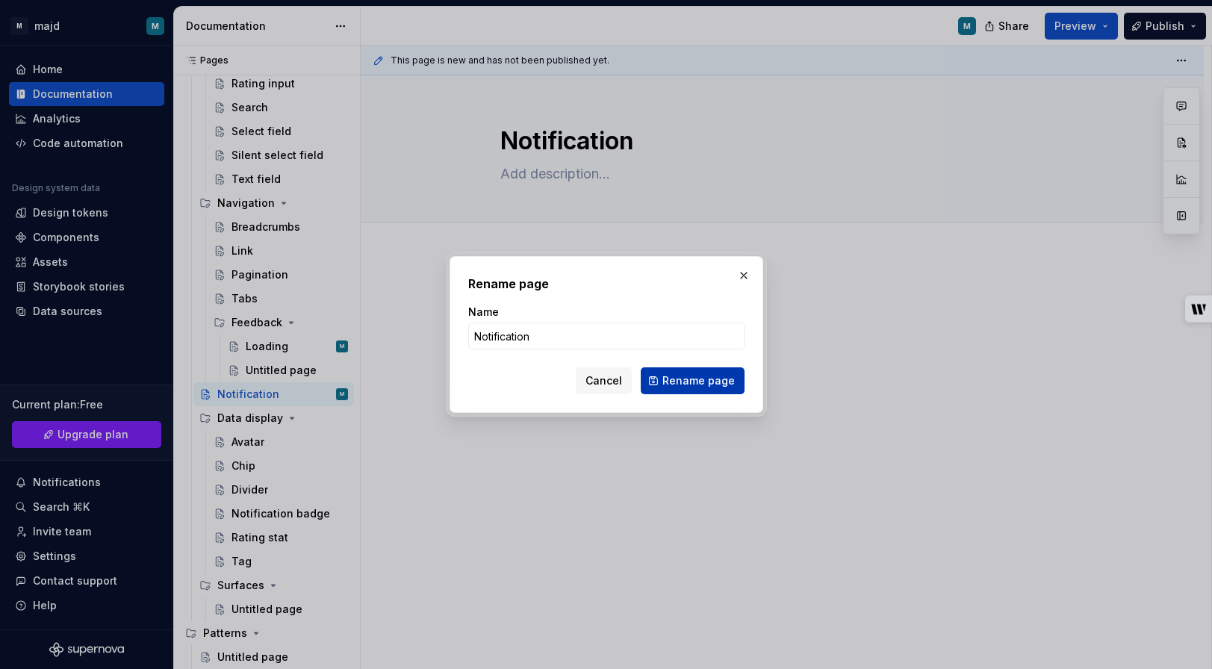
type input "Notification"
click at [699, 381] on span "Rename page" at bounding box center [698, 380] width 72 height 15
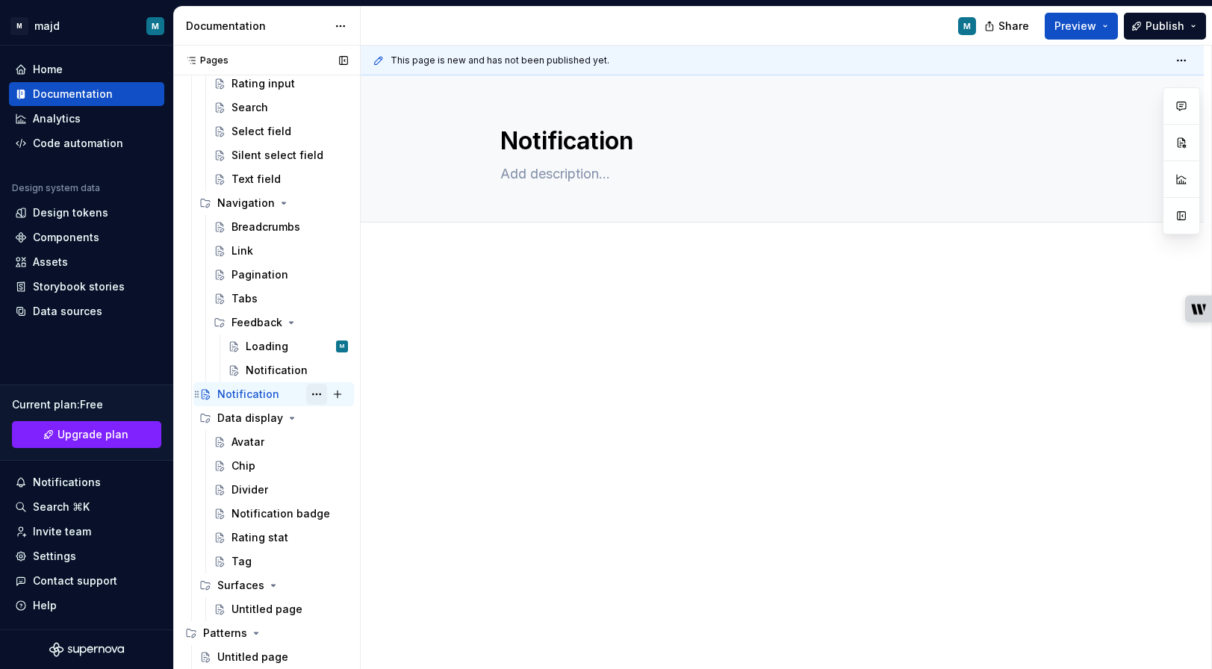
click at [317, 396] on button "Page tree" at bounding box center [316, 394] width 21 height 21
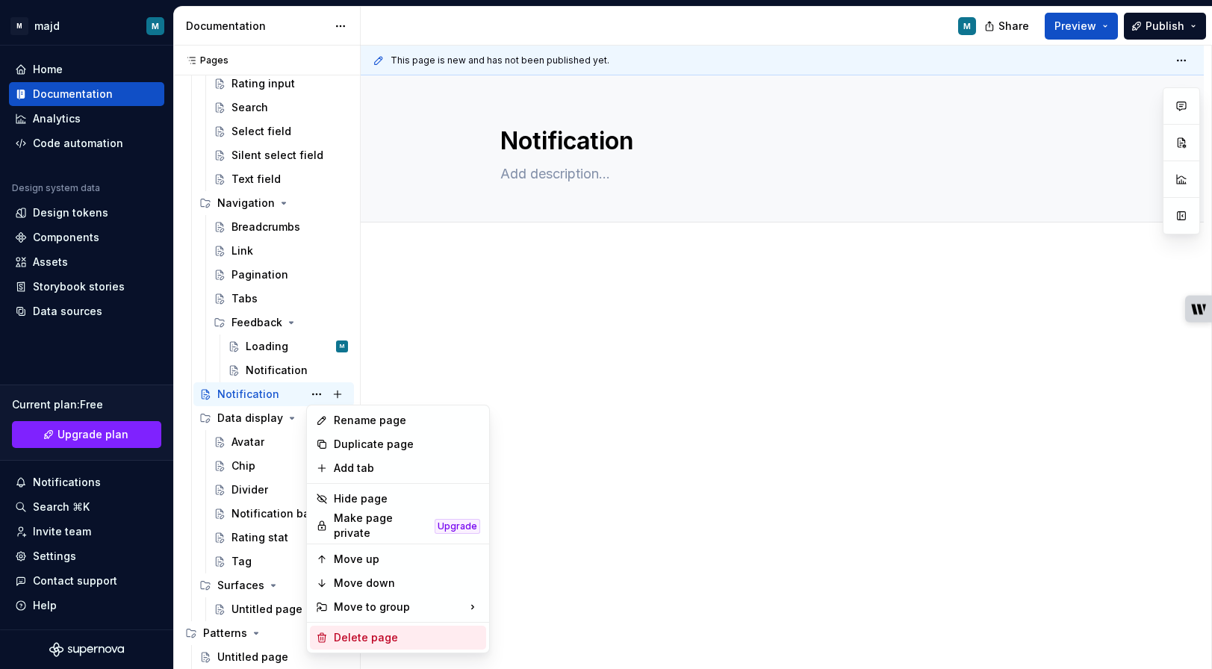
click at [361, 626] on div "Delete page" at bounding box center [398, 638] width 176 height 24
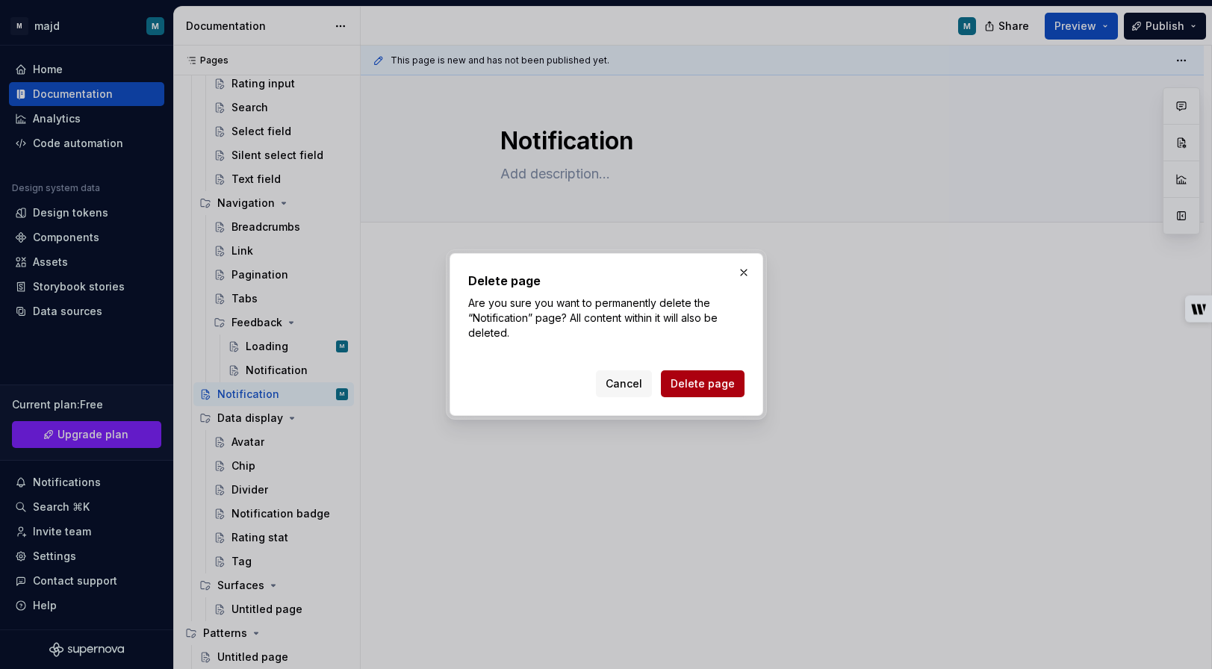
click at [698, 383] on span "Delete page" at bounding box center [703, 383] width 64 height 15
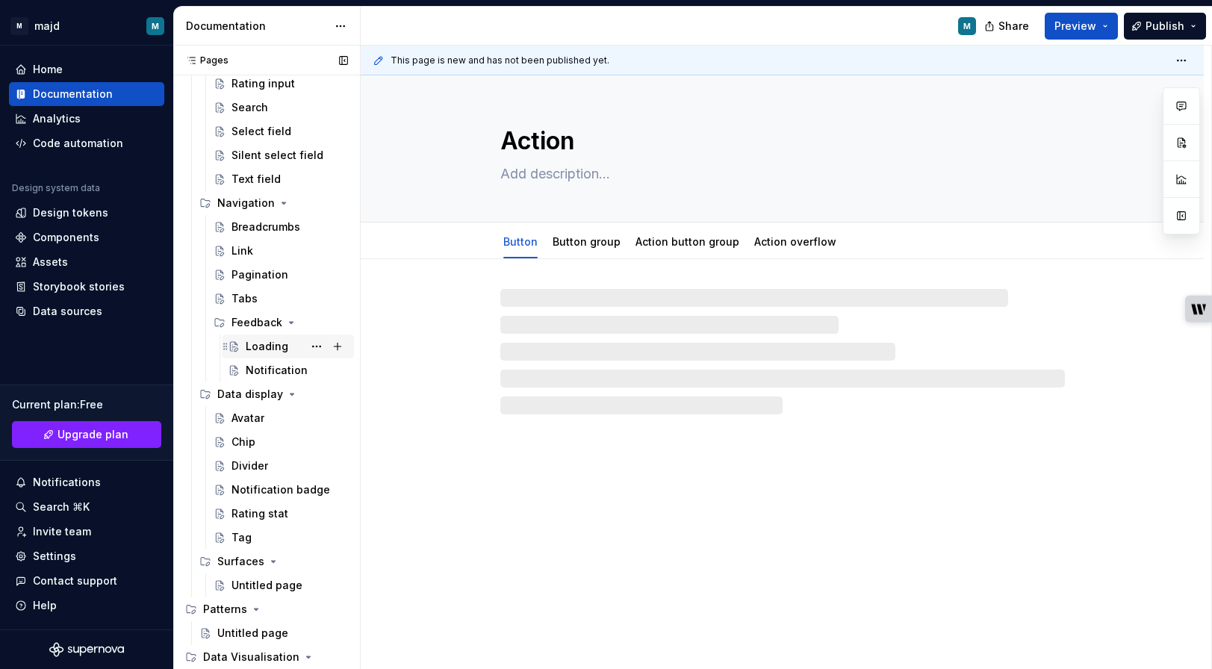
click at [256, 340] on div "Loading" at bounding box center [267, 346] width 43 height 15
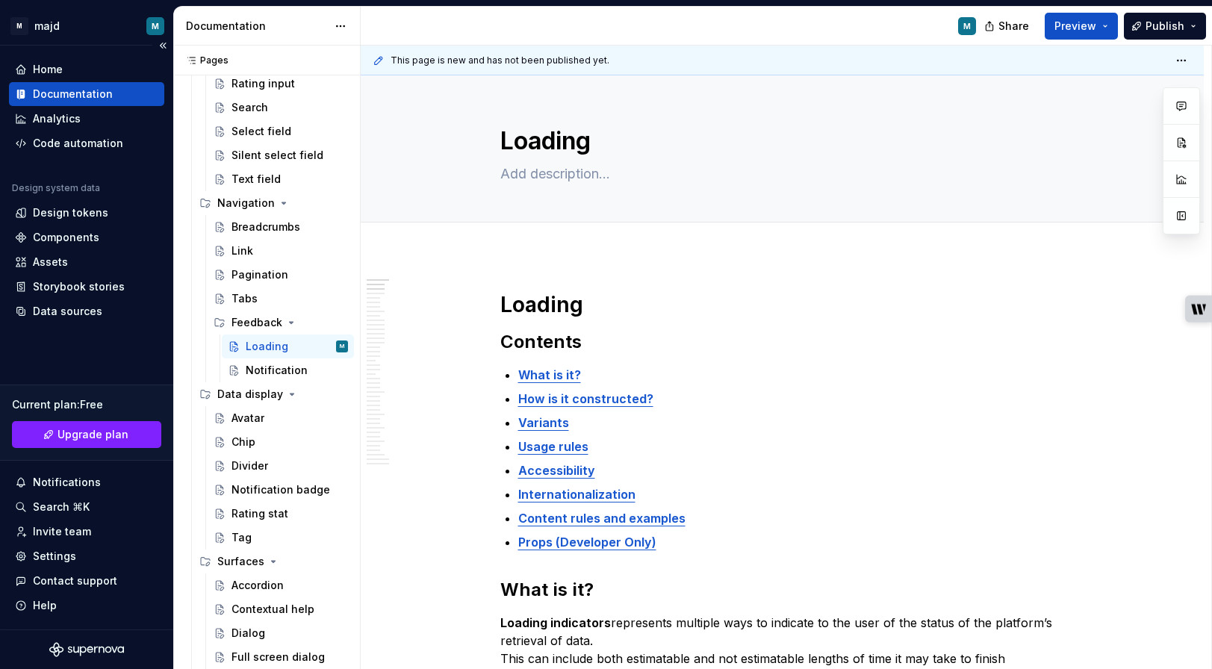
type textarea "*"
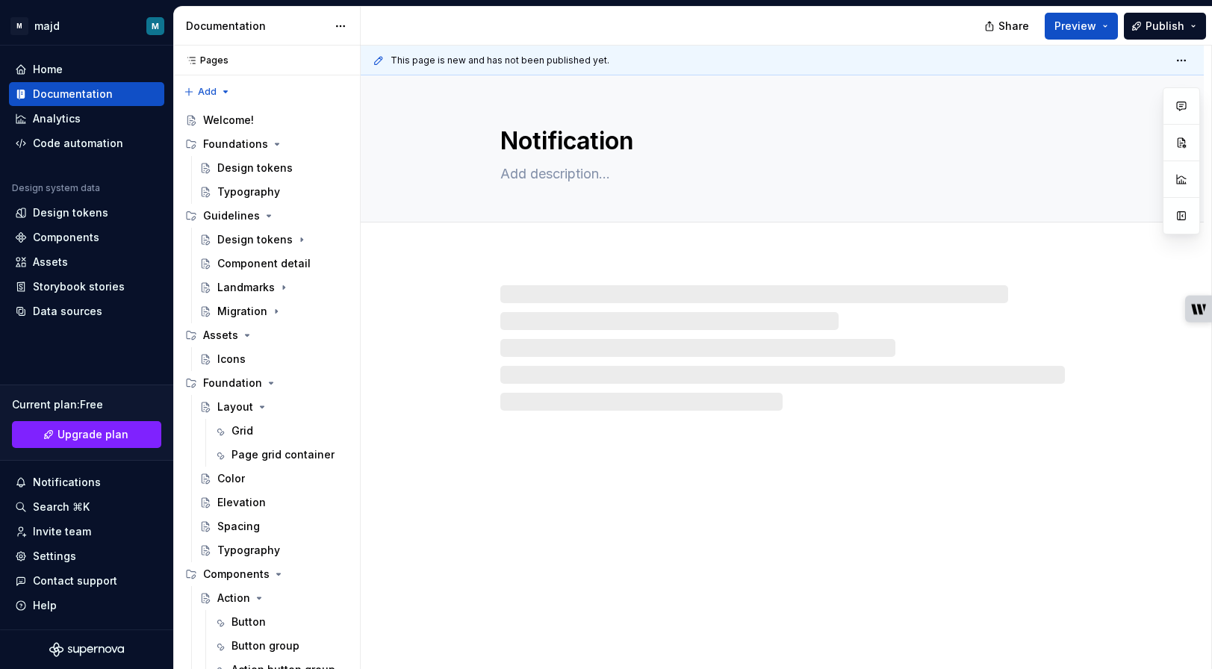
type textarea "*"
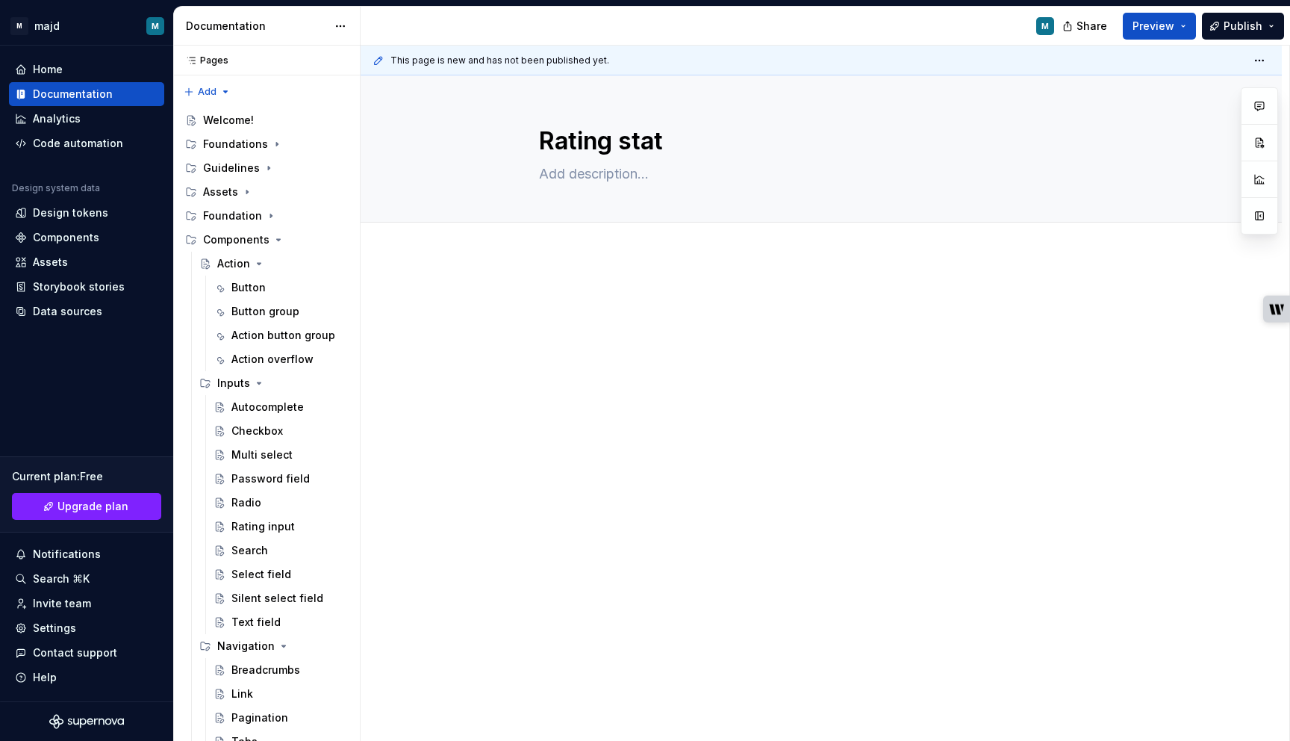
scroll to position [414, 0]
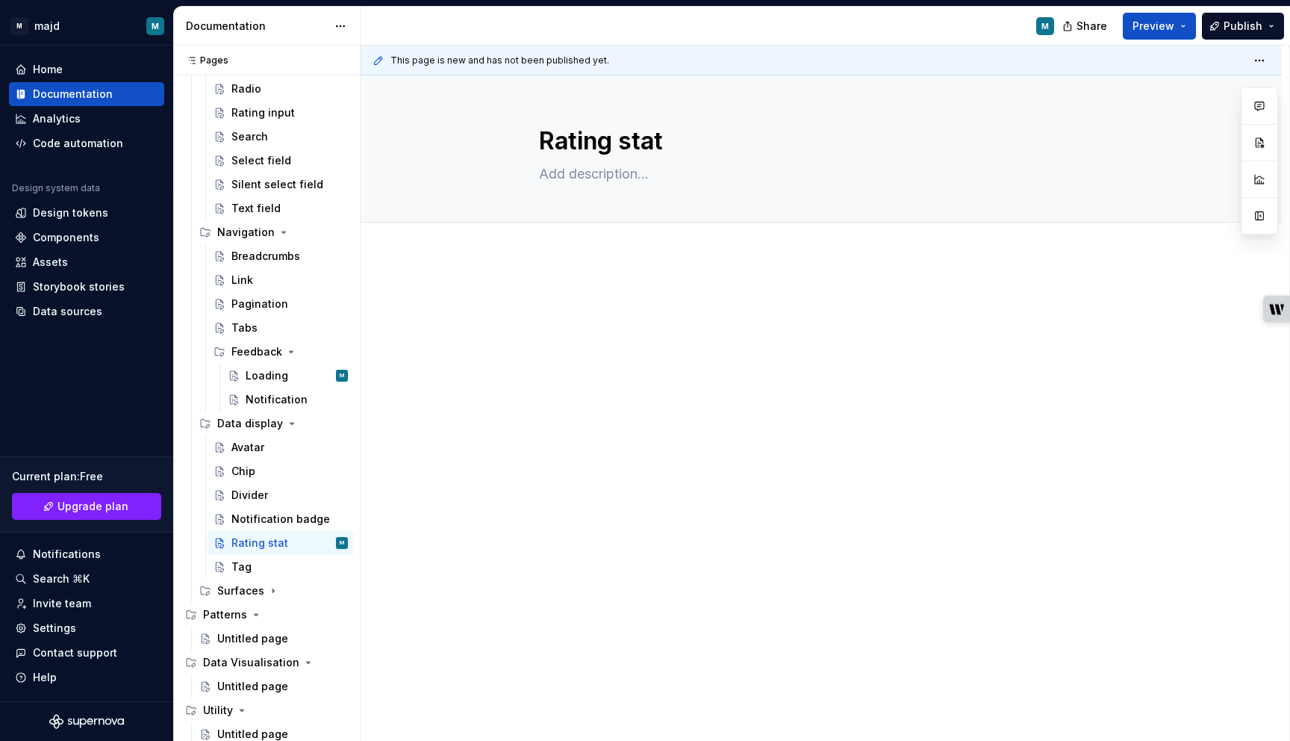
click at [576, 255] on div at bounding box center [821, 421] width 921 height 333
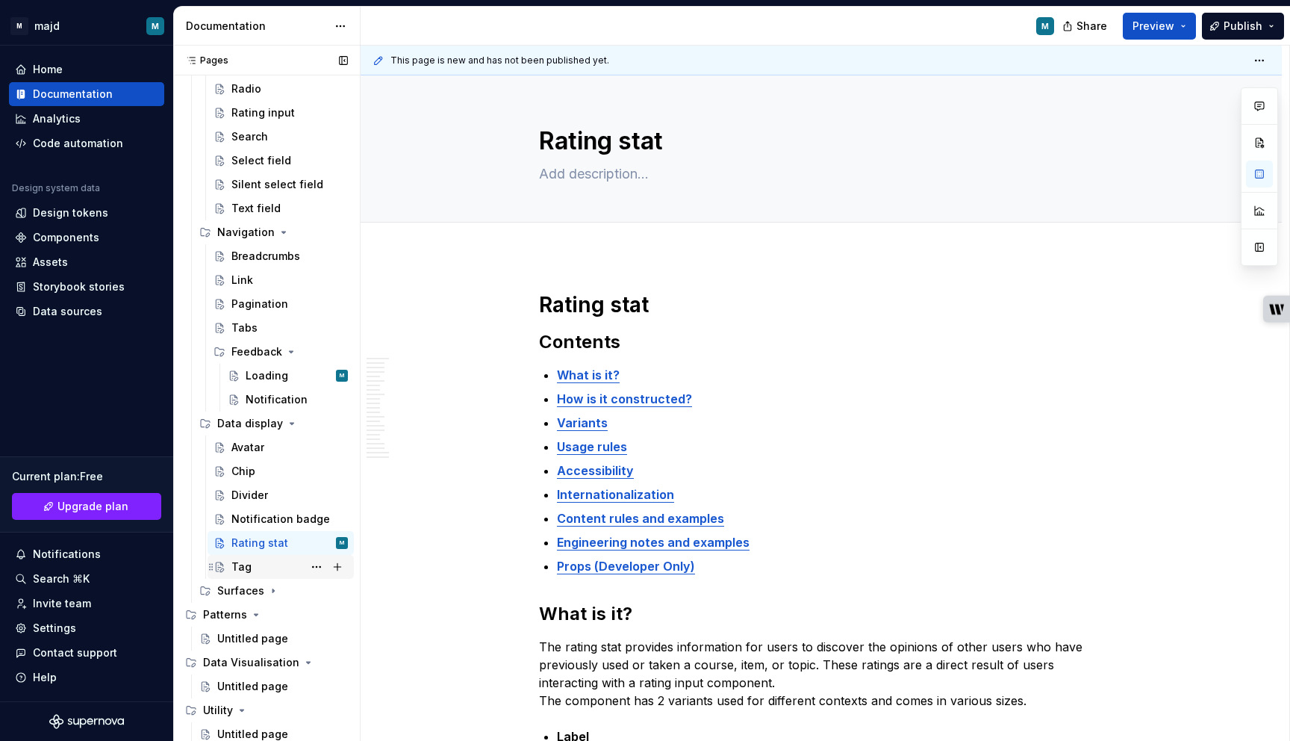
click at [243, 562] on div "Tag" at bounding box center [241, 566] width 20 height 15
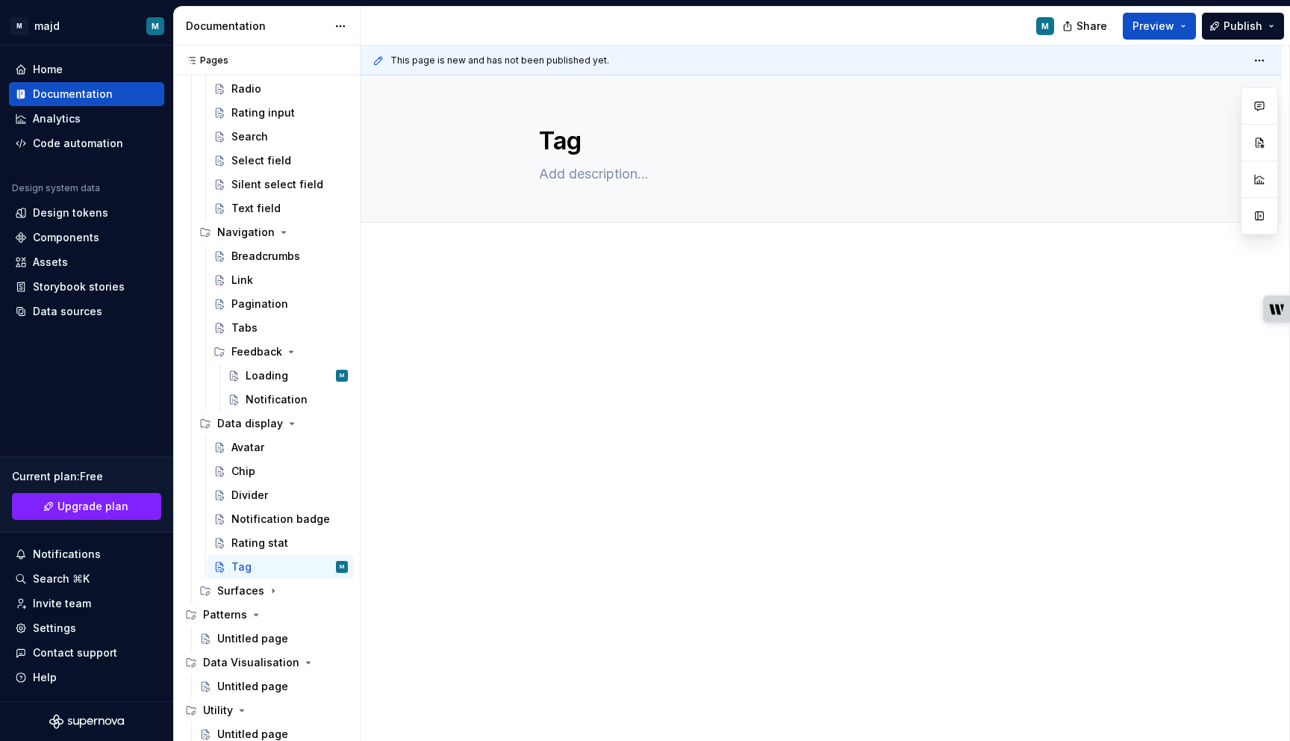
click at [539, 270] on div "This page is new and has not been published yet. Tag Edit header" at bounding box center [825, 394] width 929 height 696
click at [544, 311] on div at bounding box center [821, 319] width 564 height 57
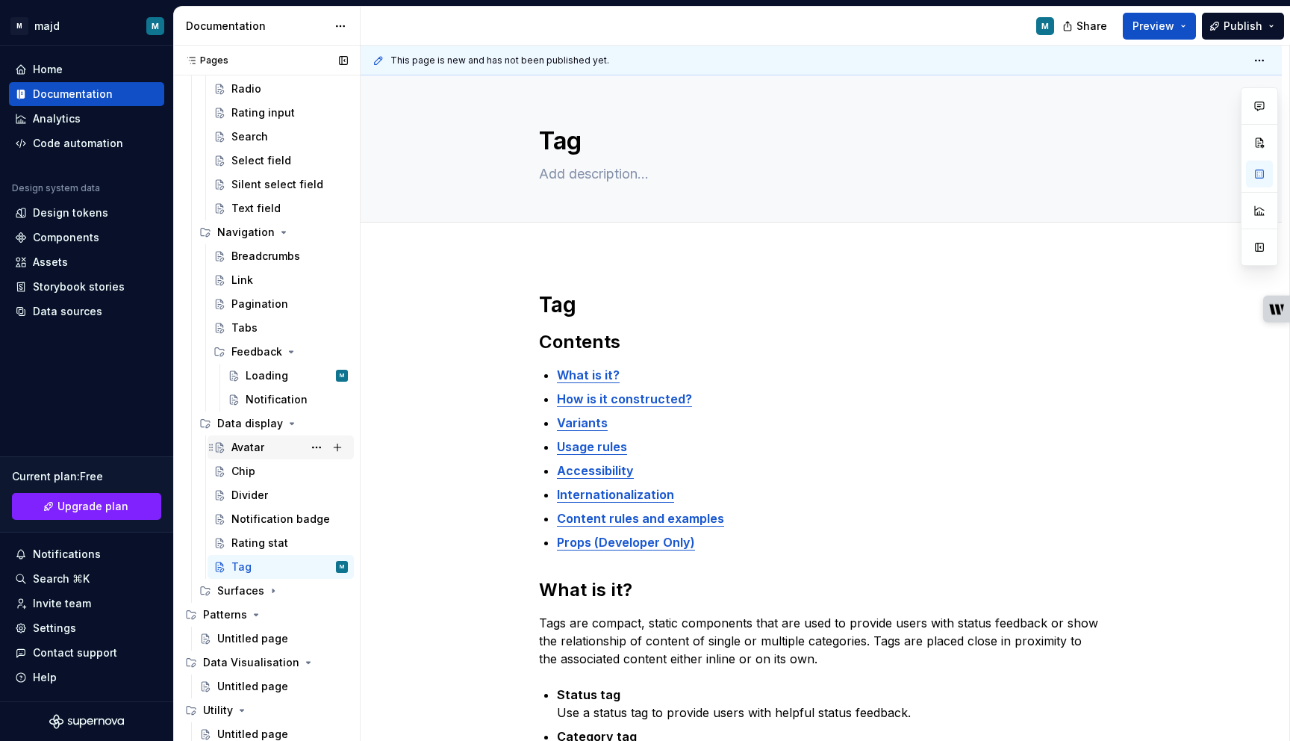
scroll to position [415, 0]
click at [258, 587] on div "Surfaces" at bounding box center [240, 589] width 47 height 15
click at [273, 615] on div "Untitled page" at bounding box center [266, 613] width 71 height 15
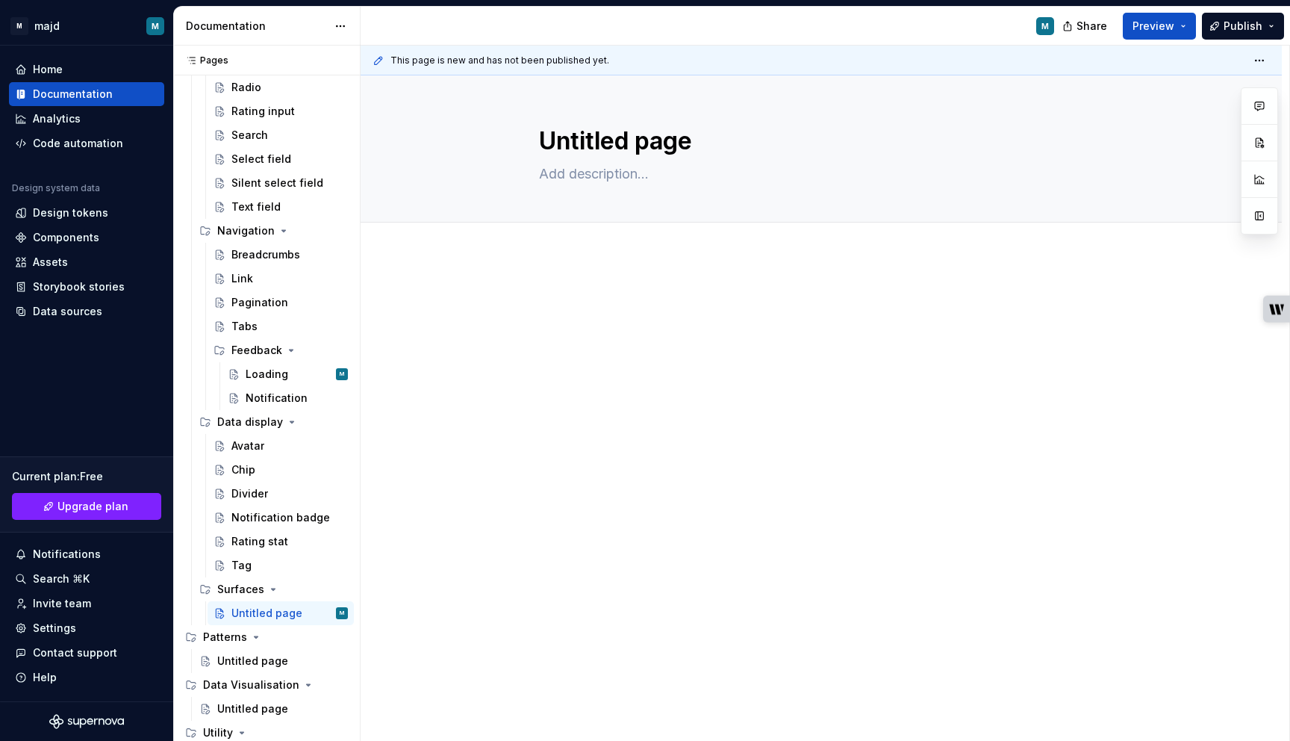
click at [583, 287] on div at bounding box center [821, 421] width 921 height 333
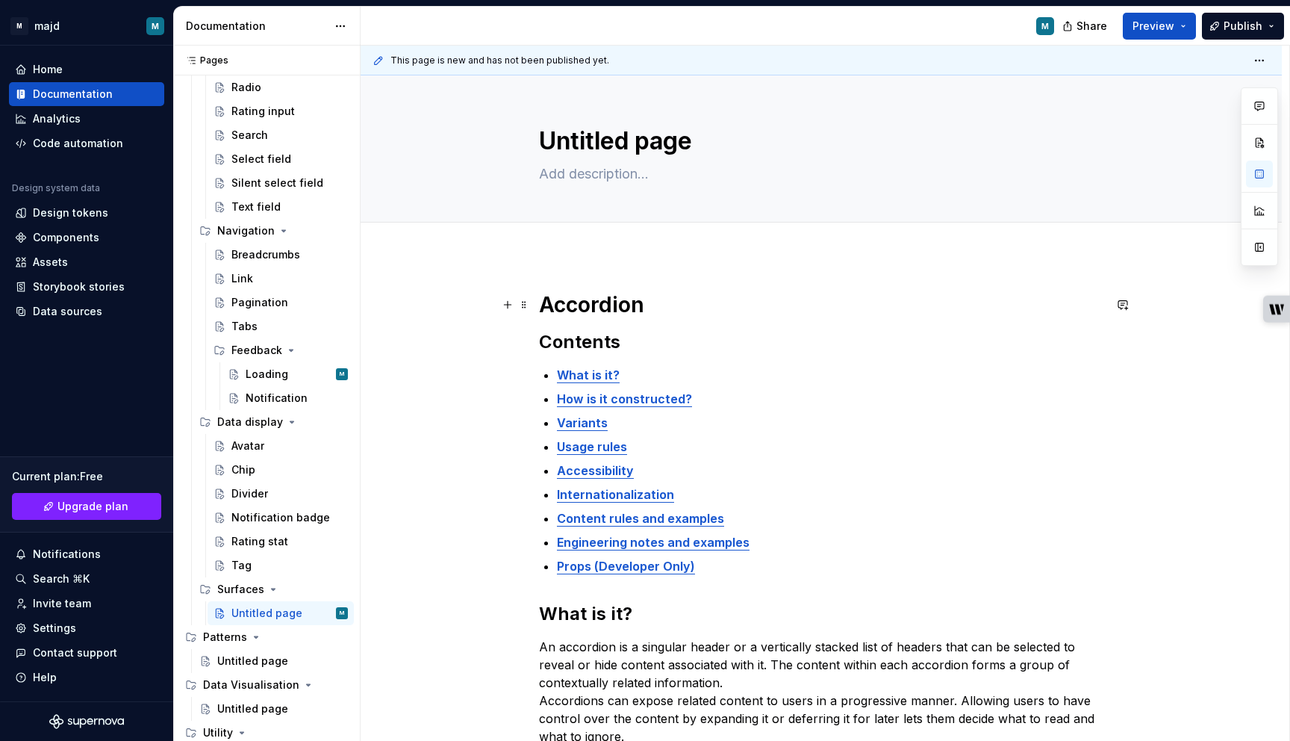
click at [577, 301] on strong "Accordion" at bounding box center [591, 304] width 105 height 25
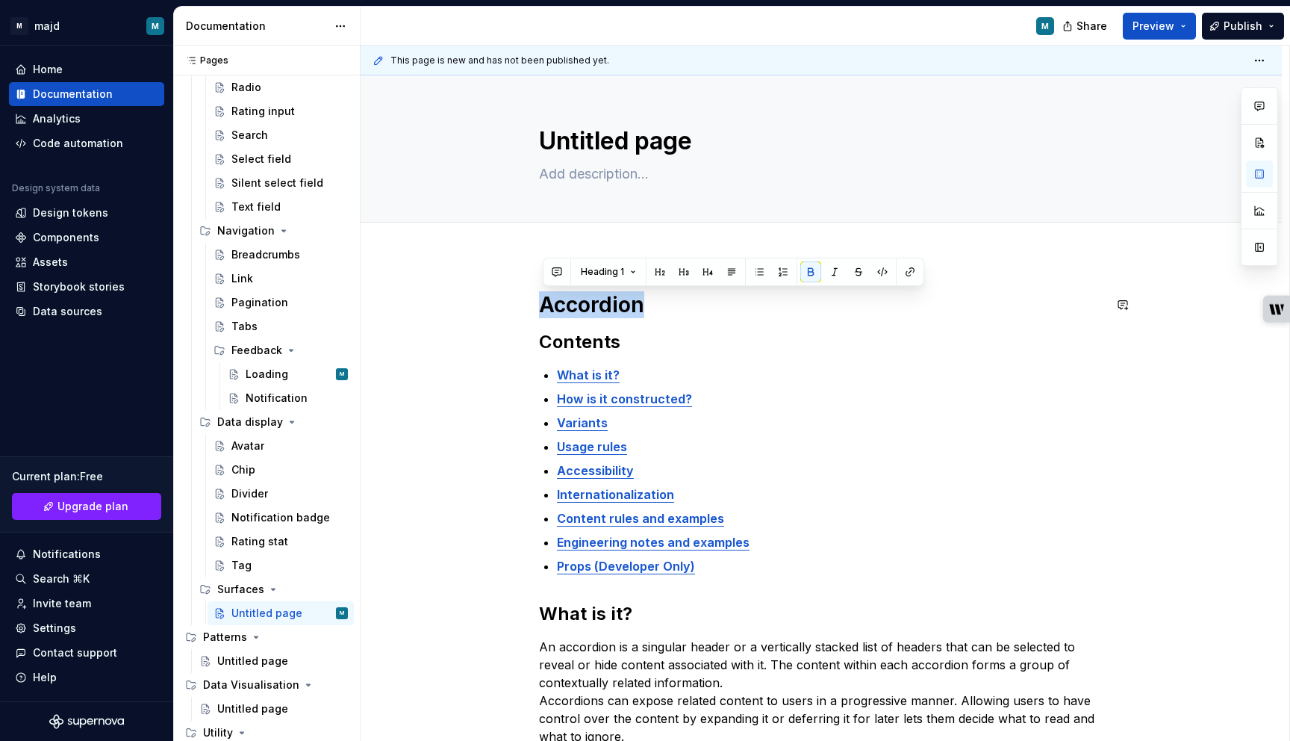
copy strong "Accordion"
click at [604, 127] on textarea "Untitled page" at bounding box center [818, 141] width 564 height 36
paste textarea "Accordion"
type textarea "*"
type textarea "Accordion"
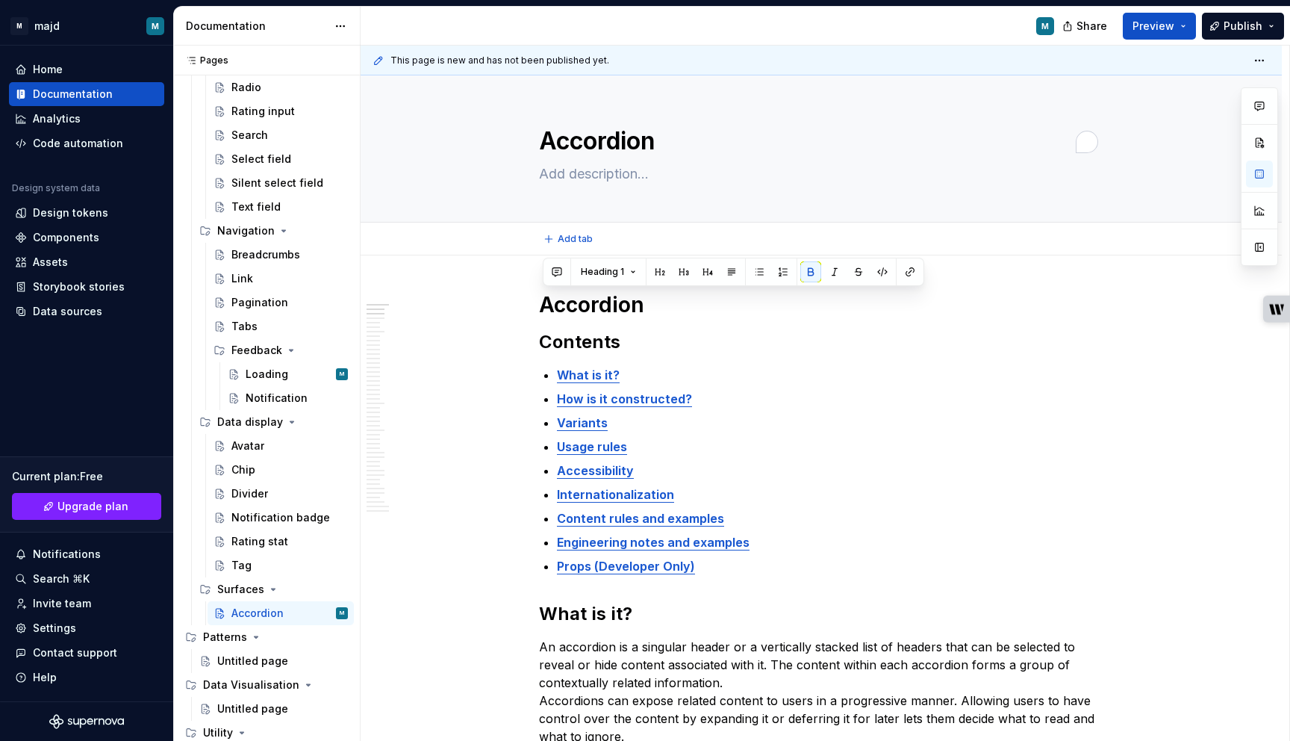
type textarea "*"
type textarea "Accordion"
click at [338, 588] on button "Page tree" at bounding box center [337, 589] width 21 height 21
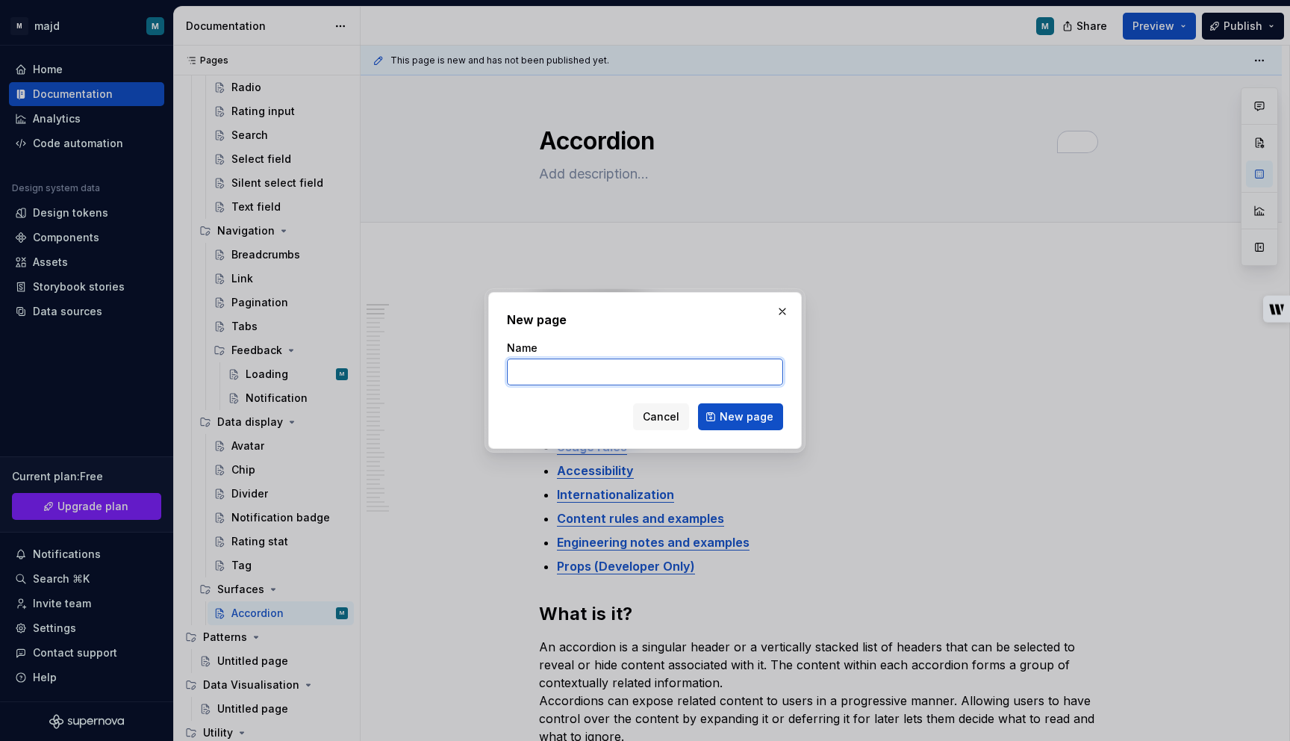
type textarea "*"
paste input "Contextual help"
type input "Contextual help"
click at [741, 420] on span "New page" at bounding box center [747, 416] width 54 height 15
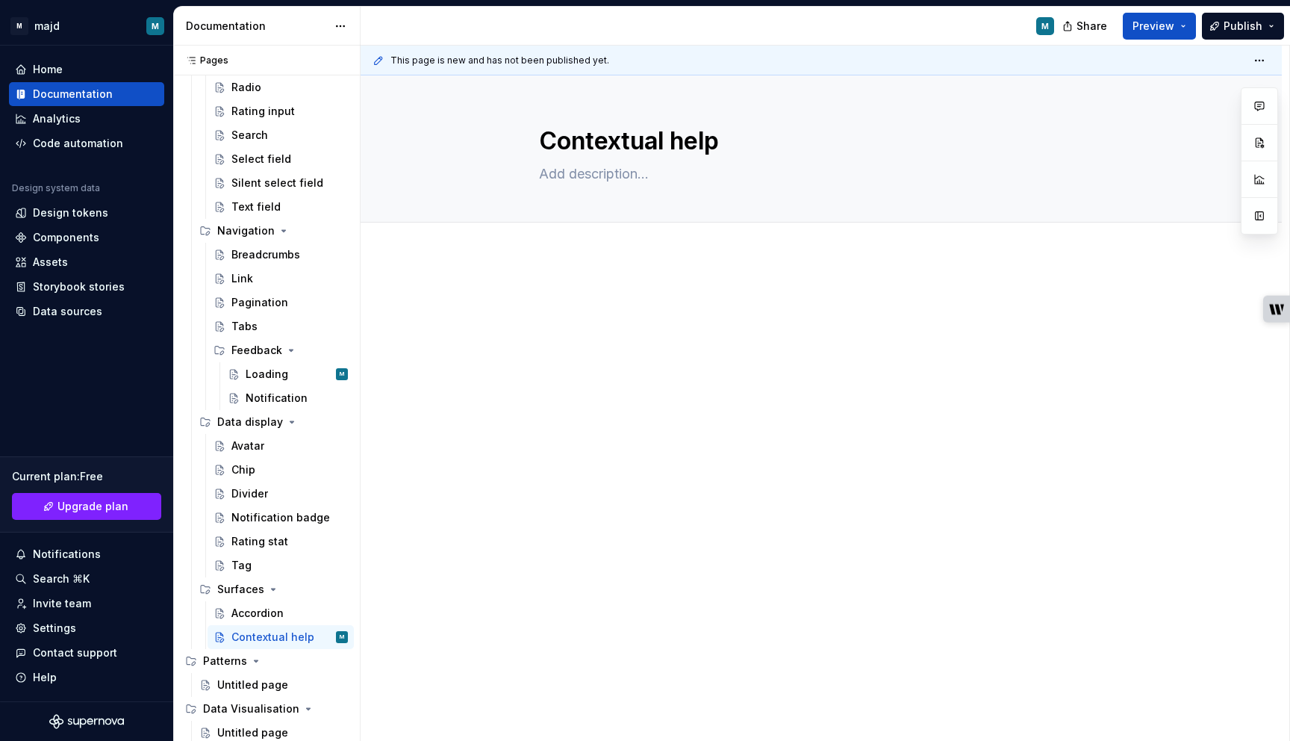
click at [556, 337] on div at bounding box center [821, 319] width 564 height 57
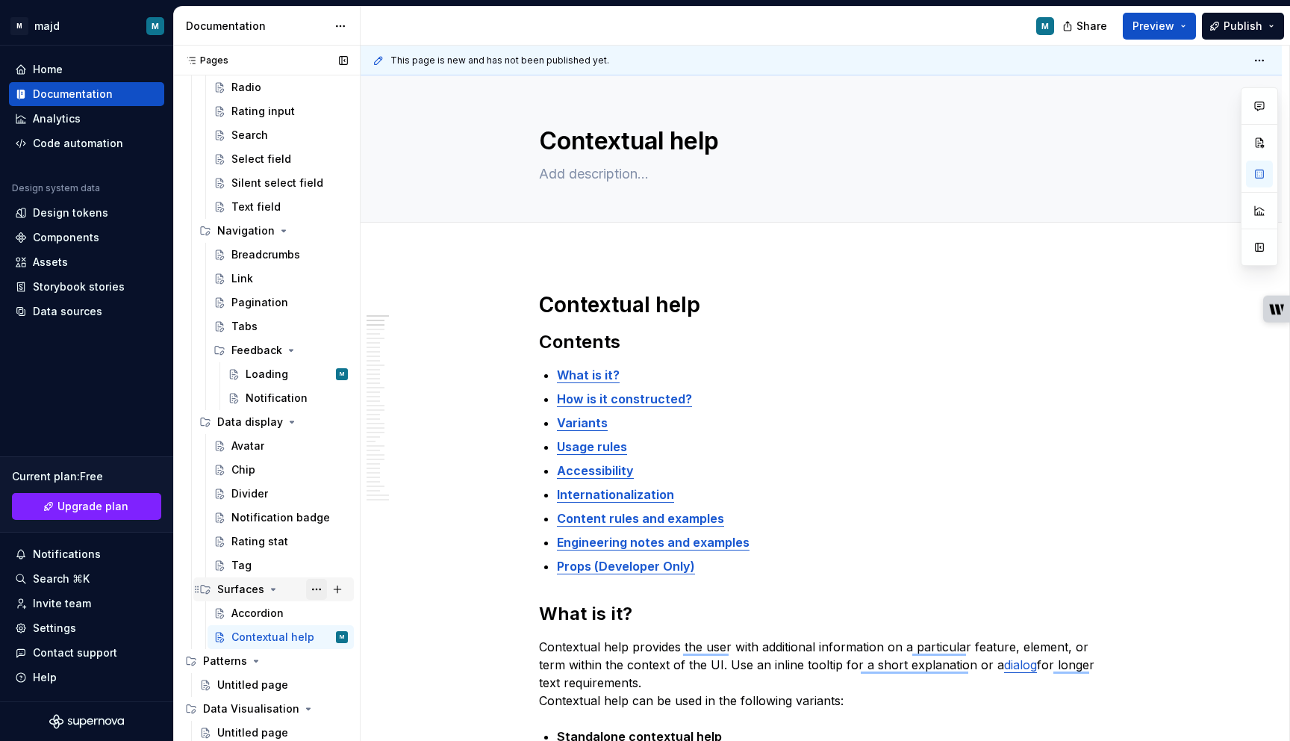
scroll to position [463, 0]
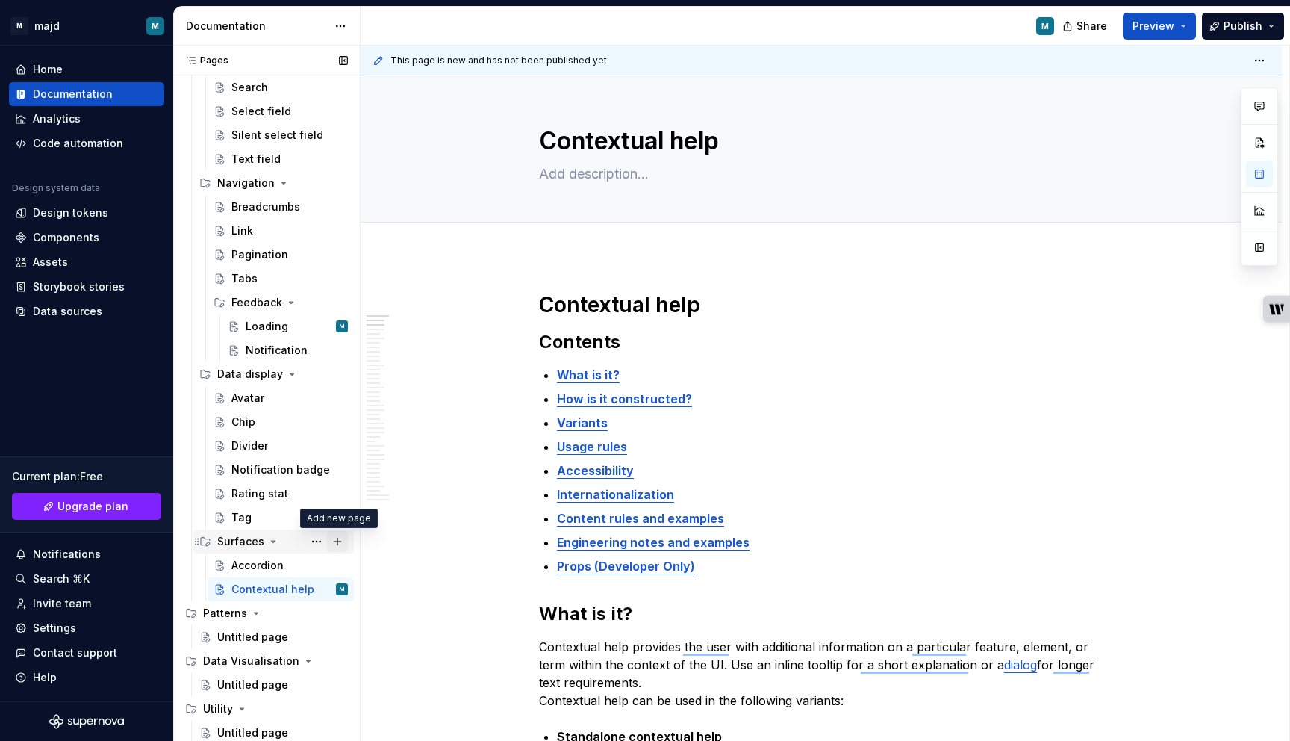
click at [340, 541] on button "Page tree" at bounding box center [337, 541] width 21 height 21
type textarea "*"
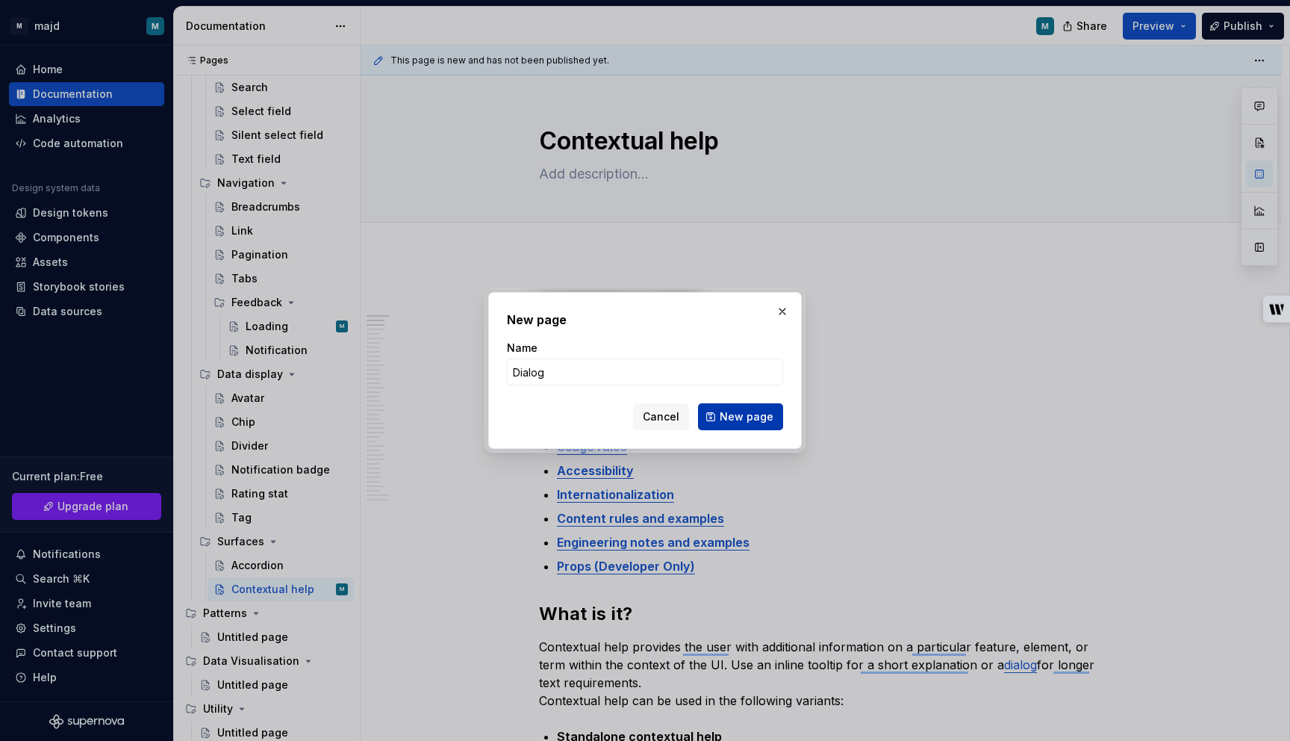
type input "Dialog"
click at [772, 413] on span "New page" at bounding box center [747, 416] width 54 height 15
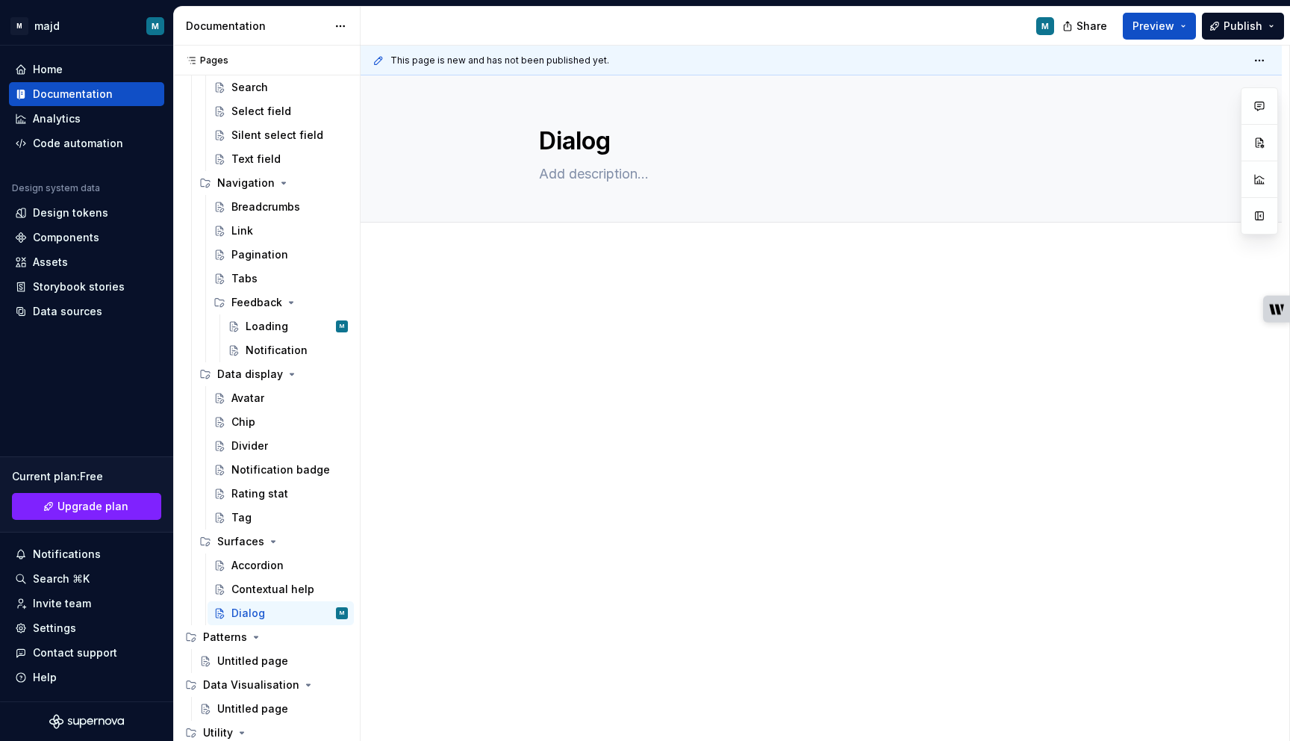
click at [520, 329] on div at bounding box center [821, 421] width 921 height 333
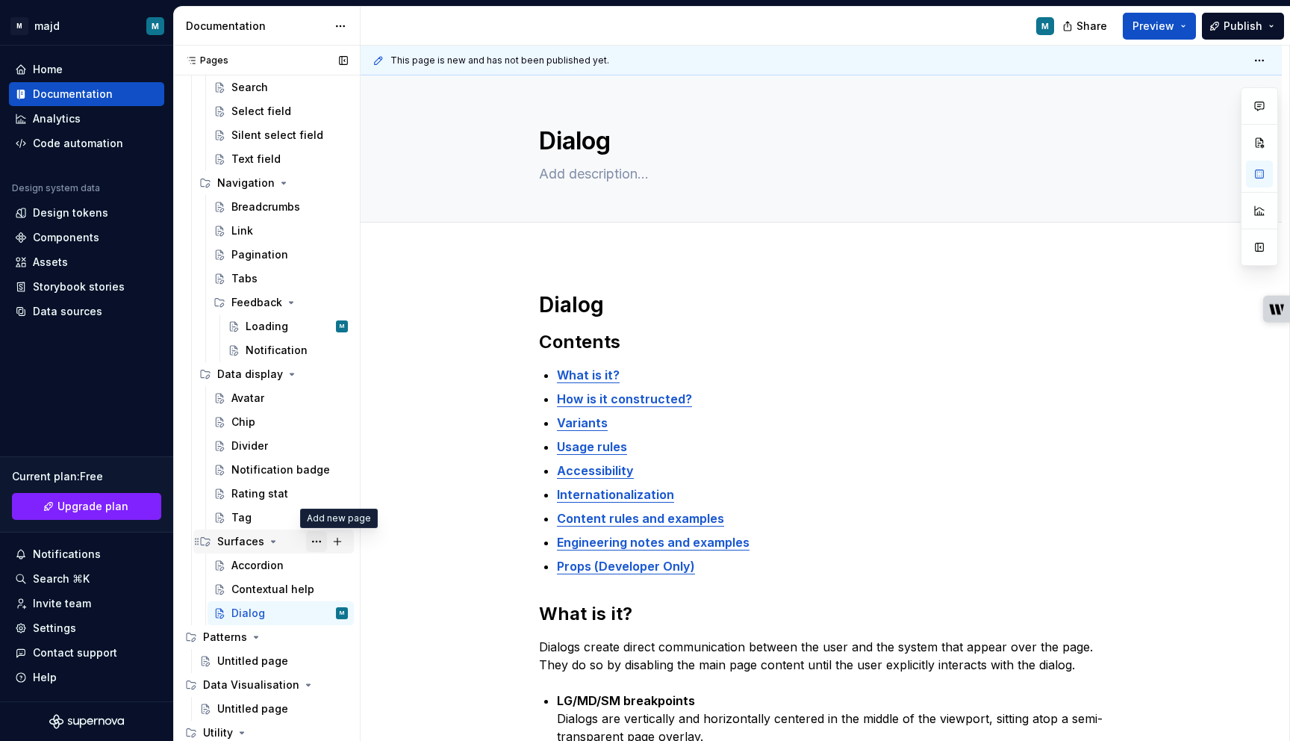
click at [318, 544] on button "Page tree" at bounding box center [316, 541] width 21 height 21
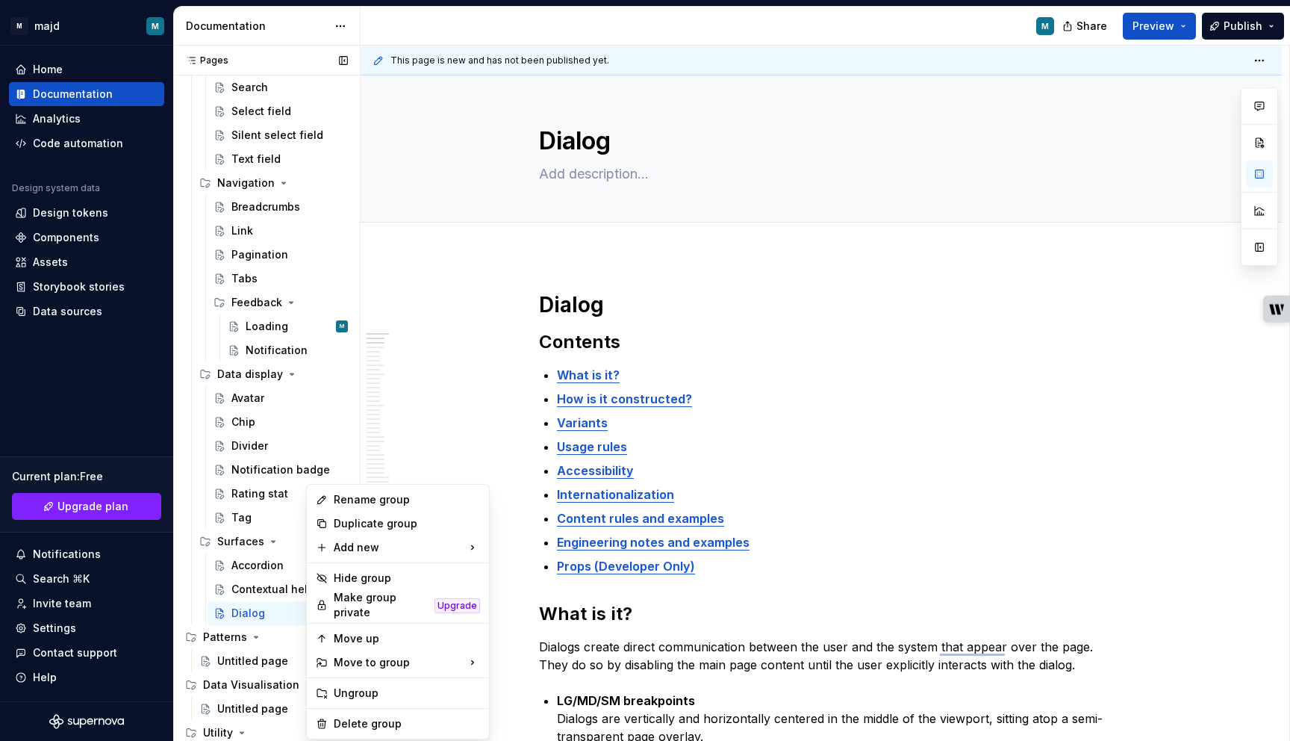
click at [287, 538] on div "Pages Pages Add Accessibility guide for tree Page tree. Navigate the tree with …" at bounding box center [266, 397] width 187 height 702
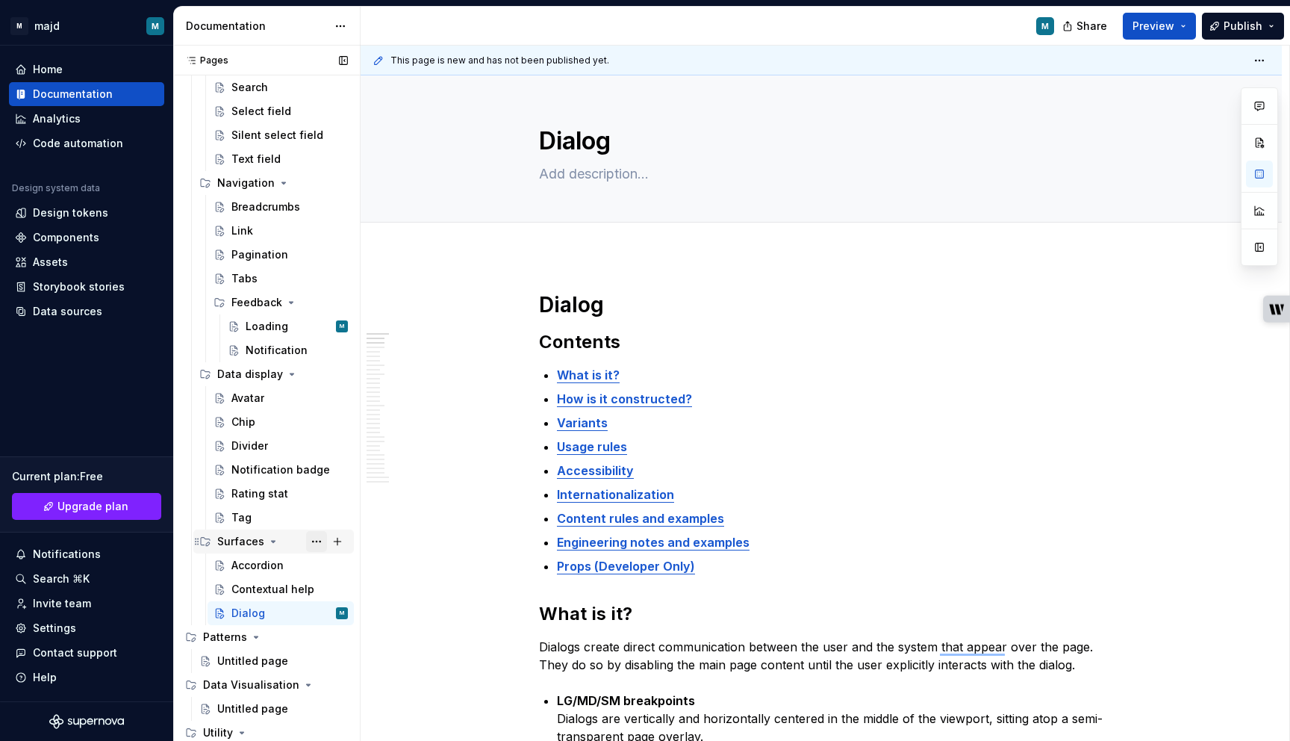
click at [315, 540] on button "Page tree" at bounding box center [316, 541] width 21 height 21
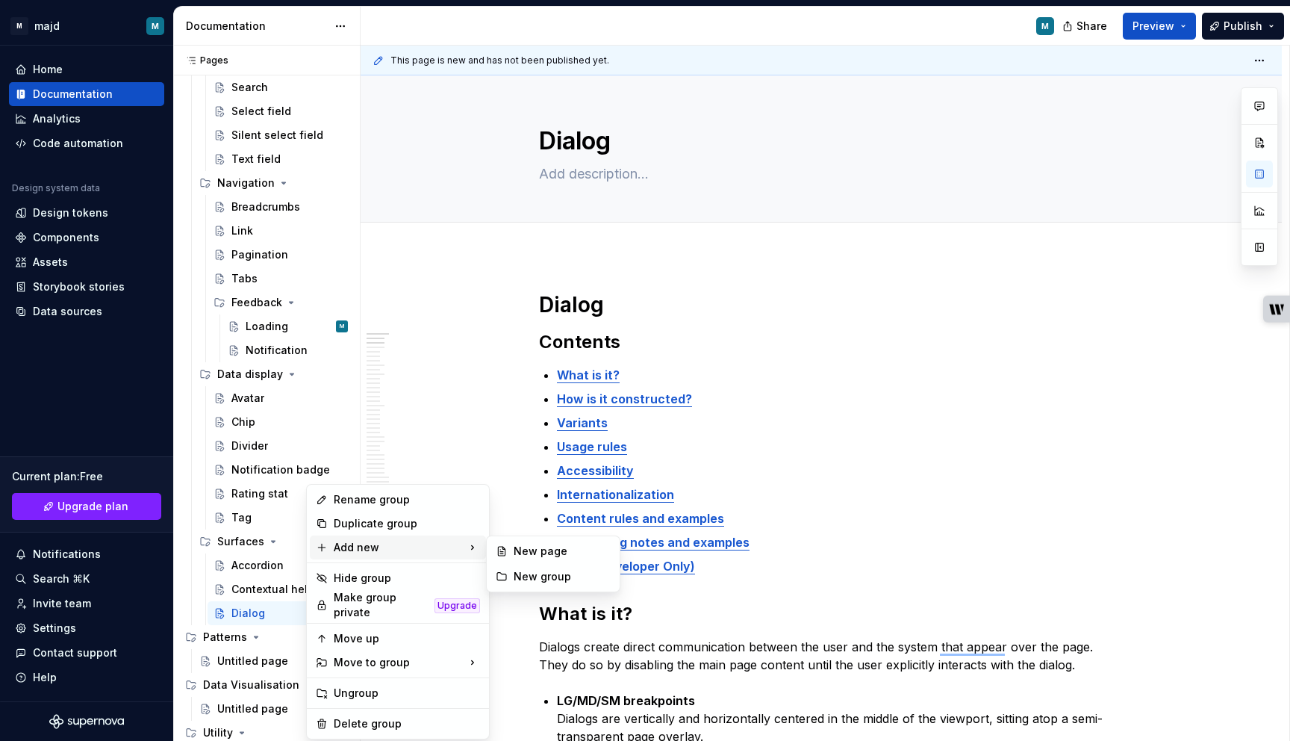
drag, startPoint x: 359, startPoint y: 545, endPoint x: 522, endPoint y: 553, distance: 162.9
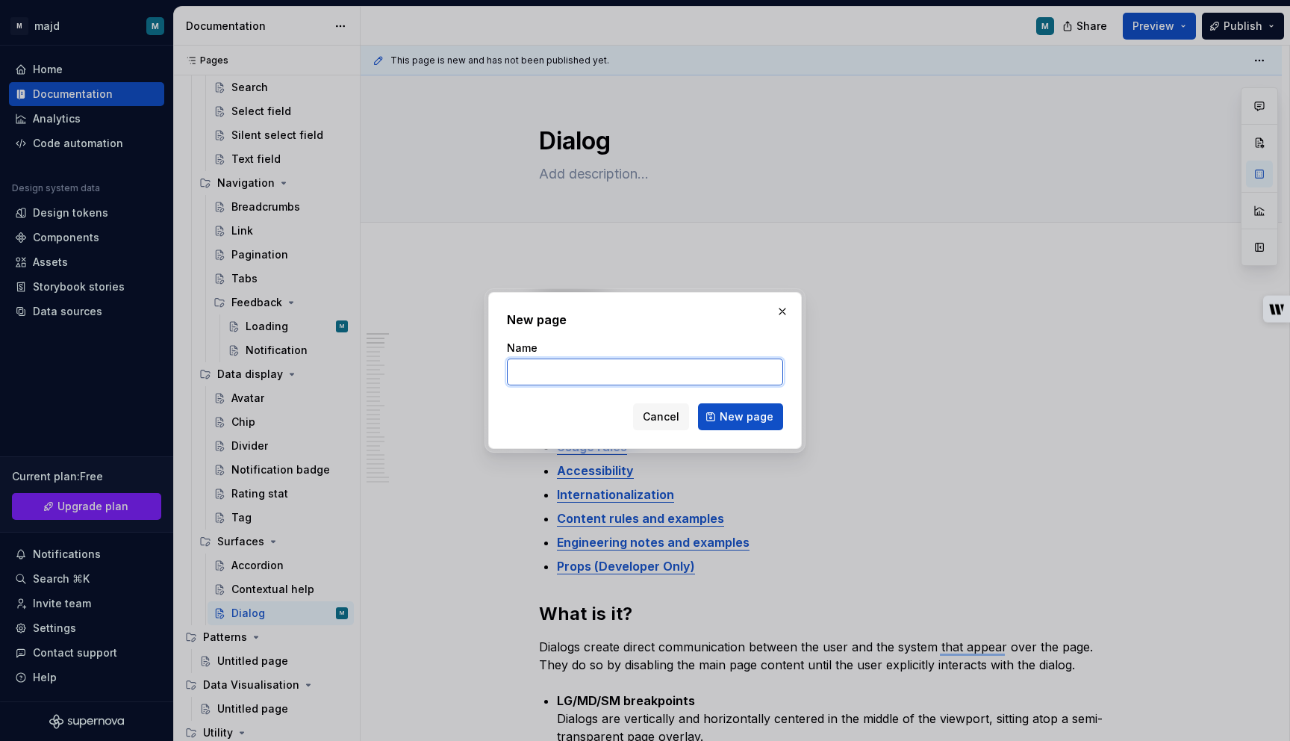
type textarea "*"
paste input "Full screen dialog"
type input "Full screen dialog"
click at [771, 423] on span "New page" at bounding box center [747, 416] width 54 height 15
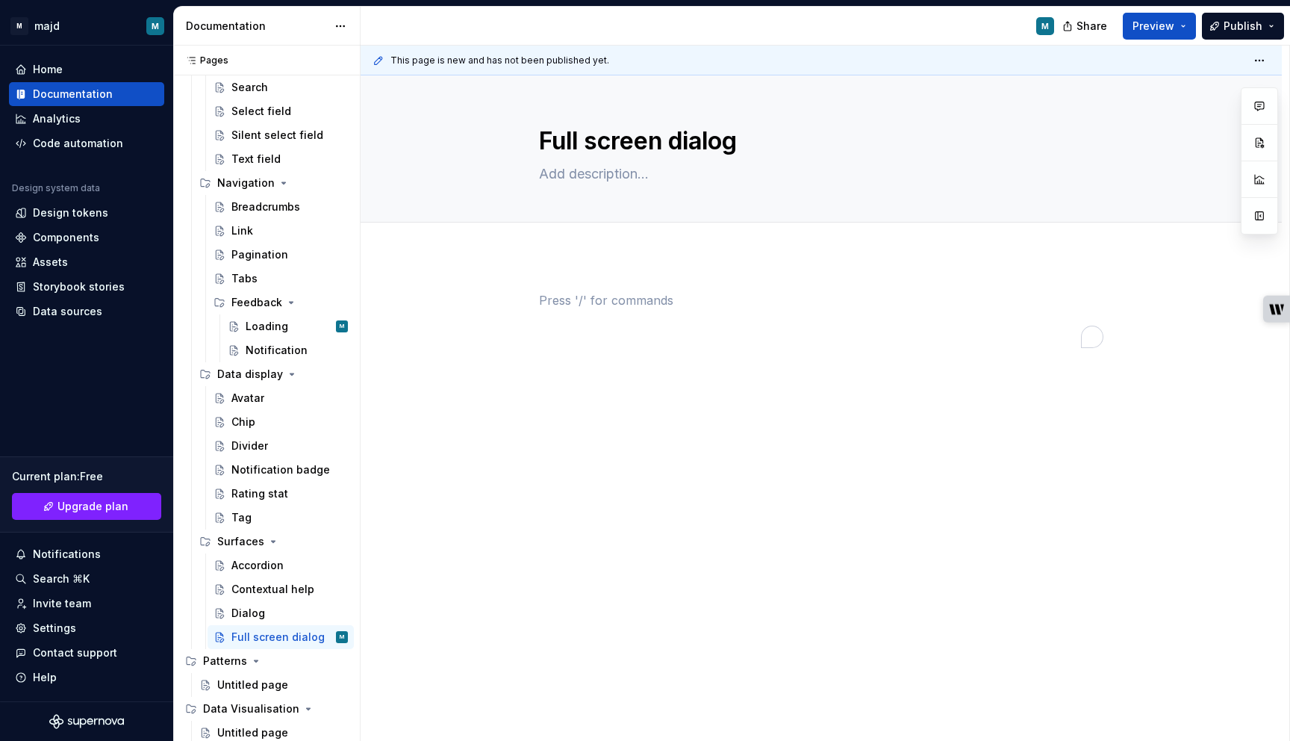
click at [602, 319] on div "To enrich screen reader interactions, please activate Accessibility in Grammarl…" at bounding box center [821, 319] width 564 height 57
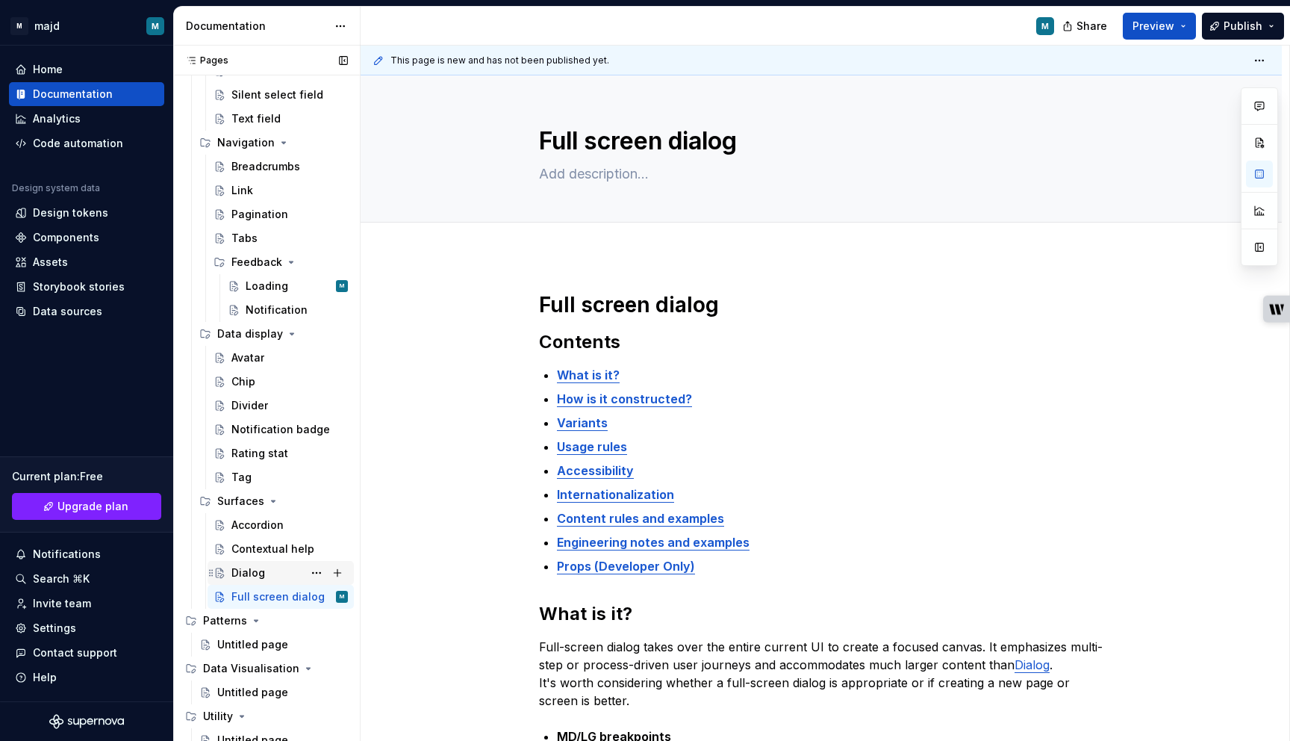
scroll to position [511, 0]
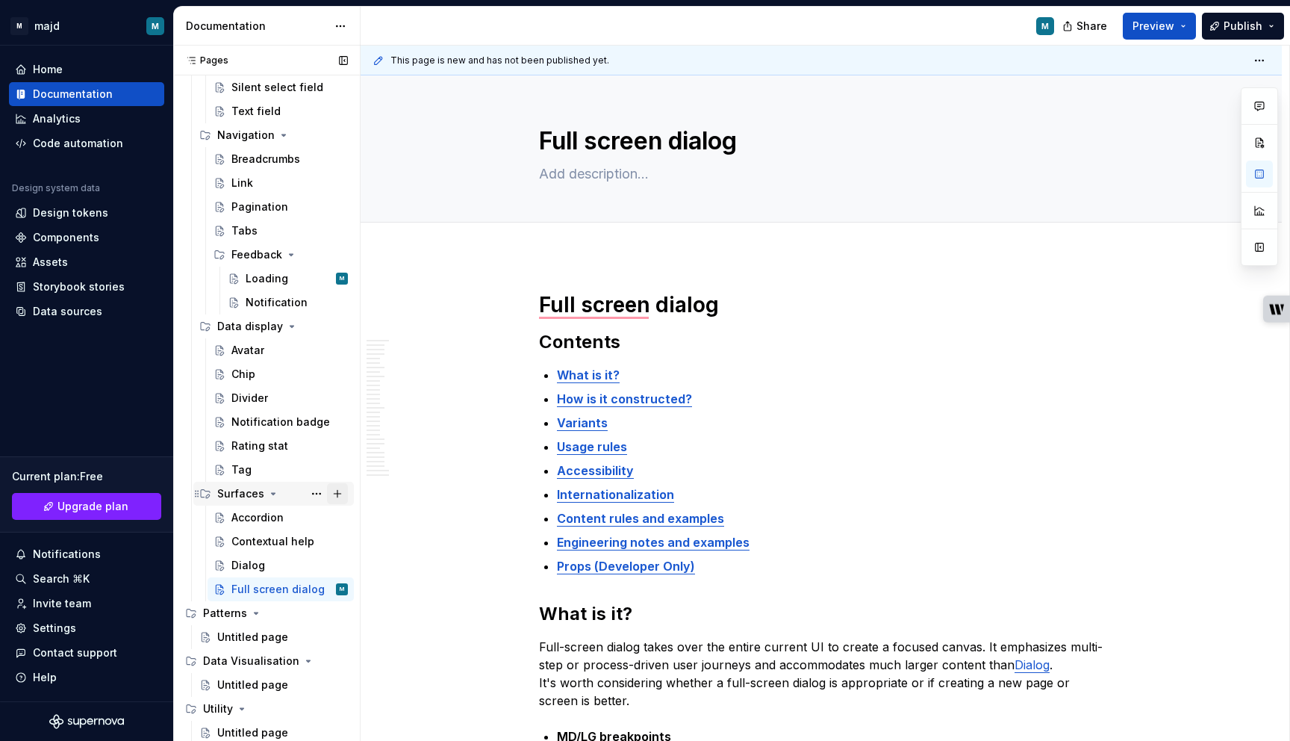
click at [332, 499] on button "Page tree" at bounding box center [337, 493] width 21 height 21
type textarea "*"
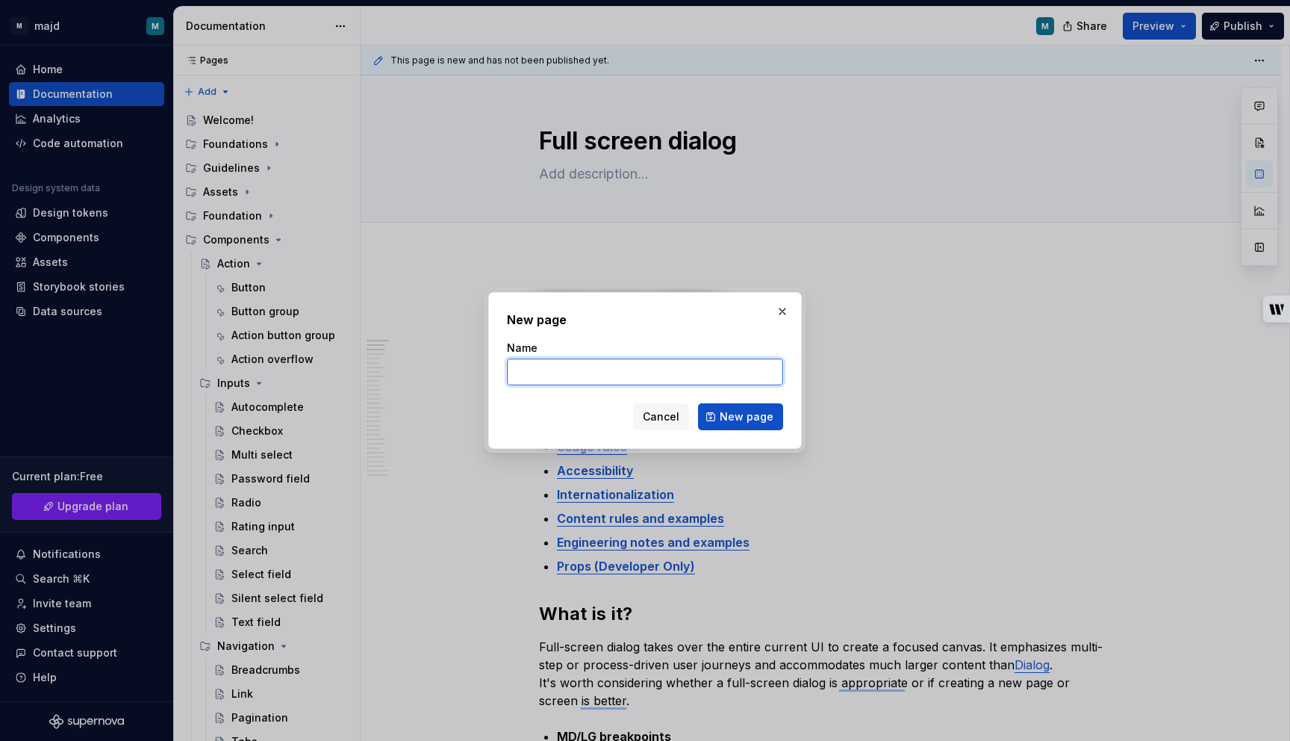
scroll to position [511, 0]
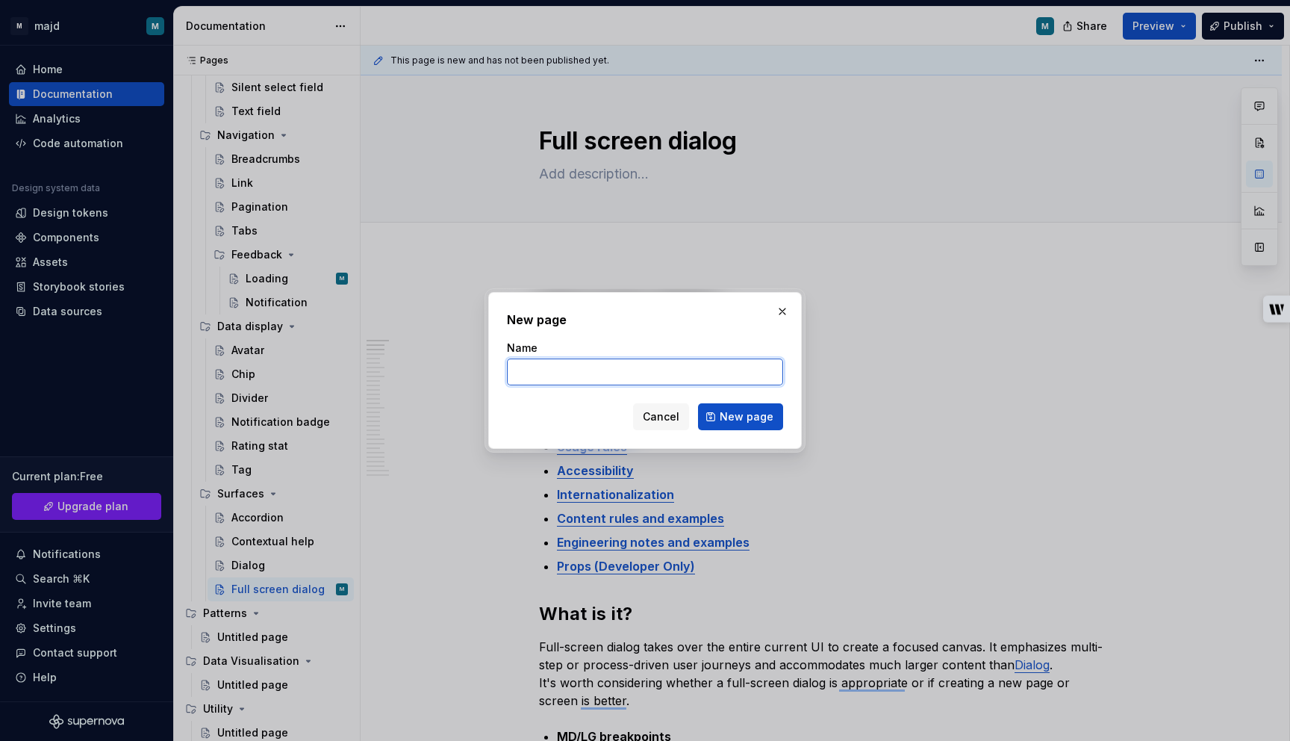
type textarea "*"
paste input "Show more container"
type input "Show more container"
click at [757, 412] on span "New page" at bounding box center [747, 416] width 54 height 15
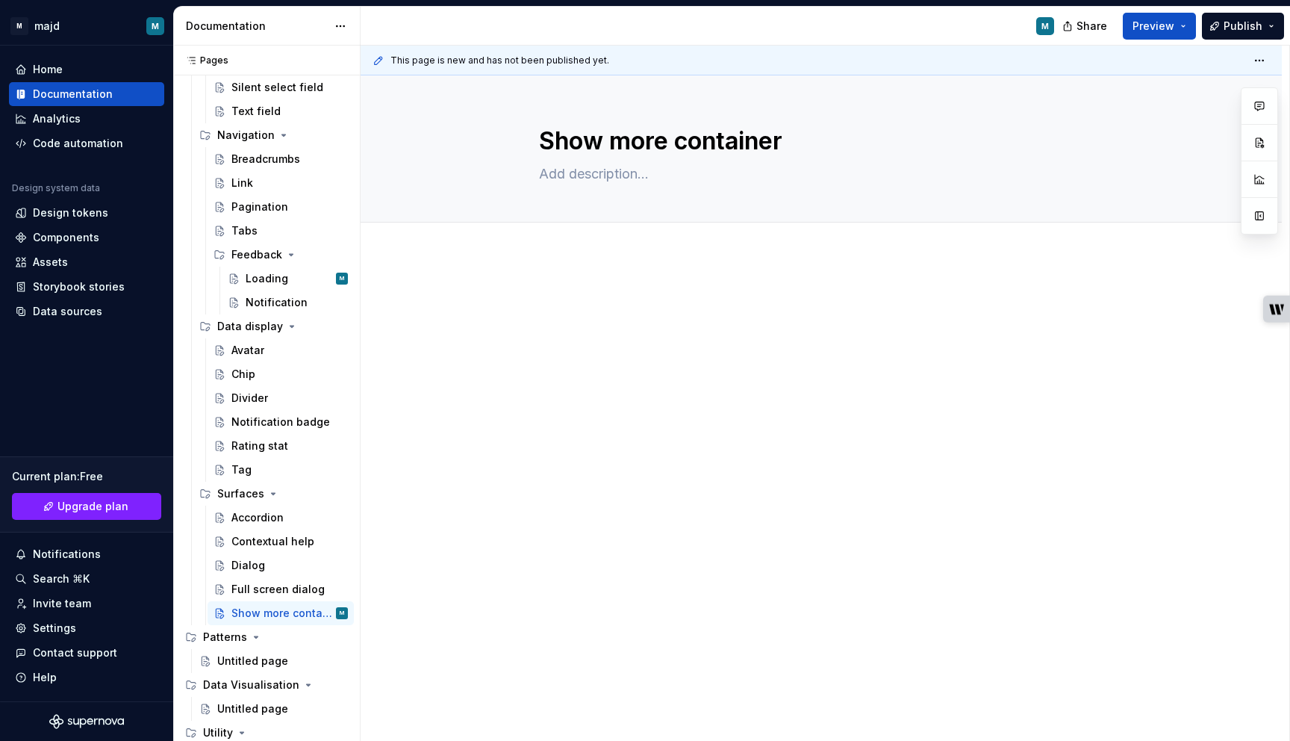
click at [542, 376] on div at bounding box center [821, 421] width 921 height 333
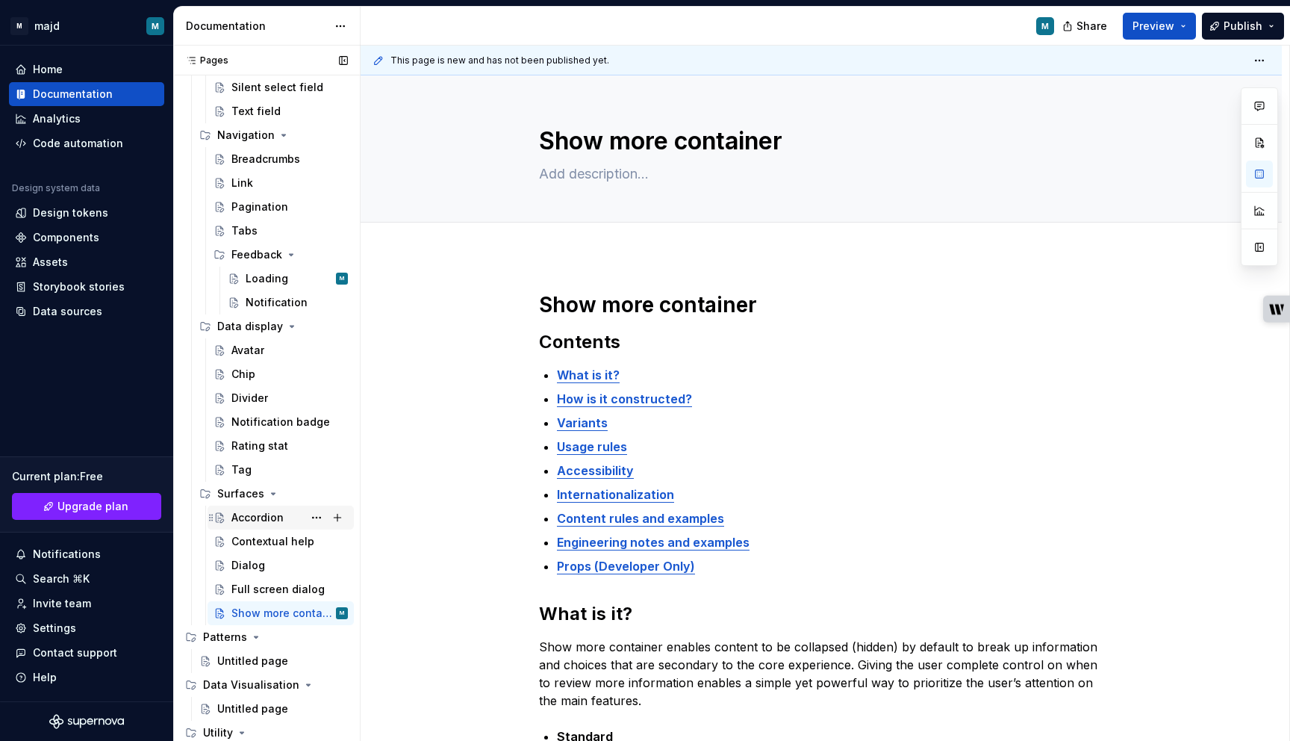
scroll to position [535, 0]
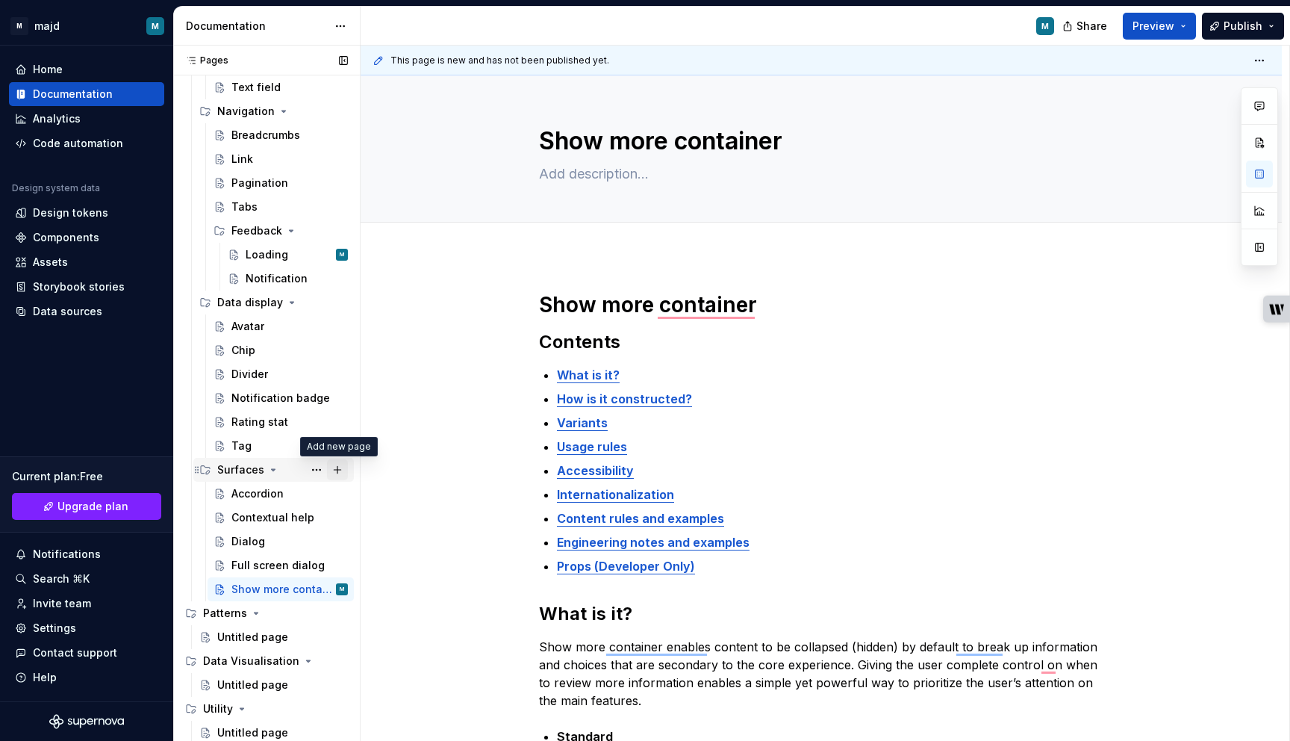
click at [335, 470] on button "Page tree" at bounding box center [337, 469] width 21 height 21
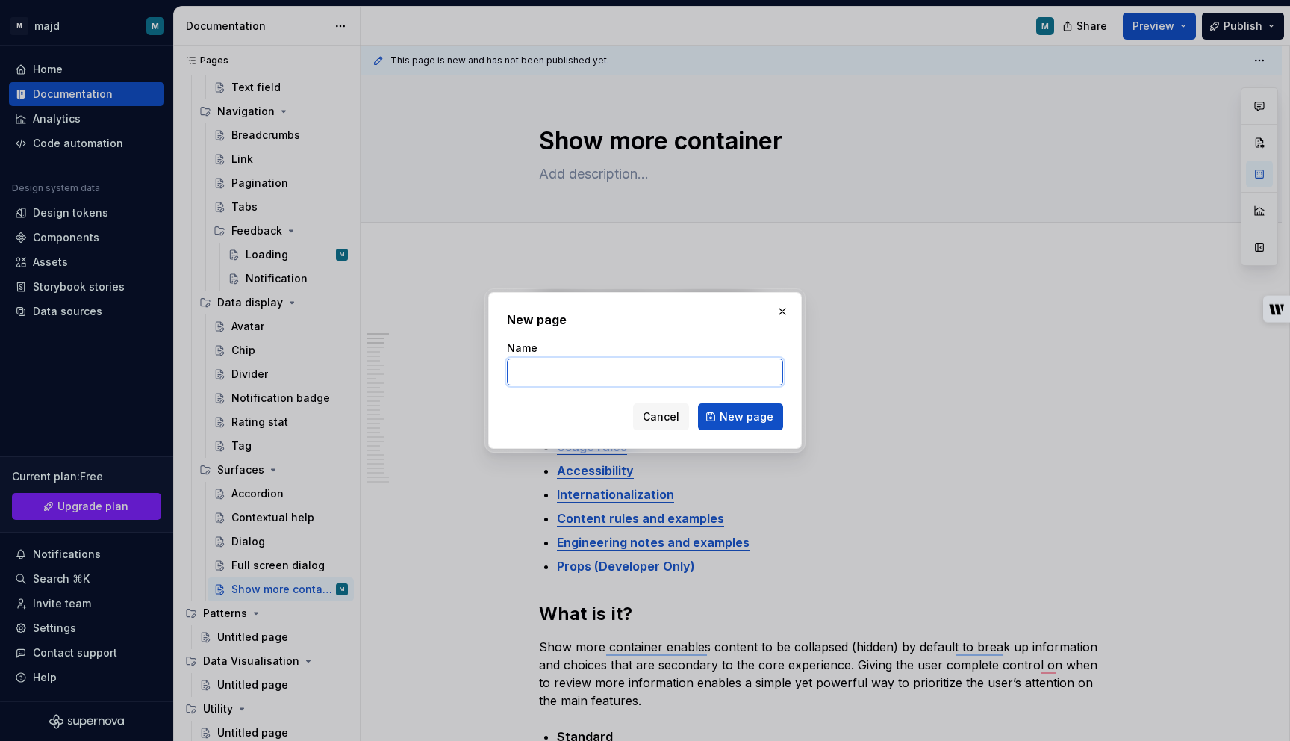
type textarea "*"
paste input "Show More List"
type input "Show More List"
click at [767, 417] on span "New page" at bounding box center [747, 416] width 54 height 15
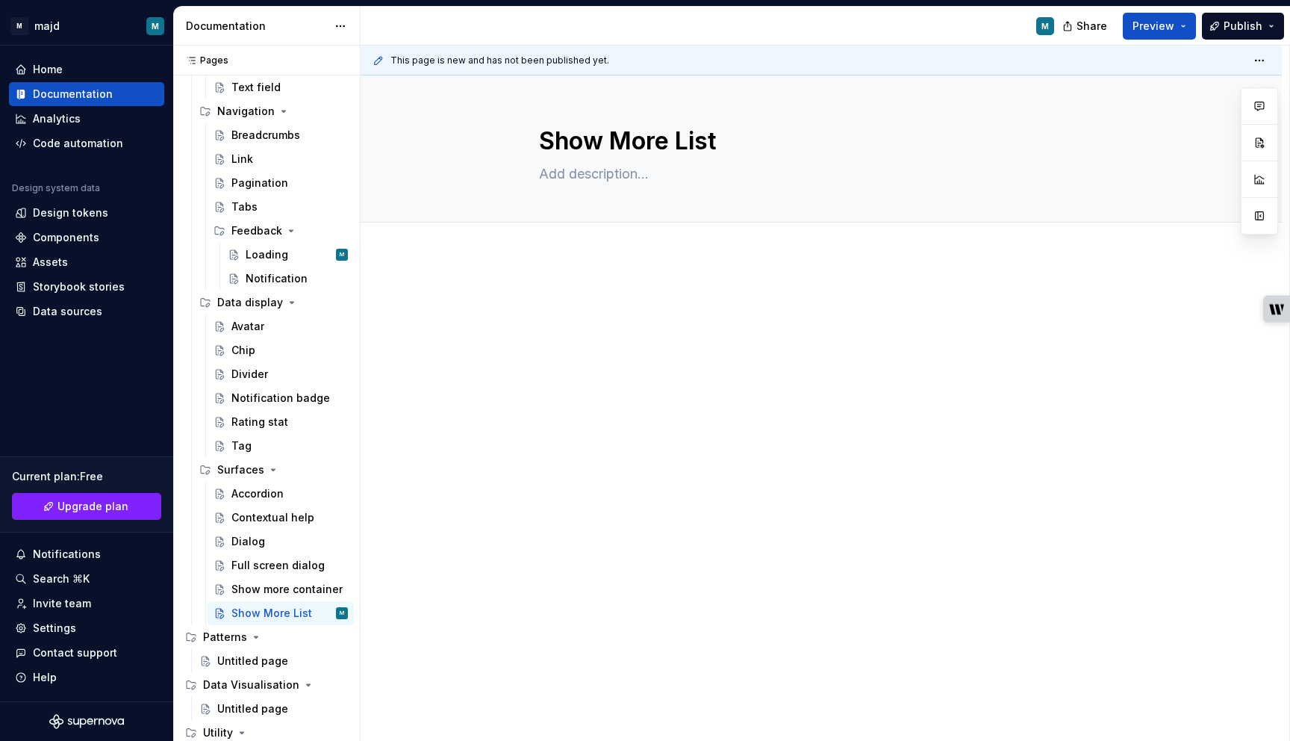
click at [665, 296] on p at bounding box center [821, 300] width 564 height 18
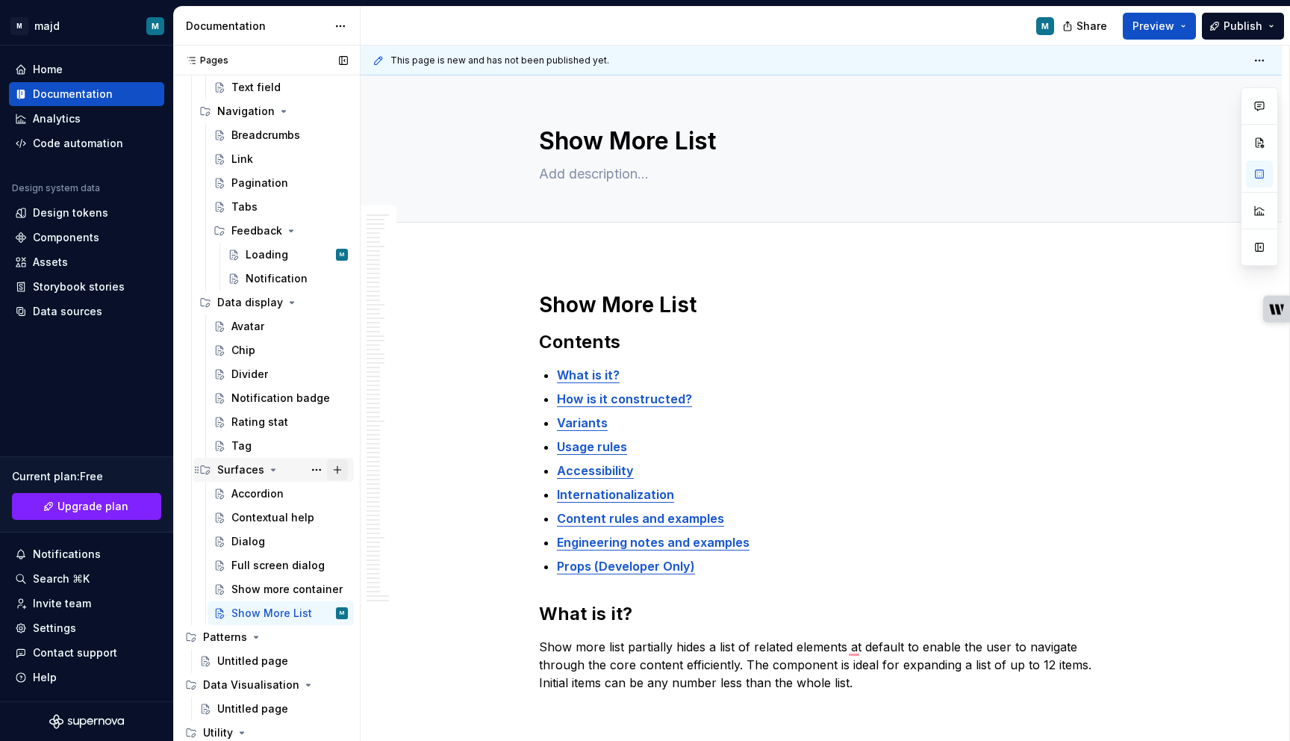
click at [337, 473] on button "Page tree" at bounding box center [337, 469] width 21 height 21
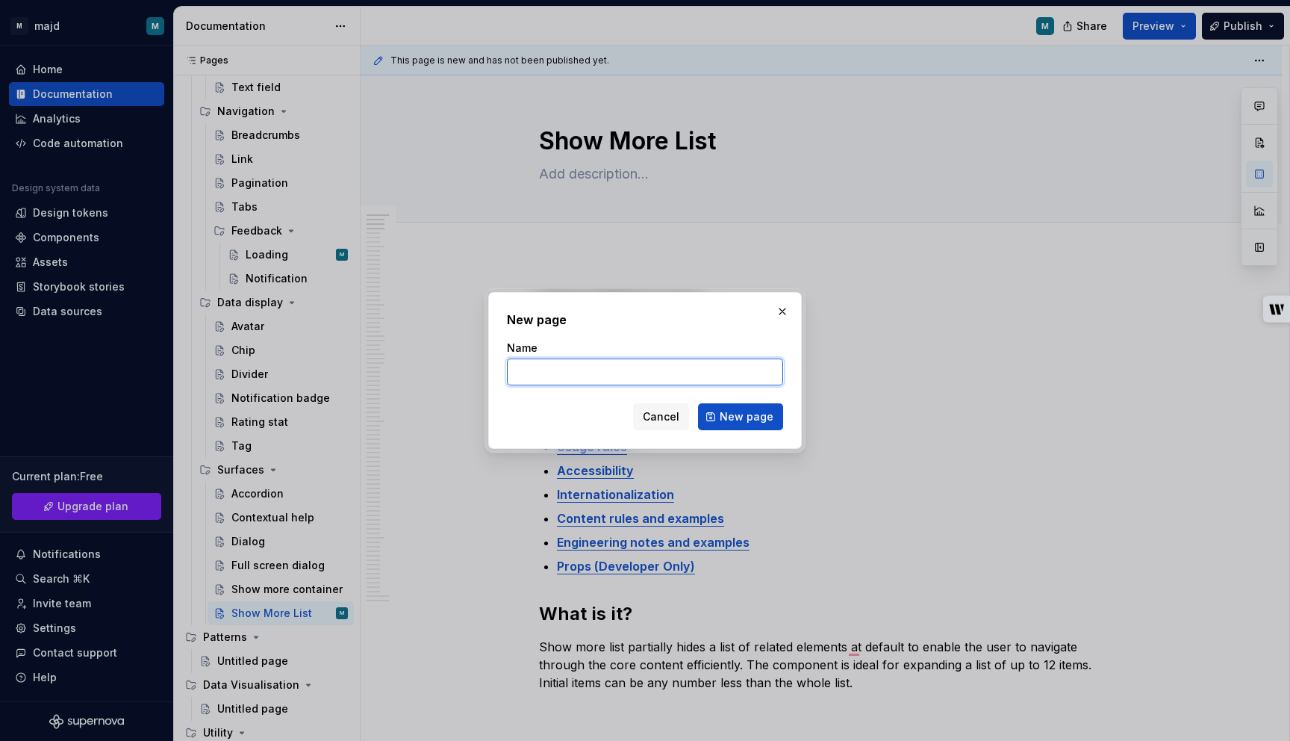
type textarea "*"
paste input "Show more text"
type input "Show more text"
click at [765, 411] on span "New page" at bounding box center [747, 416] width 54 height 15
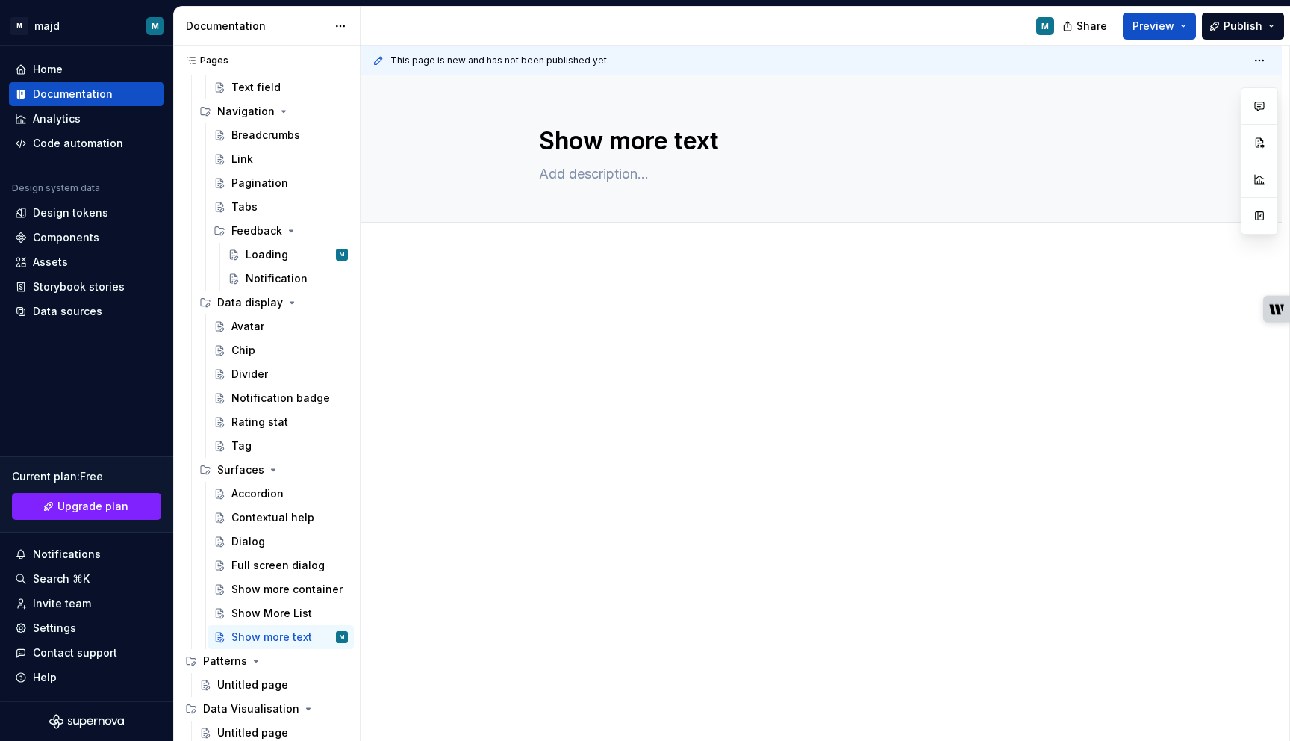
click at [583, 378] on div at bounding box center [821, 421] width 921 height 333
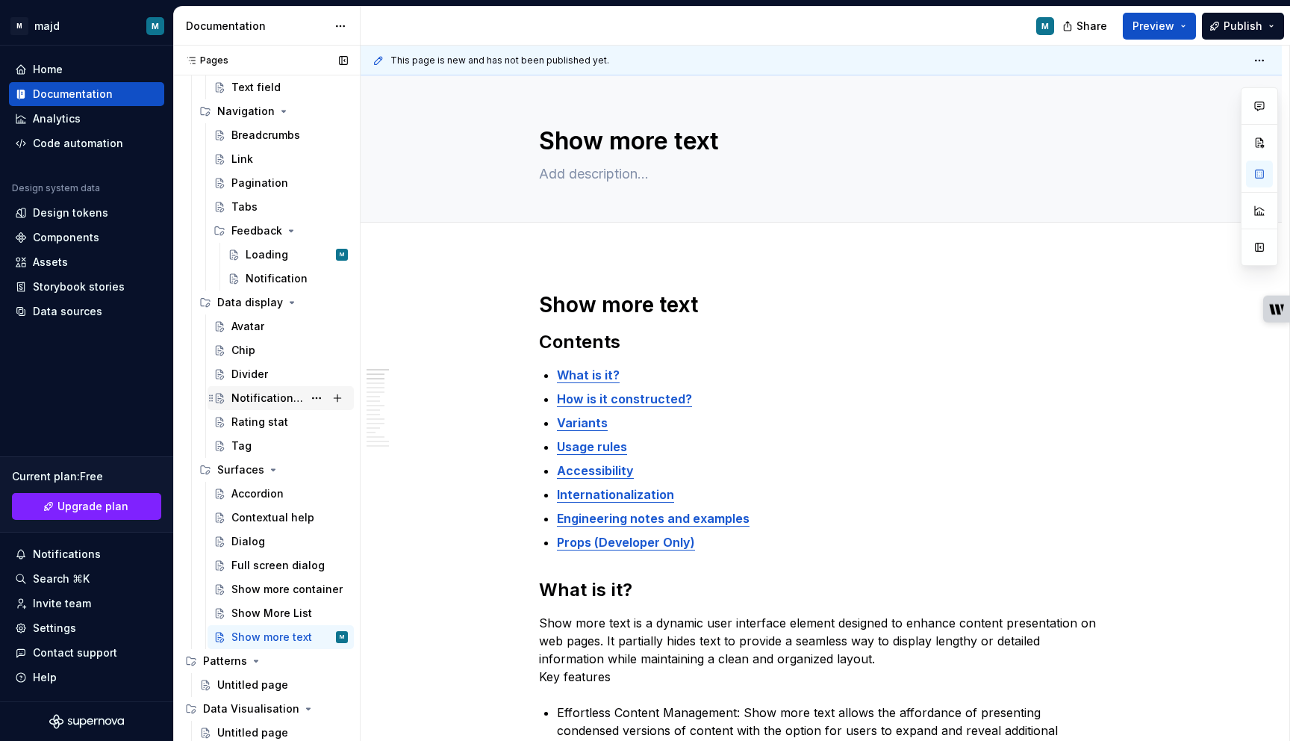
scroll to position [582, 0]
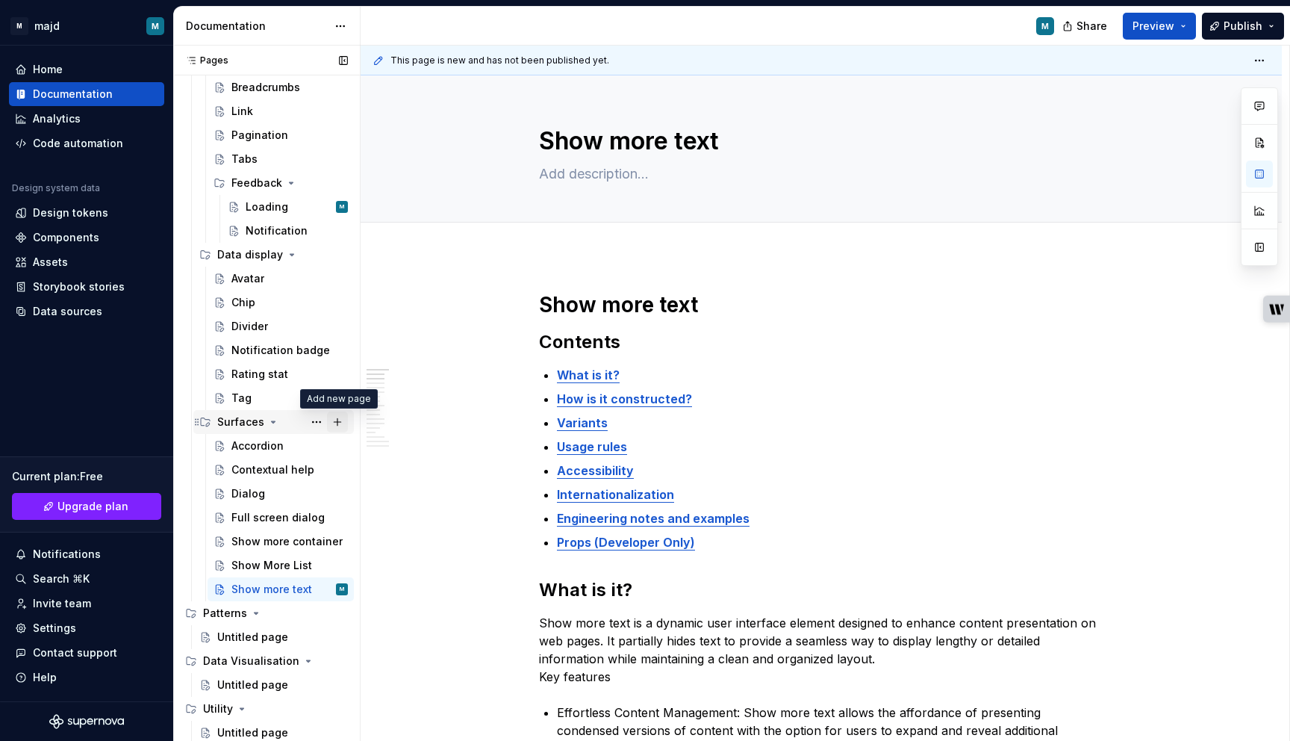
click at [335, 422] on button "Page tree" at bounding box center [337, 421] width 21 height 21
type textarea "*"
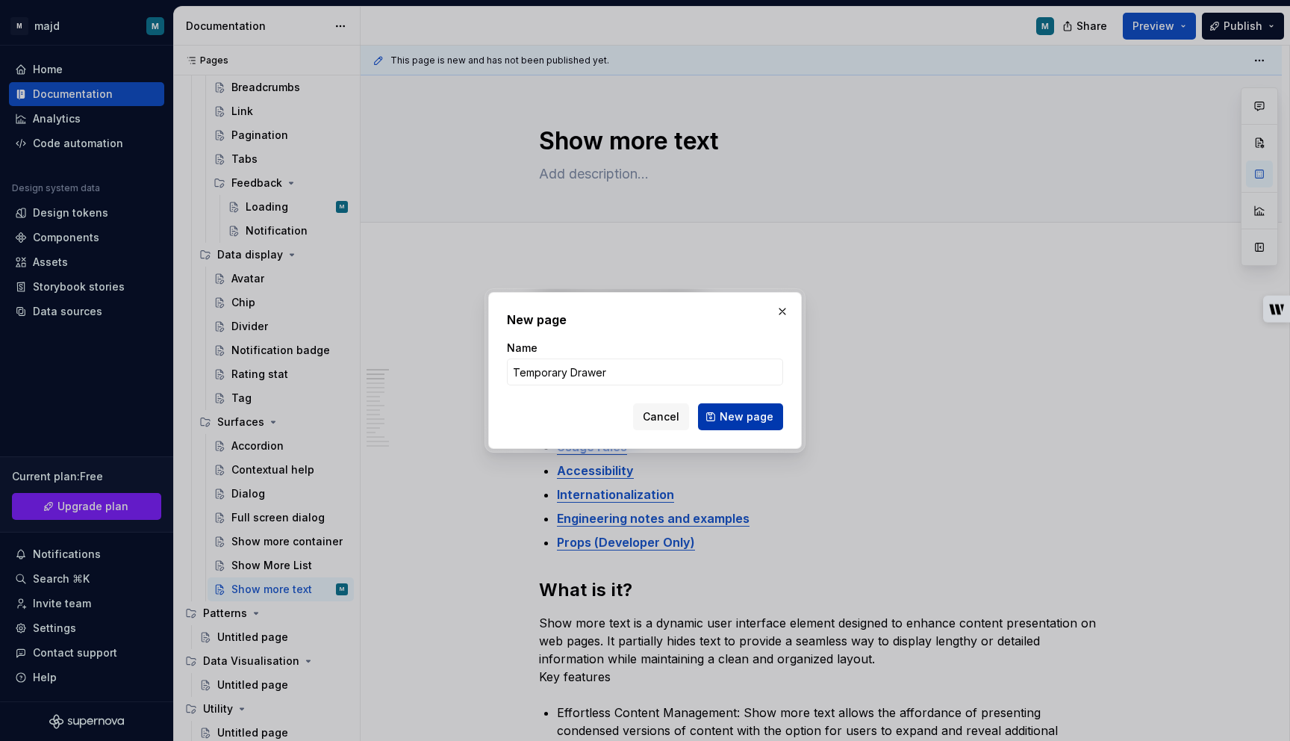
type input "Temporary Drawer"
click at [759, 423] on span "New page" at bounding box center [747, 416] width 54 height 15
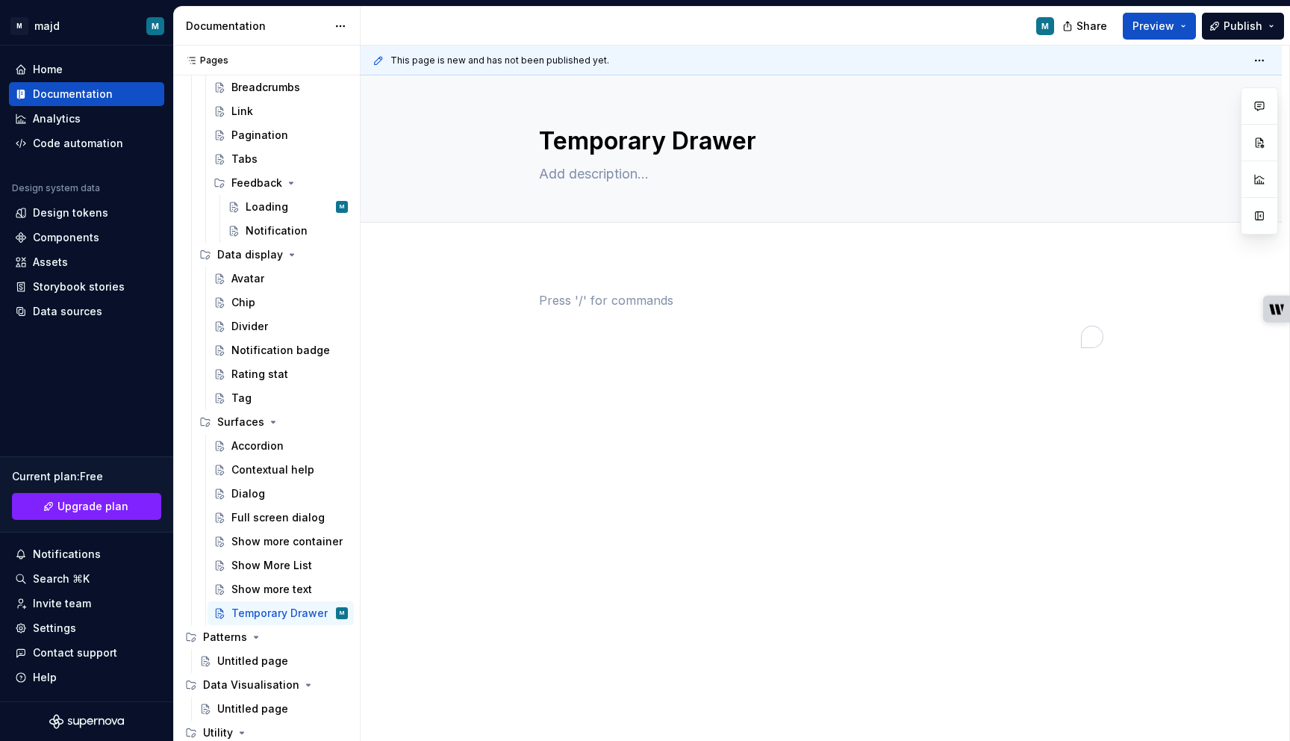
click at [571, 318] on div "To enrich screen reader interactions, please activate Accessibility in Grammarl…" at bounding box center [821, 319] width 564 height 57
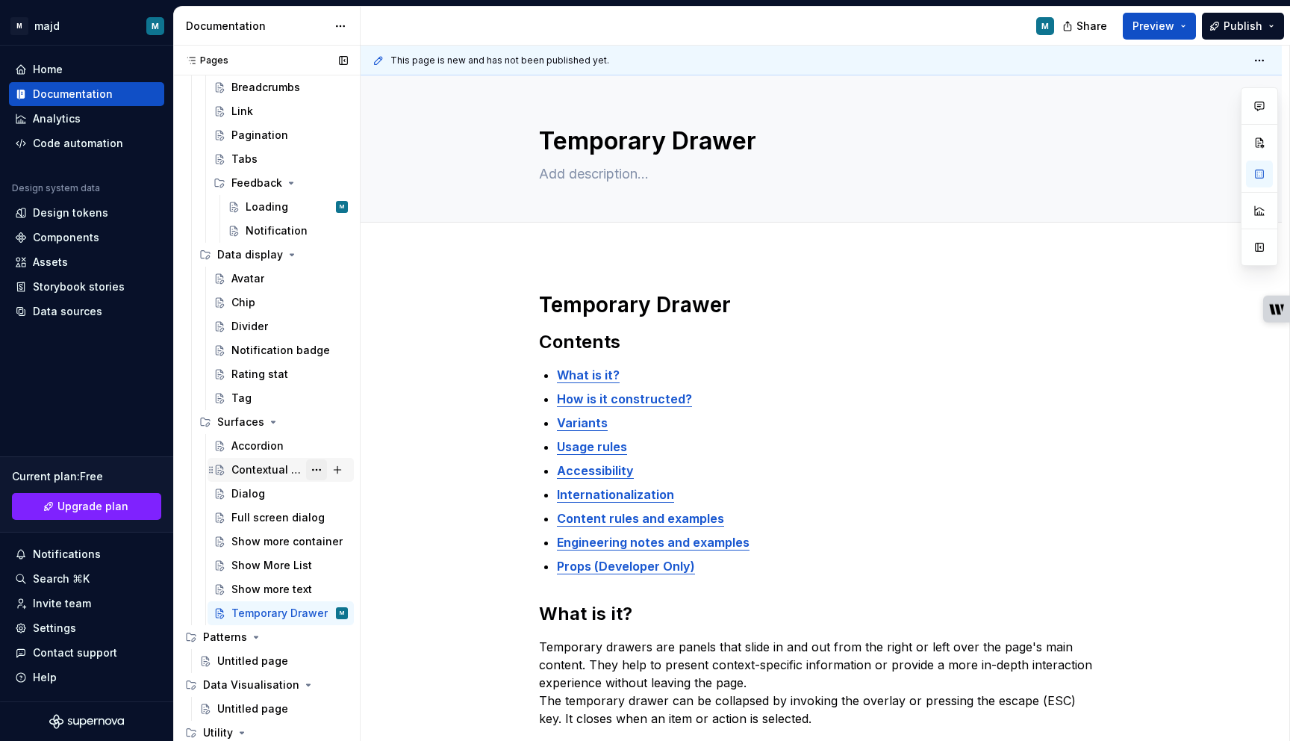
scroll to position [606, 0]
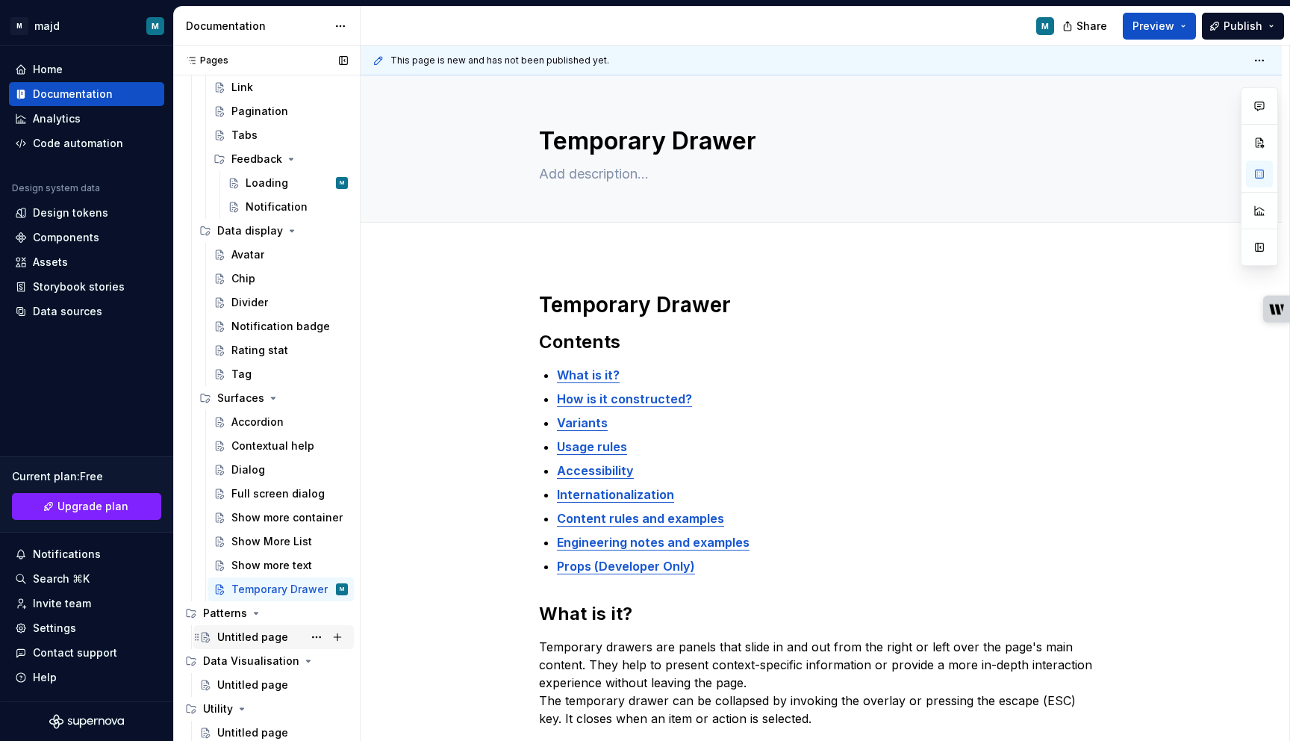
click at [249, 629] on div "Untitled page" at bounding box center [252, 636] width 71 height 15
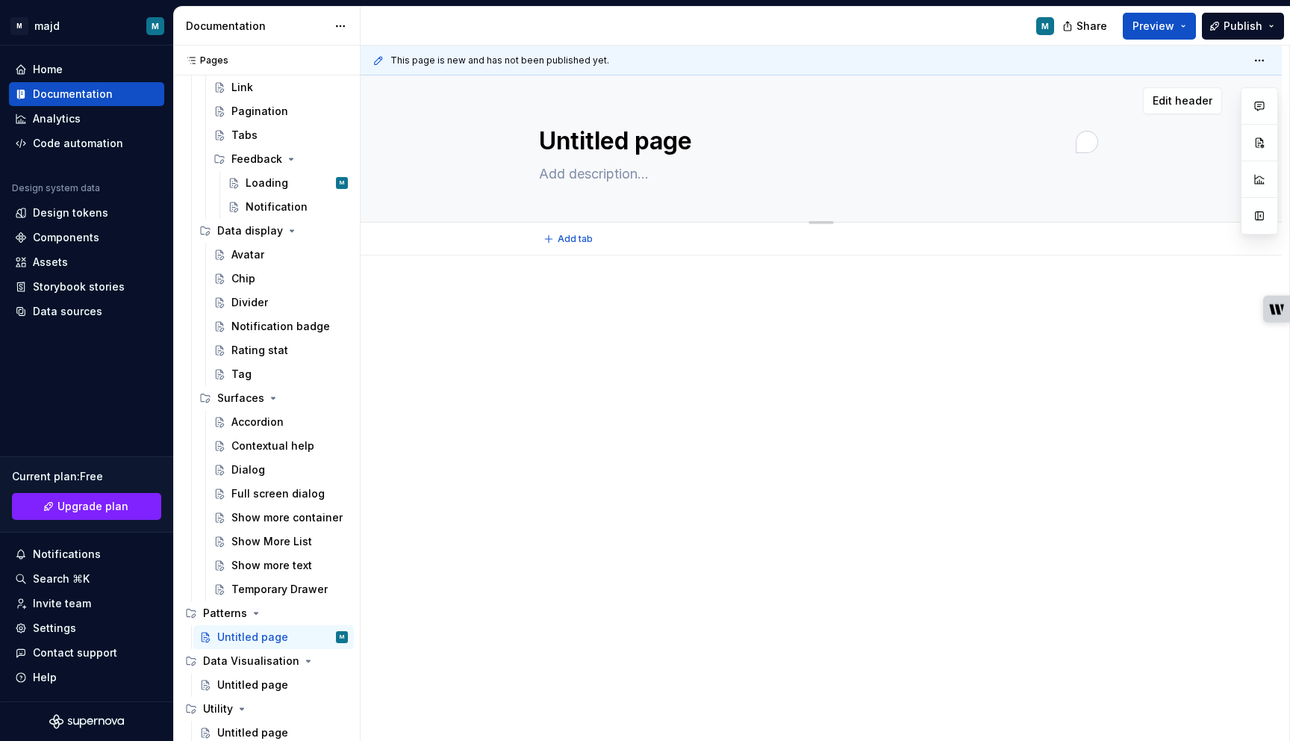
click at [628, 139] on textarea "Untitled page" at bounding box center [818, 141] width 564 height 36
paste textarea "Feature car"
type textarea "*"
type textarea "Feature card page"
type textarea "*"
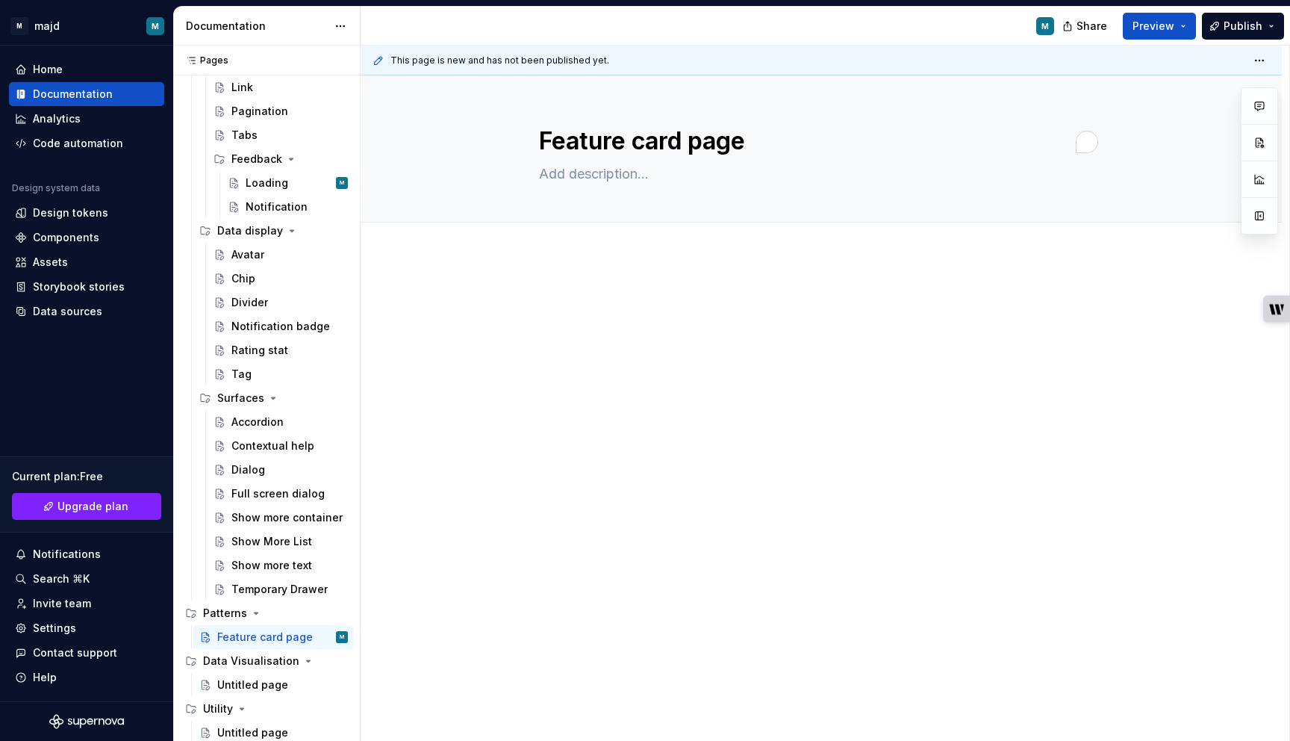
type textarea "Feature card page"
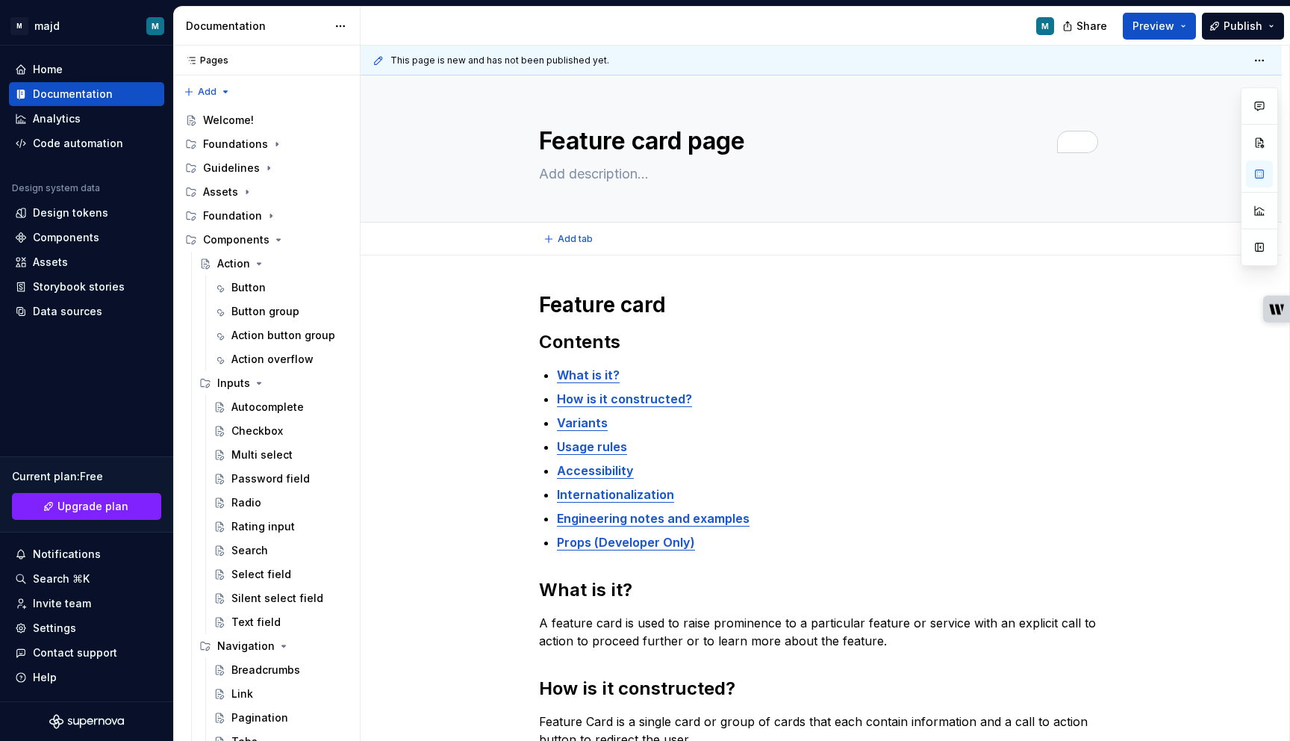
scroll to position [606, 0]
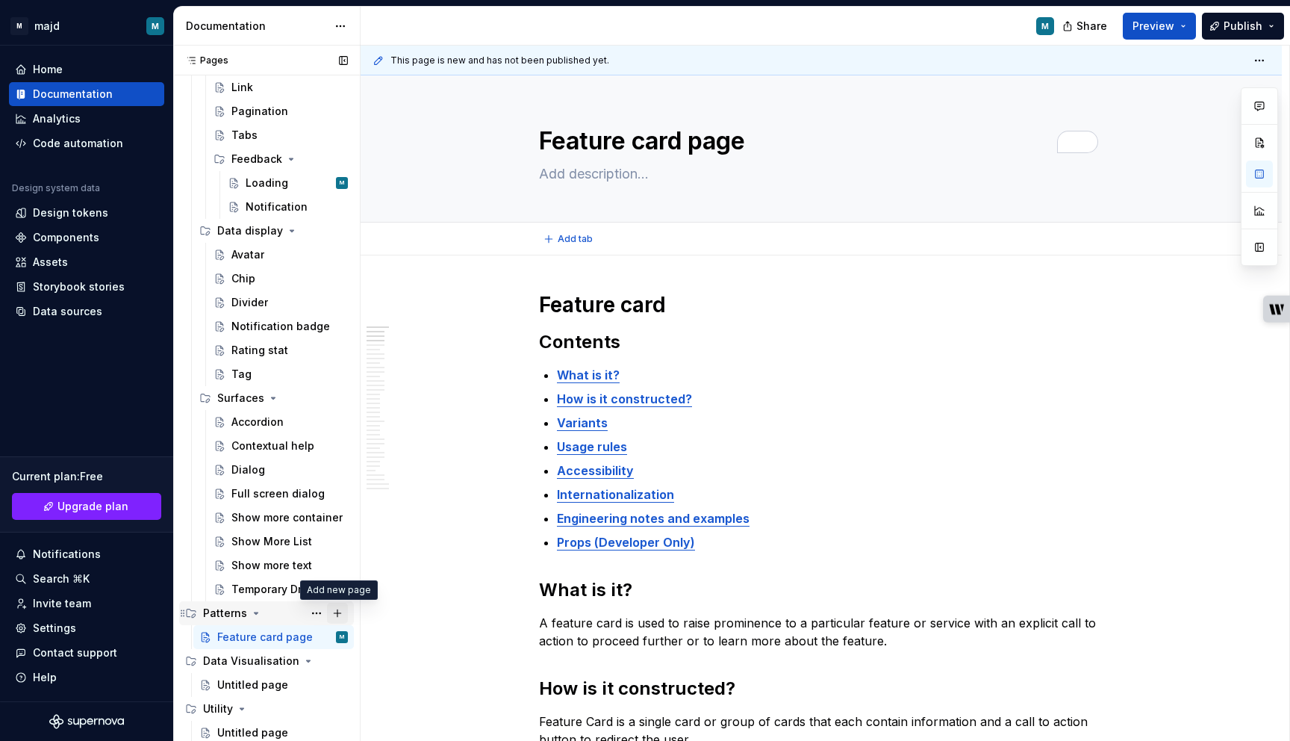
click at [338, 615] on button "Page tree" at bounding box center [337, 613] width 21 height 21
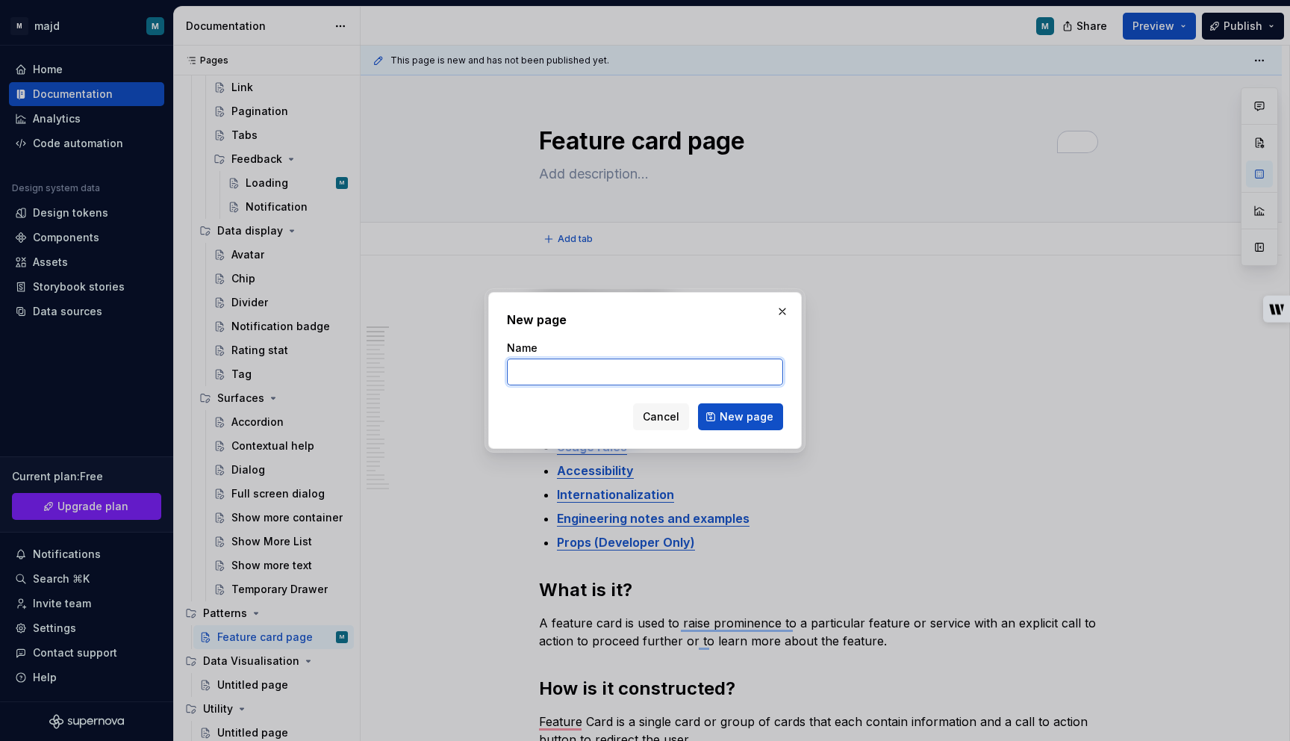
type textarea "*"
paste input "Product card"
type input "Product card"
click at [755, 408] on button "New page" at bounding box center [740, 416] width 85 height 27
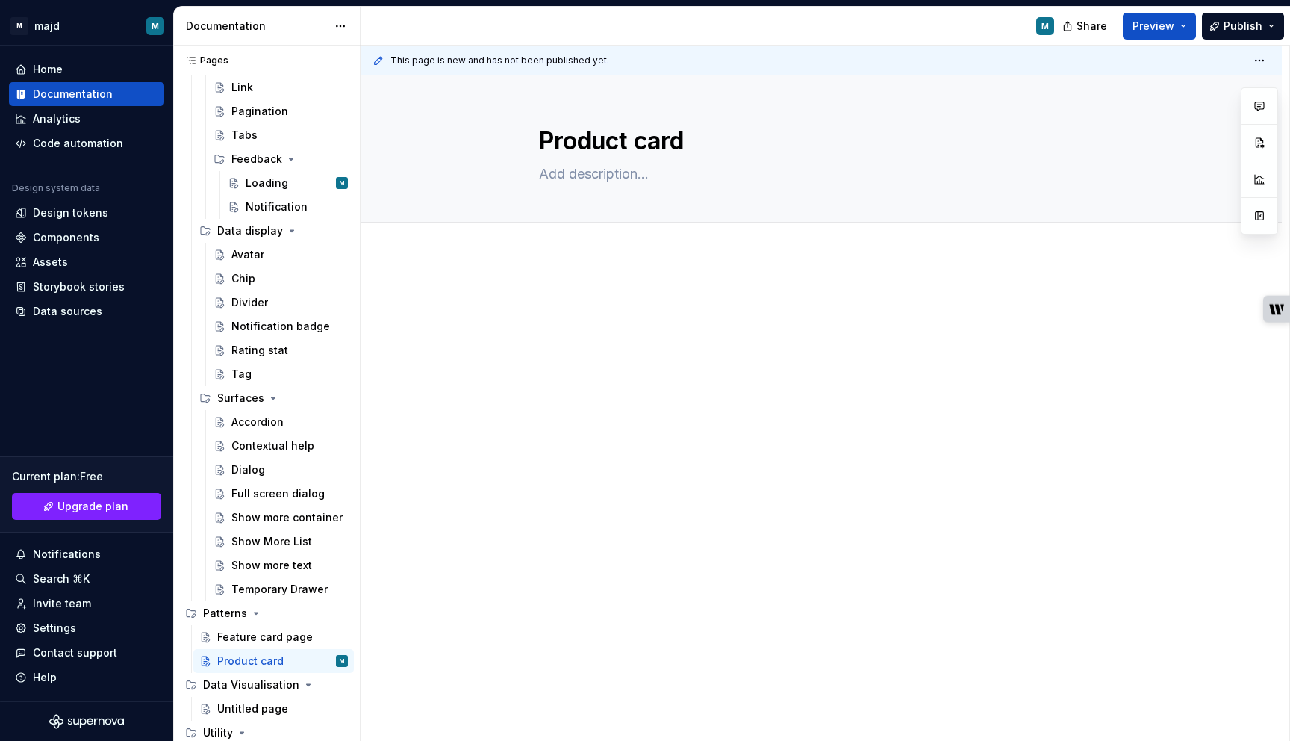
click at [590, 279] on div at bounding box center [821, 421] width 921 height 333
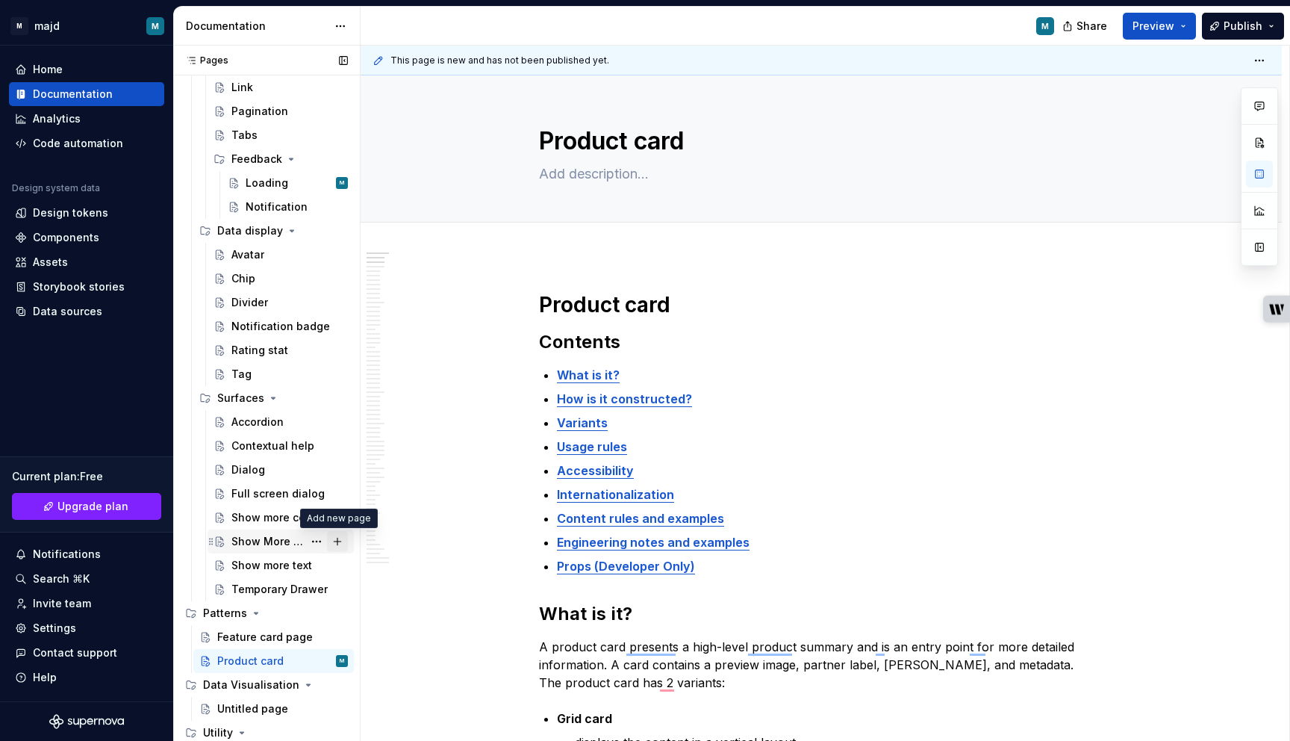
scroll to position [630, 0]
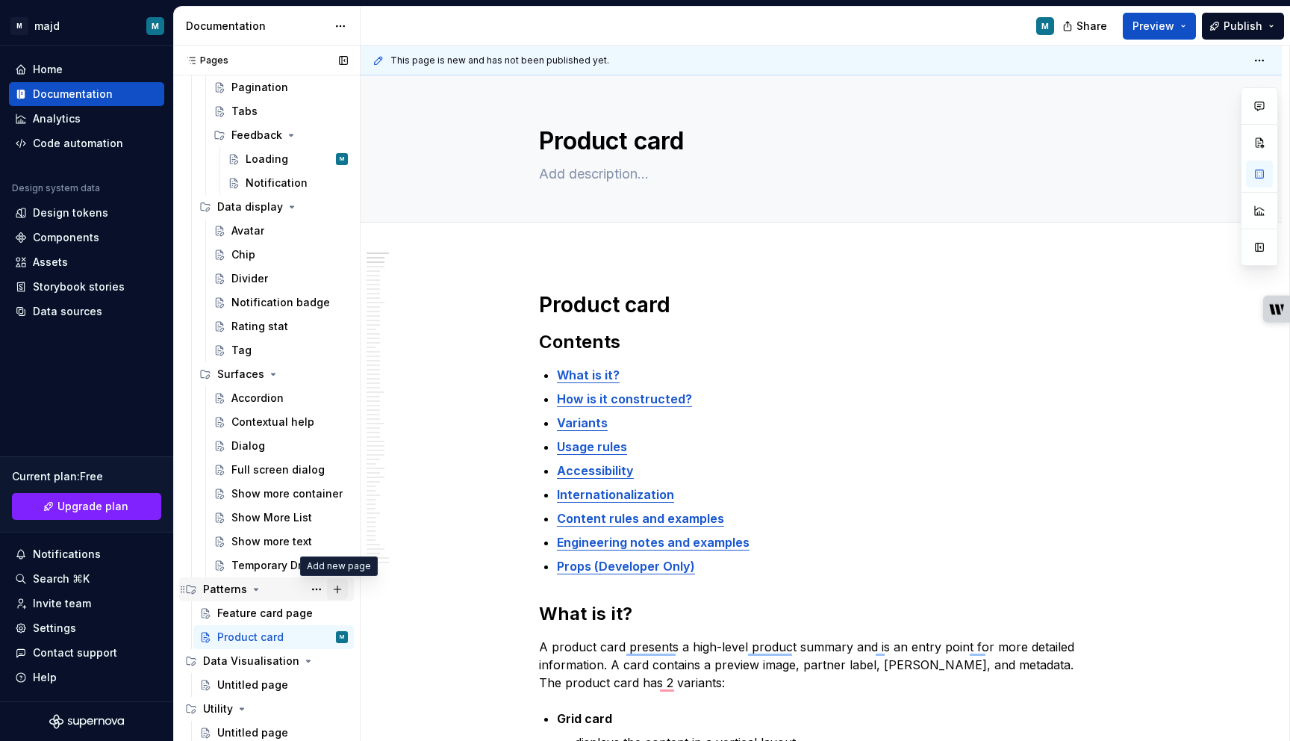
click at [340, 588] on button "Page tree" at bounding box center [337, 589] width 21 height 21
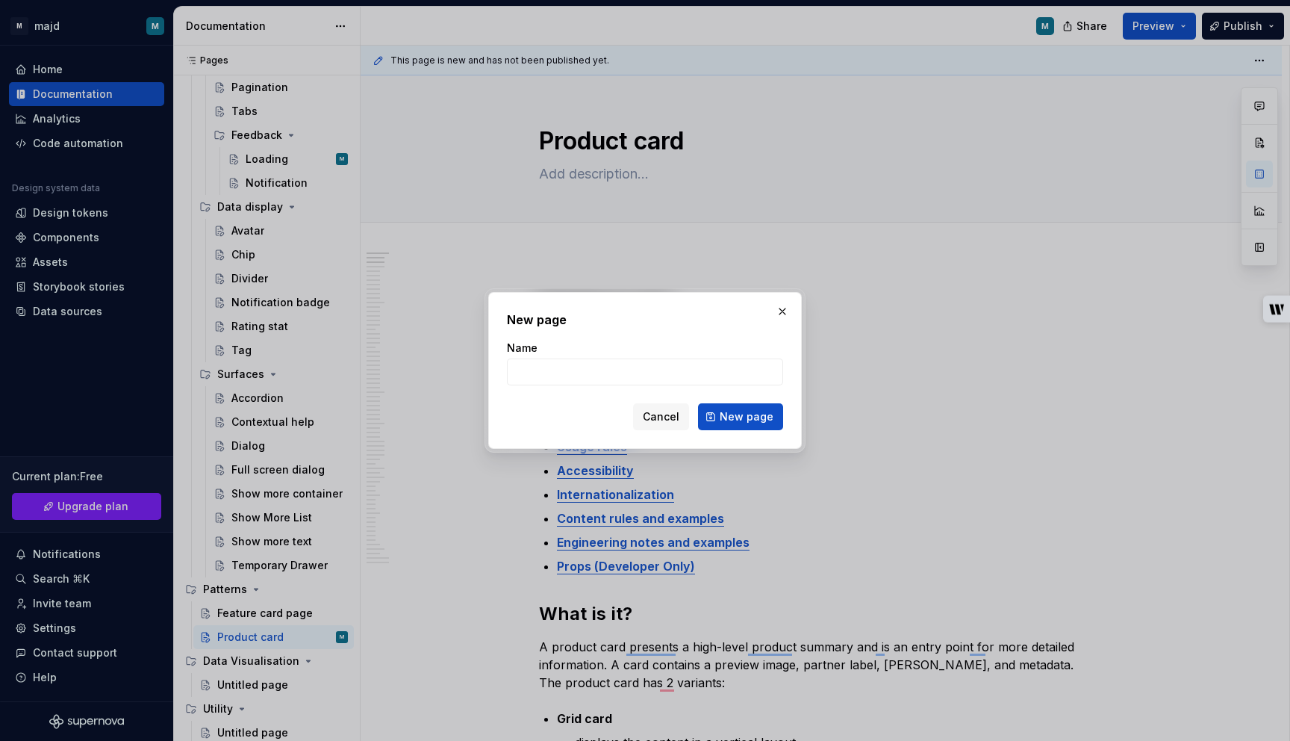
type textarea "*"
type input "Table"
click at [741, 419] on span "New page" at bounding box center [747, 416] width 54 height 15
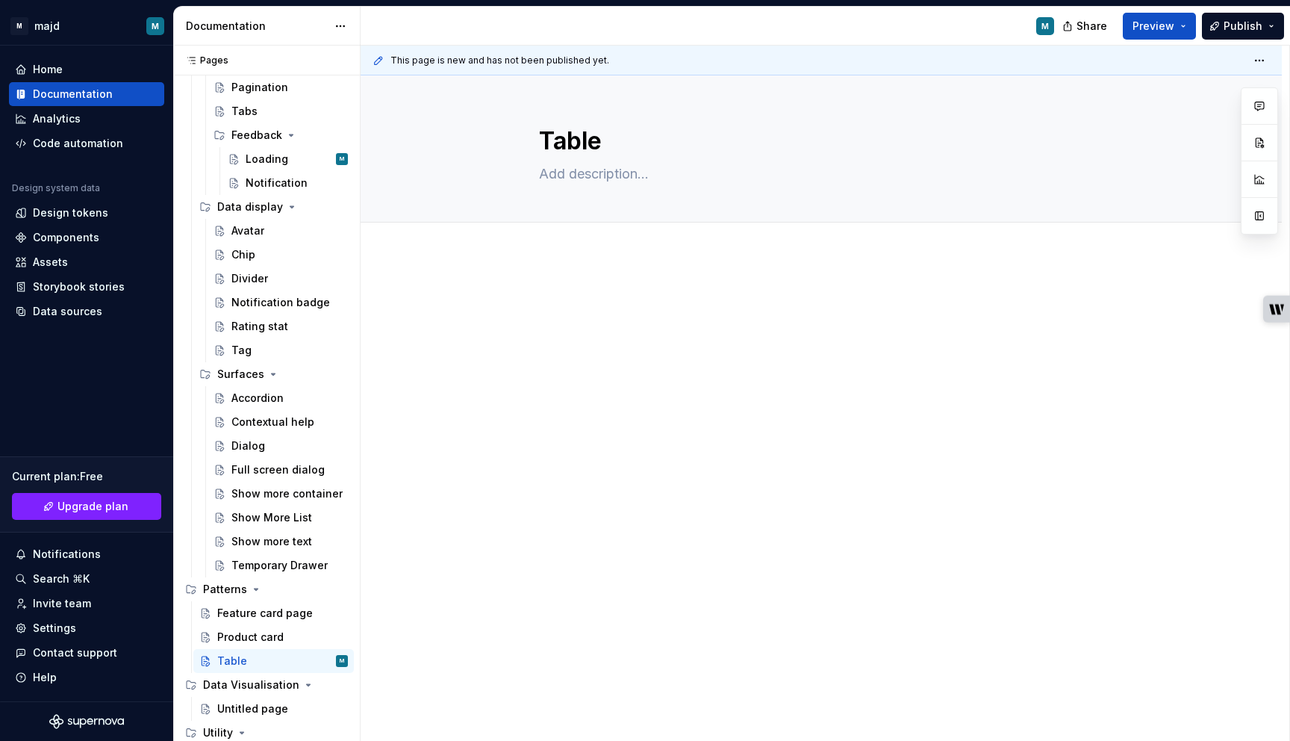
click at [571, 350] on div at bounding box center [821, 328] width 564 height 75
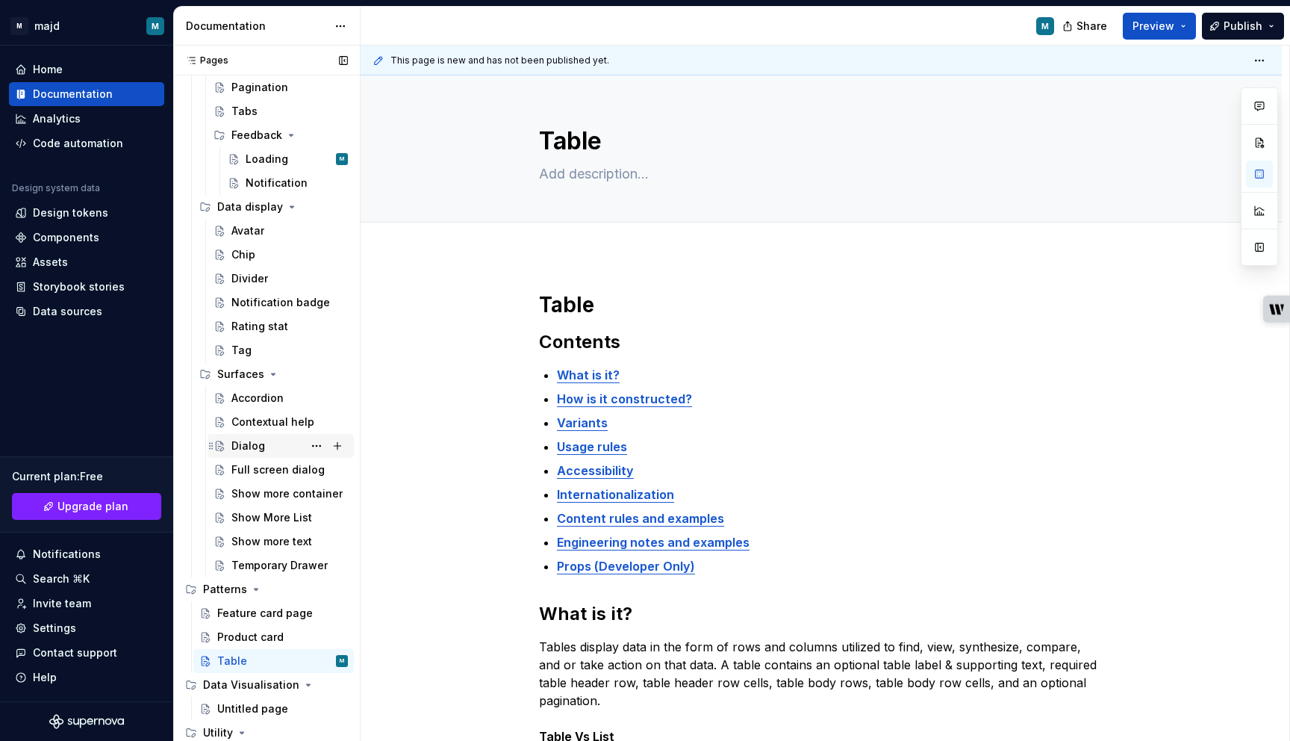
scroll to position [654, 0]
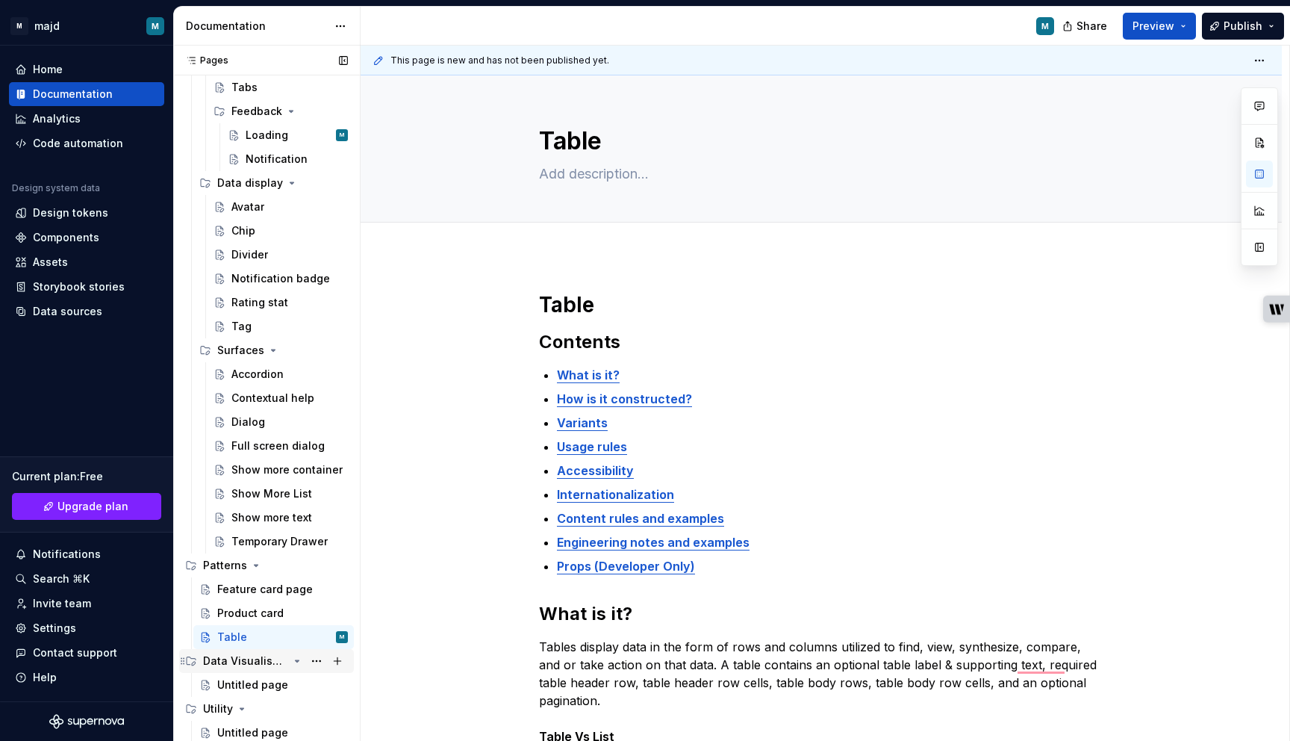
click at [264, 665] on div "Data Visualisation" at bounding box center [245, 660] width 85 height 15
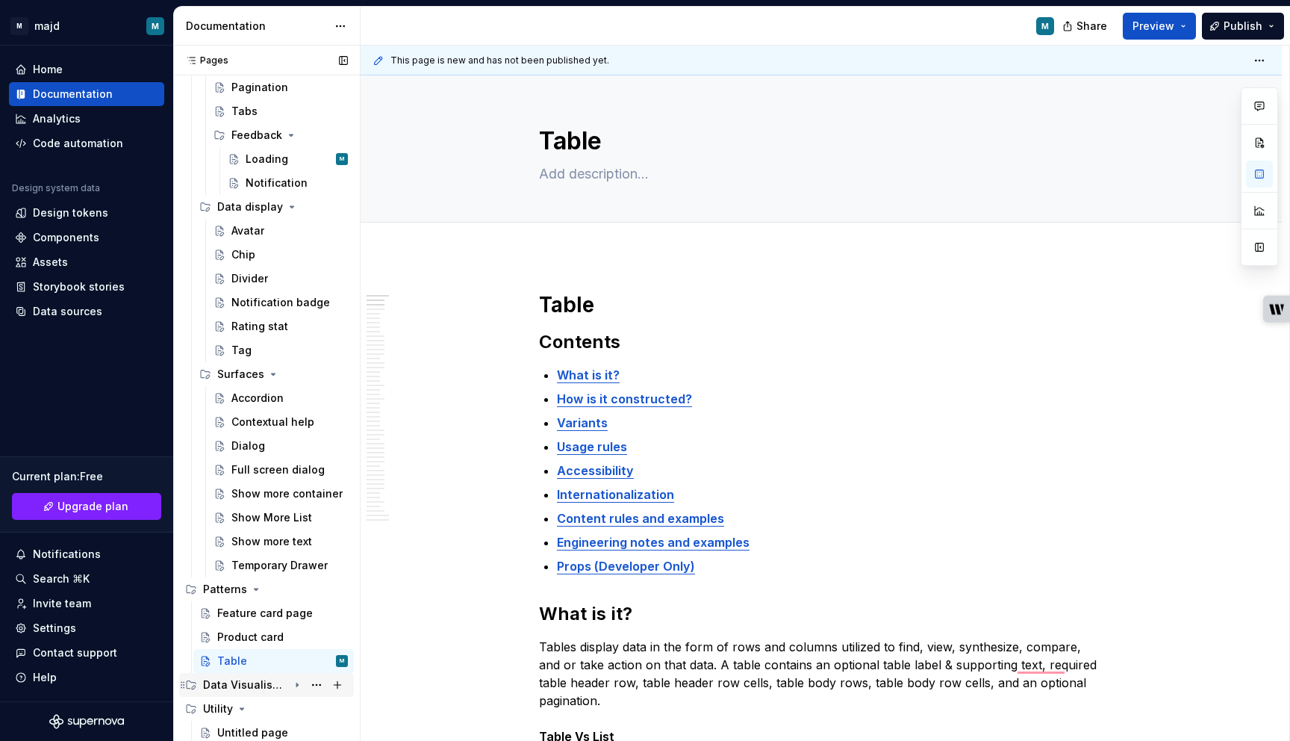
scroll to position [630, 0]
click at [261, 689] on div "Data Visualisation" at bounding box center [245, 684] width 85 height 15
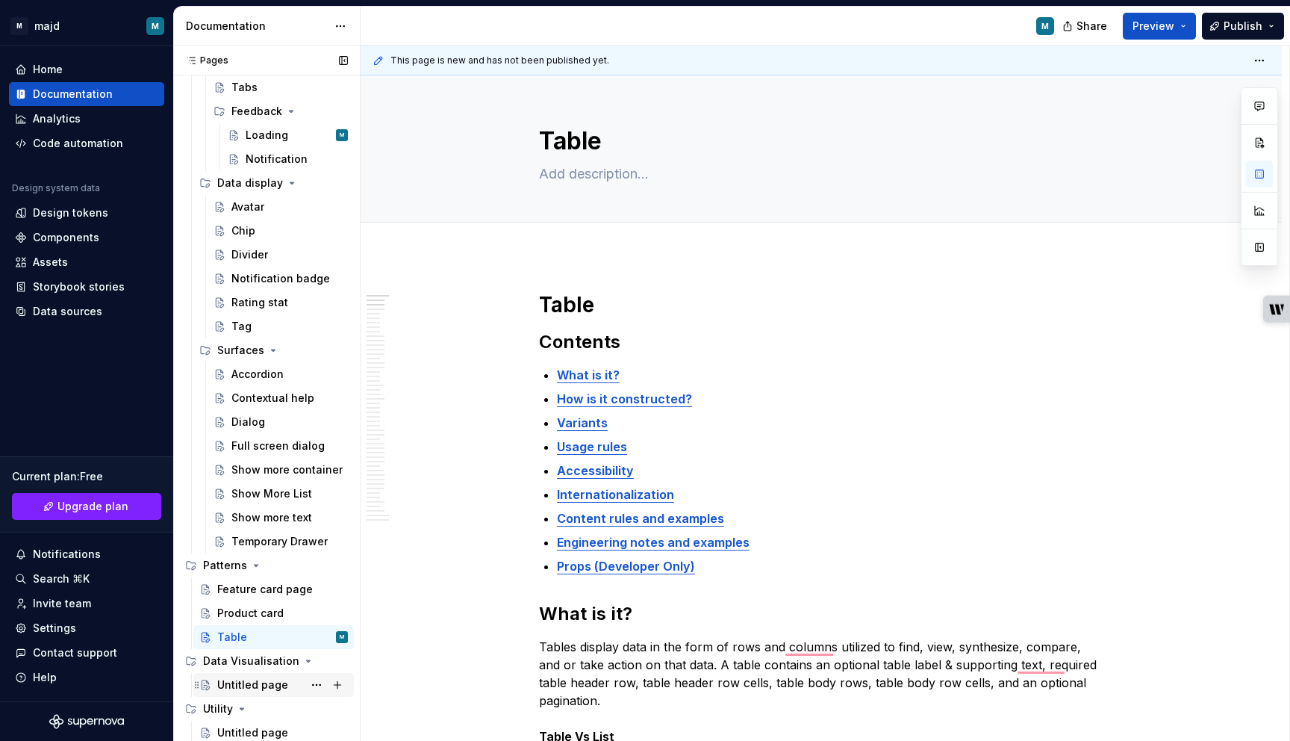
click at [261, 682] on div "Untitled page" at bounding box center [252, 684] width 71 height 15
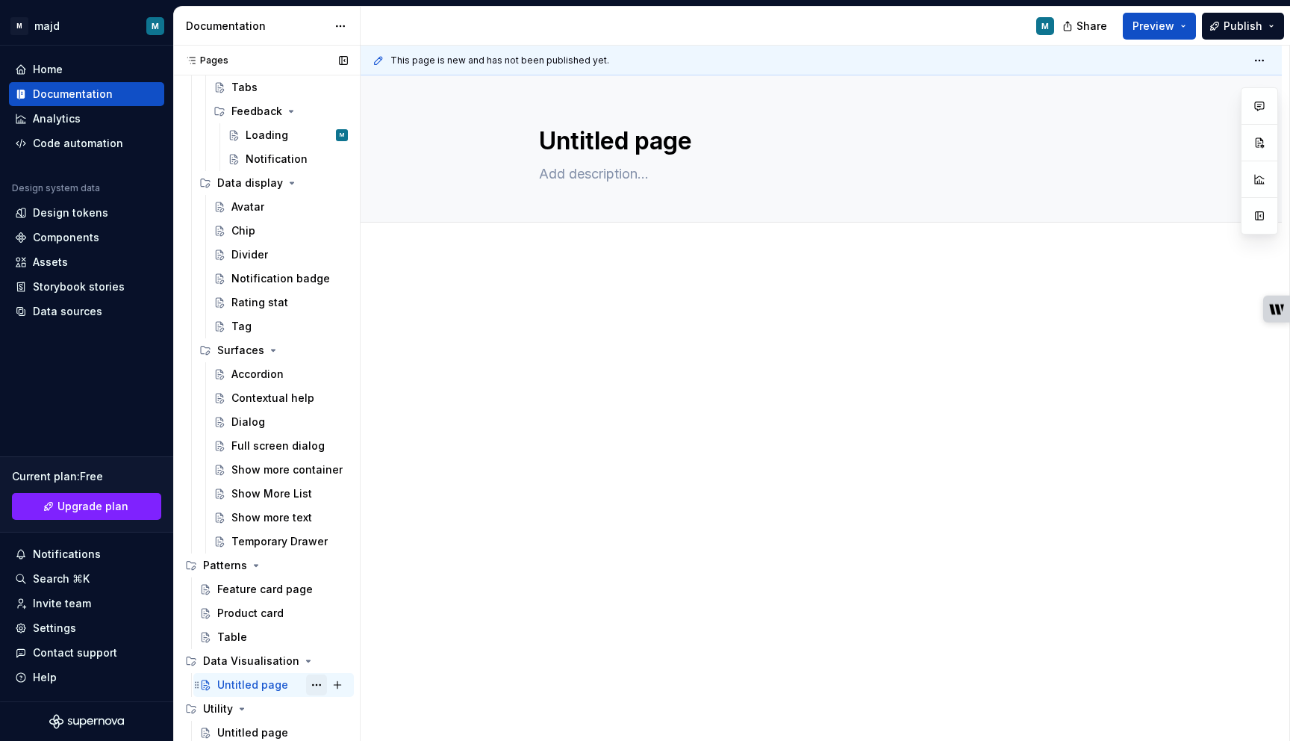
click at [317, 688] on button "Page tree" at bounding box center [316, 684] width 21 height 21
type textarea "*"
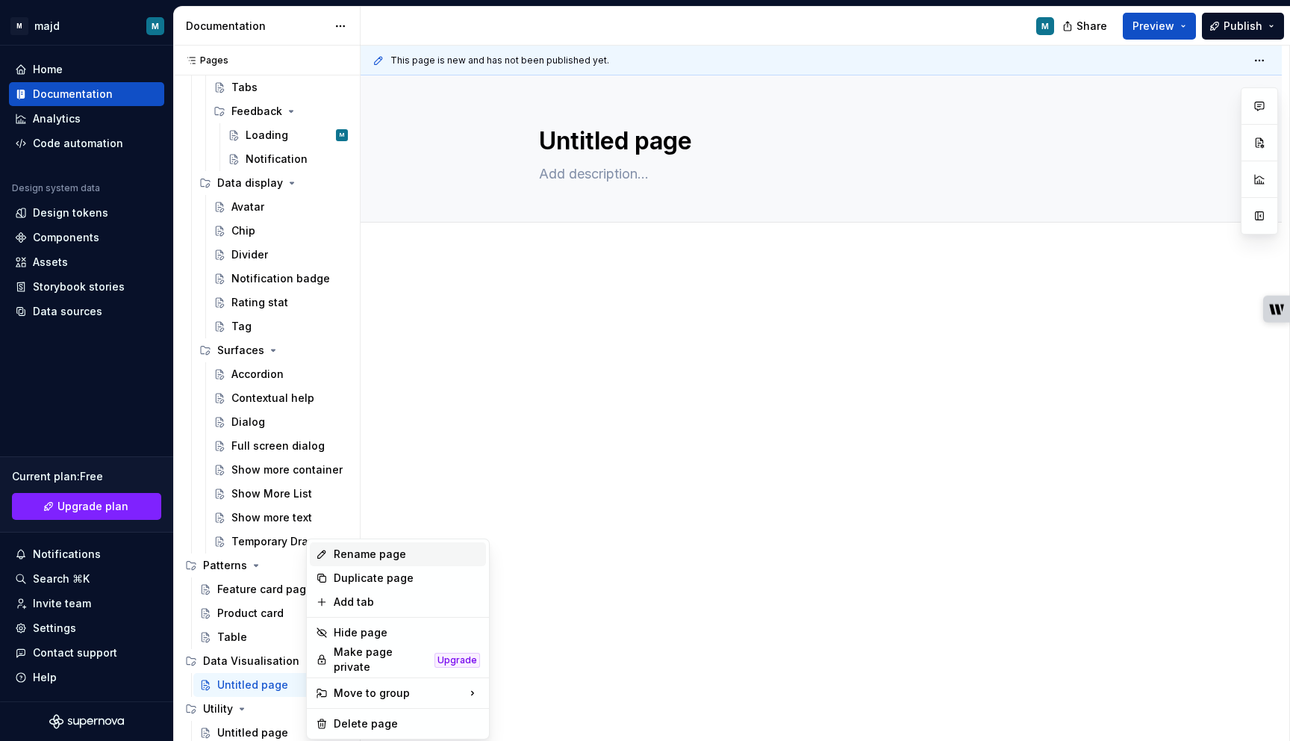
click at [393, 556] on div "Rename page" at bounding box center [407, 554] width 146 height 15
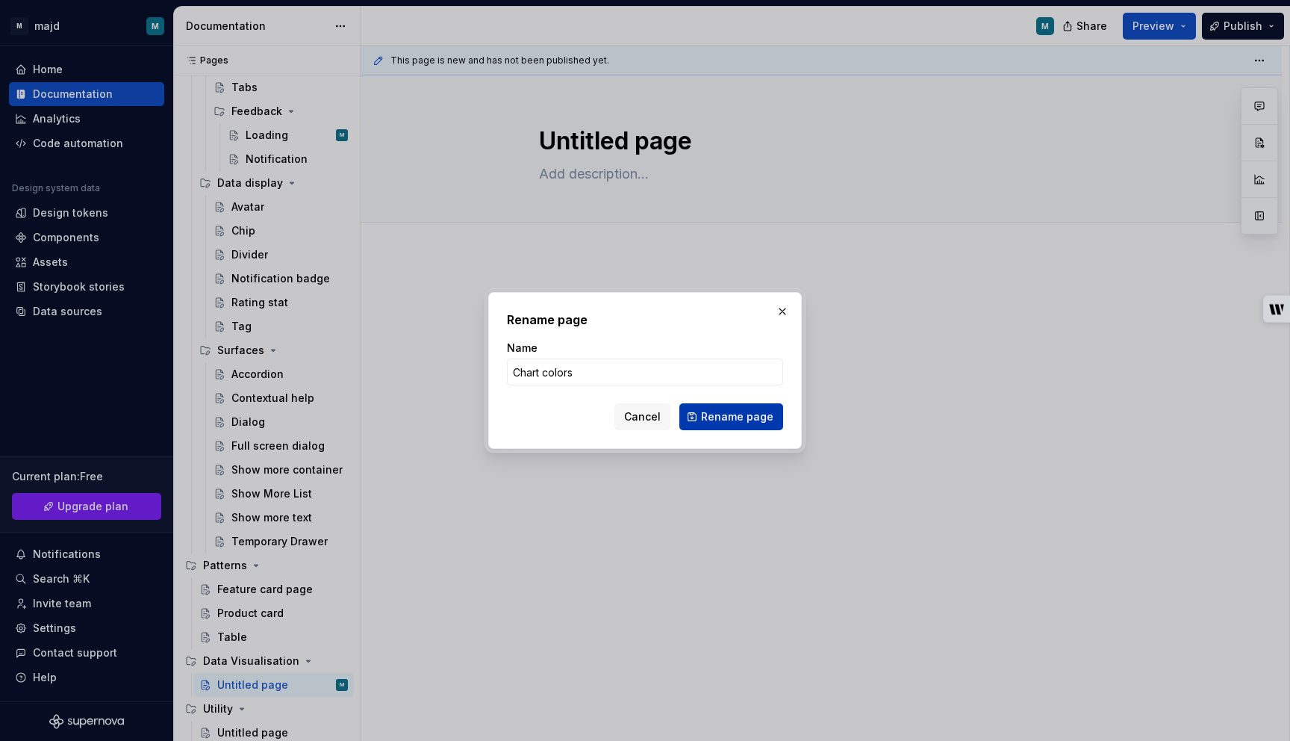
type input "Chart colors"
click at [749, 404] on button "Rename page" at bounding box center [731, 416] width 104 height 27
type textarea "*"
type textarea "Chart colors"
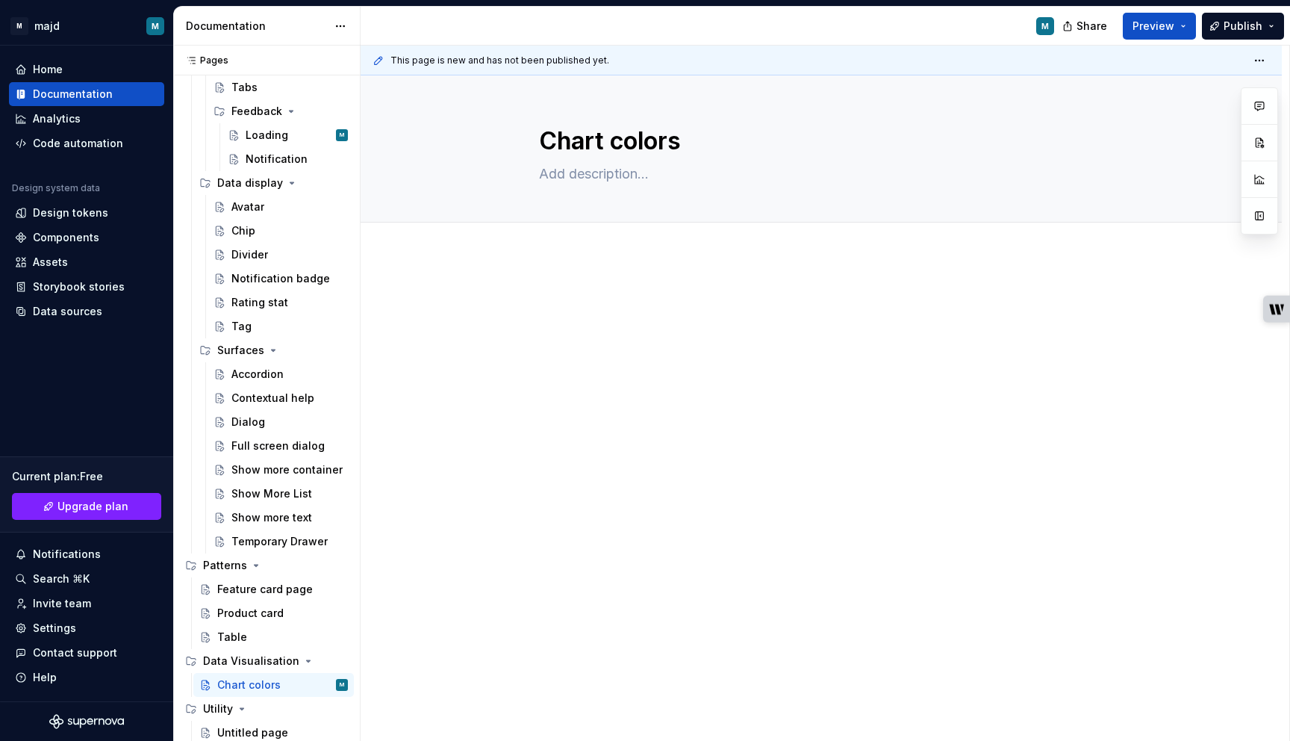
click at [584, 289] on div at bounding box center [821, 421] width 921 height 333
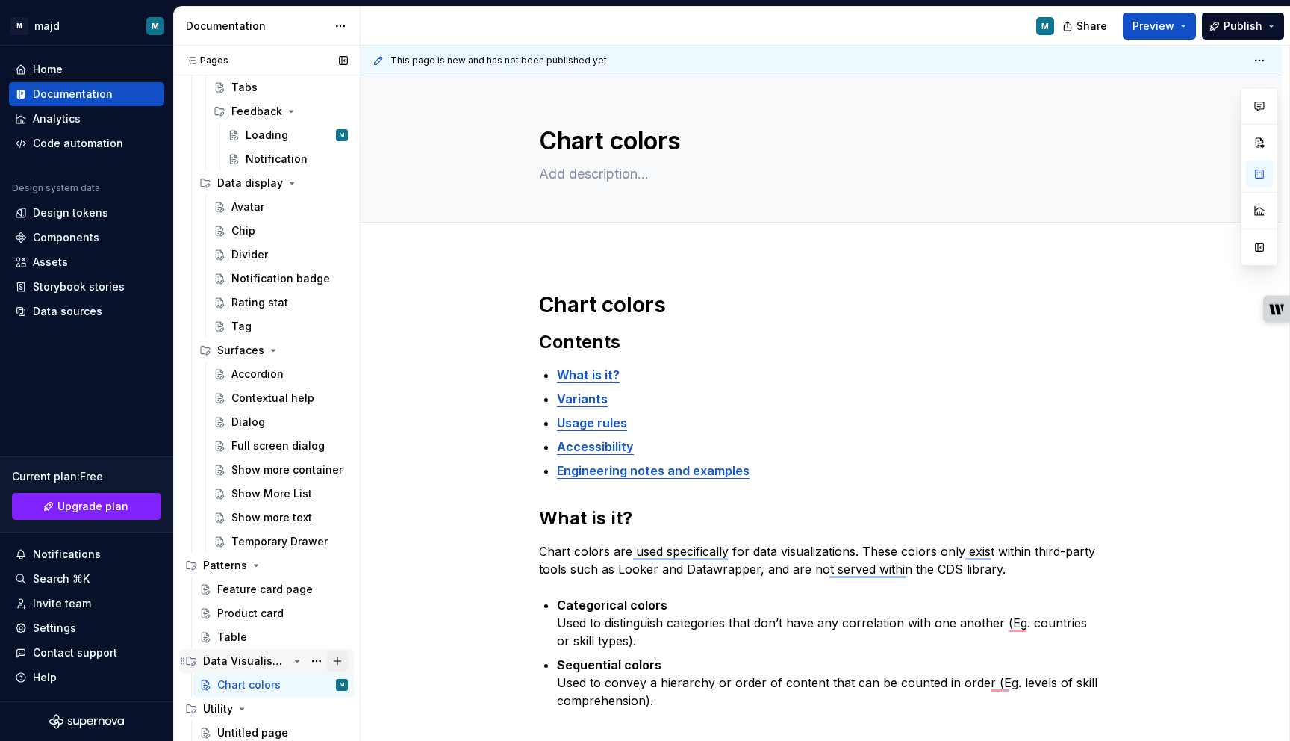
click at [340, 658] on button "Page tree" at bounding box center [337, 660] width 21 height 21
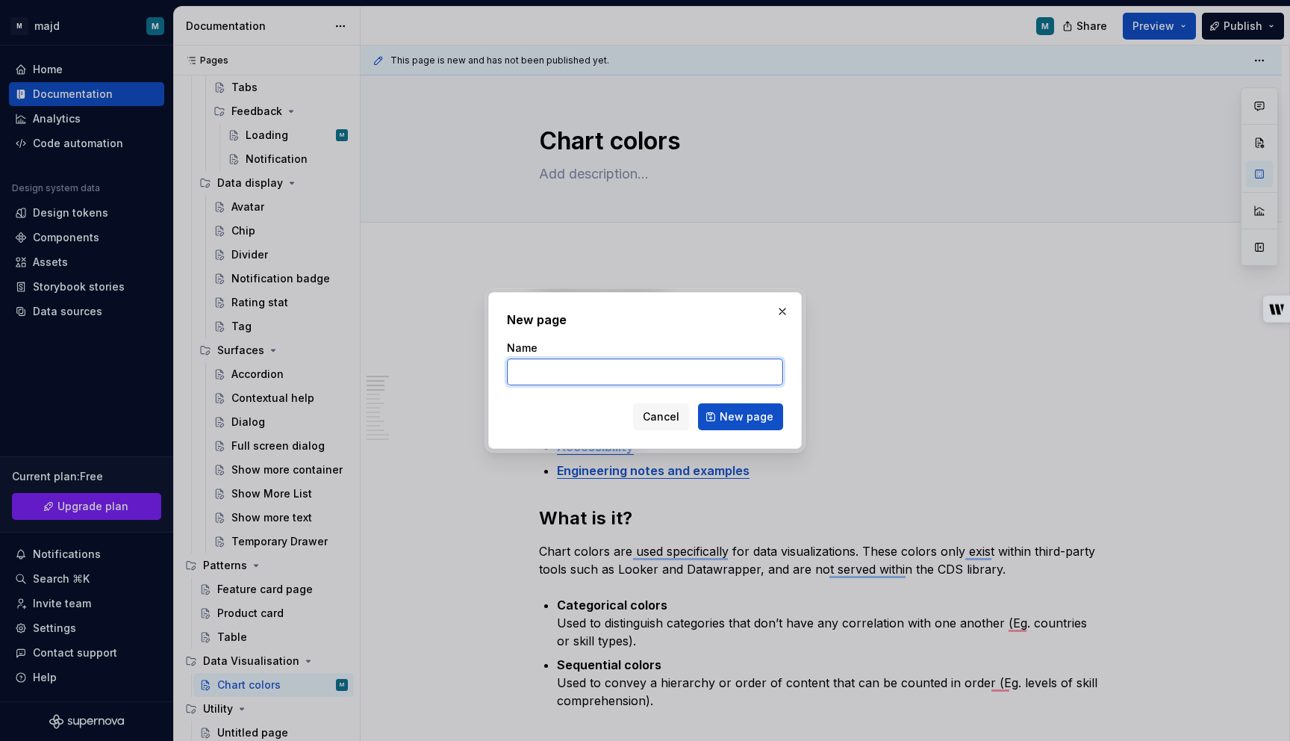
type textarea "*"
paste input "Complex charts"
type input "Complex charts"
click at [737, 430] on div "New page Name Complex charts Cancel New page" at bounding box center [645, 370] width 314 height 157
click at [740, 416] on span "New page" at bounding box center [747, 416] width 54 height 15
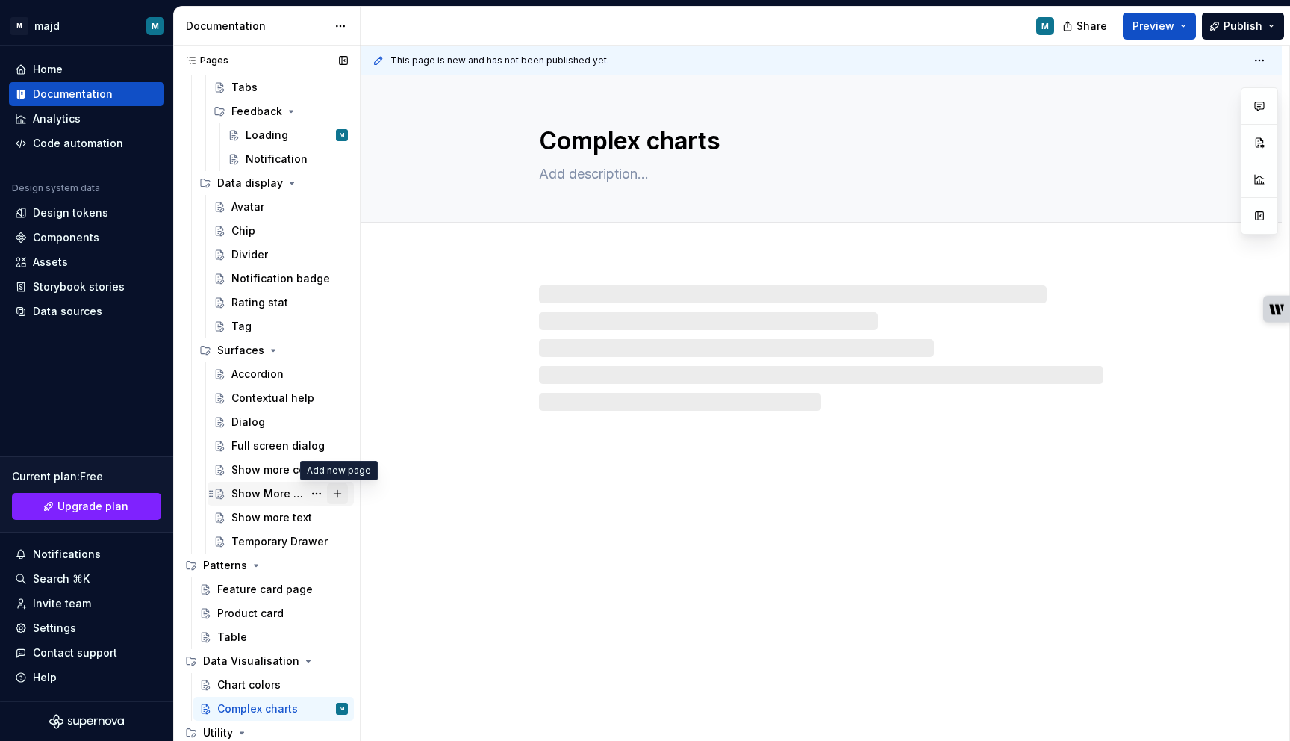
scroll to position [678, 0]
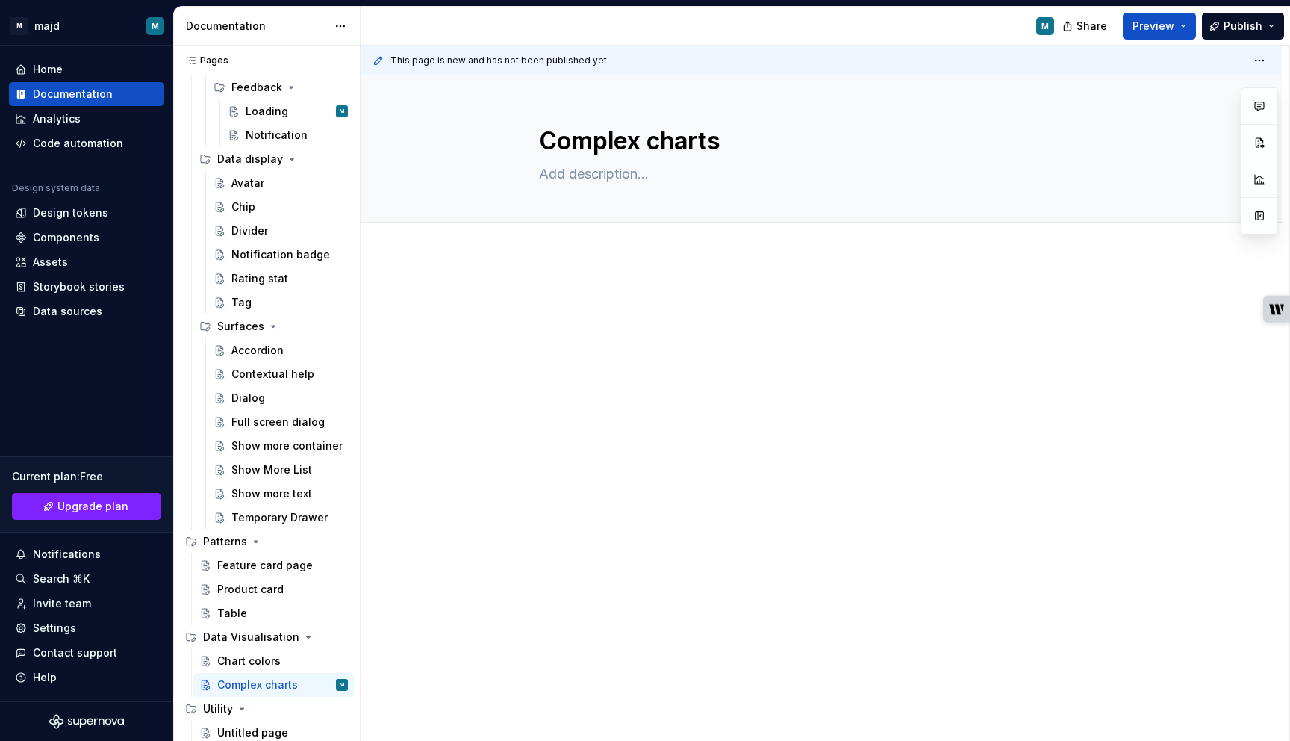
click at [586, 387] on div at bounding box center [821, 421] width 921 height 333
type textarea "*"
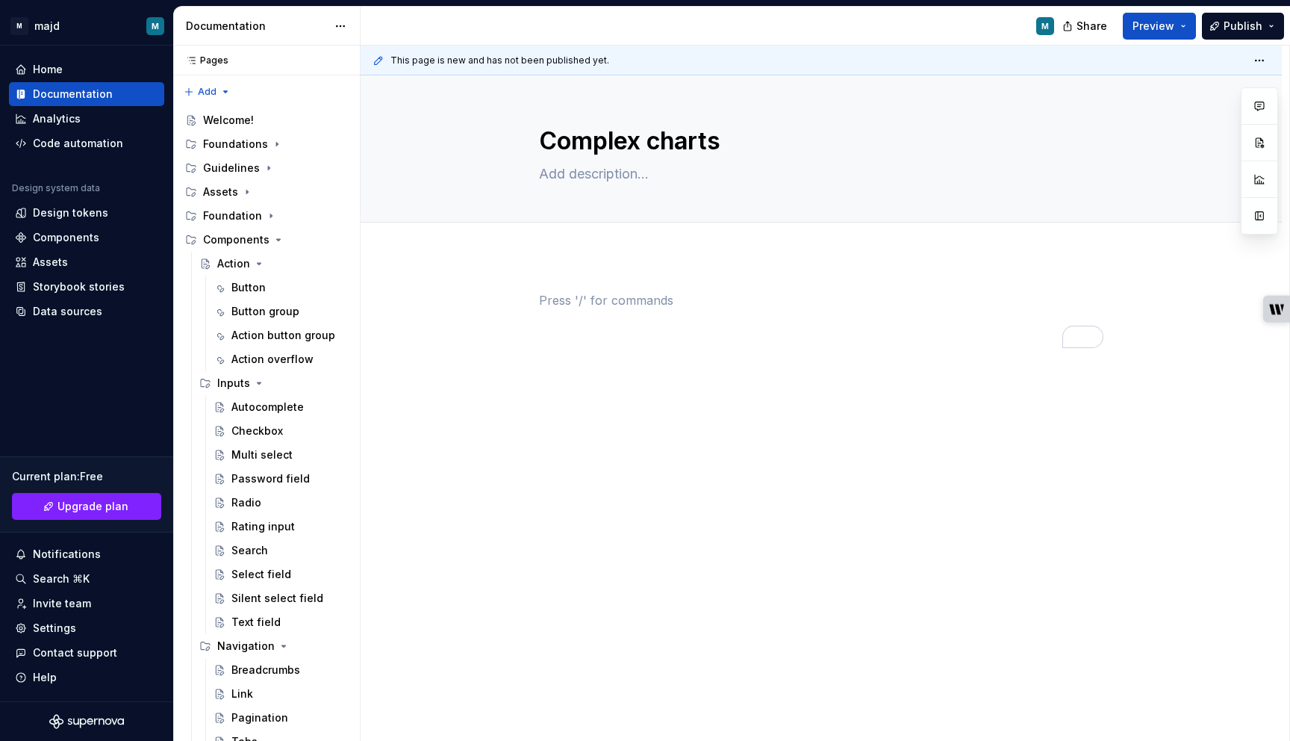
click at [613, 314] on div "To enrich screen reader interactions, please activate Accessibility in Grammarl…" at bounding box center [821, 319] width 564 height 57
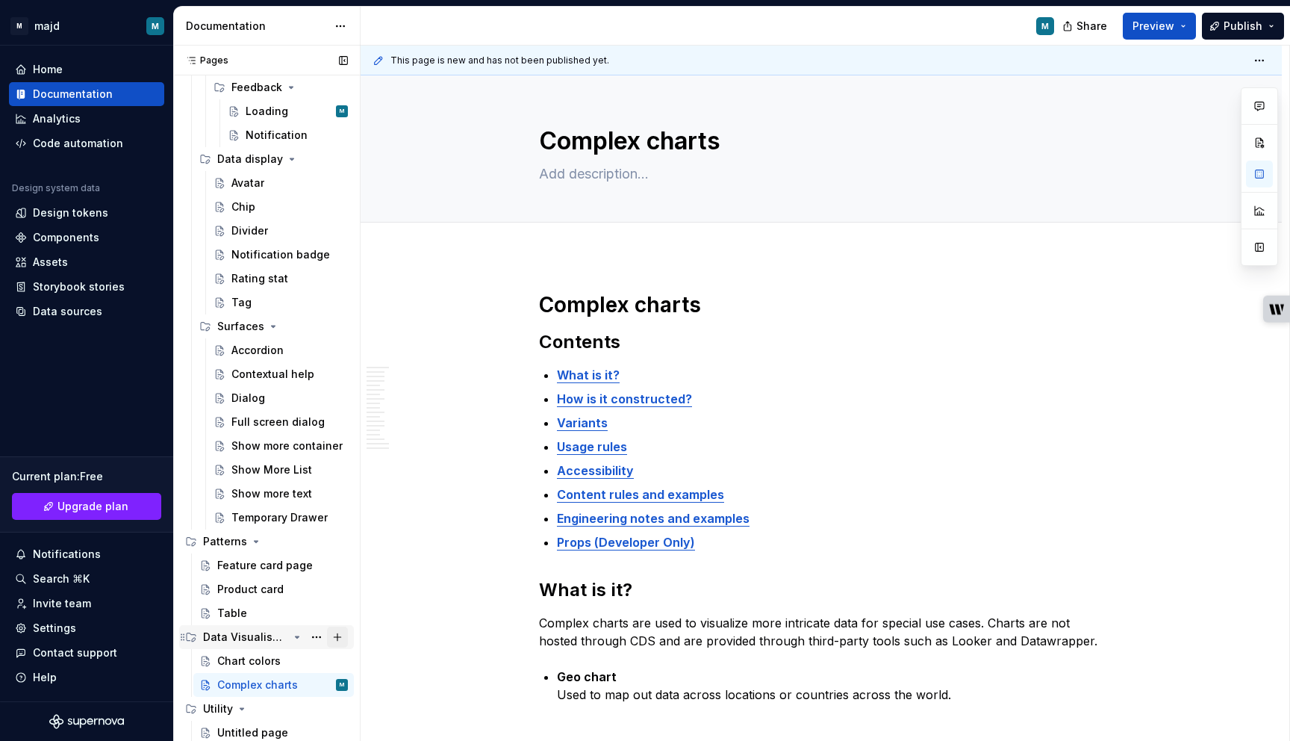
click at [337, 636] on button "Page tree" at bounding box center [337, 636] width 21 height 21
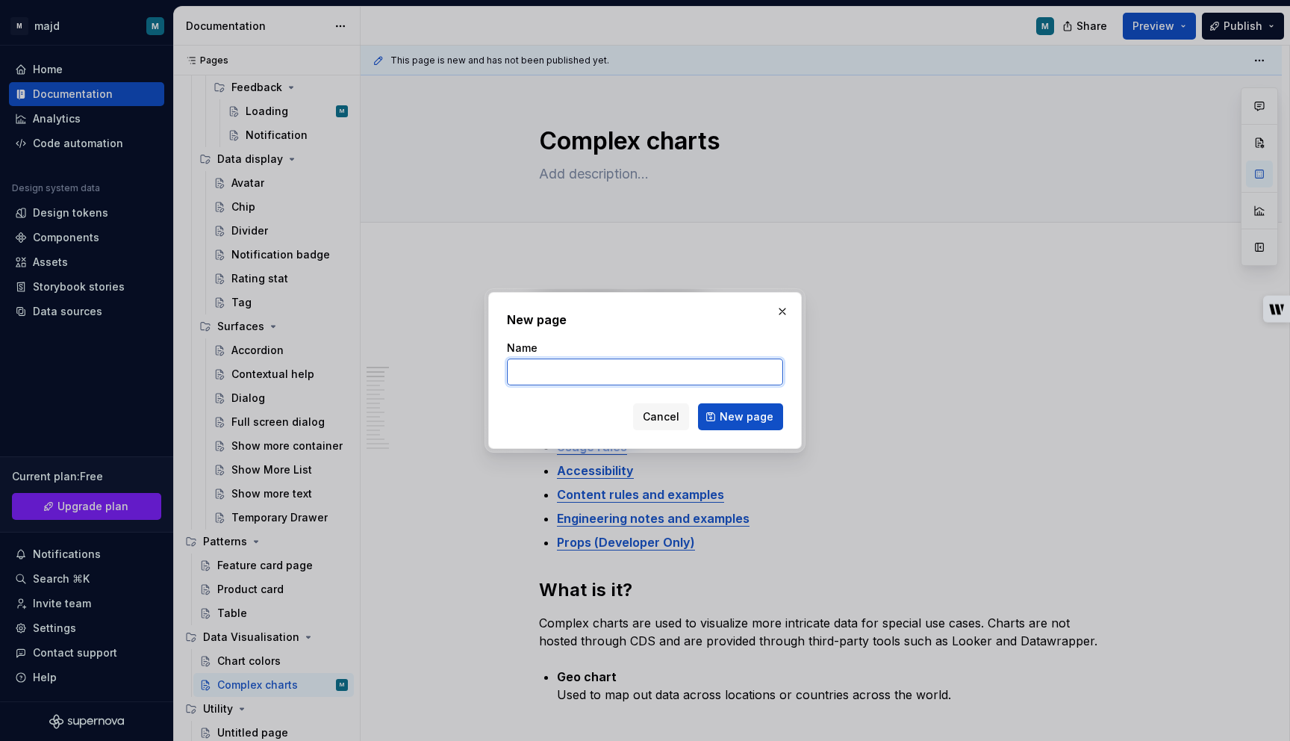
type textarea "*"
paste input "Simple charts"
type input "Simple charts"
click at [746, 408] on button "New page" at bounding box center [740, 416] width 85 height 27
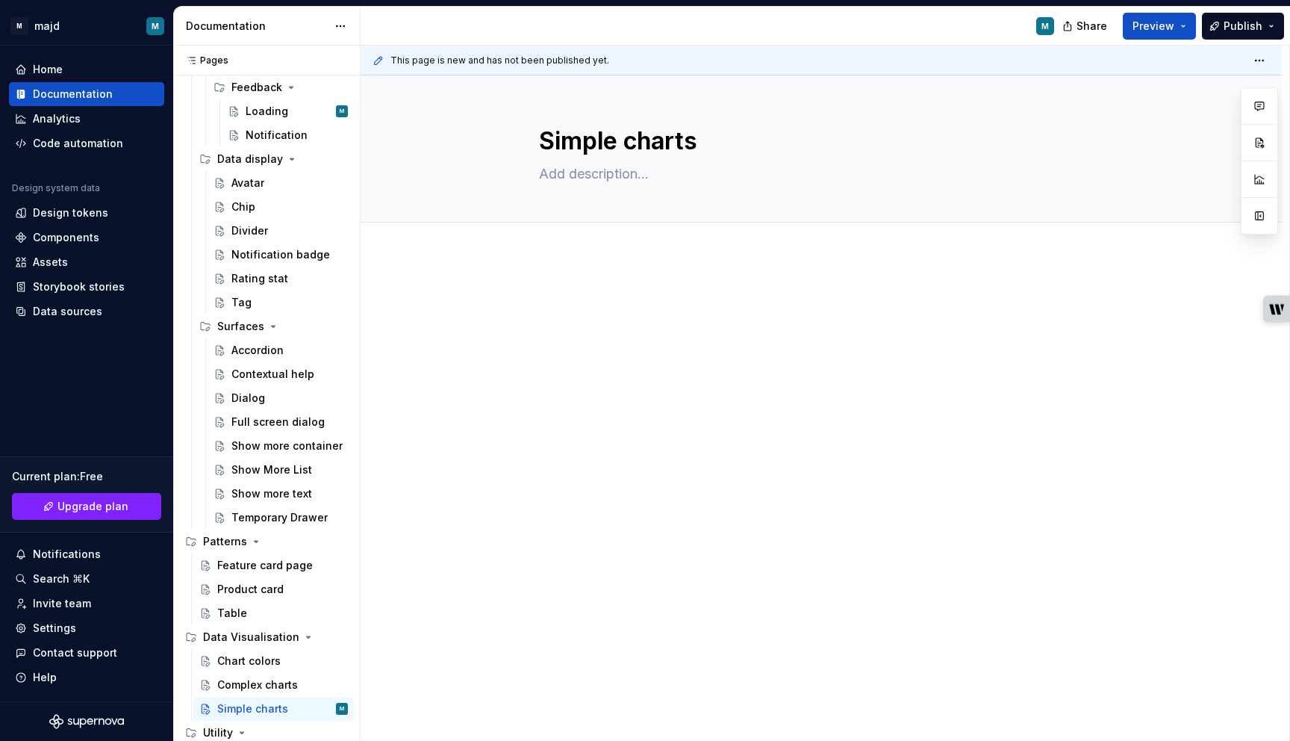
click at [593, 333] on div at bounding box center [821, 319] width 564 height 57
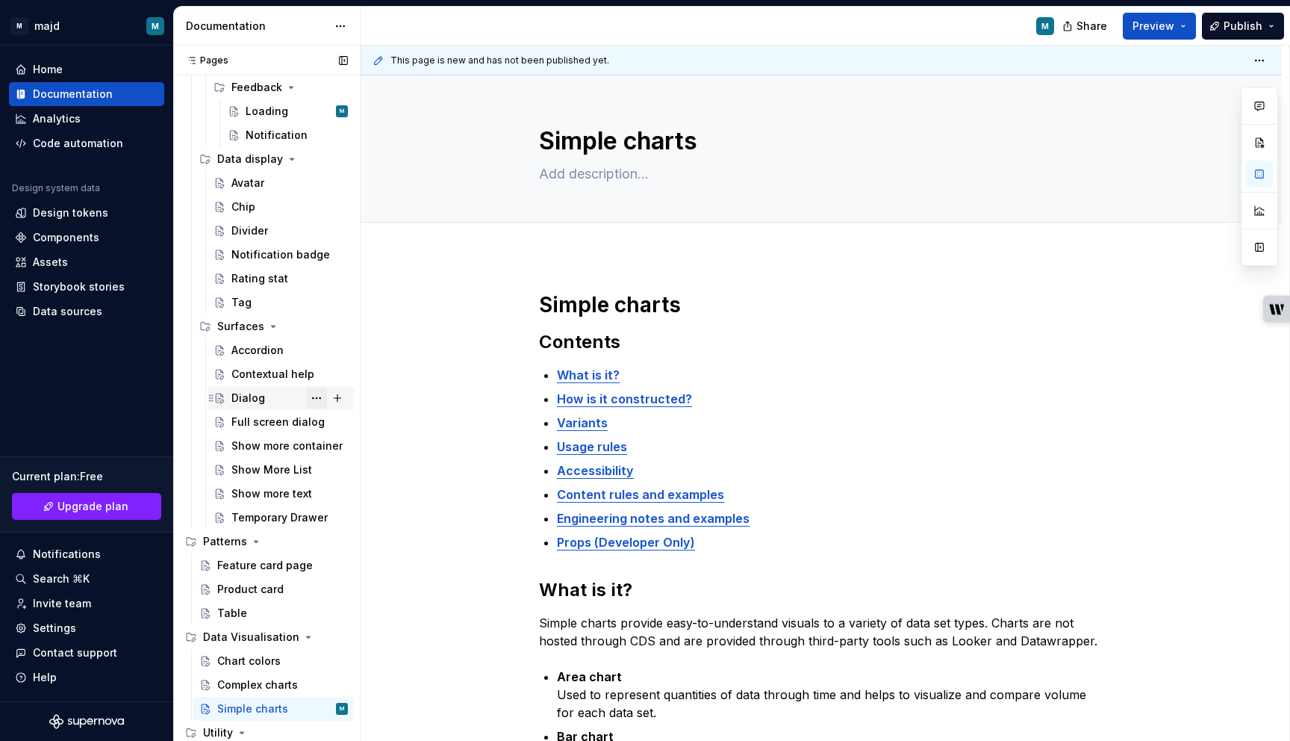
scroll to position [702, 0]
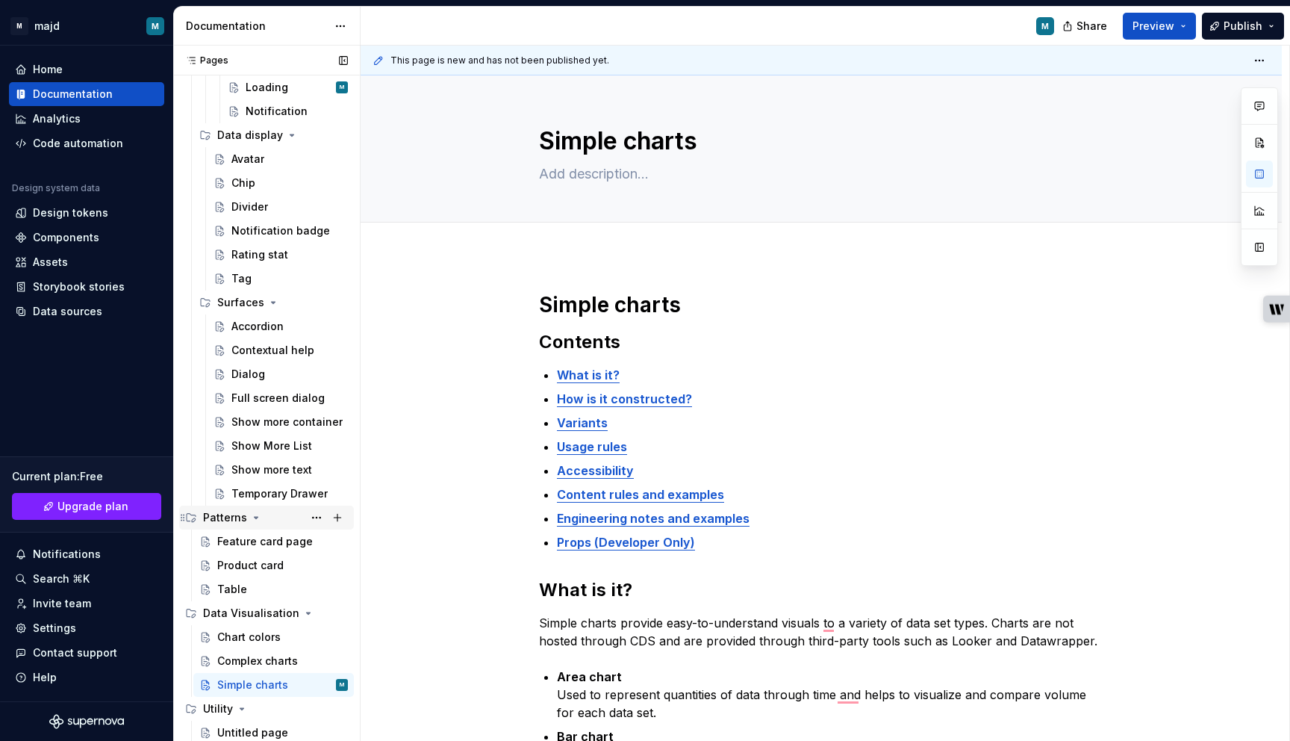
click at [250, 518] on icon "Page tree" at bounding box center [256, 517] width 12 height 12
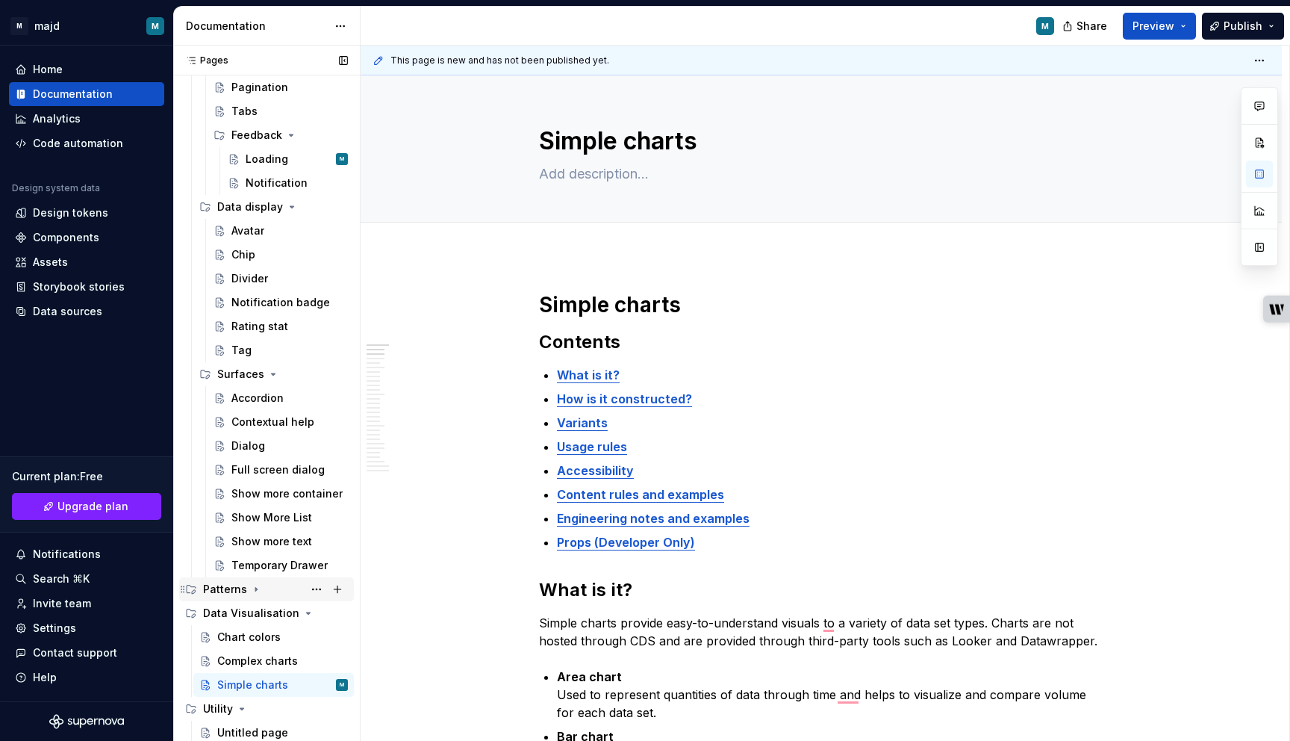
scroll to position [630, 0]
click at [297, 615] on icon "Page tree" at bounding box center [297, 613] width 12 height 12
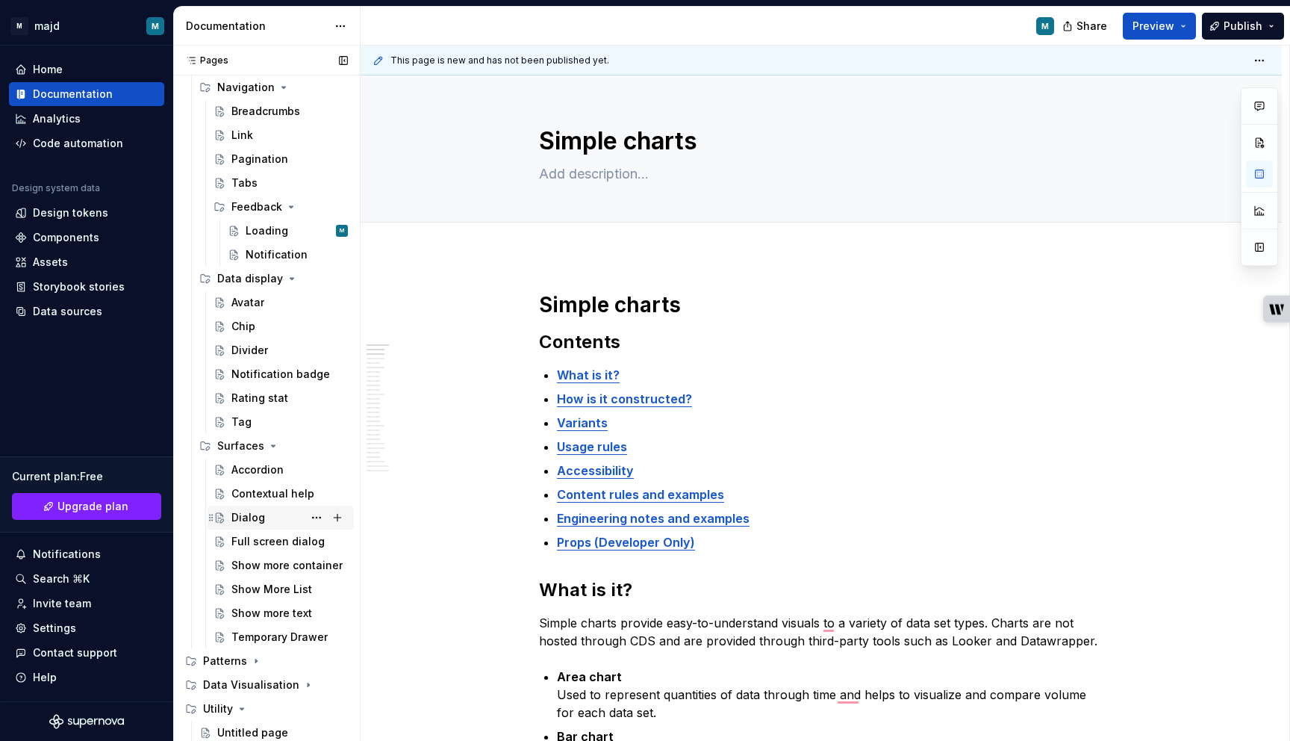
scroll to position [0, 0]
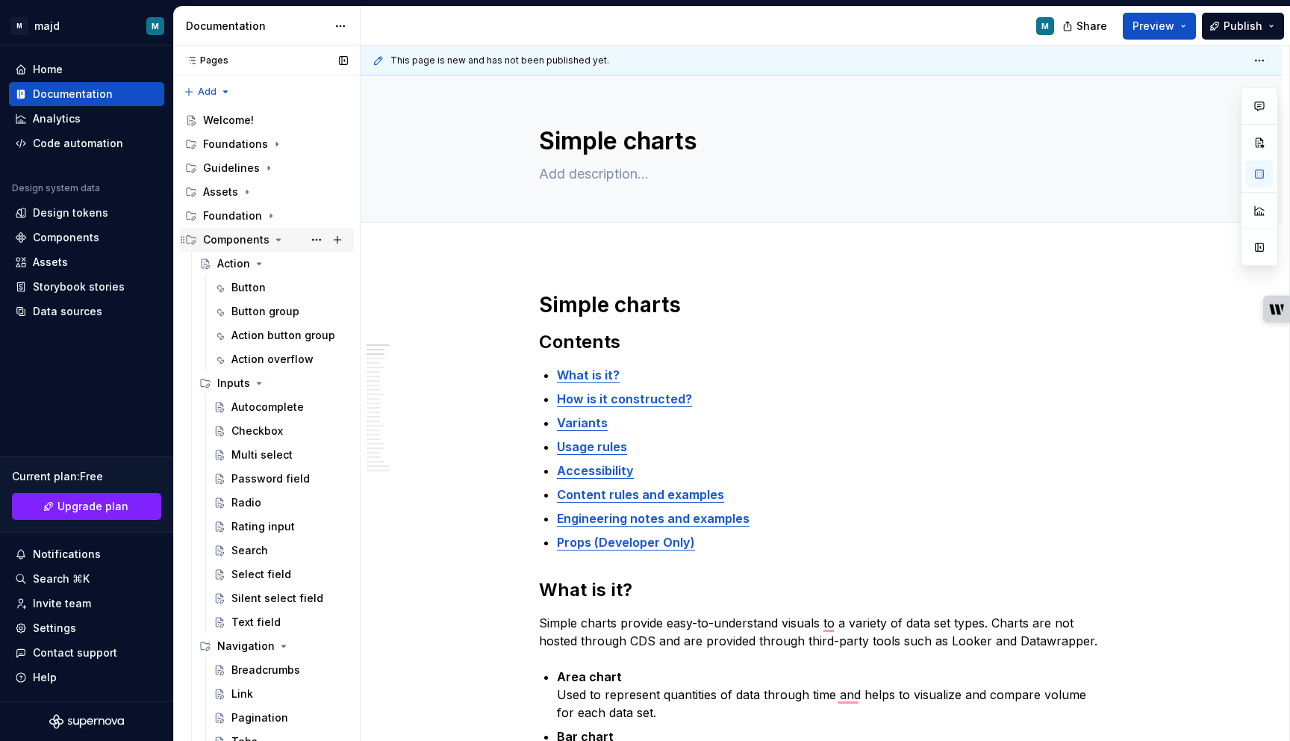
click at [277, 239] on icon "Page tree" at bounding box center [279, 239] width 4 height 1
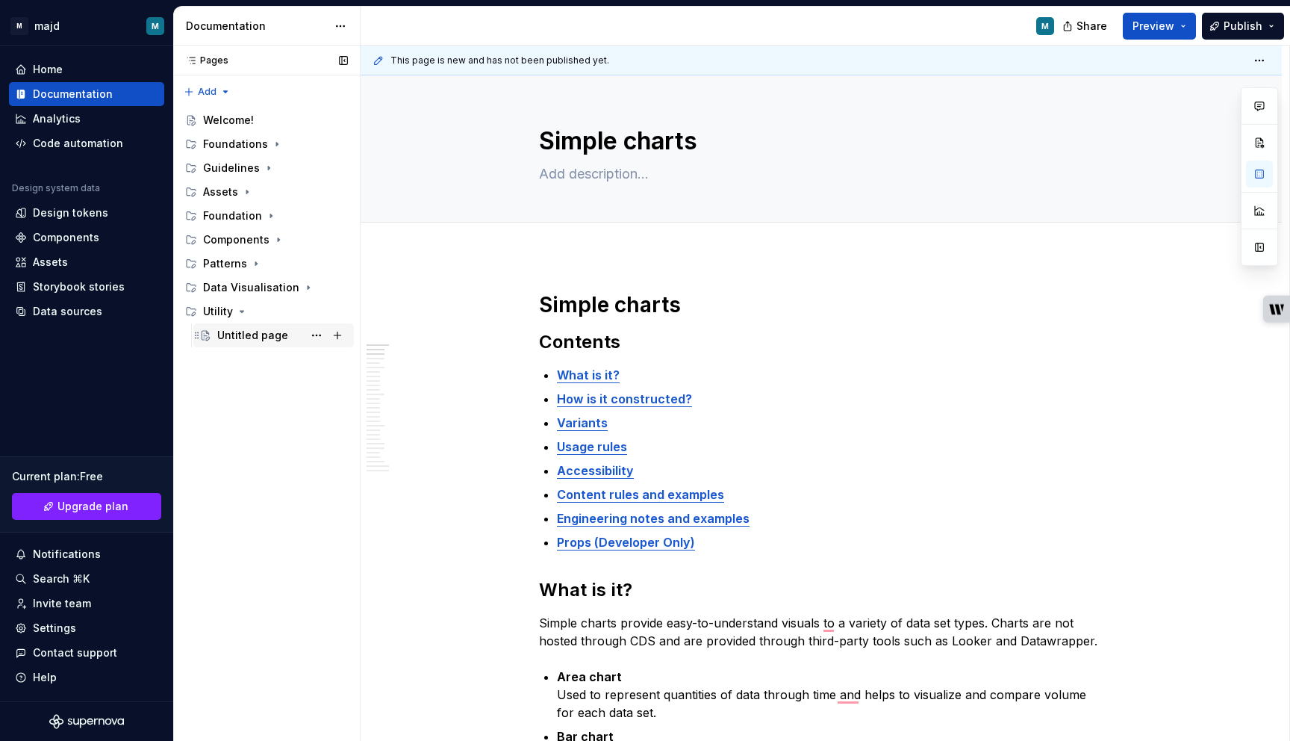
click at [251, 325] on div "Untitled page" at bounding box center [282, 335] width 131 height 21
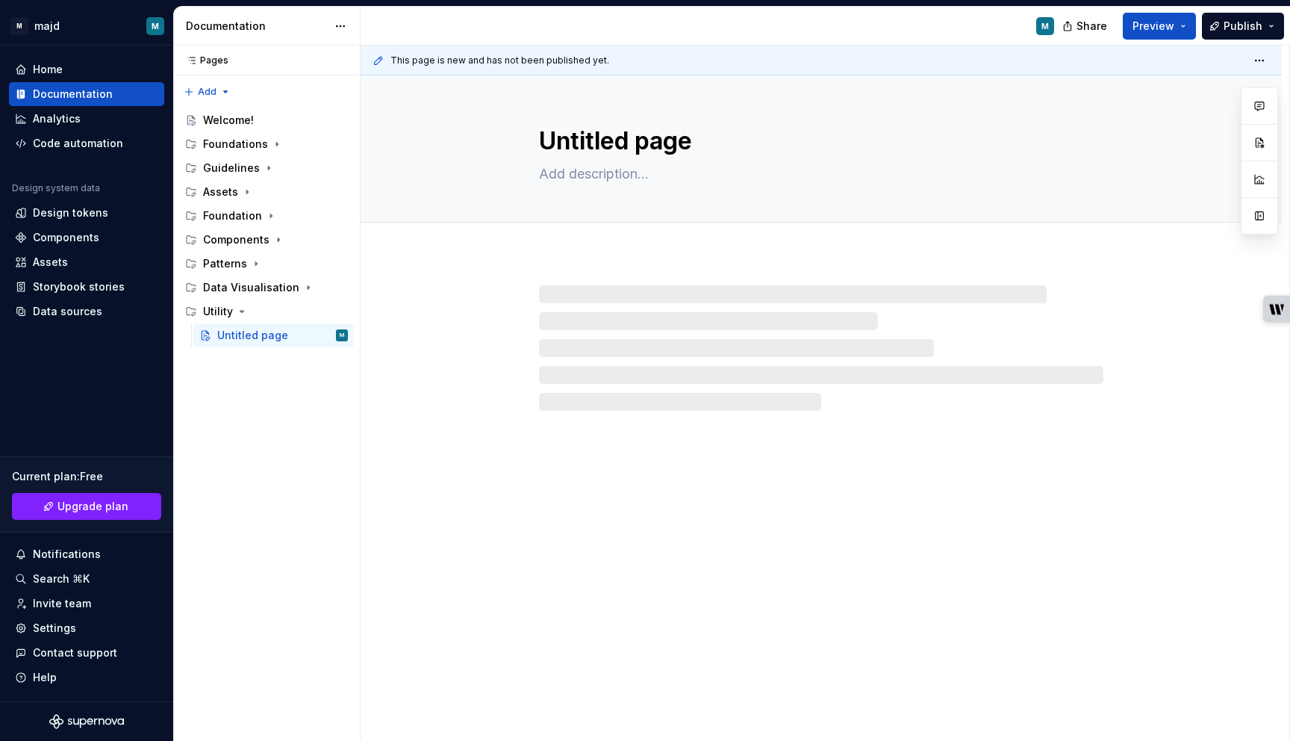
click at [573, 312] on div at bounding box center [821, 347] width 564 height 125
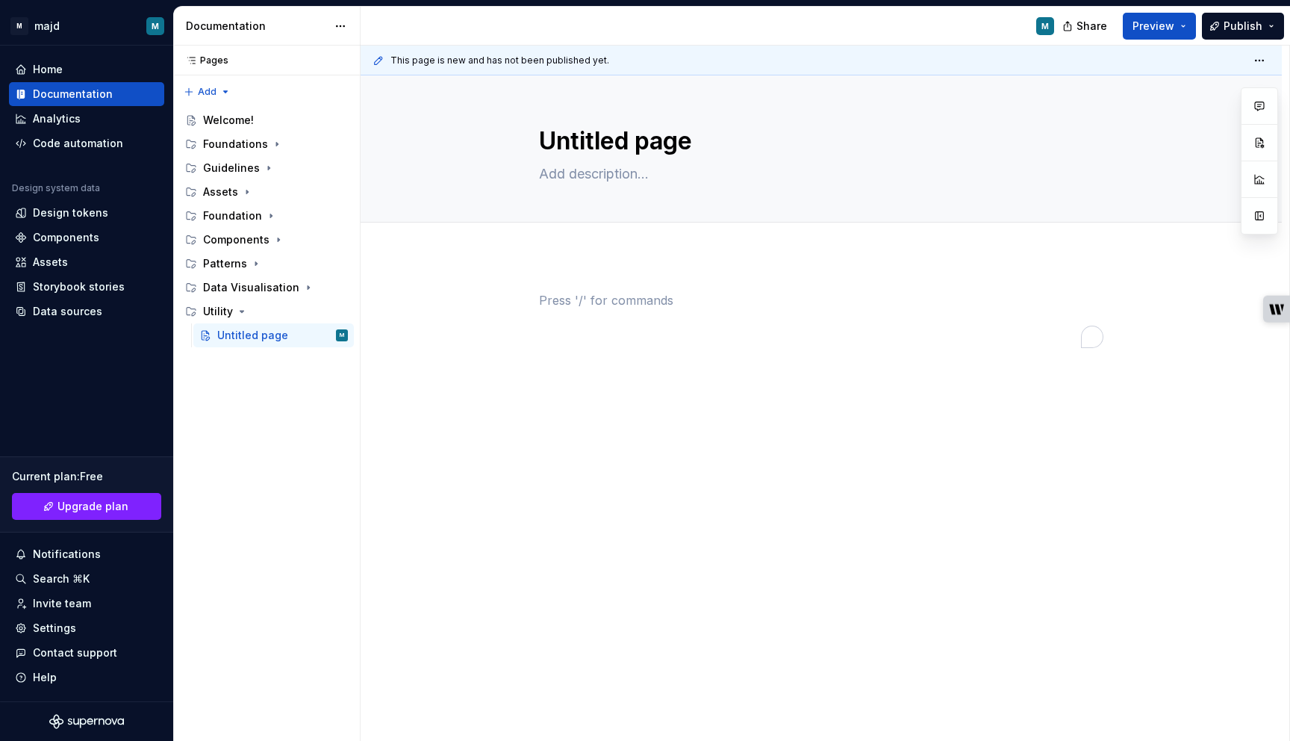
click at [566, 300] on p "To enrich screen reader interactions, please activate Accessibility in Grammarl…" at bounding box center [821, 300] width 564 height 18
click at [602, 131] on textarea "Untitled page" at bounding box center [818, 141] width 564 height 36
paste textarea "Card"
type textarea "*"
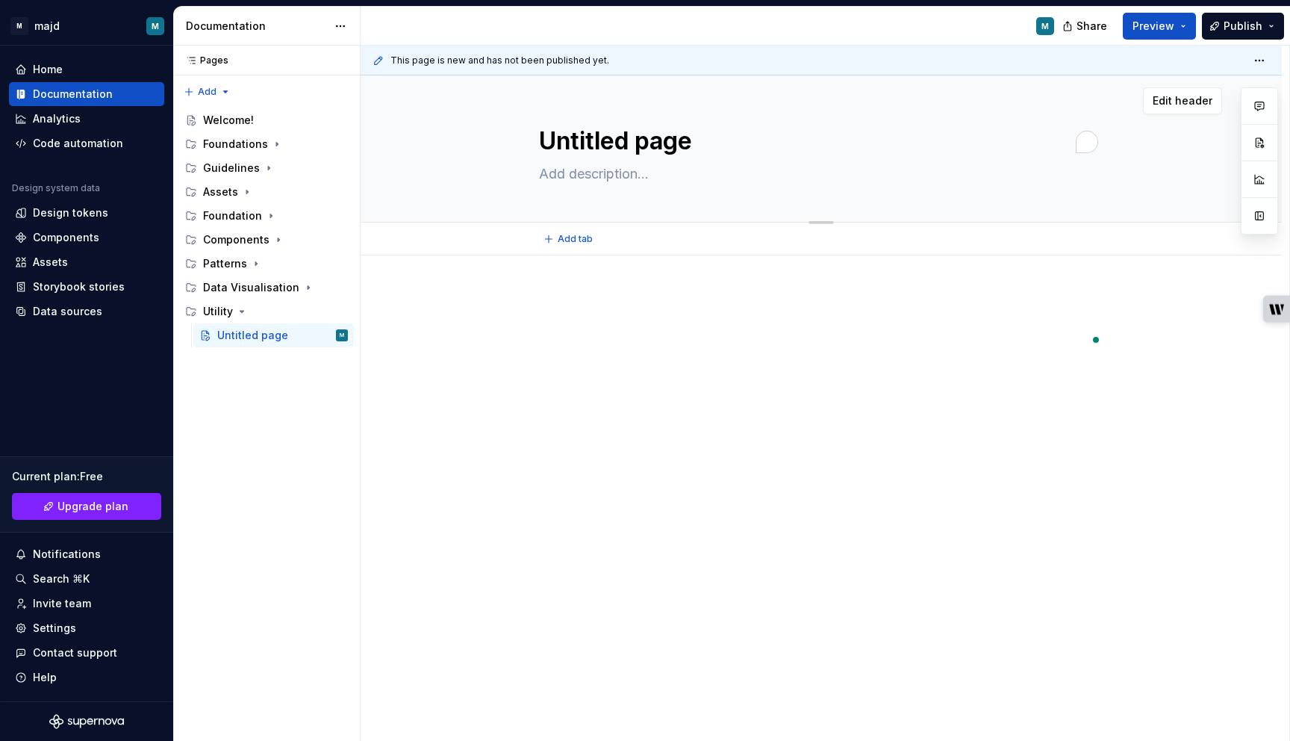
type textarea "Card"
type textarea "*"
type textarea "Card"
click at [593, 311] on div "To enrich screen reader interactions, please activate Accessibility in Grammarl…" at bounding box center [821, 319] width 564 height 57
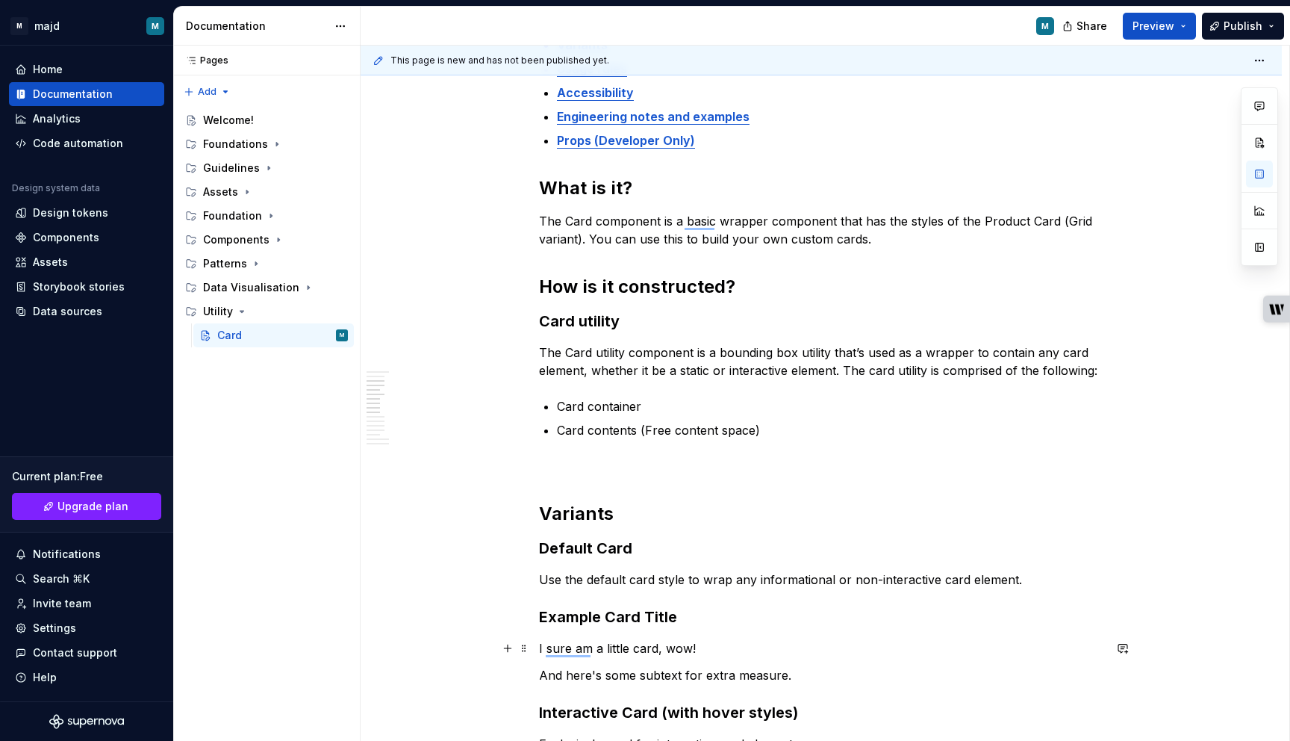
scroll to position [640, 0]
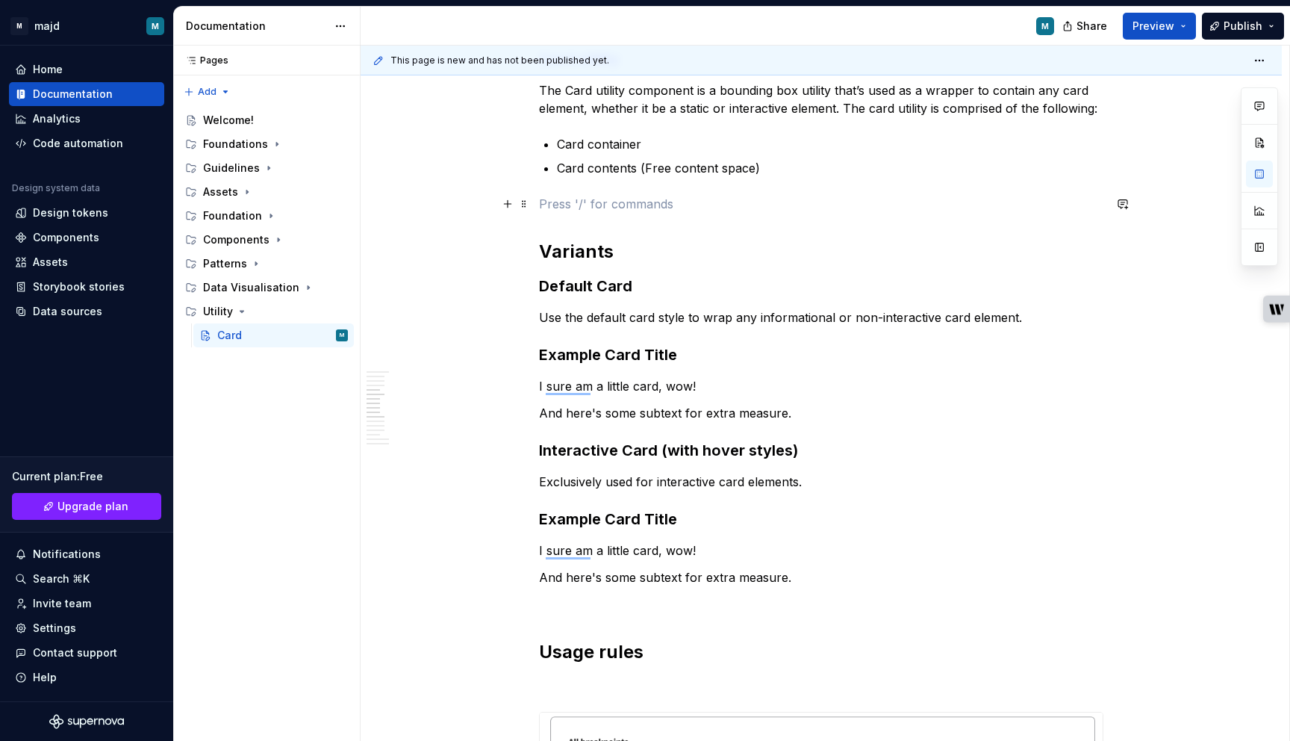
click at [715, 207] on p "To enrich screen reader interactions, please activate Accessibility in Grammarl…" at bounding box center [821, 204] width 564 height 18
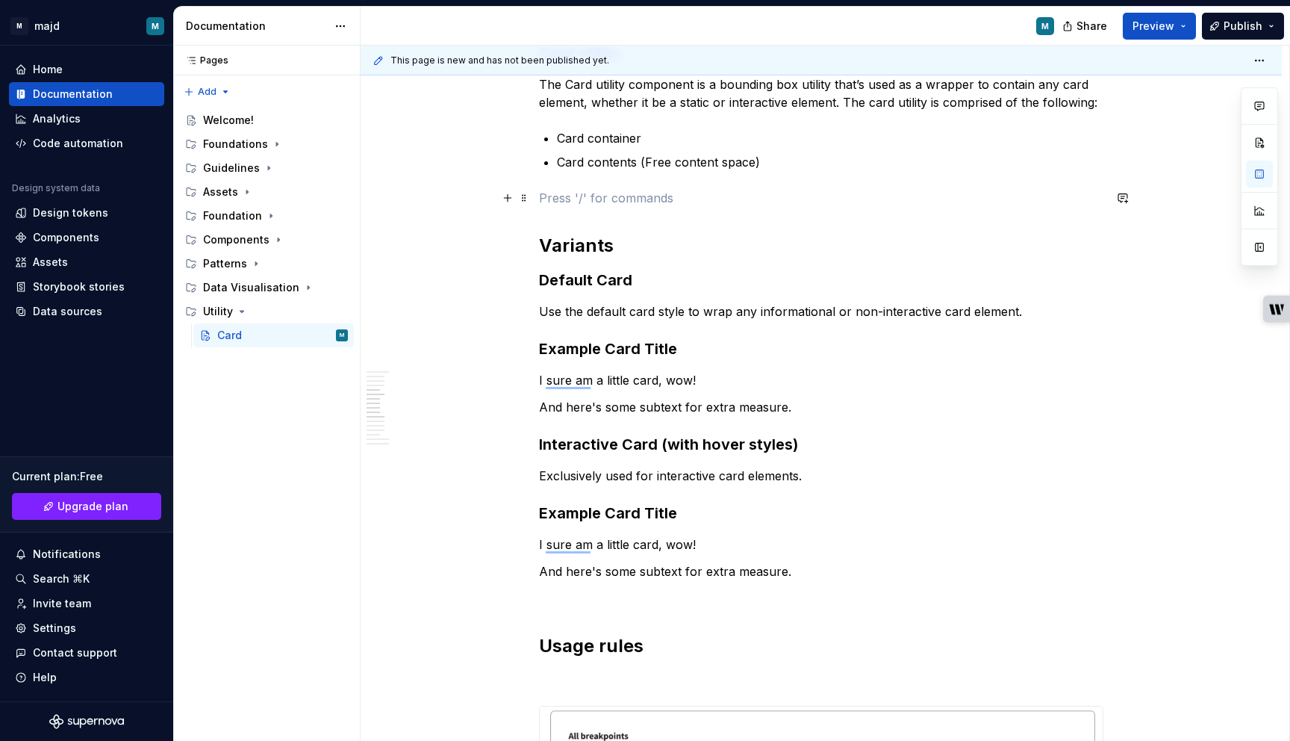
click at [608, 204] on p "To enrich screen reader interactions, please activate Accessibility in Grammarl…" at bounding box center [821, 198] width 564 height 18
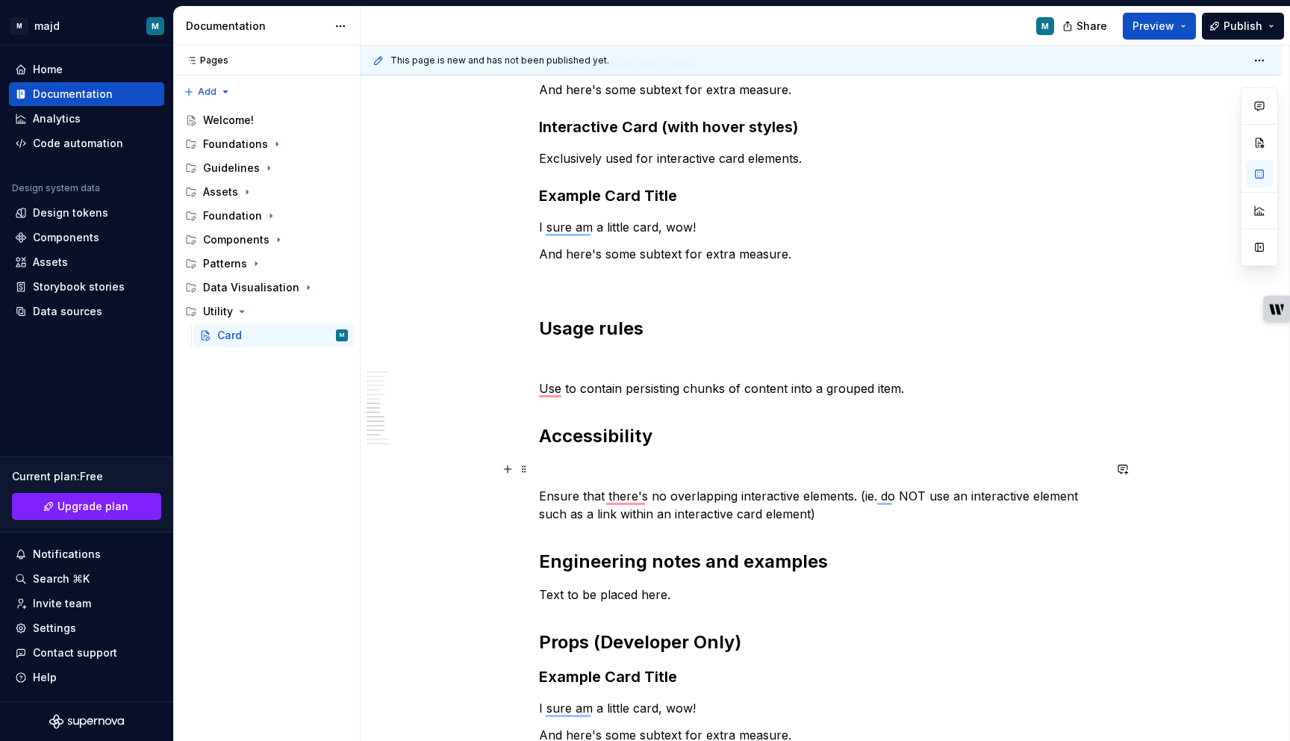
scroll to position [0, 0]
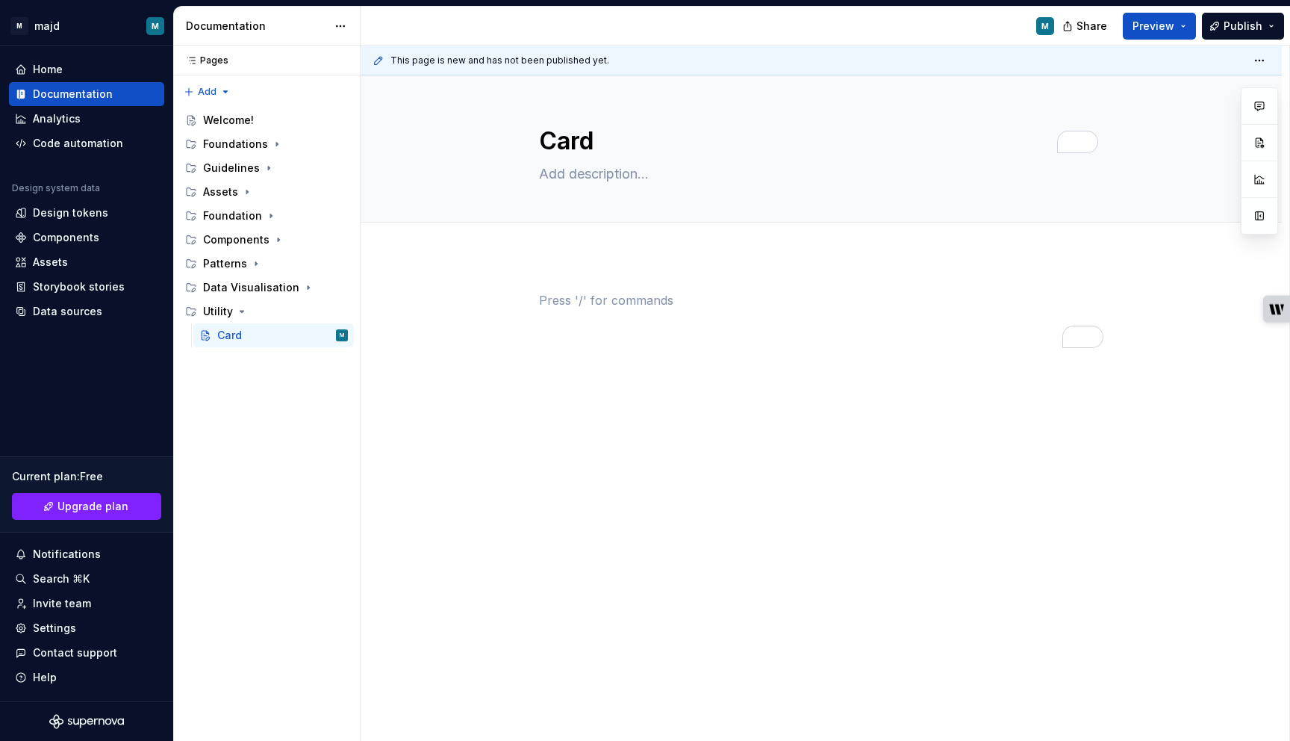
click at [564, 323] on div "To enrich screen reader interactions, please activate Accessibility in Grammarl…" at bounding box center [821, 319] width 564 height 57
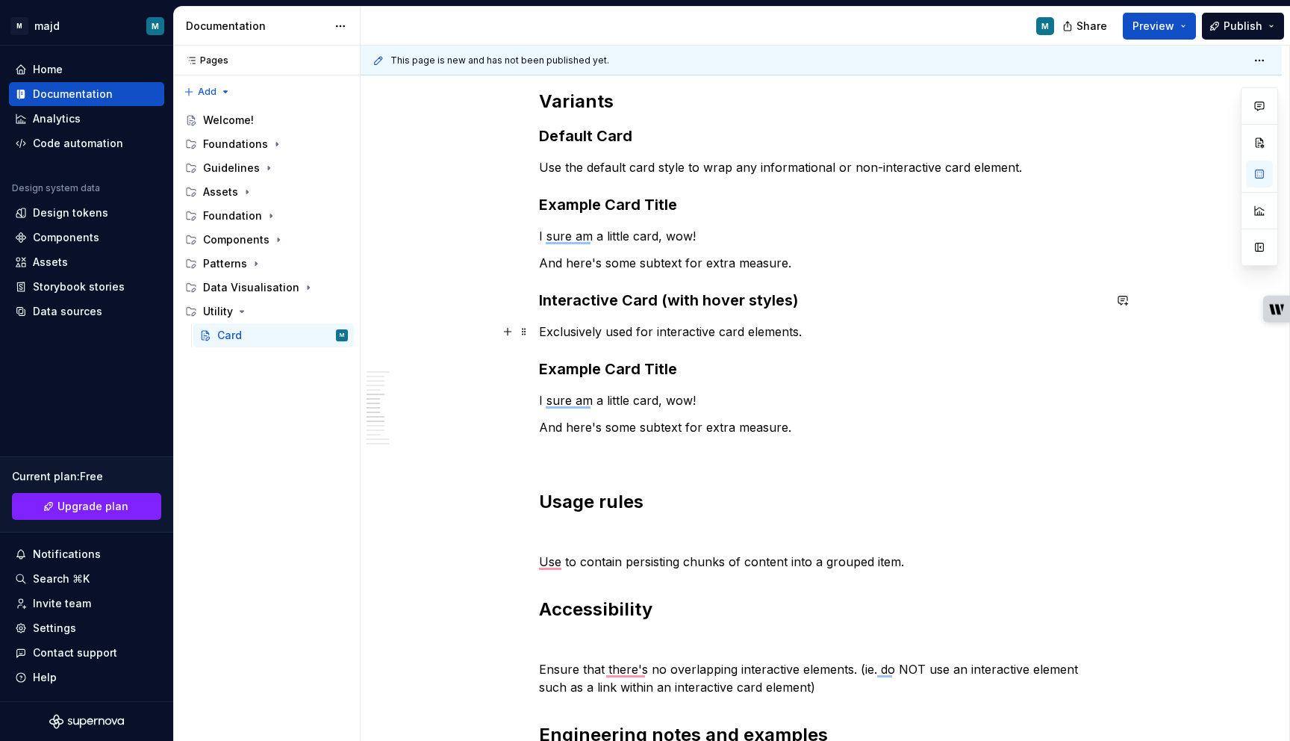
scroll to position [1165, 0]
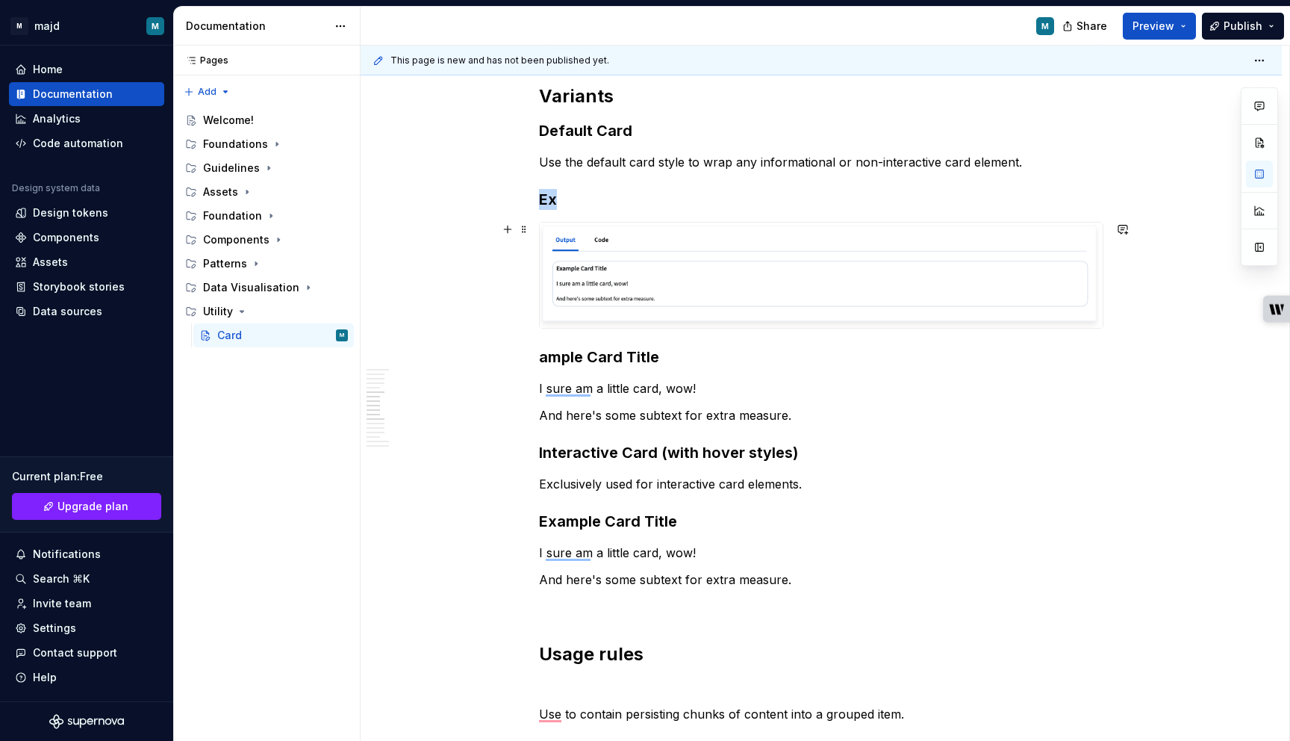
click at [594, 295] on img "To enrich screen reader interactions, please activate Accessibility in Grammarl…" at bounding box center [821, 275] width 563 height 105
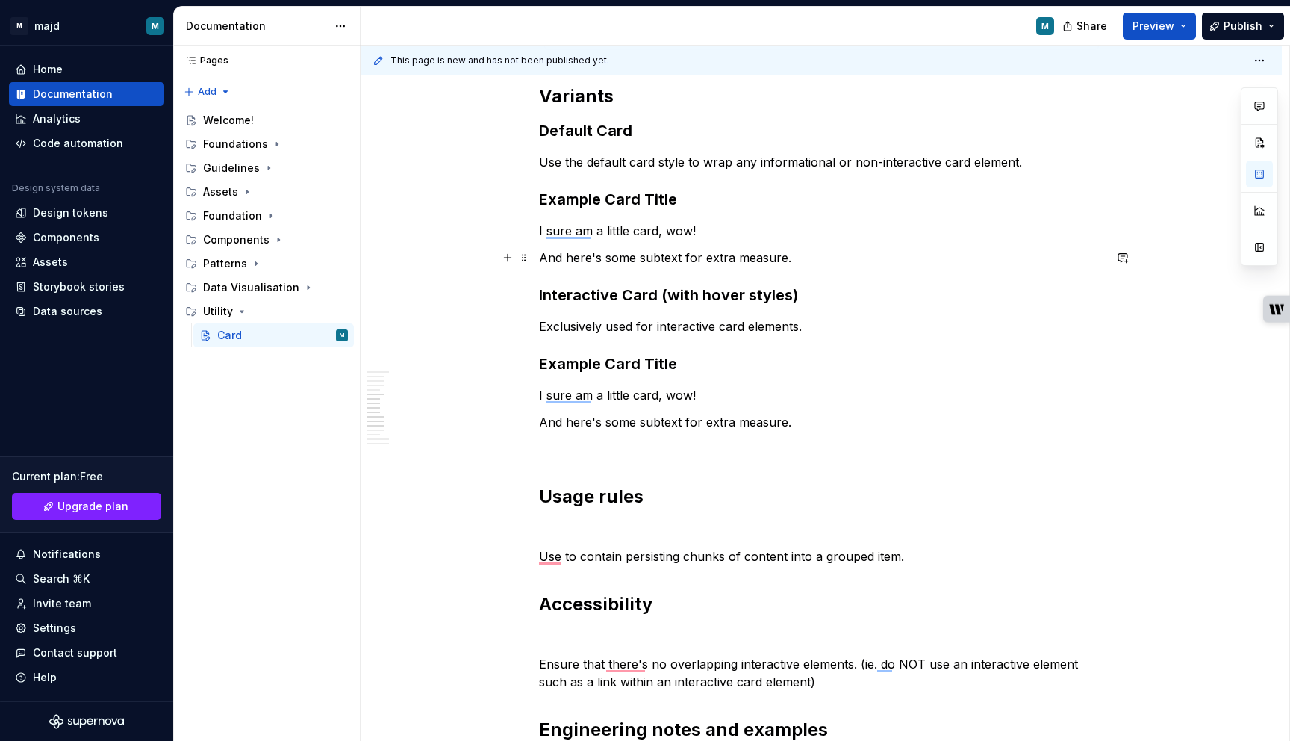
click at [803, 258] on p "And here's some subtext for extra measure." at bounding box center [821, 258] width 564 height 18
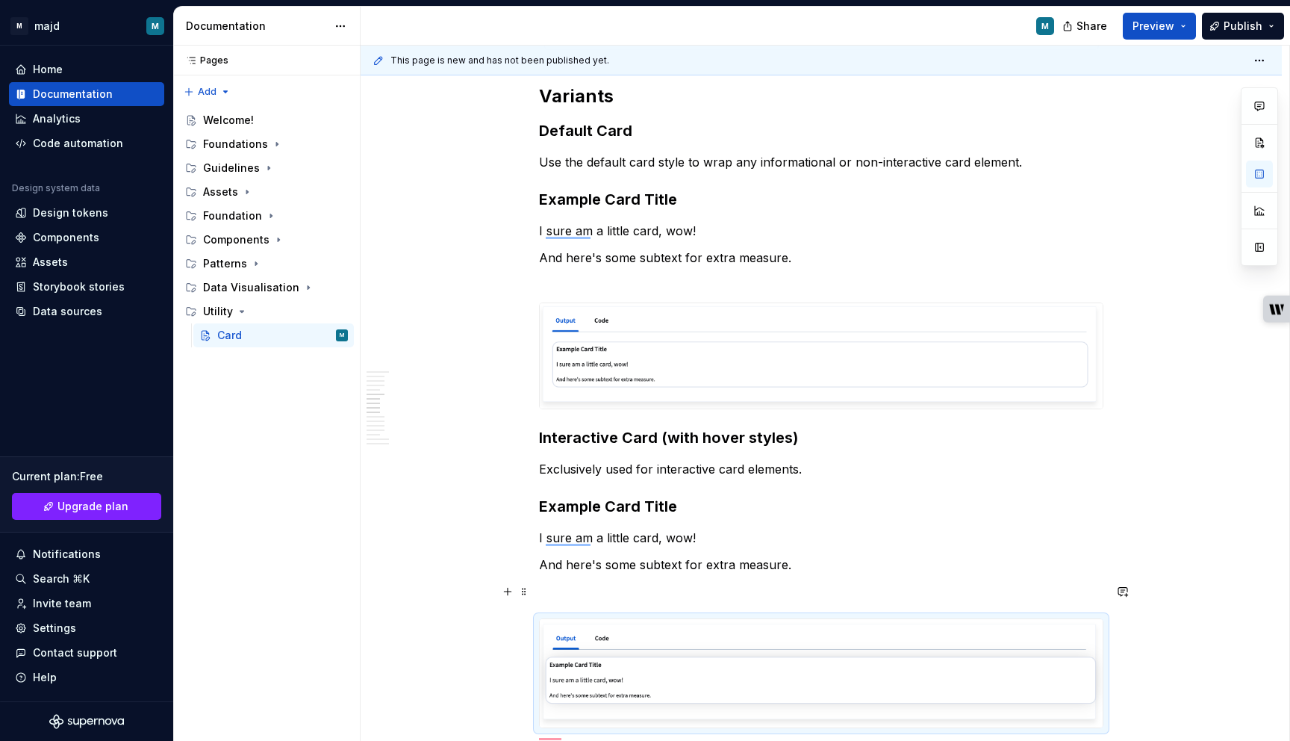
click at [618, 588] on p "To enrich screen reader interactions, please activate Accessibility in Grammarl…" at bounding box center [821, 591] width 564 height 18
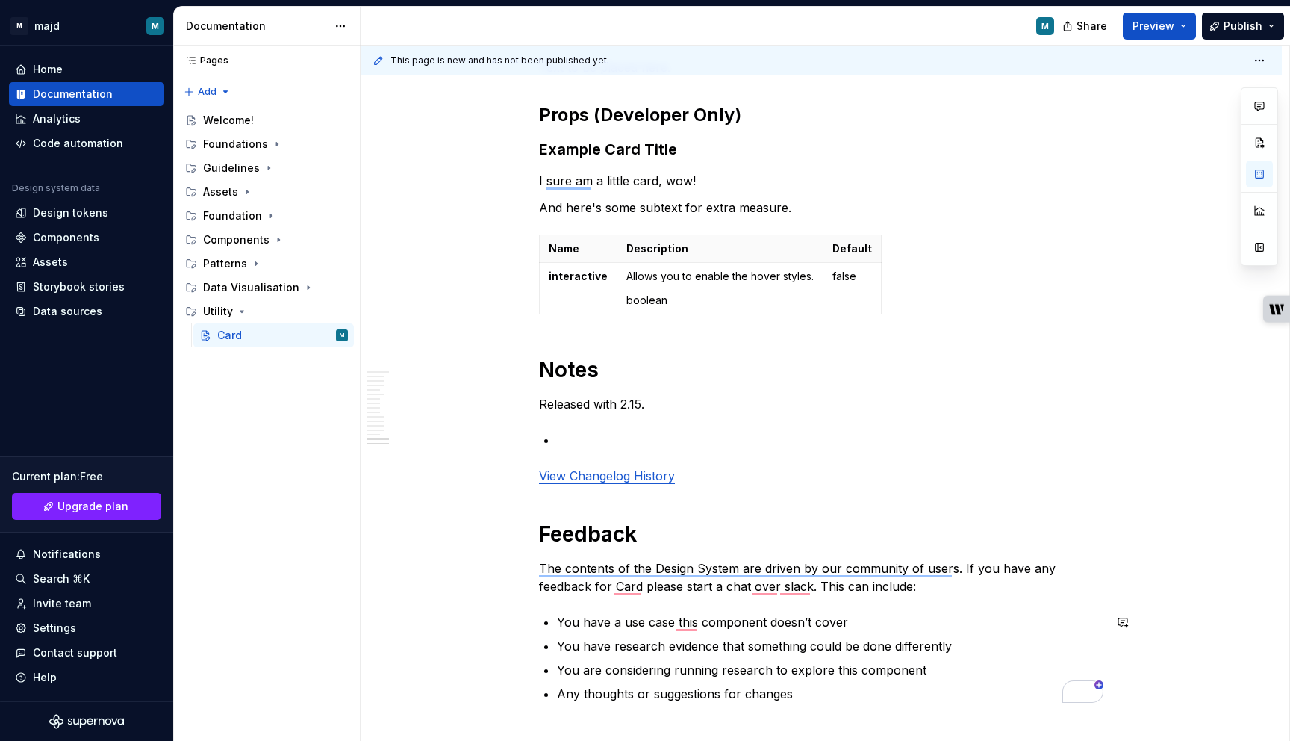
scroll to position [2305, 0]
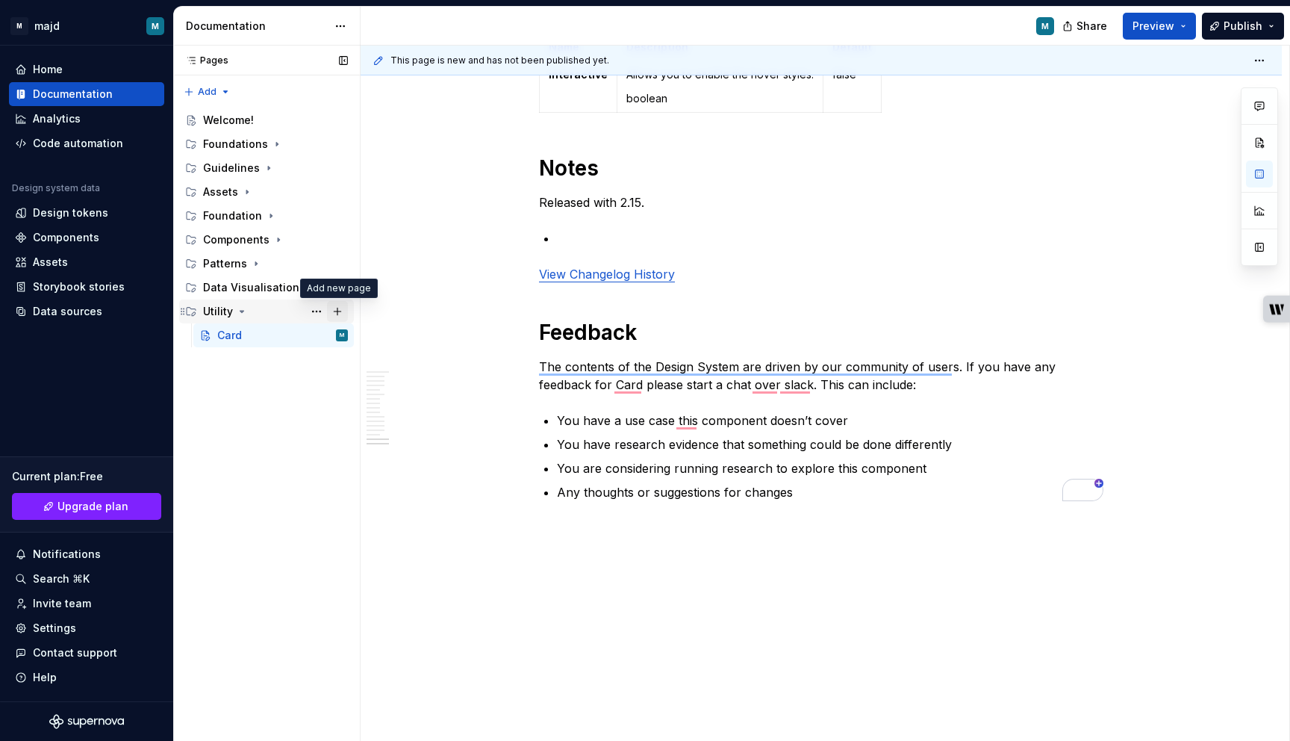
click at [337, 313] on button "Page tree" at bounding box center [337, 311] width 21 height 21
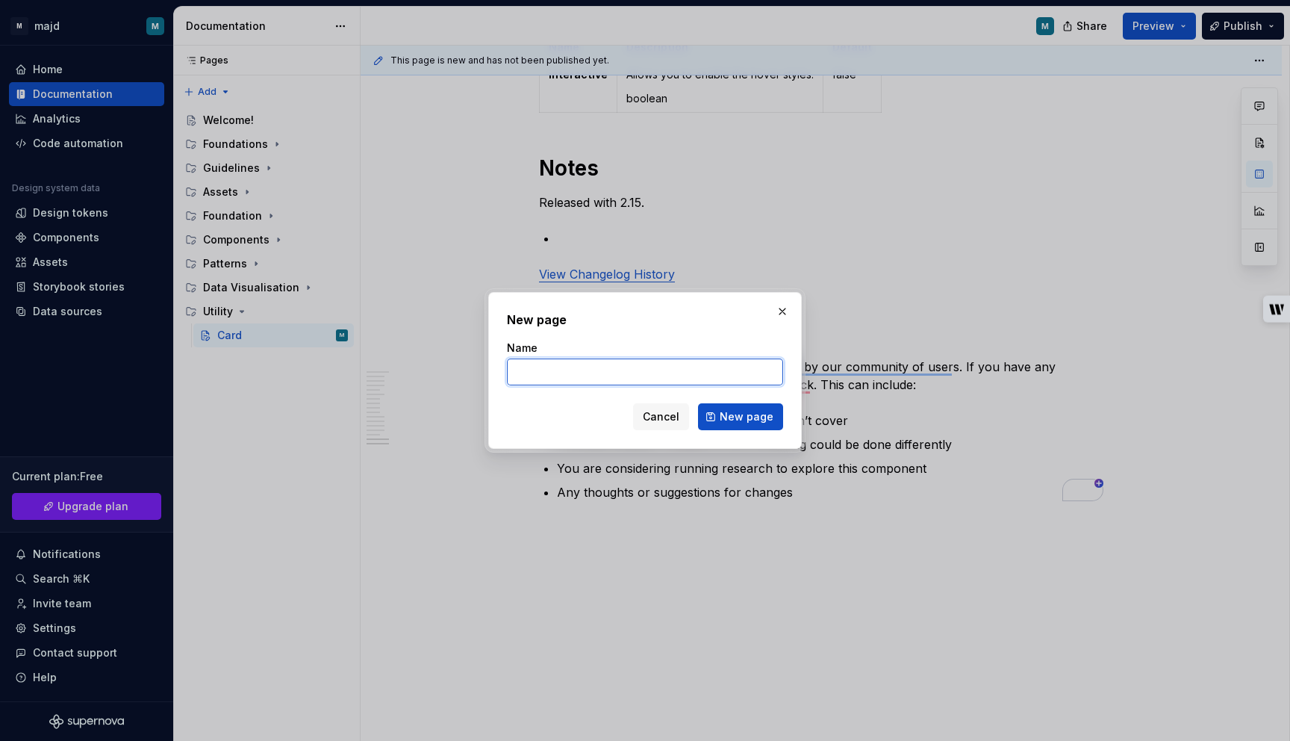
type textarea "*"
paste input "Checkbox input"
type input "Checkbox input"
click at [755, 417] on span "New page" at bounding box center [747, 416] width 54 height 15
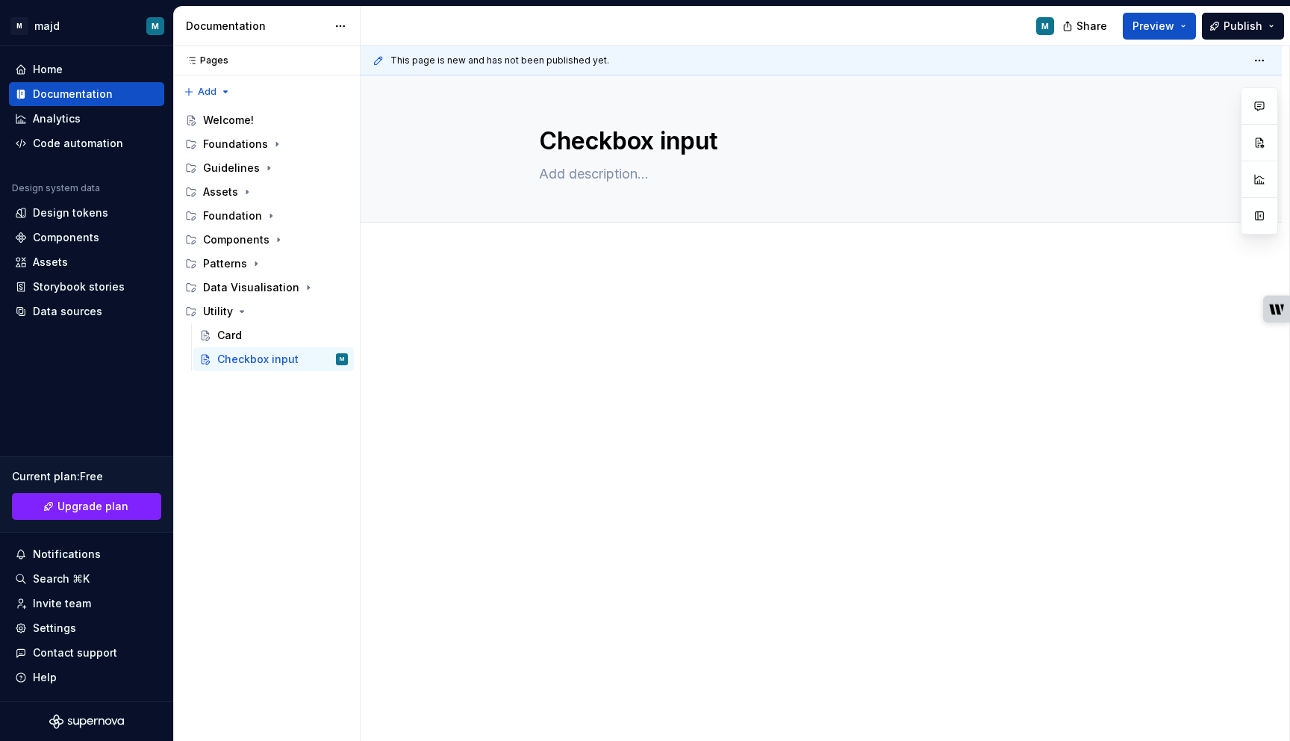
click at [567, 335] on div at bounding box center [821, 319] width 564 height 57
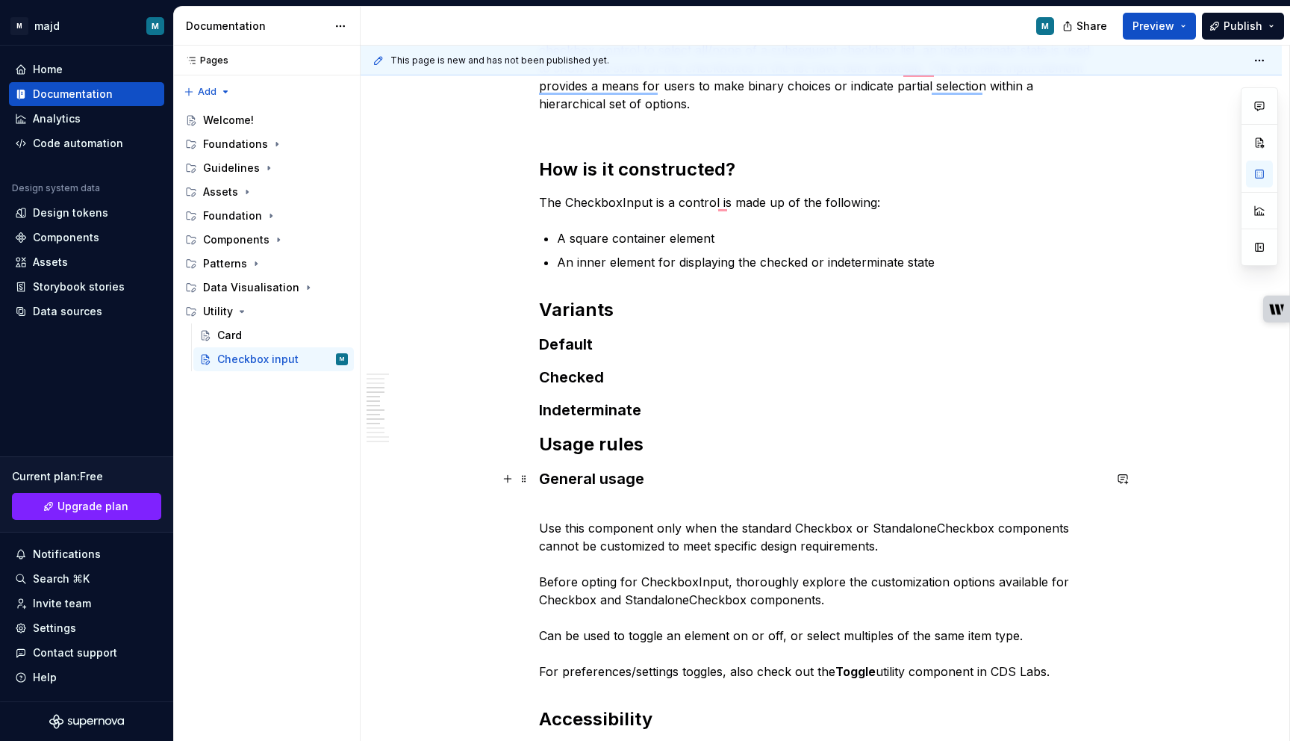
scroll to position [603, 0]
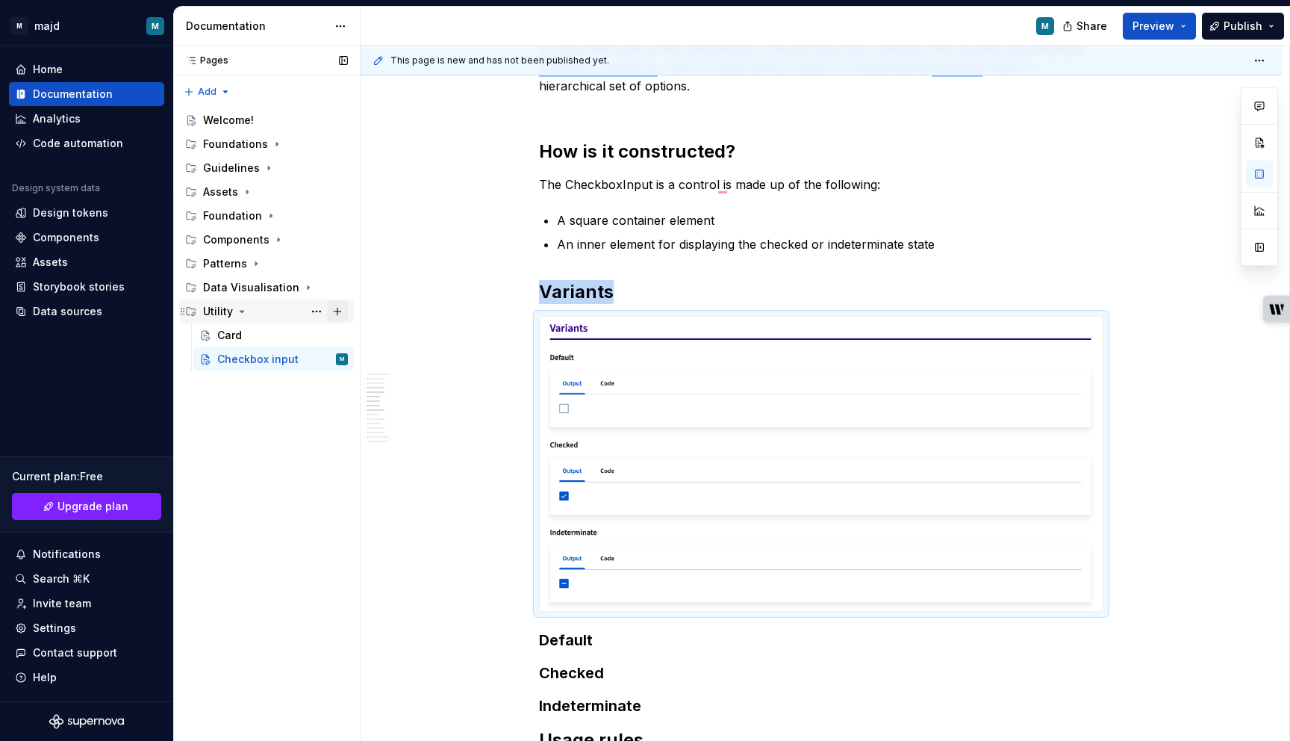
click at [336, 310] on button "Page tree" at bounding box center [337, 311] width 21 height 21
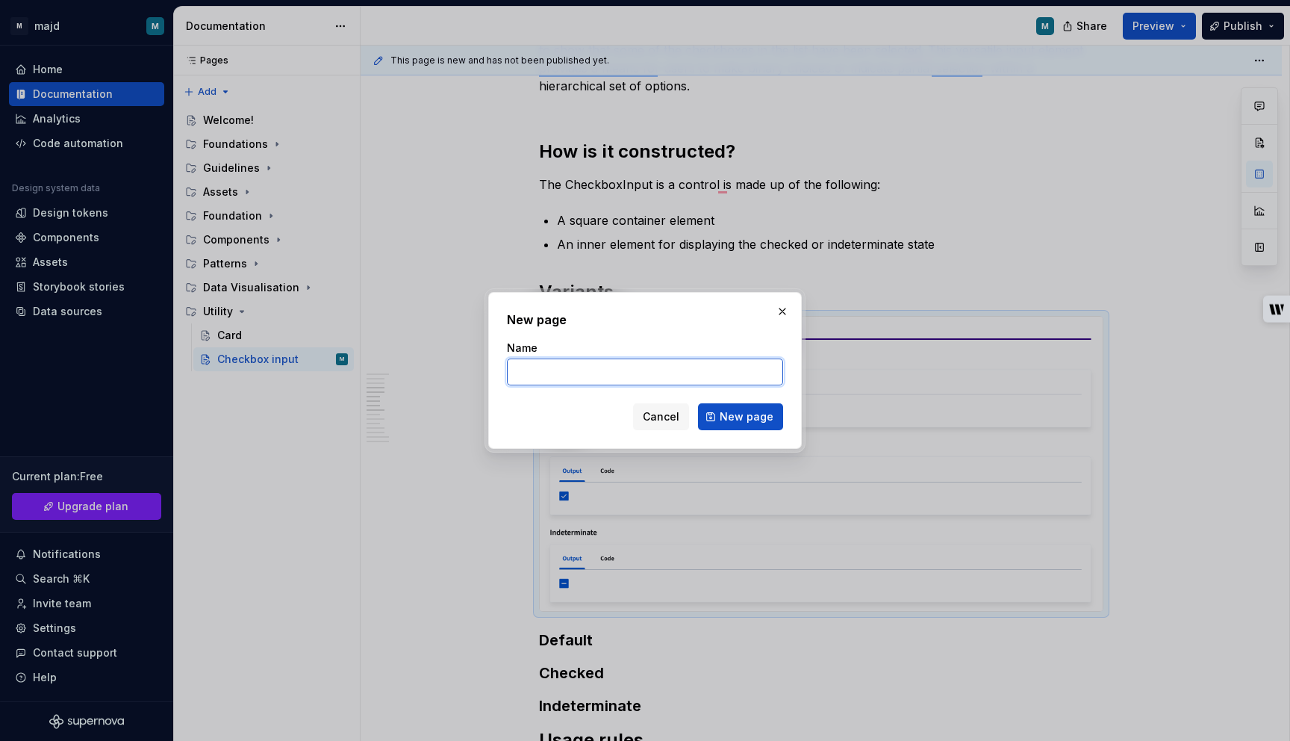
type textarea "*"
paste input "Form field label"
type input "Form field label"
click at [769, 420] on span "New page" at bounding box center [747, 416] width 54 height 15
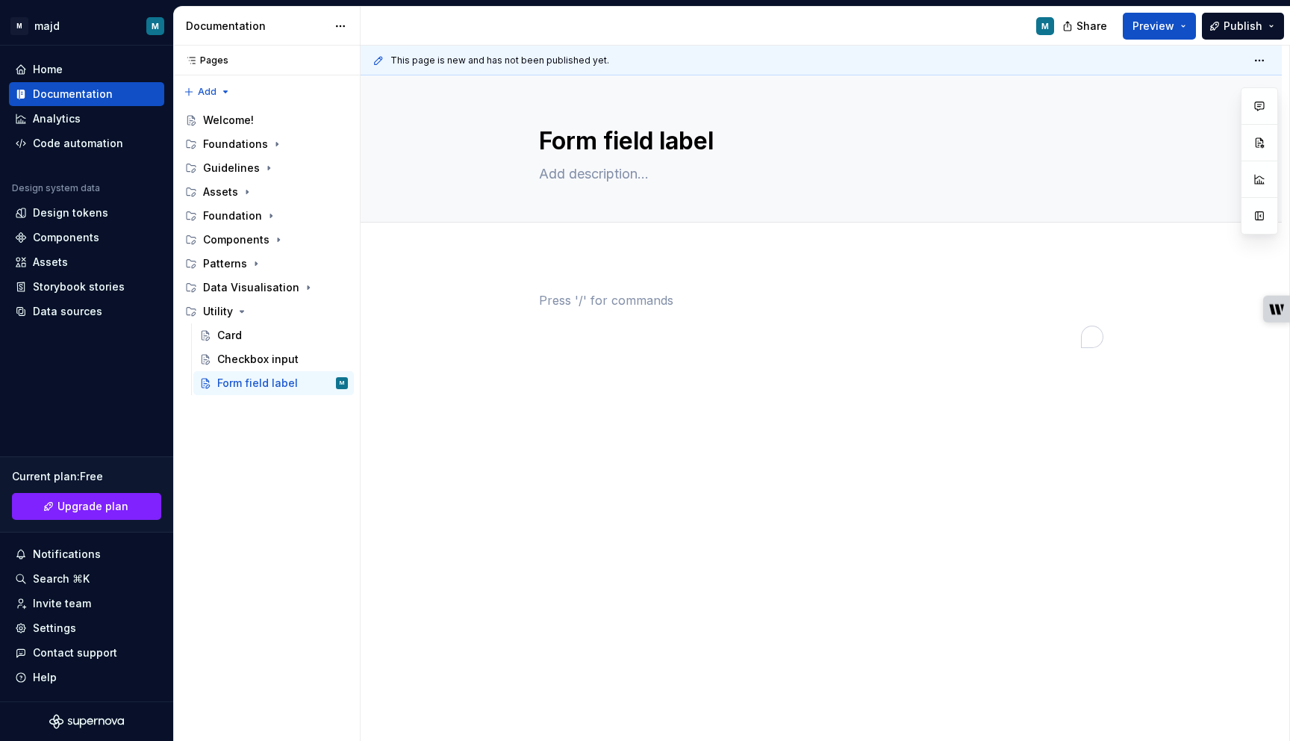
click at [661, 317] on div "To enrich screen reader interactions, please activate Accessibility in Grammarl…" at bounding box center [821, 319] width 564 height 57
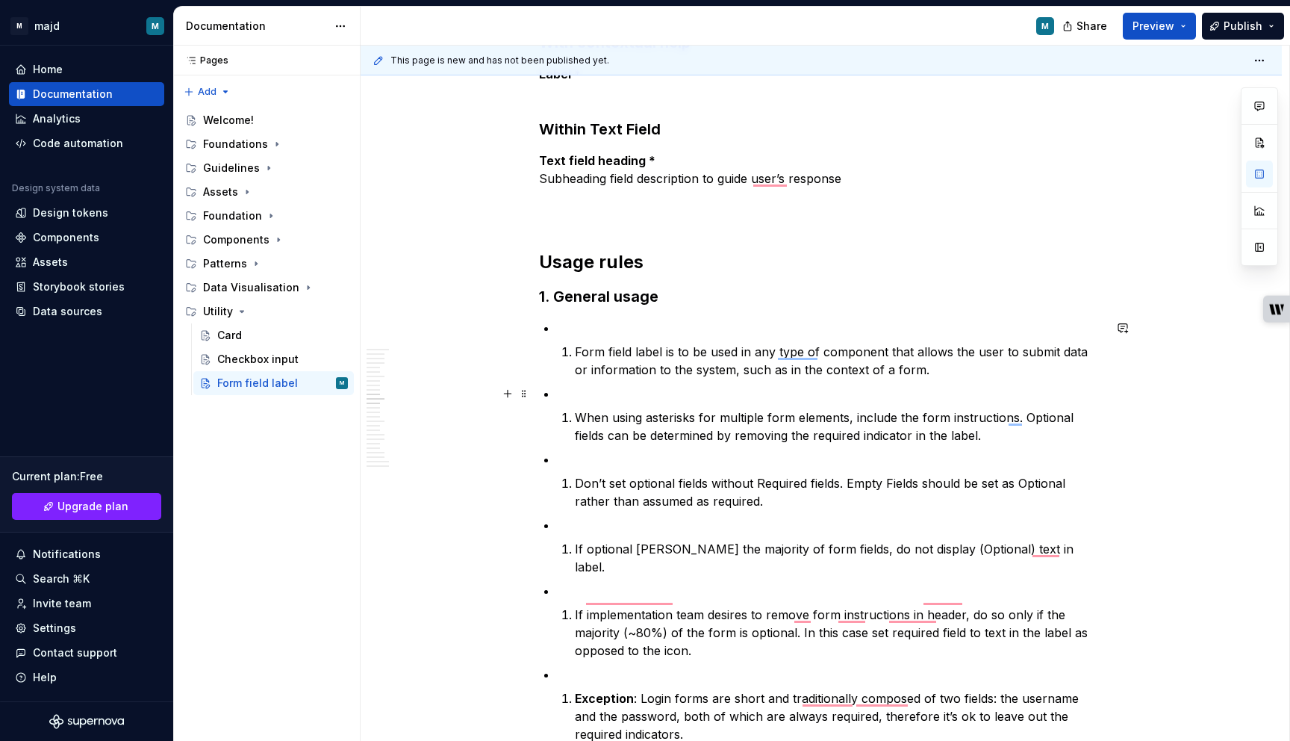
scroll to position [3759, 0]
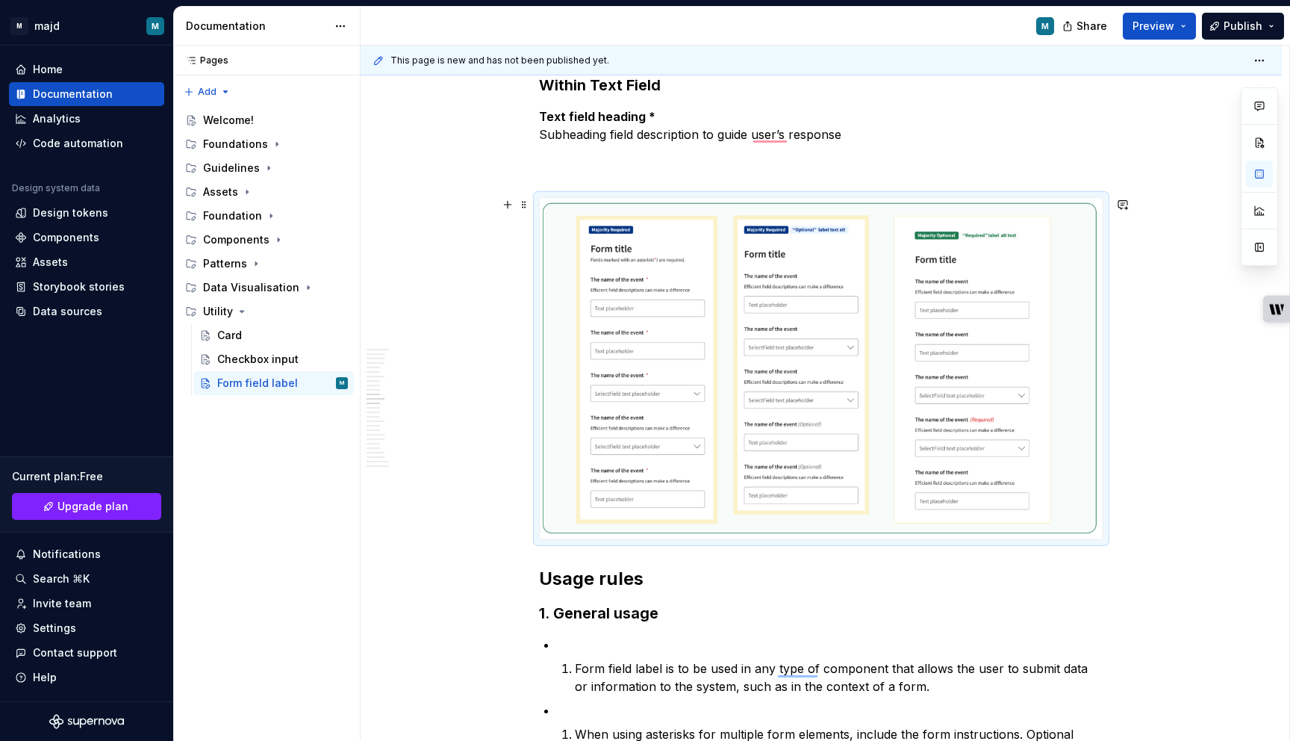
click at [854, 277] on img "To enrich screen reader interactions, please activate Accessibility in Grammarl…" at bounding box center [821, 369] width 563 height 342
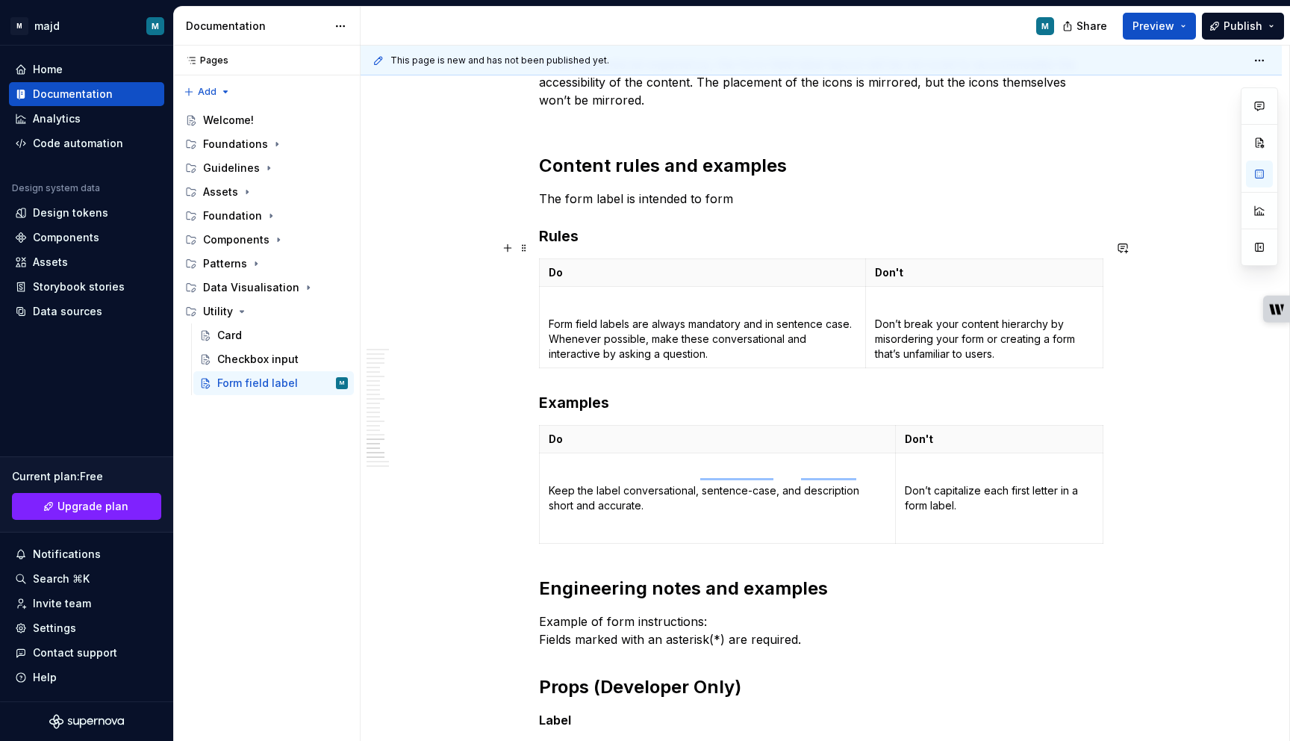
scroll to position [4973, 0]
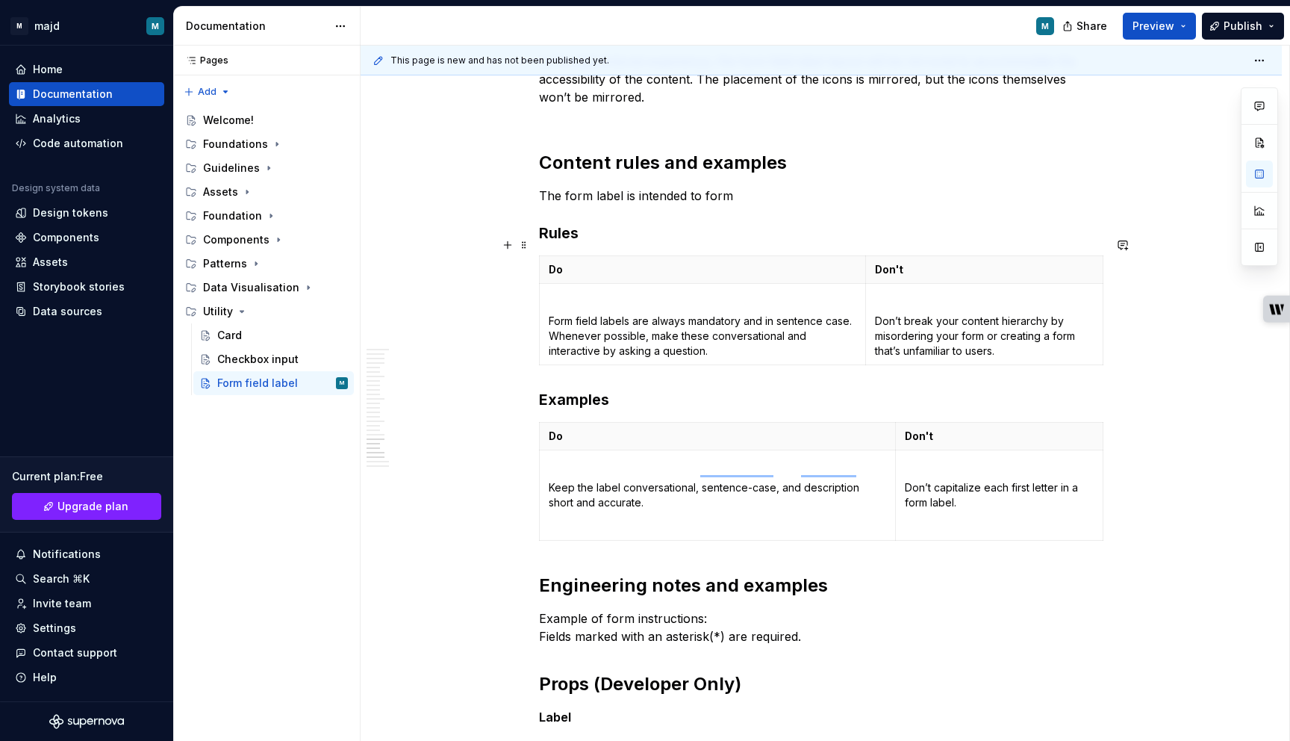
type textarea "*"
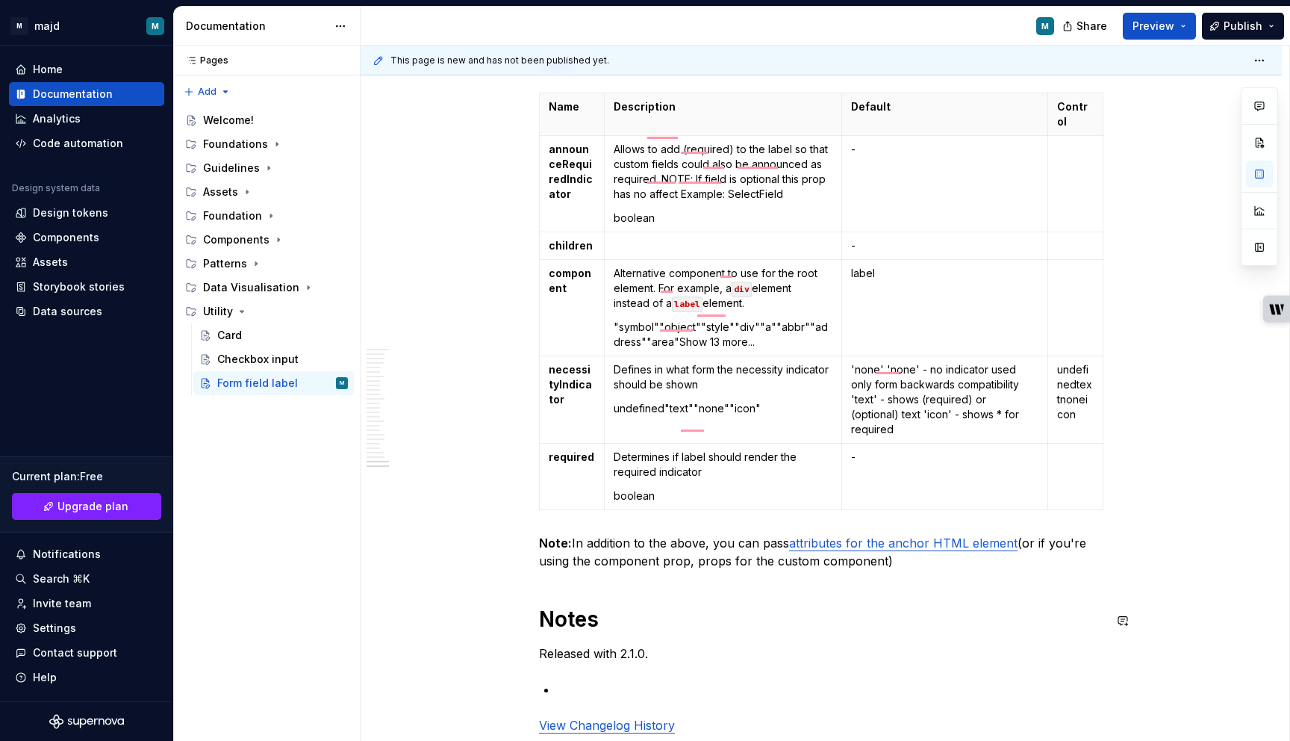
scroll to position [5313, 0]
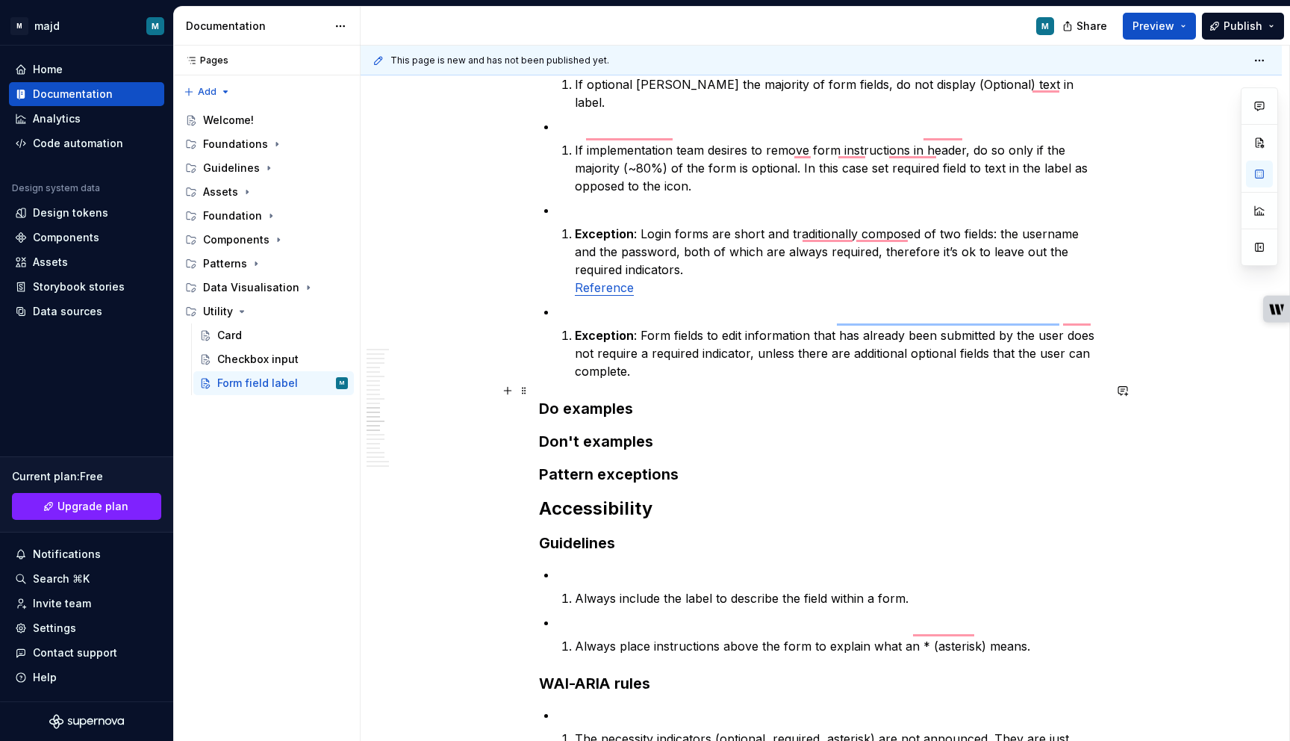
click at [649, 398] on h3 "Do examples" at bounding box center [821, 408] width 564 height 21
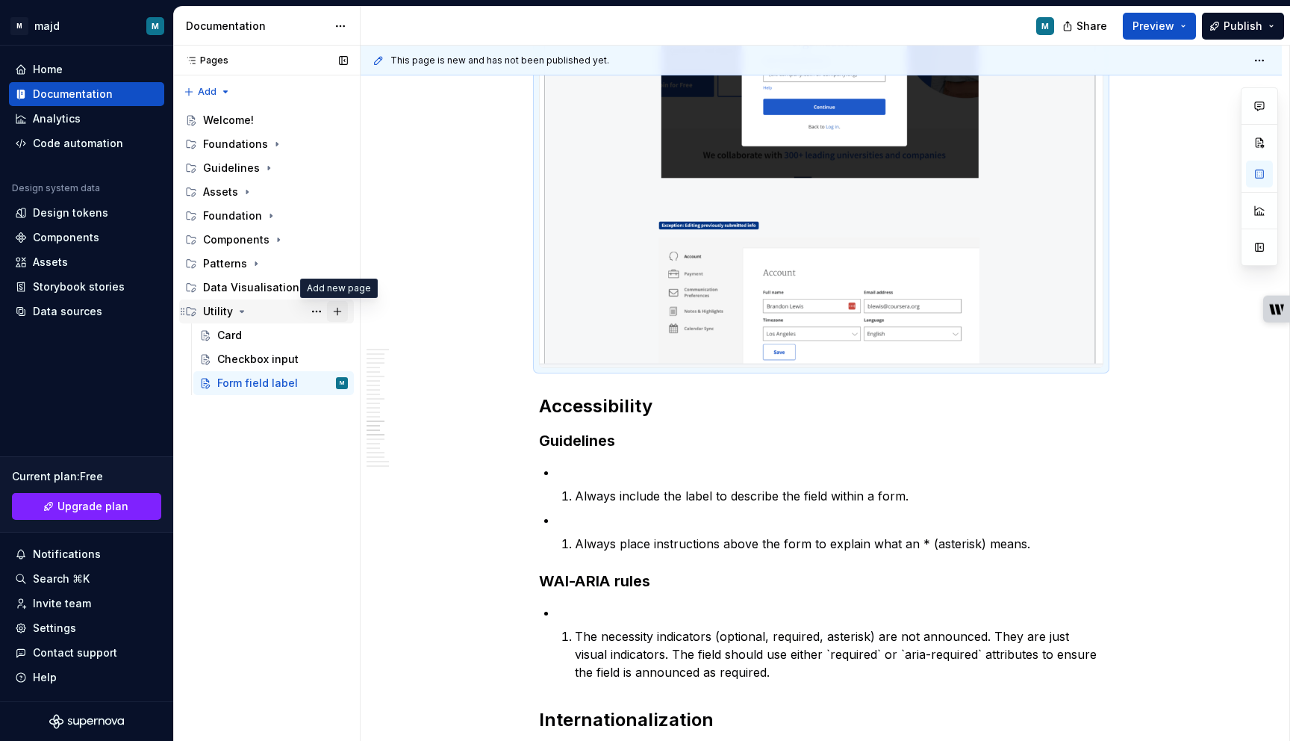
click at [337, 311] on button "Page tree" at bounding box center [337, 311] width 21 height 21
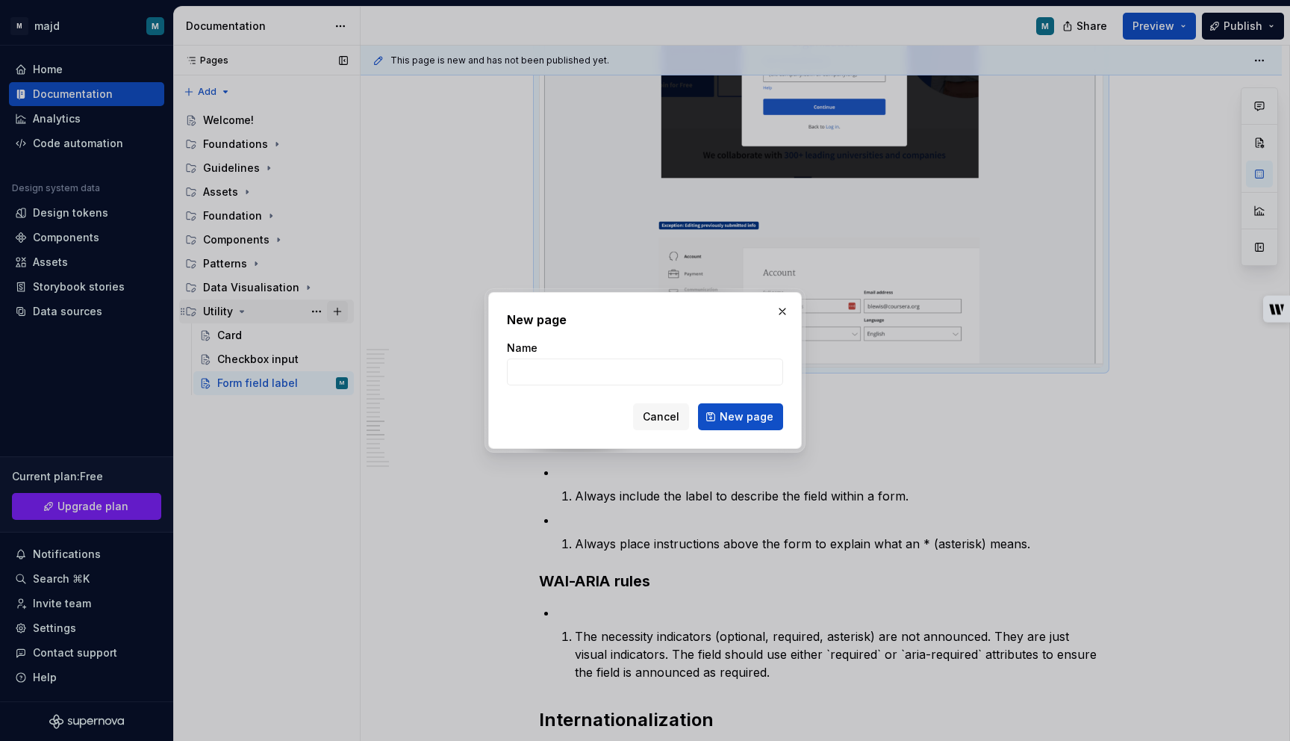
type textarea "*"
type input "Form validation status"
click at [744, 407] on button "New page" at bounding box center [740, 416] width 85 height 27
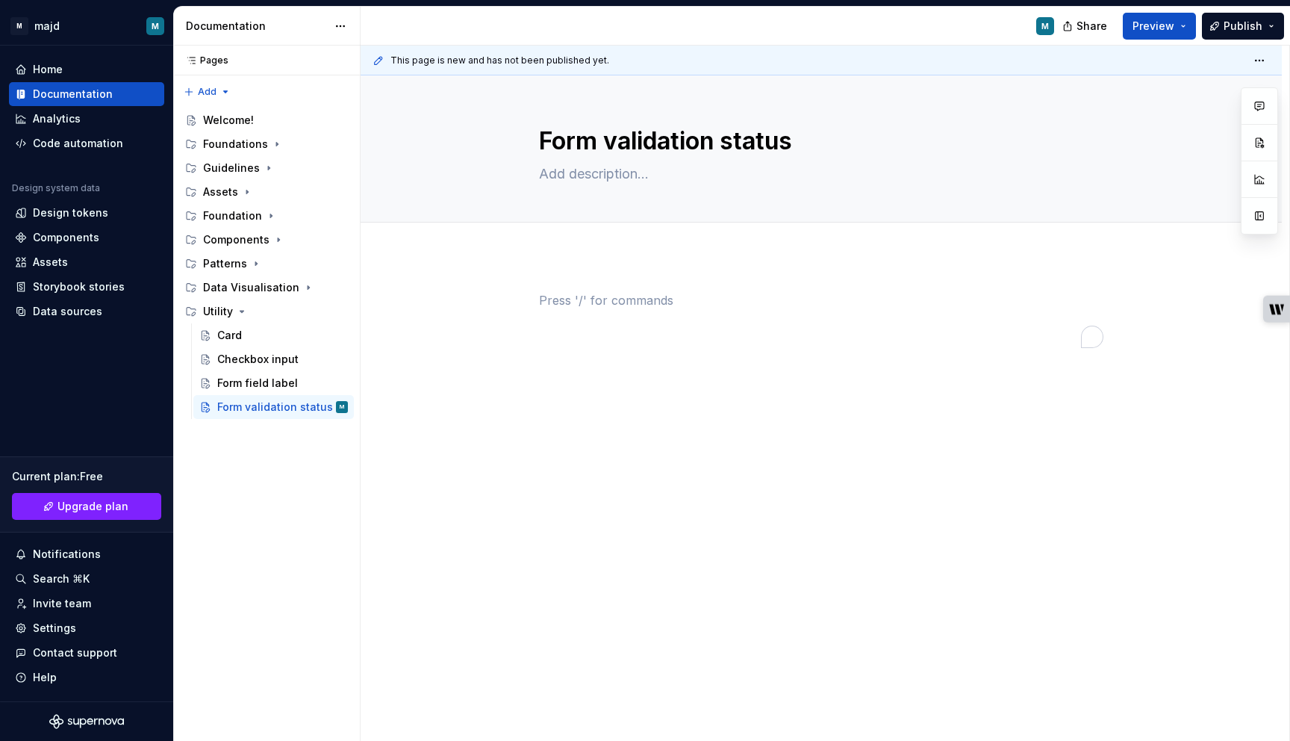
click at [656, 311] on div "To enrich screen reader interactions, please activate Accessibility in Grammarl…" at bounding box center [821, 319] width 564 height 57
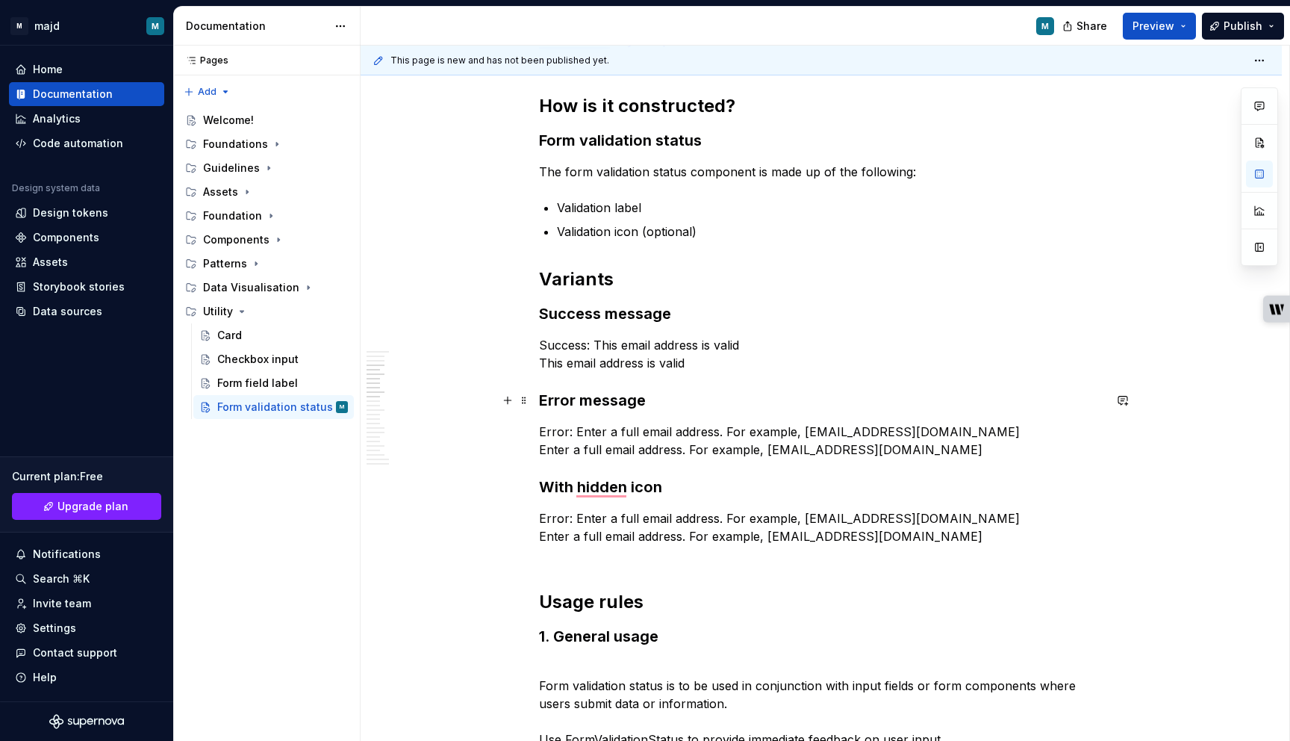
scroll to position [694, 0]
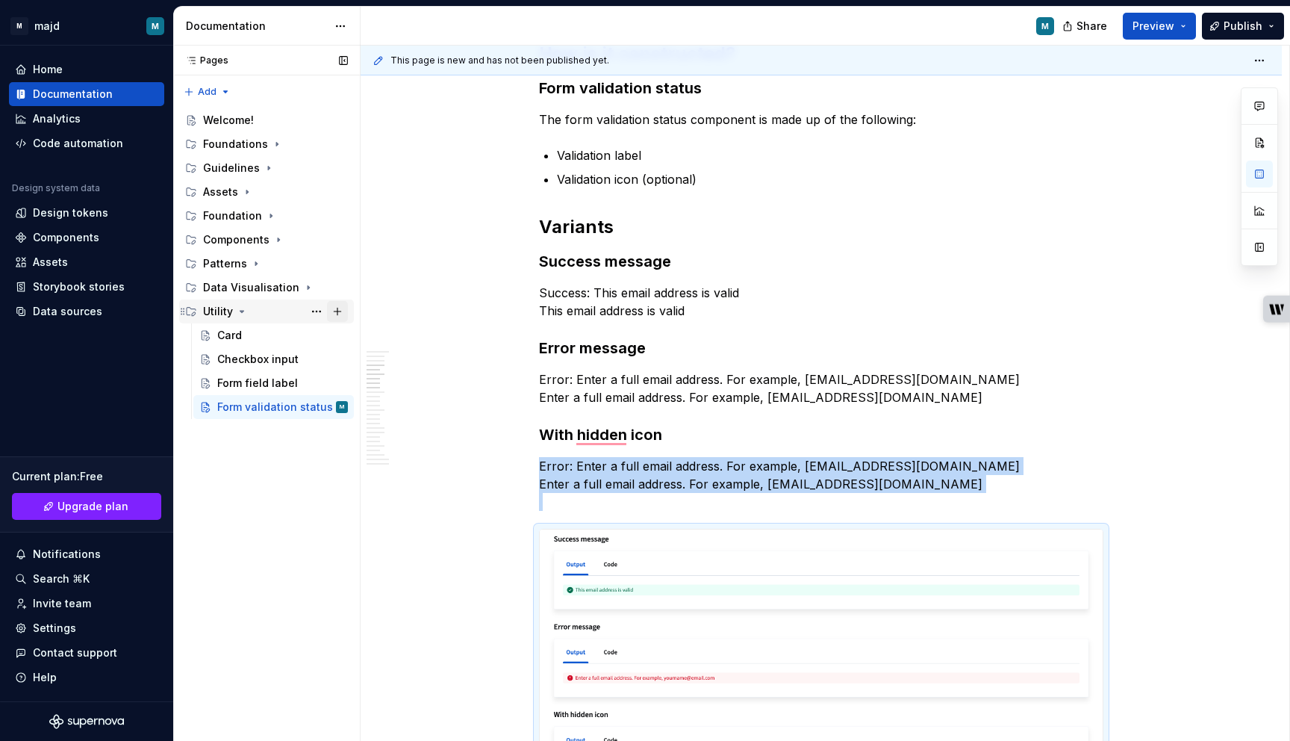
click at [338, 314] on button "Page tree" at bounding box center [337, 311] width 21 height 21
type textarea "*"
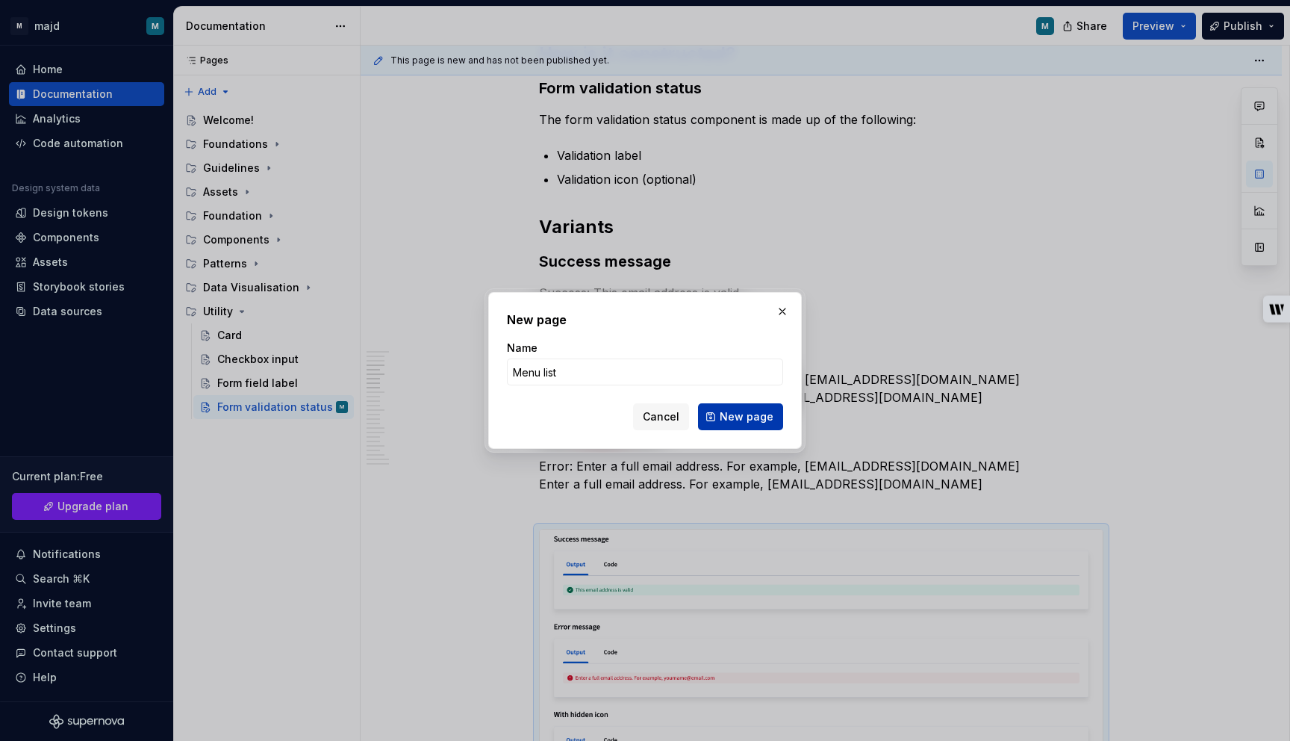
type input "Menu list"
click at [756, 420] on span "New page" at bounding box center [747, 416] width 54 height 15
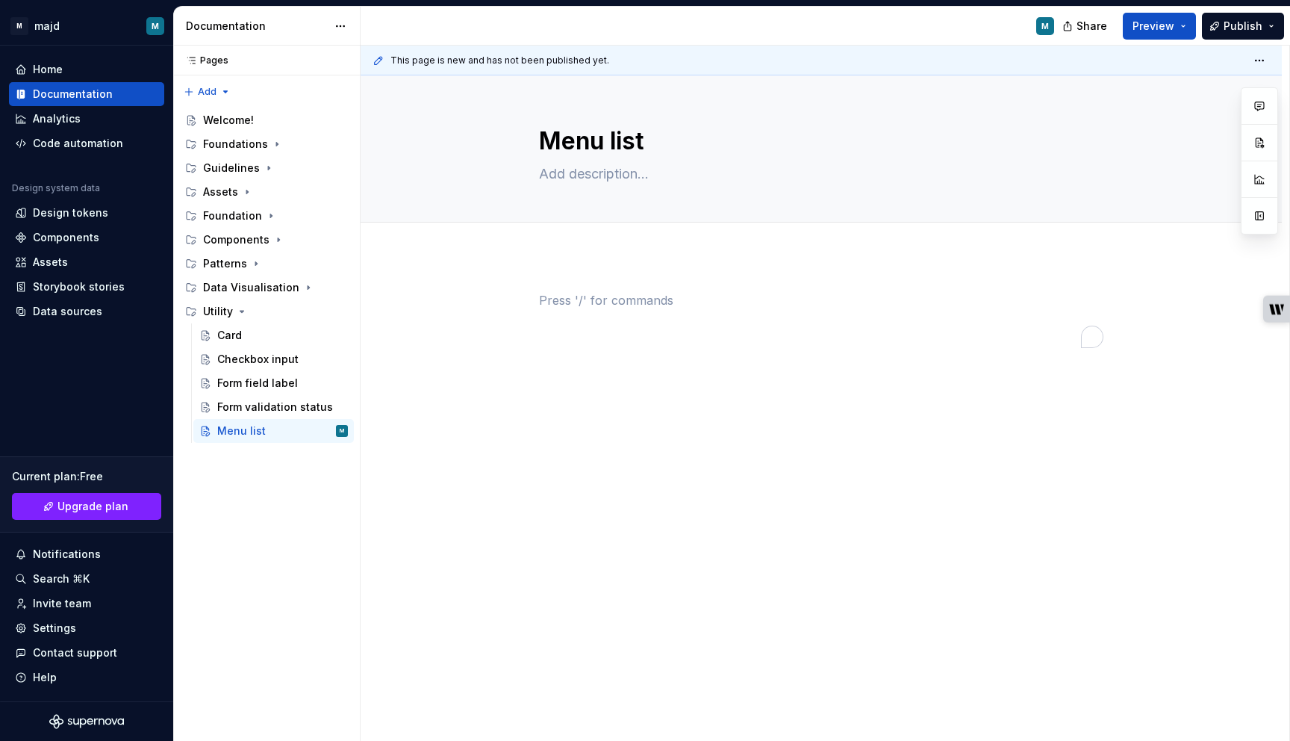
click at [591, 314] on div "To enrich screen reader interactions, please activate Accessibility in Grammarl…" at bounding box center [821, 319] width 564 height 57
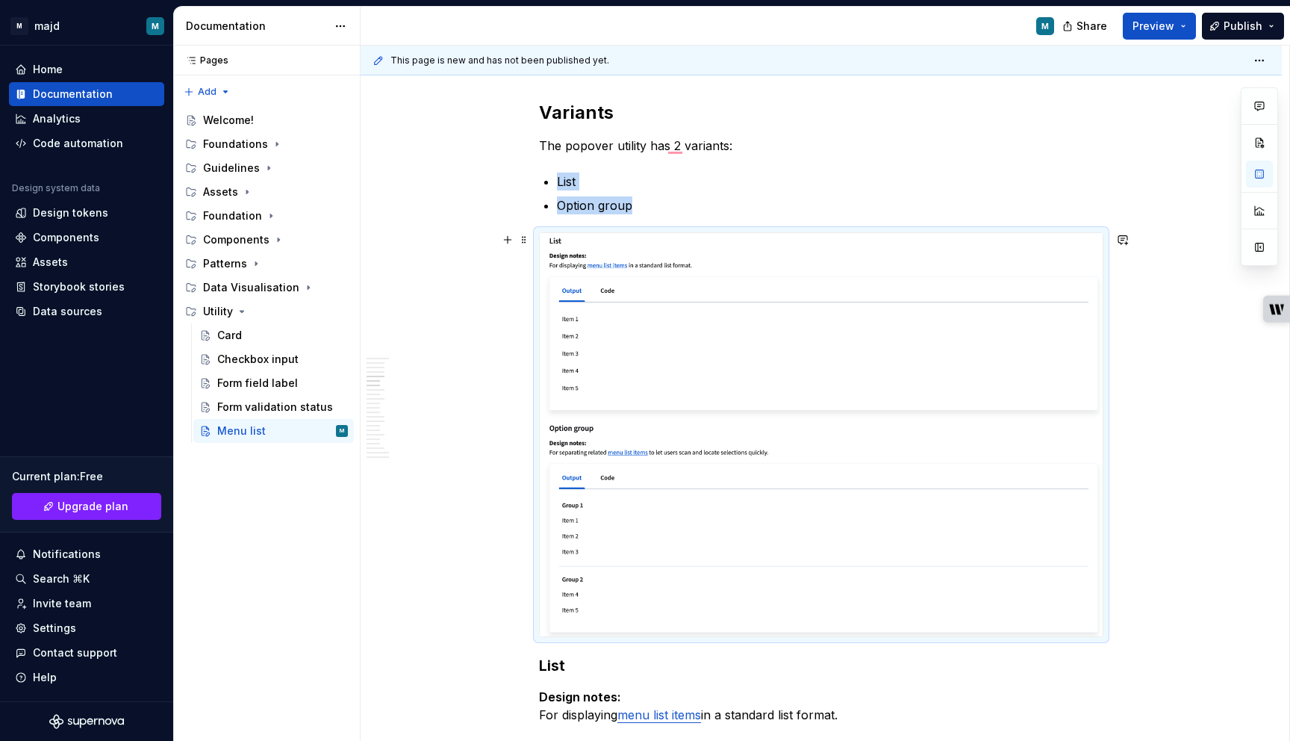
scroll to position [1829, 0]
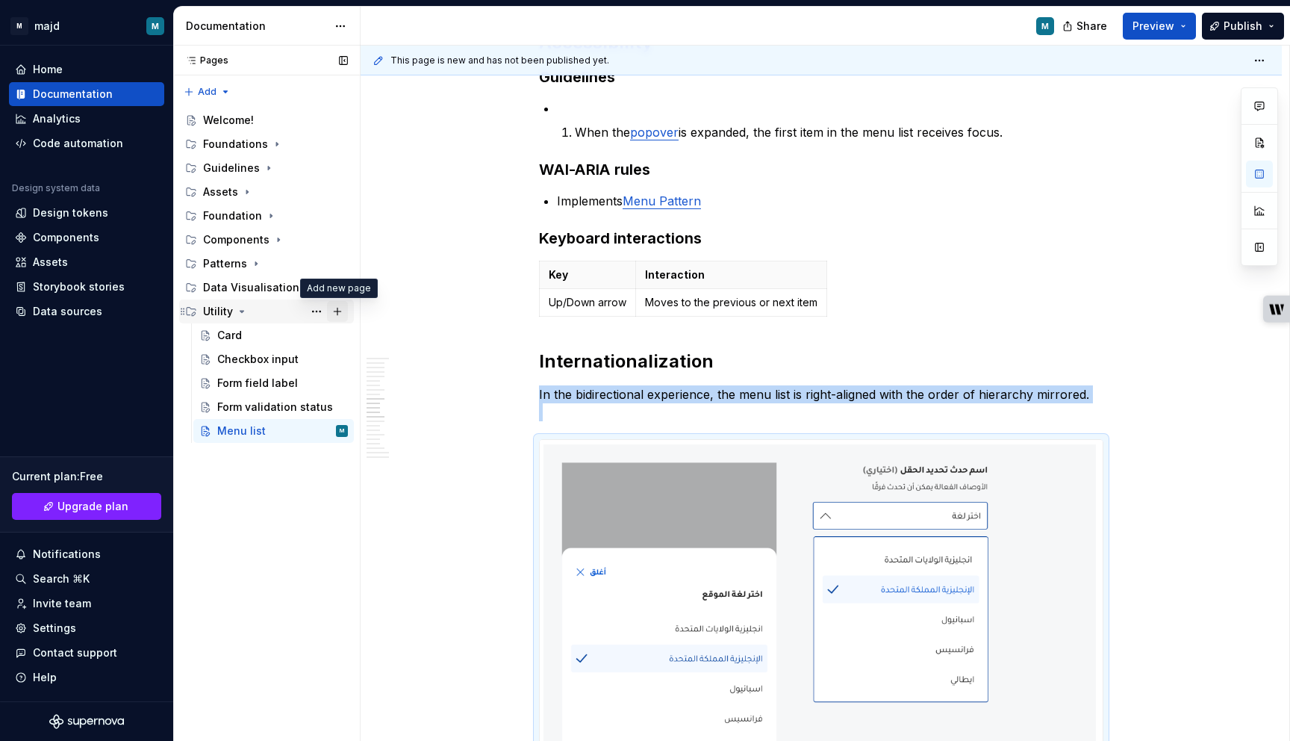
click at [338, 308] on button "Page tree" at bounding box center [337, 311] width 21 height 21
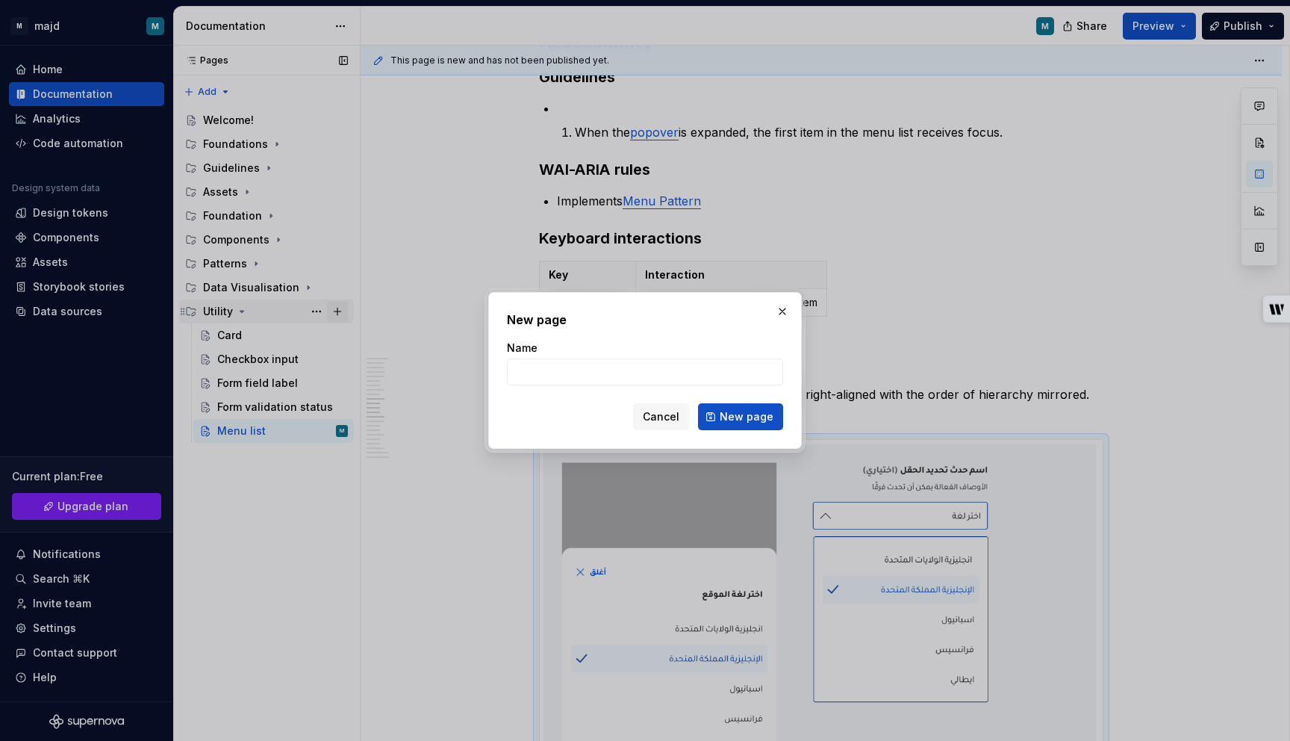
type textarea "*"
type input "Menu list item"
click at [759, 415] on span "New page" at bounding box center [747, 416] width 54 height 15
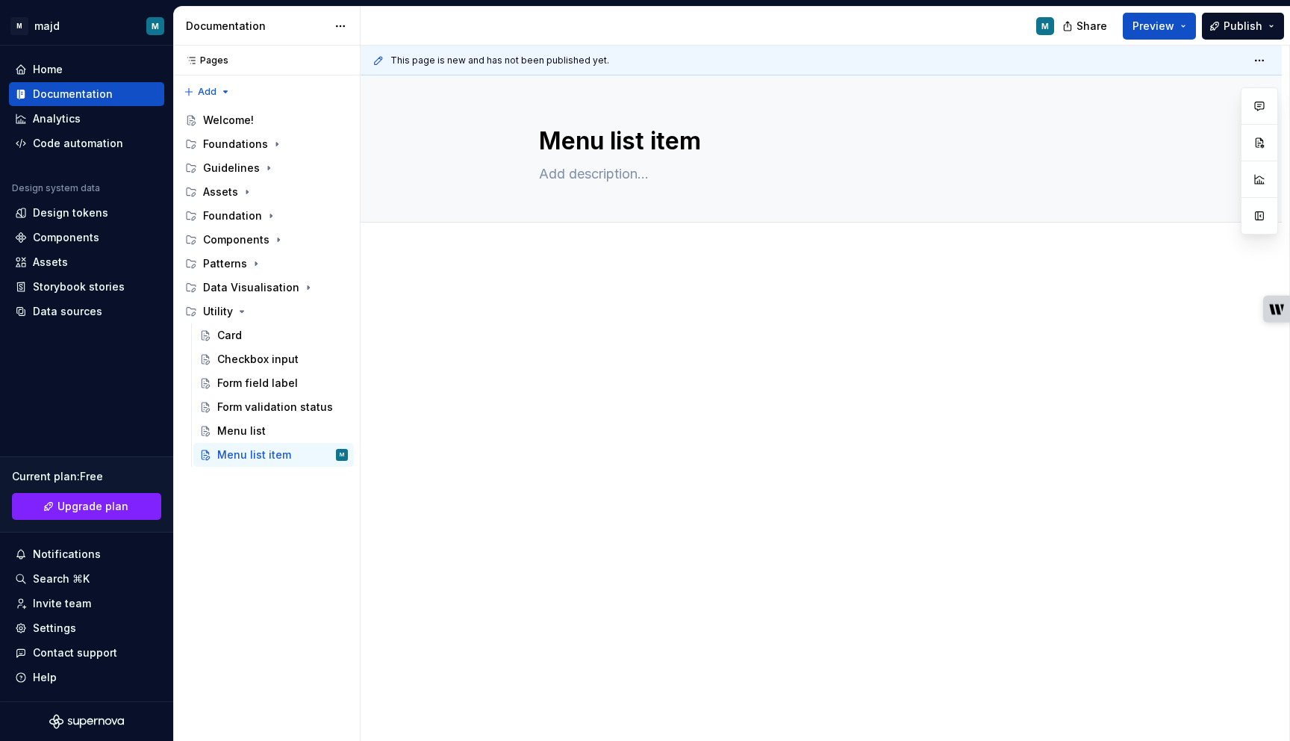
click at [539, 337] on div at bounding box center [821, 421] width 921 height 333
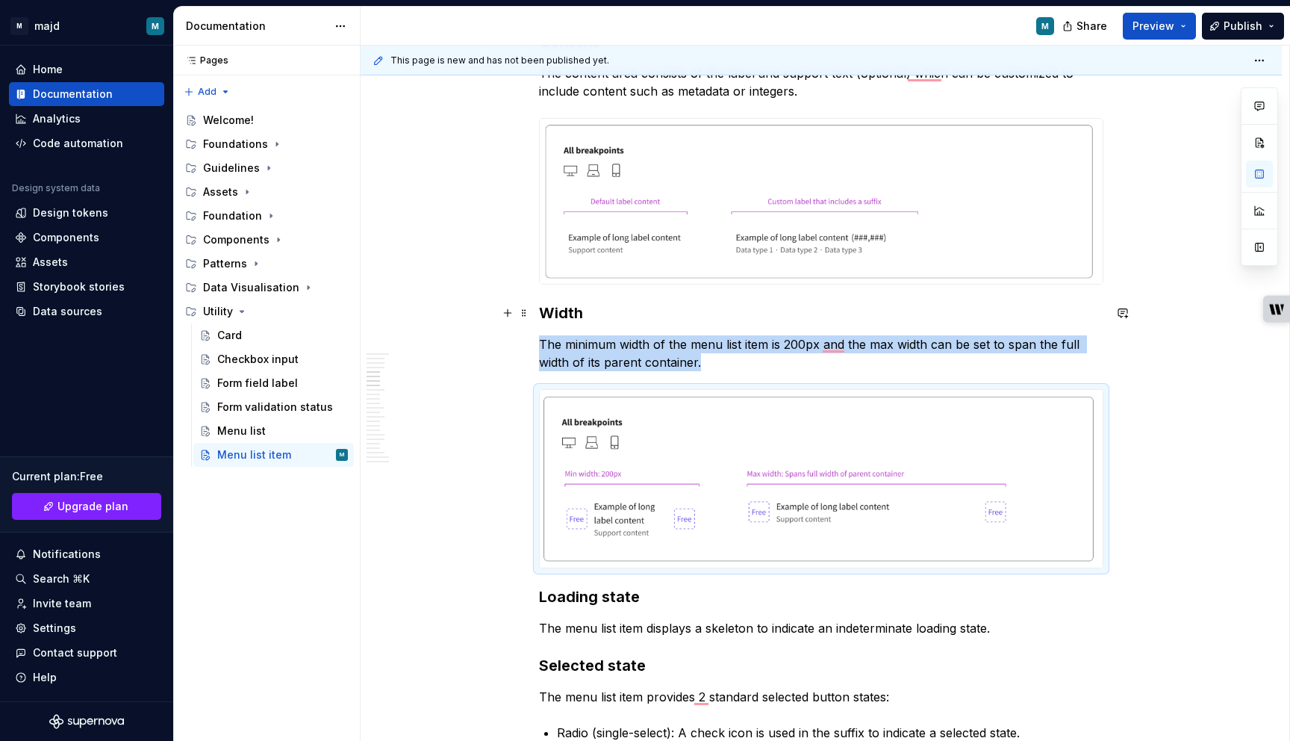
scroll to position [1464, 0]
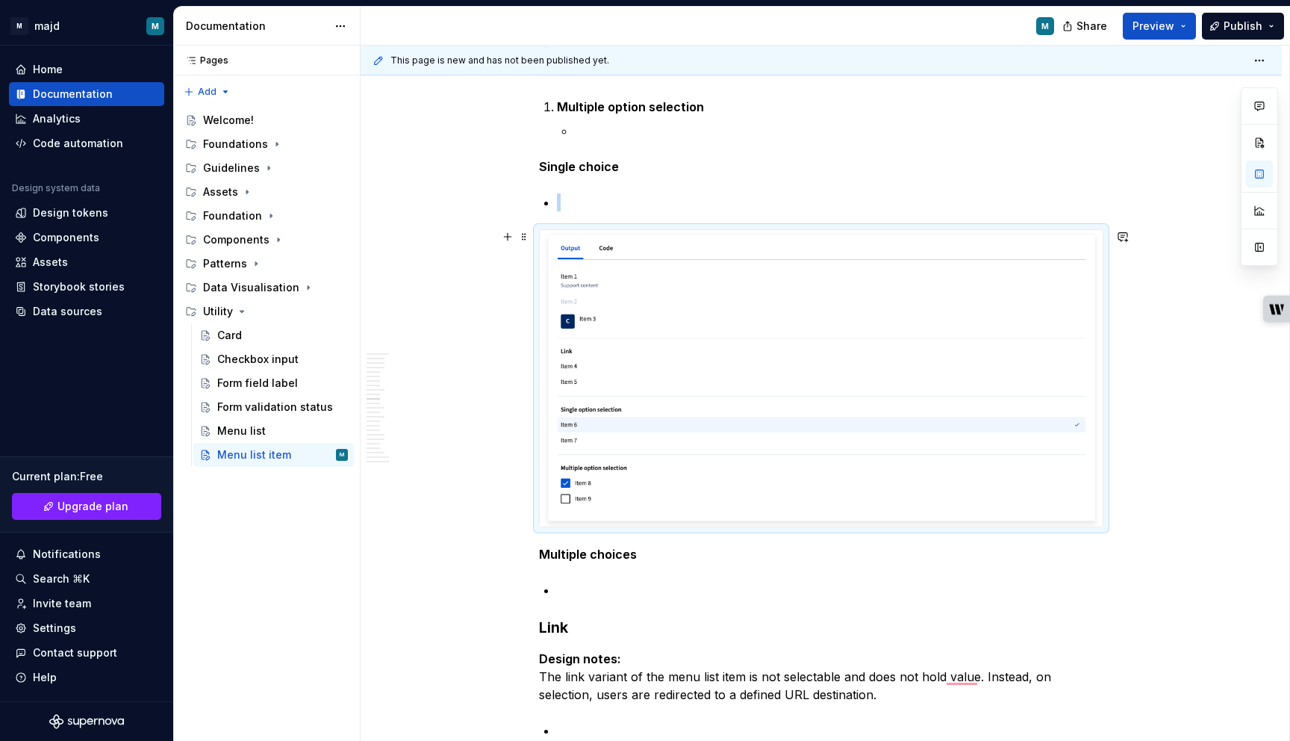
click at [601, 335] on img "To enrich screen reader interactions, please activate Accessibility in Grammarl…" at bounding box center [821, 378] width 563 height 296
click at [605, 263] on img "To enrich screen reader interactions, please activate Accessibility in Grammarl…" at bounding box center [821, 378] width 563 height 296
click at [552, 229] on div "To enrich screen reader interactions, please activate Accessibility in Grammarl…" at bounding box center [821, 377] width 564 height 297
click at [597, 335] on img "To enrich screen reader interactions, please activate Accessibility in Grammarl…" at bounding box center [821, 378] width 563 height 296
click at [464, 334] on div "Menu list item Contents What is it? How is it constructed? Variants Usage rules…" at bounding box center [821, 494] width 921 height 6217
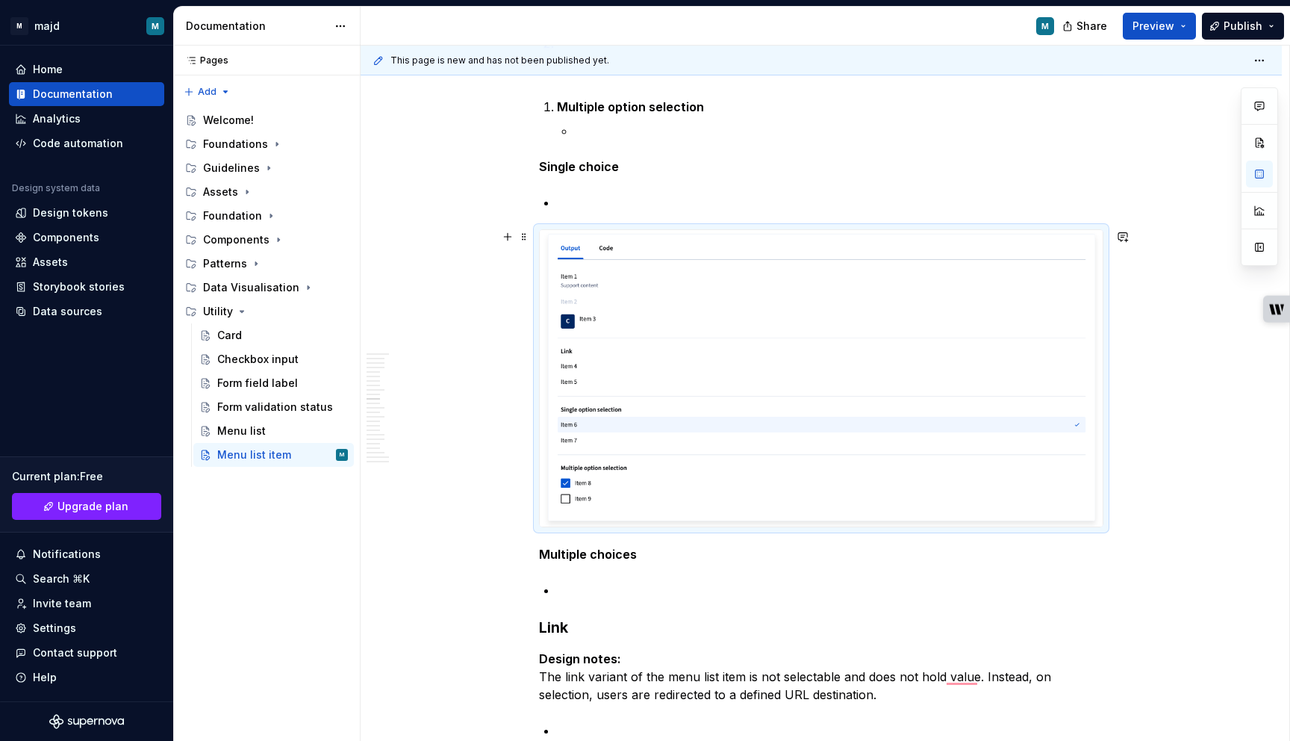
click at [539, 237] on div "To enrich screen reader interactions, please activate Accessibility in Grammarl…" at bounding box center [821, 377] width 564 height 297
click at [541, 229] on div "To enrich screen reader interactions, please activate Accessibility in Grammarl…" at bounding box center [821, 377] width 564 height 297
click at [1078, 426] on img "To enrich screen reader interactions, please activate Accessibility in Grammarl…" at bounding box center [821, 378] width 563 height 296
click at [791, 167] on p "Single choice" at bounding box center [821, 167] width 564 height 18
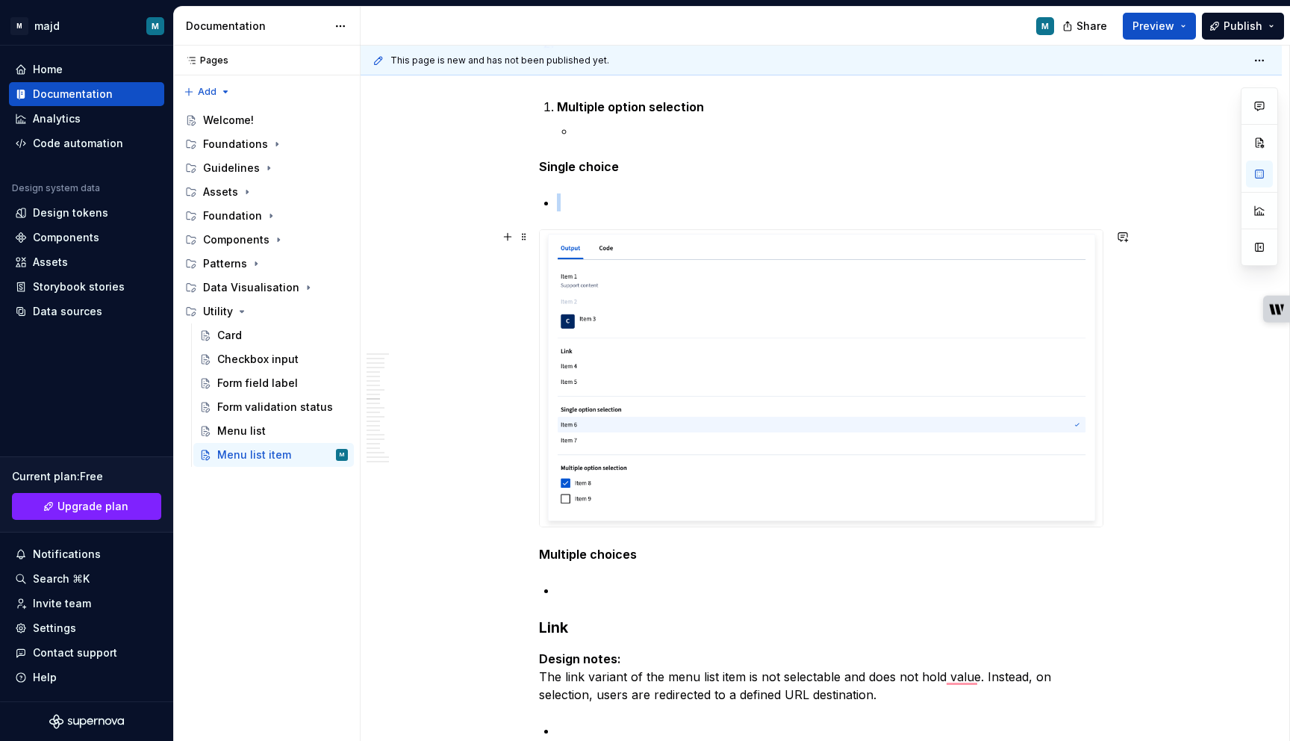
click at [845, 295] on img "To enrich screen reader interactions, please activate Accessibility in Grammarl…" at bounding box center [821, 378] width 563 height 296
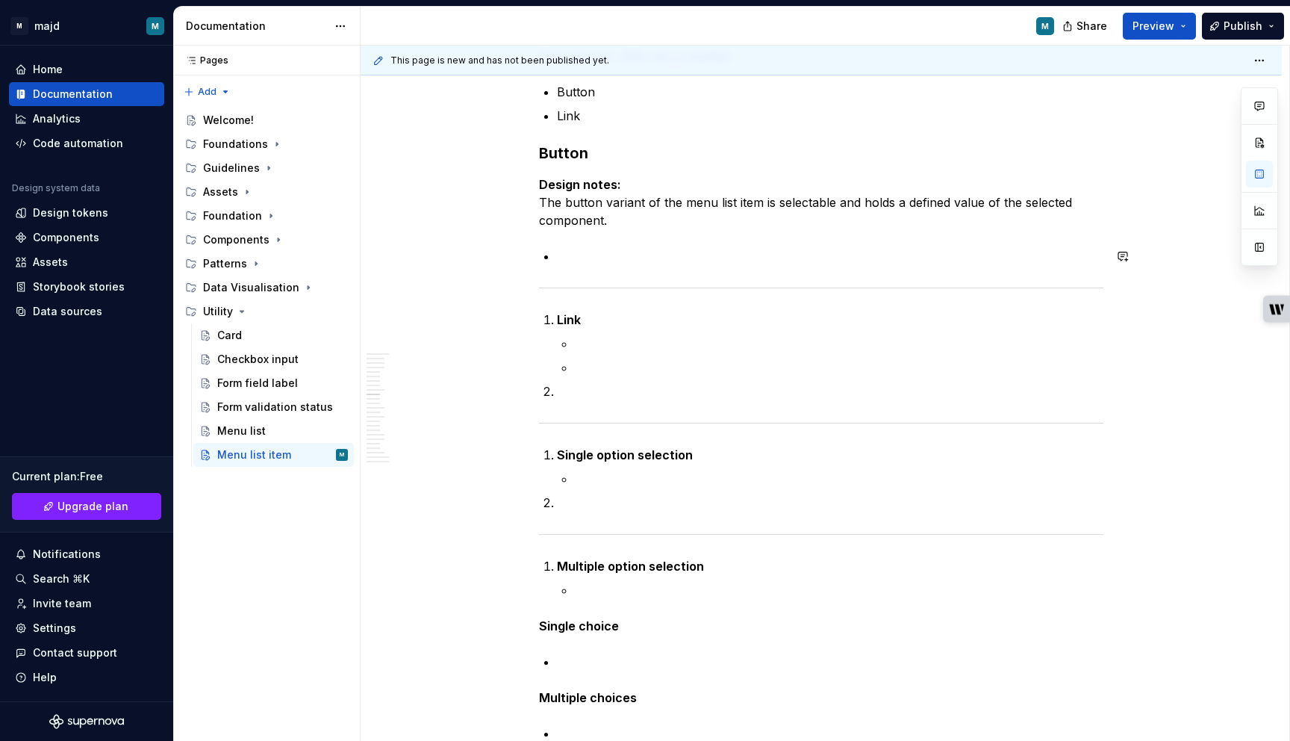
click at [745, 242] on div "Menu list item Contents What is it? How is it constructed? Variants Usage rules…" at bounding box center [821, 693] width 564 height 5625
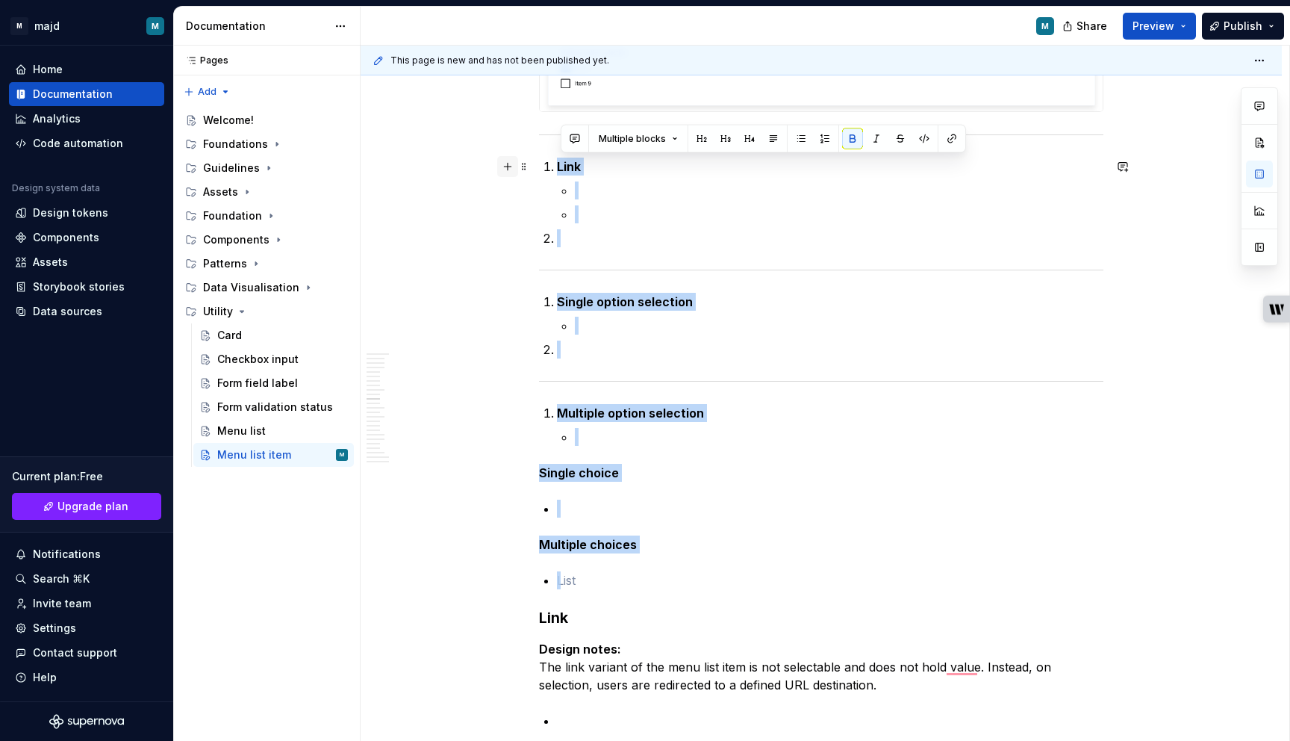
drag, startPoint x: 595, startPoint y: 582, endPoint x: 508, endPoint y: 165, distance: 425.6
click at [539, 165] on div "Menu list item Contents What is it? How is it constructed? Variants Usage rules…" at bounding box center [821, 409] width 564 height 5923
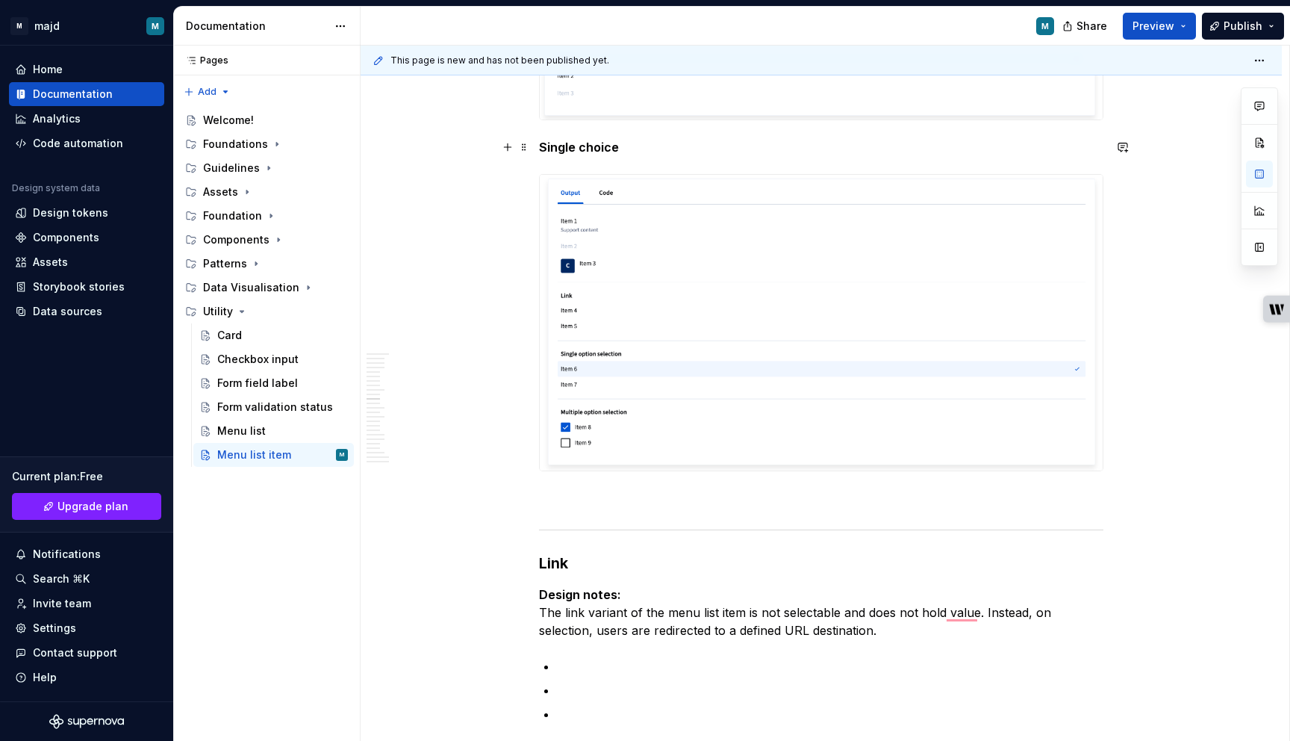
click at [604, 144] on strong "Single choice" at bounding box center [579, 147] width 80 height 15
copy strong "Single choice"
click at [564, 504] on p "To enrich screen reader interactions, please activate Accessibility in Grammarl…" at bounding box center [821, 498] width 564 height 18
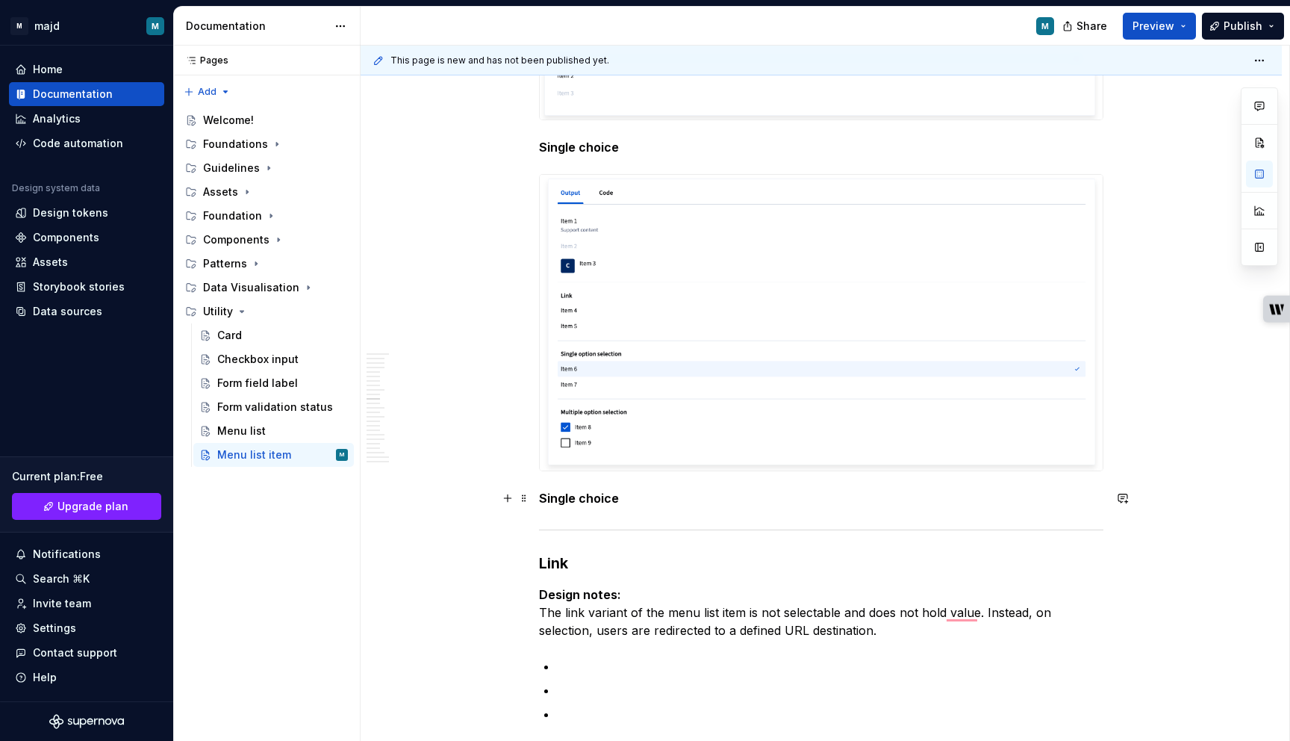
click at [567, 497] on strong "Single choice" at bounding box center [579, 498] width 80 height 15
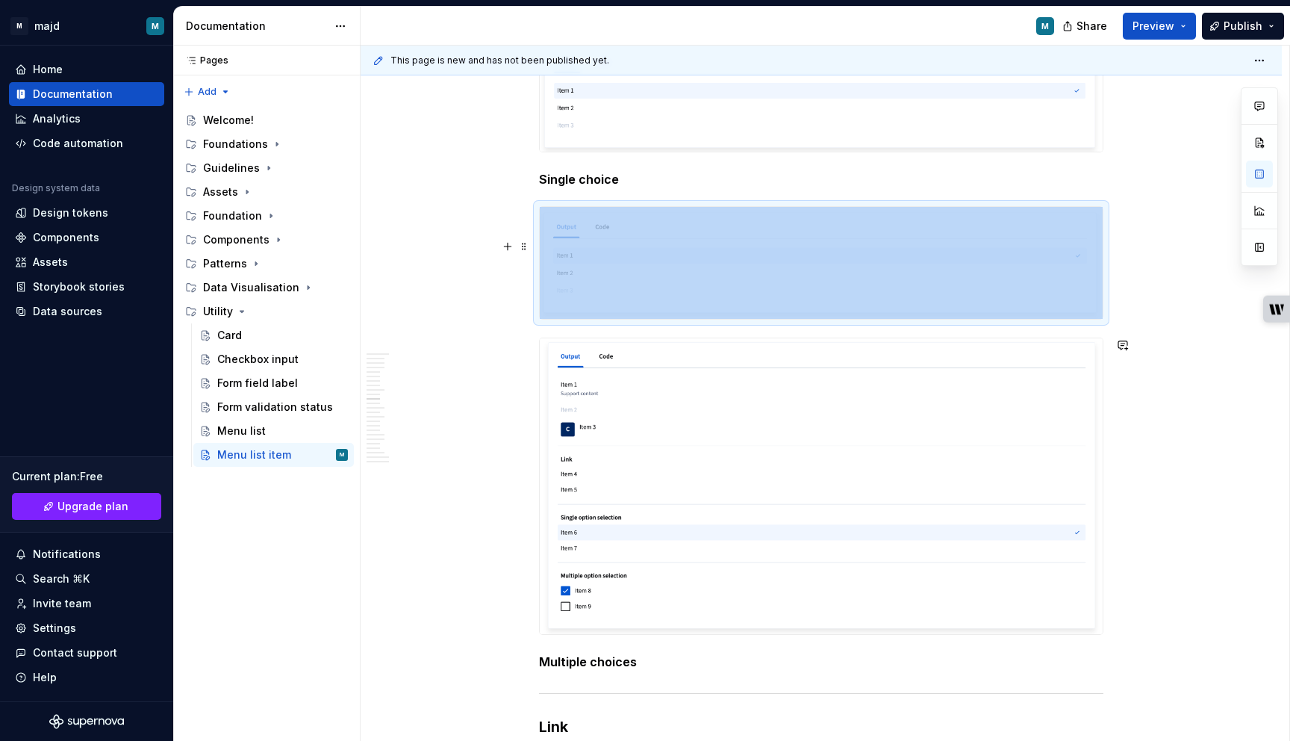
click at [674, 450] on img "To enrich screen reader interactions, please activate Accessibility in Grammarl…" at bounding box center [821, 486] width 563 height 296
click at [629, 426] on img "To enrich screen reader interactions, please activate Accessibility in Grammarl…" at bounding box center [821, 486] width 563 height 296
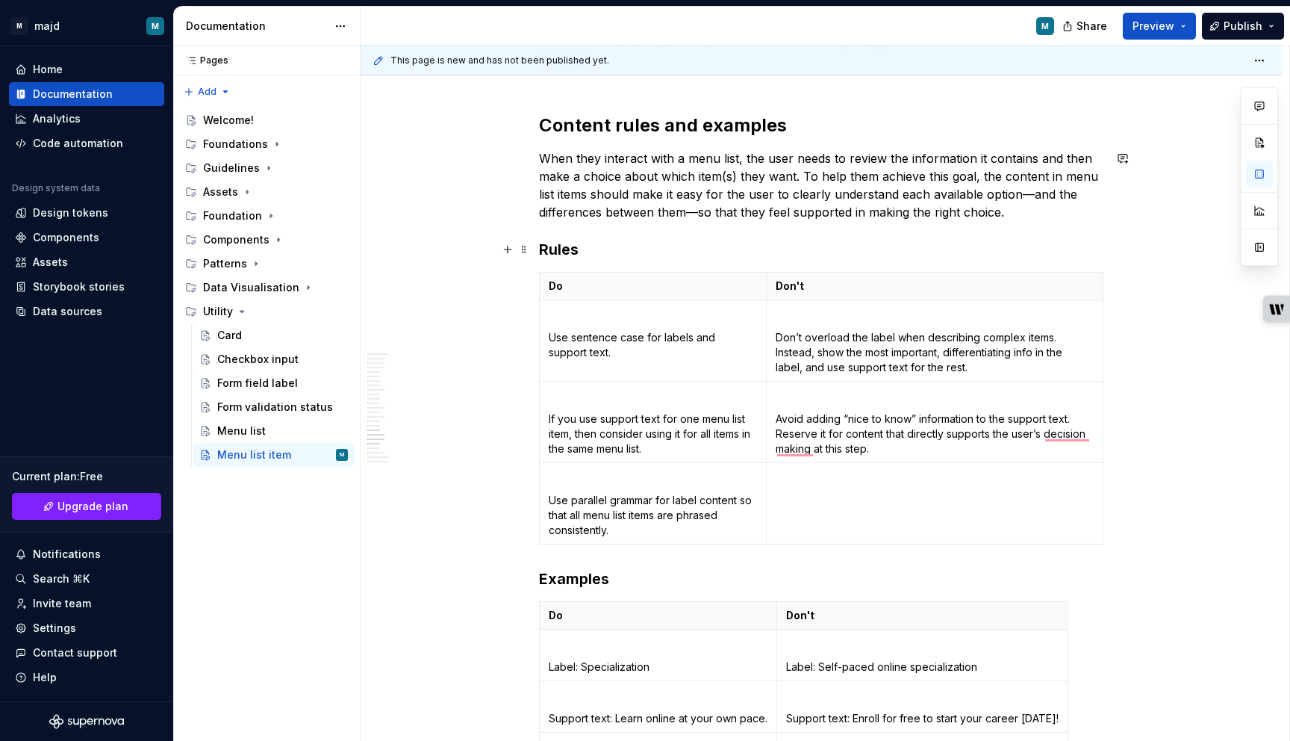
scroll to position [4499, 0]
click at [337, 311] on button "Page tree" at bounding box center [337, 311] width 21 height 21
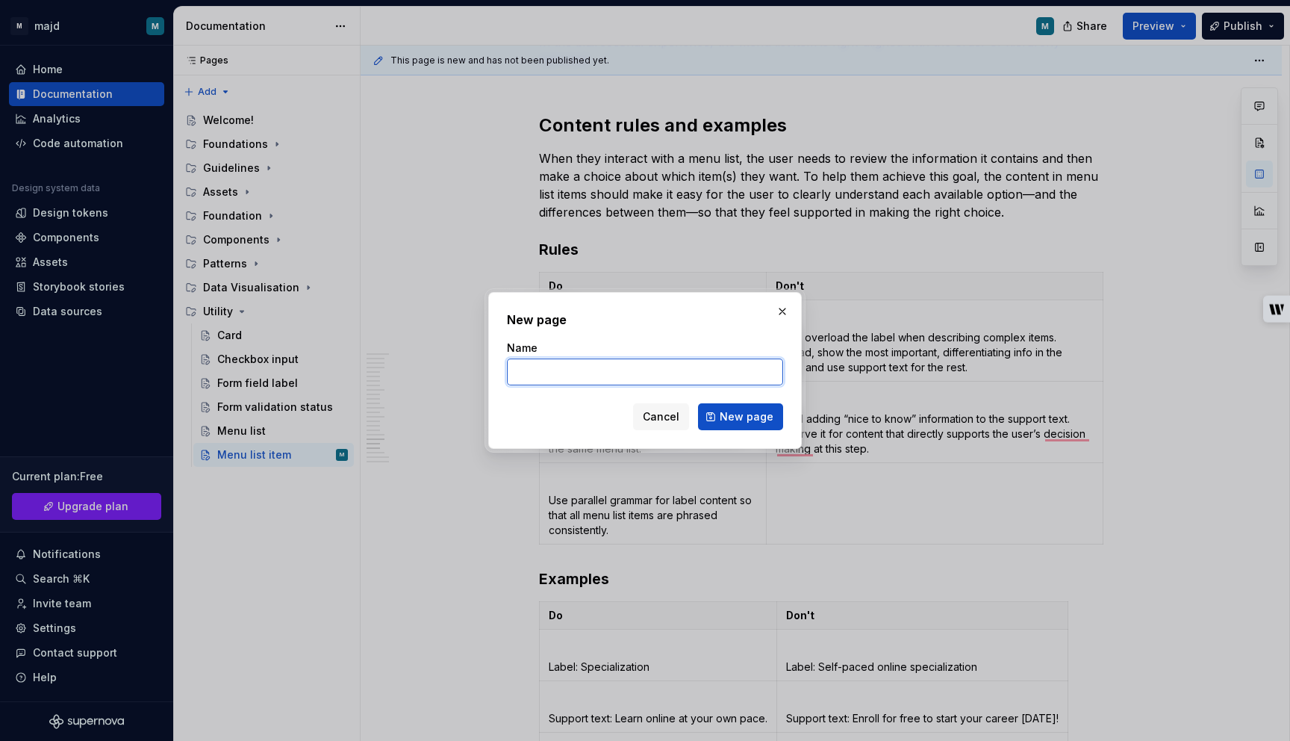
type textarea "*"
paste input "Popover"
type input "Popover"
click at [768, 423] on span "New page" at bounding box center [747, 416] width 54 height 15
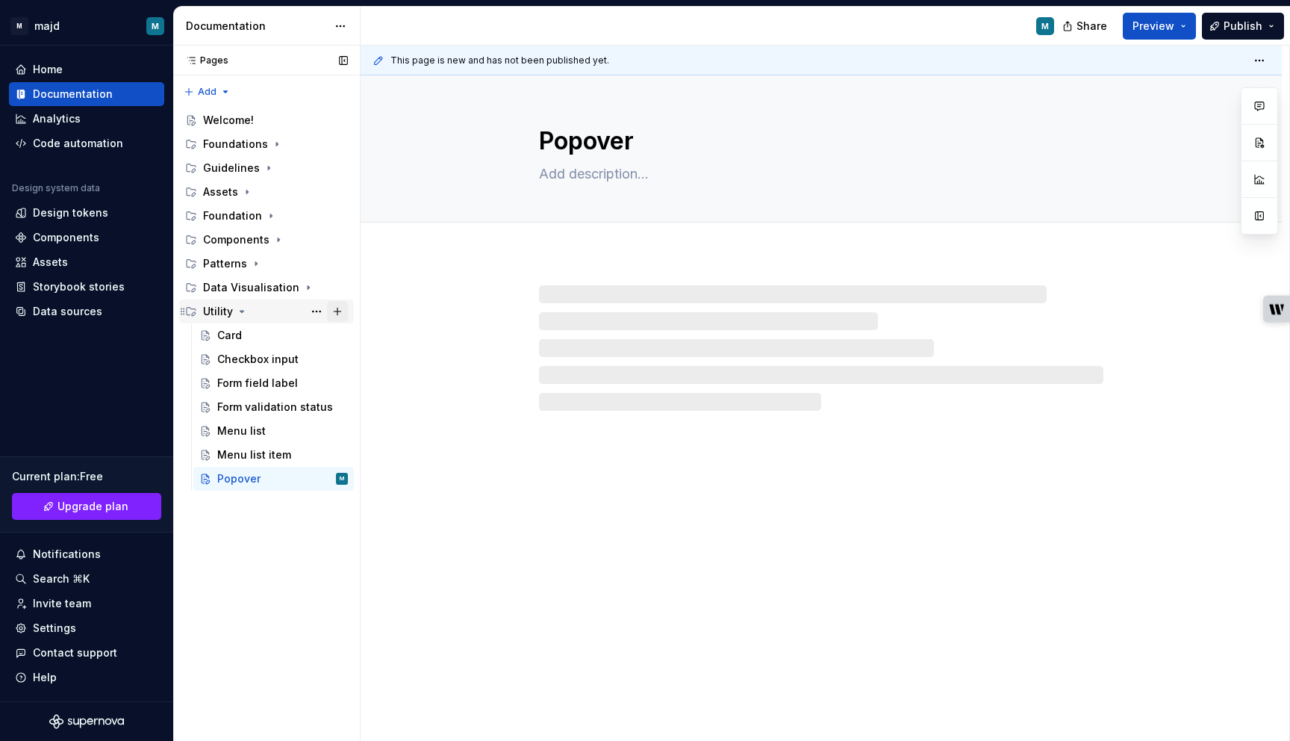
click at [337, 312] on button "Page tree" at bounding box center [337, 311] width 21 height 21
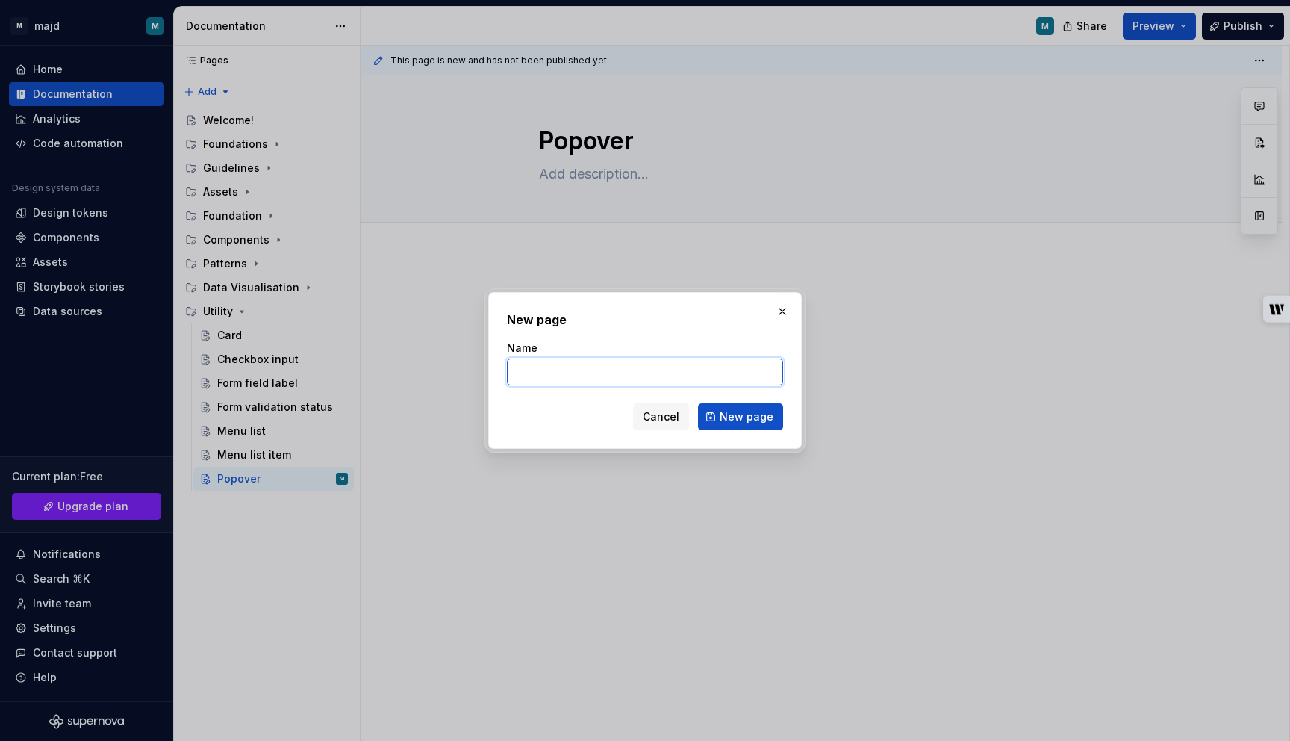
type textarea "*"
paste input "Radio Input"
type input "Radio Input"
click at [756, 416] on span "New page" at bounding box center [747, 416] width 54 height 15
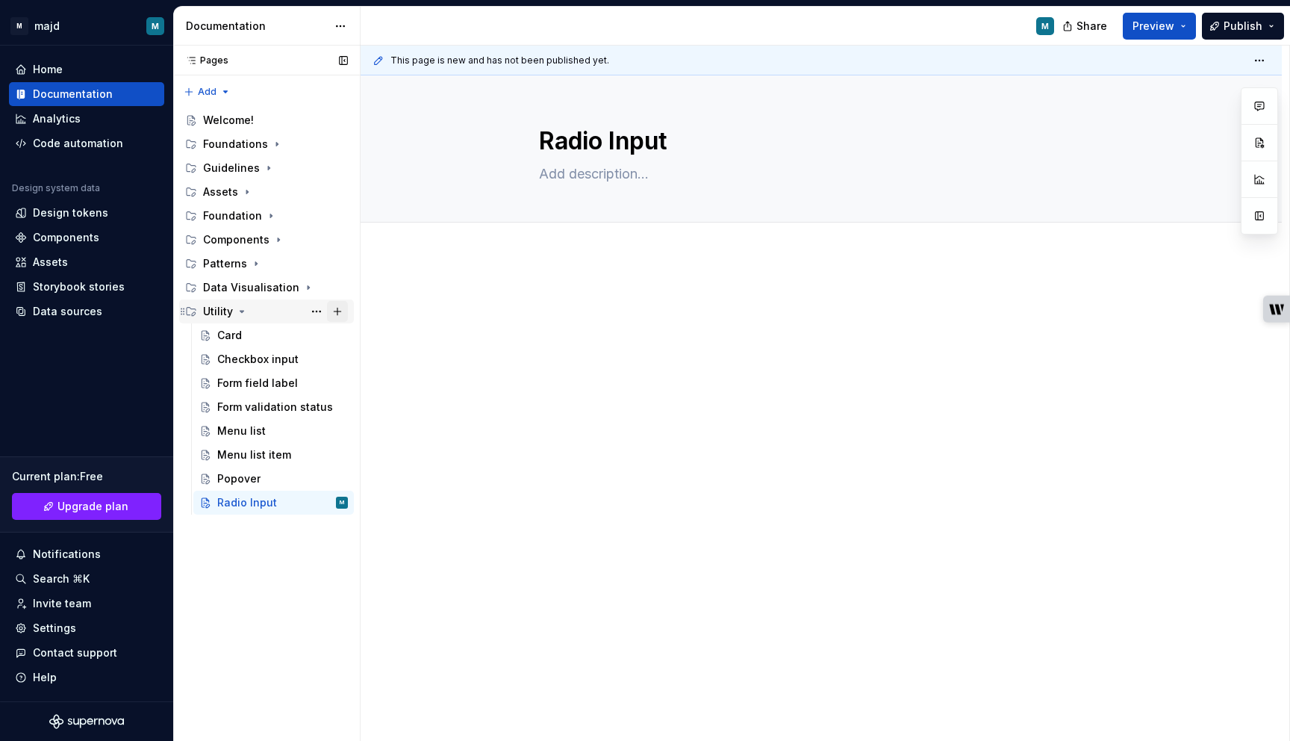
click at [341, 309] on button "Page tree" at bounding box center [337, 311] width 21 height 21
type textarea "*"
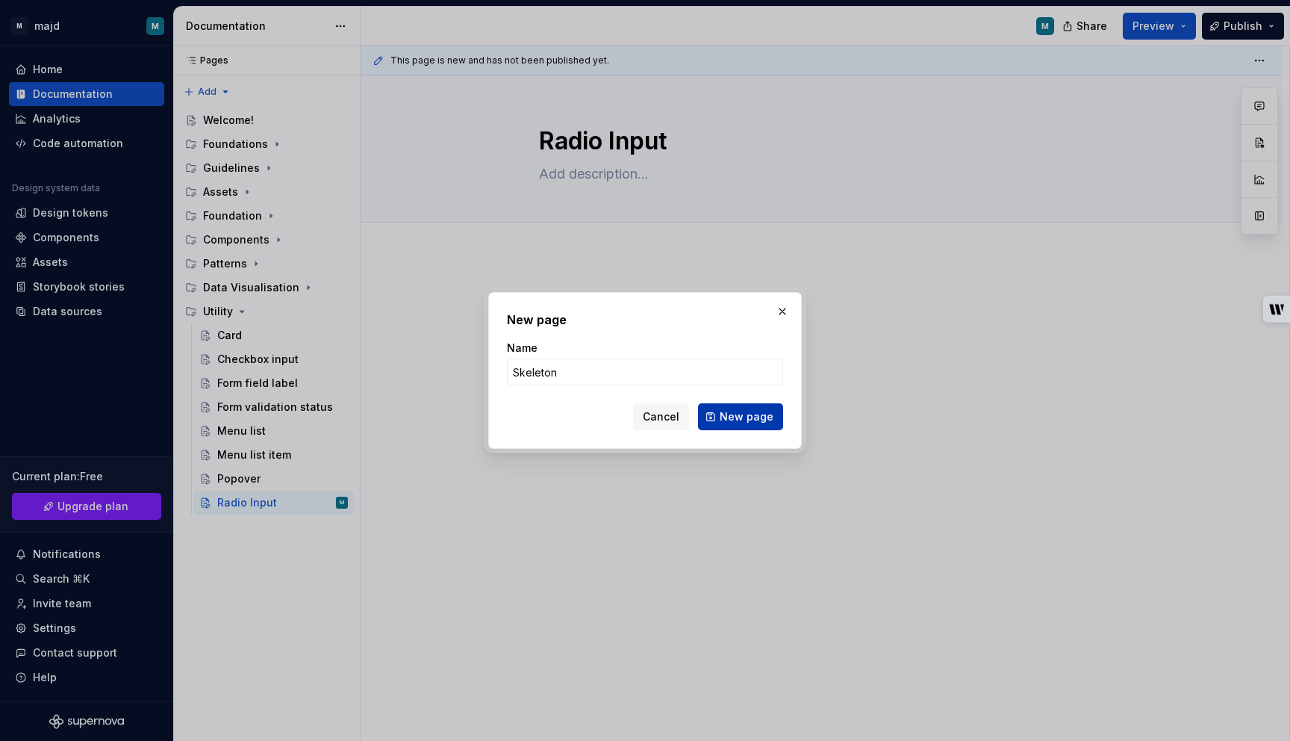
type input "Skeleton"
click at [762, 417] on span "New page" at bounding box center [747, 416] width 54 height 15
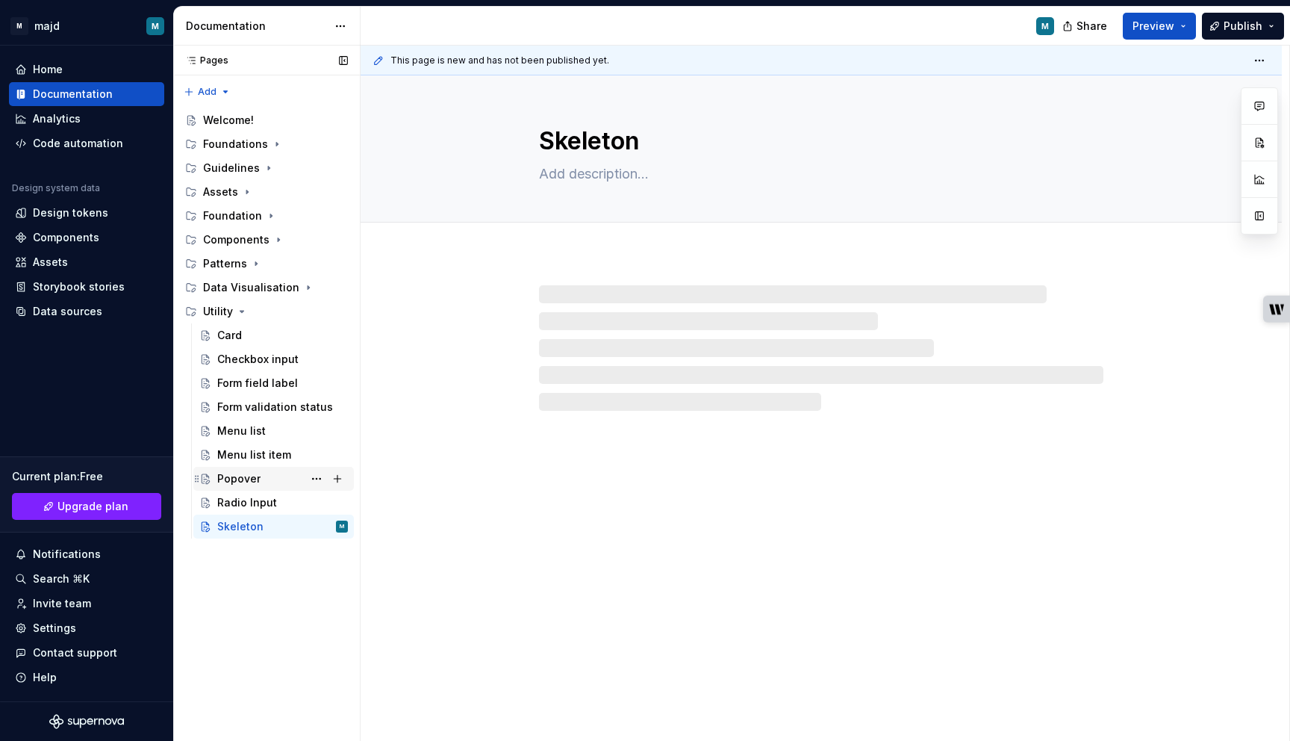
click at [284, 477] on div "Popover" at bounding box center [282, 478] width 131 height 21
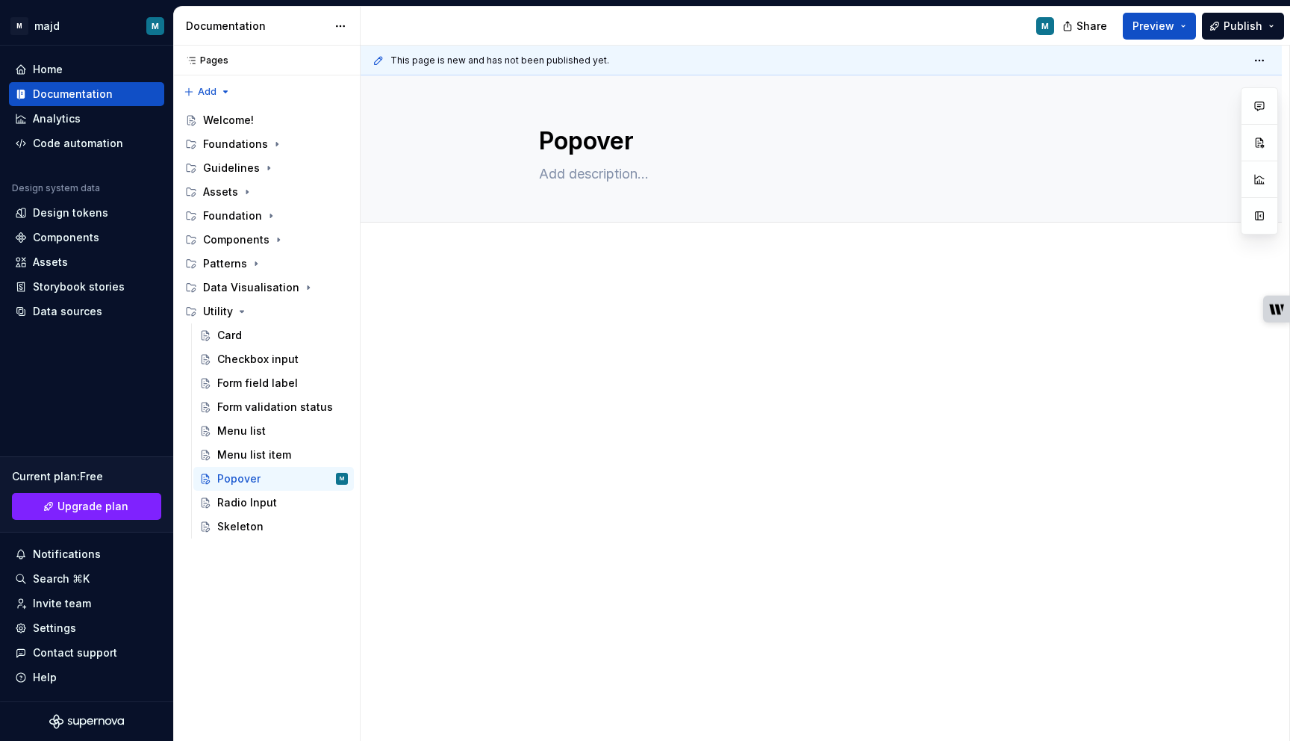
click at [531, 302] on div at bounding box center [821, 421] width 921 height 333
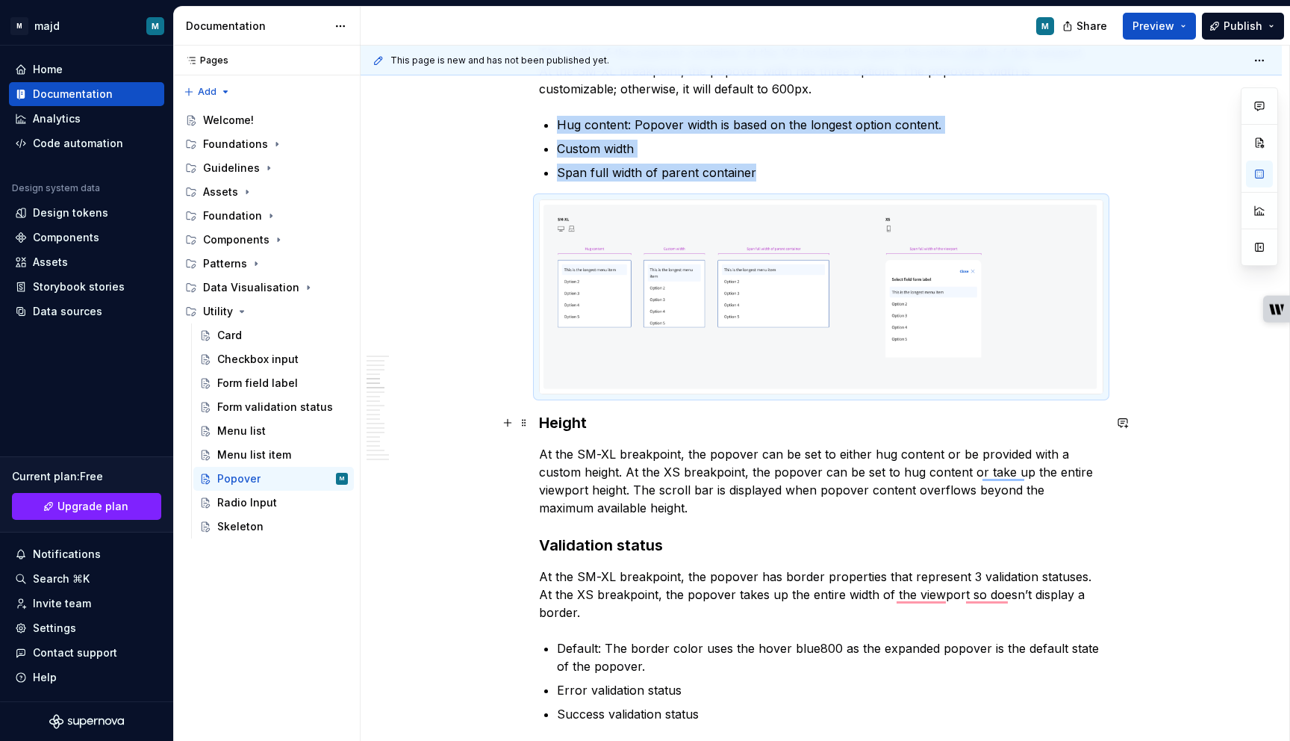
scroll to position [1288, 0]
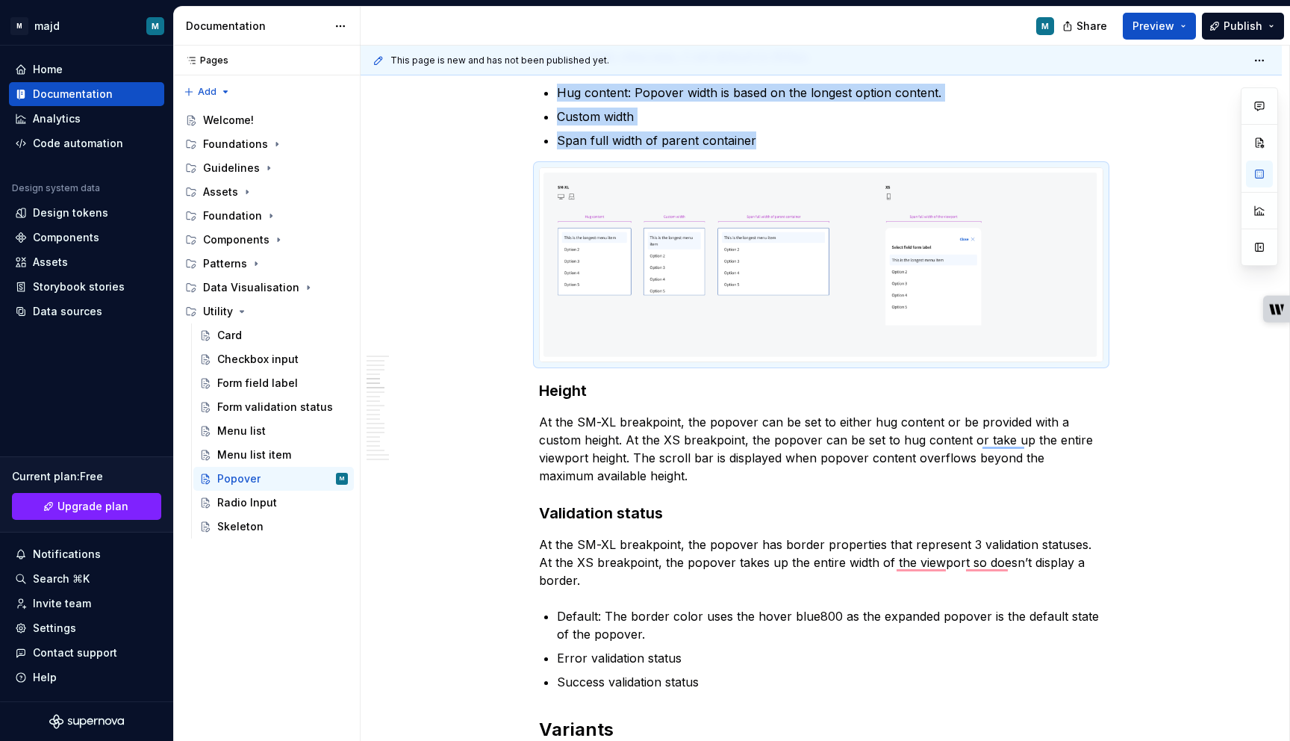
type textarea "*"
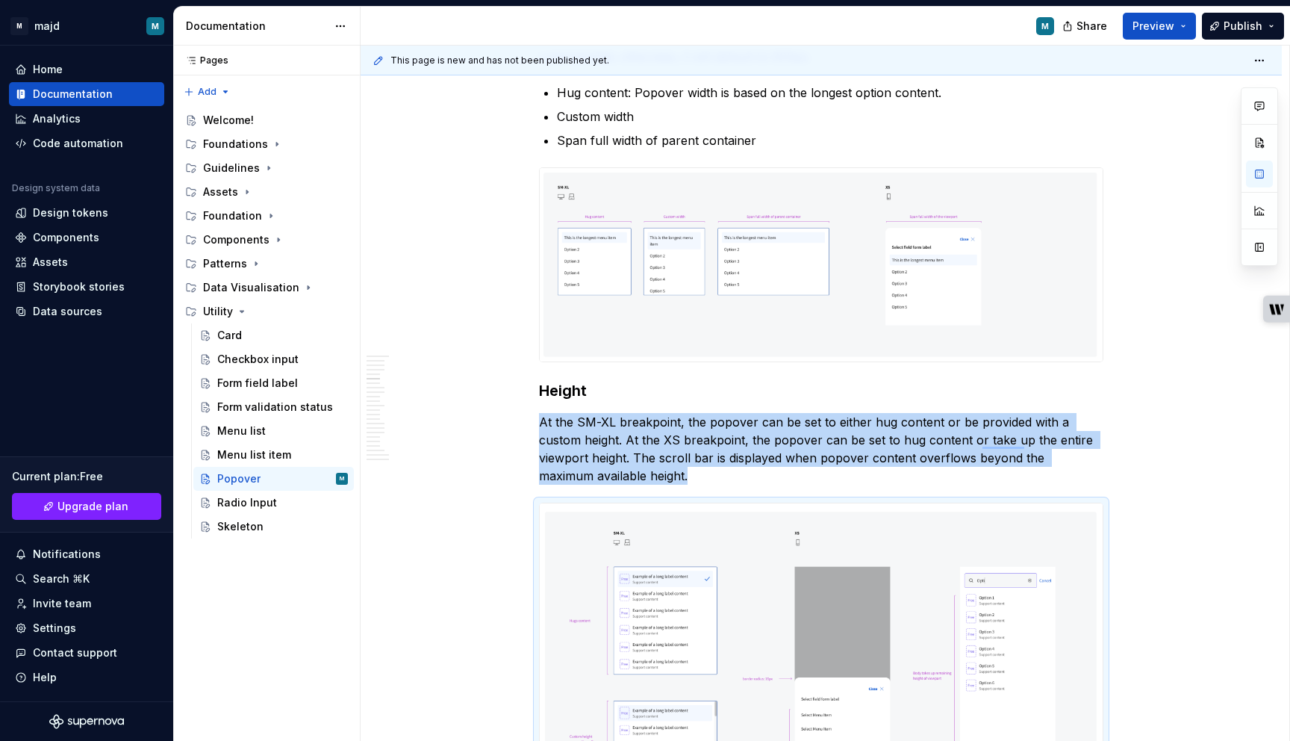
scroll to position [1354, 0]
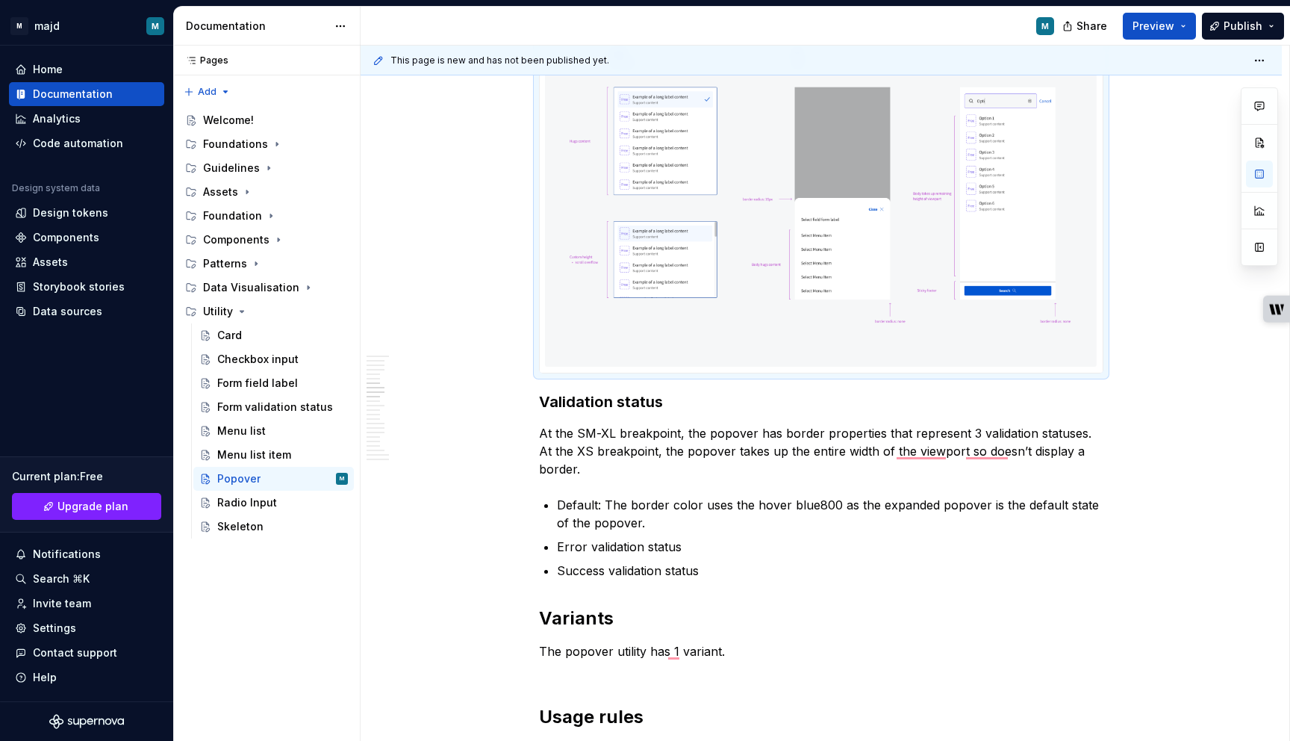
scroll to position [1770, 0]
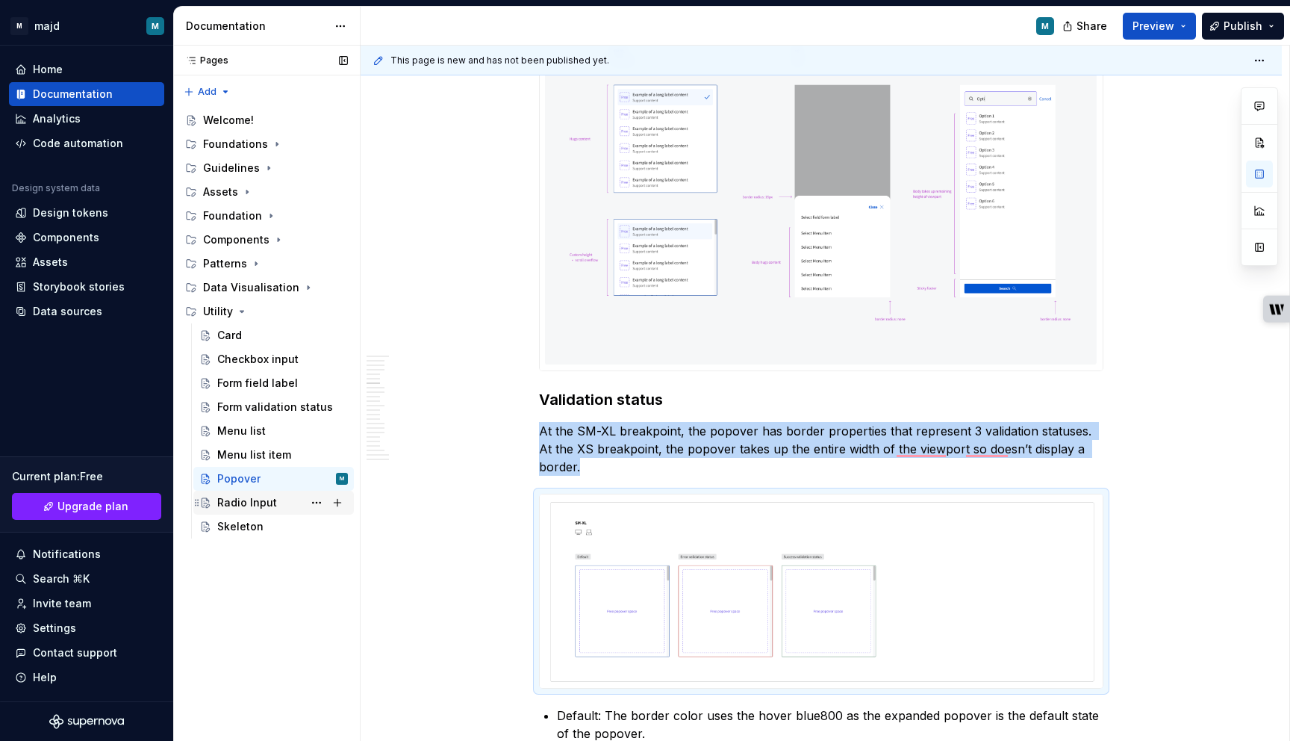
click at [280, 503] on div "Radio Input" at bounding box center [282, 502] width 131 height 21
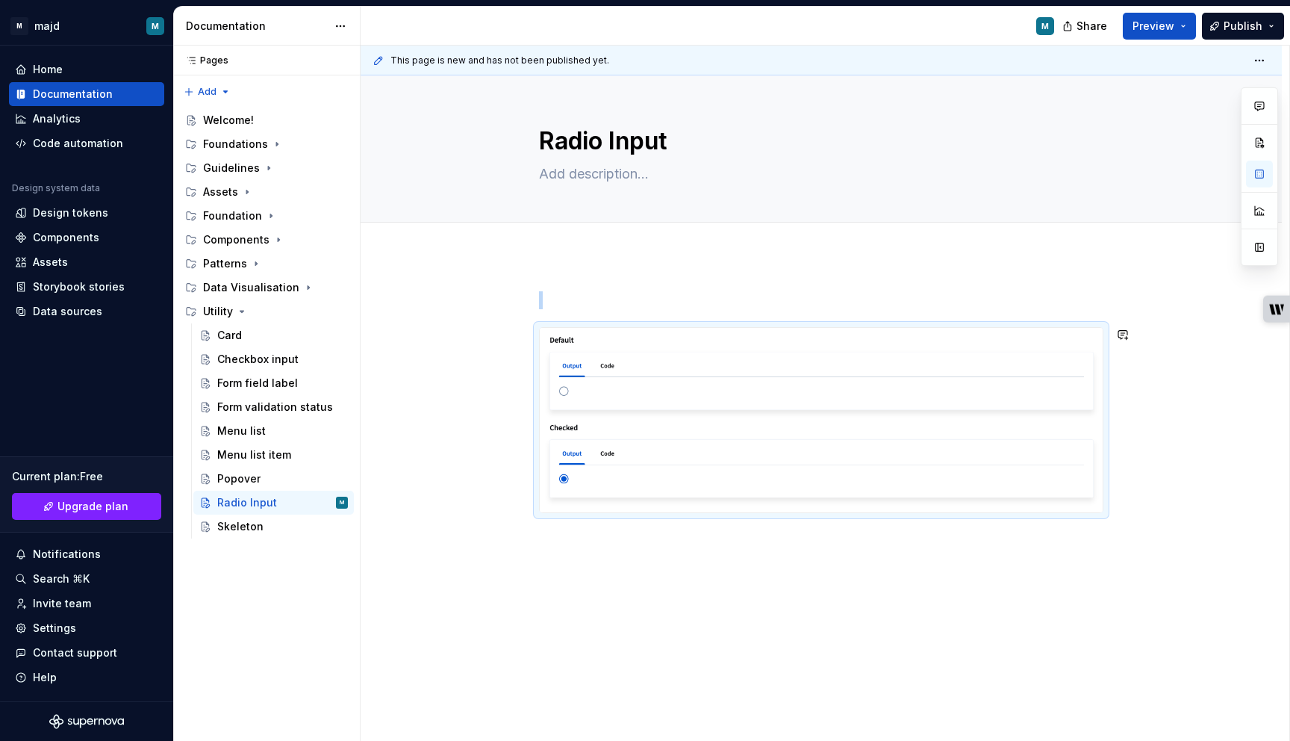
click at [604, 577] on div at bounding box center [821, 503] width 921 height 497
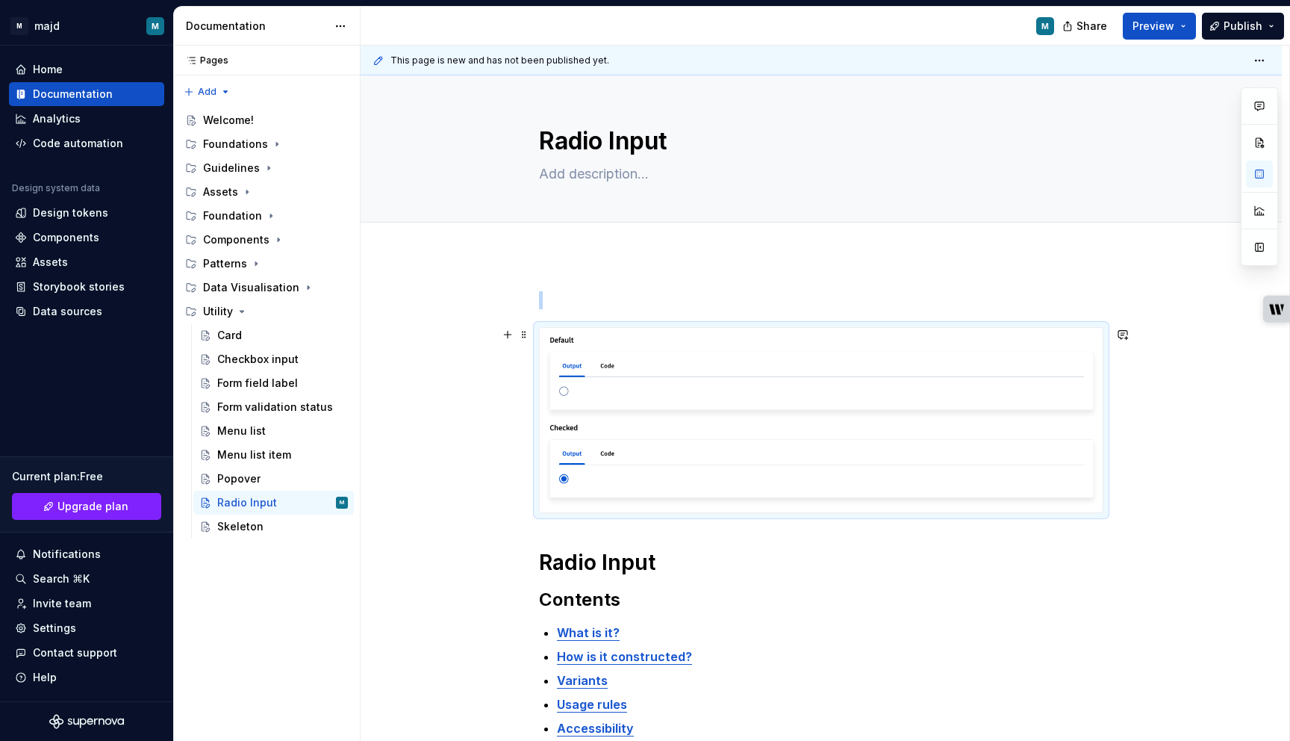
click at [672, 411] on img "To enrich screen reader interactions, please activate Accessibility in Grammarl…" at bounding box center [821, 420] width 563 height 184
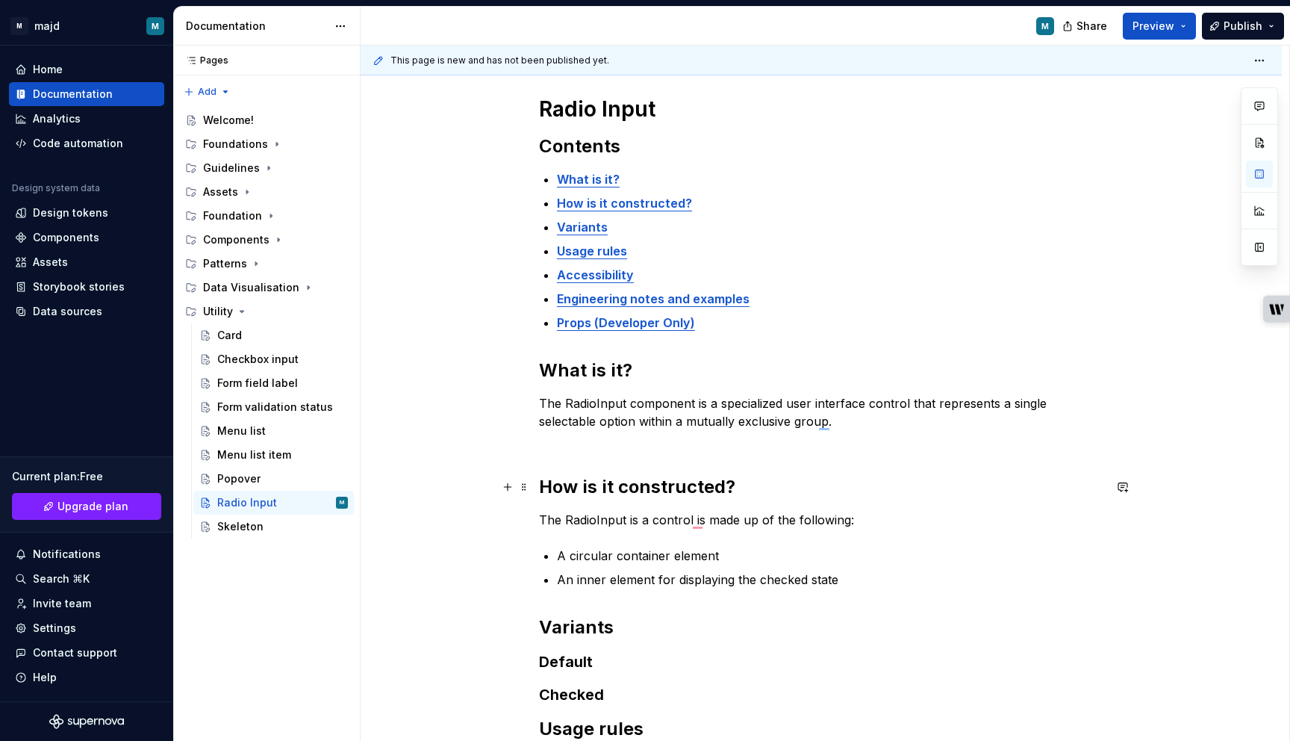
scroll to position [444, 0]
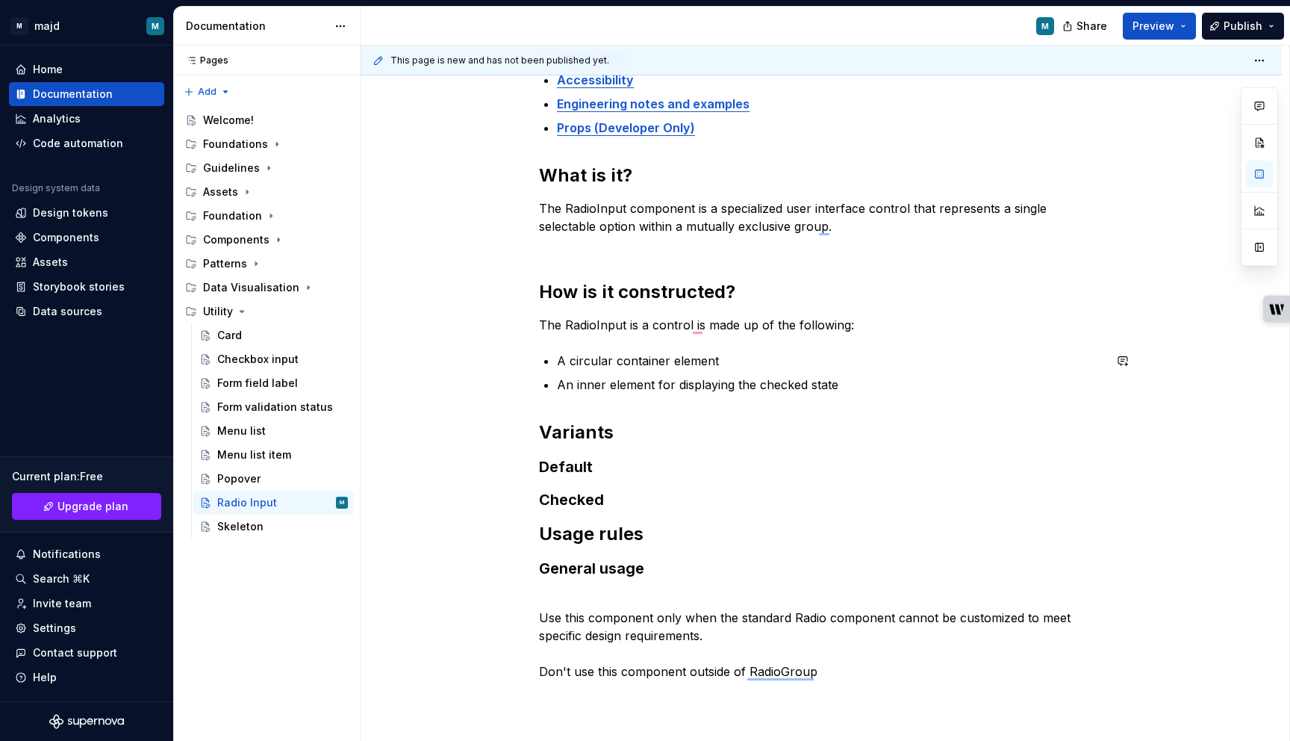
click at [660, 435] on h2 "Variants" at bounding box center [821, 432] width 564 height 24
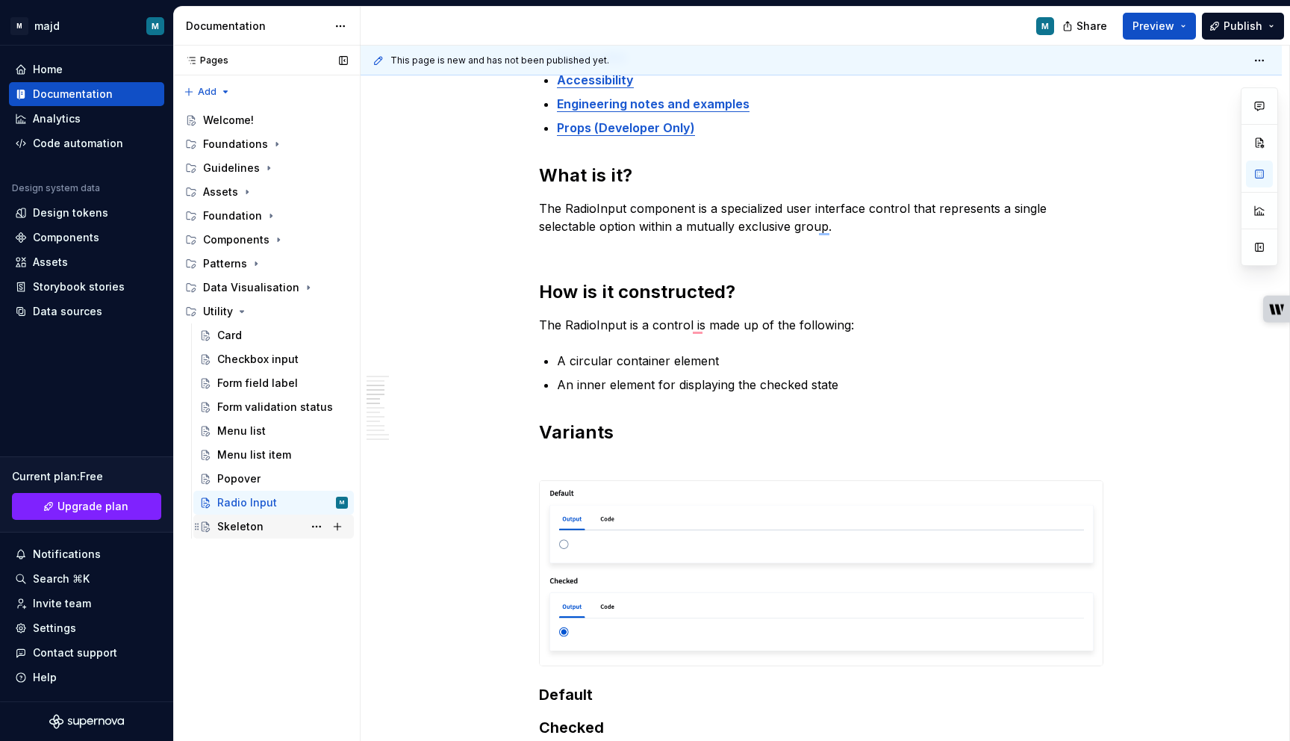
click at [237, 528] on div "Skeleton" at bounding box center [240, 526] width 46 height 15
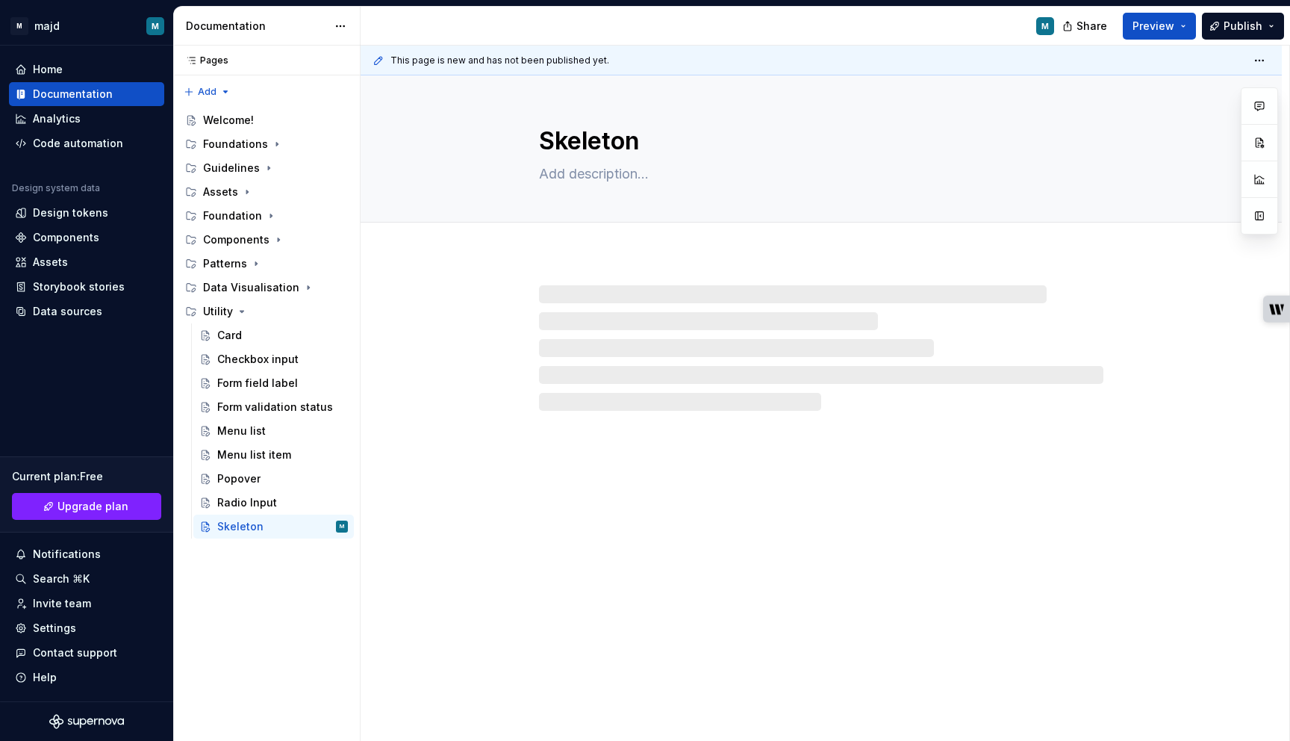
click at [786, 302] on div at bounding box center [821, 347] width 564 height 125
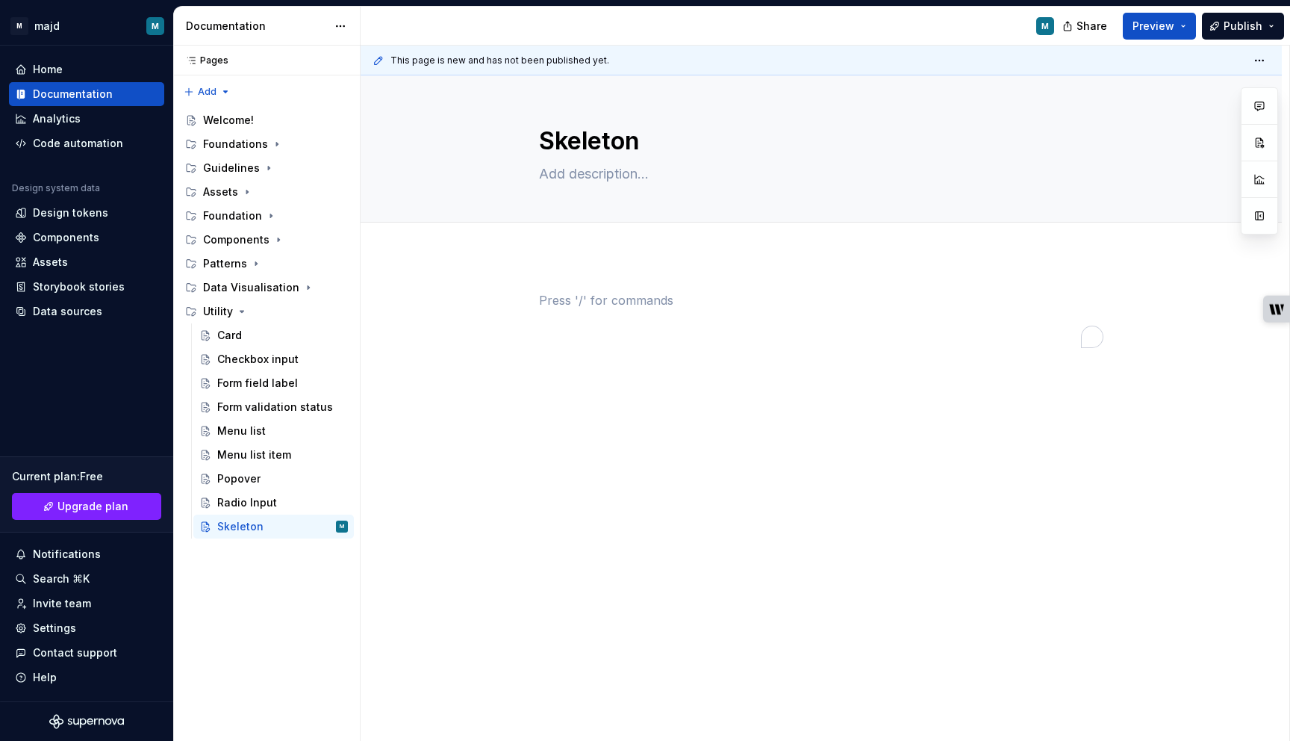
click at [620, 307] on p "To enrich screen reader interactions, please activate Accessibility in Grammarl…" at bounding box center [821, 300] width 564 height 18
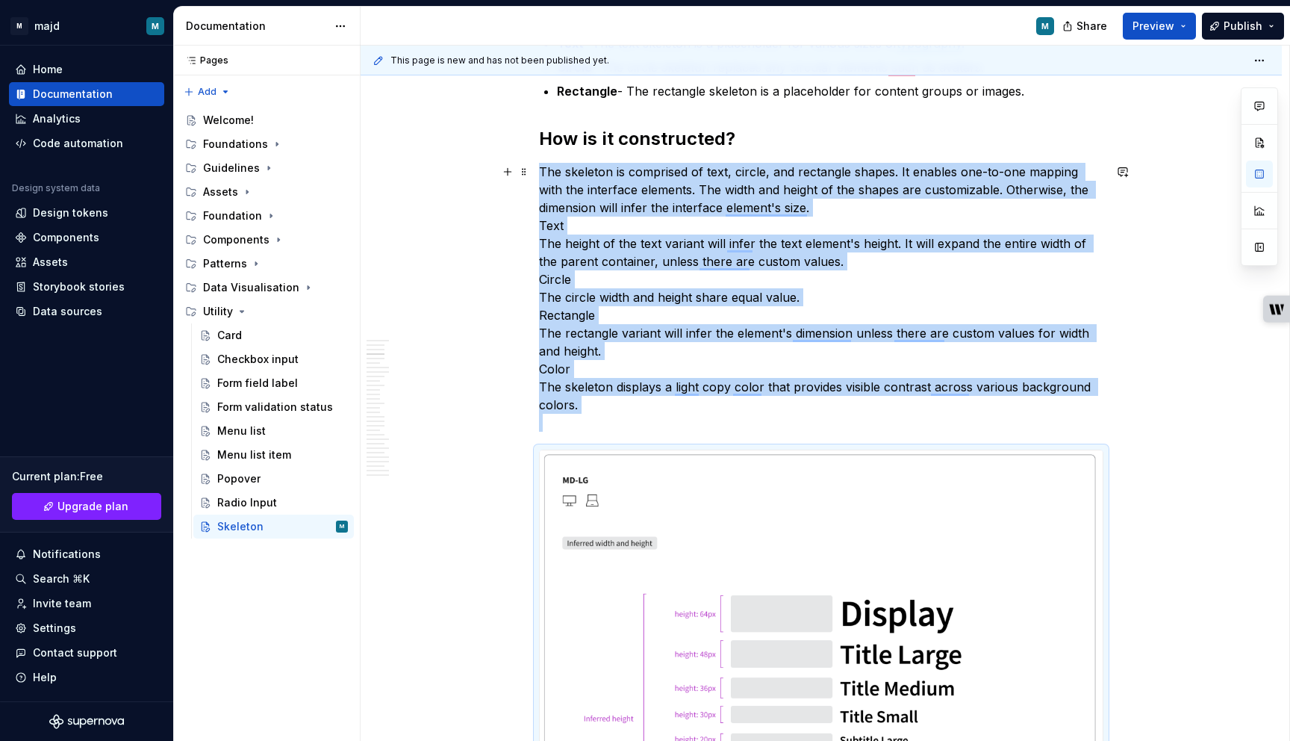
scroll to position [715, 0]
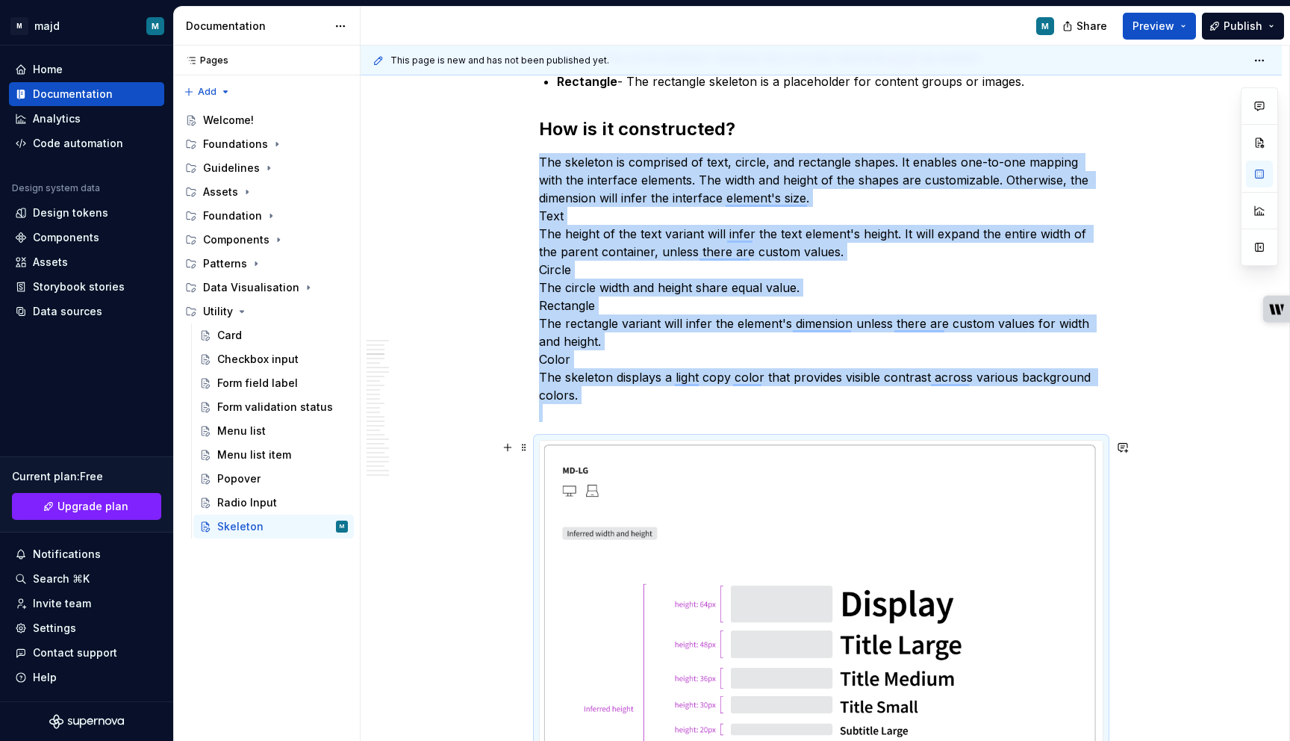
click at [666, 620] on img "To enrich screen reader interactions, please activate Accessibility in Grammarl…" at bounding box center [821, 658] width 563 height 435
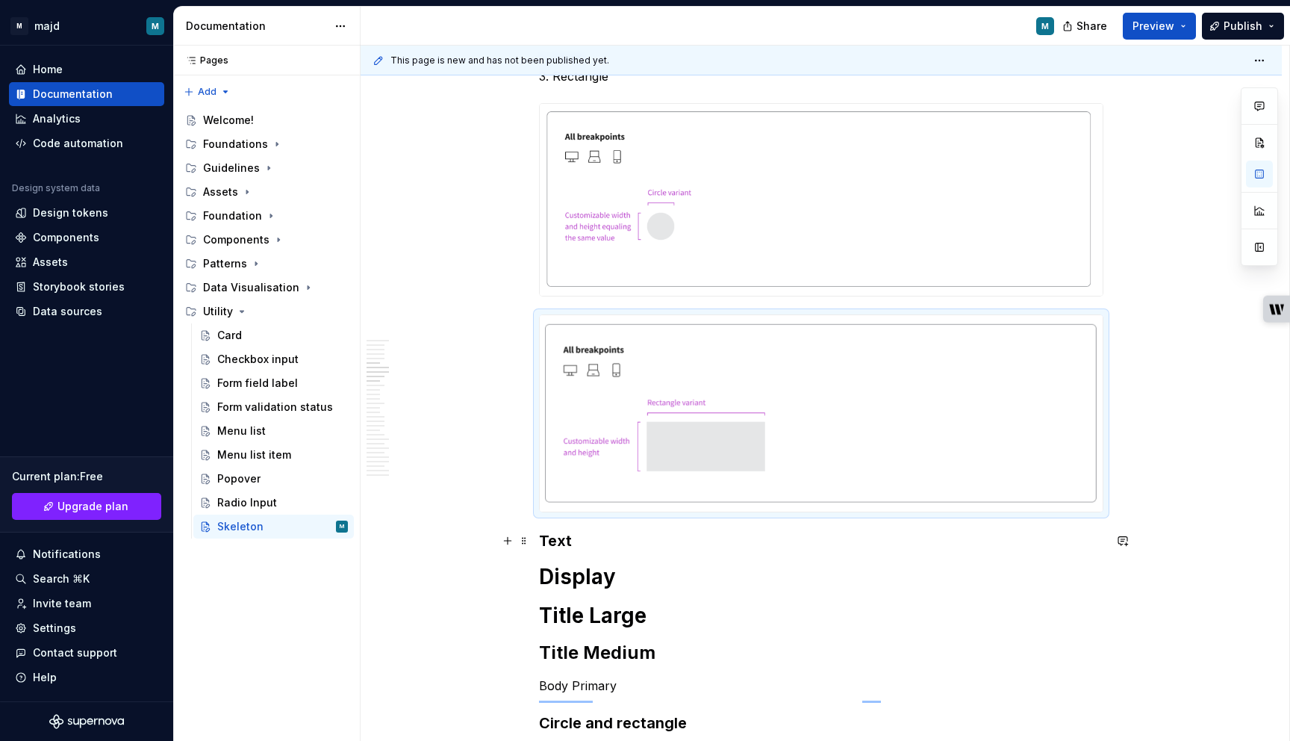
scroll to position [2413, 0]
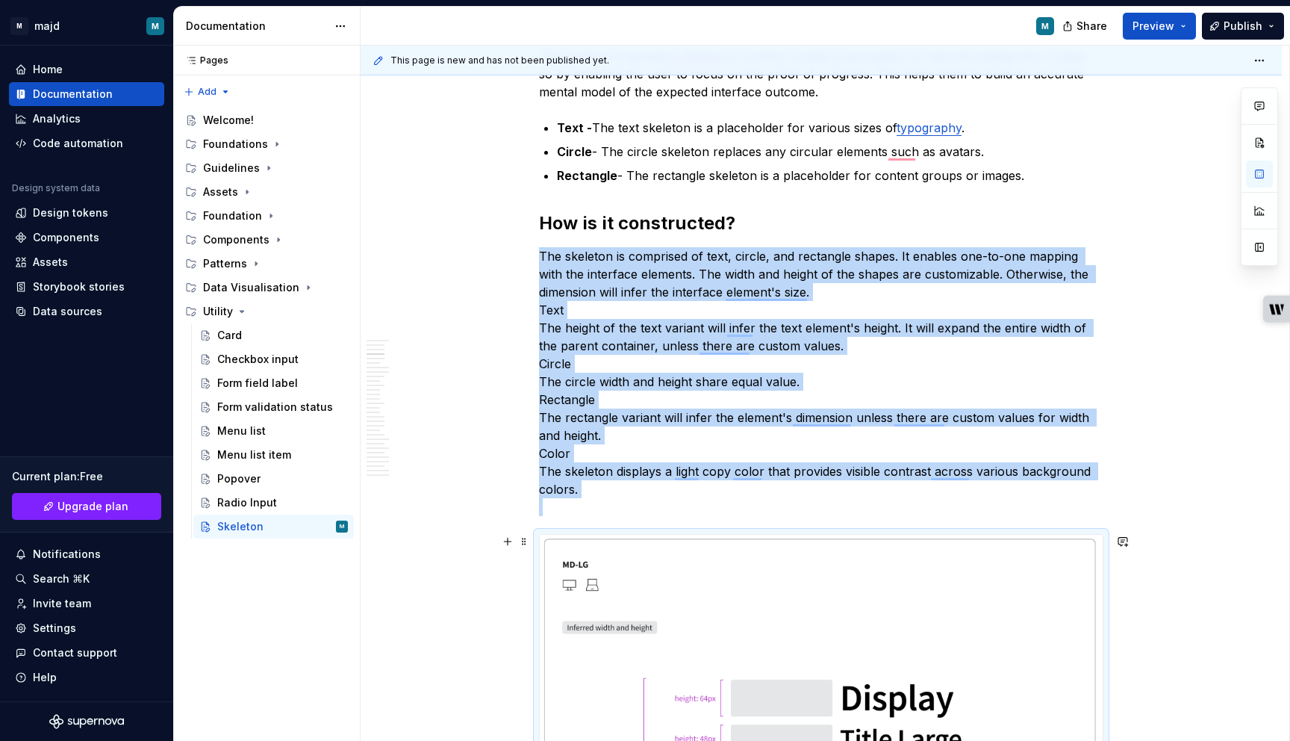
click at [647, 597] on img "To enrich screen reader interactions, please activate Accessibility in Grammarl…" at bounding box center [821, 752] width 563 height 435
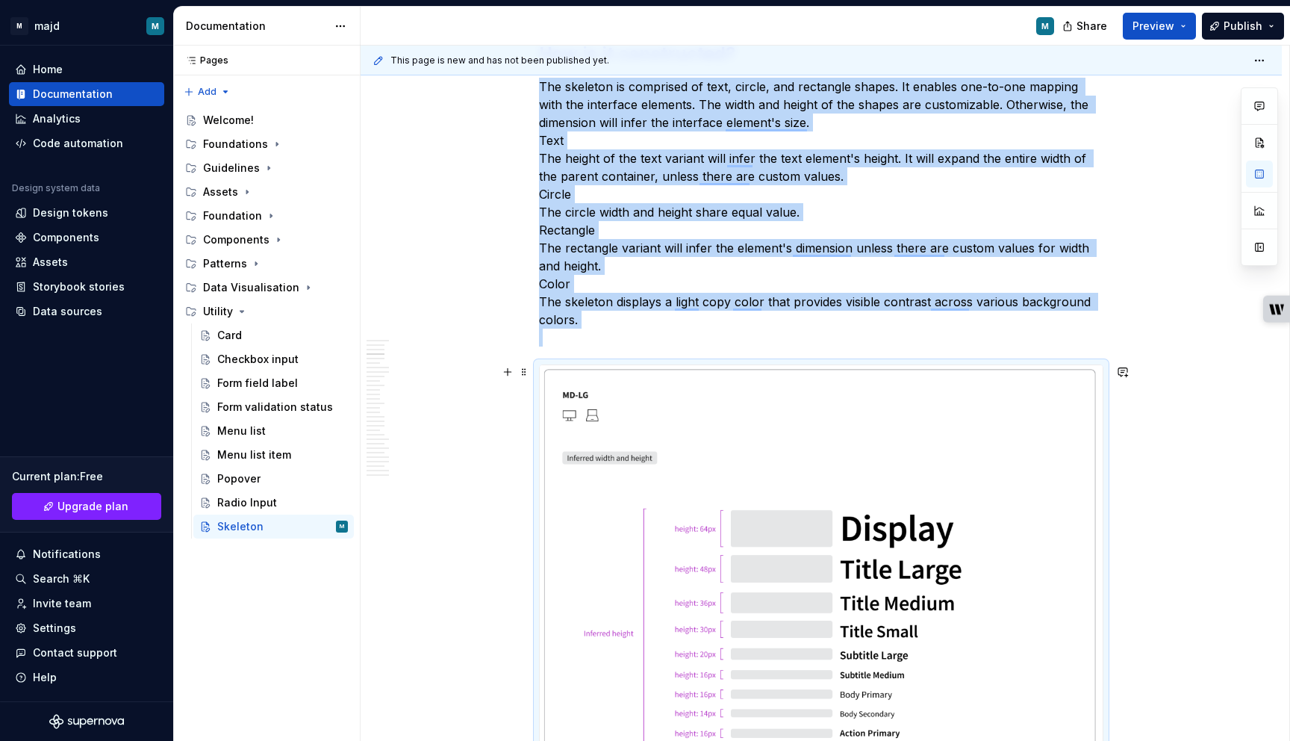
click at [736, 469] on img "To enrich screen reader interactions, please activate Accessibility in Grammarl…" at bounding box center [821, 582] width 563 height 435
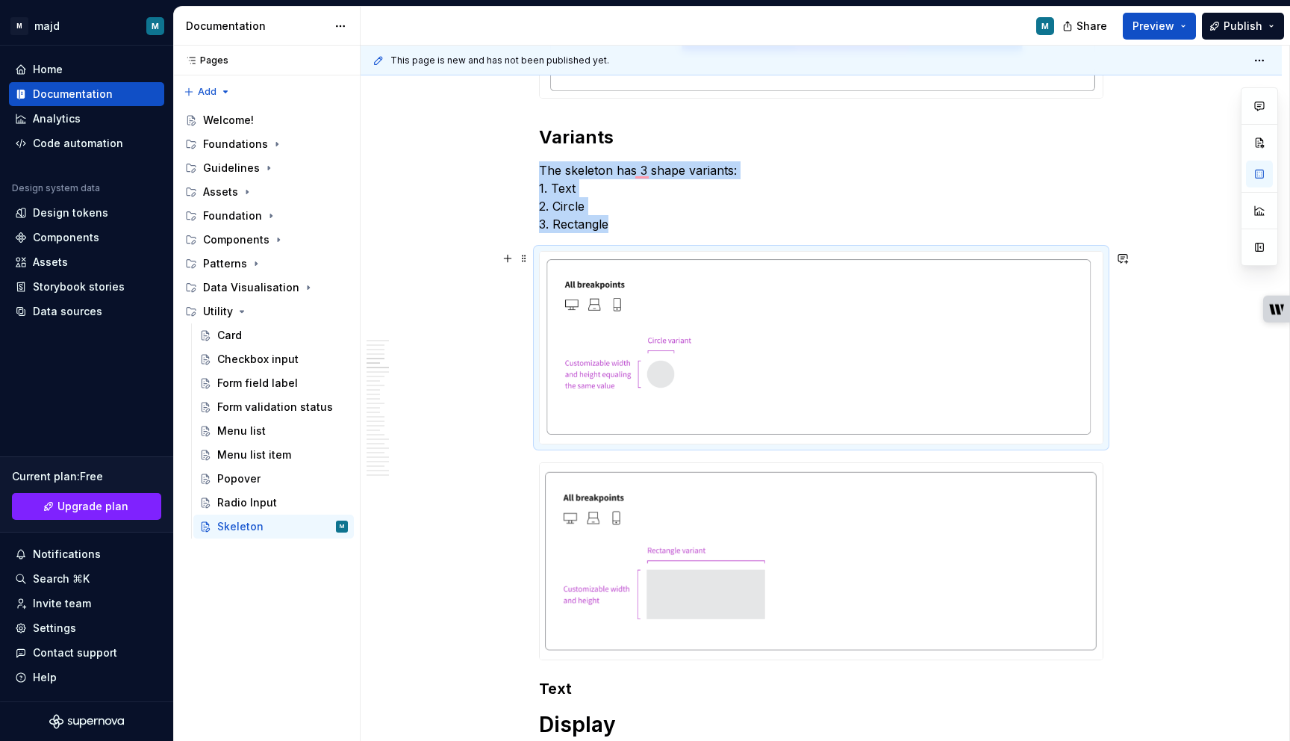
click at [653, 364] on img "To enrich screen reader interactions, please activate Accessibility in Grammarl…" at bounding box center [821, 348] width 563 height 192
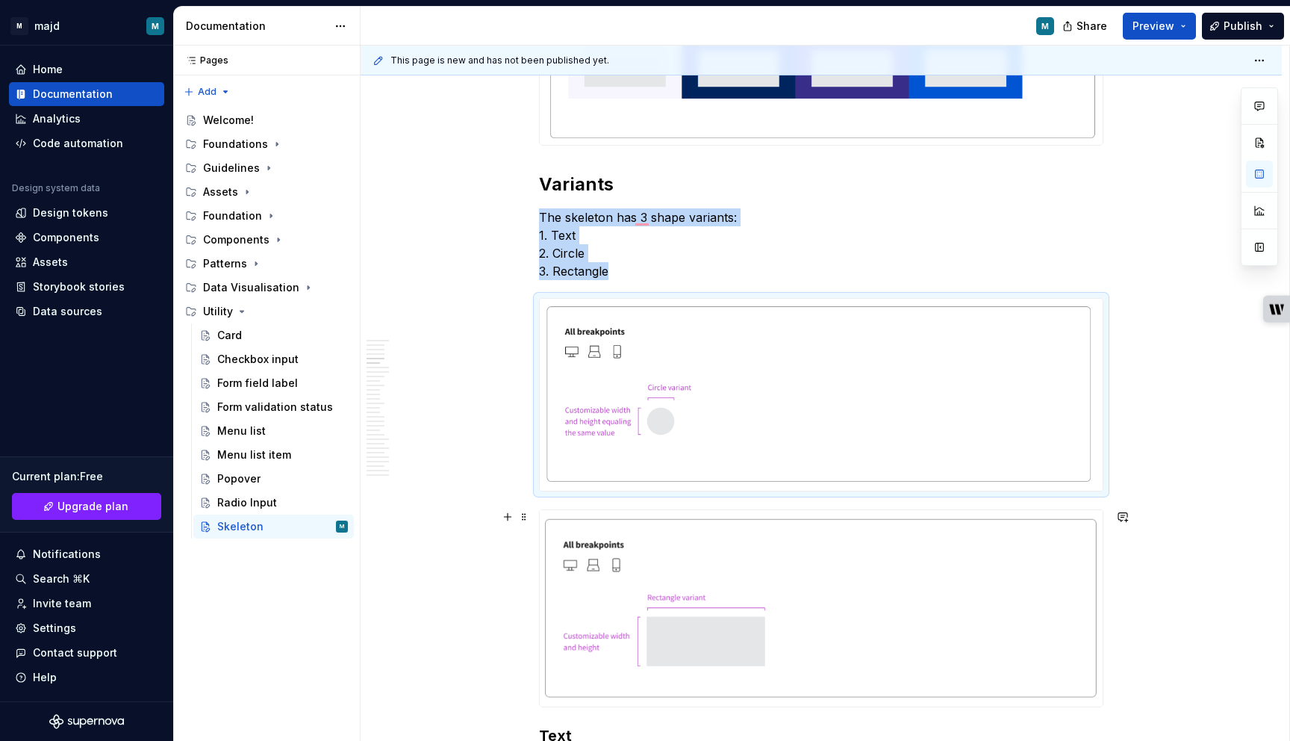
click at [625, 580] on img "To enrich screen reader interactions, please activate Accessibility in Grammarl…" at bounding box center [821, 608] width 563 height 196
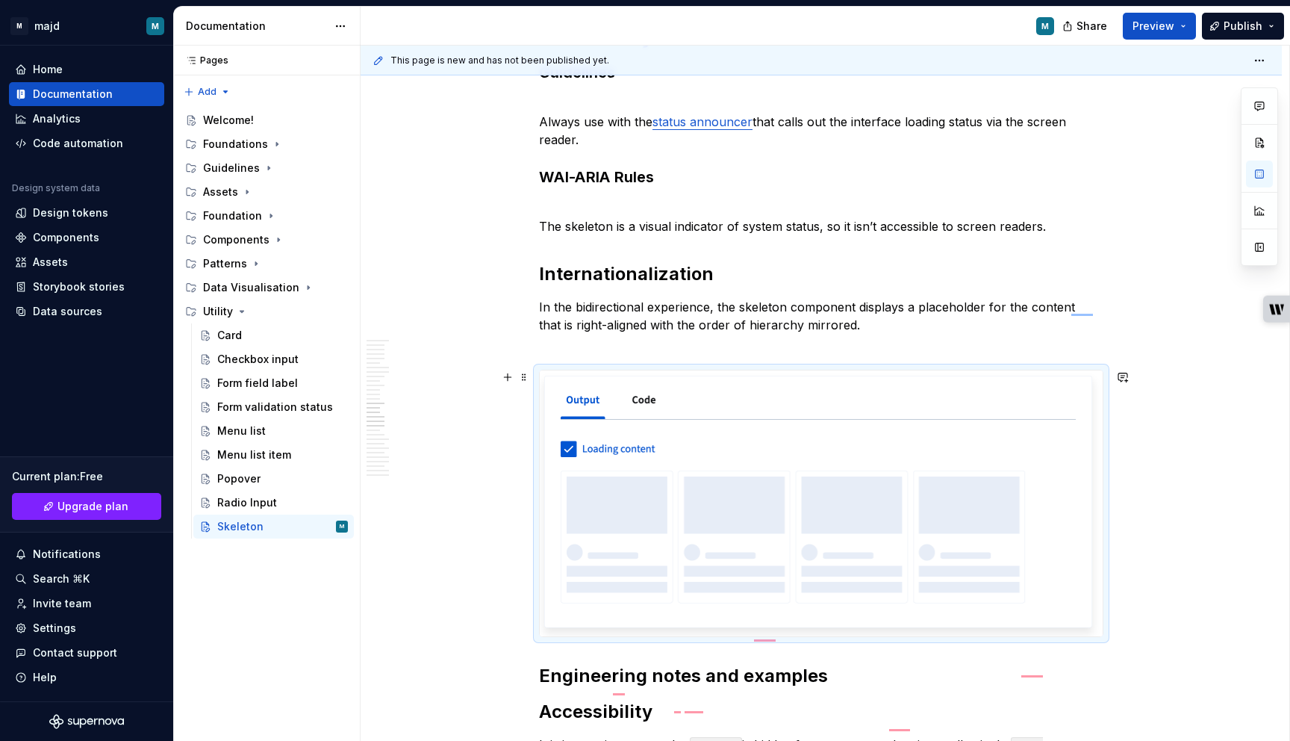
click at [650, 457] on img "To enrich screen reader interactions, please activate Accessibility in Grammarl…" at bounding box center [821, 503] width 563 height 266
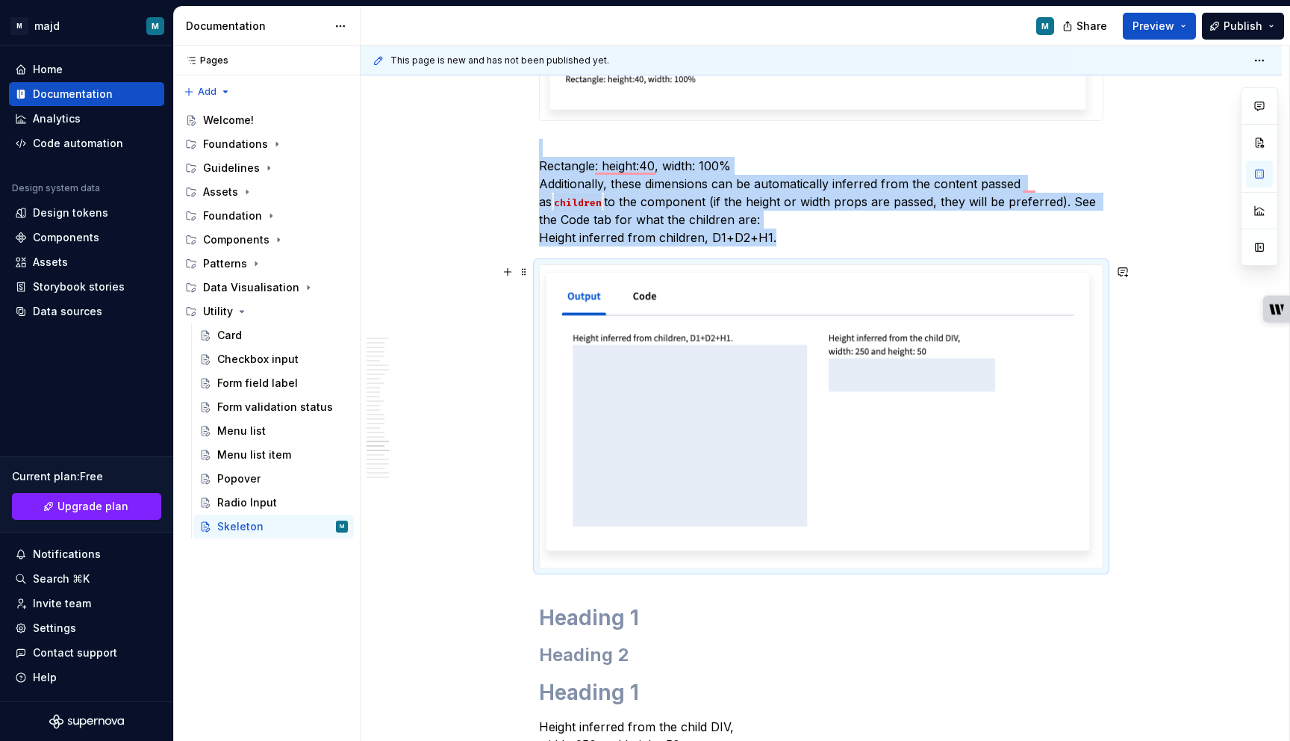
click at [722, 372] on img "To enrich screen reader interactions, please activate Accessibility in Grammarl…" at bounding box center [821, 416] width 563 height 302
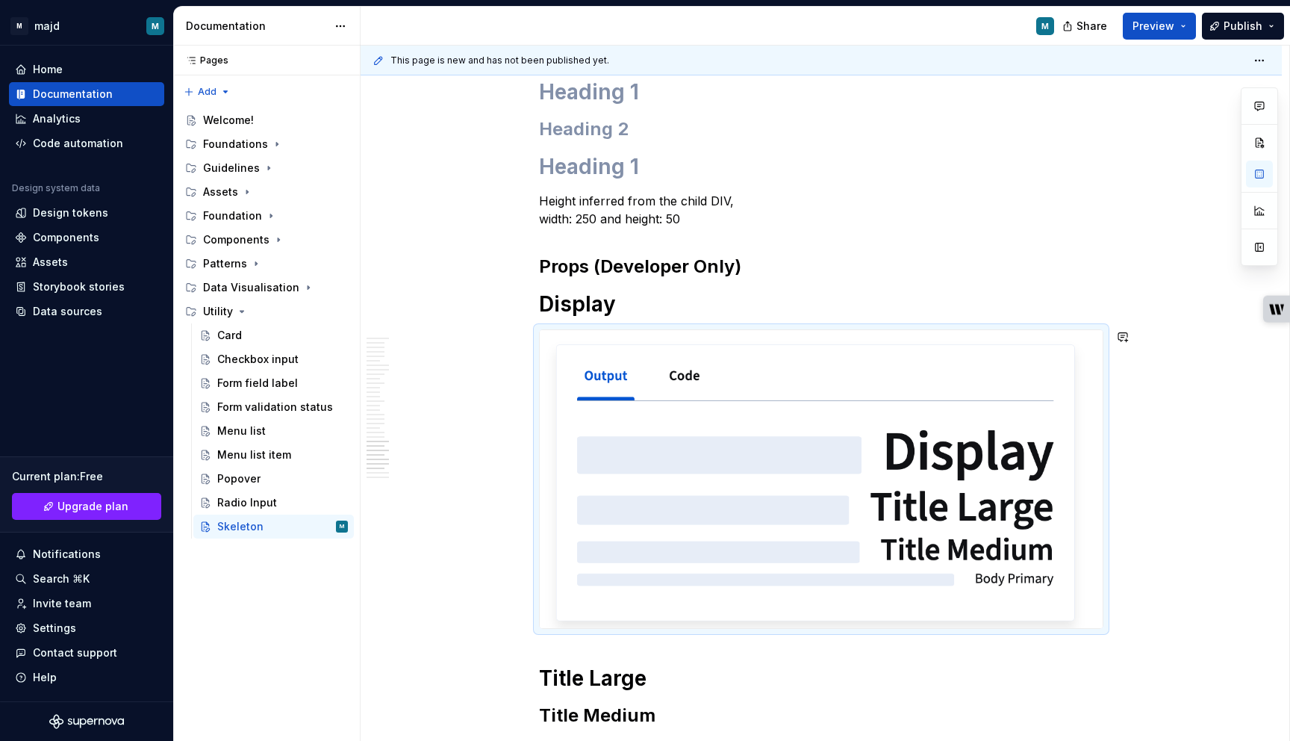
click at [625, 354] on img "To enrich screen reader interactions, please activate Accessibility in Grammarl…" at bounding box center [821, 479] width 563 height 298
click at [634, 329] on div "To enrich screen reader interactions, please activate Accessibility in Grammarl…" at bounding box center [821, 478] width 564 height 299
click at [671, 297] on h1 "Display" at bounding box center [821, 303] width 564 height 27
click at [610, 349] on img "To enrich screen reader interactions, please activate Accessibility in Grammarl…" at bounding box center [821, 479] width 563 height 298
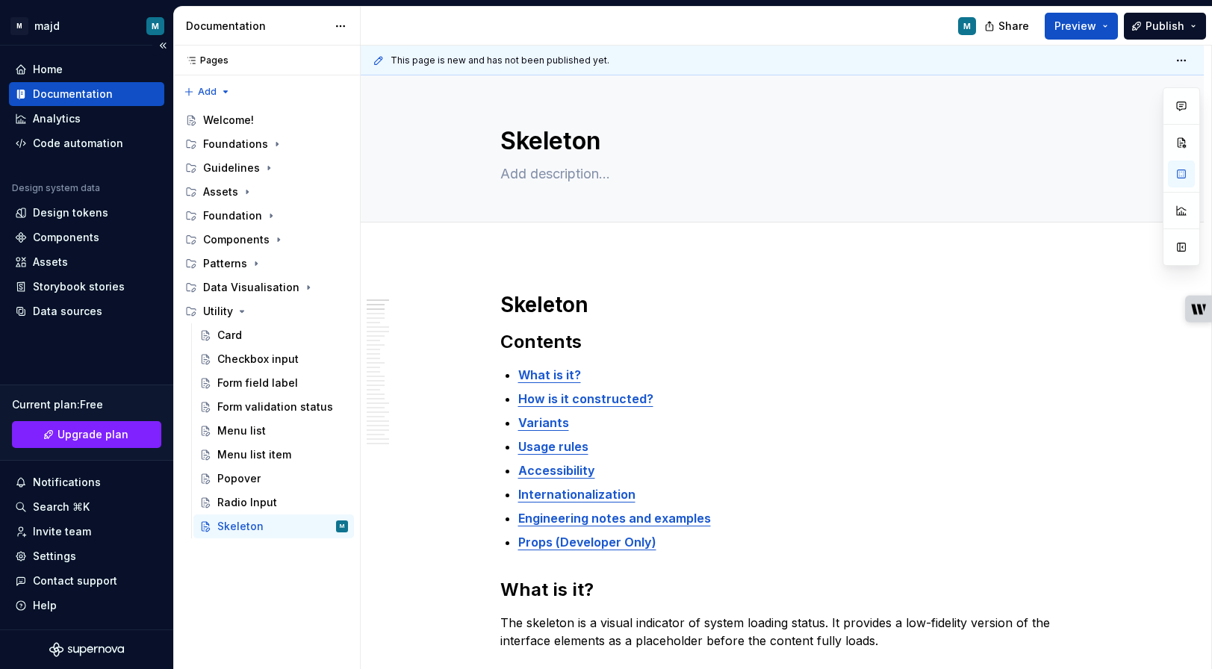
click at [98, 93] on div "Documentation" at bounding box center [73, 94] width 80 height 15
type textarea "*"
click at [225, 90] on div "Pages Pages Add Accessibility guide for tree Page tree. Navigate the tree with …" at bounding box center [266, 358] width 187 height 624
click at [234, 119] on div "New page" at bounding box center [255, 120] width 97 height 15
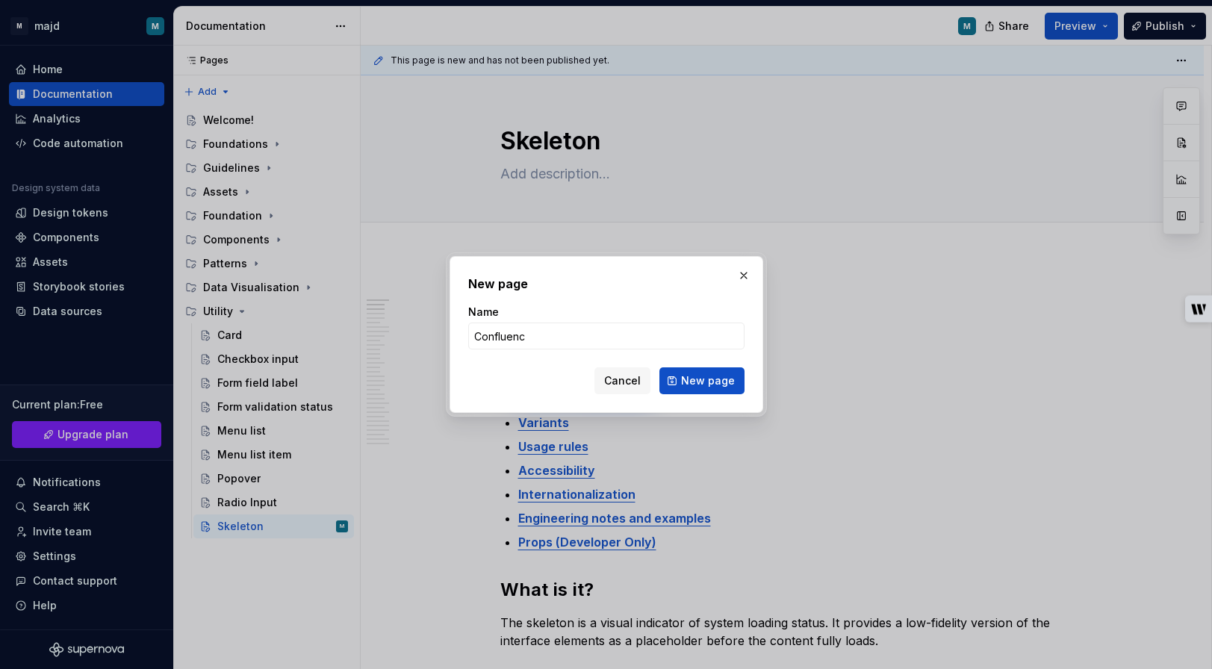
type input "Confluence"
click button "New page" at bounding box center [701, 380] width 85 height 27
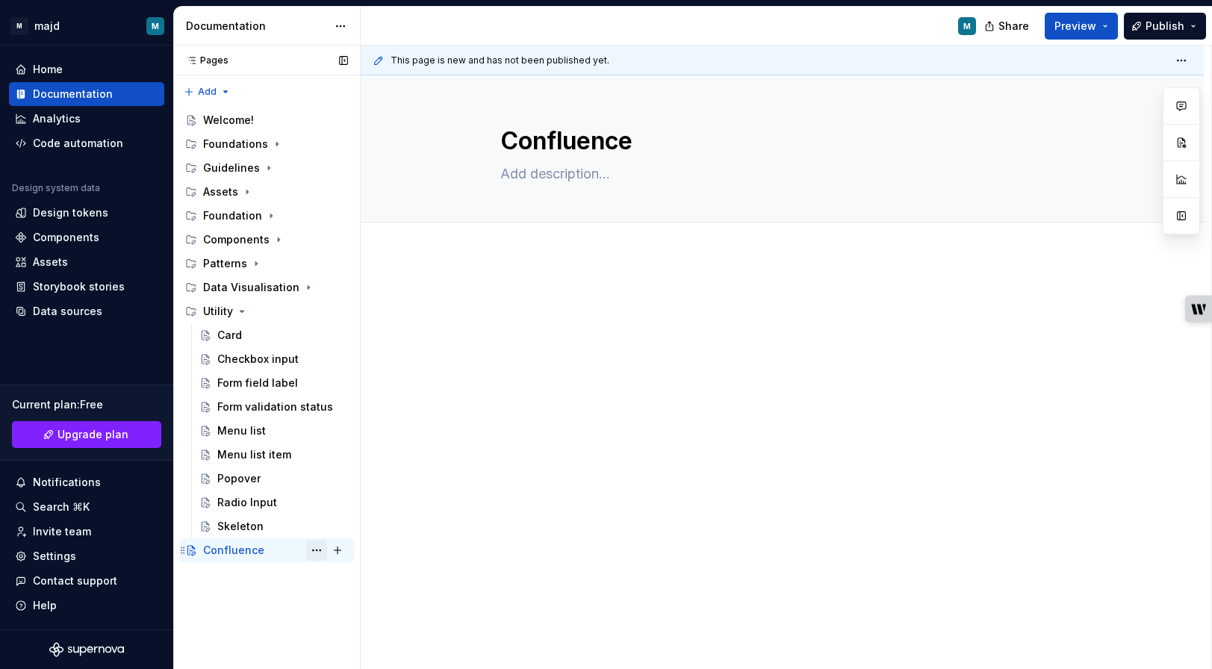
click at [318, 550] on button "Page tree" at bounding box center [316, 550] width 21 height 21
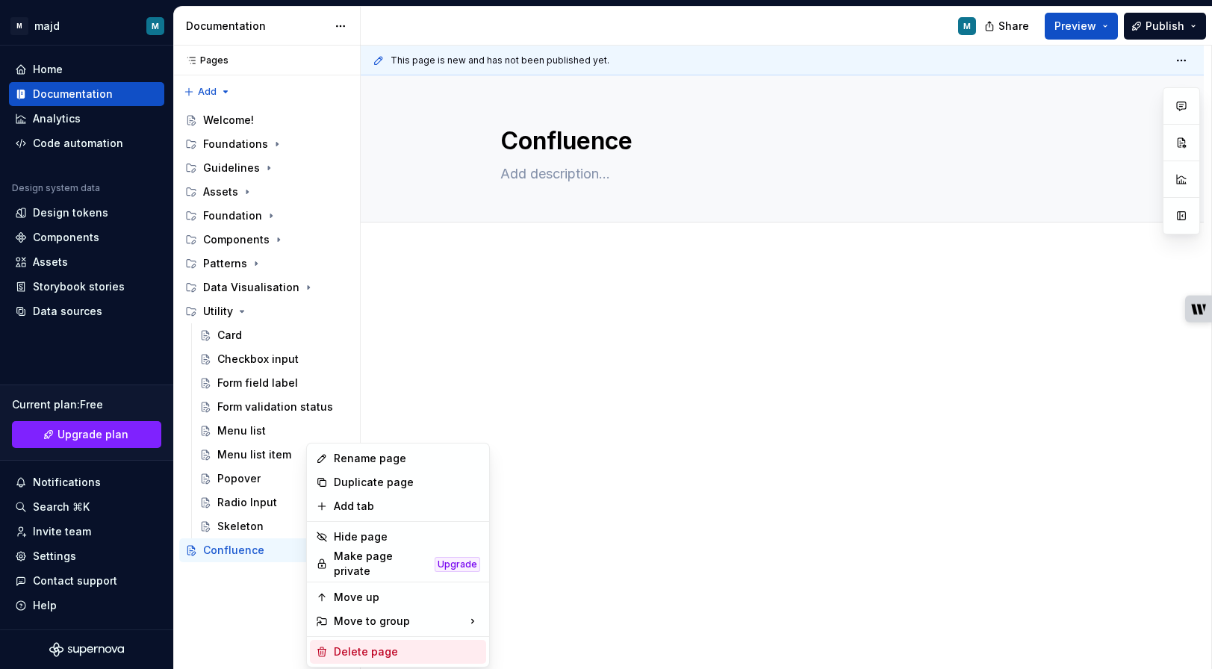
click at [376, 644] on div "Delete page" at bounding box center [407, 651] width 146 height 15
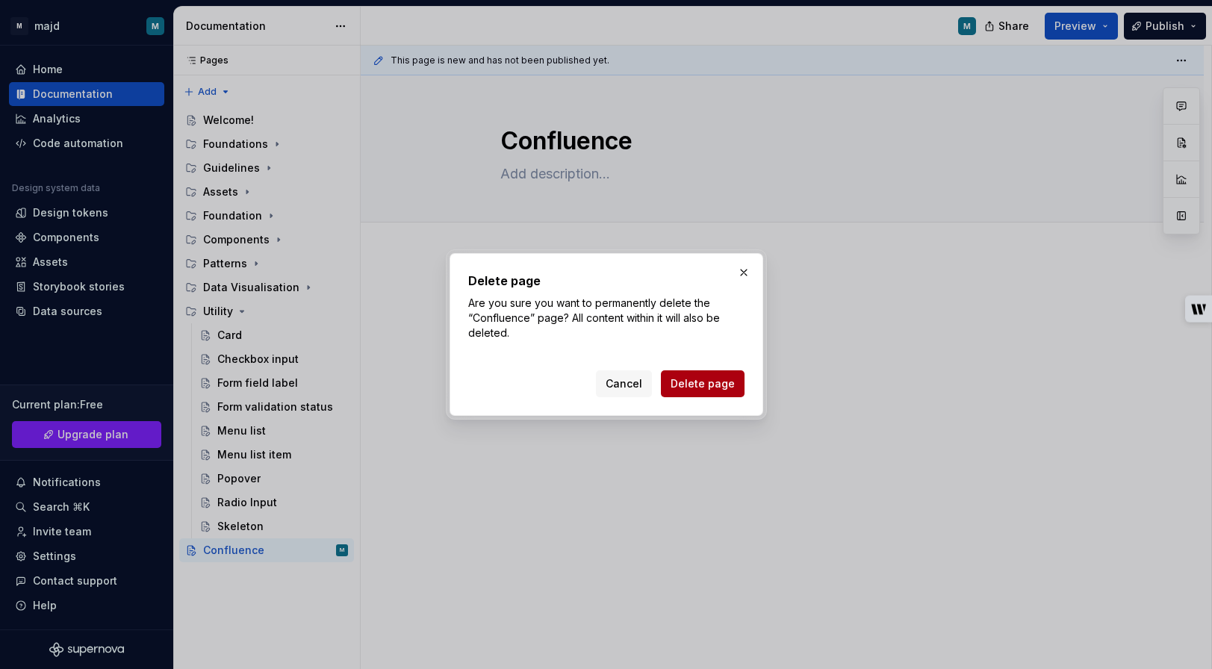
click at [715, 385] on span "Delete page" at bounding box center [703, 383] width 64 height 15
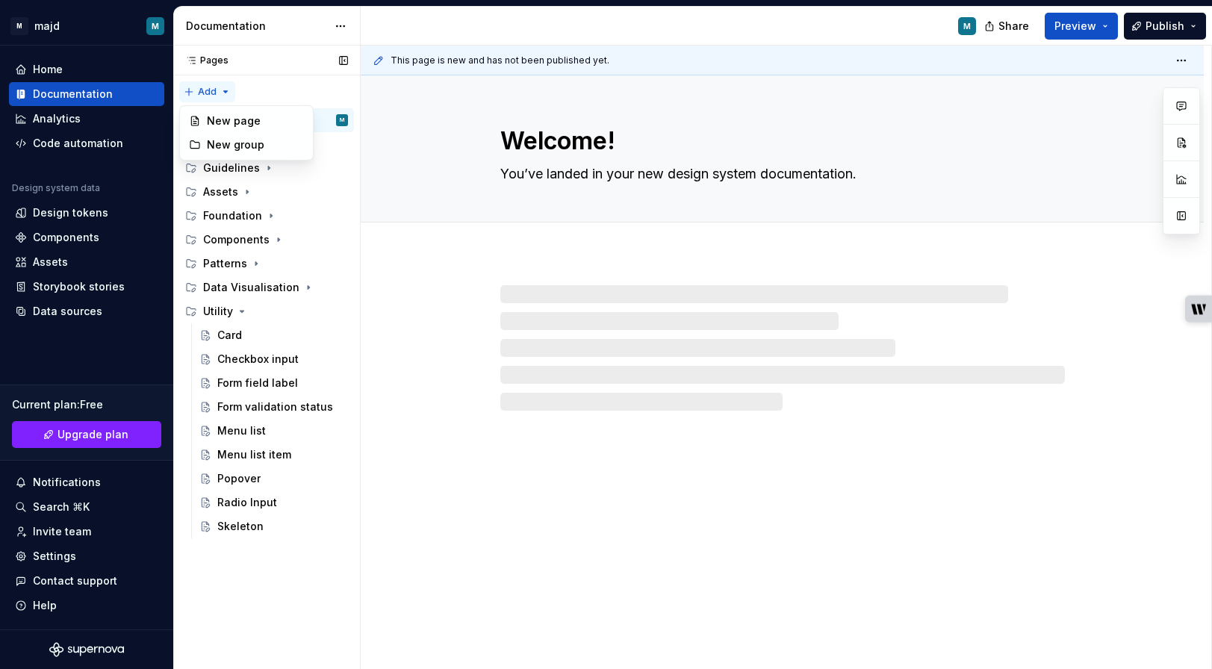
click at [223, 89] on div "Pages Pages Add Accessibility guide for tree Page tree. Navigate the tree with …" at bounding box center [266, 358] width 187 height 624
type textarea "*"
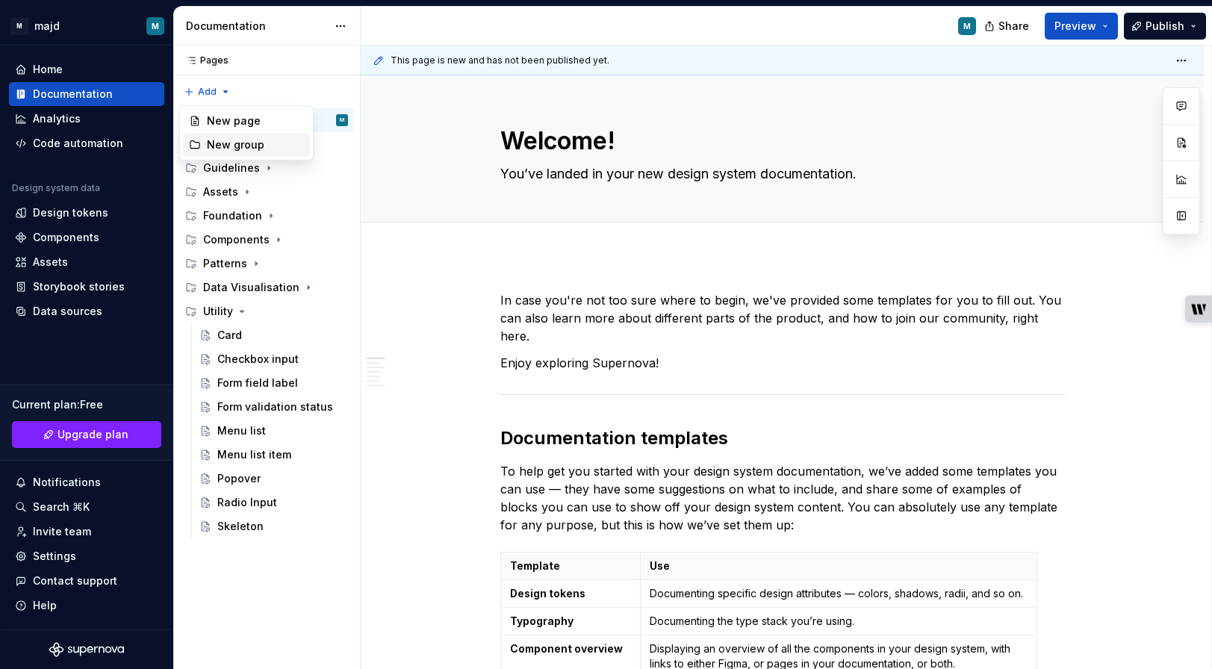
click at [244, 143] on div "New group" at bounding box center [255, 144] width 97 height 15
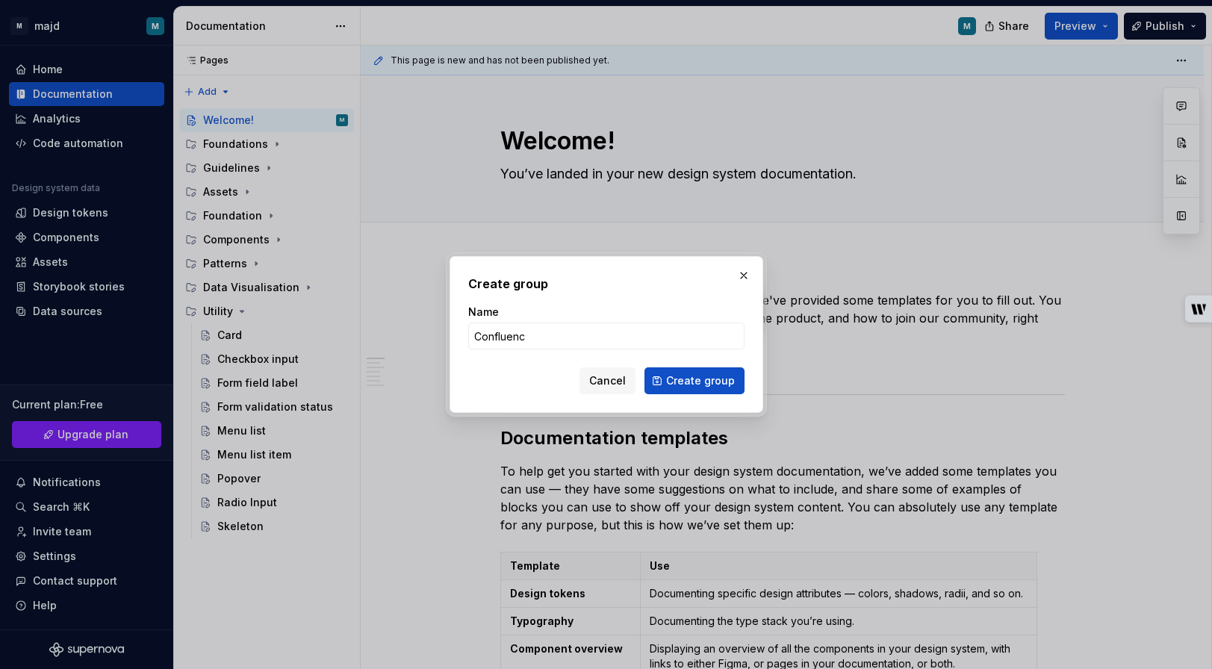
type input "Confluence"
click button "Create group" at bounding box center [694, 380] width 100 height 27
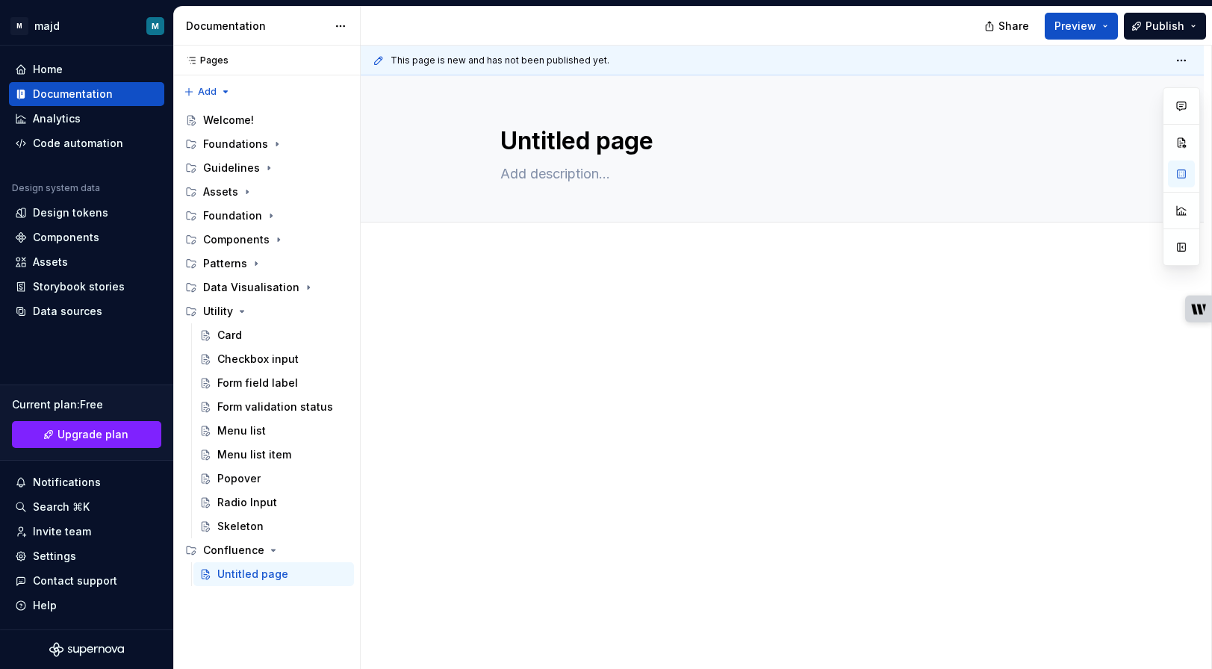
type textarea "*"
